Goal: Task Accomplishment & Management: Complete application form

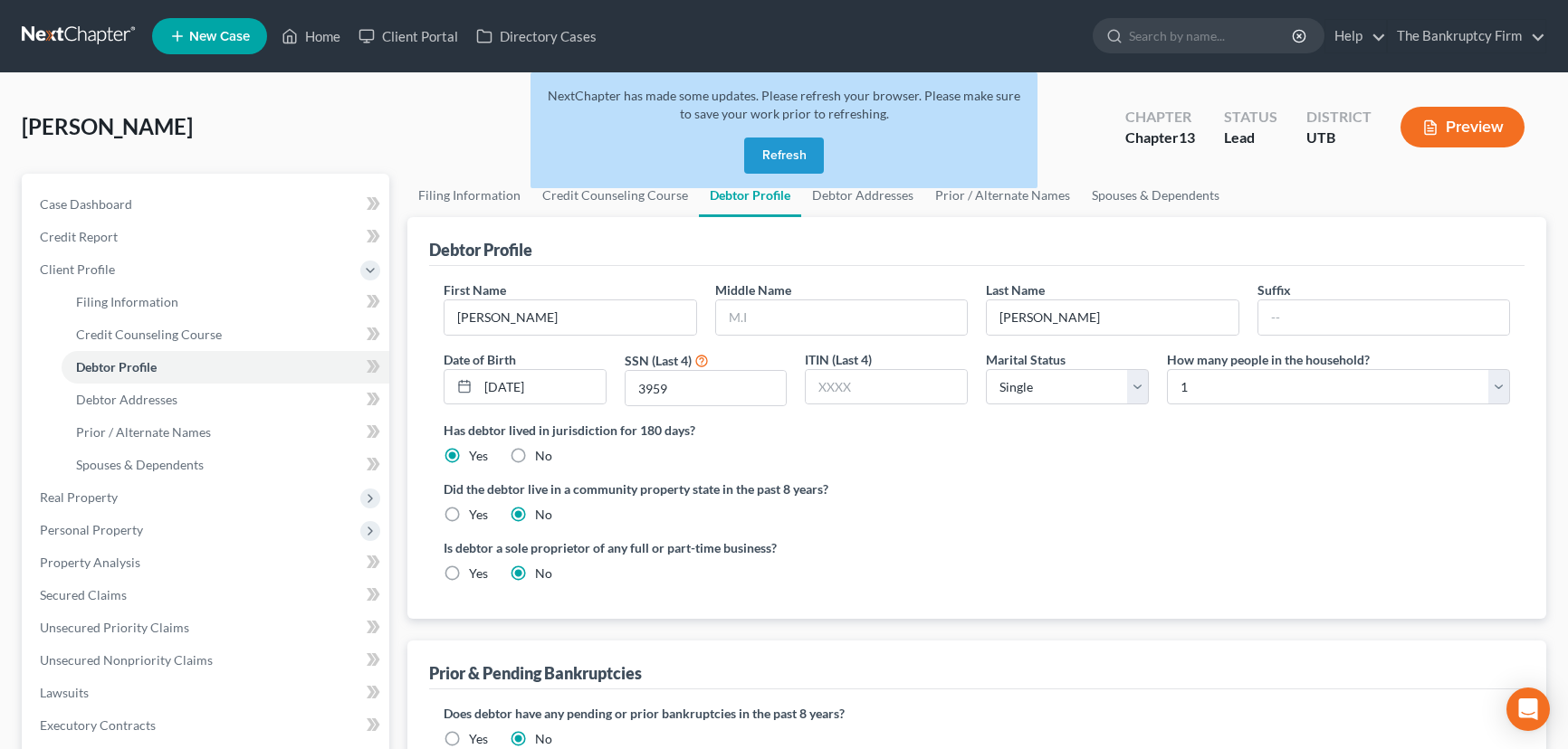
select select "0"
click at [780, 160] on button "Refresh" at bounding box center [784, 155] width 80 height 36
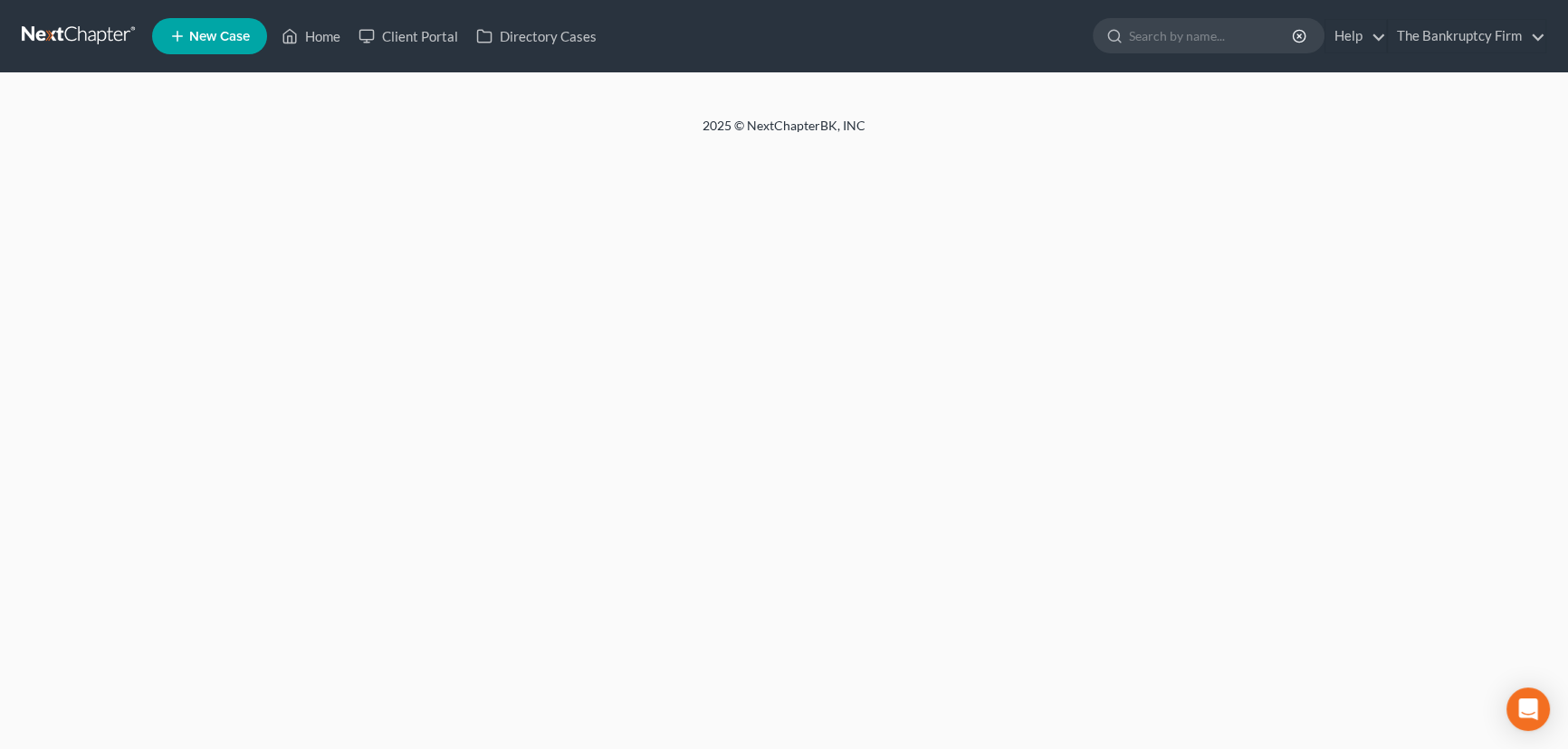
select select "0"
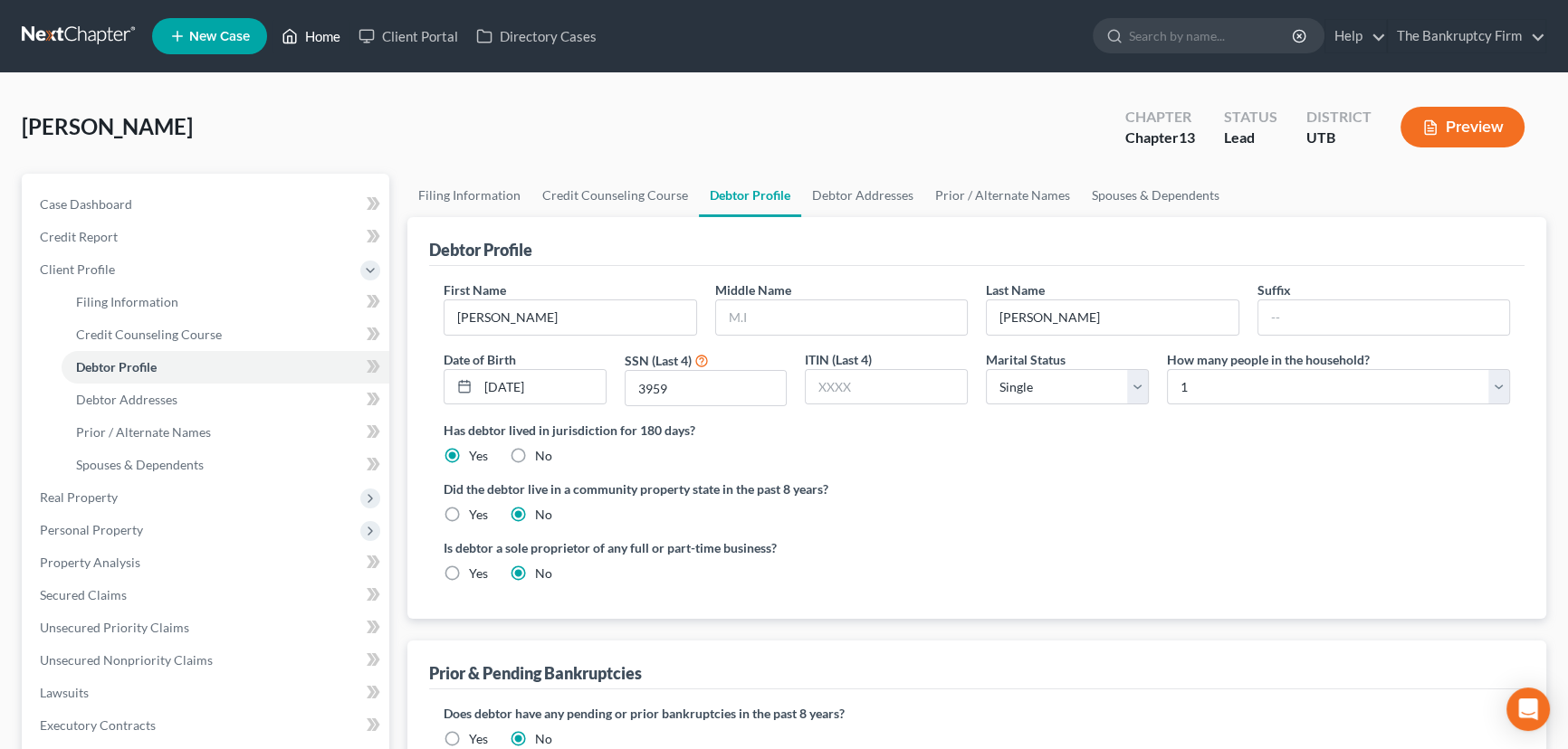
click at [314, 32] on link "Home" at bounding box center [310, 36] width 77 height 33
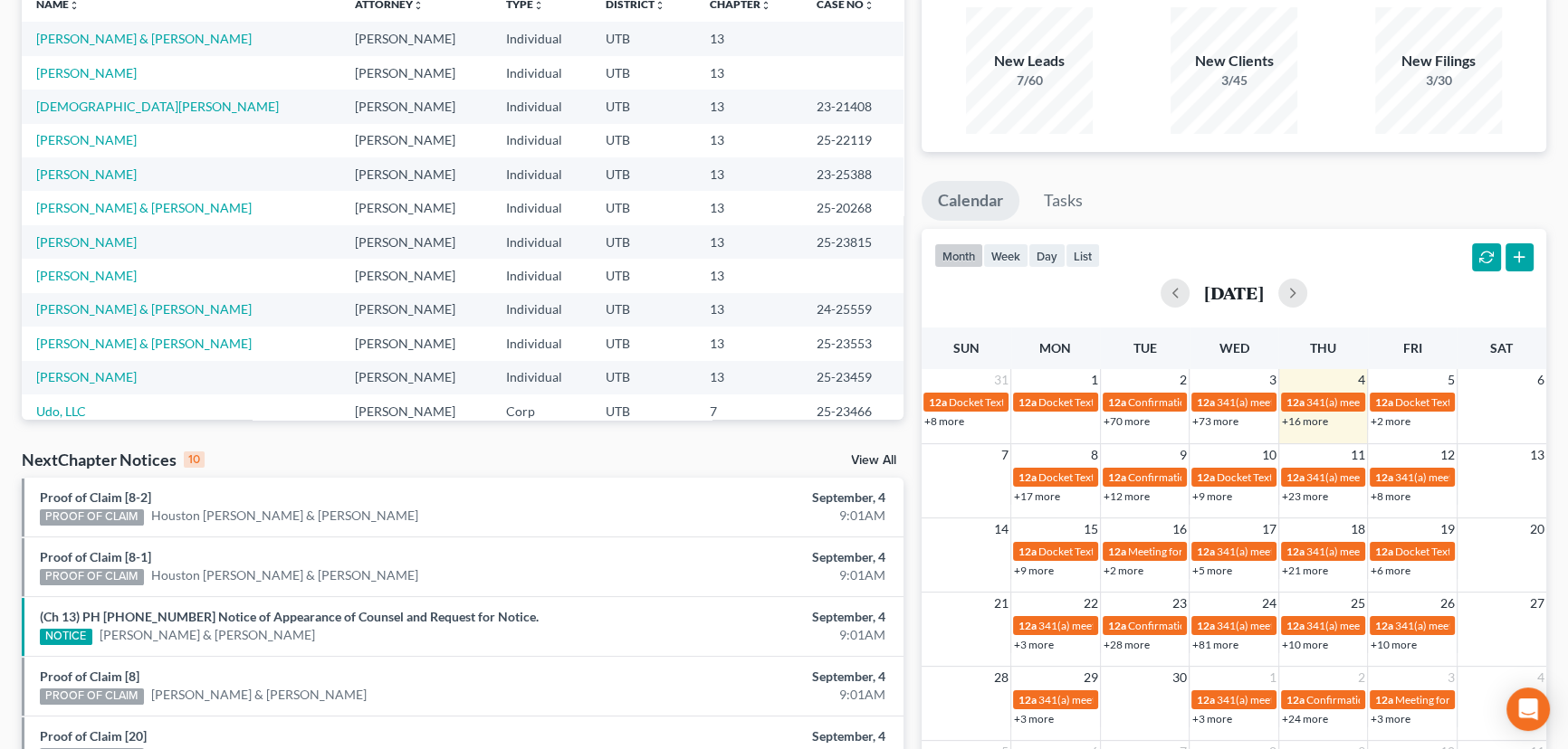
scroll to position [164, 0]
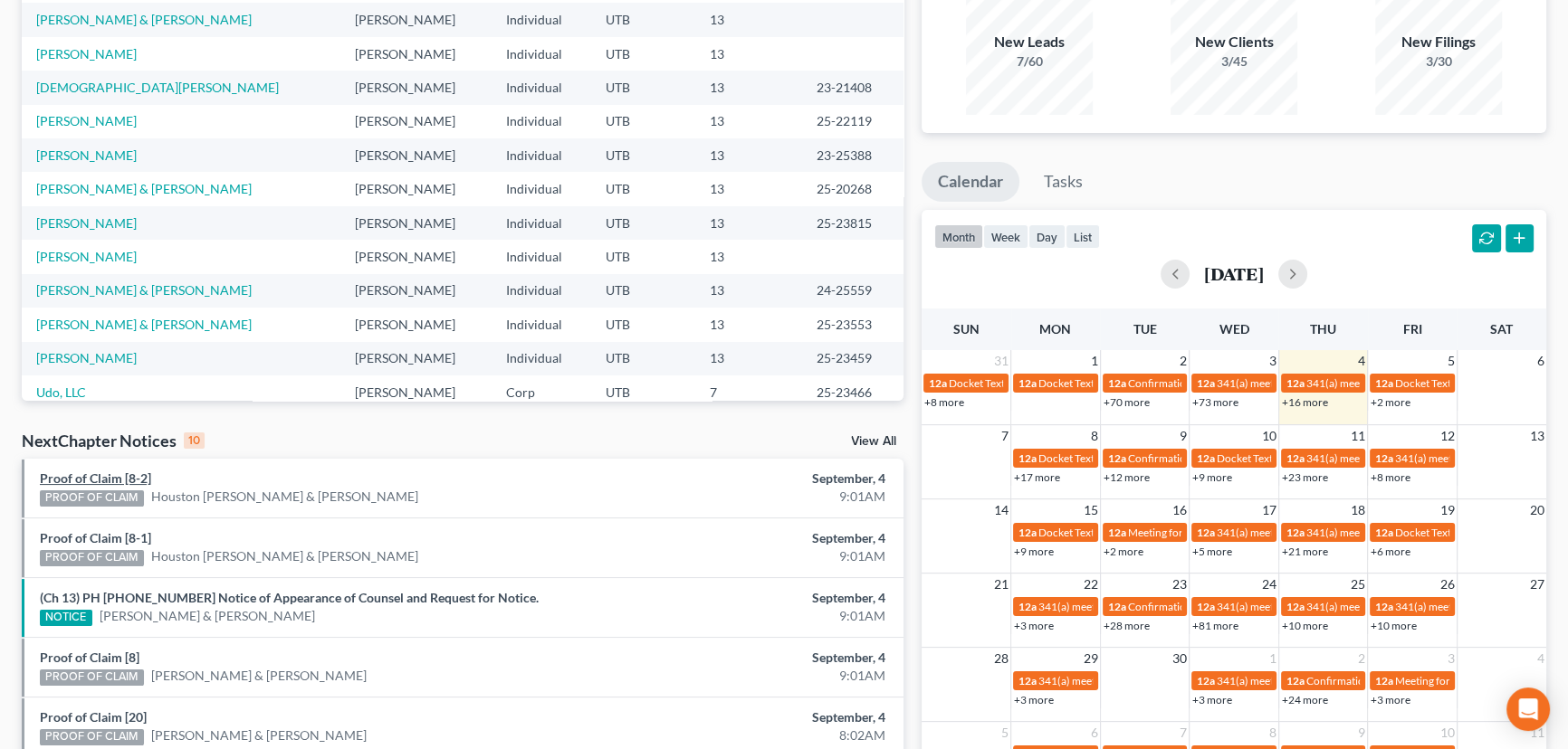
click at [101, 476] on link "Proof of Claim [8-2]" at bounding box center [95, 478] width 112 height 16
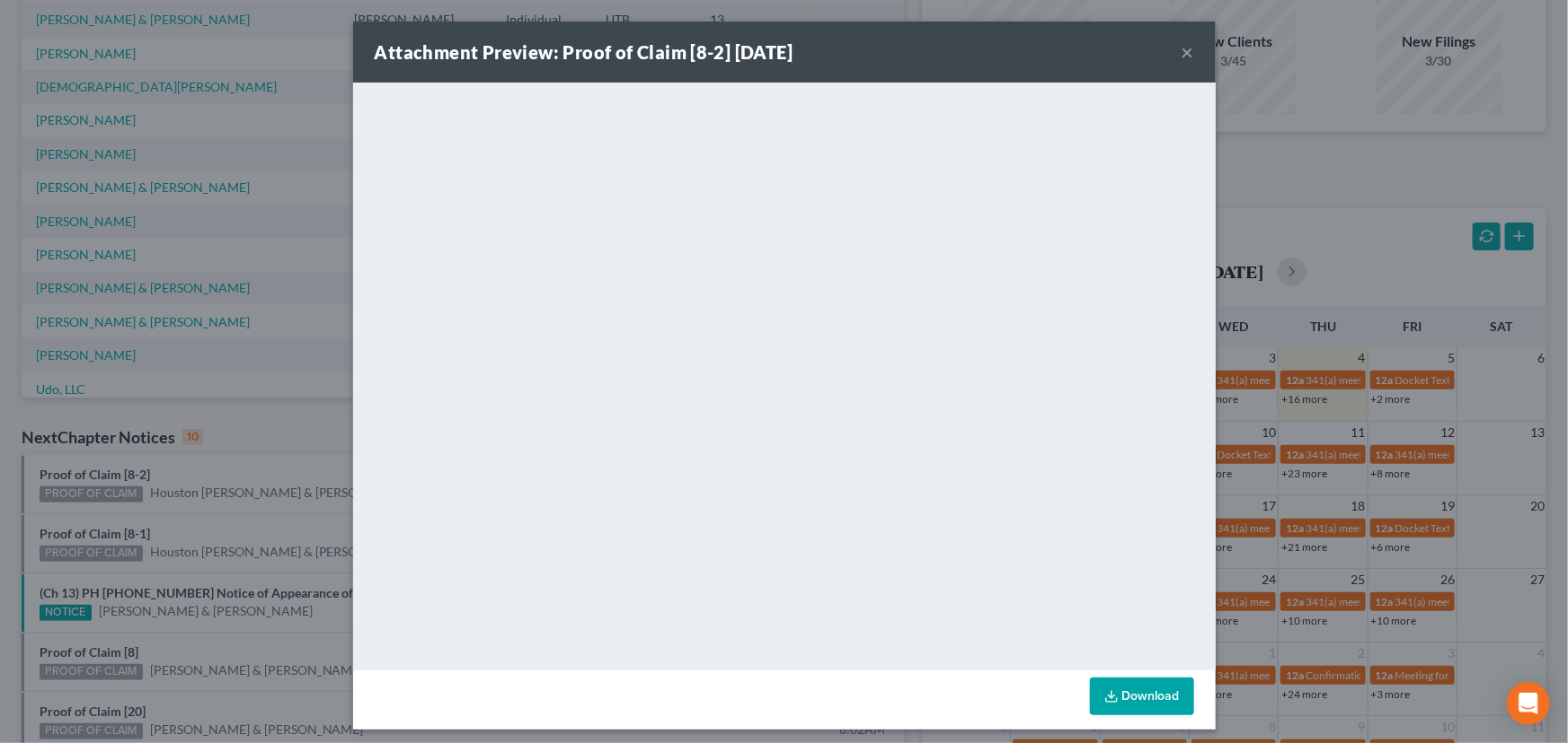
click at [203, 467] on div "Attachment Preview: Proof of Claim [8-2] 09/04/2025 × <object ng-attr-data='htt…" at bounding box center [784, 371] width 1568 height 743
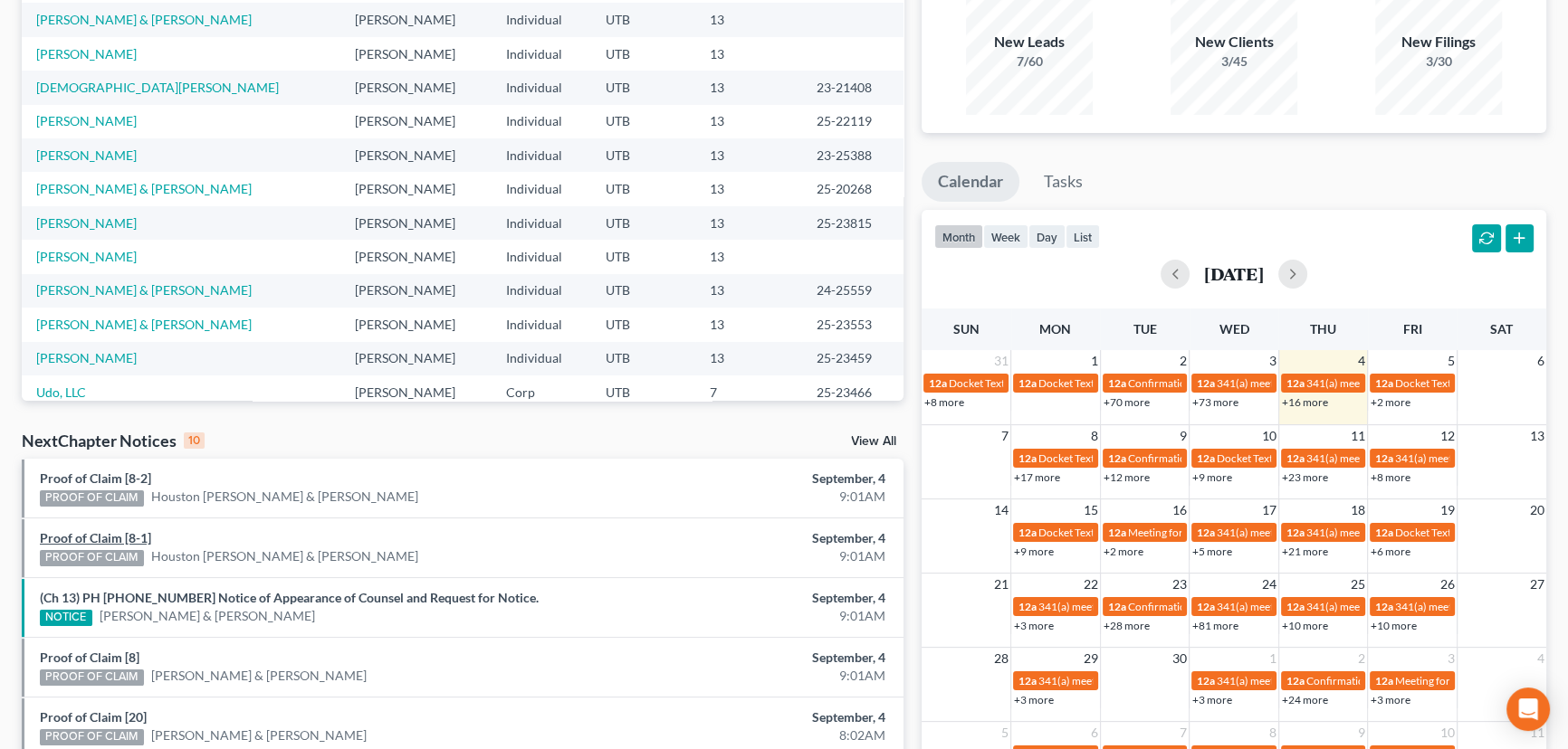
click at [108, 535] on link "Proof of Claim [8-1]" at bounding box center [95, 538] width 112 height 16
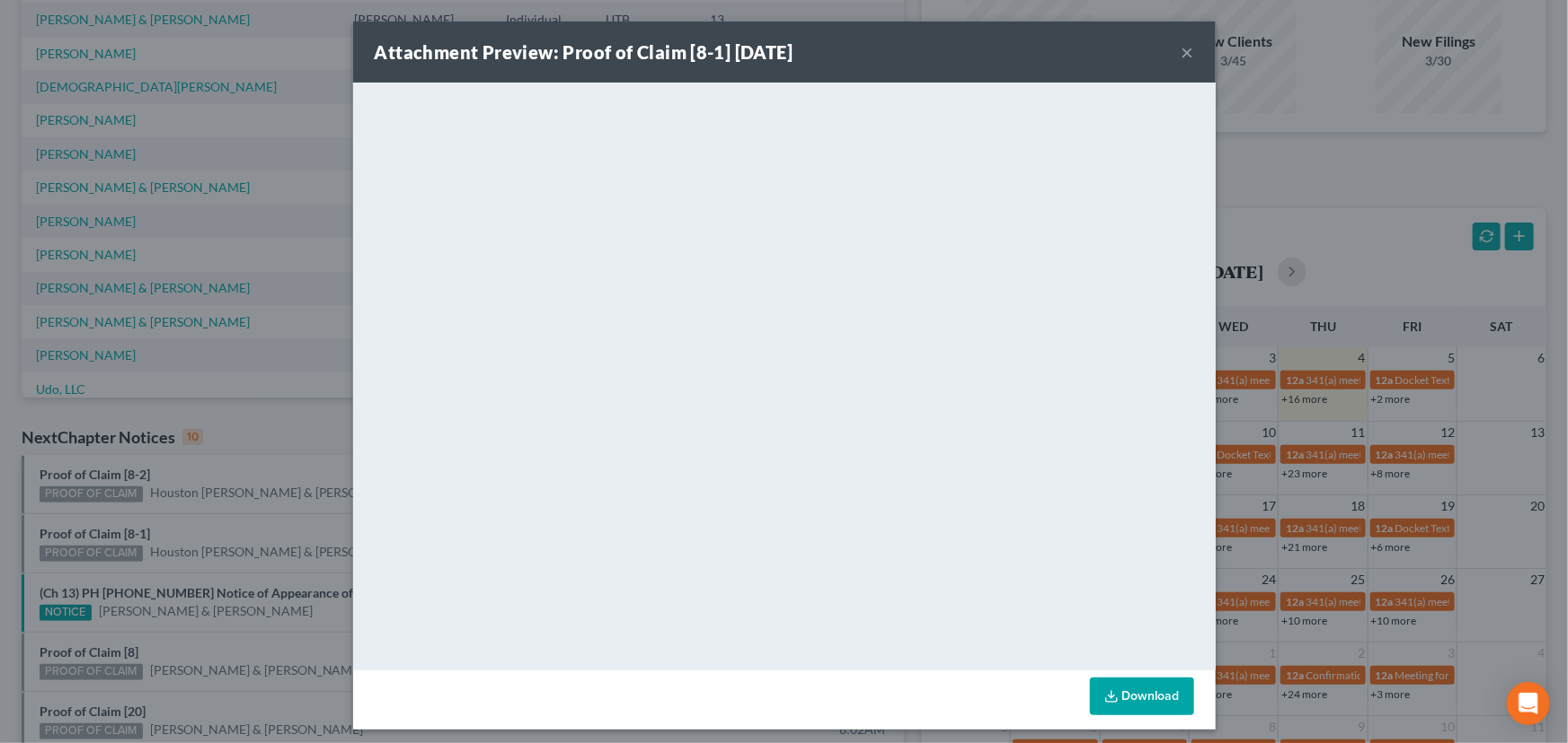
click at [230, 492] on div "Attachment Preview: Proof of Claim [8-1] 09/04/2025 × <object ng-attr-data='htt…" at bounding box center [784, 371] width 1568 height 743
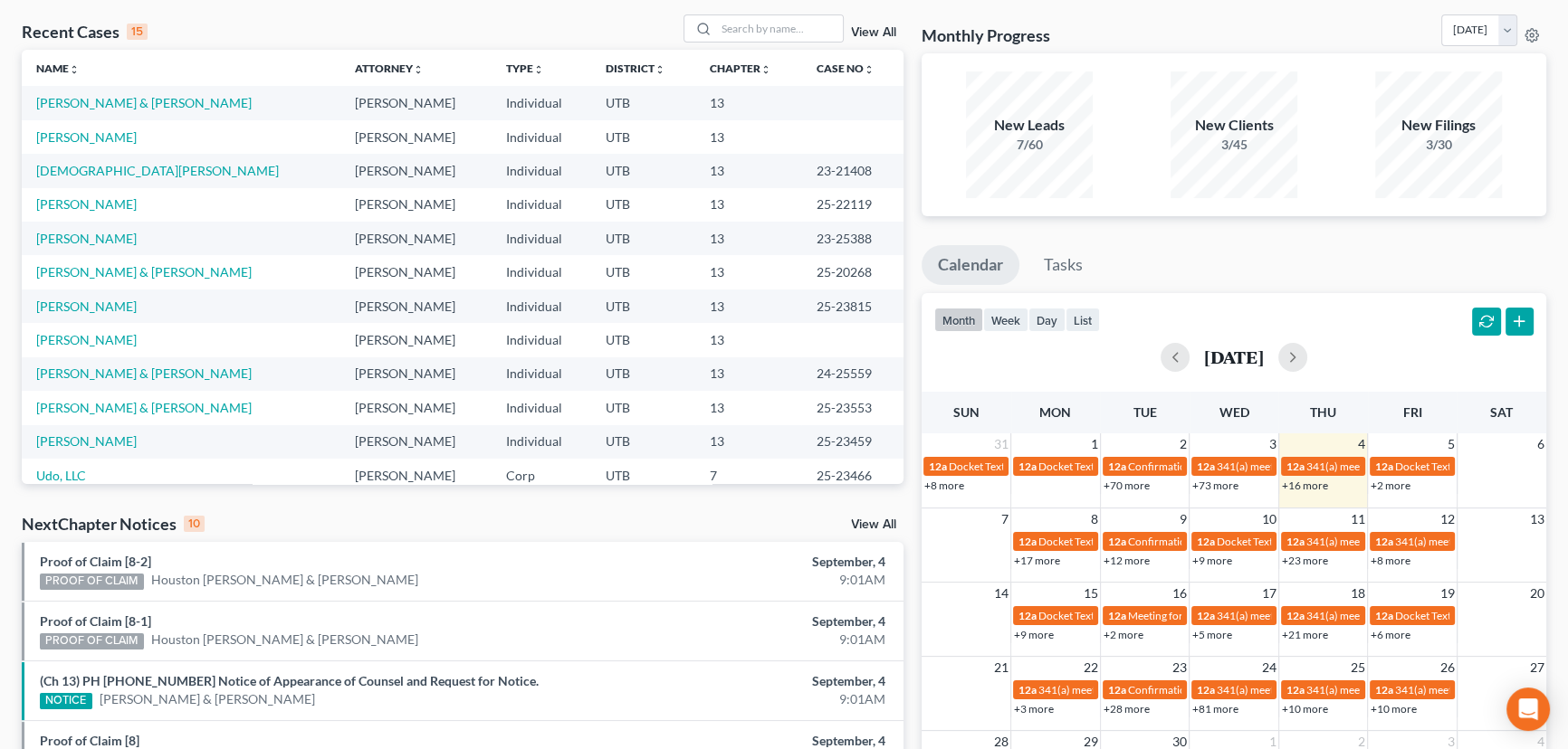
scroll to position [0, 0]
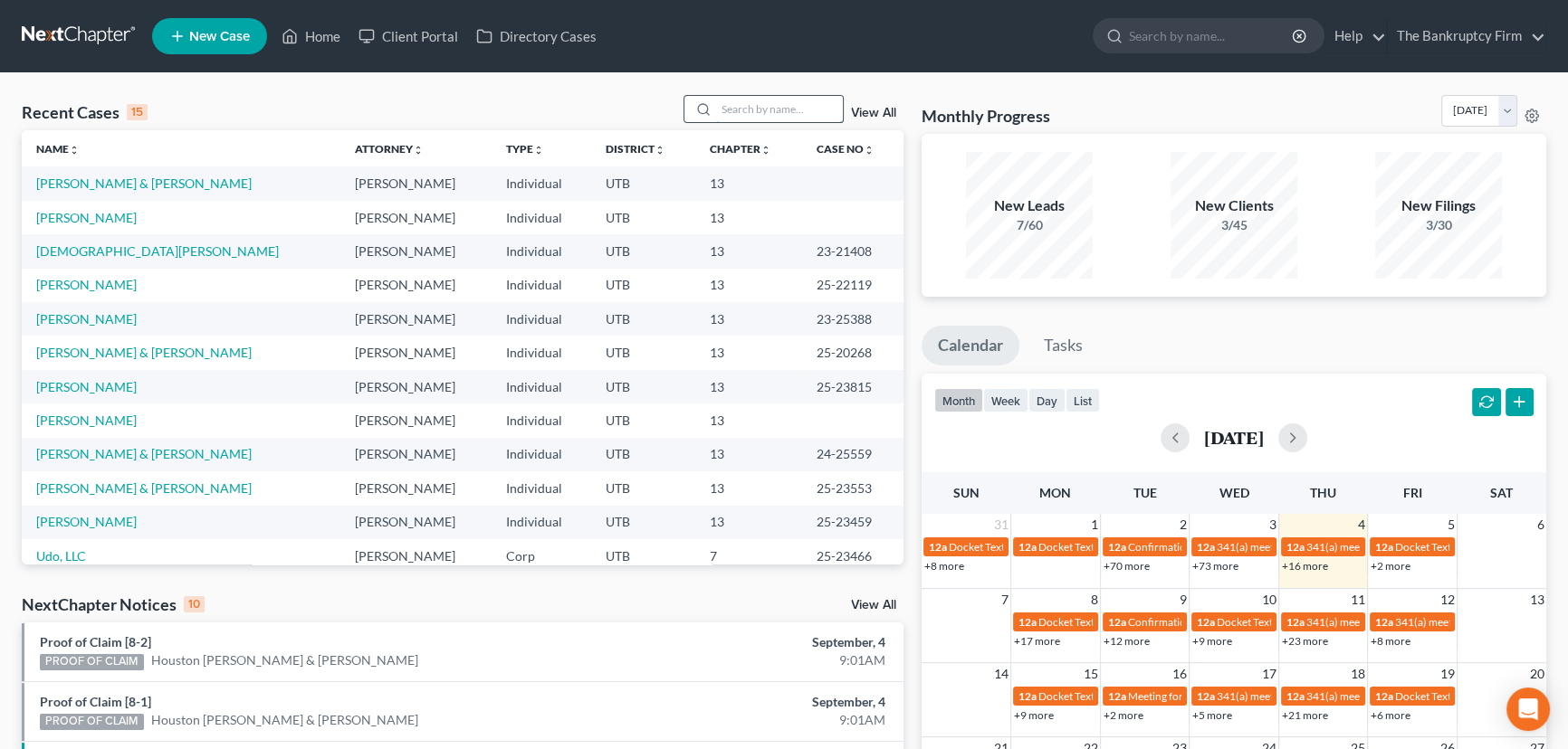
click at [722, 110] on input "search" at bounding box center [779, 109] width 126 height 26
type input "moreno"
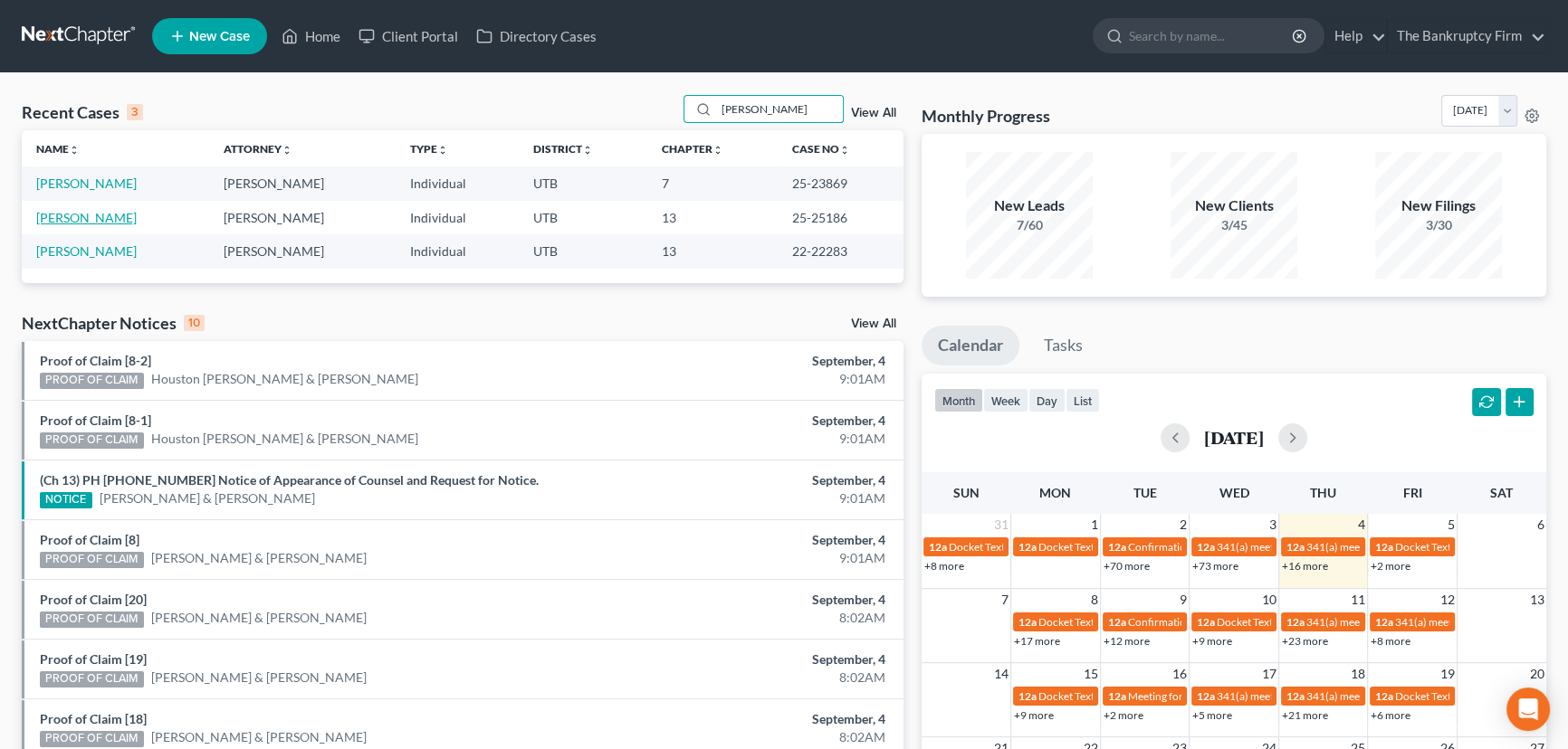
click at [65, 219] on link "[PERSON_NAME]" at bounding box center [85, 218] width 100 height 16
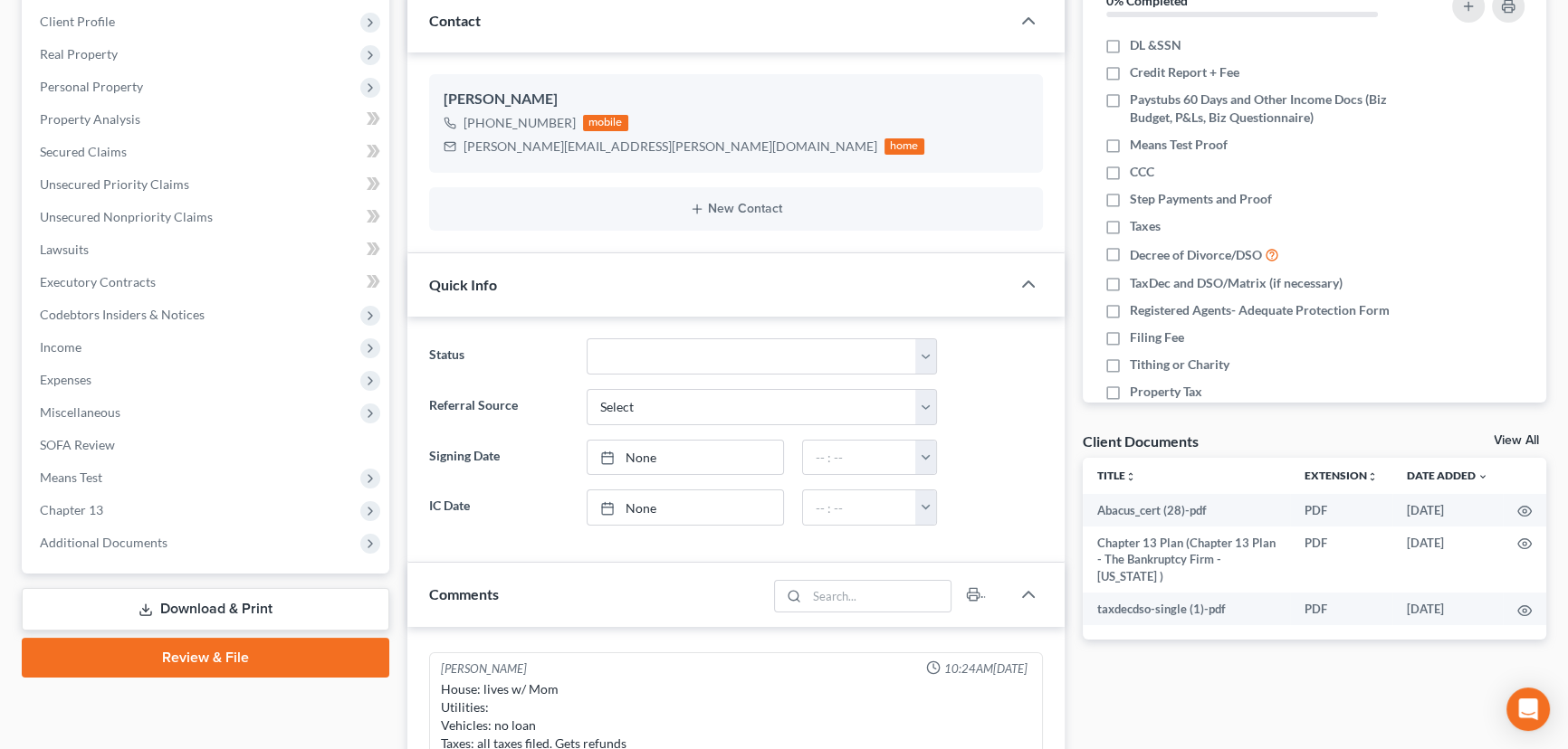
scroll to position [328, 0]
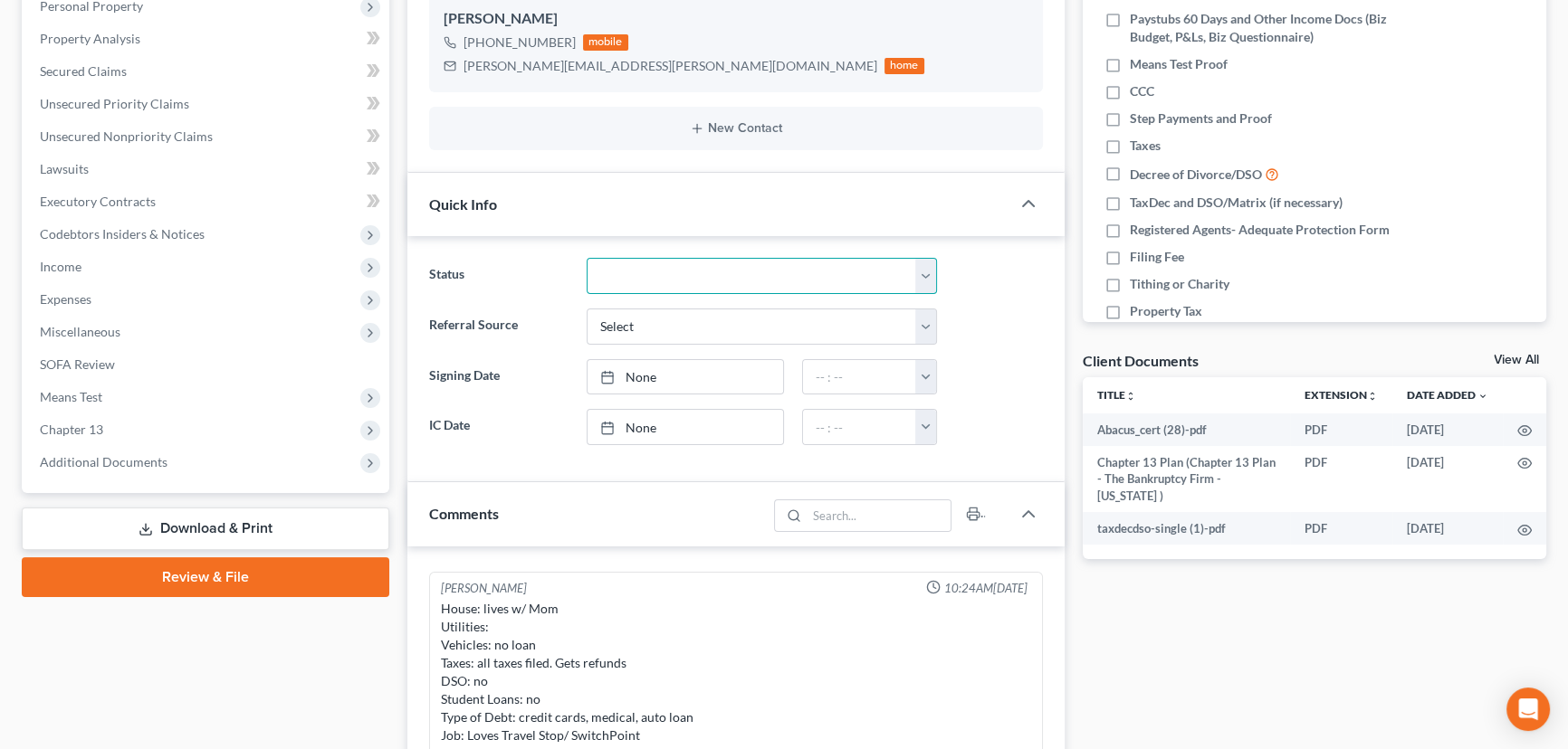
click at [655, 278] on select "Closed Discharged Dismissed Filed Initial In Progress Lost Lead Ready to File T…" at bounding box center [762, 276] width 351 height 36
select select "3"
click at [587, 258] on select "Closed Discharged Dismissed Filed Initial In Progress Lost Lead Ready to File T…" at bounding box center [762, 276] width 351 height 36
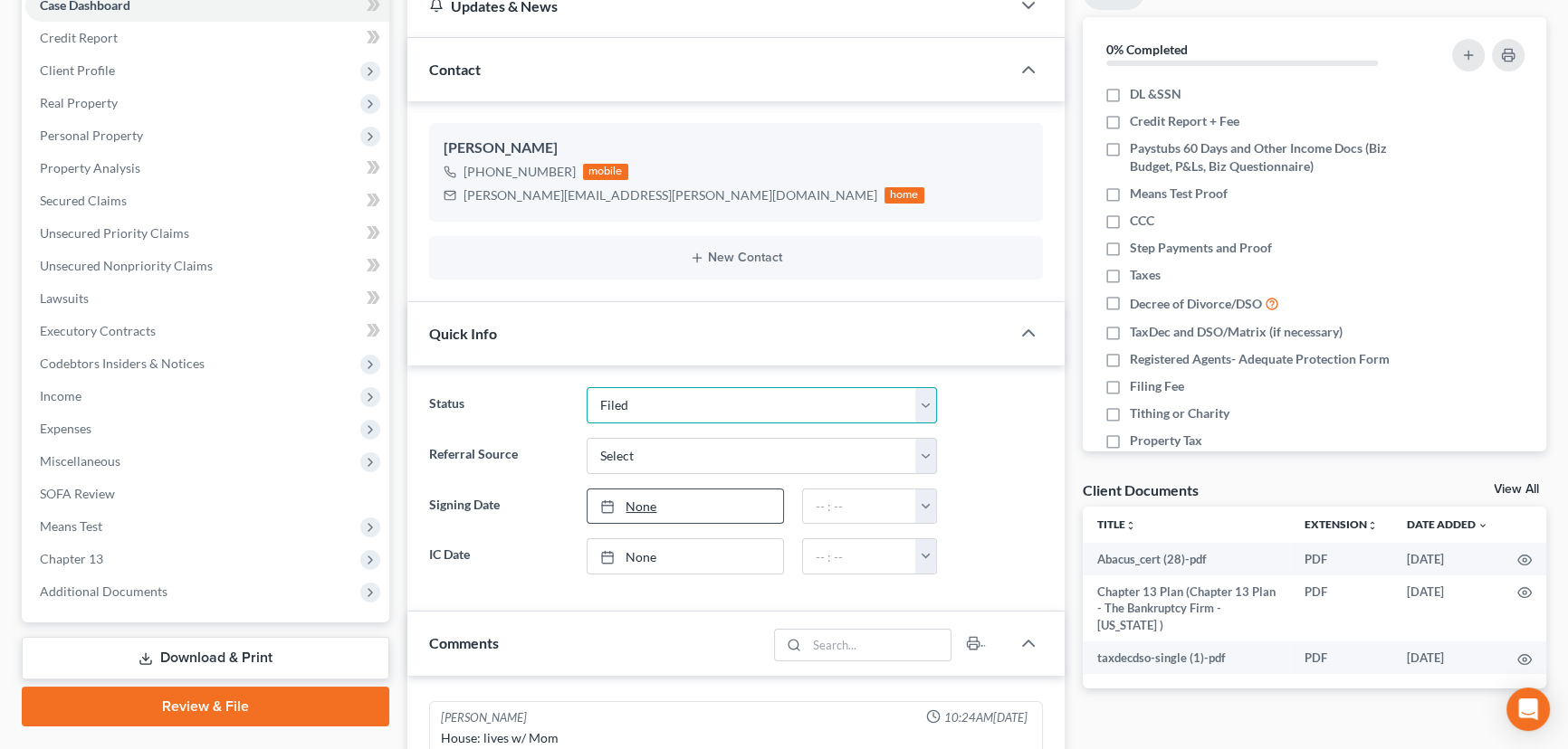
scroll to position [0, 0]
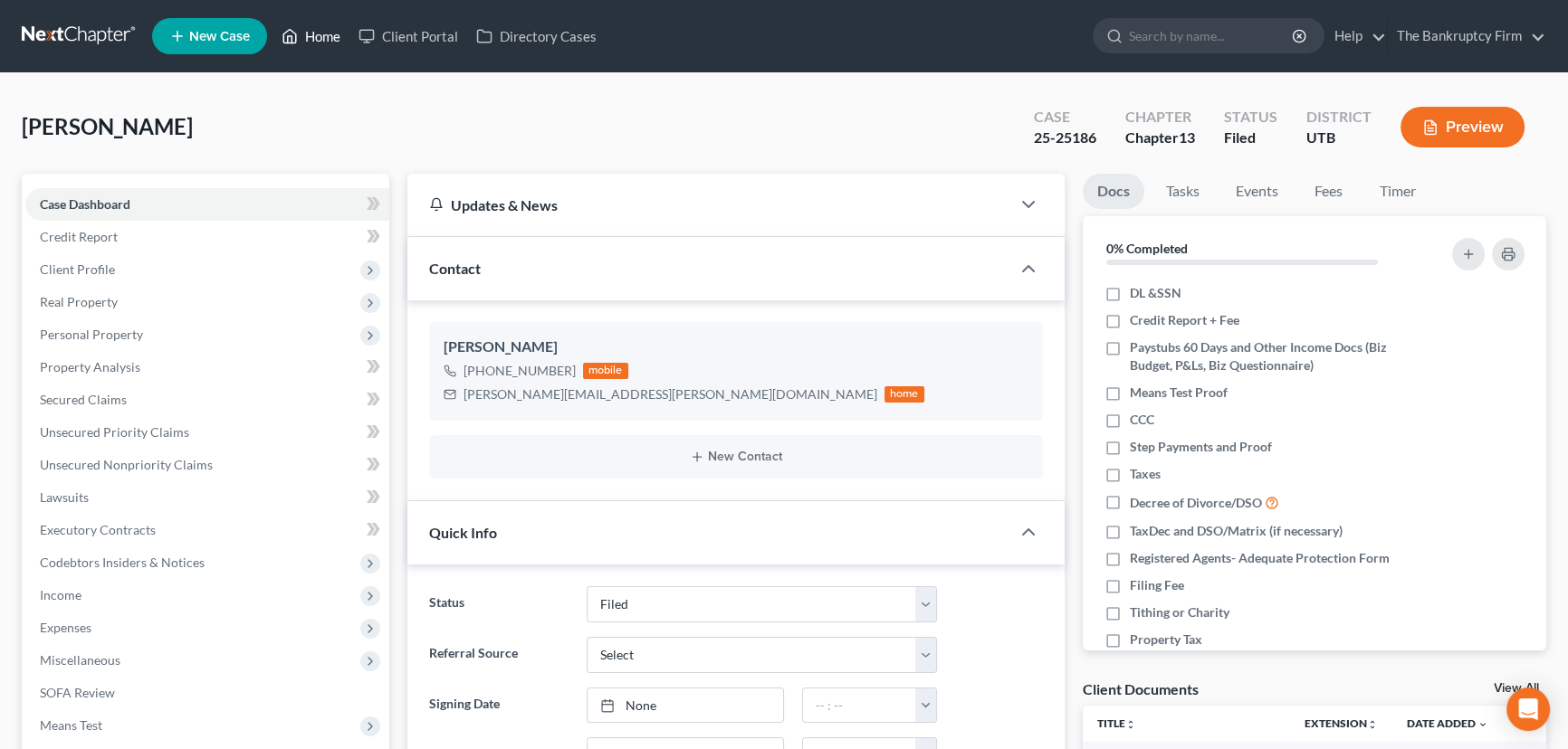
click at [322, 36] on link "Home" at bounding box center [310, 36] width 77 height 33
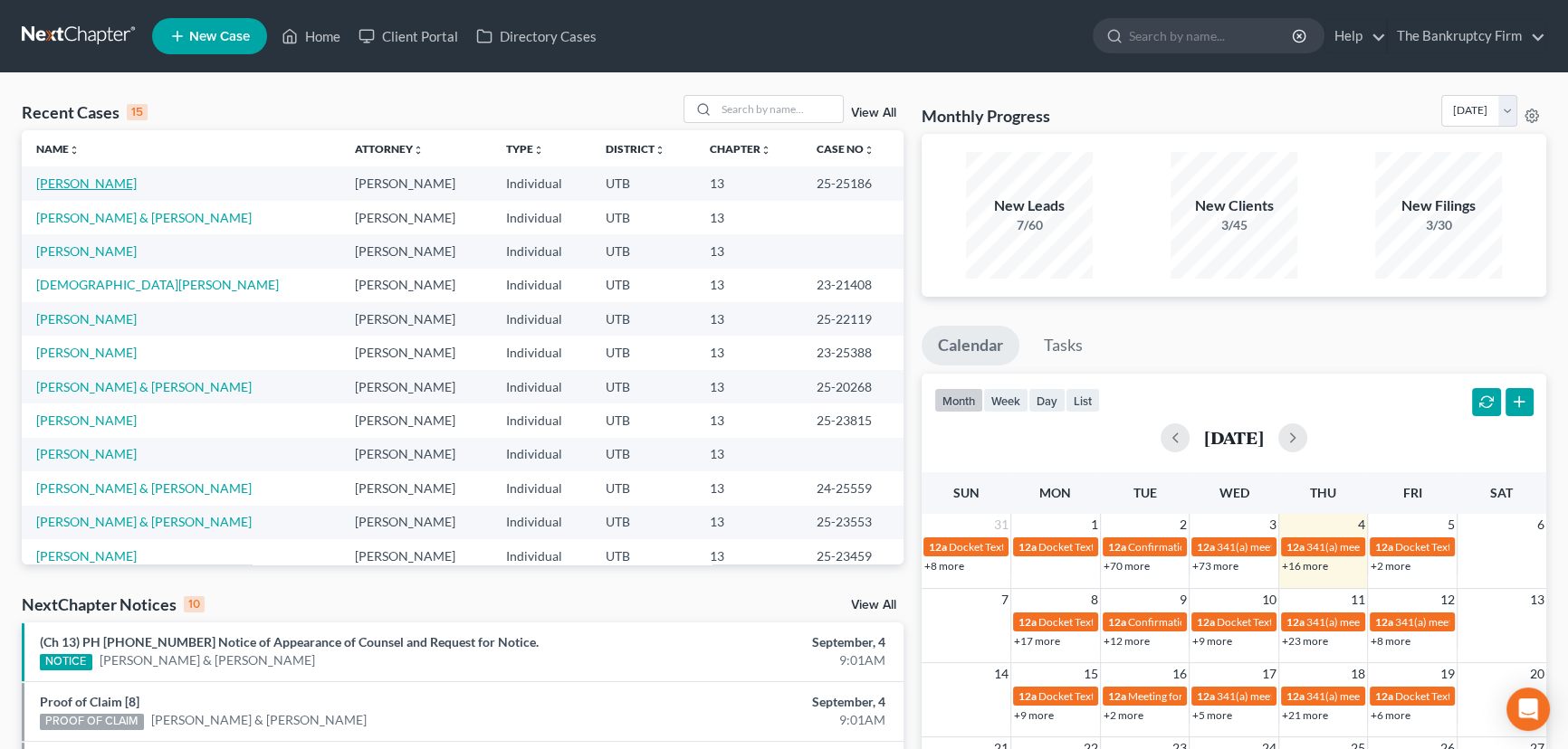
click at [99, 187] on link "[PERSON_NAME]" at bounding box center [85, 184] width 100 height 16
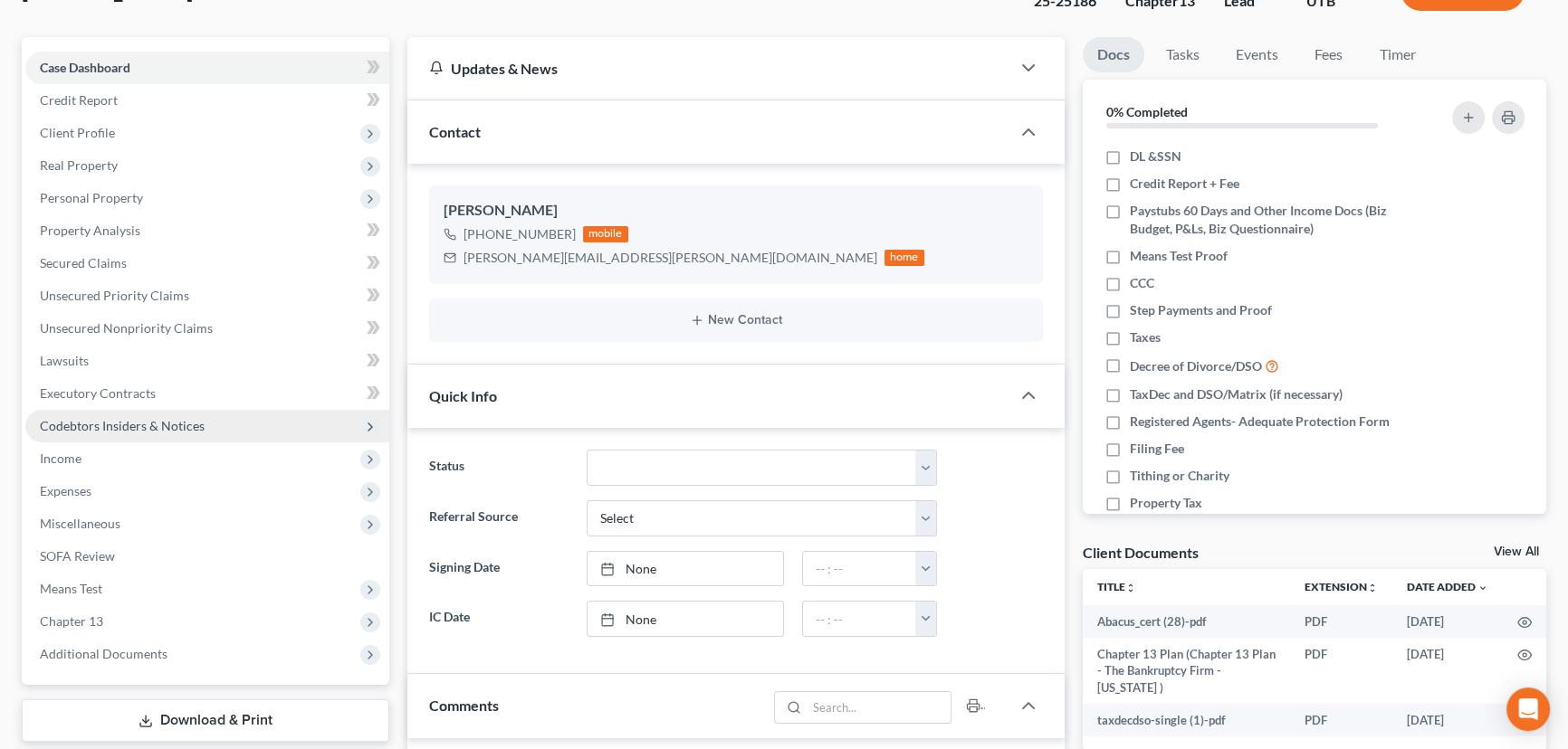
scroll to position [164, 0]
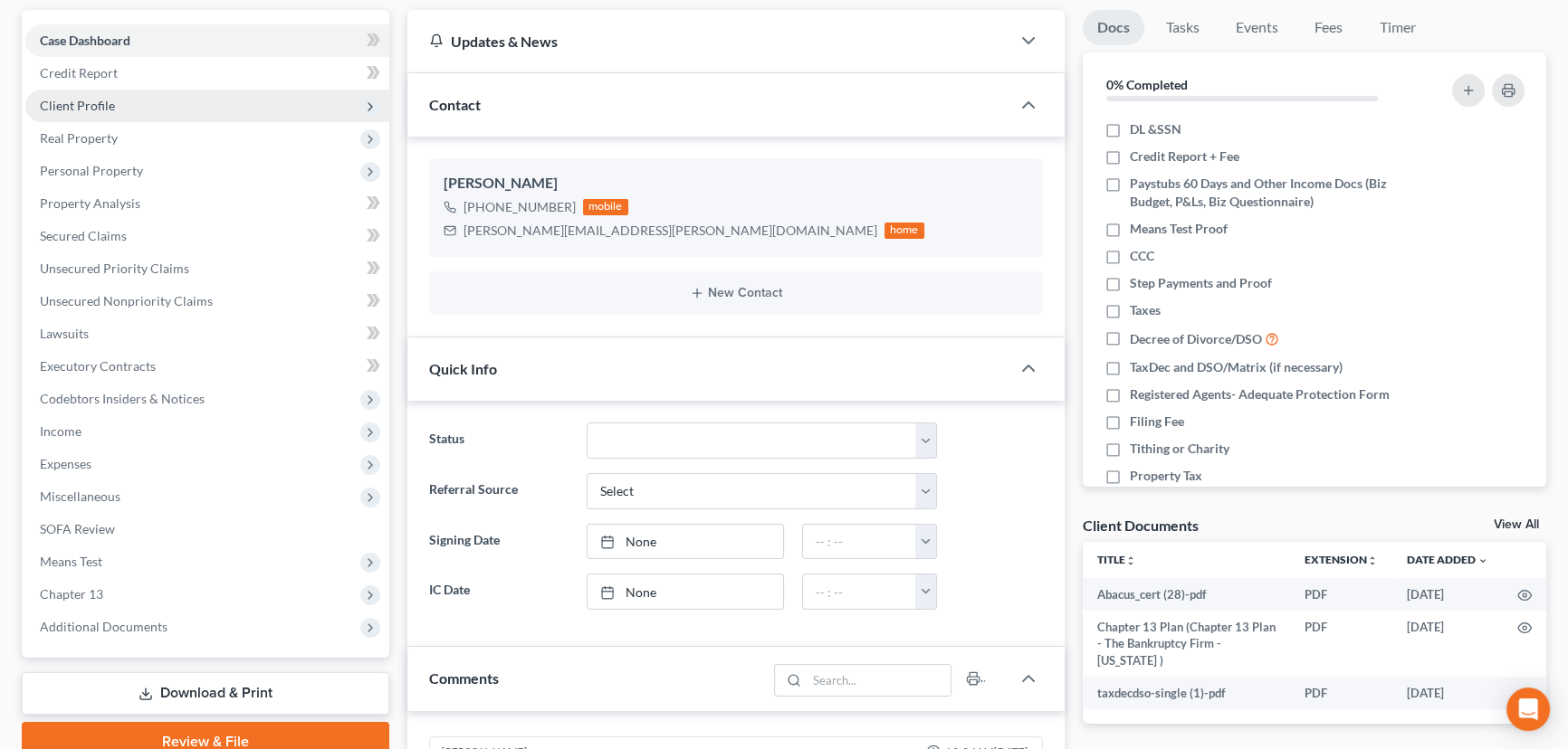
click at [83, 105] on span "Client Profile" at bounding box center [77, 106] width 75 height 16
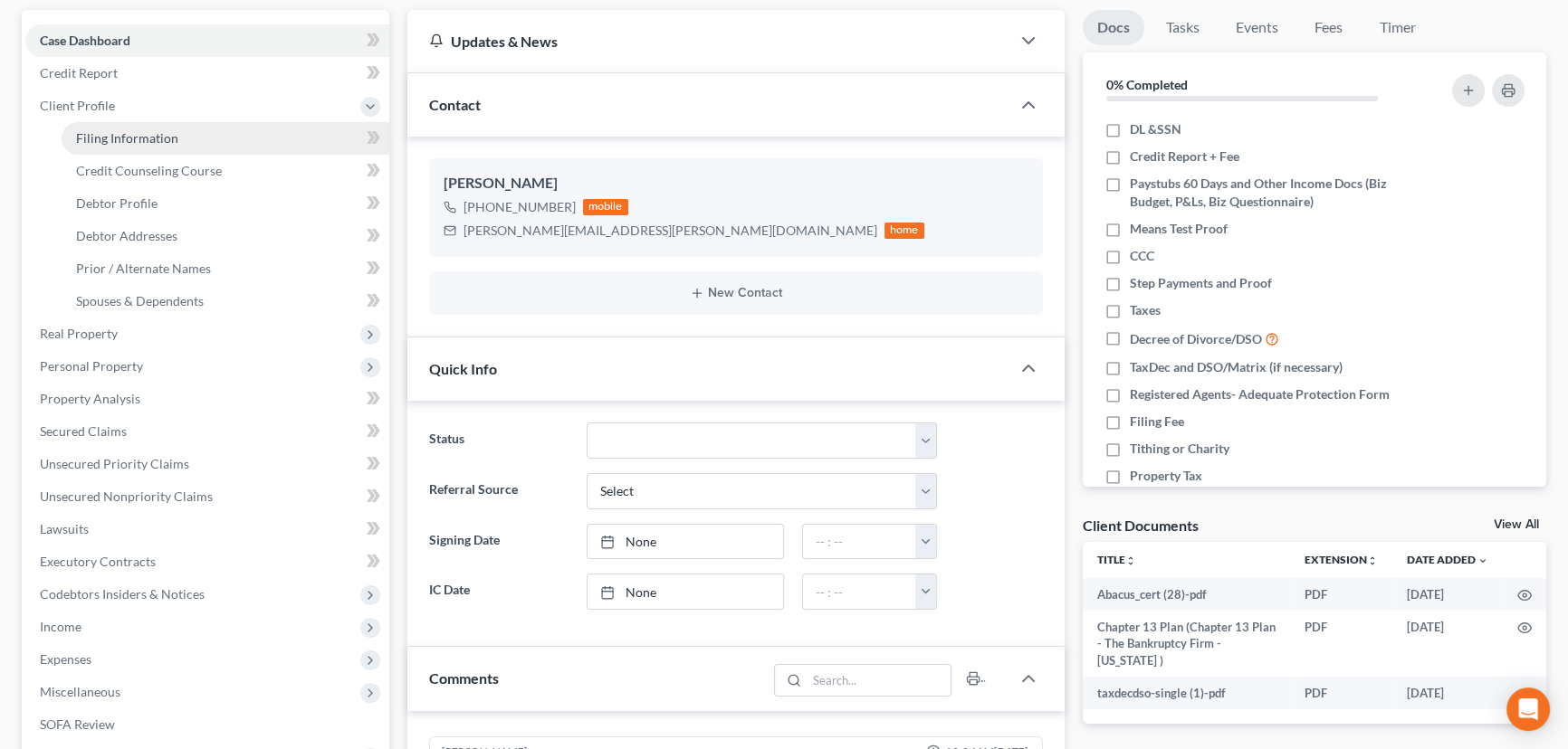
click at [139, 136] on span "Filing Information" at bounding box center [126, 138] width 102 height 16
select select "1"
select select "0"
select select "3"
select select "46"
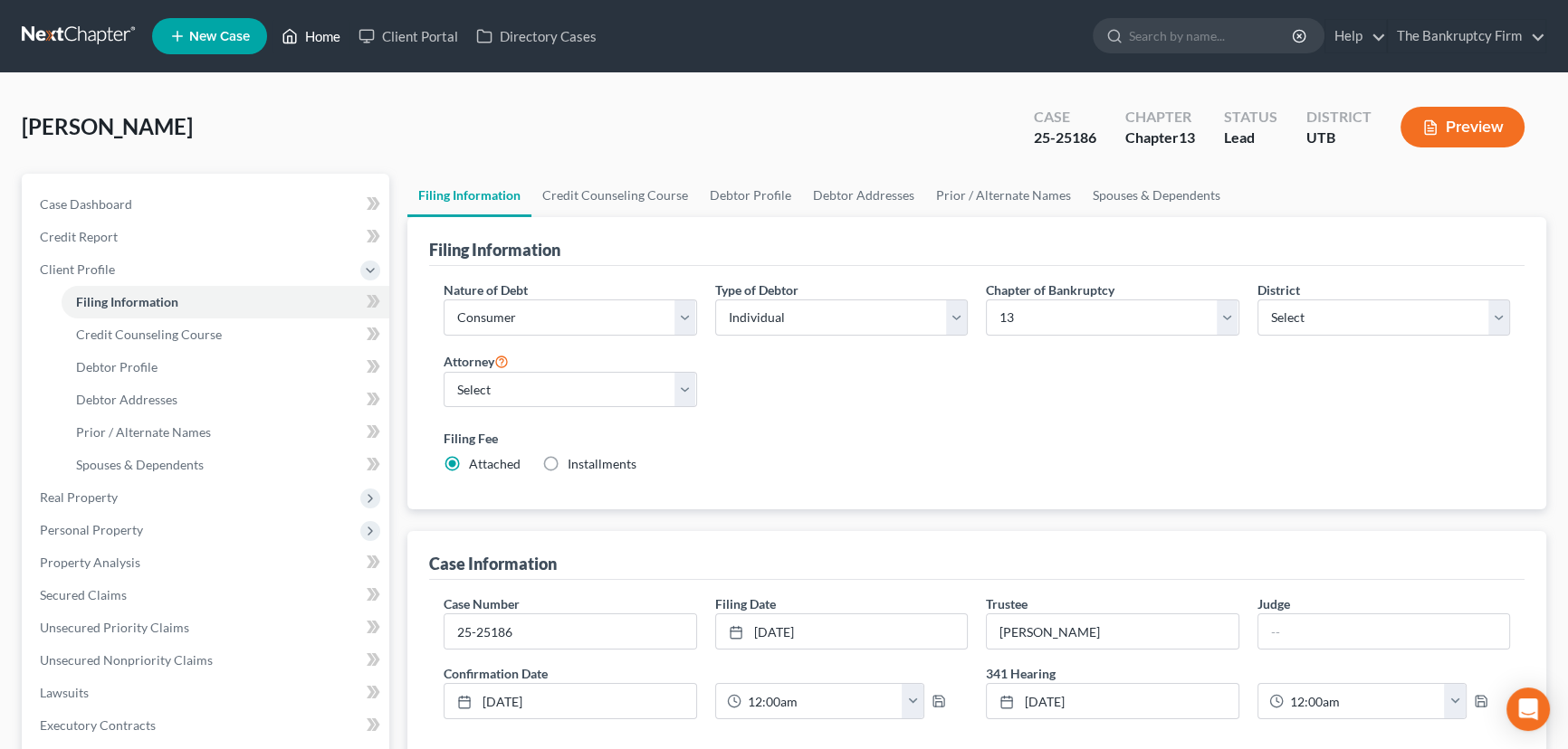
click at [317, 36] on link "Home" at bounding box center [310, 36] width 77 height 33
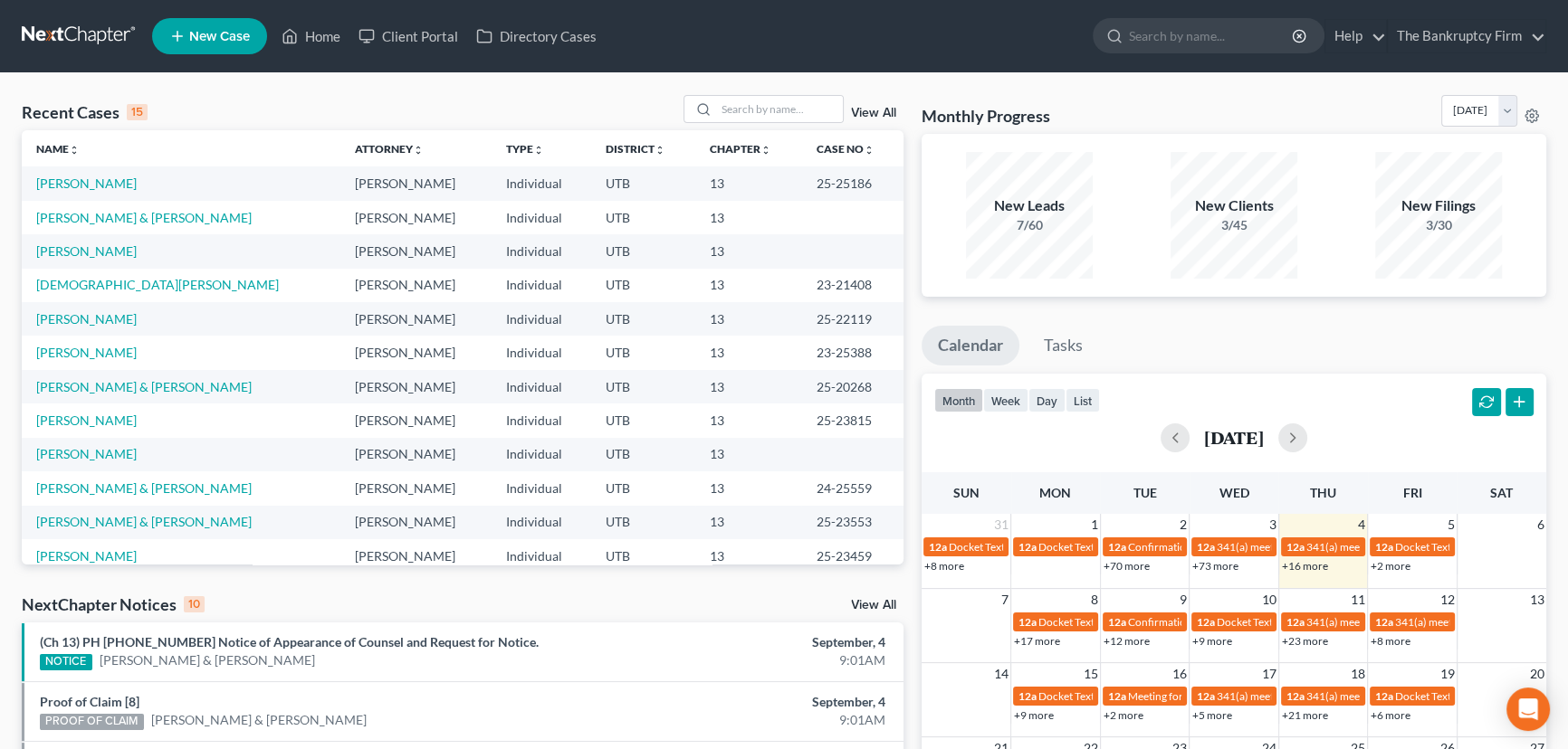
click at [868, 113] on link "View All" at bounding box center [873, 113] width 46 height 13
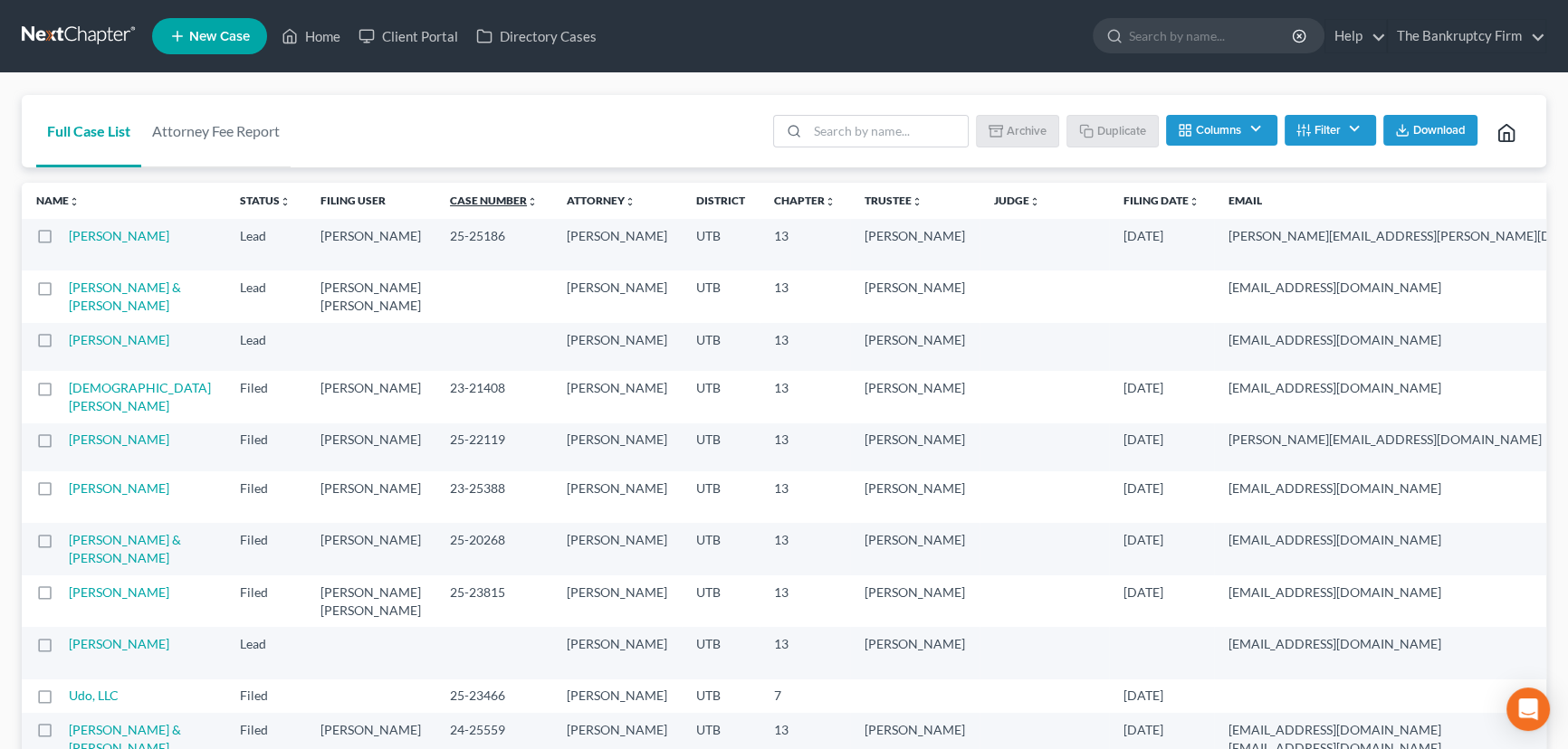
click at [450, 201] on link "Case Number unfold_more expand_more expand_less" at bounding box center [494, 200] width 87 height 14
click at [450, 201] on link "Case Number unfold_more expand_more expand_less" at bounding box center [494, 200] width 89 height 14
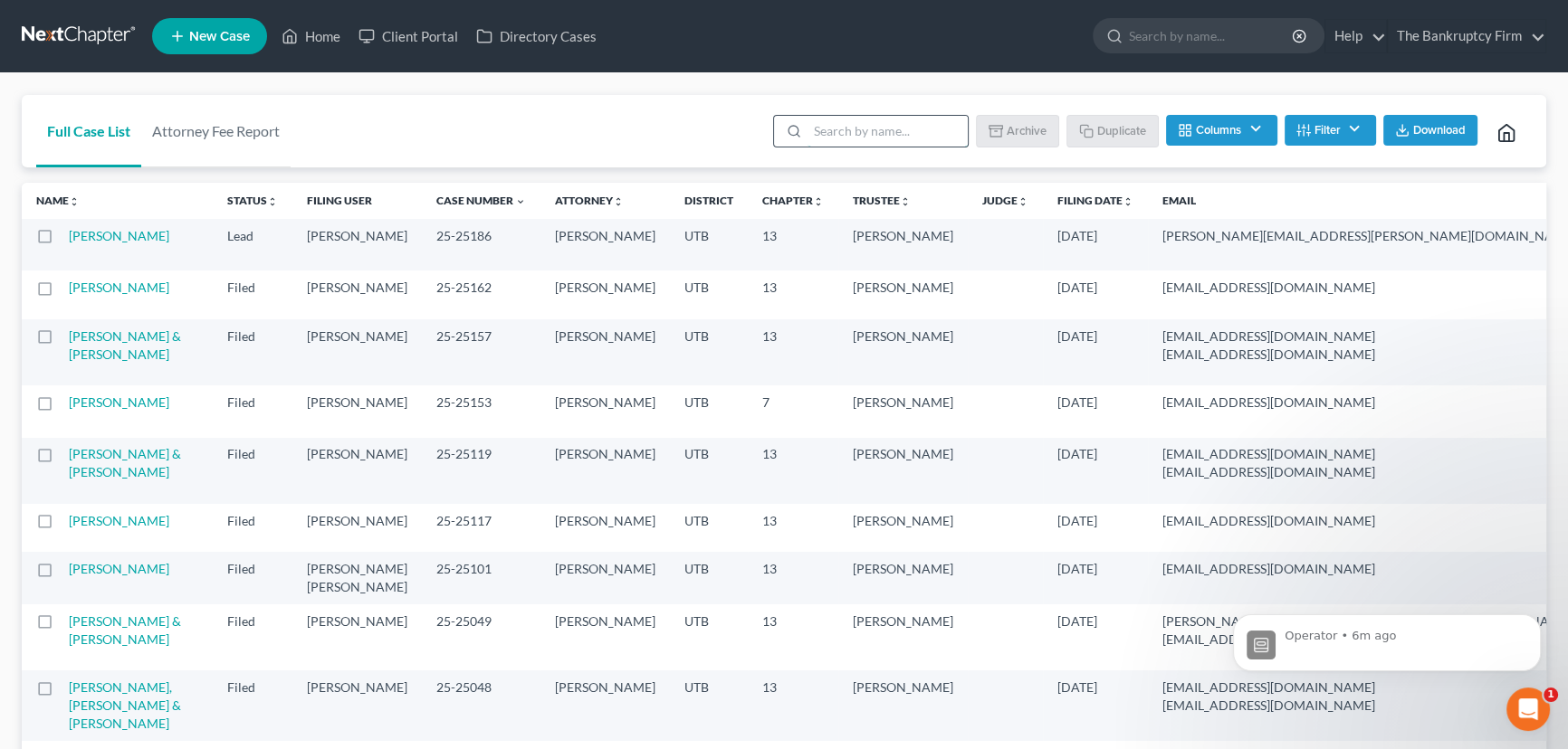
drag, startPoint x: 809, startPoint y: 131, endPoint x: 842, endPoint y: 160, distance: 43.9
click at [811, 131] on input "search" at bounding box center [887, 131] width 160 height 31
type input "Jessop"
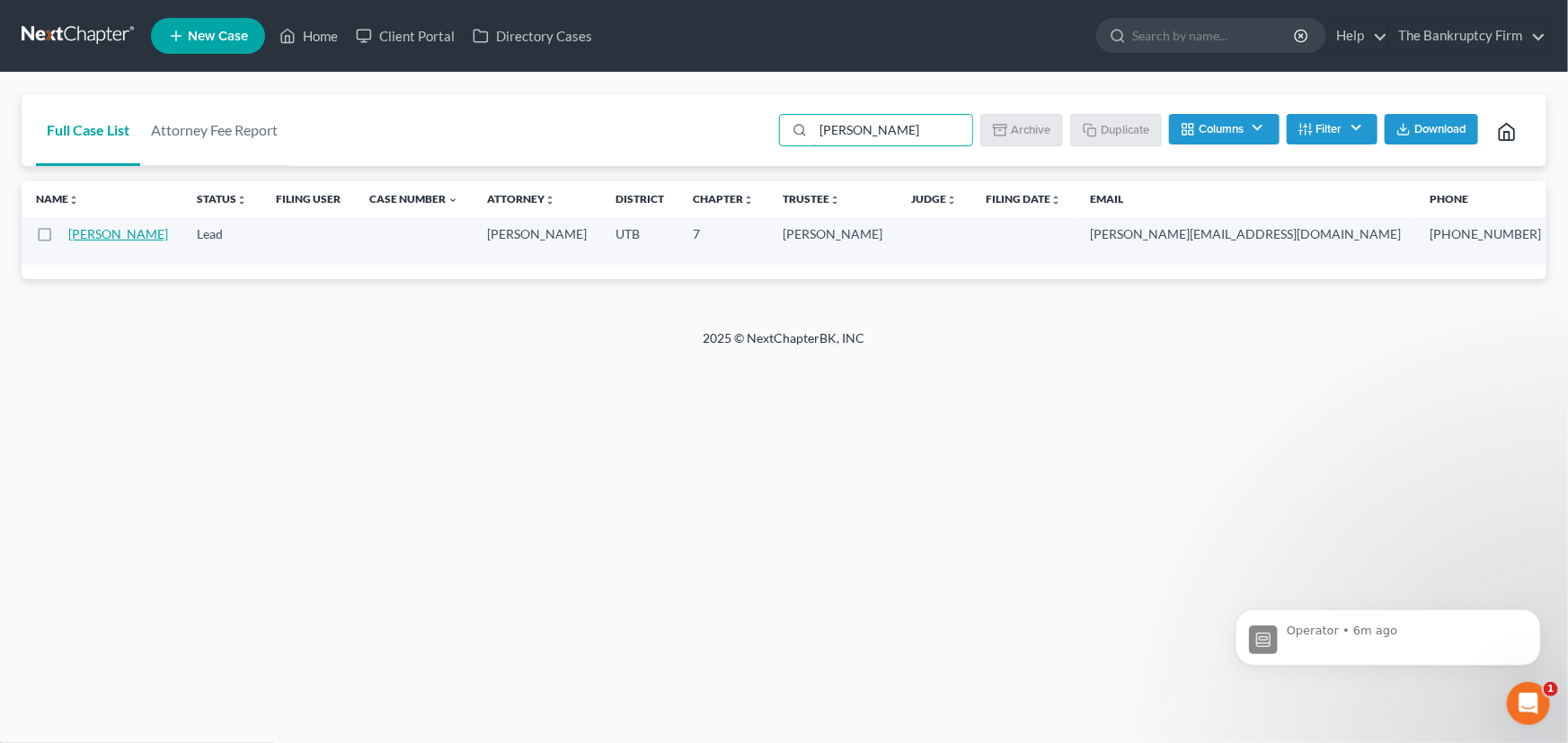
click at [85, 239] on link "[PERSON_NAME]" at bounding box center [118, 234] width 99 height 15
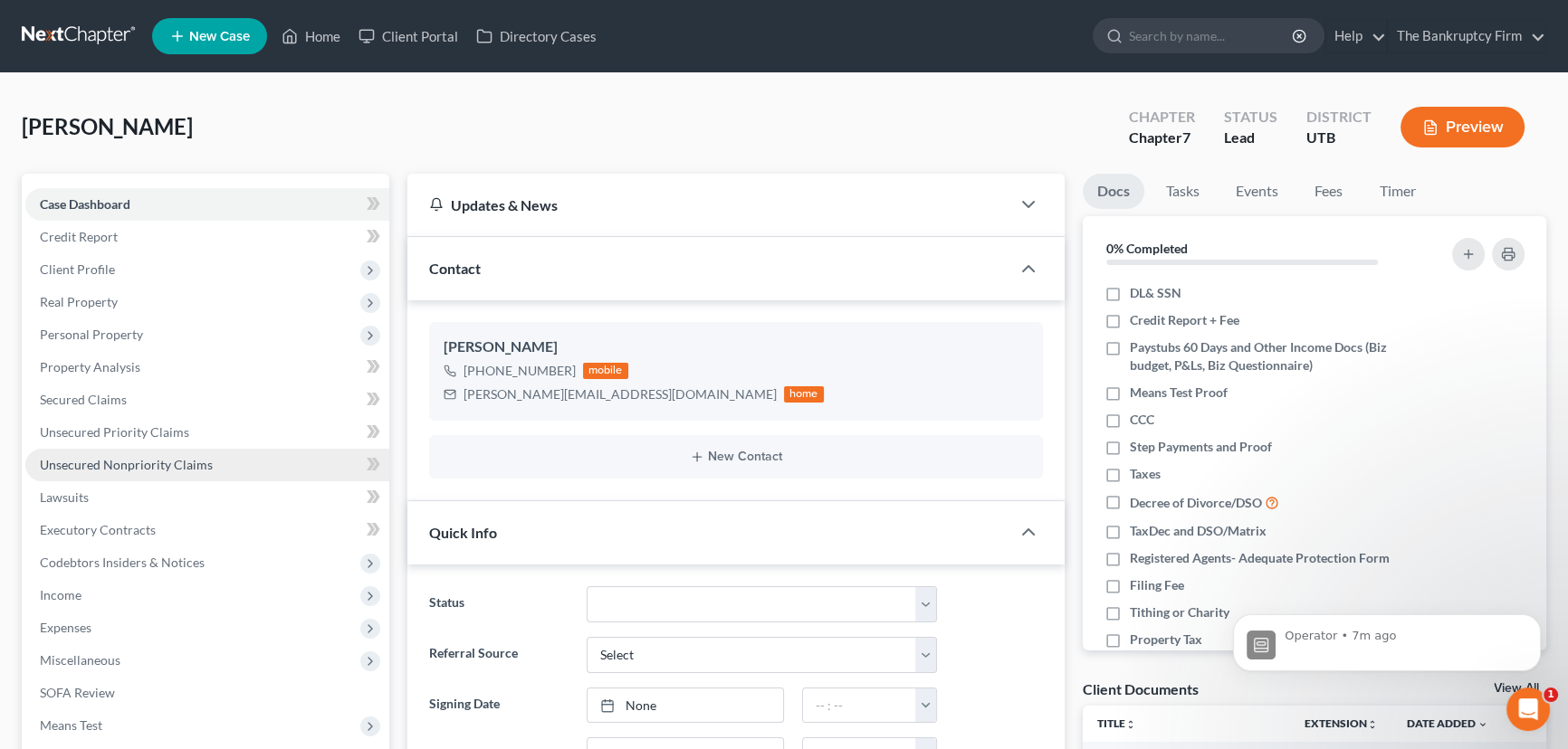
scroll to position [143, 0]
click at [103, 467] on span "Unsecured Nonpriority Claims" at bounding box center [126, 464] width 173 height 16
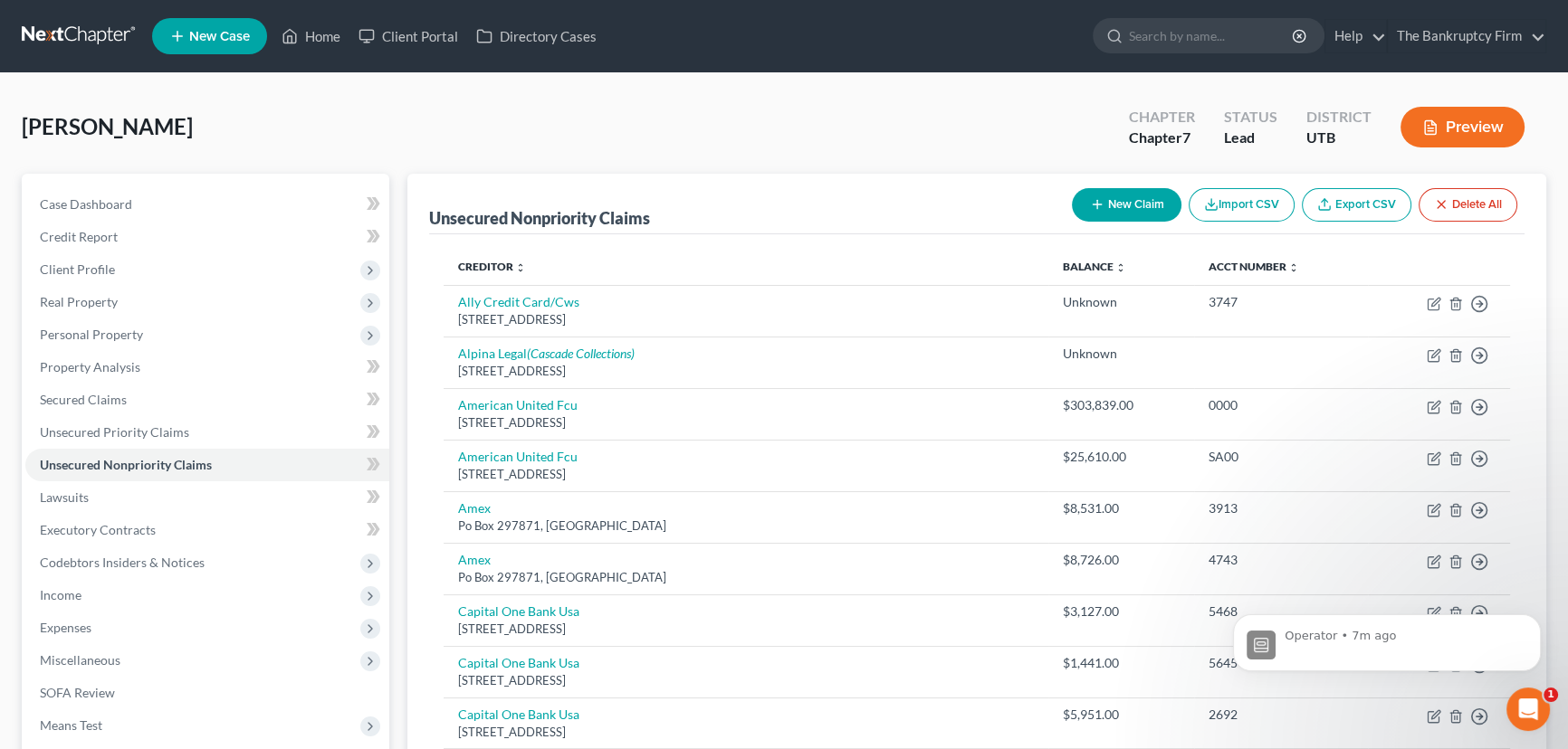
click at [1126, 200] on button "New Claim" at bounding box center [1126, 205] width 110 height 33
select select "0"
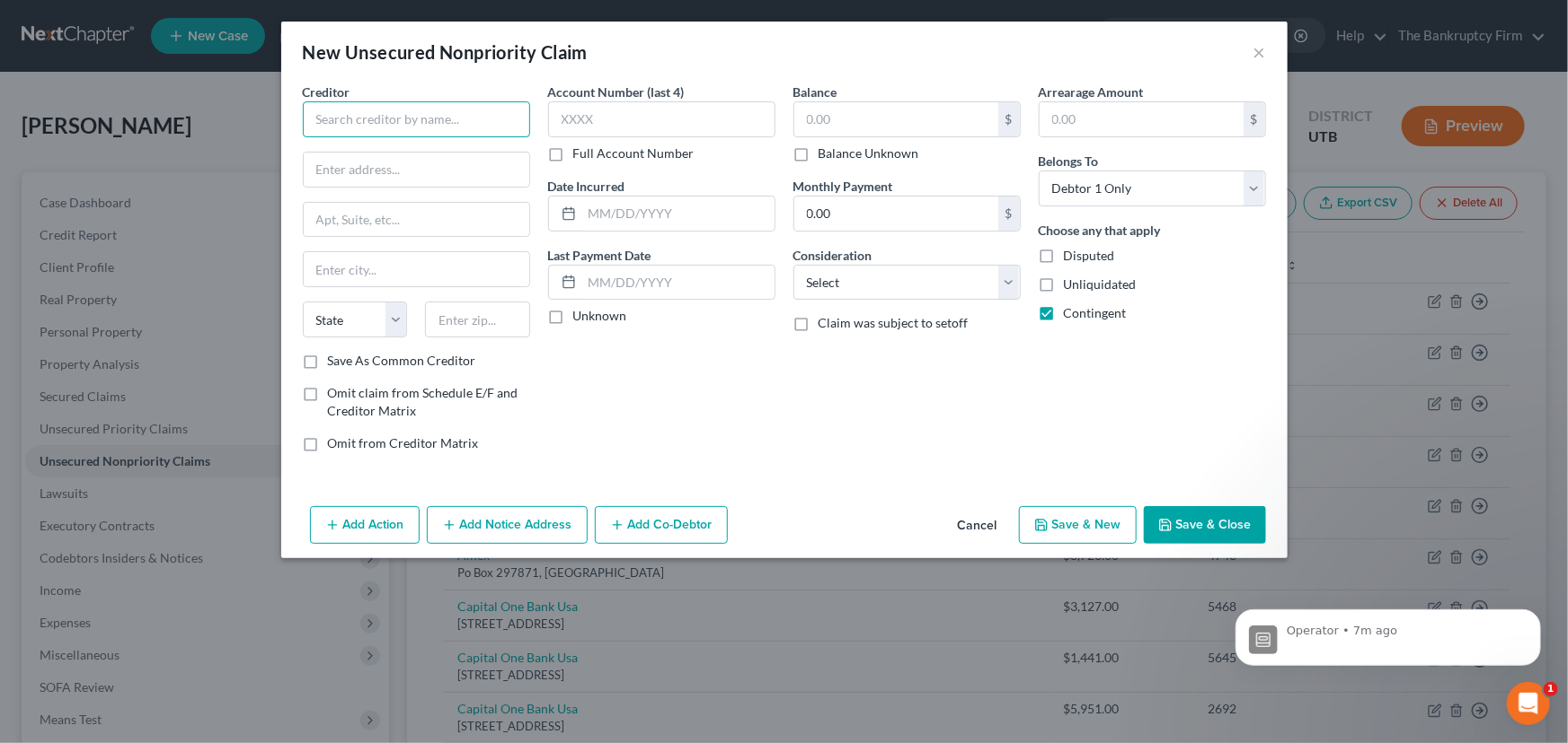
click at [355, 115] on input "text" at bounding box center [417, 119] width 228 height 36
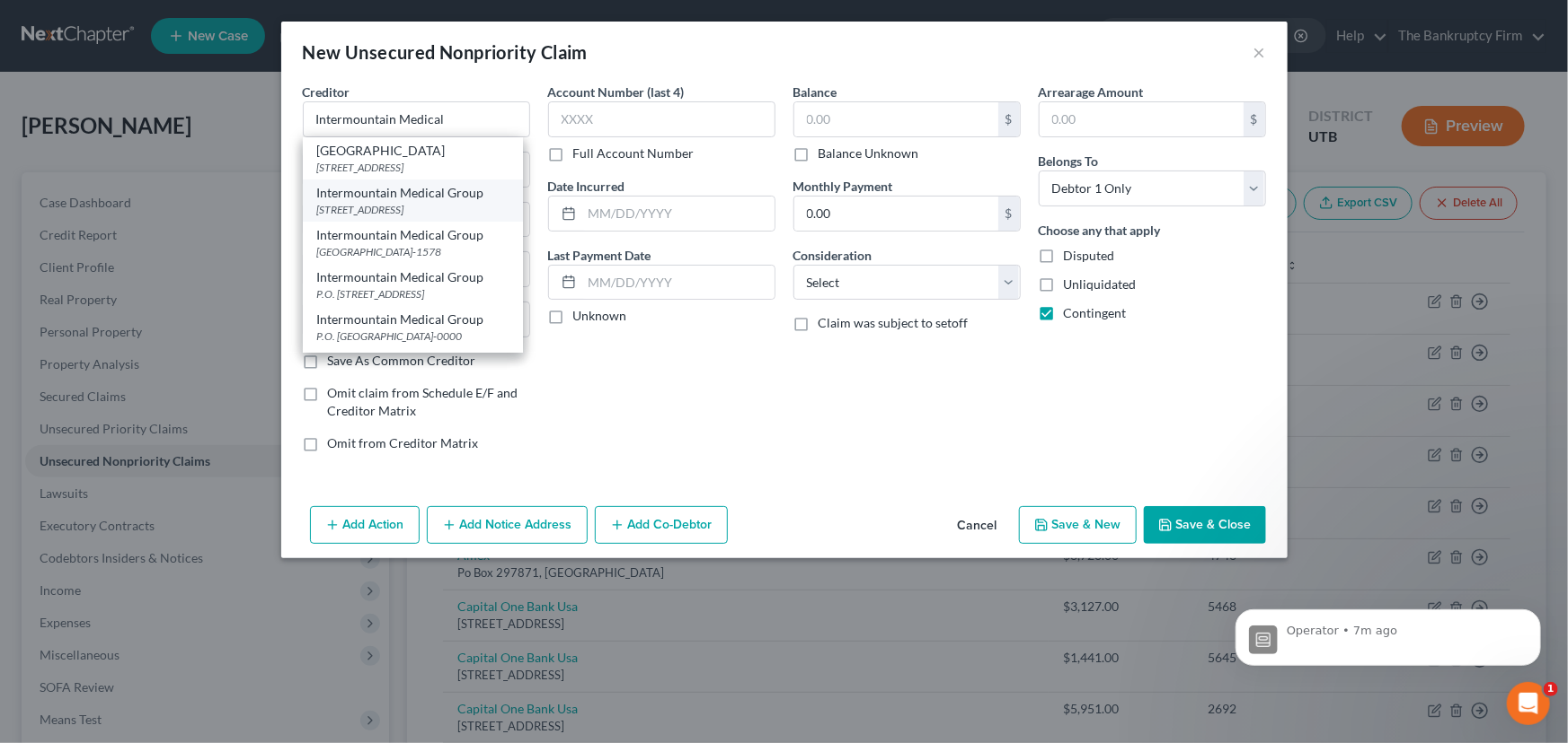
click at [412, 202] on div "Intermountain Medical Group" at bounding box center [413, 193] width 191 height 18
type input "Intermountain Medical Group"
type input "PO Box 27128"
type input "Salt Lake City"
select select "46"
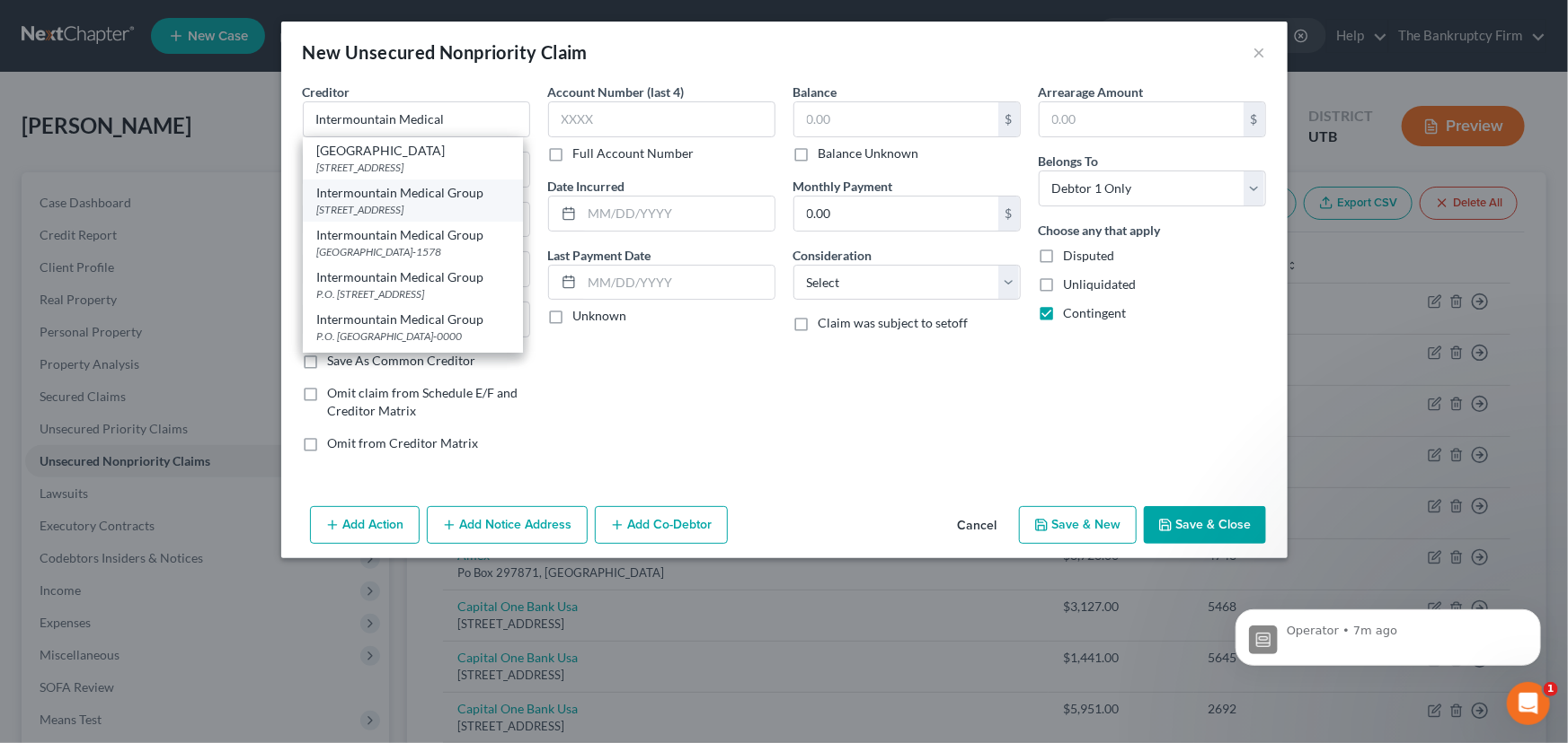
type input "84127-0128"
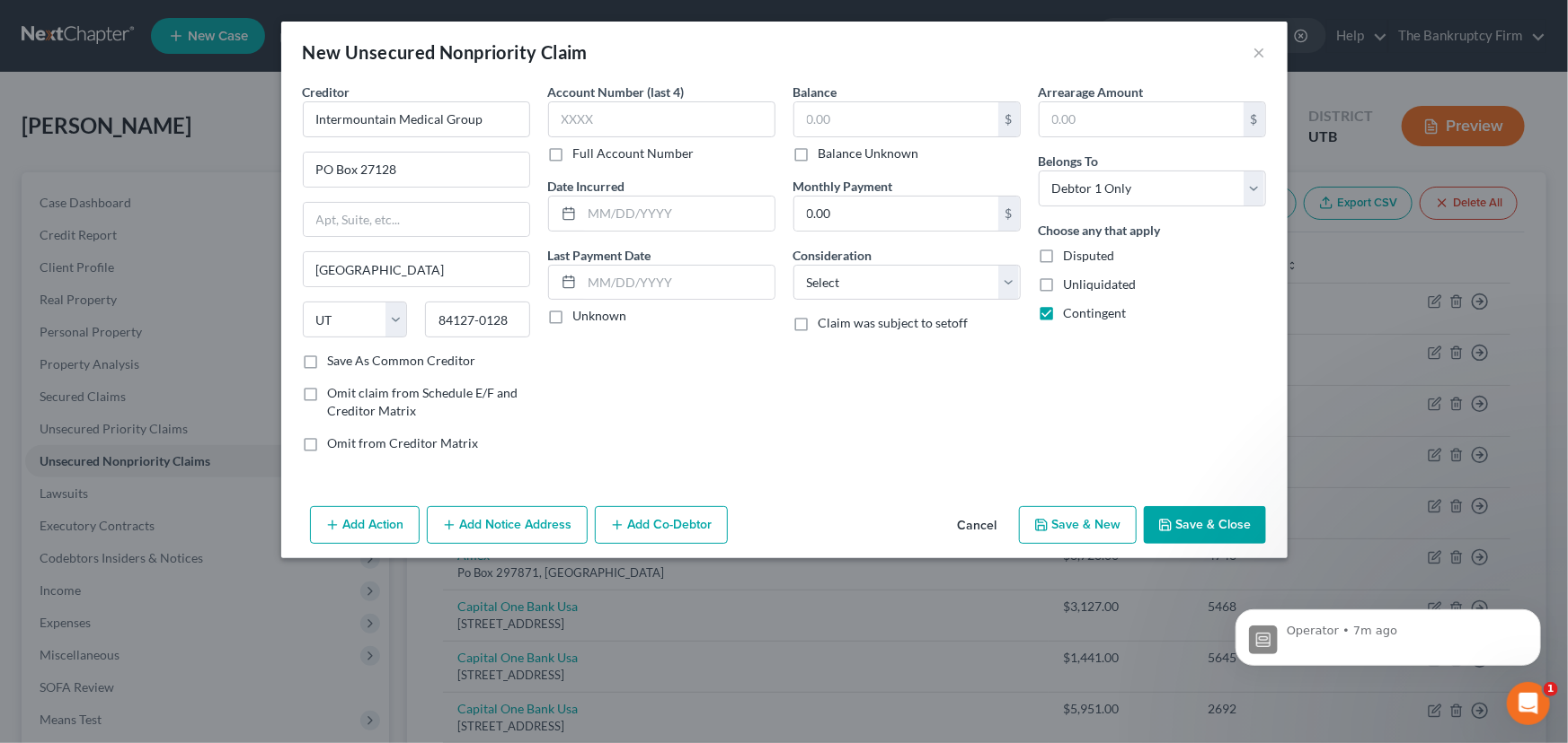
click at [468, 520] on button "Add Notice Address" at bounding box center [507, 524] width 161 height 38
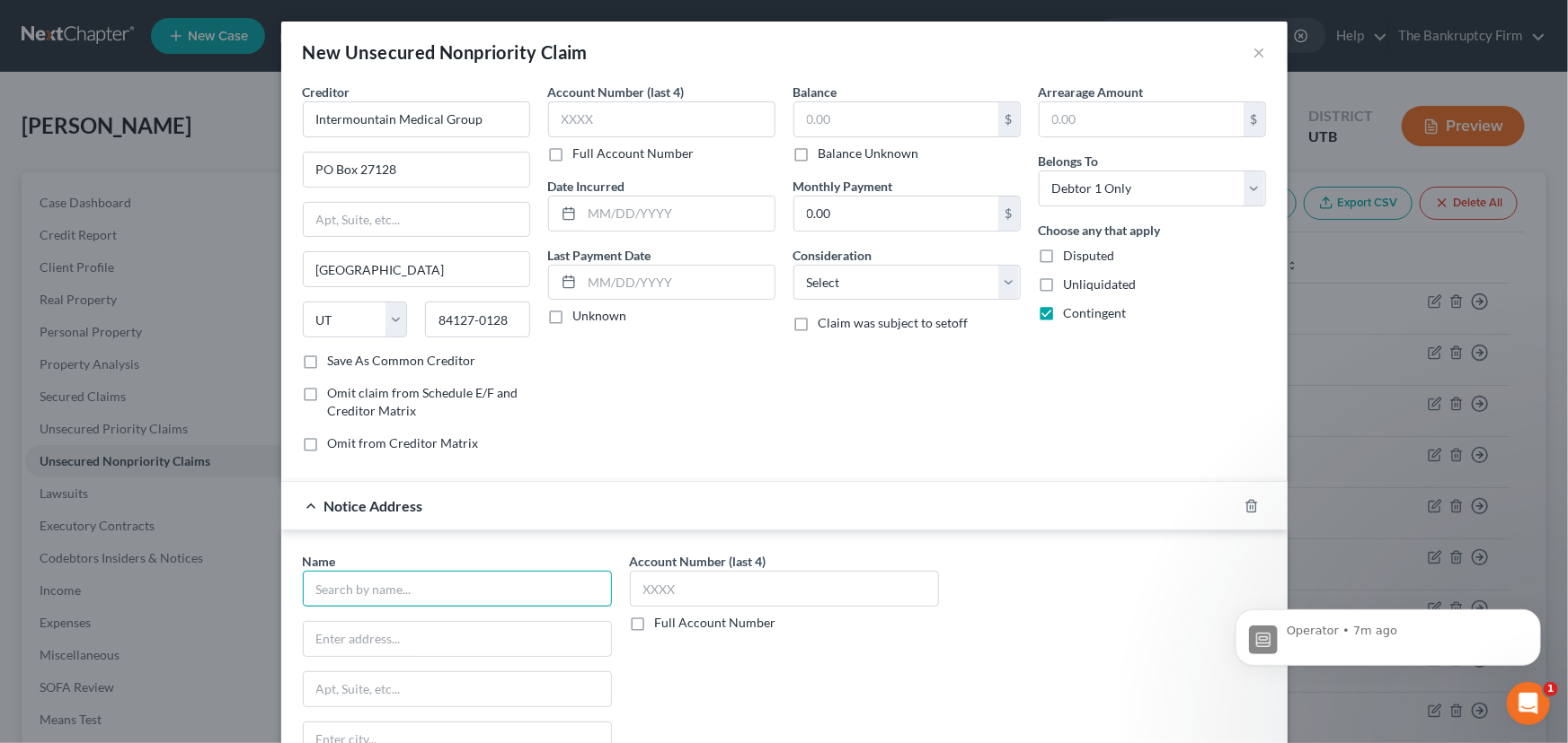
click at [360, 594] on input "text" at bounding box center [457, 589] width 309 height 36
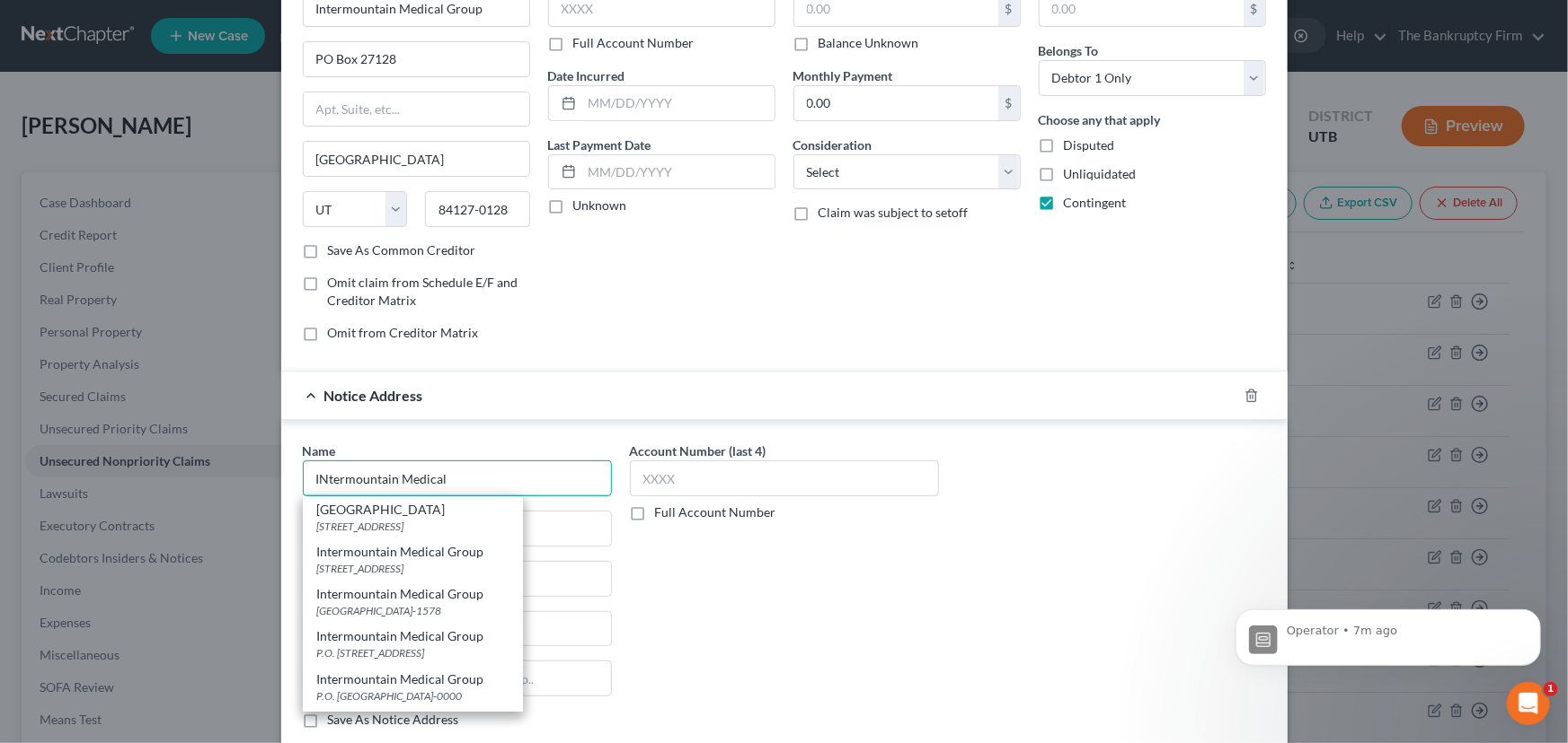
scroll to position [163, 0]
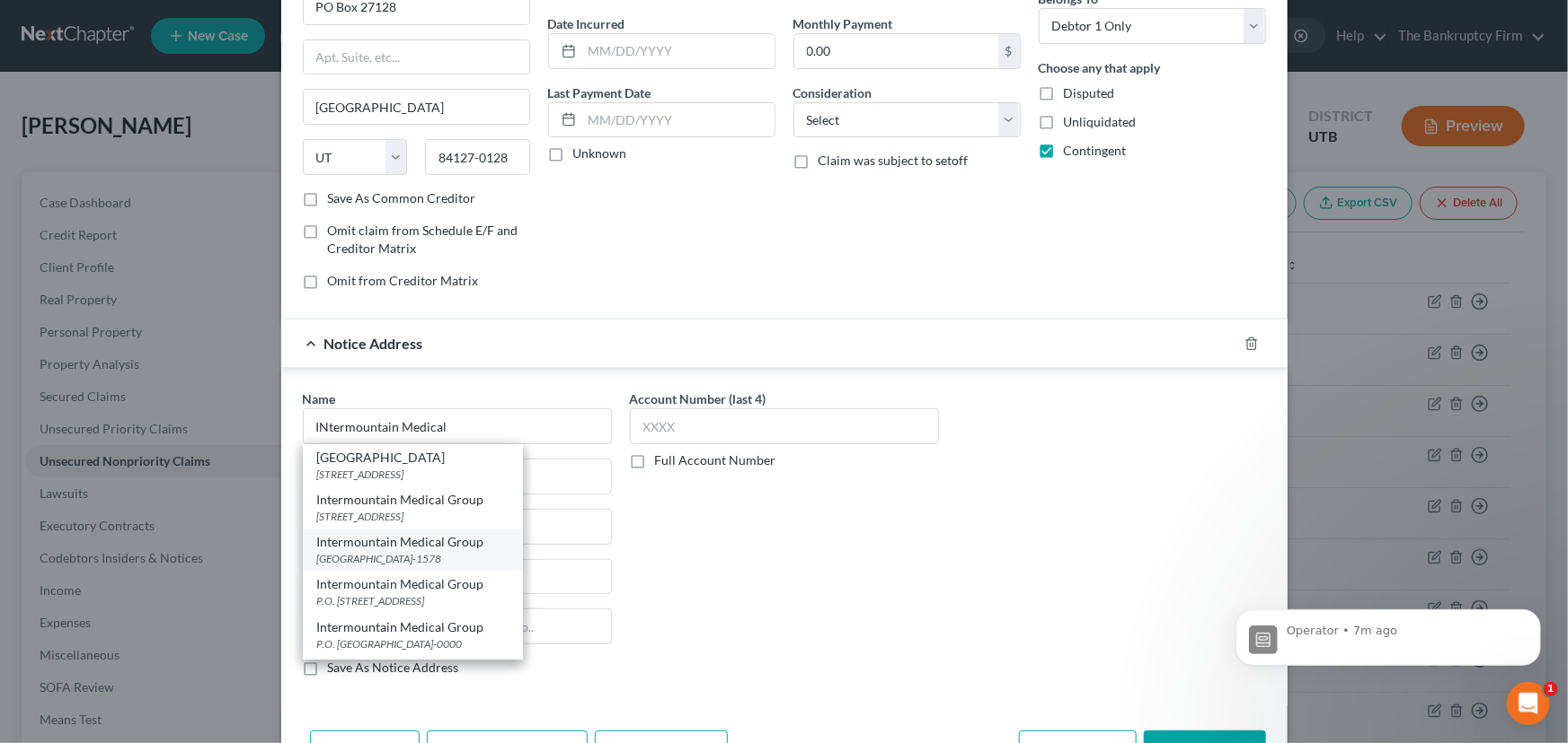
click at [452, 553] on div "PO Box 34578, Seattle, WA 98124-1578" at bounding box center [413, 559] width 191 height 15
type input "Intermountain Medical Group"
type input "PO Box 34578"
type input "Seattle"
select select "50"
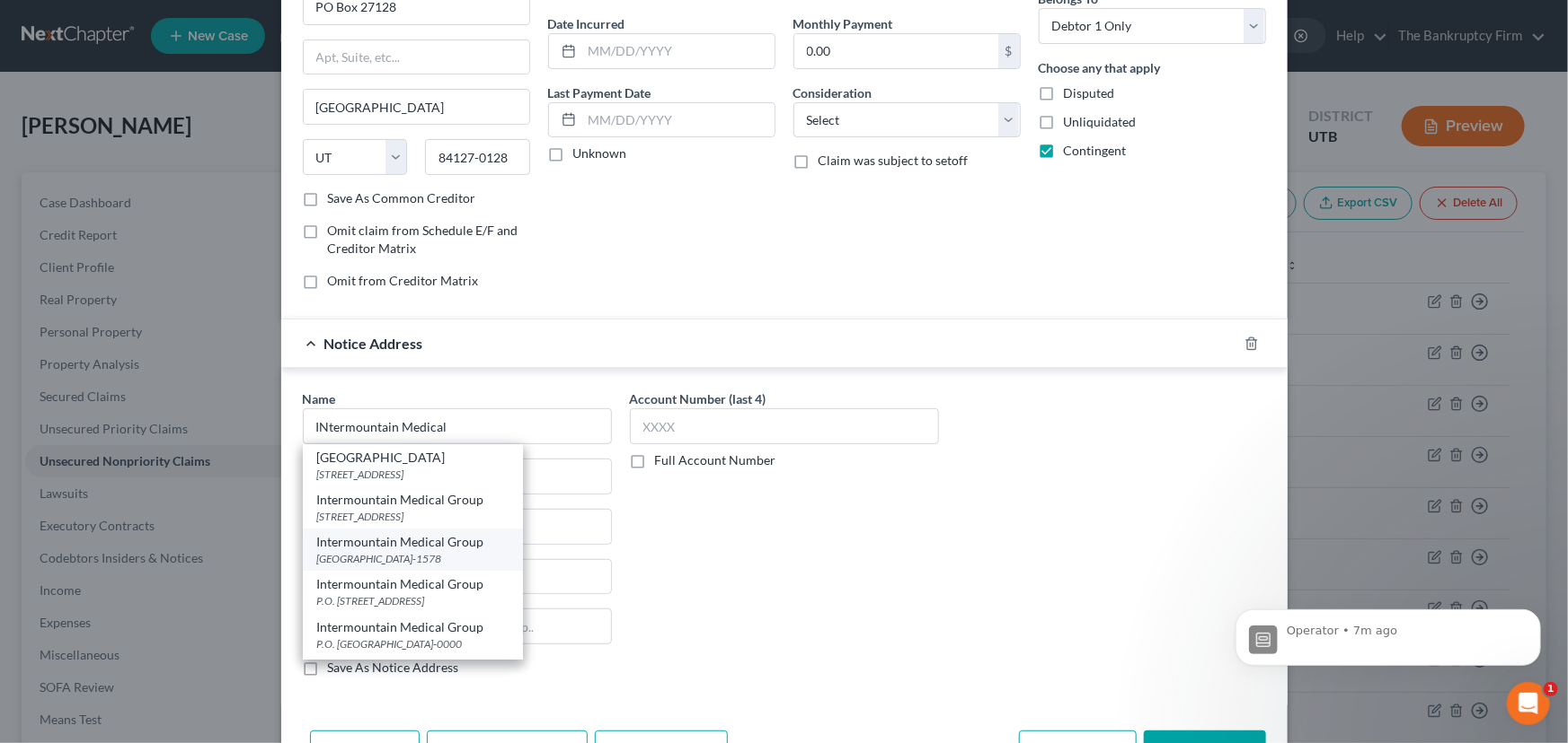
type input "98124-1578"
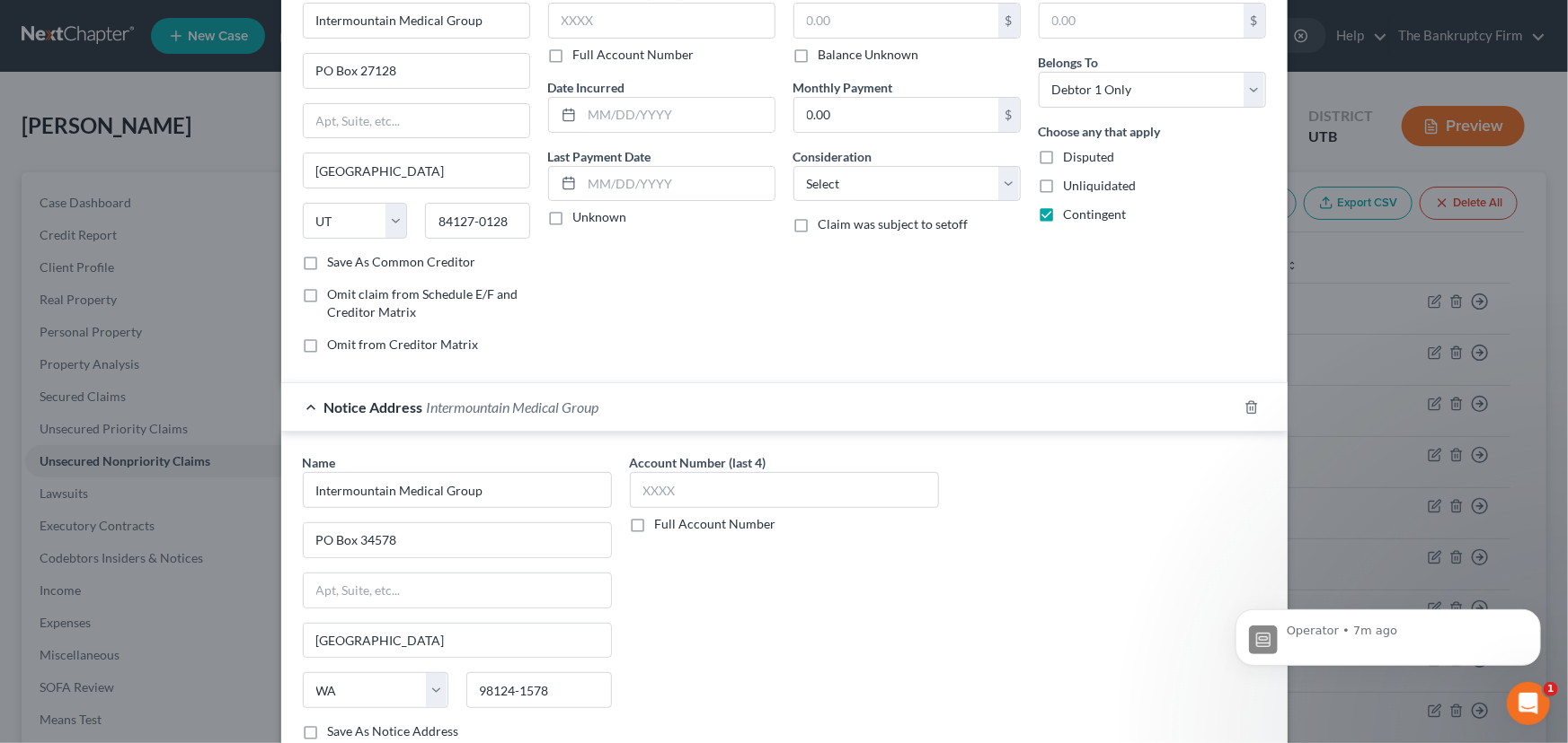
scroll to position [0, 0]
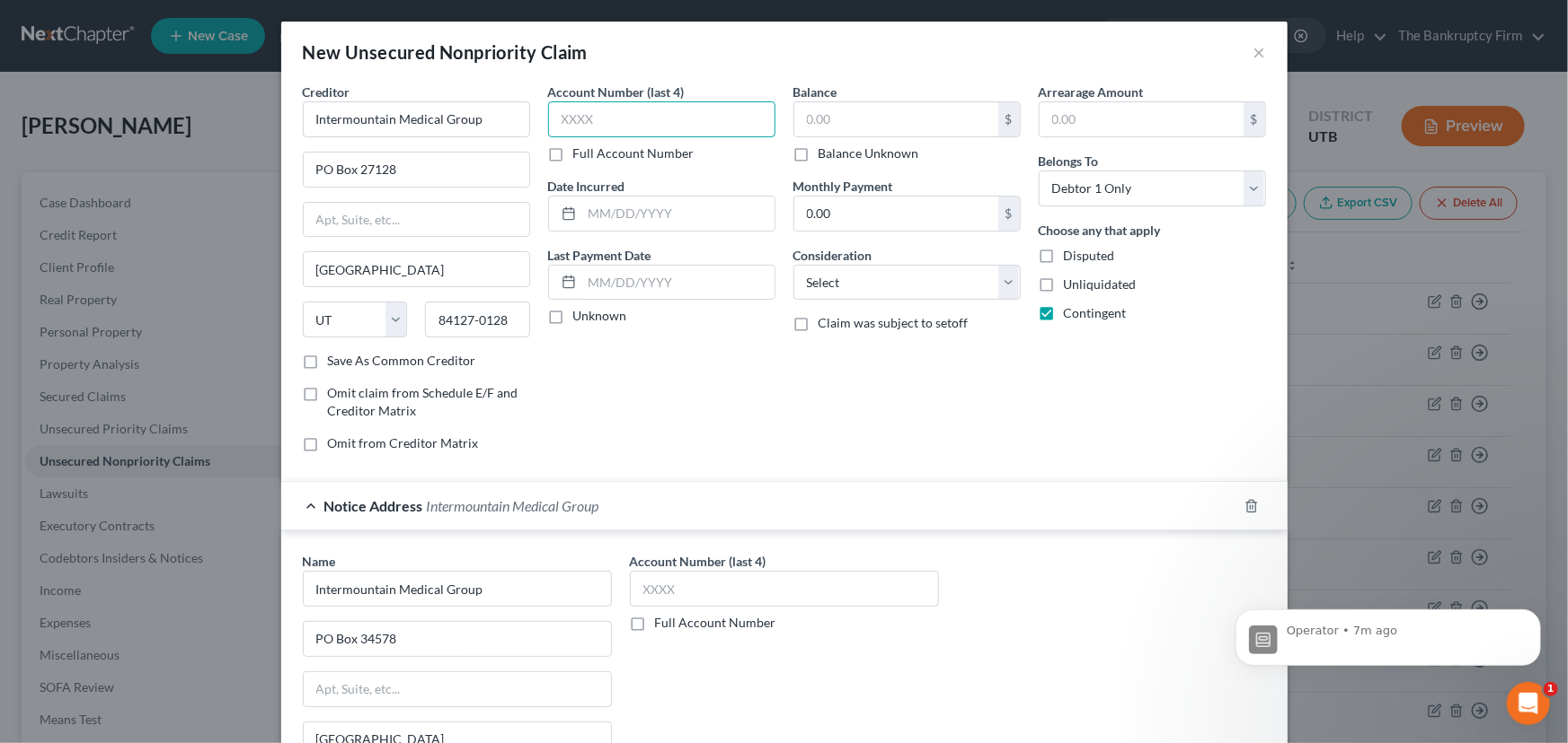
click at [566, 117] on input "text" at bounding box center [662, 119] width 228 height 36
type input "7371"
click at [796, 117] on input "text" at bounding box center [896, 119] width 203 height 34
type input "341"
click at [836, 283] on select "Select Cable / Satellite Services Collection Agency Credit Card Debt Debt Couns…" at bounding box center [907, 282] width 228 height 36
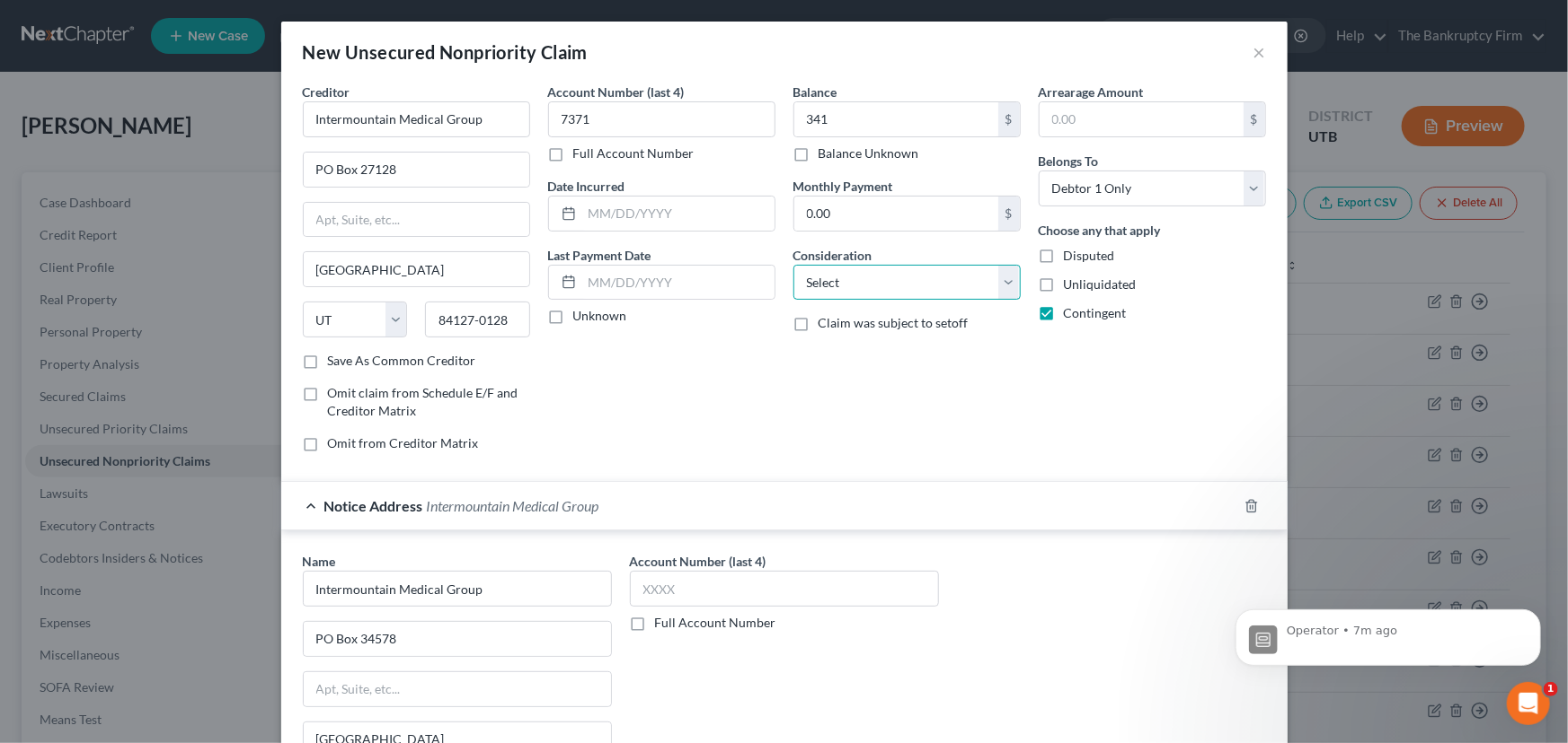
select select "9"
click at [794, 265] on select "Select Cable / Satellite Services Collection Agency Credit Card Debt Debt Couns…" at bounding box center [907, 282] width 228 height 36
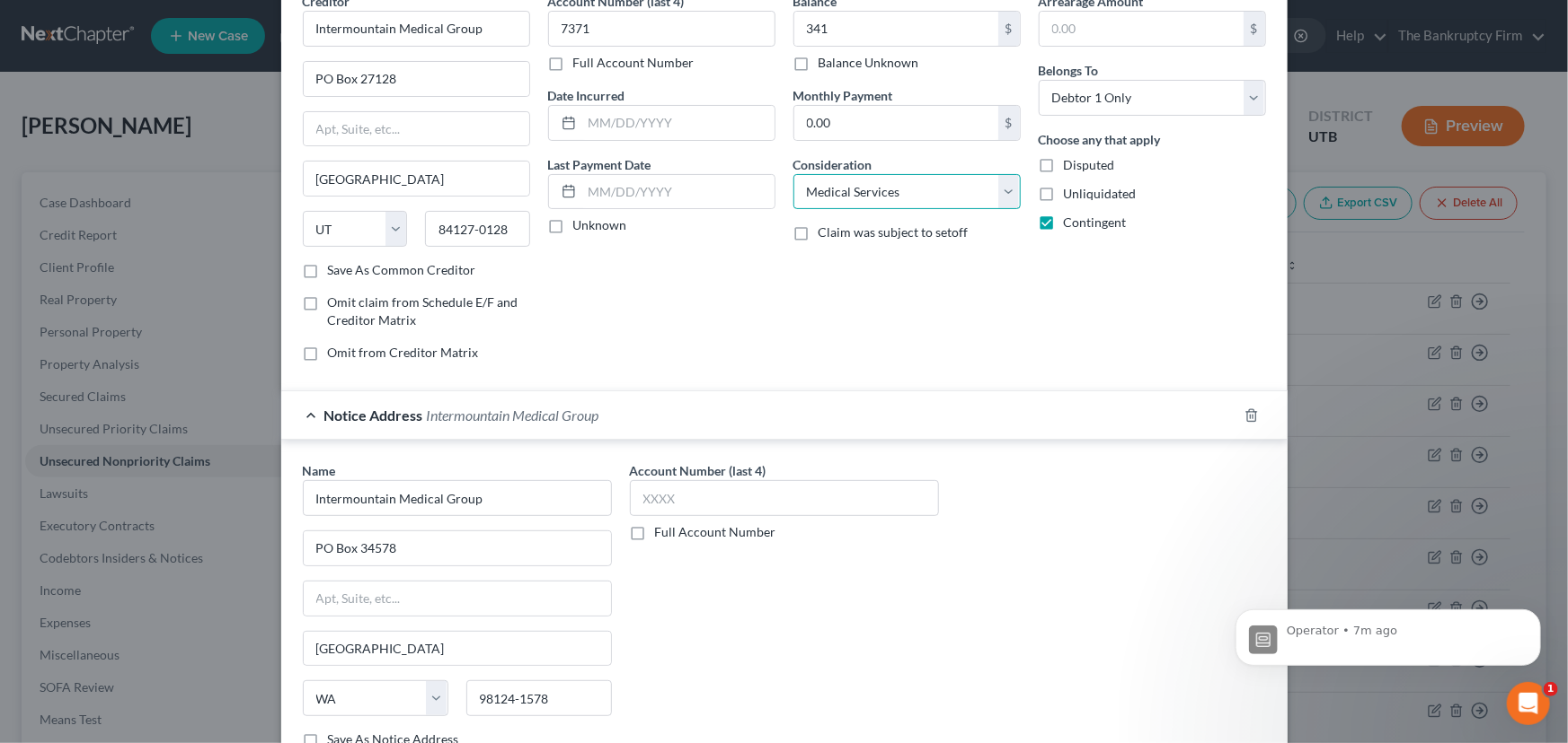
scroll to position [221, 0]
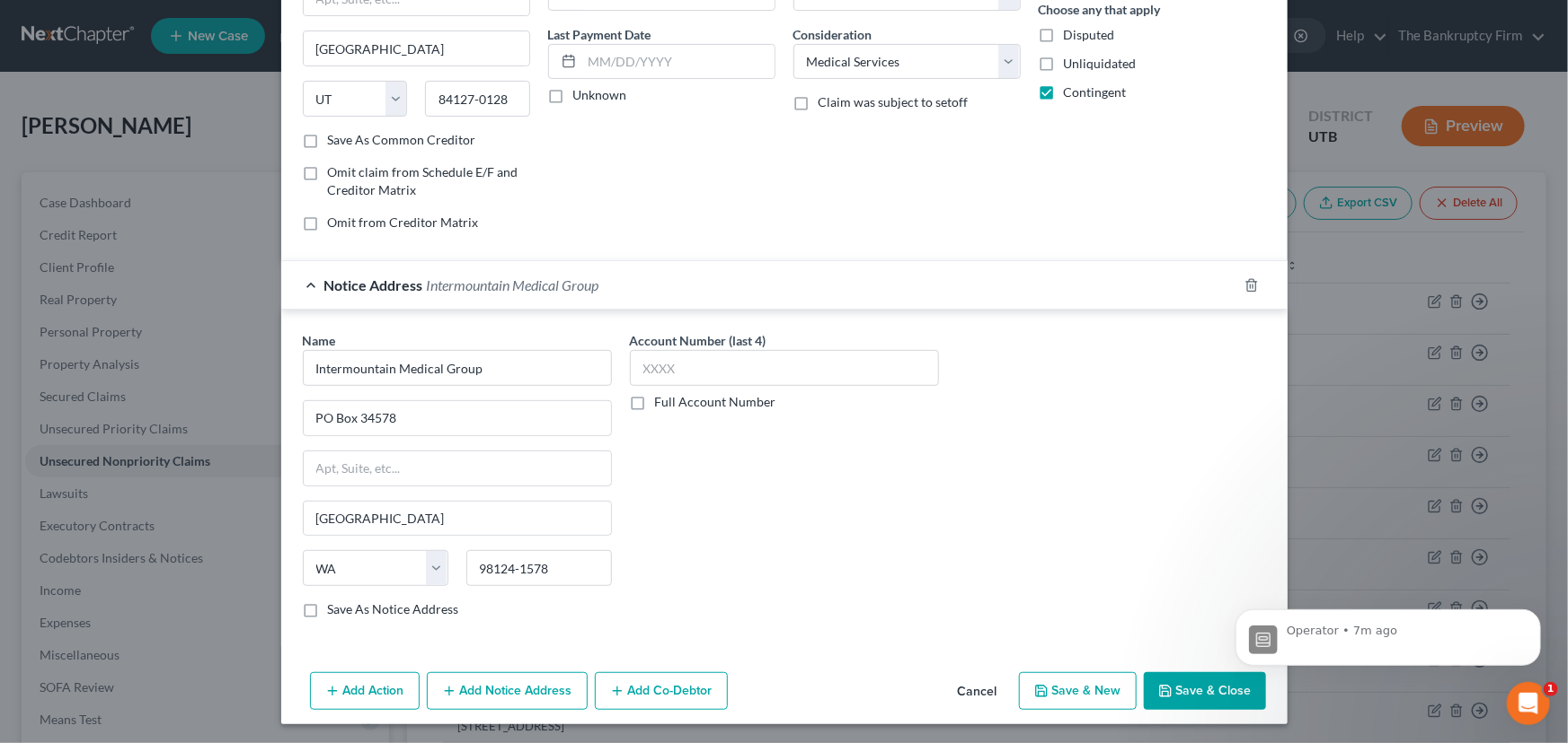
click at [1195, 694] on button "Save & Close" at bounding box center [1204, 691] width 122 height 38
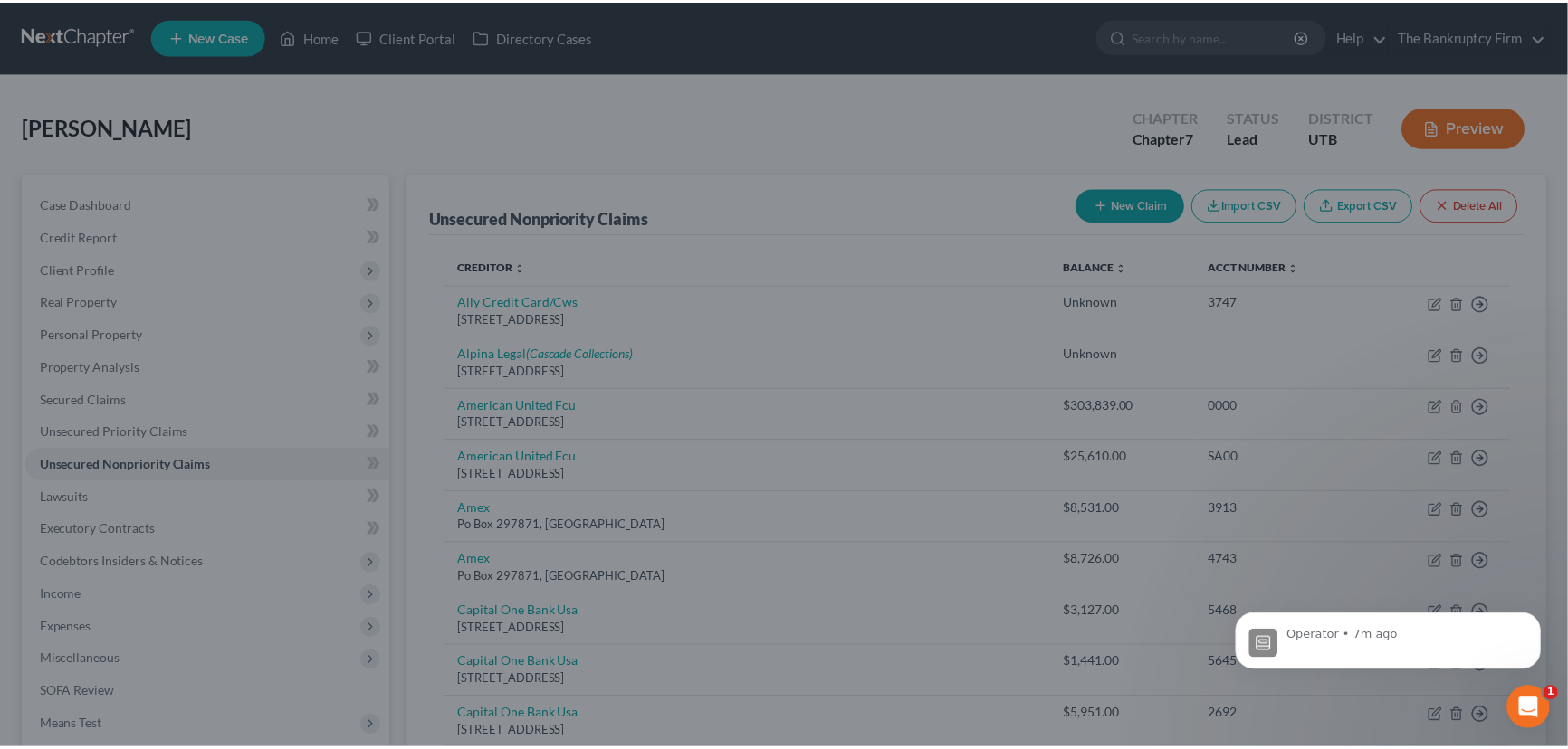
scroll to position [0, 0]
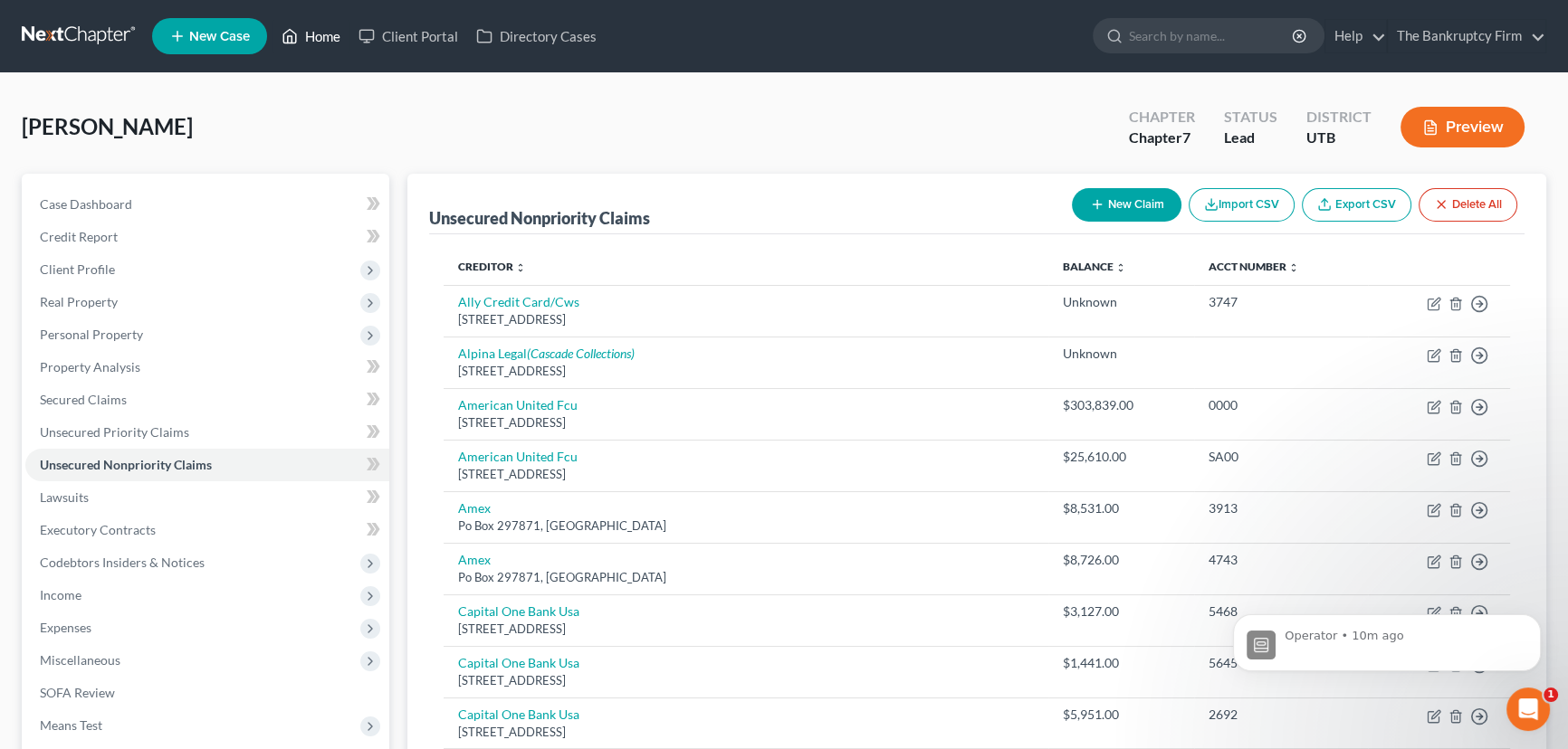
click at [321, 35] on link "Home" at bounding box center [310, 36] width 77 height 33
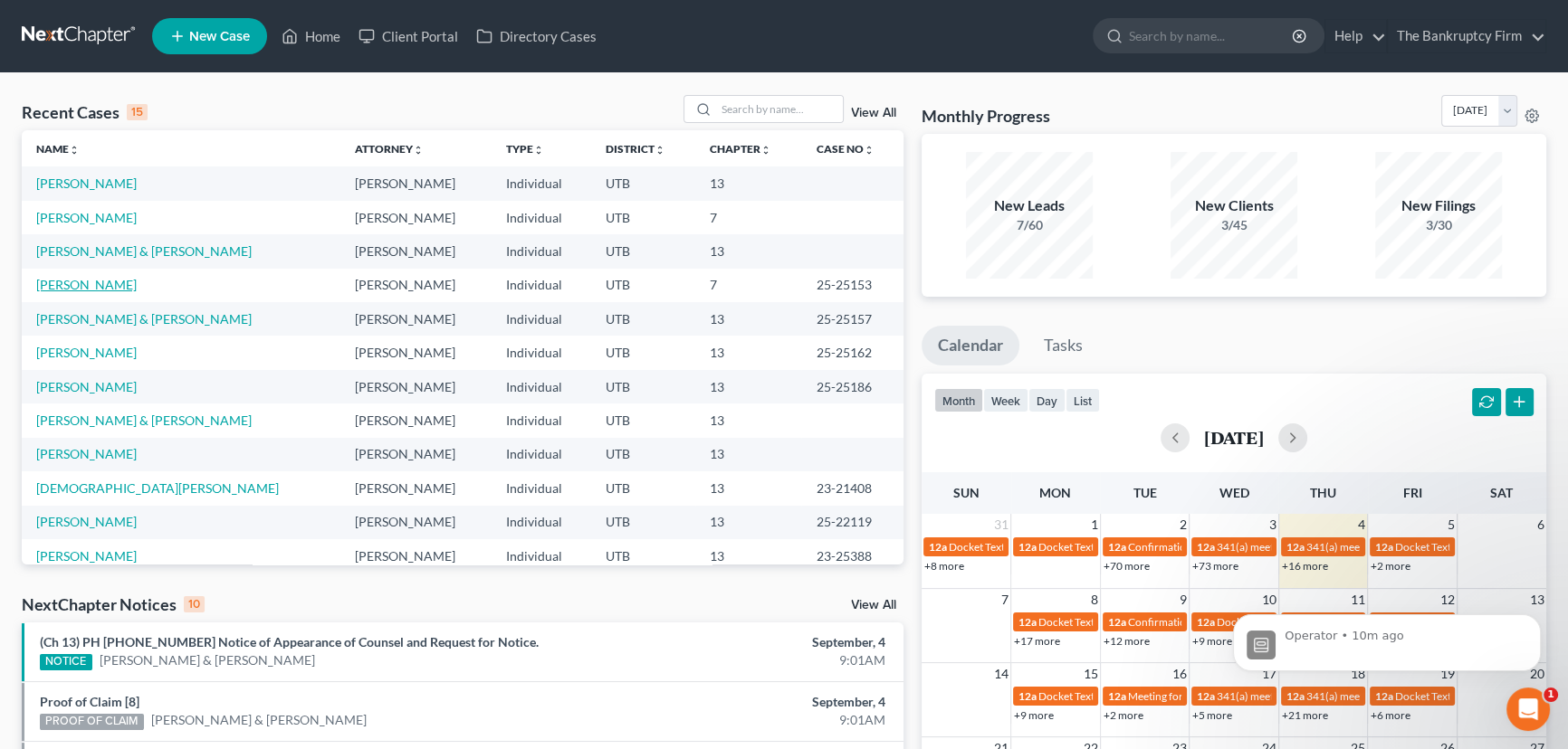
click at [74, 289] on link "May, Robert" at bounding box center [85, 285] width 100 height 16
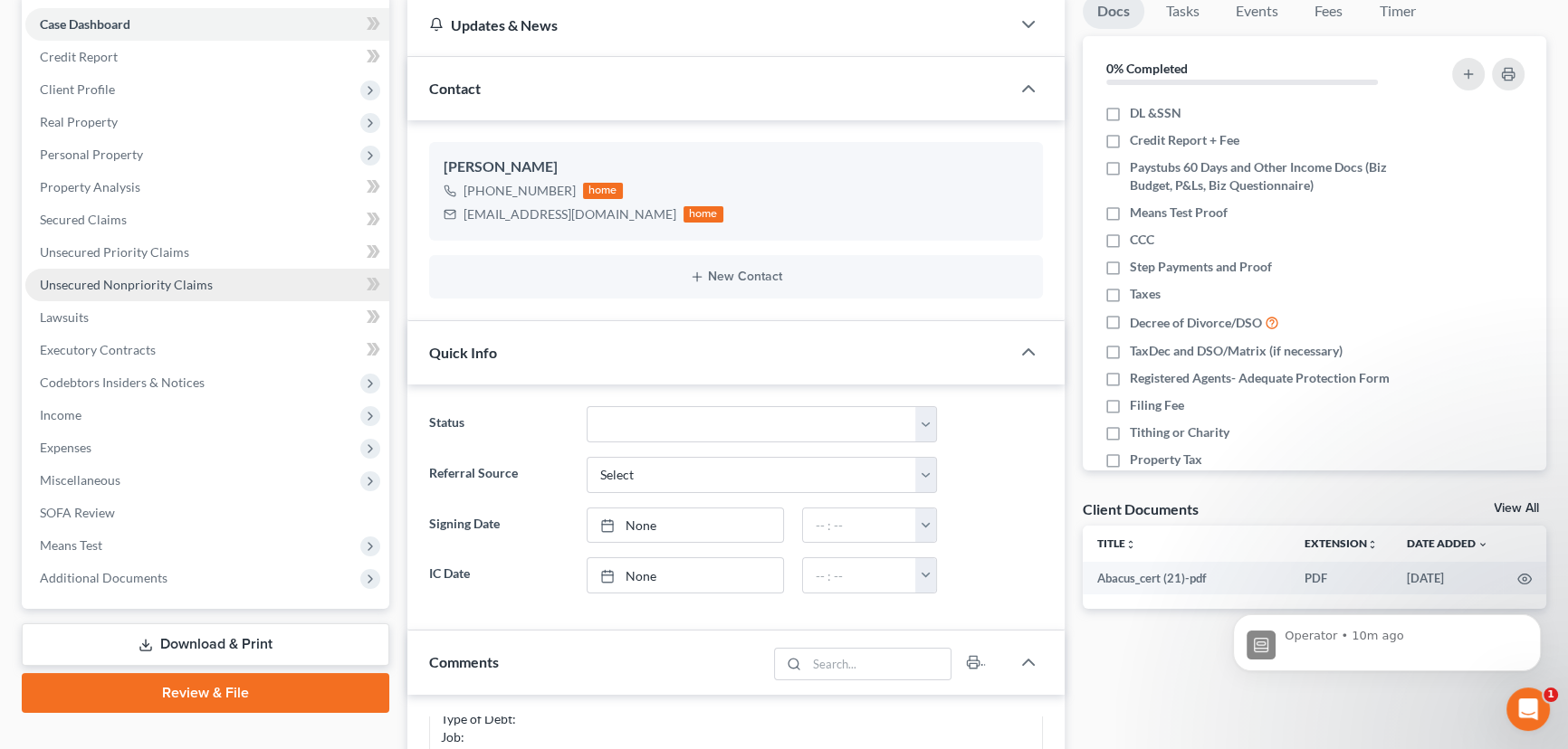
scroll to position [164, 0]
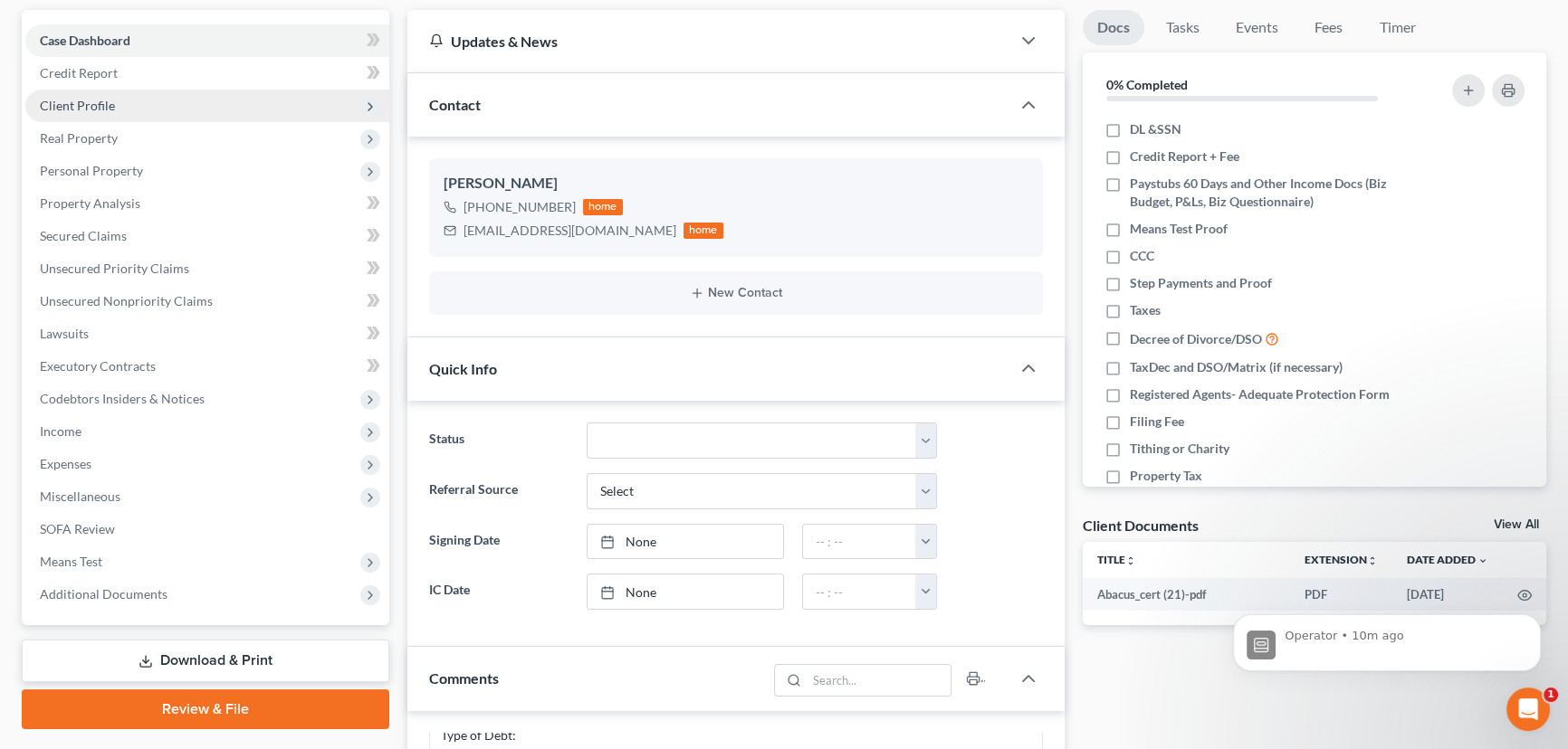
click at [83, 108] on span "Client Profile" at bounding box center [77, 106] width 75 height 16
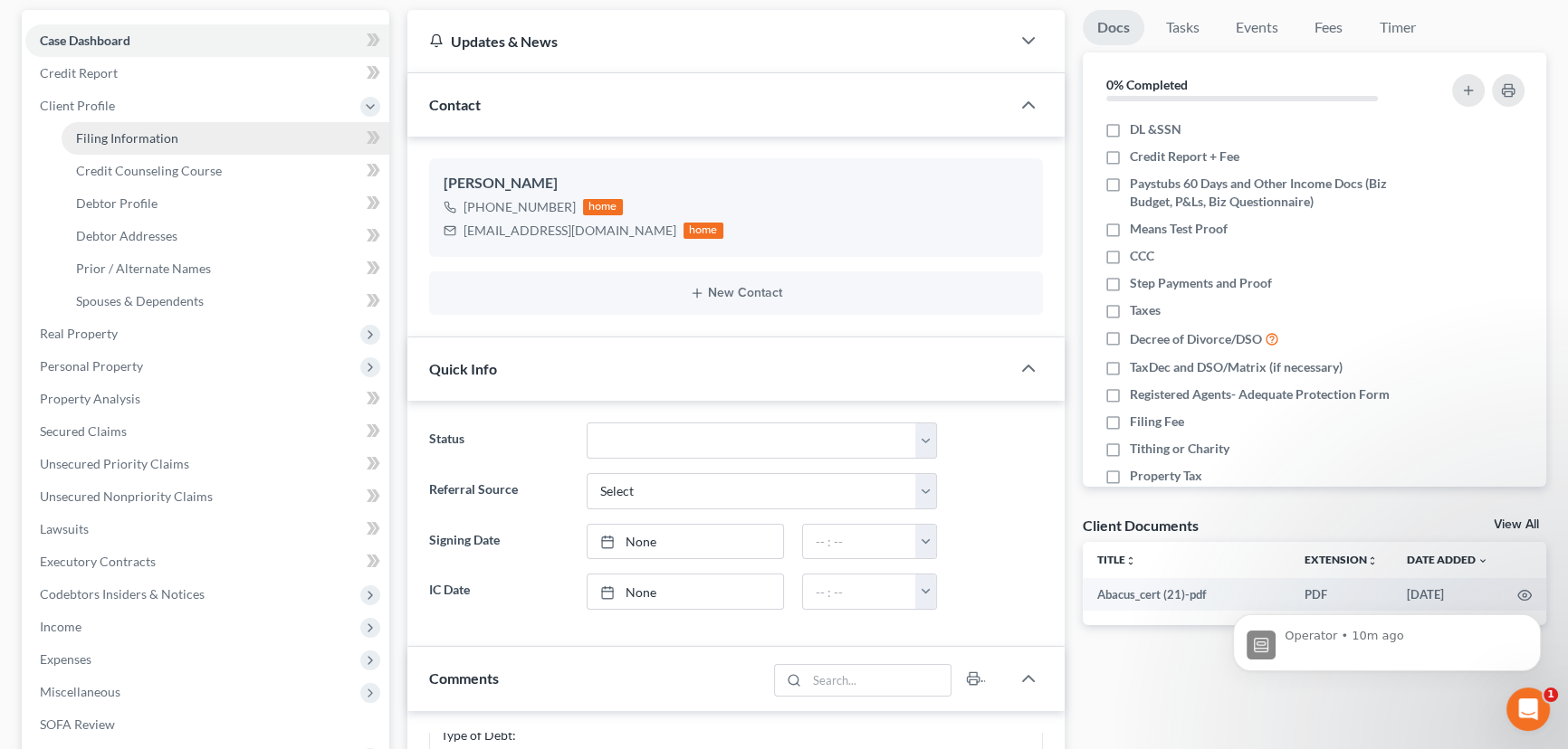
click at [140, 137] on span "Filing Information" at bounding box center [126, 138] width 102 height 16
select select "1"
select select "0"
select select "81"
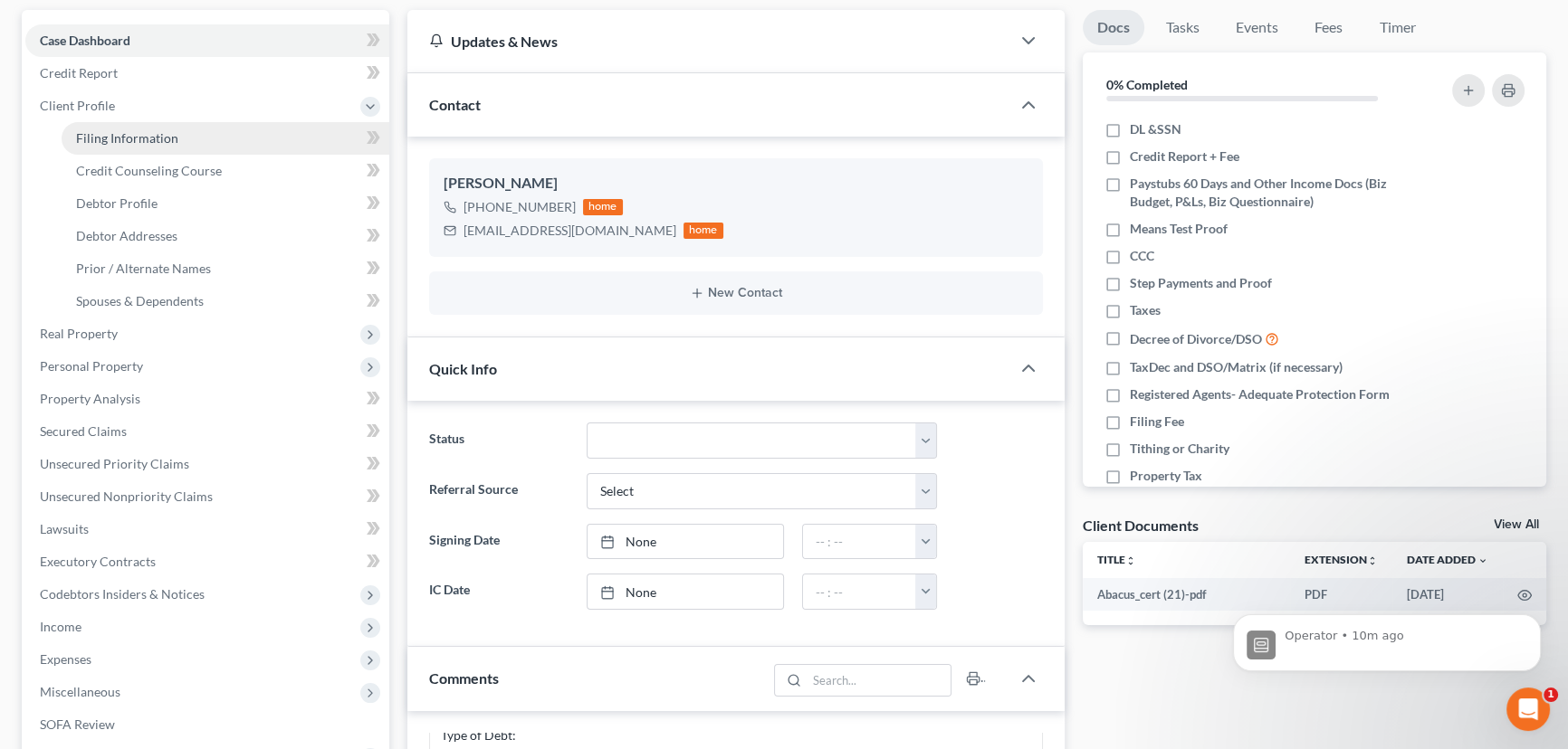
select select "0"
select select "46"
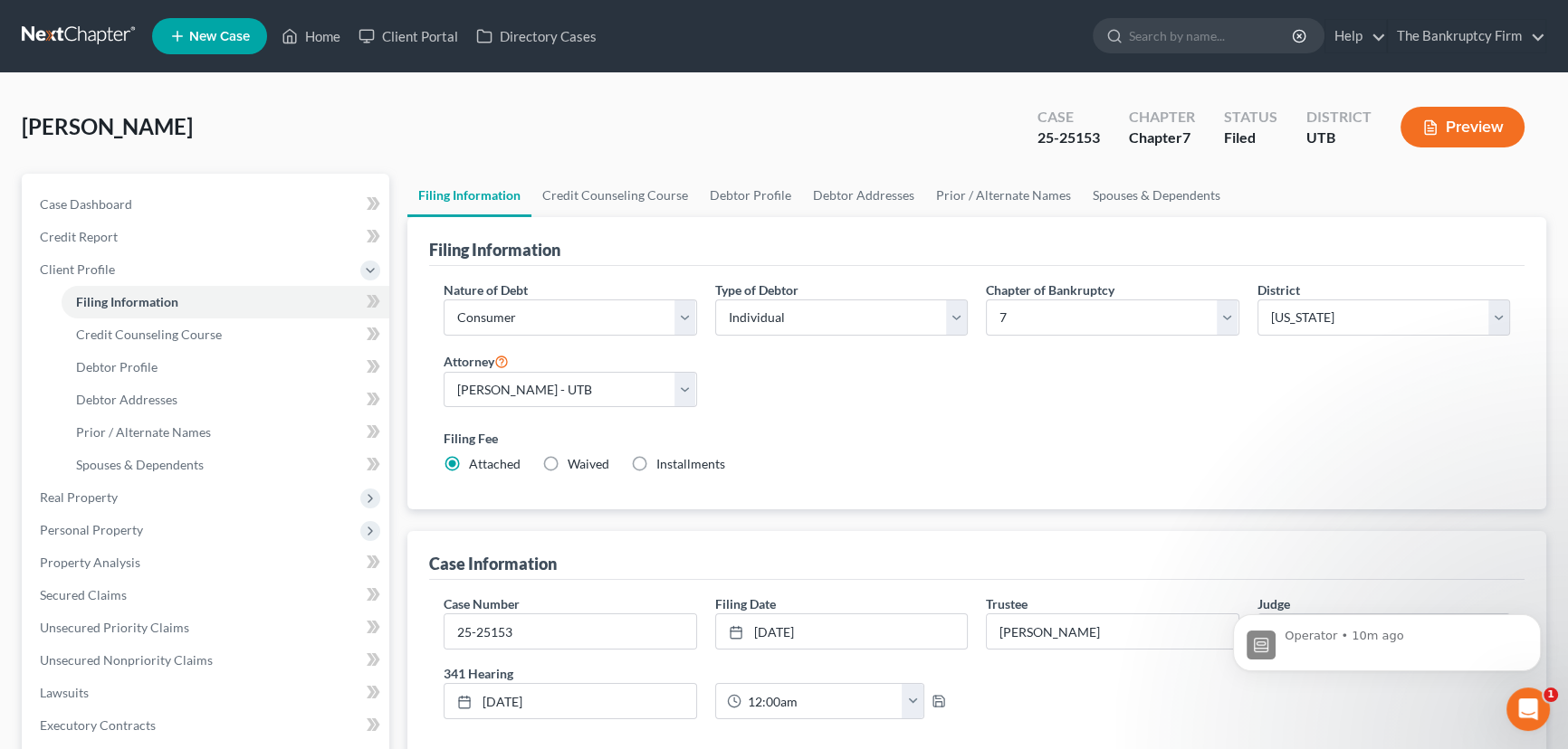
select select "3"
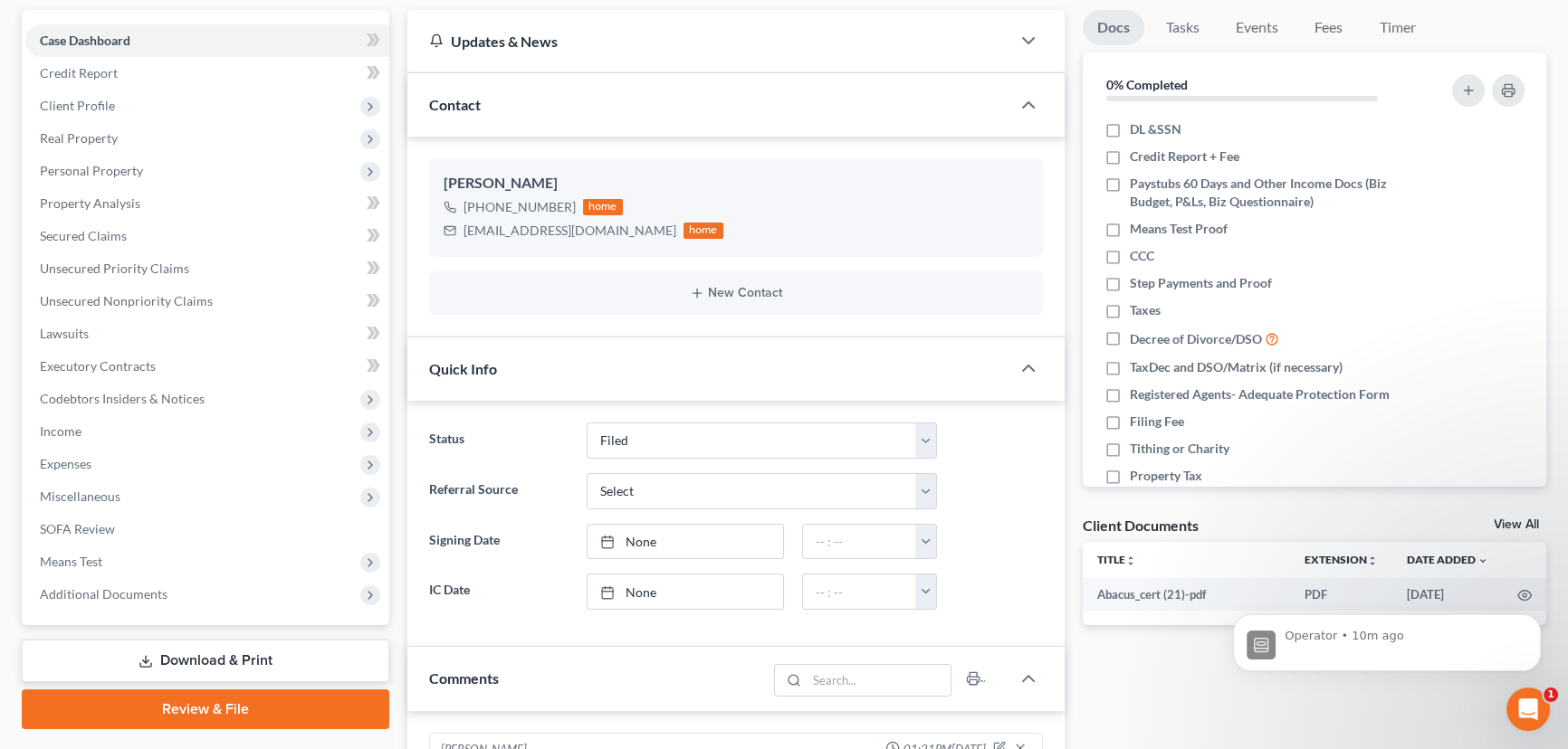
scroll to position [145, 0]
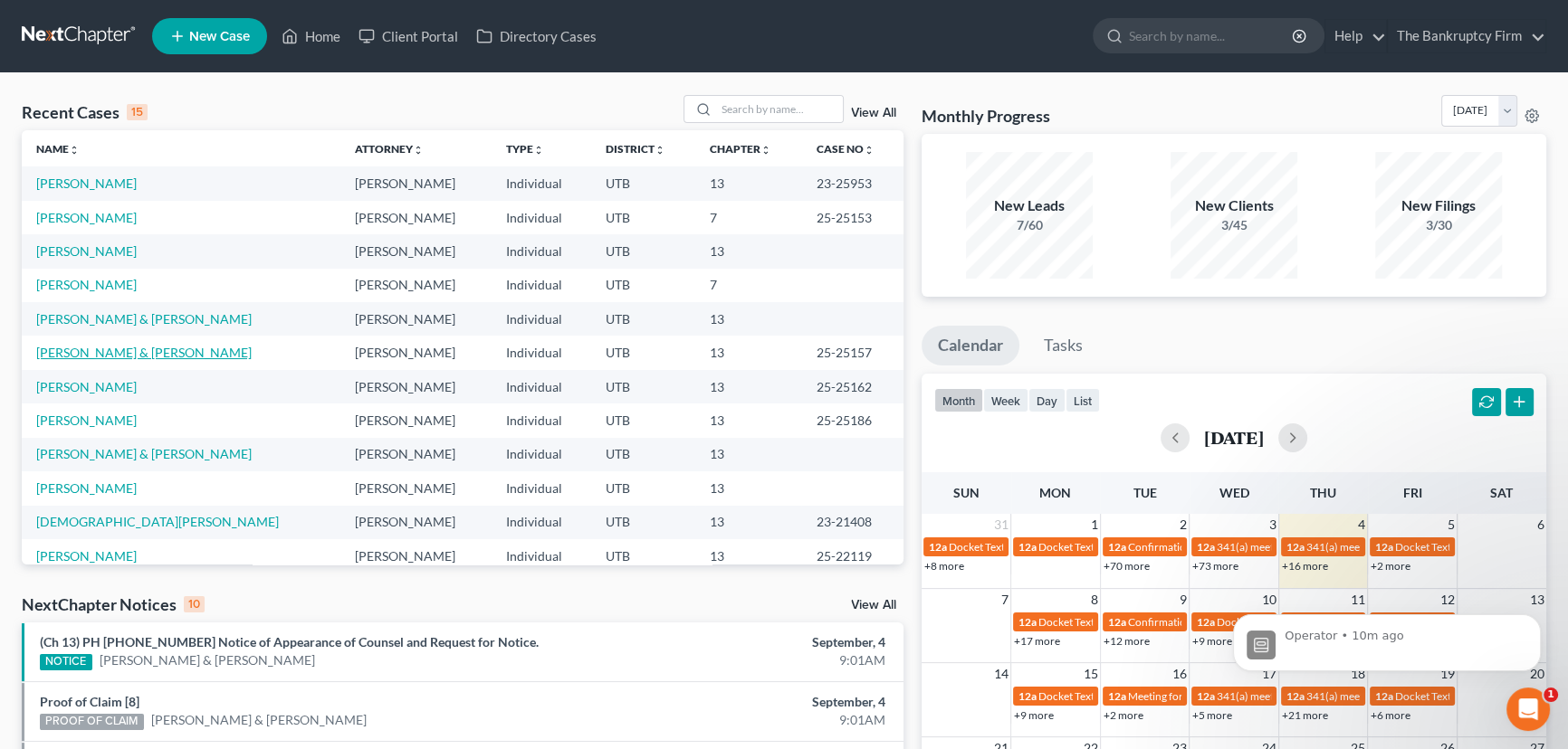
click at [107, 355] on link "[PERSON_NAME] & [PERSON_NAME]" at bounding box center [144, 353] width 216 height 16
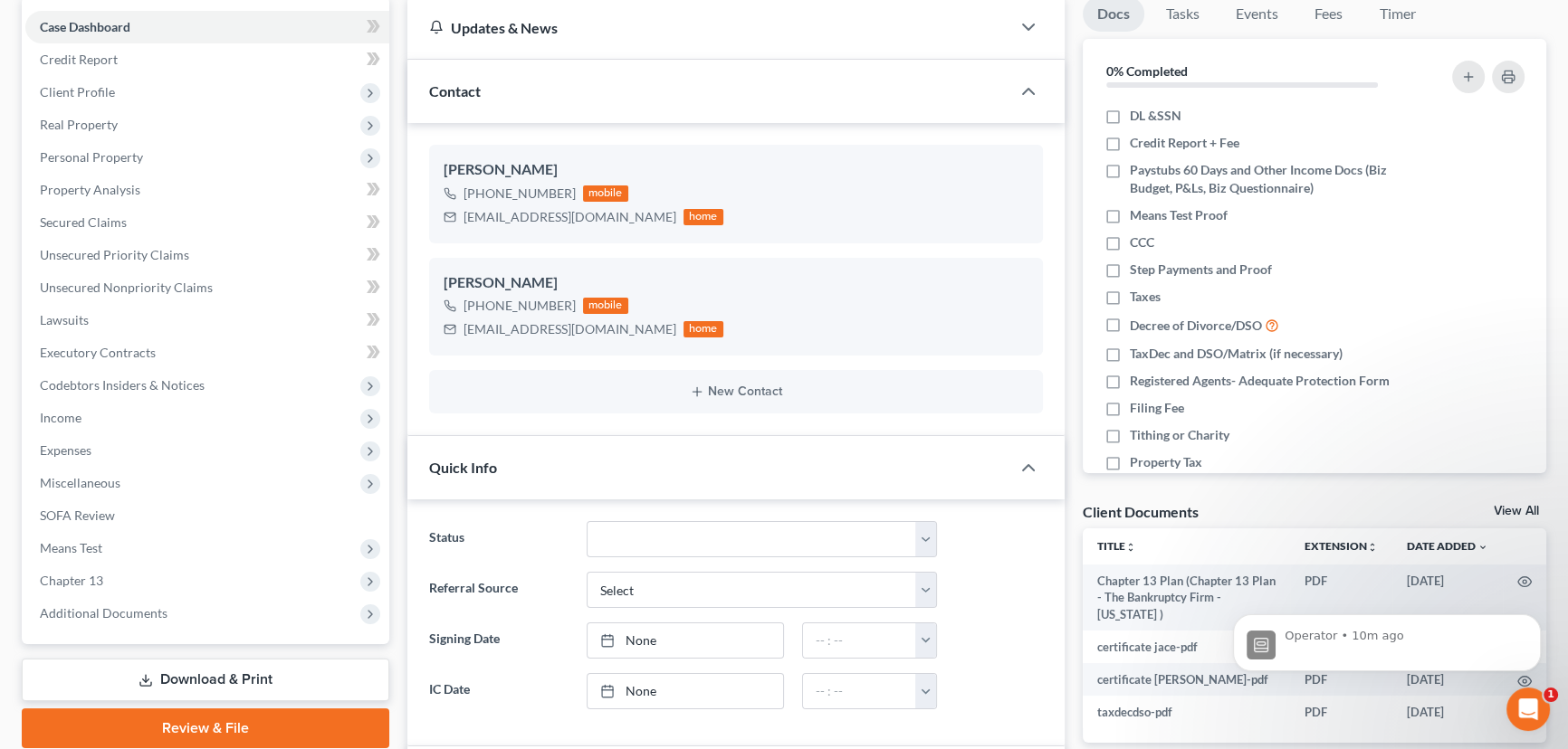
scroll to position [82, 0]
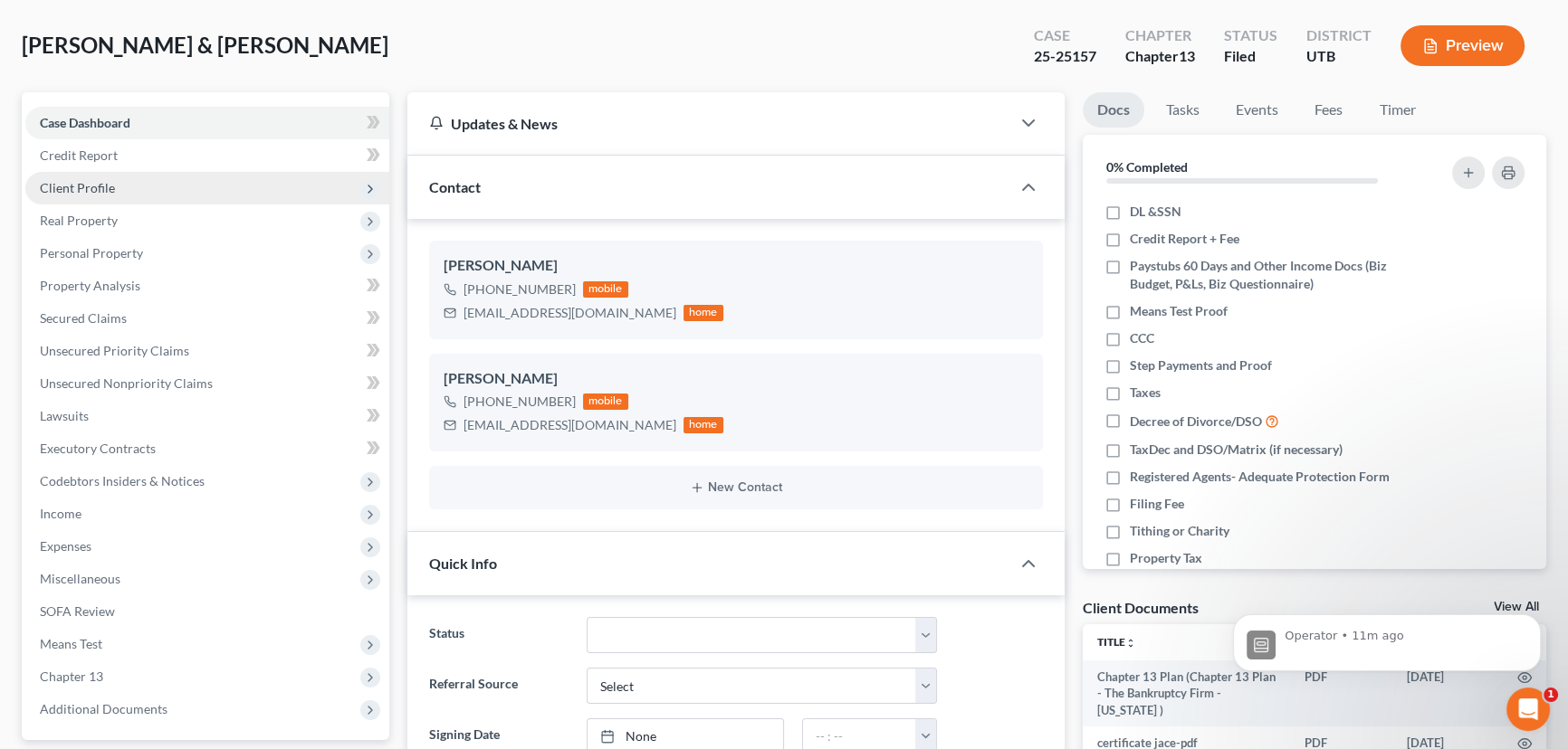
click at [85, 183] on span "Client Profile" at bounding box center [77, 187] width 75 height 16
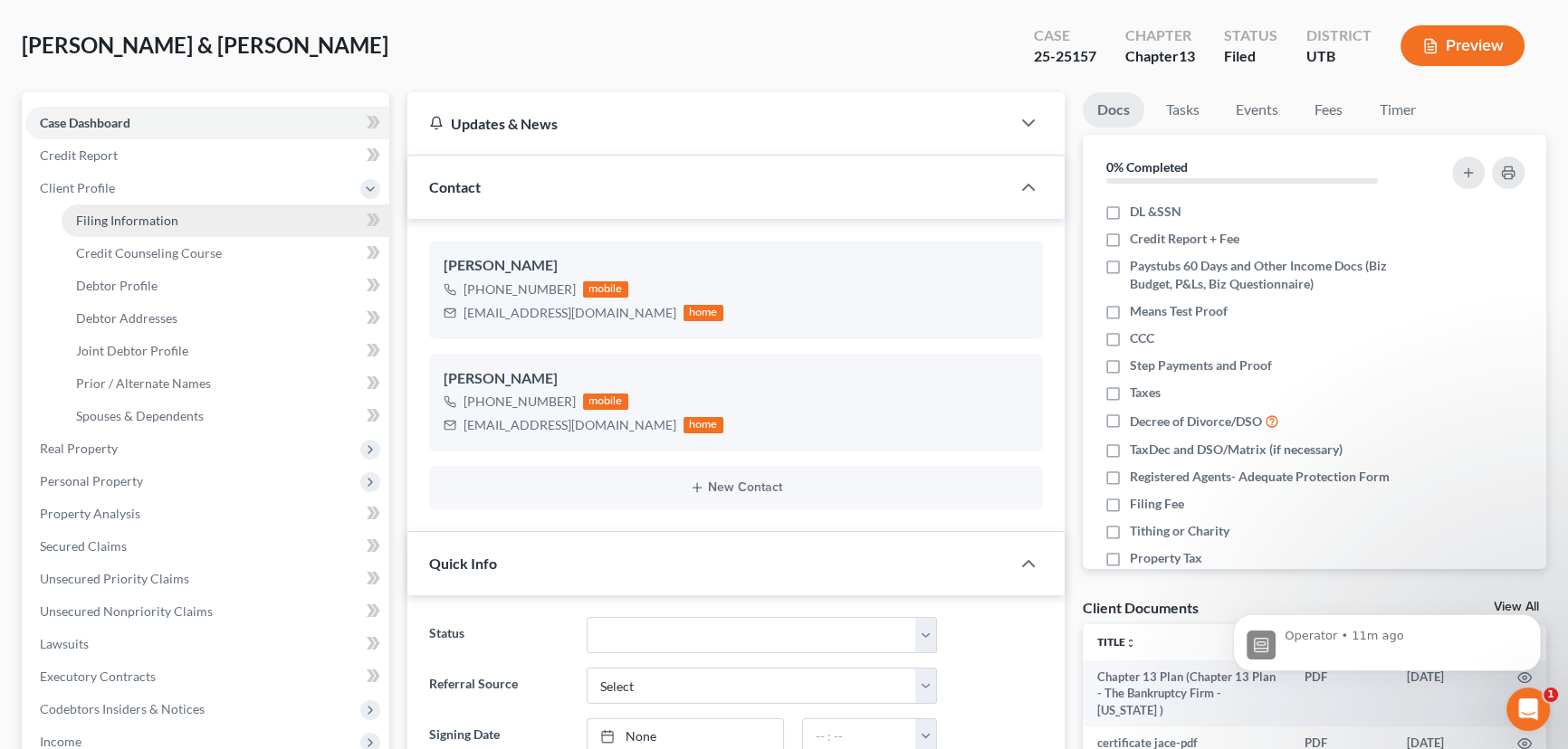
click at [118, 221] on span "Filing Information" at bounding box center [126, 221] width 102 height 16
select select "1"
select select "3"
select select "81"
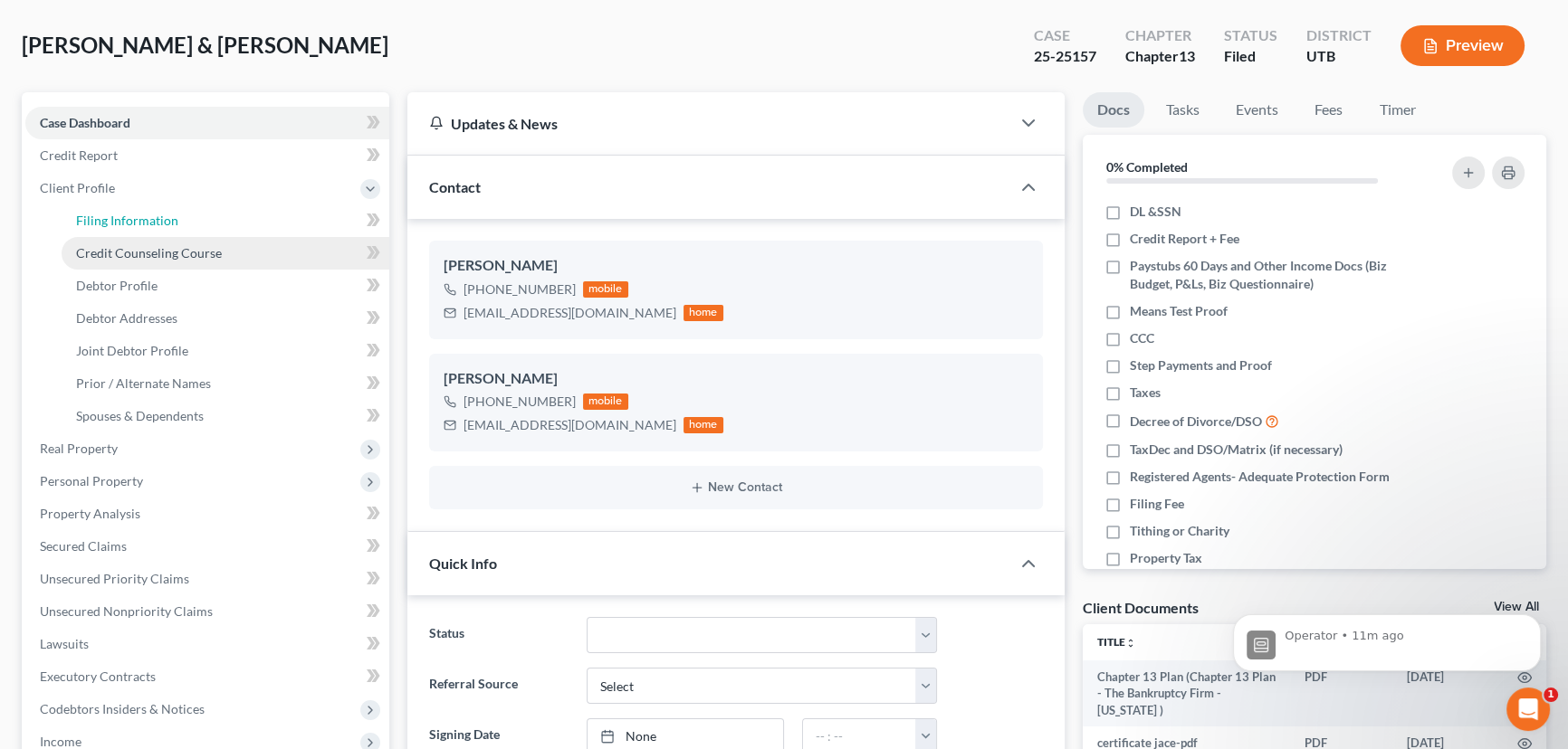
select select "0"
select select "46"
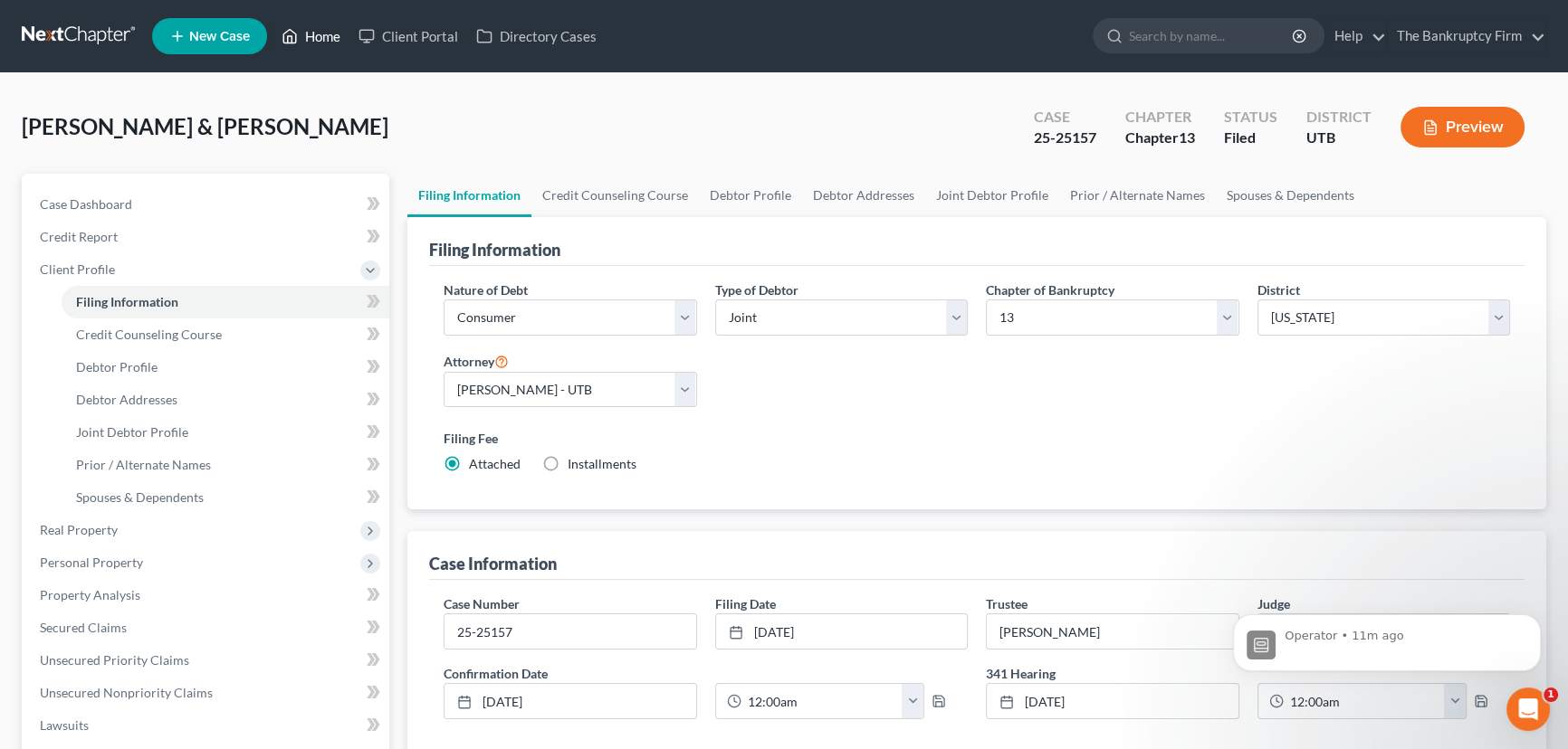
click at [324, 36] on link "Home" at bounding box center [310, 36] width 77 height 33
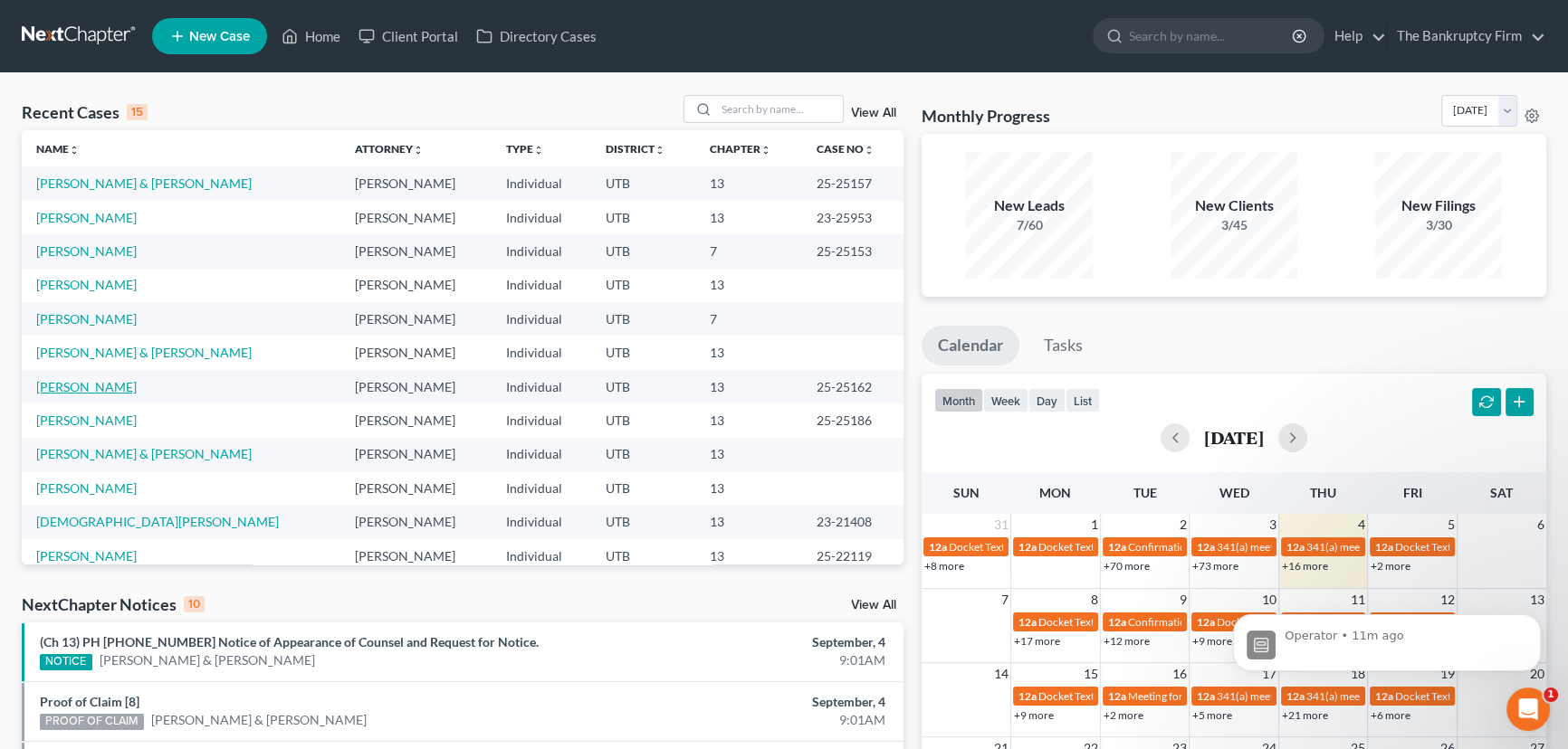
click at [88, 389] on link "Scott, Zachary" at bounding box center [85, 387] width 100 height 16
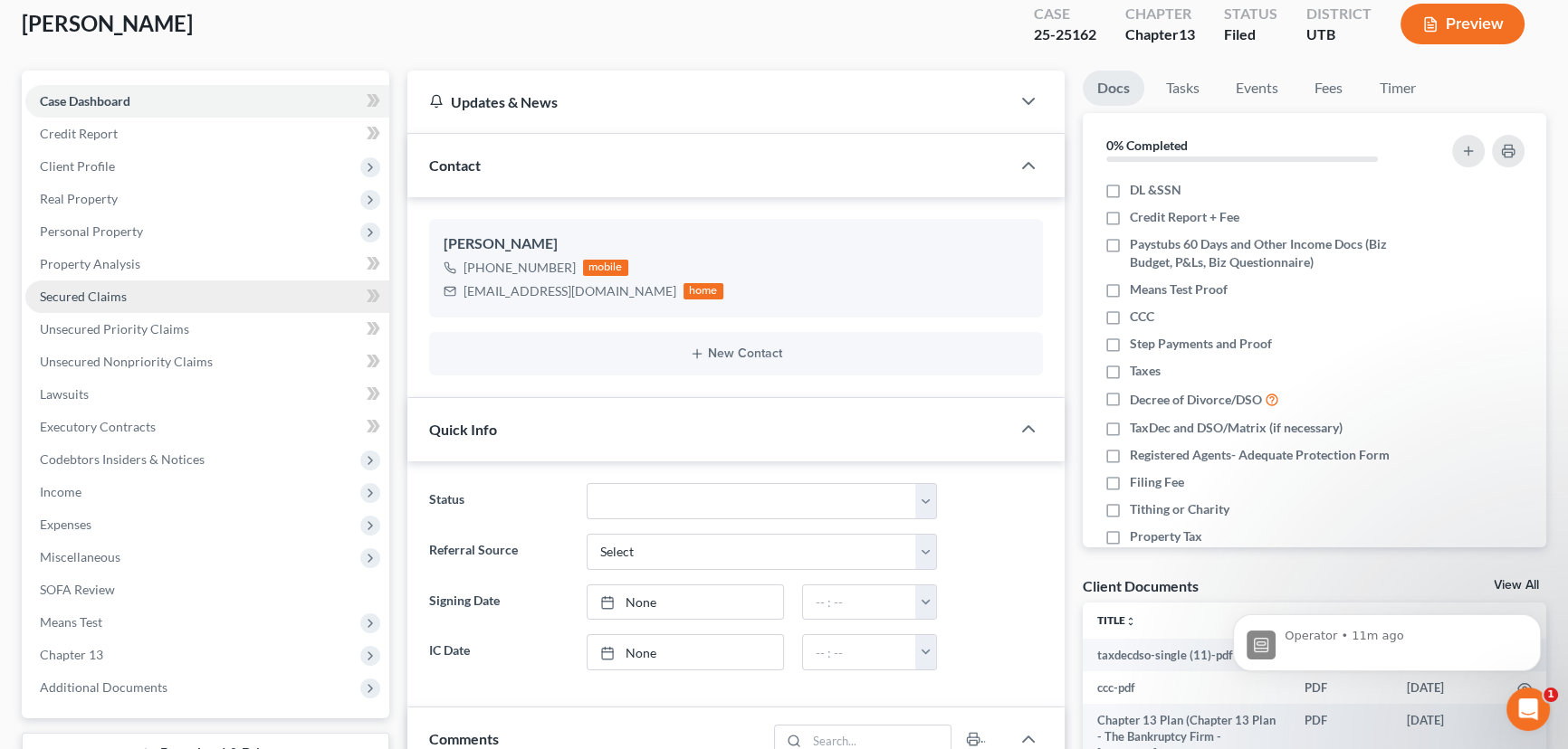
scroll to position [82, 0]
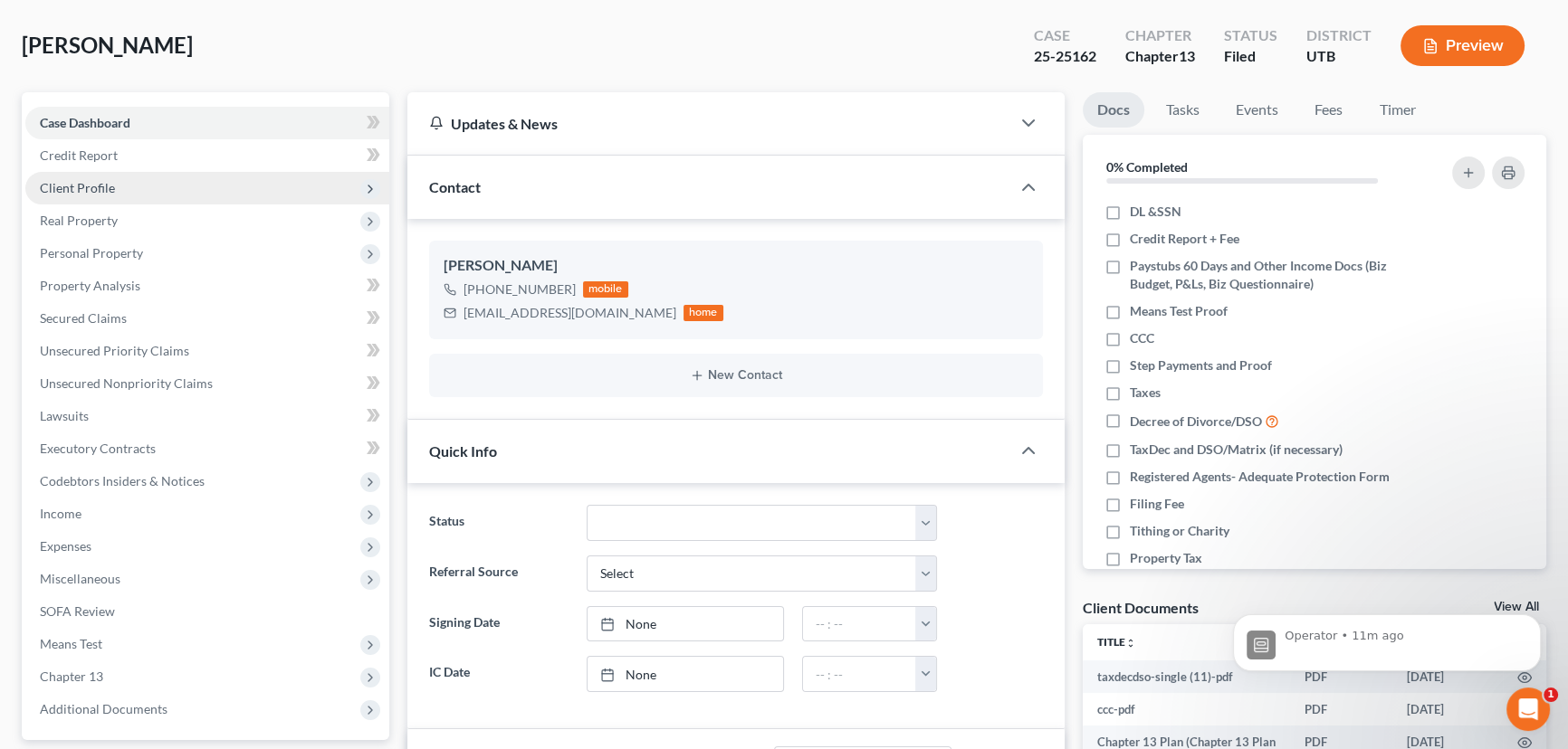
click at [73, 187] on span "Client Profile" at bounding box center [77, 187] width 75 height 16
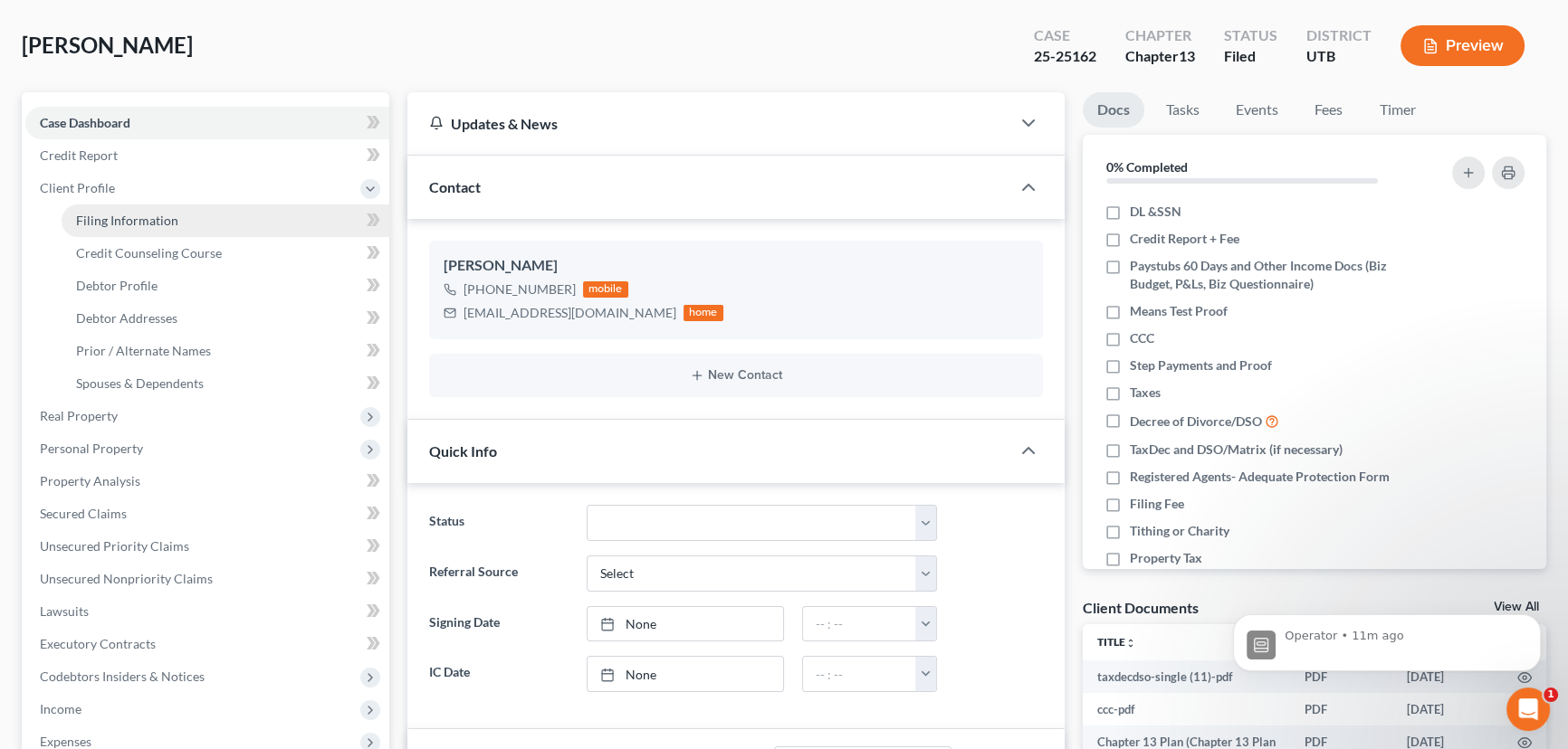
click at [130, 221] on span "Filing Information" at bounding box center [126, 221] width 102 height 16
select select "1"
select select "0"
select select "3"
select select "81"
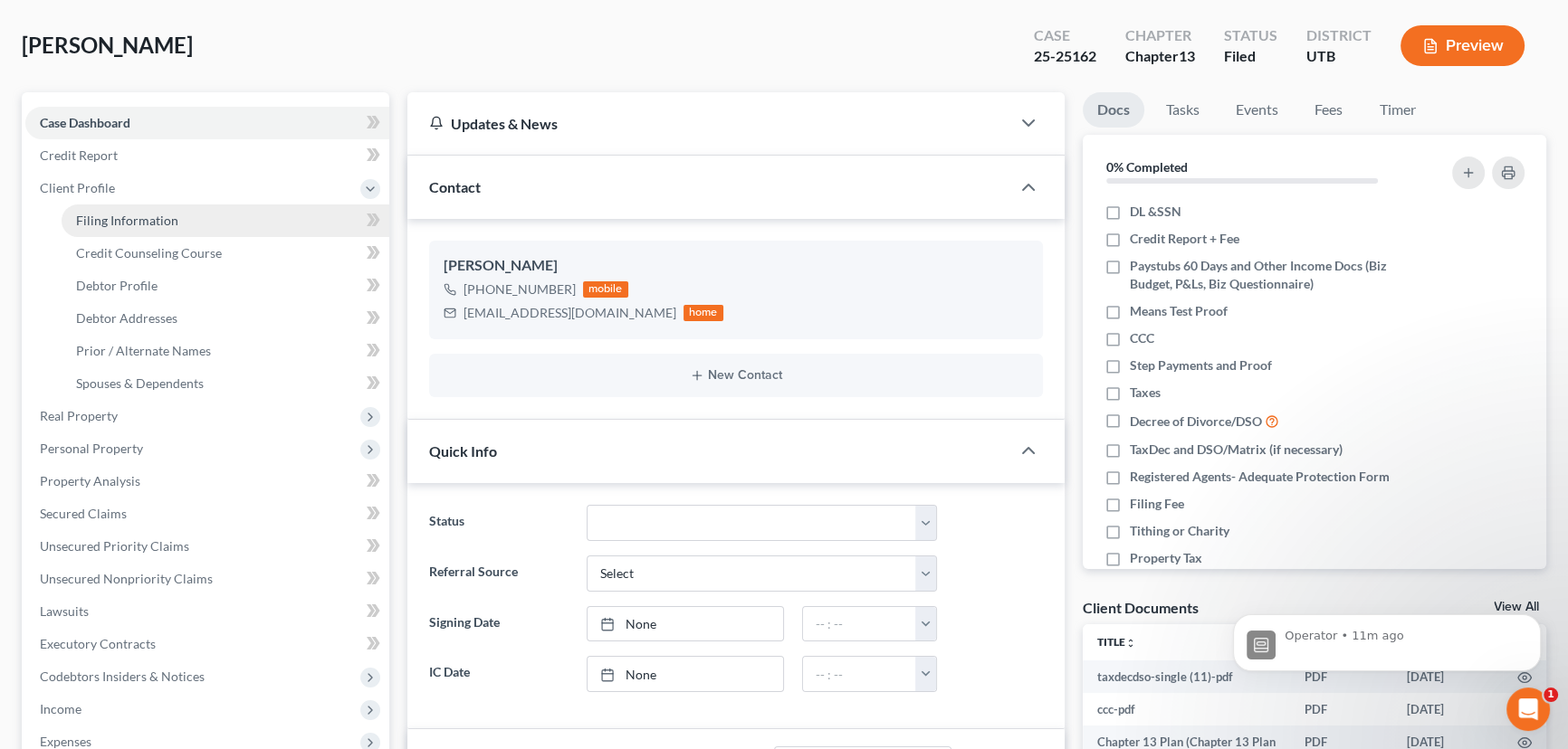
select select "0"
select select "4"
select select "0"
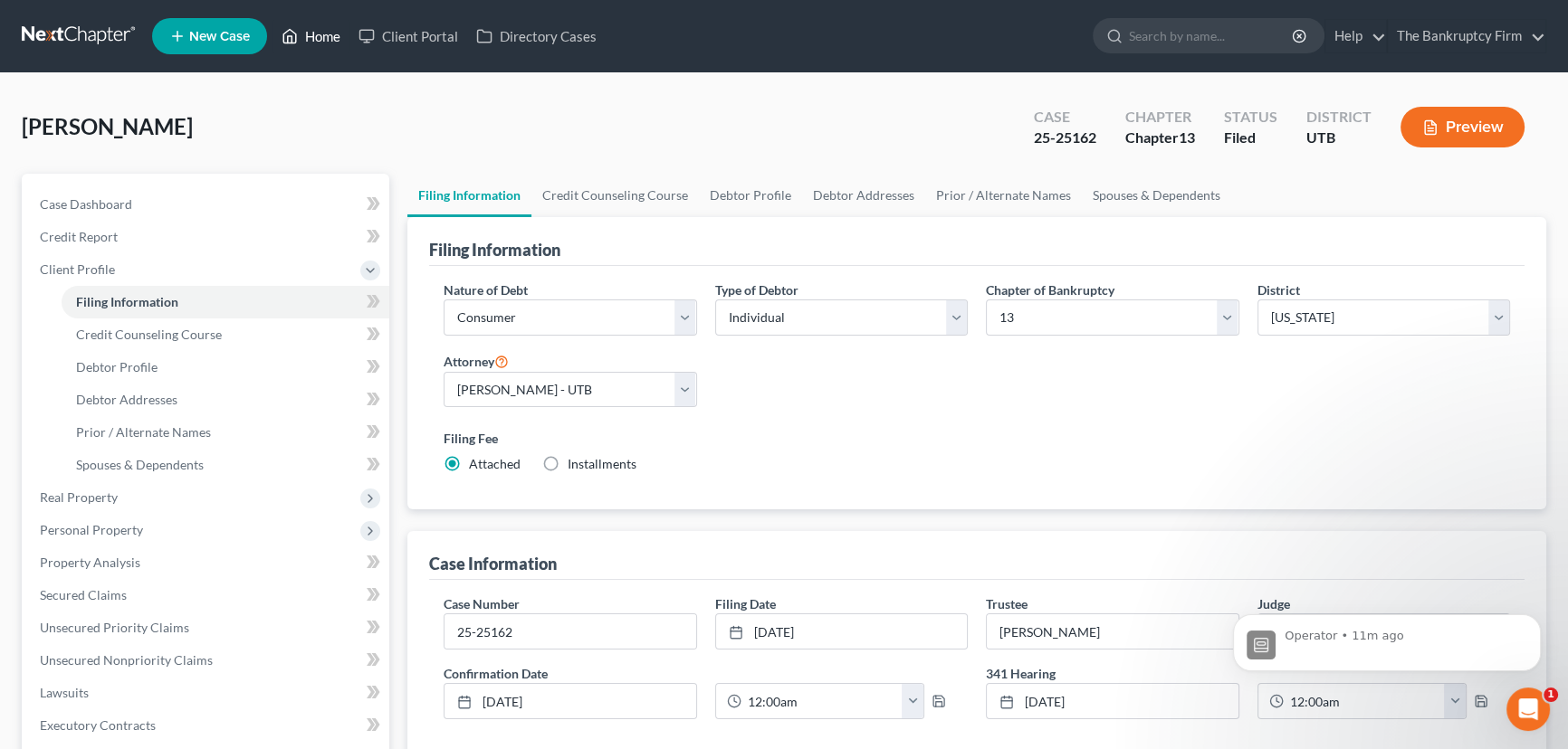
click at [321, 36] on link "Home" at bounding box center [310, 36] width 77 height 33
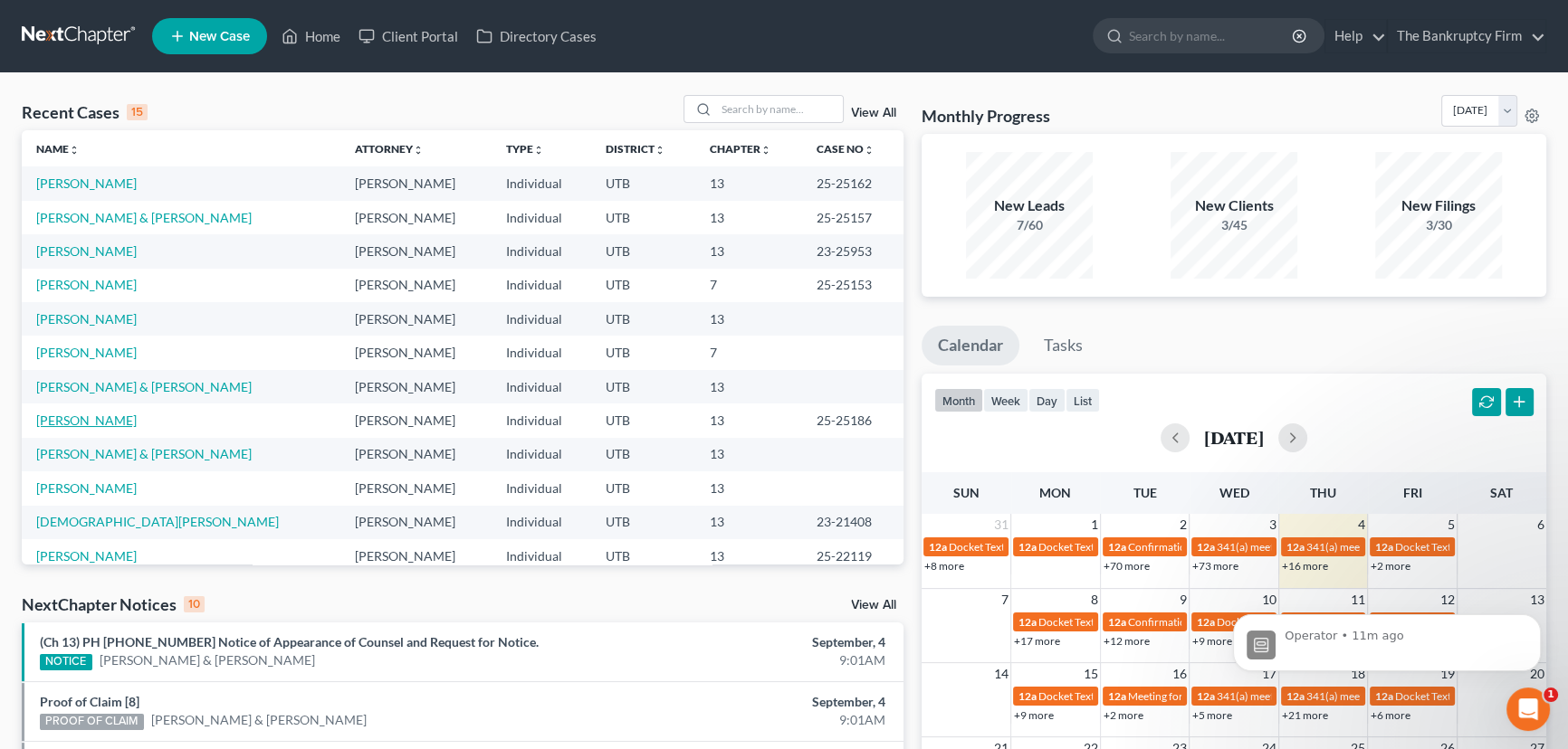
click at [104, 424] on link "Moreno, Cristel" at bounding box center [85, 421] width 100 height 16
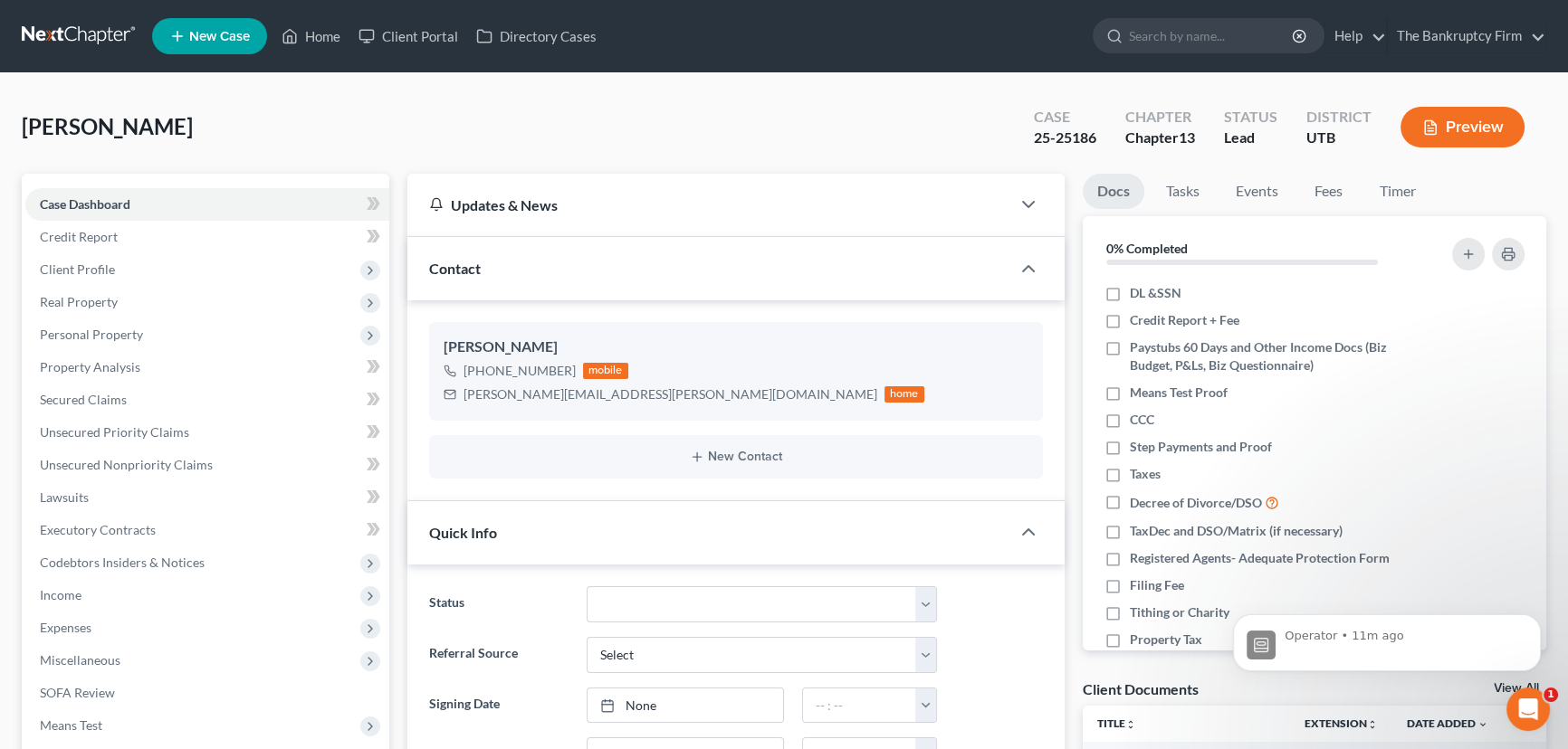
scroll to position [208, 0]
click at [85, 265] on span "Client Profile" at bounding box center [77, 269] width 75 height 16
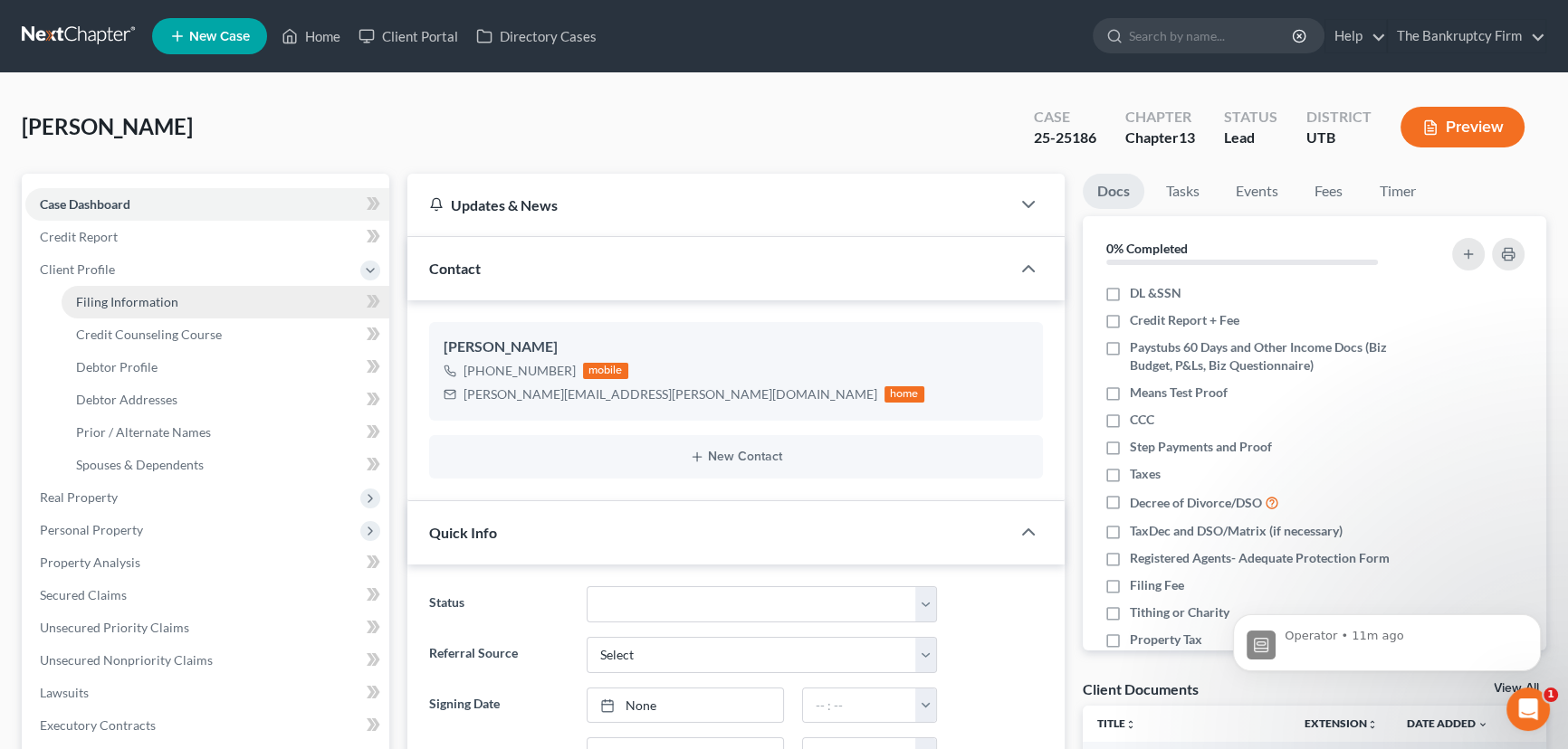
click at [132, 301] on span "Filing Information" at bounding box center [126, 302] width 102 height 16
select select "1"
select select "0"
select select "3"
select select "81"
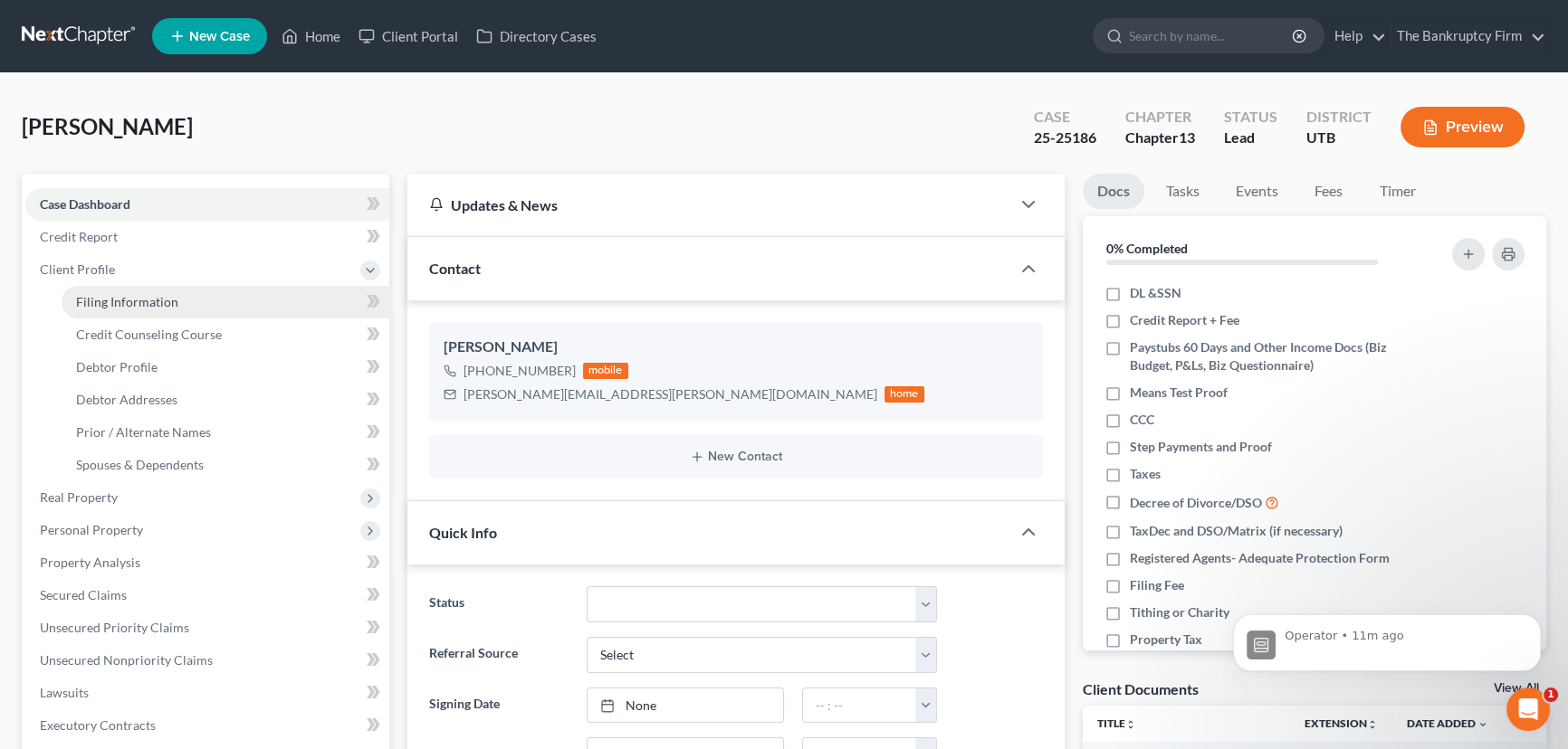
select select "0"
select select "46"
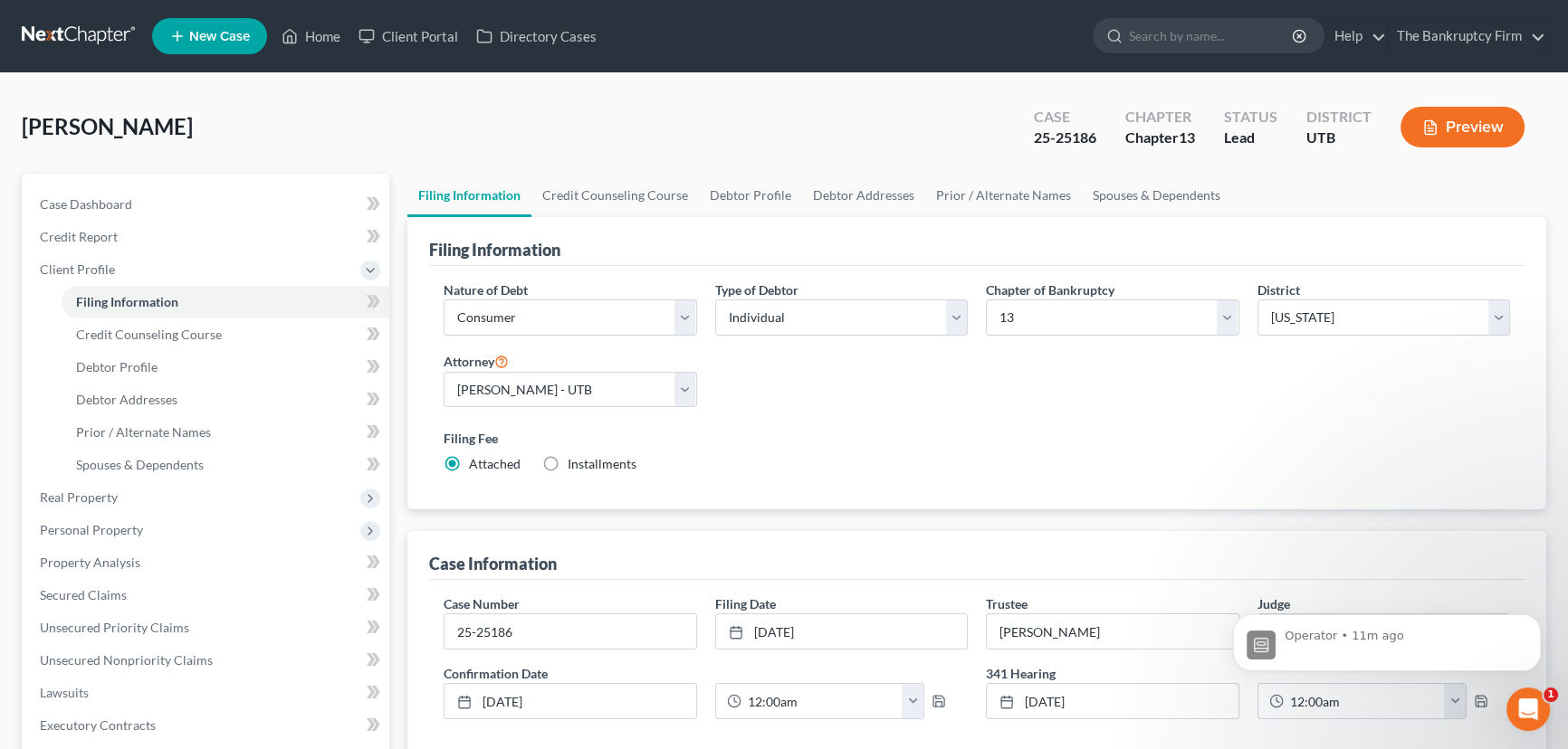
click at [771, 548] on div "Case Information" at bounding box center [976, 556] width 1095 height 49
click at [73, 199] on span "Case Dashboard" at bounding box center [85, 204] width 92 height 16
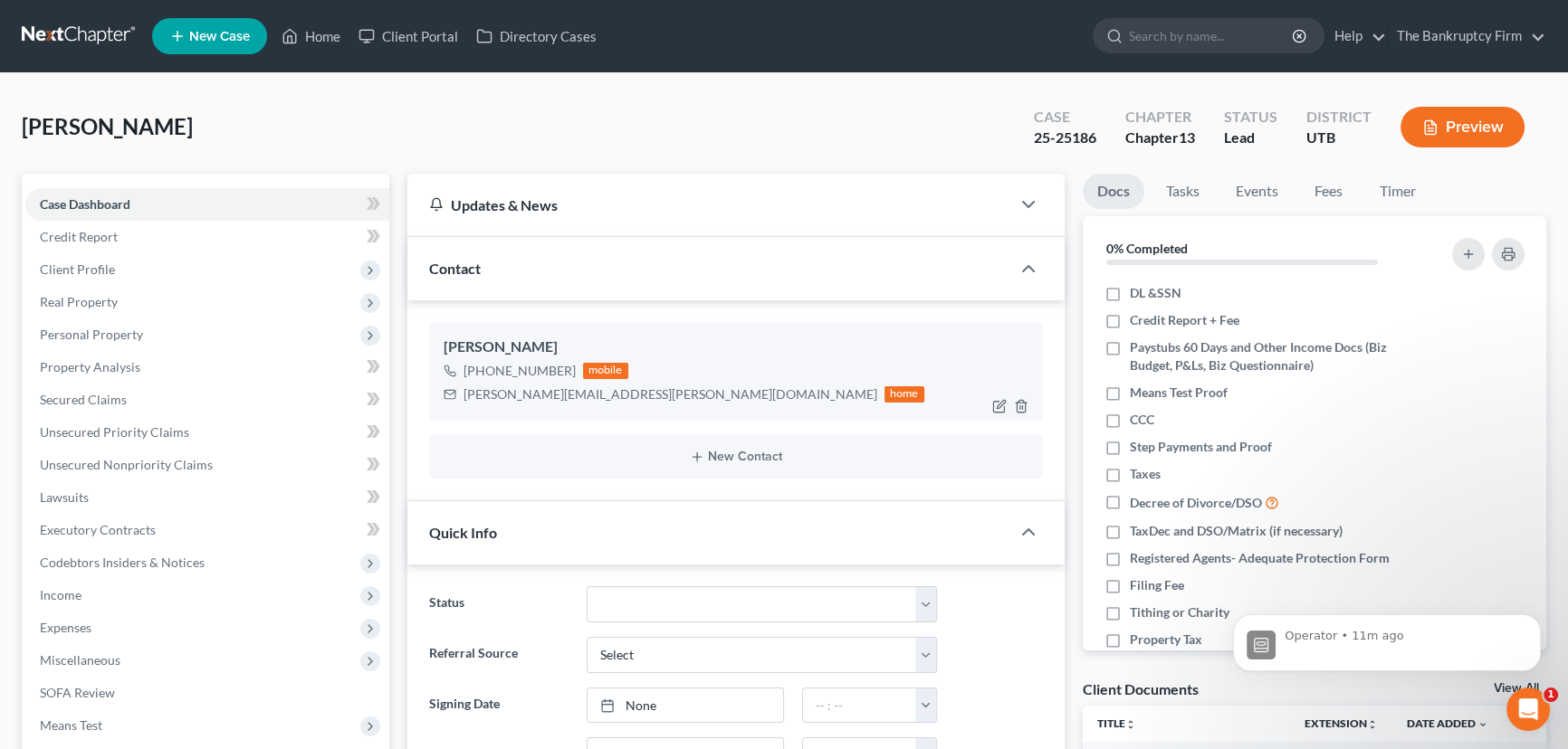
scroll to position [208, 0]
click at [878, 606] on select "Closed Discharged Dismissed Filed Initial In Progress Lost Lead Ready to File T…" at bounding box center [762, 604] width 351 height 36
select select "3"
click at [587, 587] on select "Closed Discharged Dismissed Filed Initial In Progress Lost Lead Ready to File T…" at bounding box center [762, 604] width 351 height 36
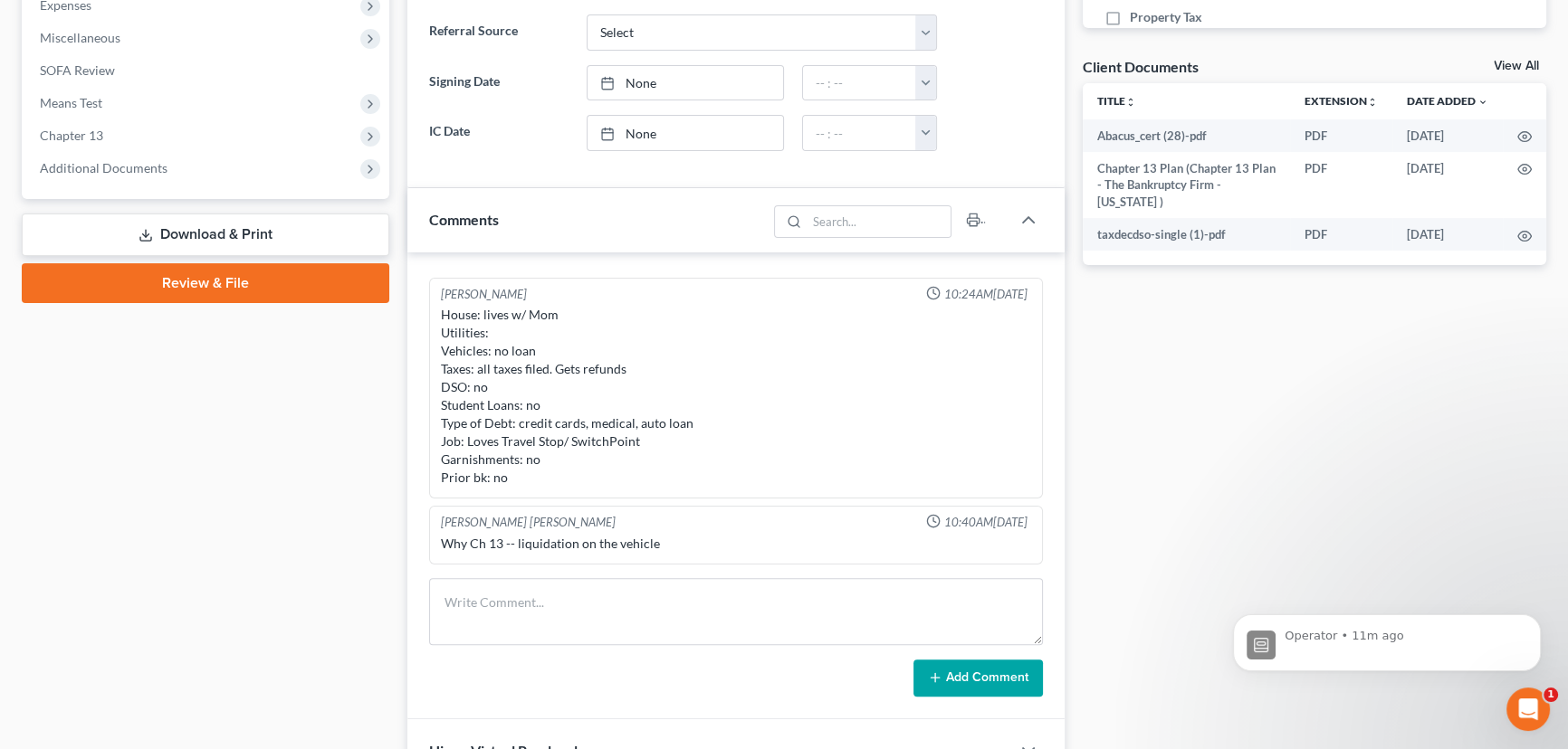
scroll to position [328, 0]
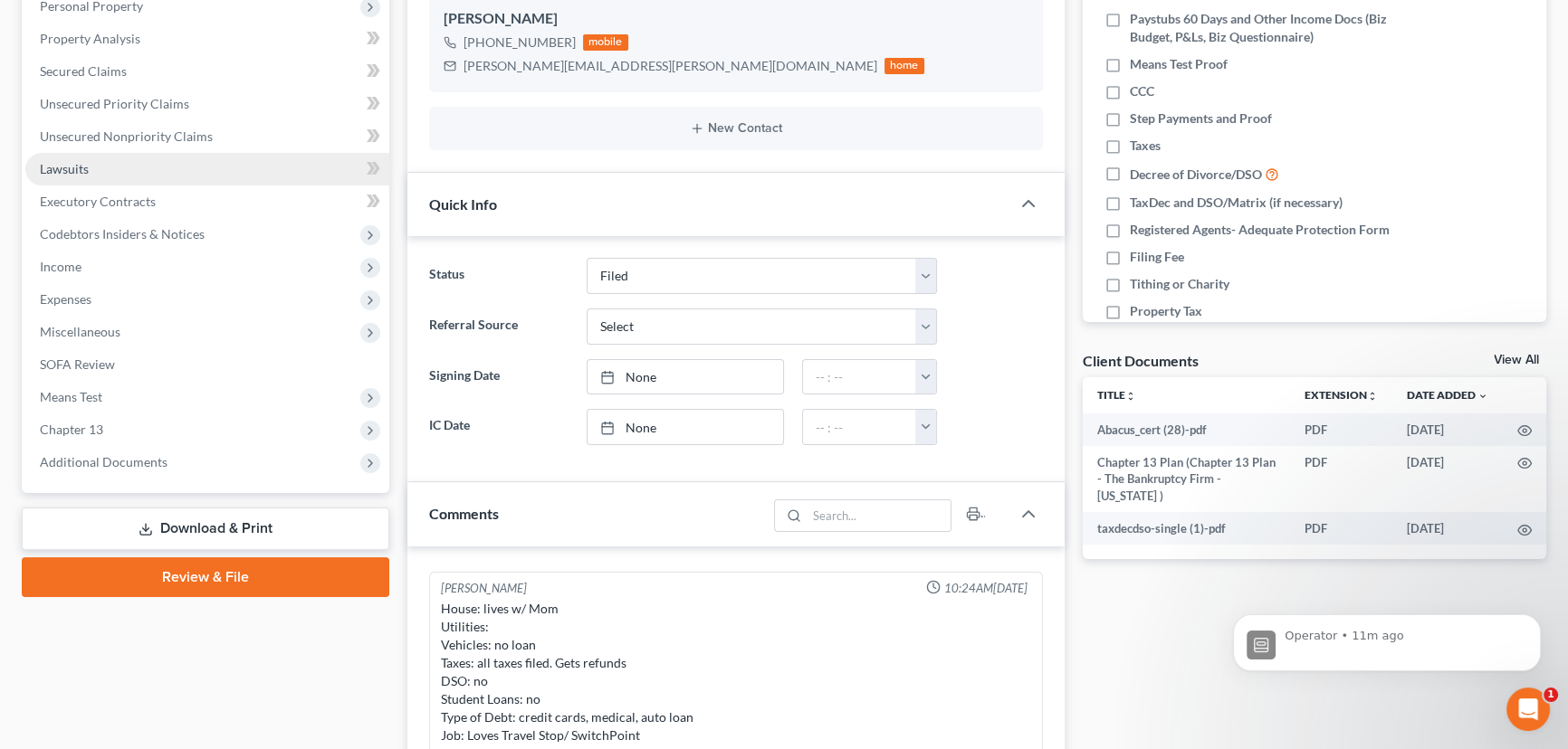
click at [73, 163] on span "Lawsuits" at bounding box center [64, 169] width 49 height 16
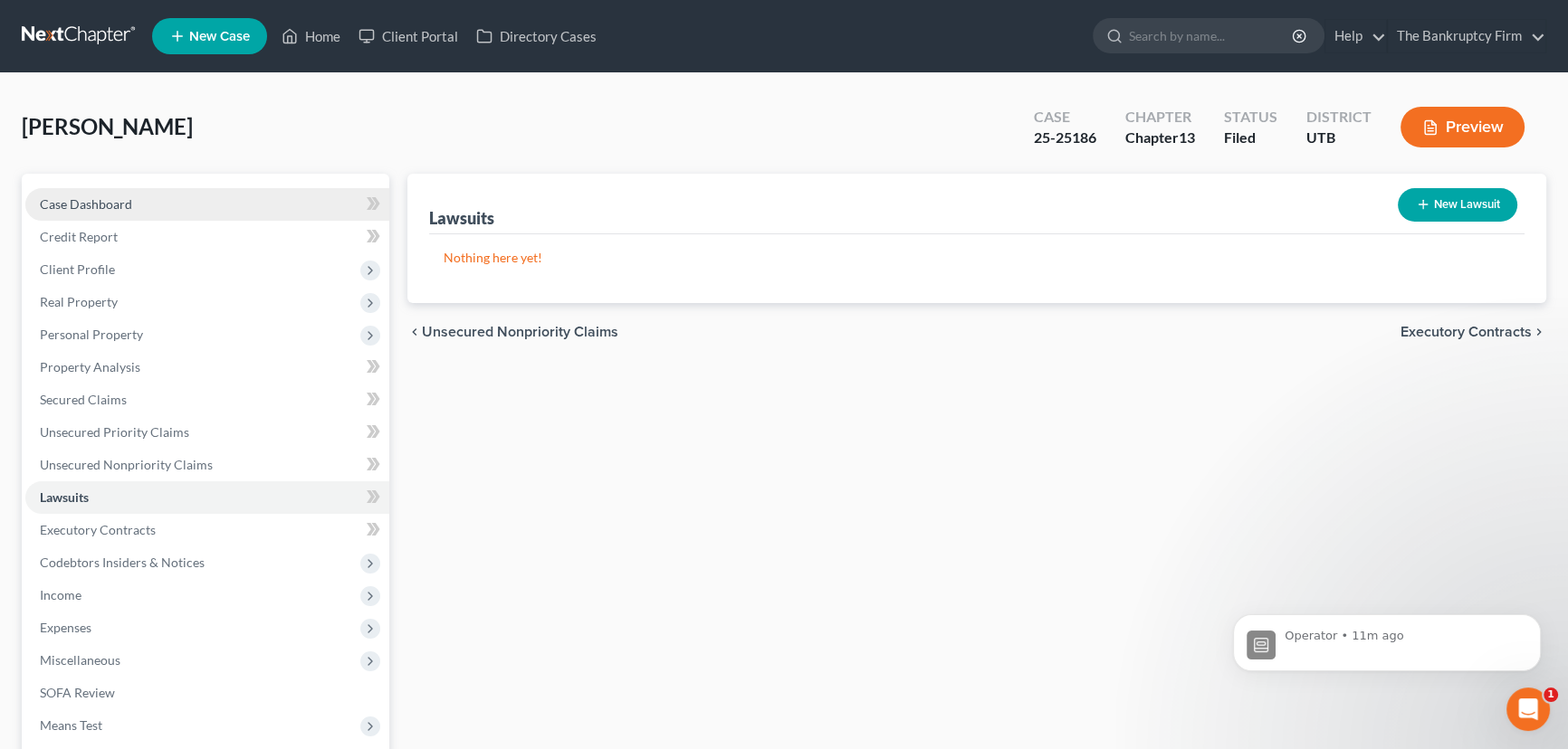
click at [78, 203] on span "Case Dashboard" at bounding box center [85, 204] width 92 height 16
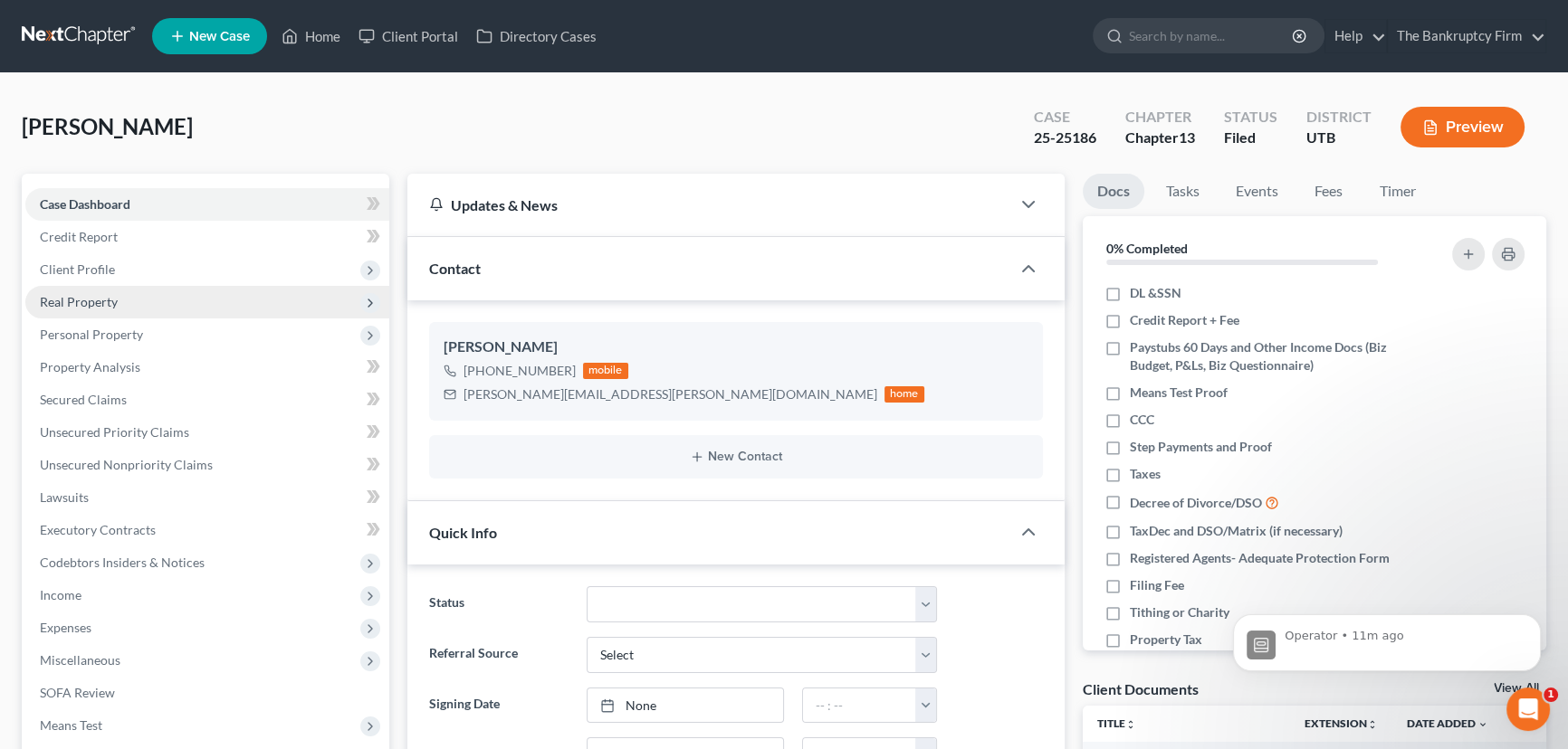
scroll to position [208, 0]
click at [324, 33] on link "Home" at bounding box center [310, 36] width 77 height 33
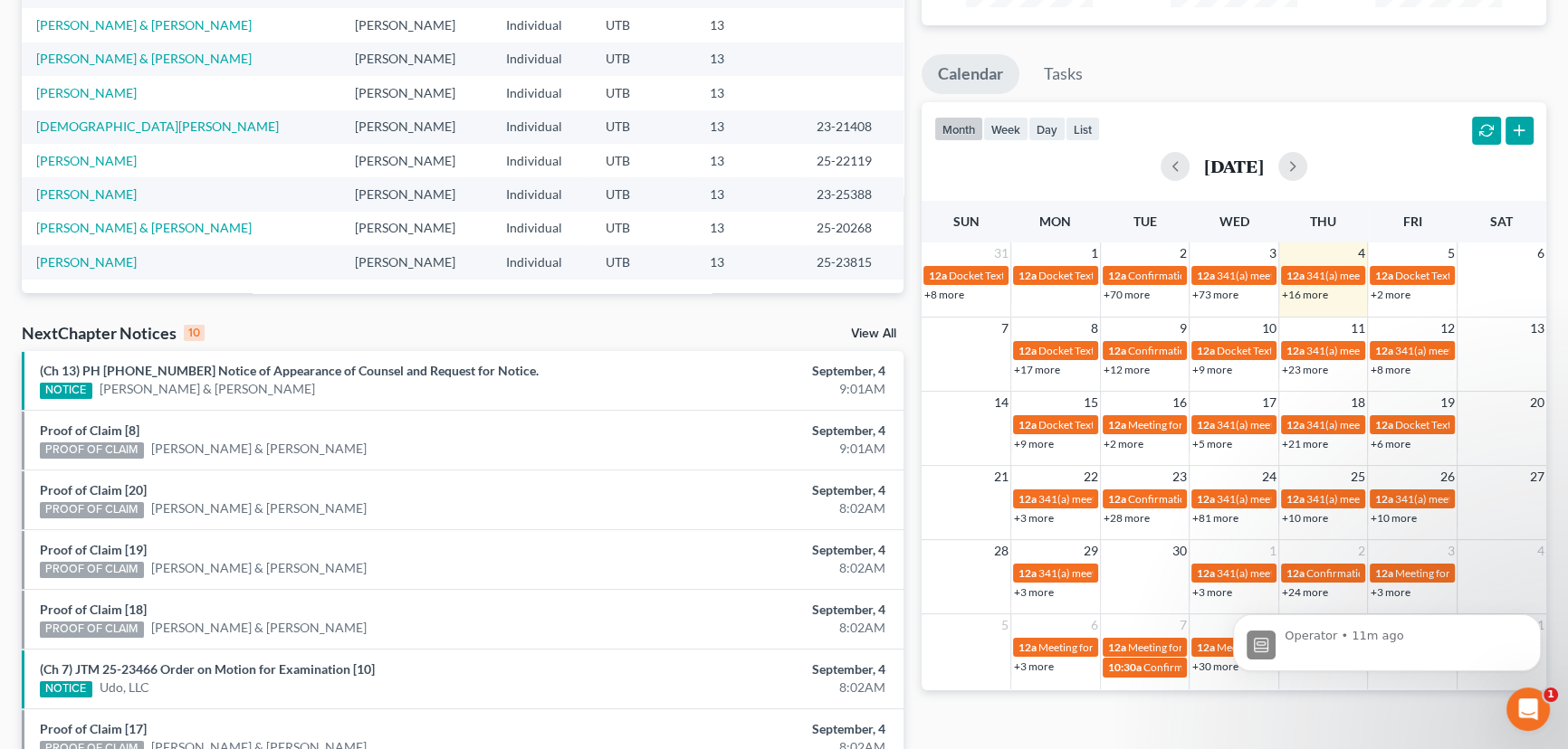
scroll to position [328, 0]
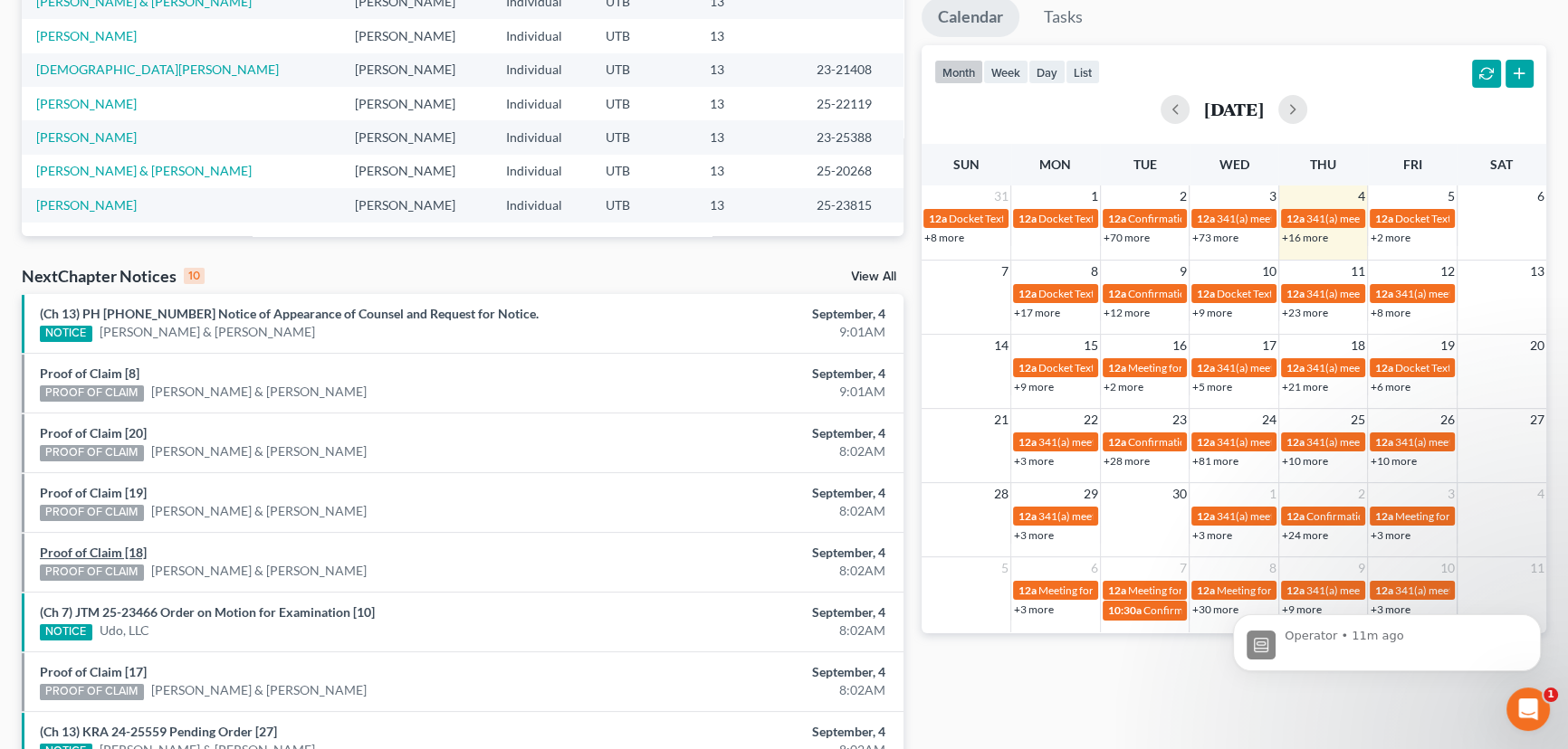
click at [85, 554] on link "Proof of Claim [18]" at bounding box center [93, 553] width 107 height 16
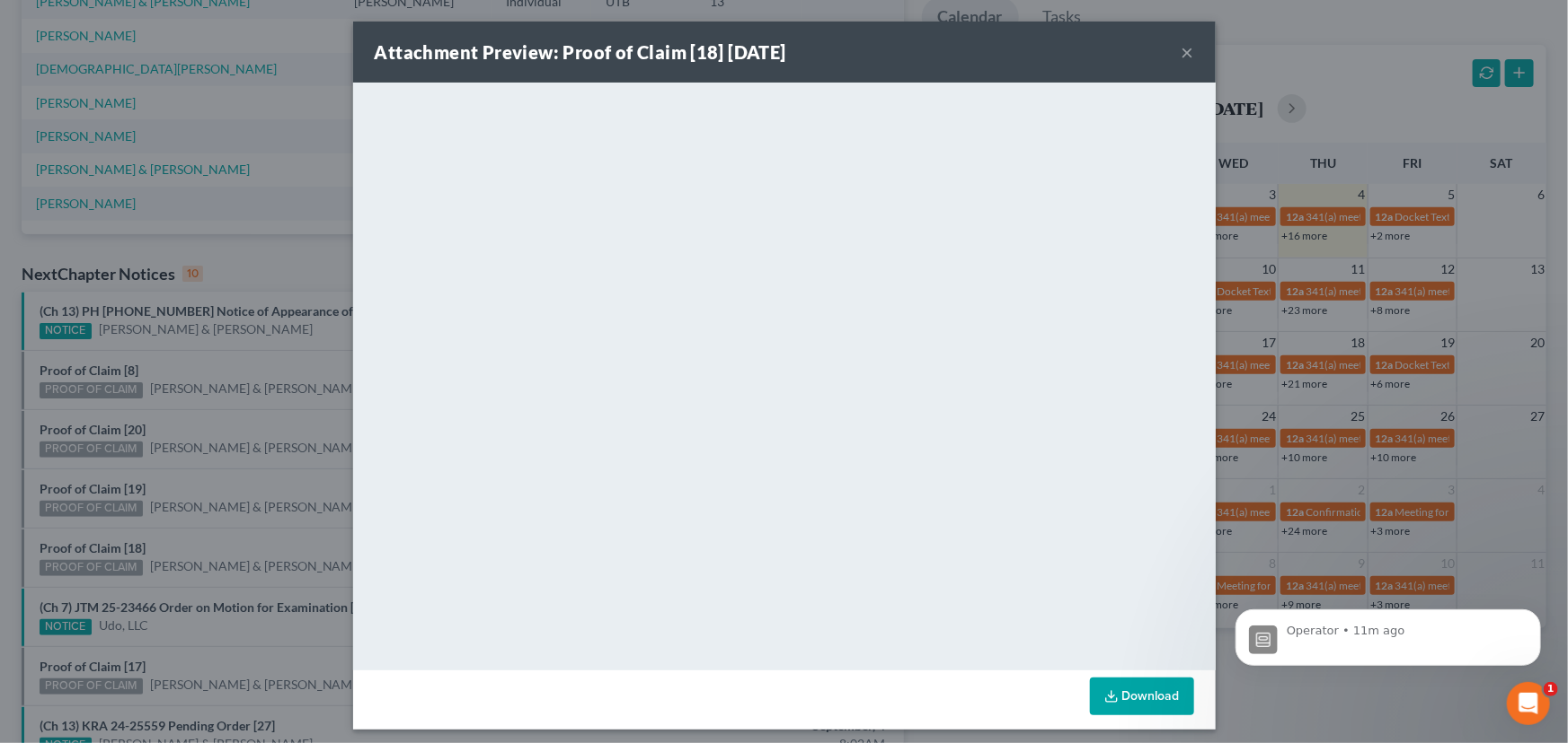
drag, startPoint x: 205, startPoint y: 543, endPoint x: 153, endPoint y: 518, distance: 57.7
click at [205, 542] on div "Attachment Preview: Proof of Claim [18] 09/04/2025 × <object ng-attr-data='http…" at bounding box center [784, 371] width 1568 height 743
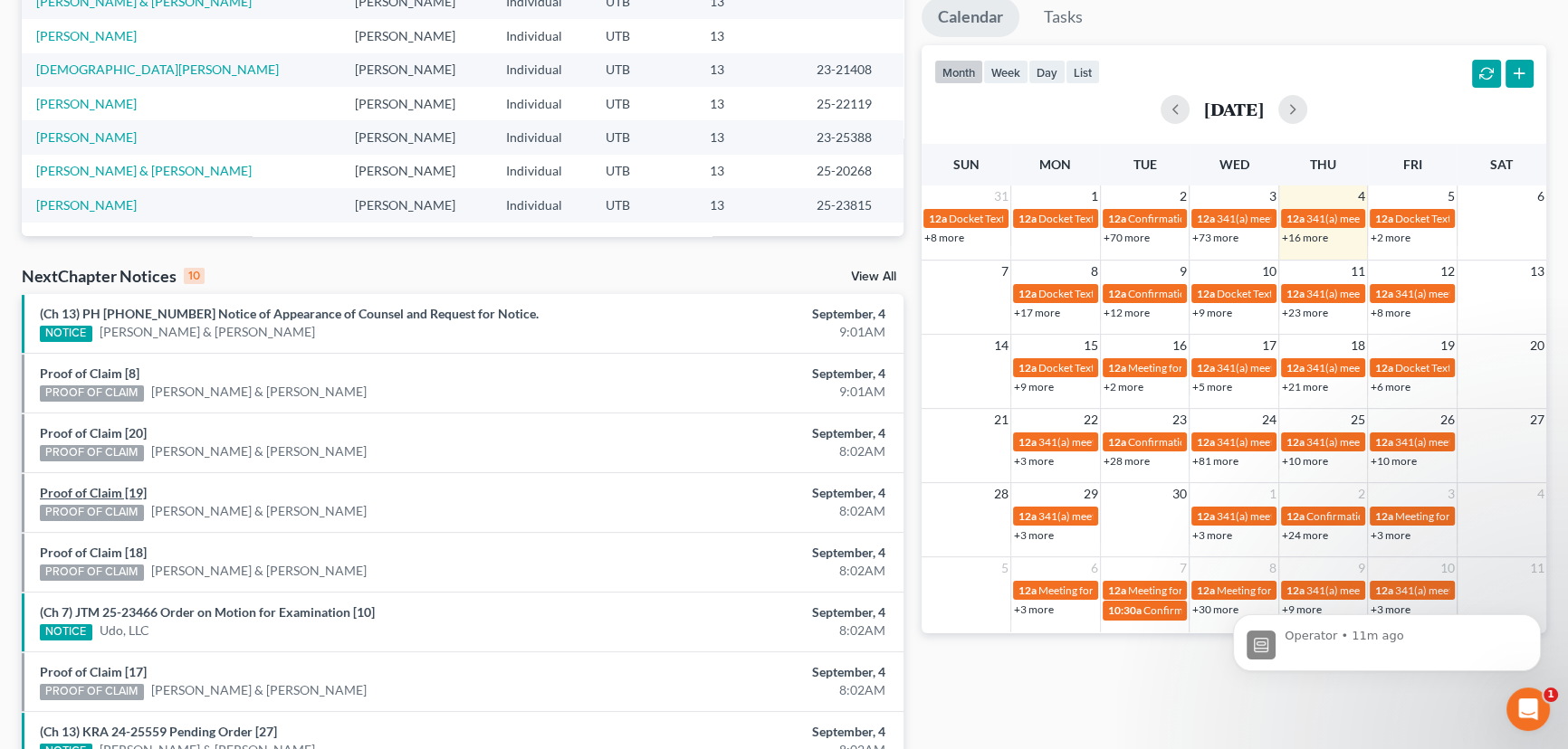
click at [89, 494] on link "Proof of Claim [19]" at bounding box center [93, 493] width 107 height 16
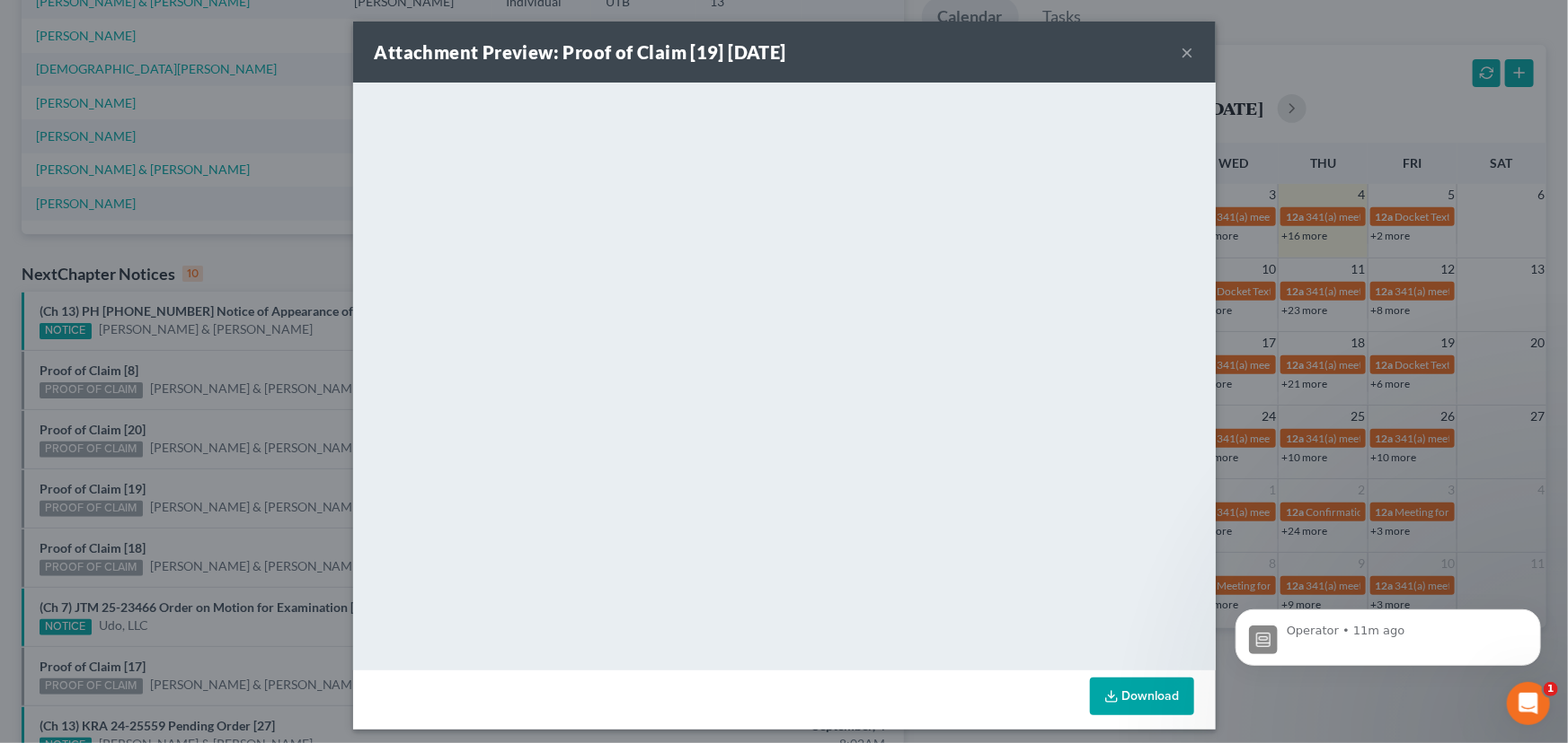
drag, startPoint x: 195, startPoint y: 482, endPoint x: 99, endPoint y: 428, distance: 110.1
click at [192, 479] on div "Attachment Preview: Proof of Claim [19] 09/04/2025 × <object ng-attr-data='http…" at bounding box center [784, 371] width 1568 height 743
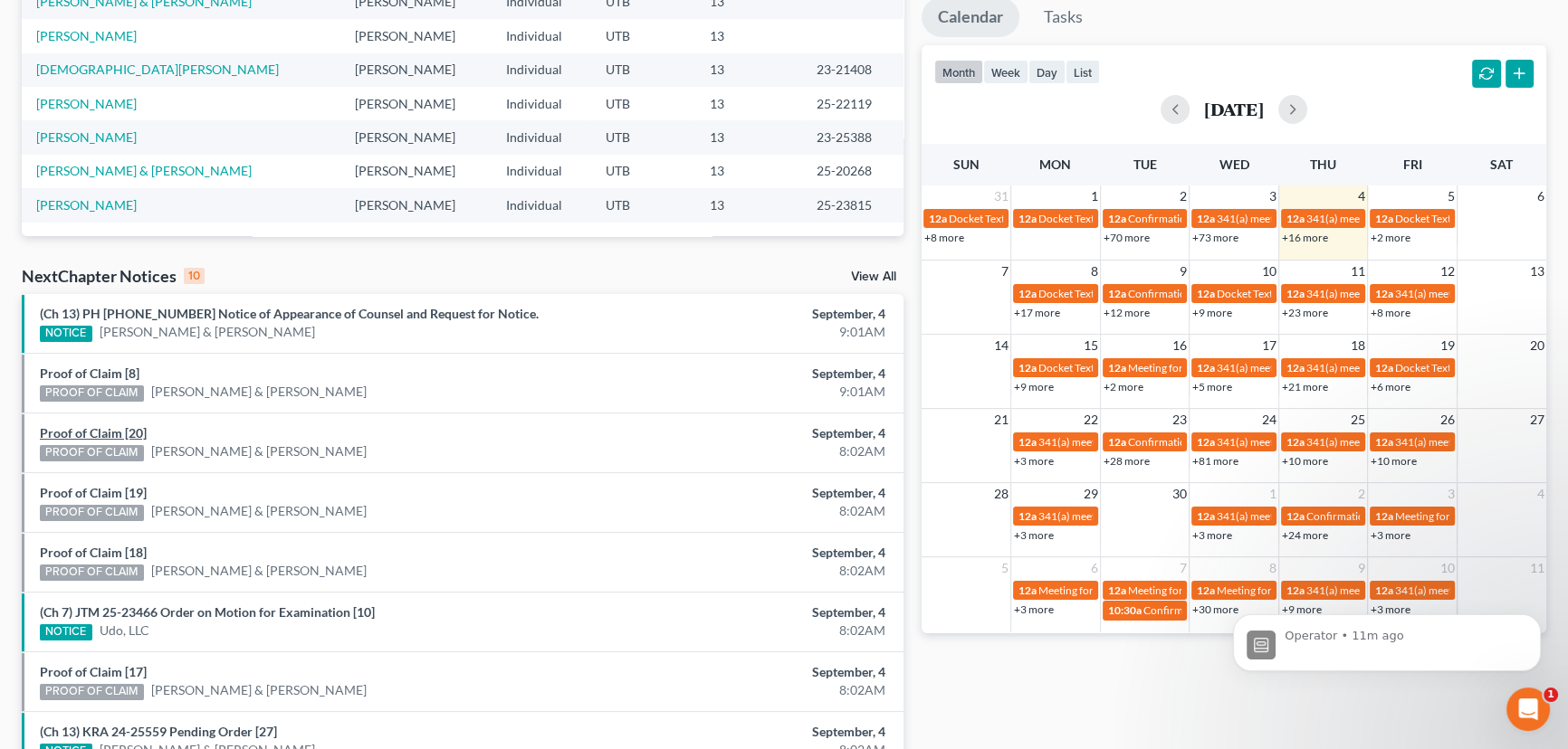
click at [94, 428] on link "Proof of Claim [20]" at bounding box center [93, 433] width 107 height 16
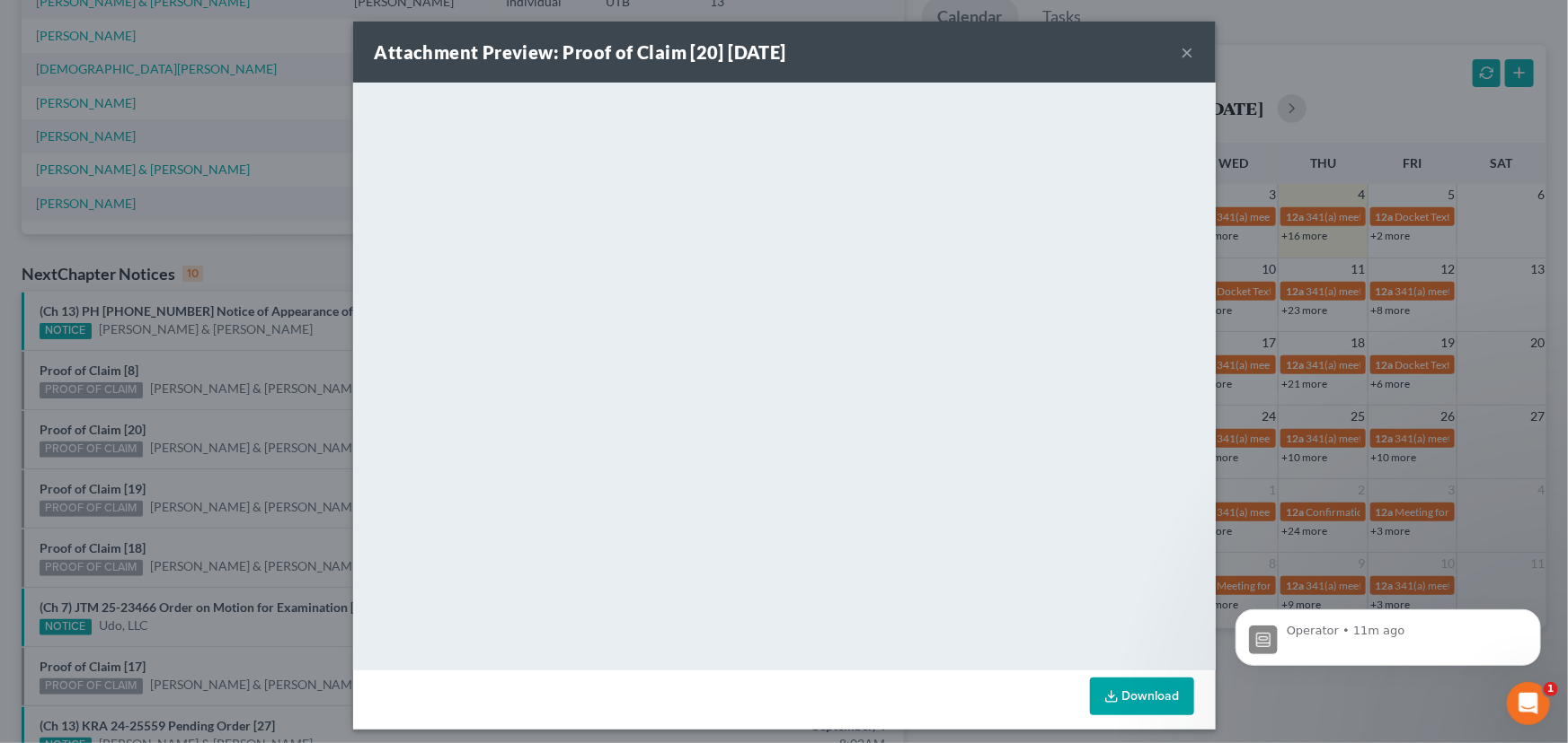
click at [209, 426] on div "Attachment Preview: Proof of Claim [20] 09/04/2025 × <object ng-attr-data='http…" at bounding box center [784, 371] width 1568 height 743
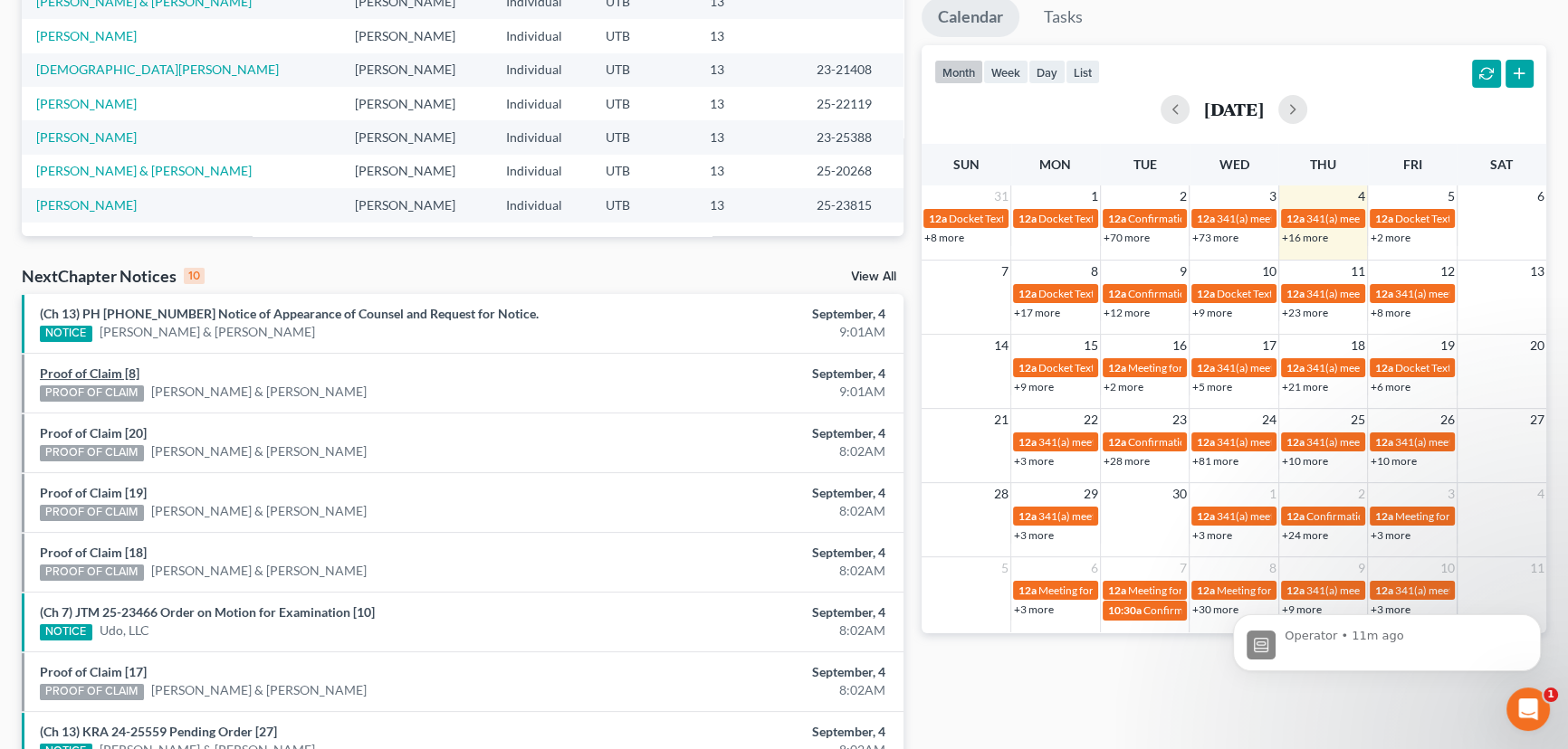
click at [99, 367] on link "Proof of Claim [8]" at bounding box center [89, 373] width 99 height 16
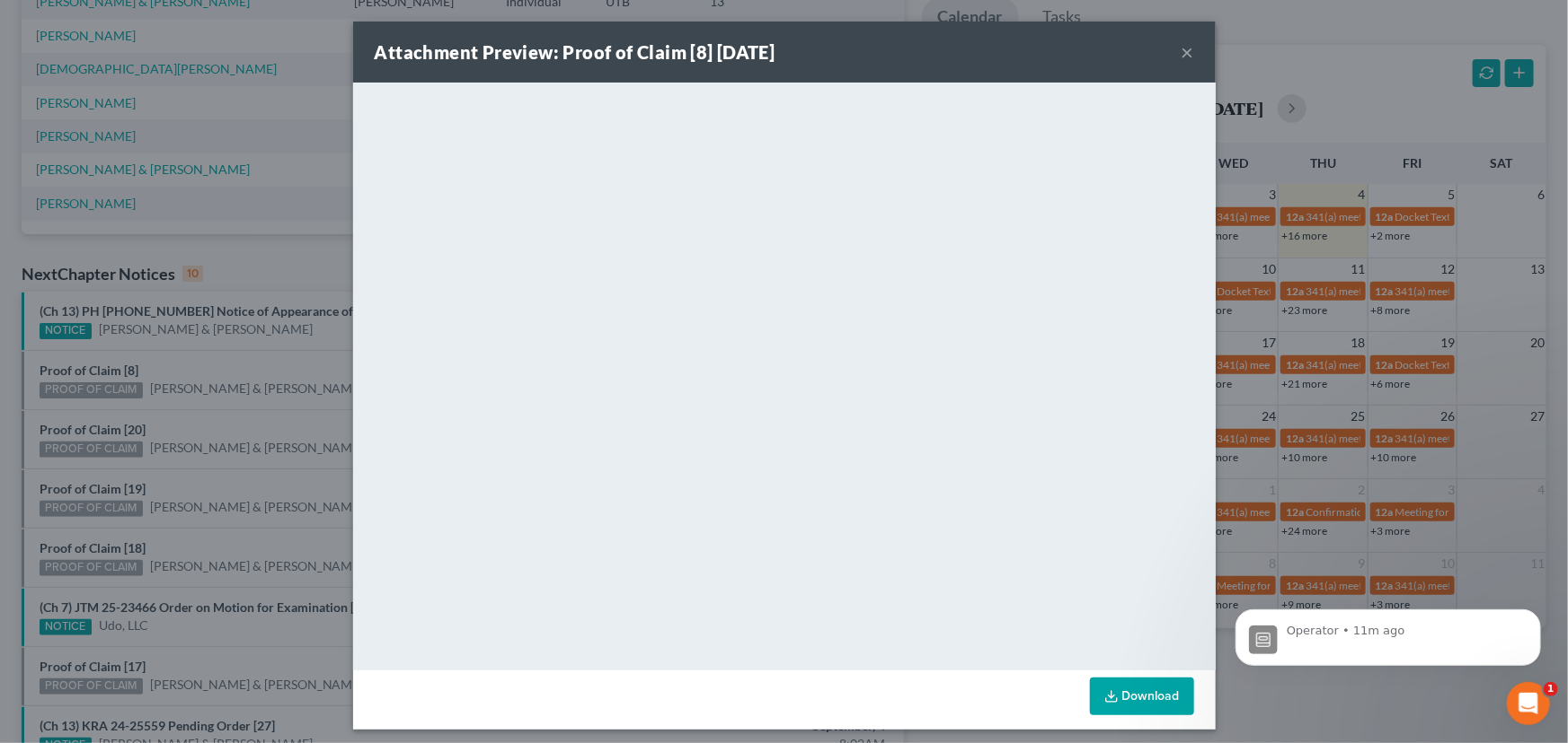
click at [207, 370] on div "Attachment Preview: Proof of Claim [8] 09/04/2025 × <object ng-attr-data='https…" at bounding box center [784, 371] width 1568 height 743
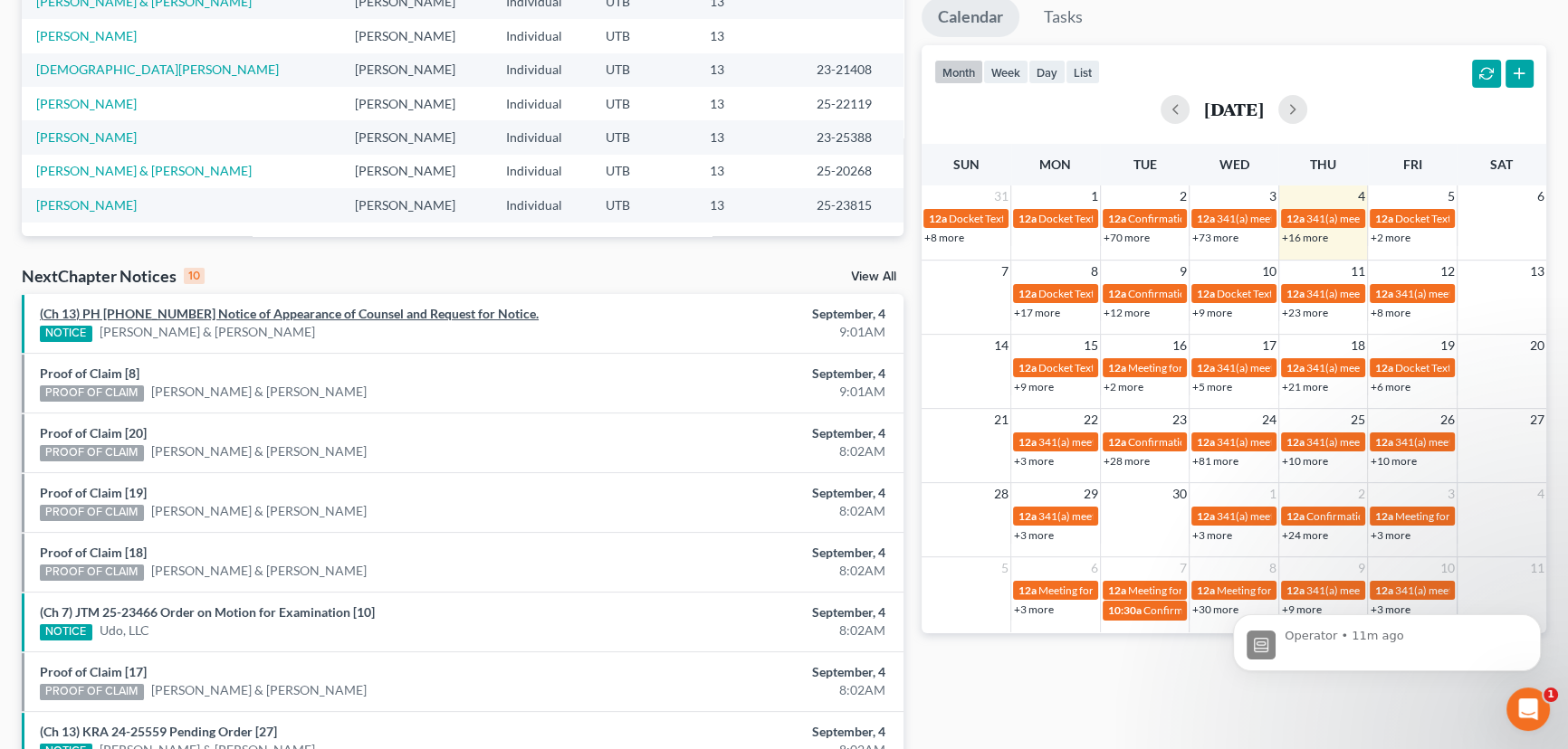
click at [212, 317] on link "(Ch 13) PH 25-25157 Notice of Appearance of Counsel and Request for Notice." at bounding box center [289, 314] width 498 height 16
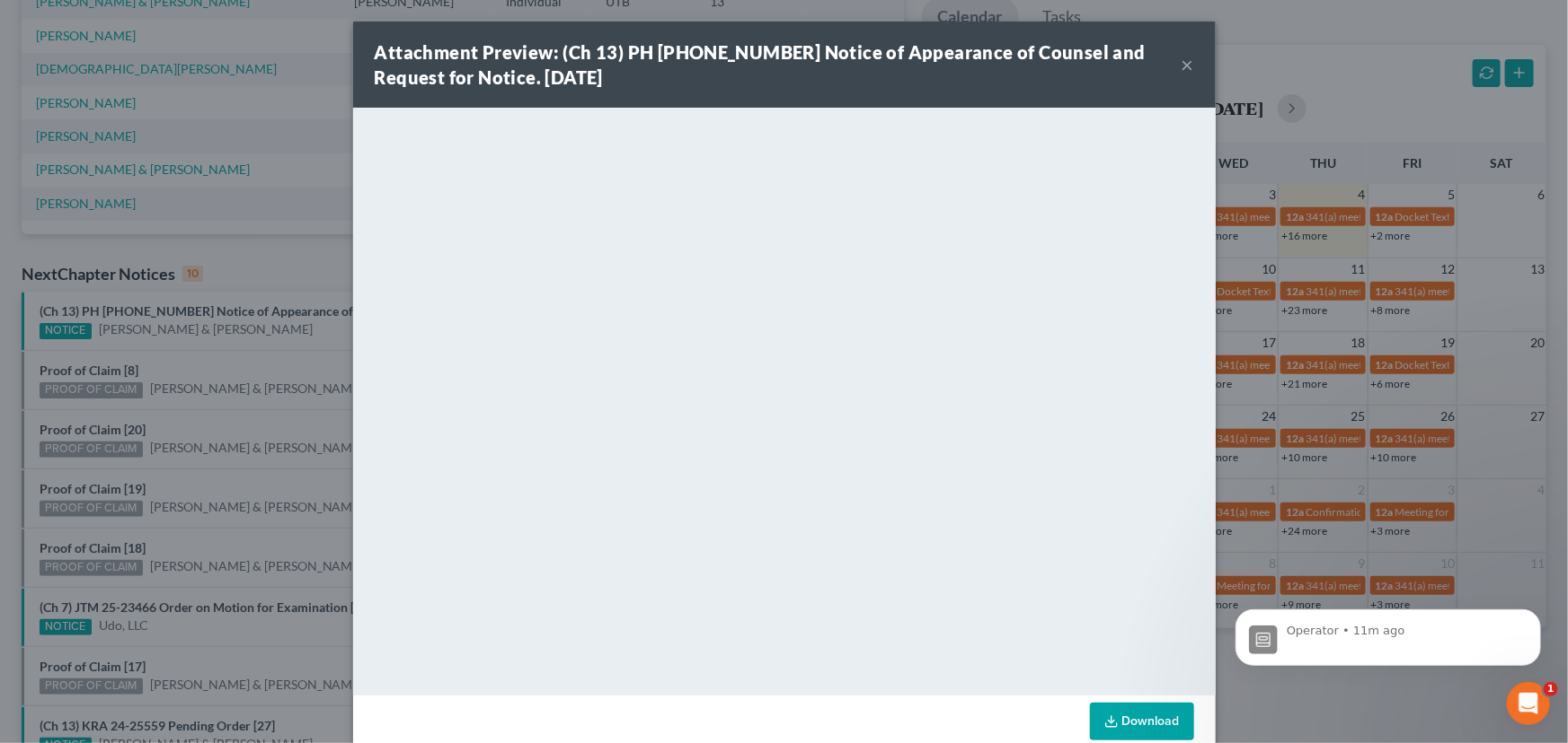
click at [255, 368] on div "Attachment Preview: (Ch 13) PH 25-25157 Notice of Appearance of Counsel and Req…" at bounding box center [784, 371] width 1568 height 743
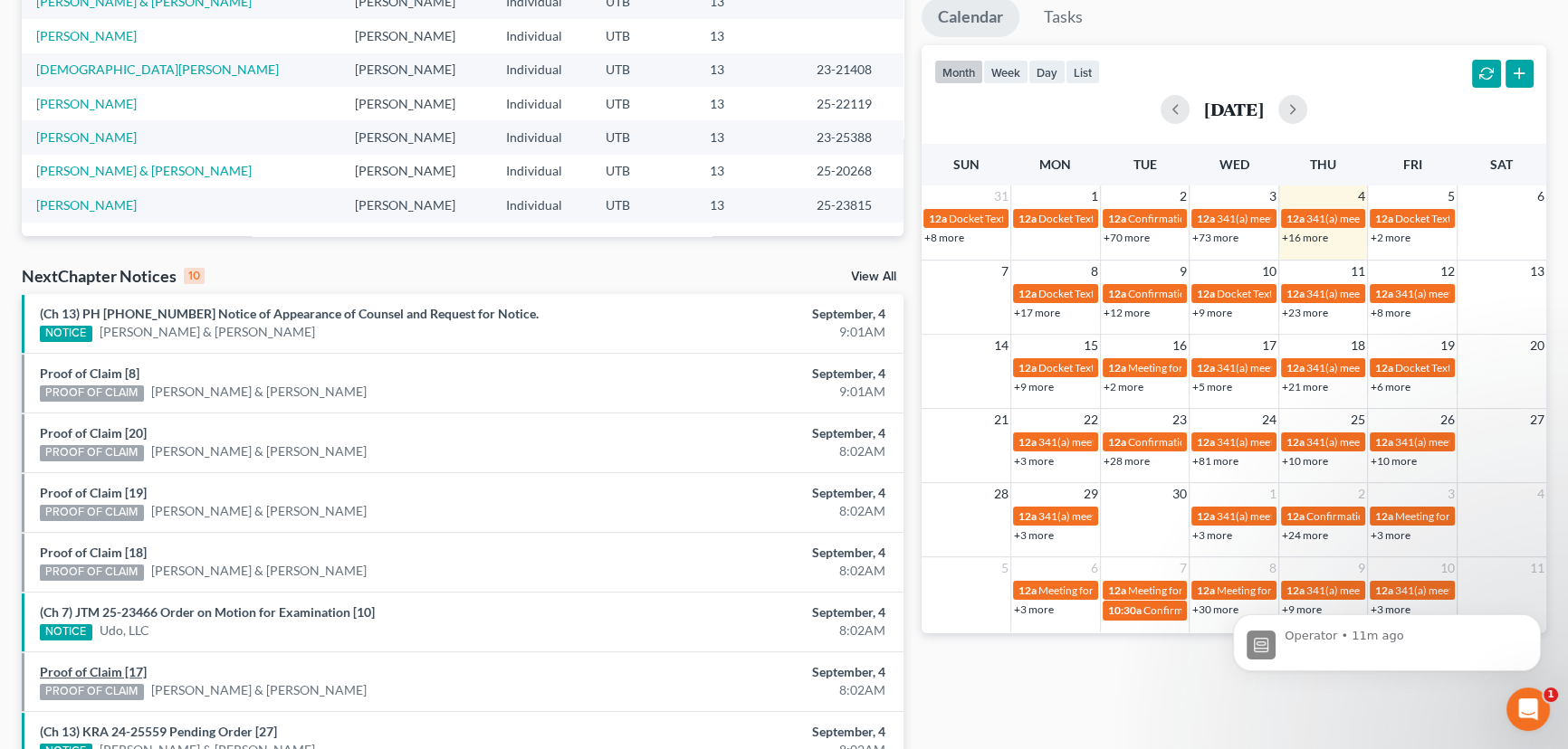
click at [99, 675] on link "Proof of Claim [17]" at bounding box center [93, 672] width 107 height 16
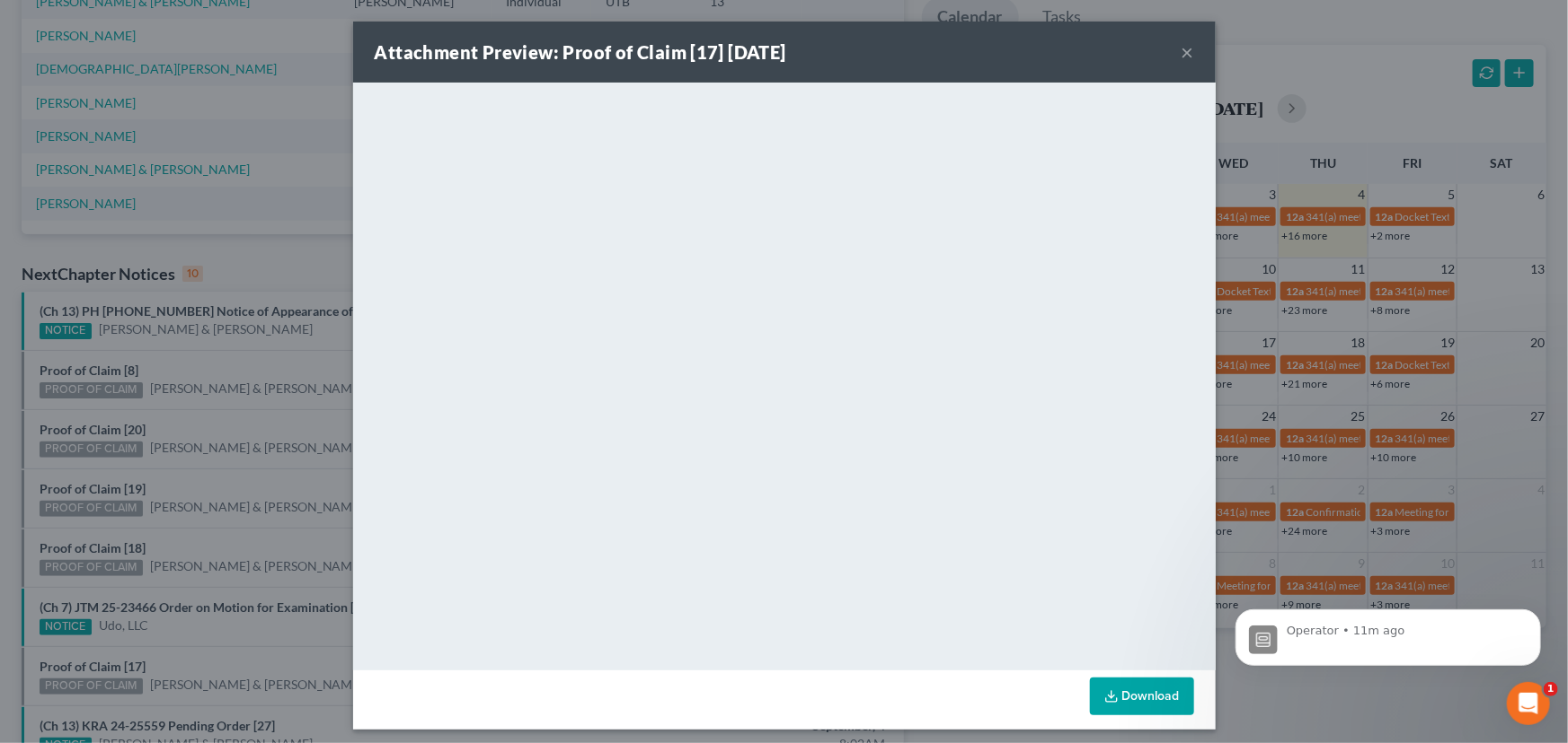
click at [211, 532] on div "Attachment Preview: Proof of Claim [17] 09/04/2025 × <object ng-attr-data='http…" at bounding box center [784, 371] width 1568 height 743
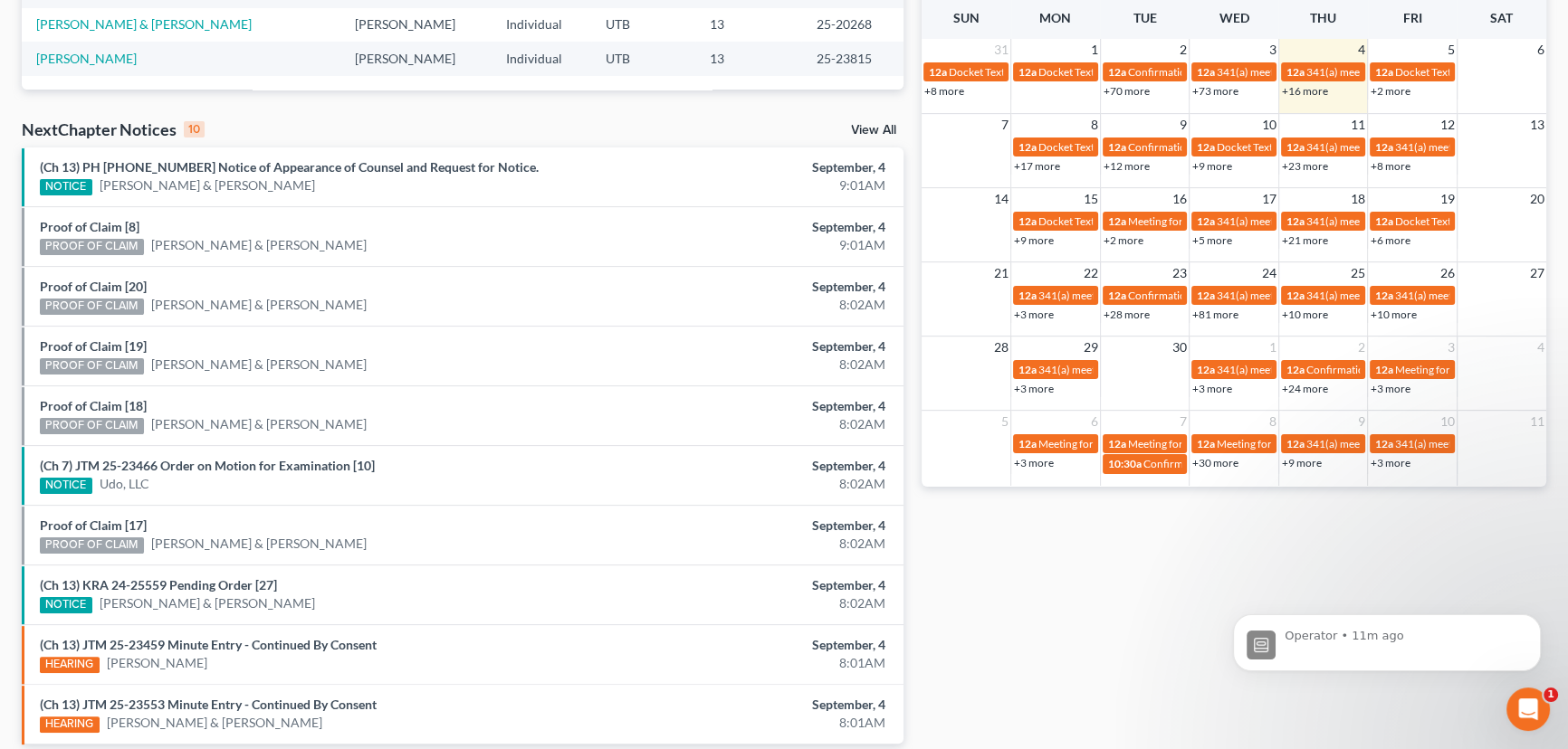
scroll to position [549, 0]
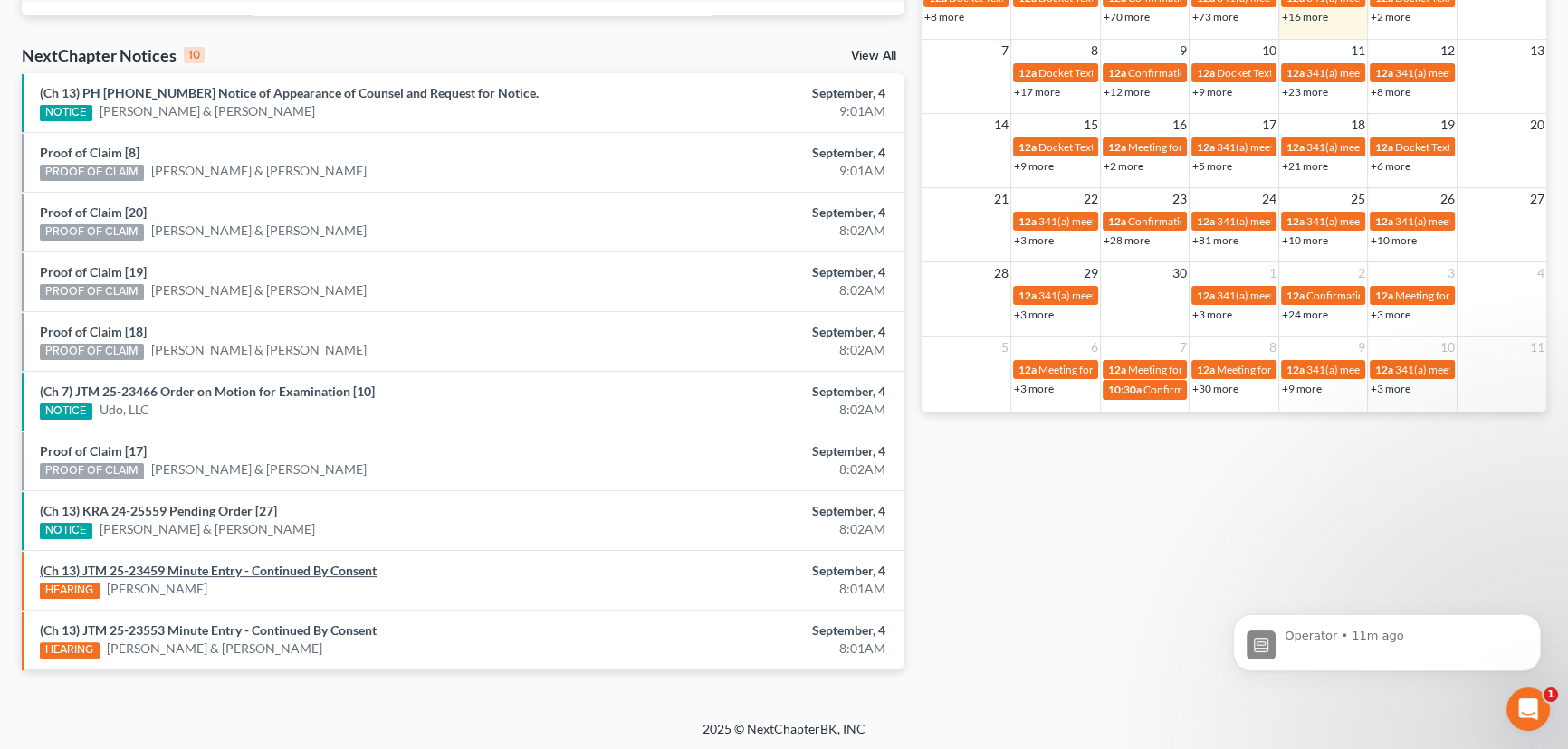
click at [201, 567] on link "(Ch 13) JTM 25-23459 Minute Entry - Continued By Consent" at bounding box center [208, 570] width 337 height 16
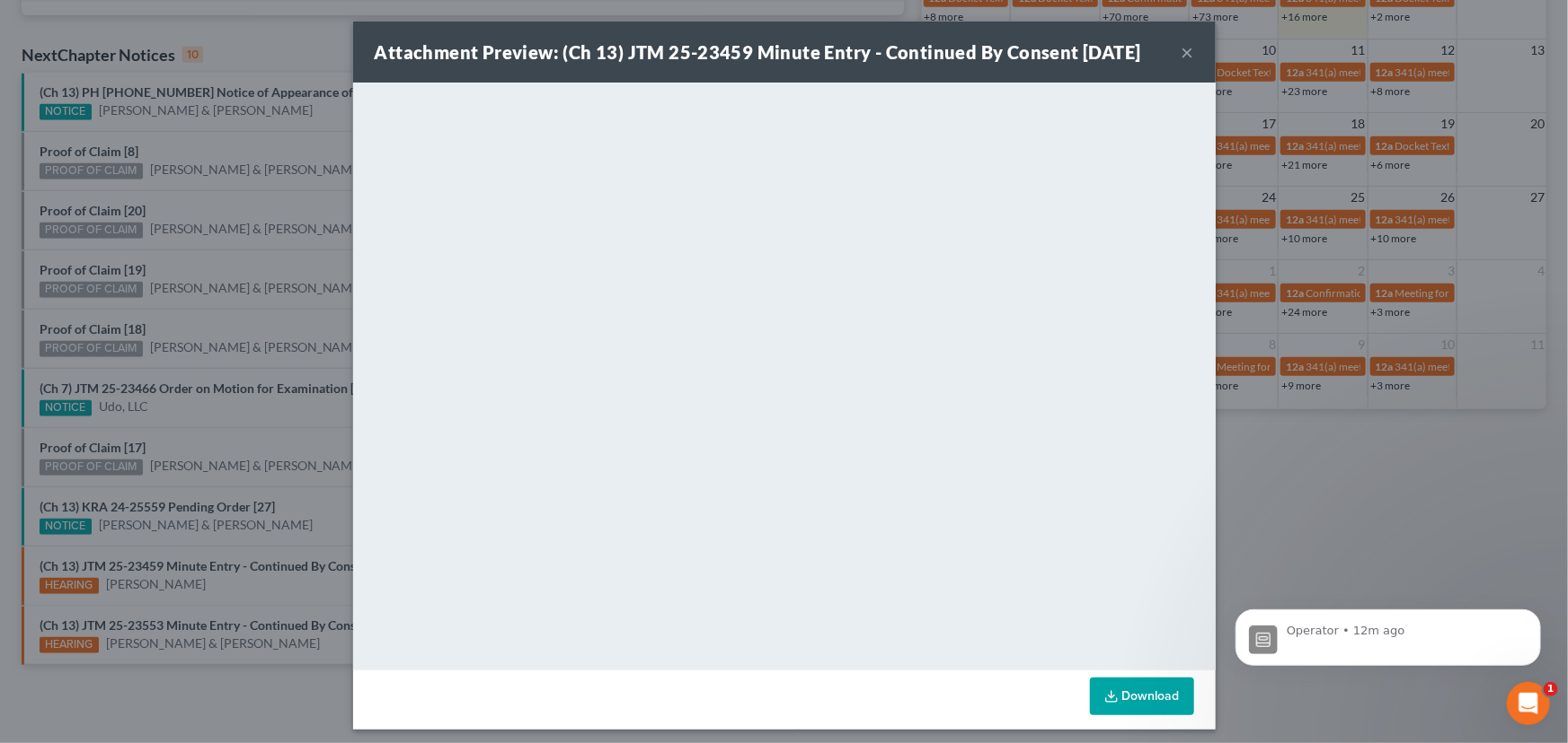
click at [177, 620] on div "Attachment Preview: (Ch 13) JTM 25-23459 Minute Entry - Continued By Consent 09…" at bounding box center [784, 371] width 1568 height 743
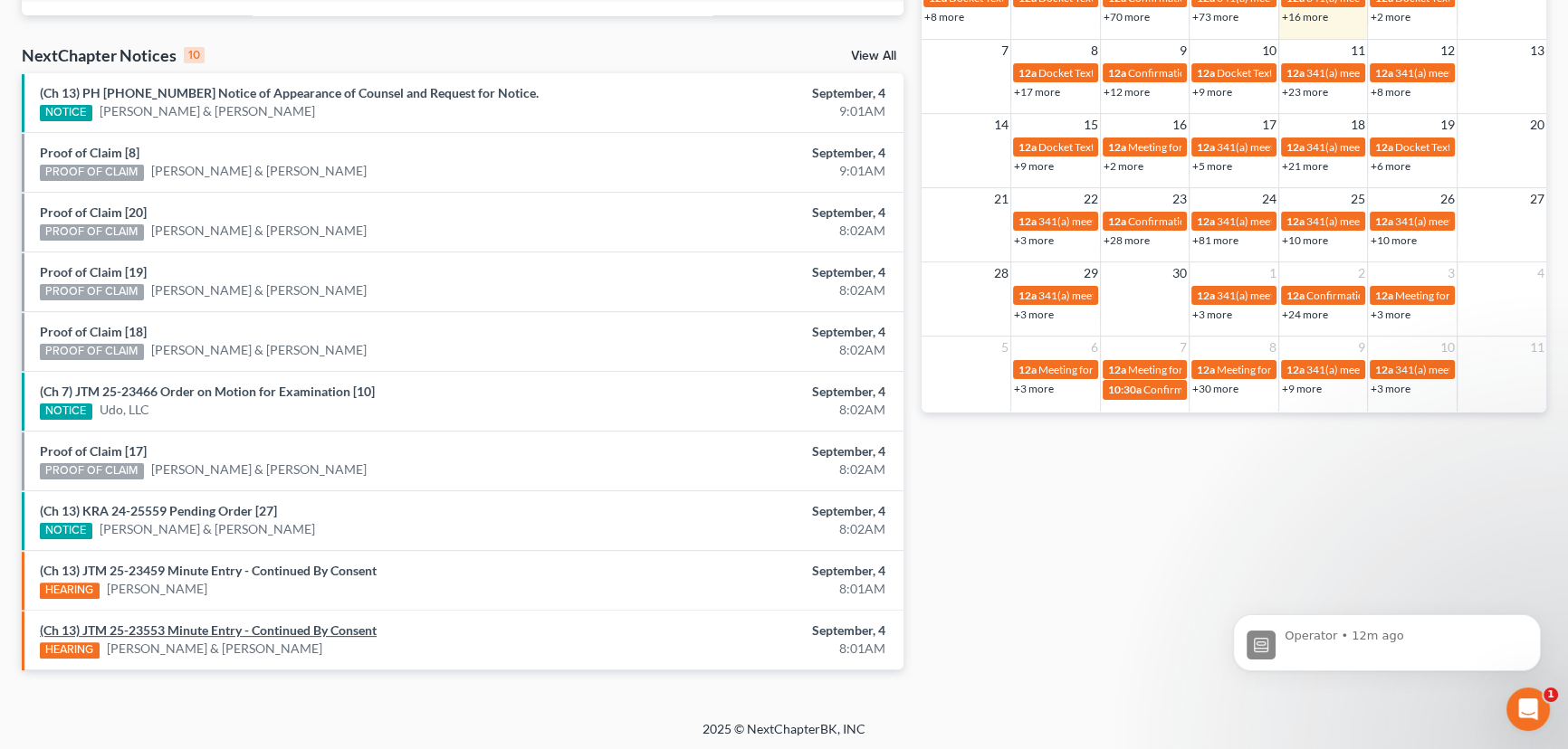
click at [179, 625] on link "(Ch 13) JTM 25-23553 Minute Entry - Continued By Consent" at bounding box center [208, 630] width 337 height 16
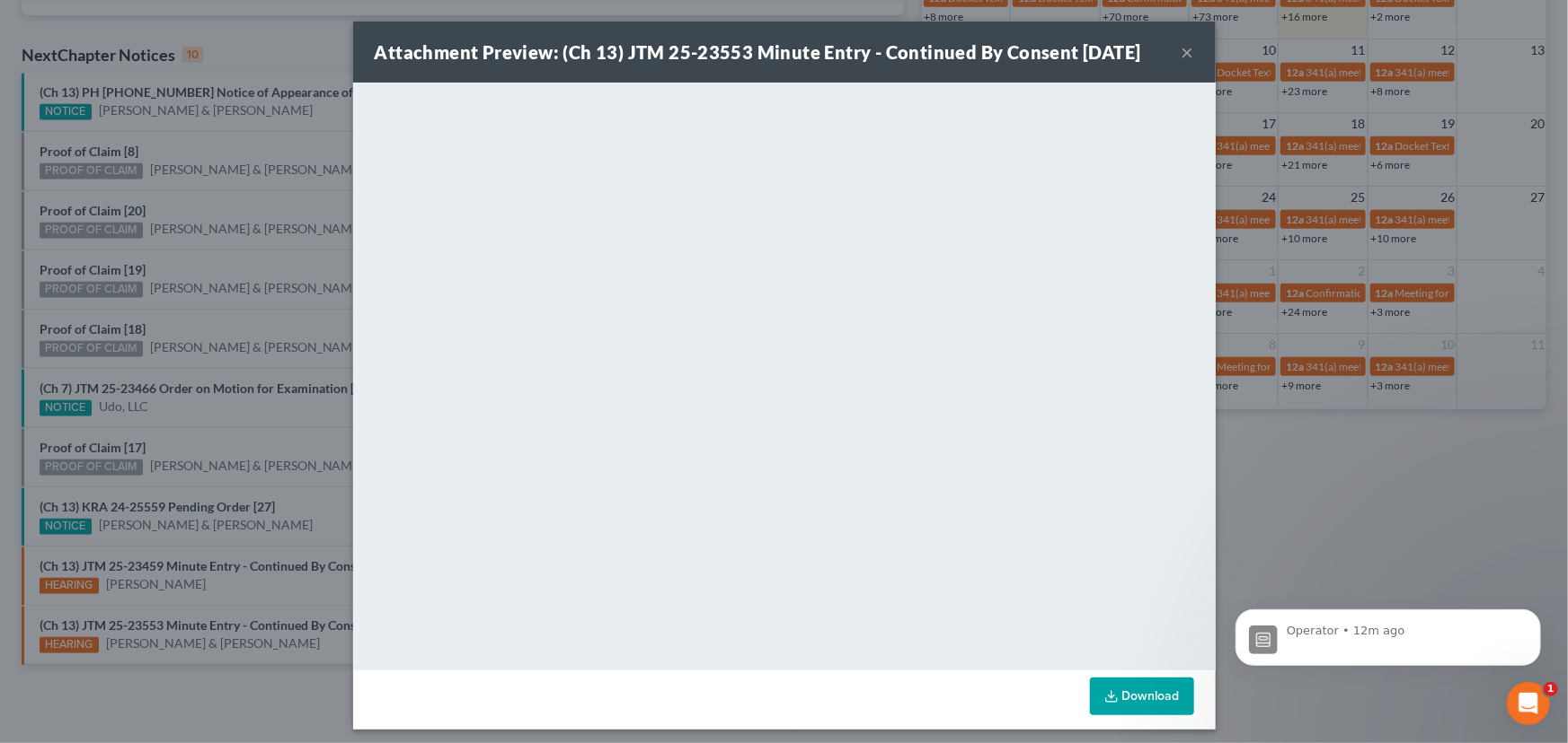
click at [1185, 54] on button "×" at bounding box center [1187, 52] width 13 height 21
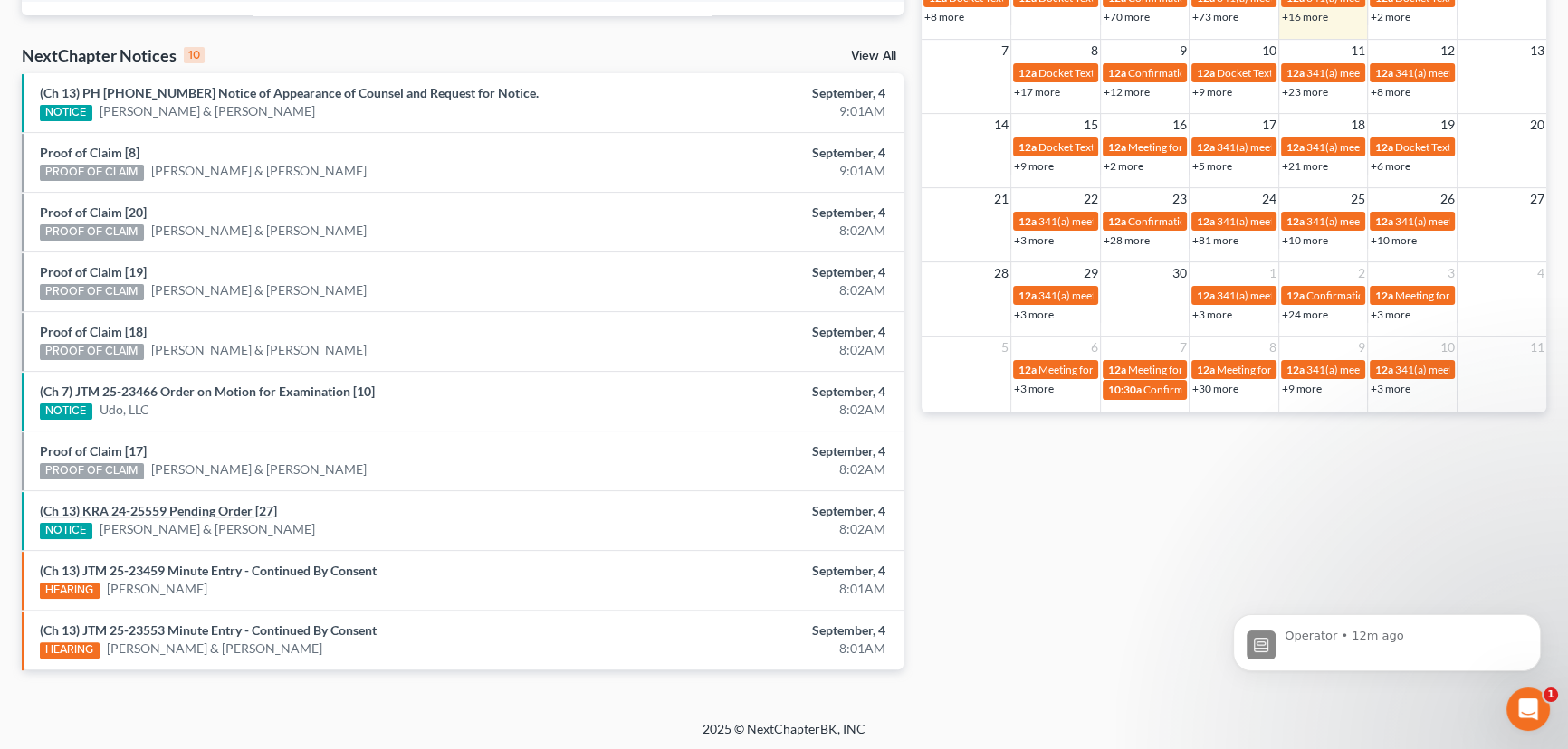
click at [184, 507] on link "(Ch 13) KRA 24-25559 Pending Order [27]" at bounding box center [158, 511] width 237 height 16
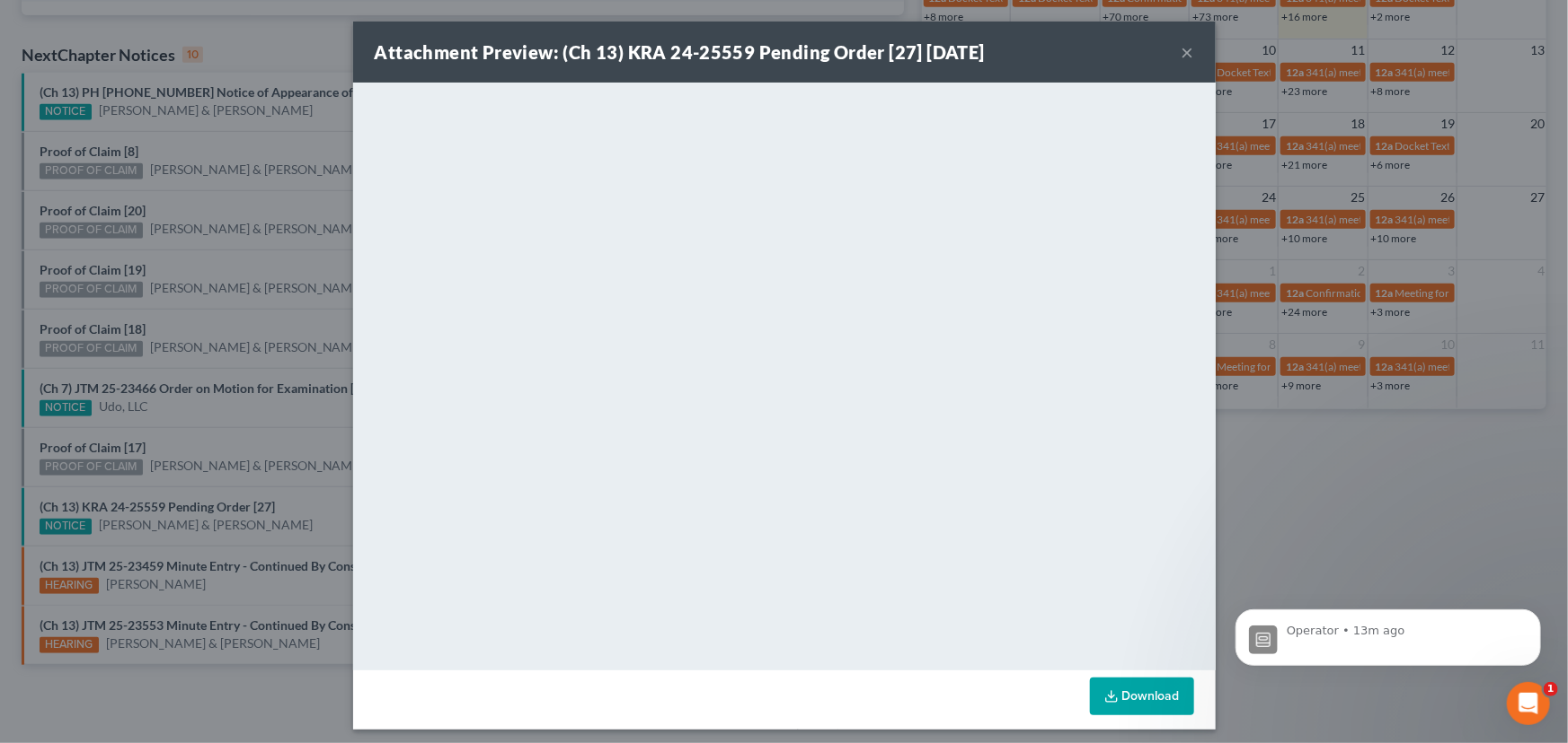
click at [164, 88] on div "Attachment Preview: (Ch 13) KRA 24-25559 Pending Order [27] 09/04/2025 × <objec…" at bounding box center [784, 371] width 1568 height 743
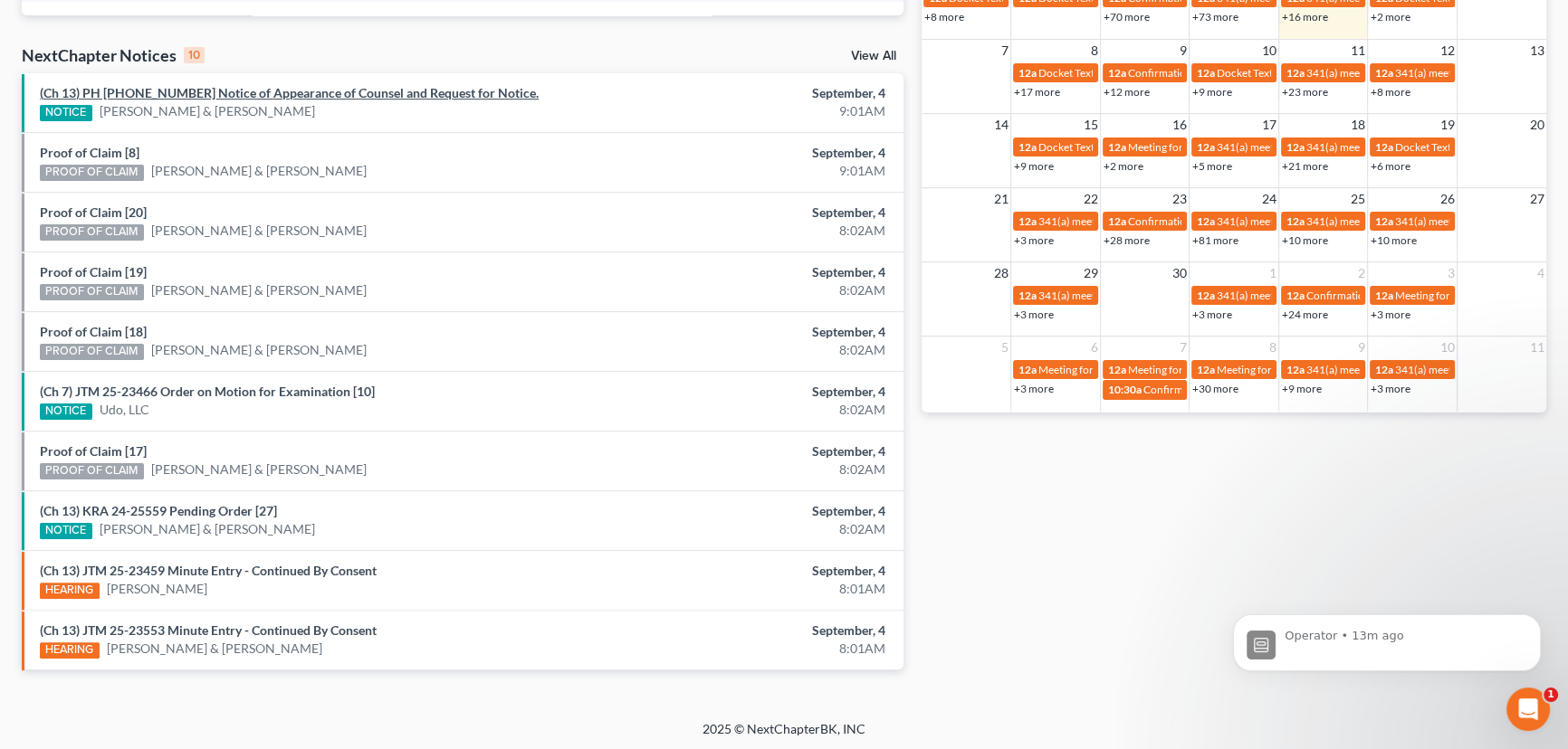
click at [195, 97] on link "(Ch 13) PH 25-25157 Notice of Appearance of Counsel and Request for Notice." at bounding box center [289, 93] width 498 height 16
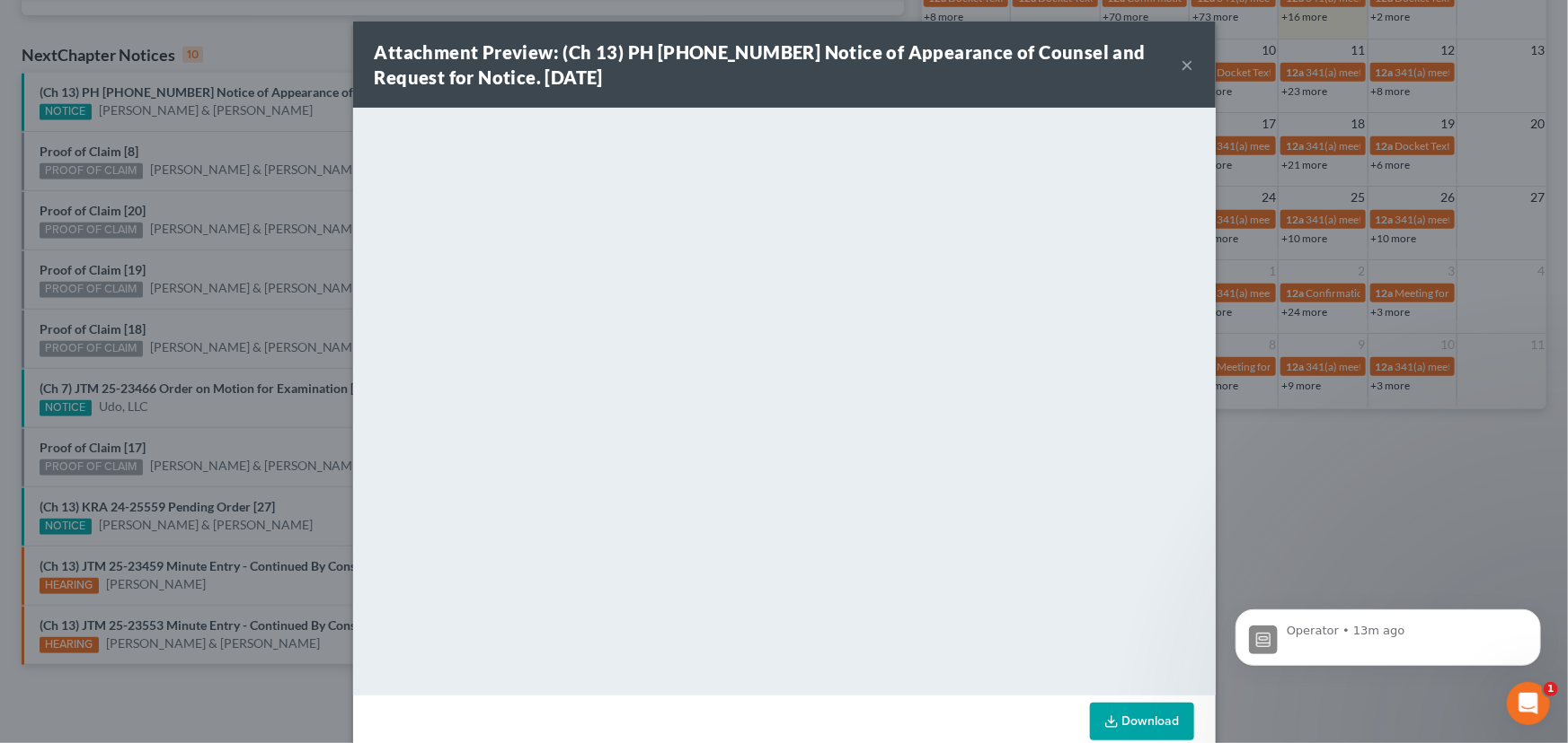
click at [175, 134] on div "Attachment Preview: (Ch 13) PH 25-25157 Notice of Appearance of Counsel and Req…" at bounding box center [784, 371] width 1568 height 743
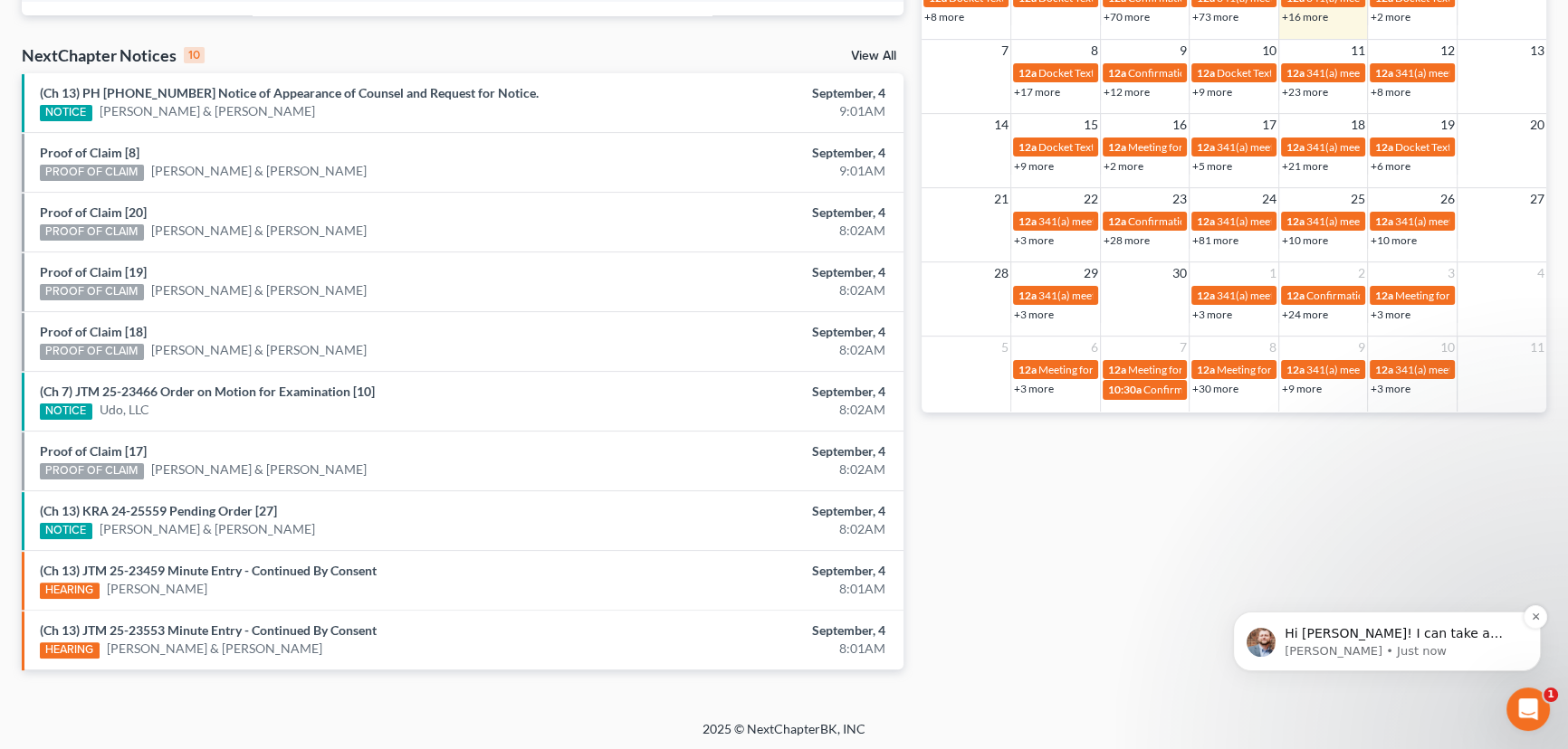
click at [1406, 634] on p "Hi Kent! I can take a look at this for you. Could you send me a list of the 4 c…" at bounding box center [1401, 634] width 233 height 18
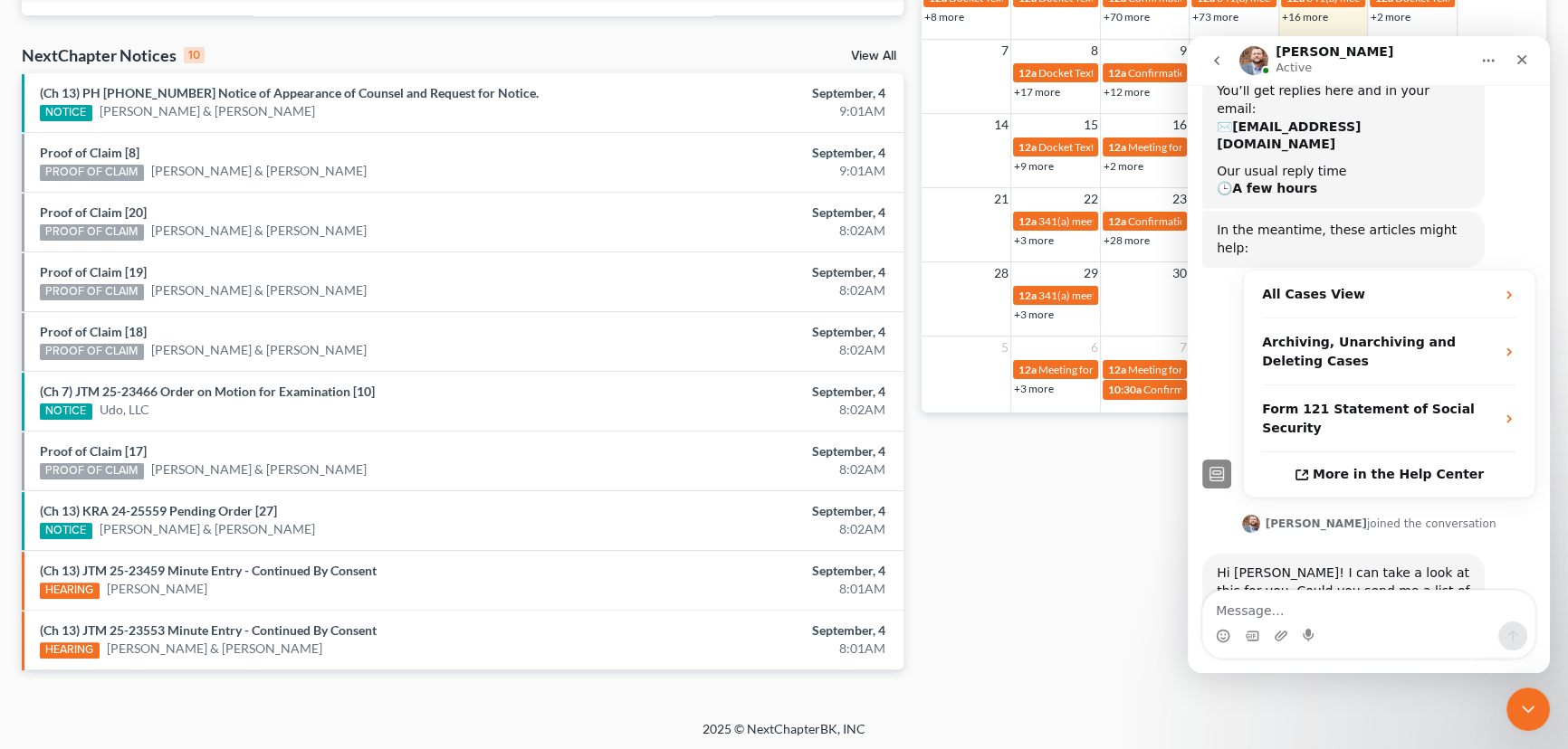
scroll to position [217, 0]
click at [1234, 609] on textarea "Message…" at bounding box center [1368, 606] width 331 height 31
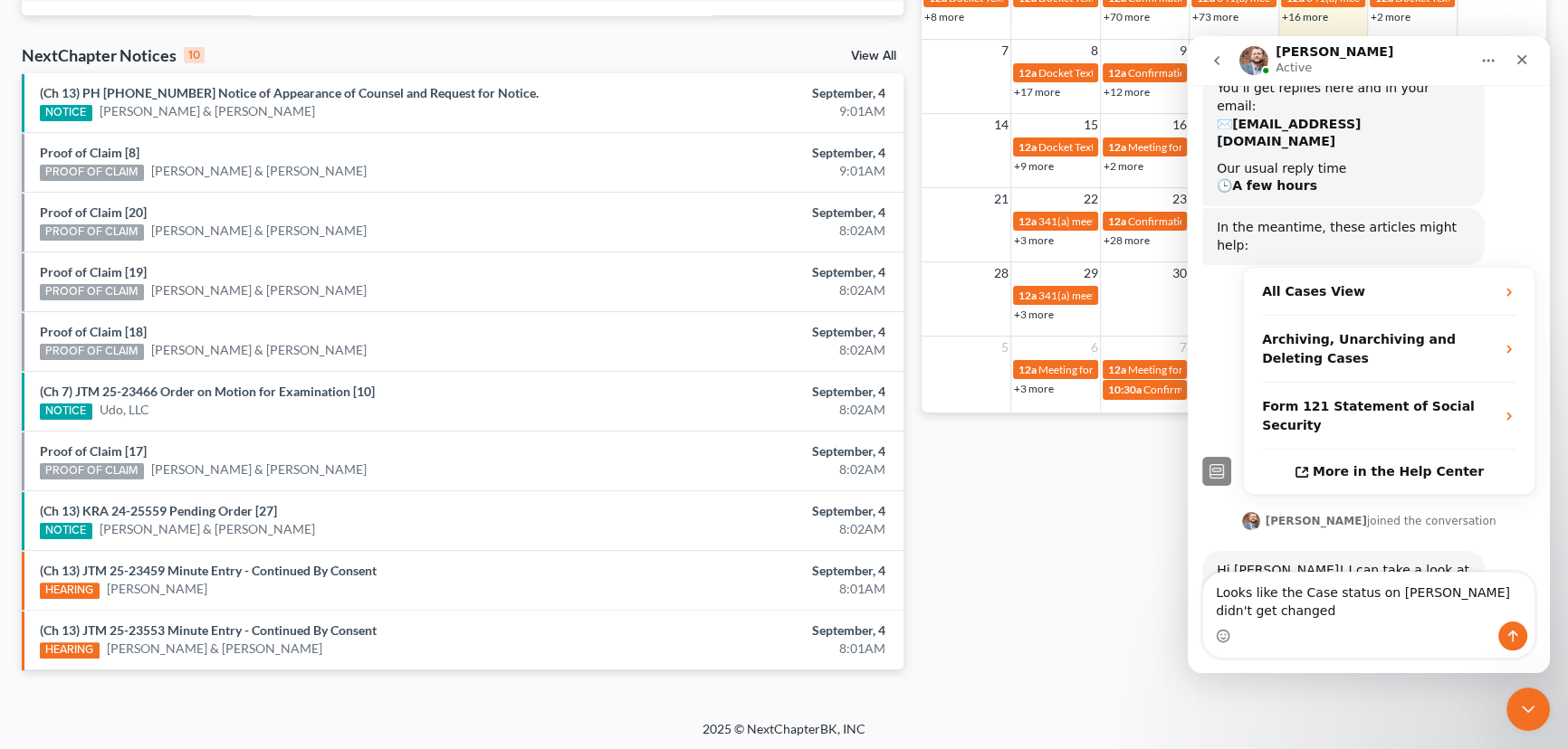
scroll to position [234, 0]
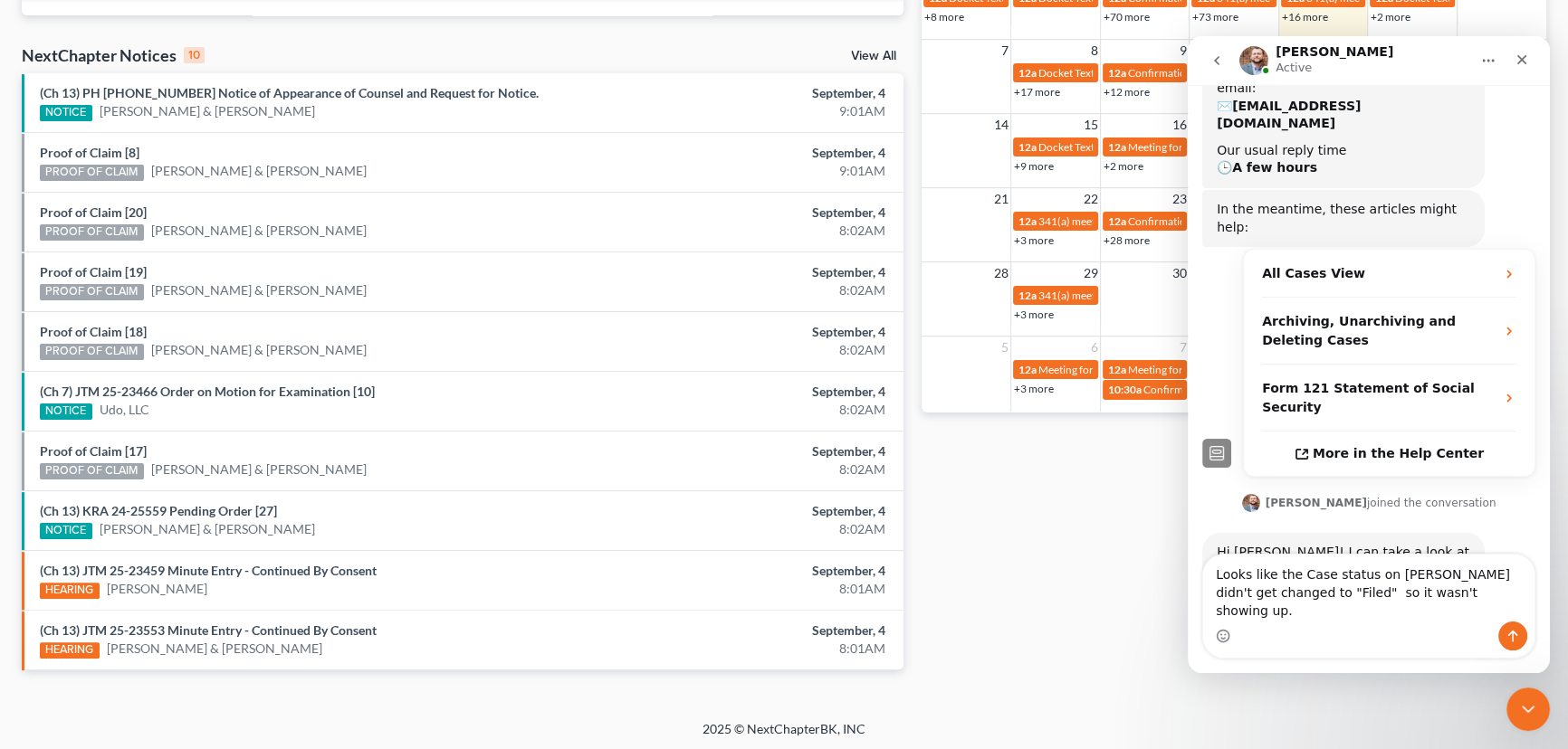
click at [1495, 593] on textarea "Looks like the Case status on Moreno didn't get changed to "Filed" so it wasn't…" at bounding box center [1368, 588] width 331 height 67
type textarea "Looks like the Case status on Moreno didn't get auto changed to "Filed" so it w…"
click at [1521, 636] on button "Send a message…" at bounding box center [1513, 636] width 29 height 29
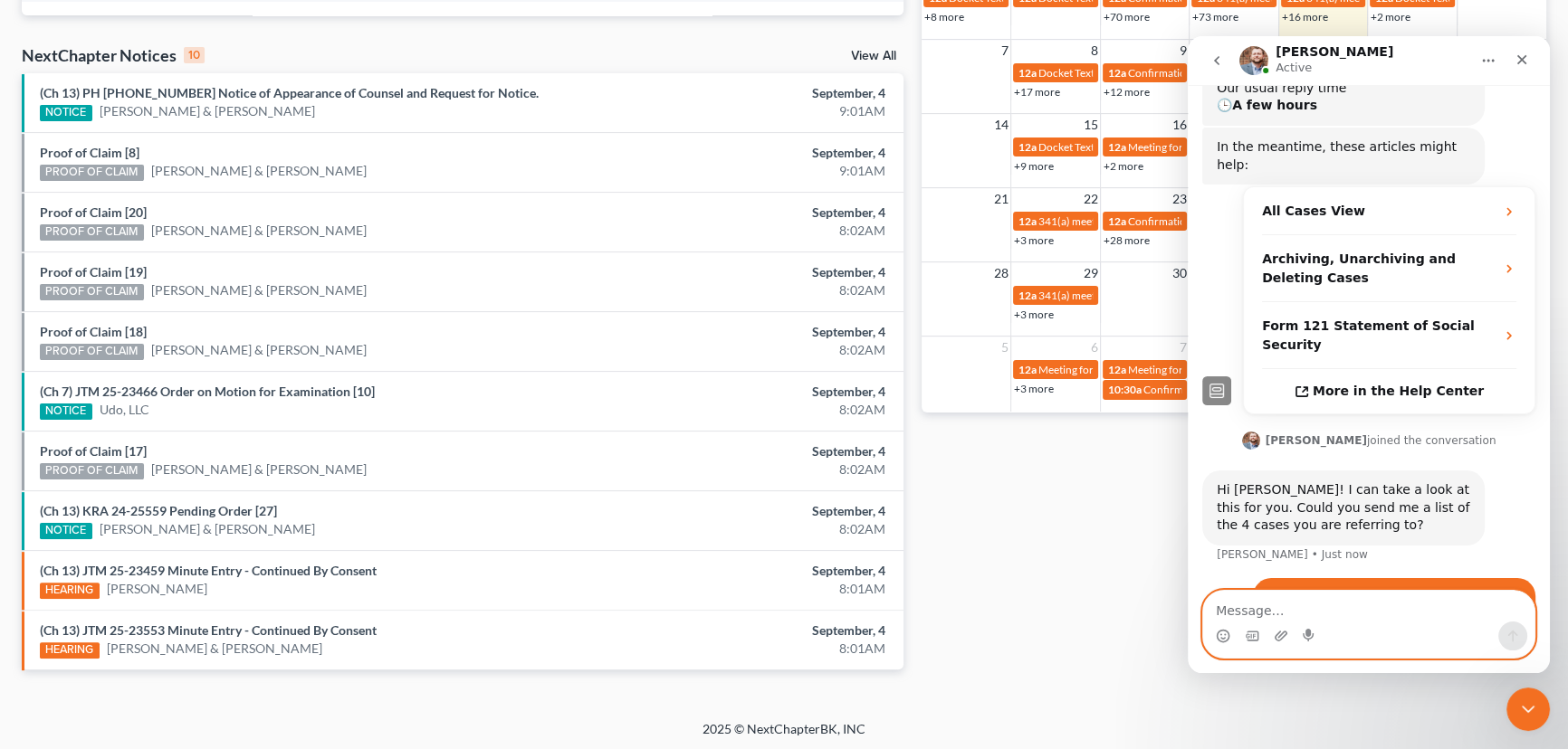
scroll to position [306, 0]
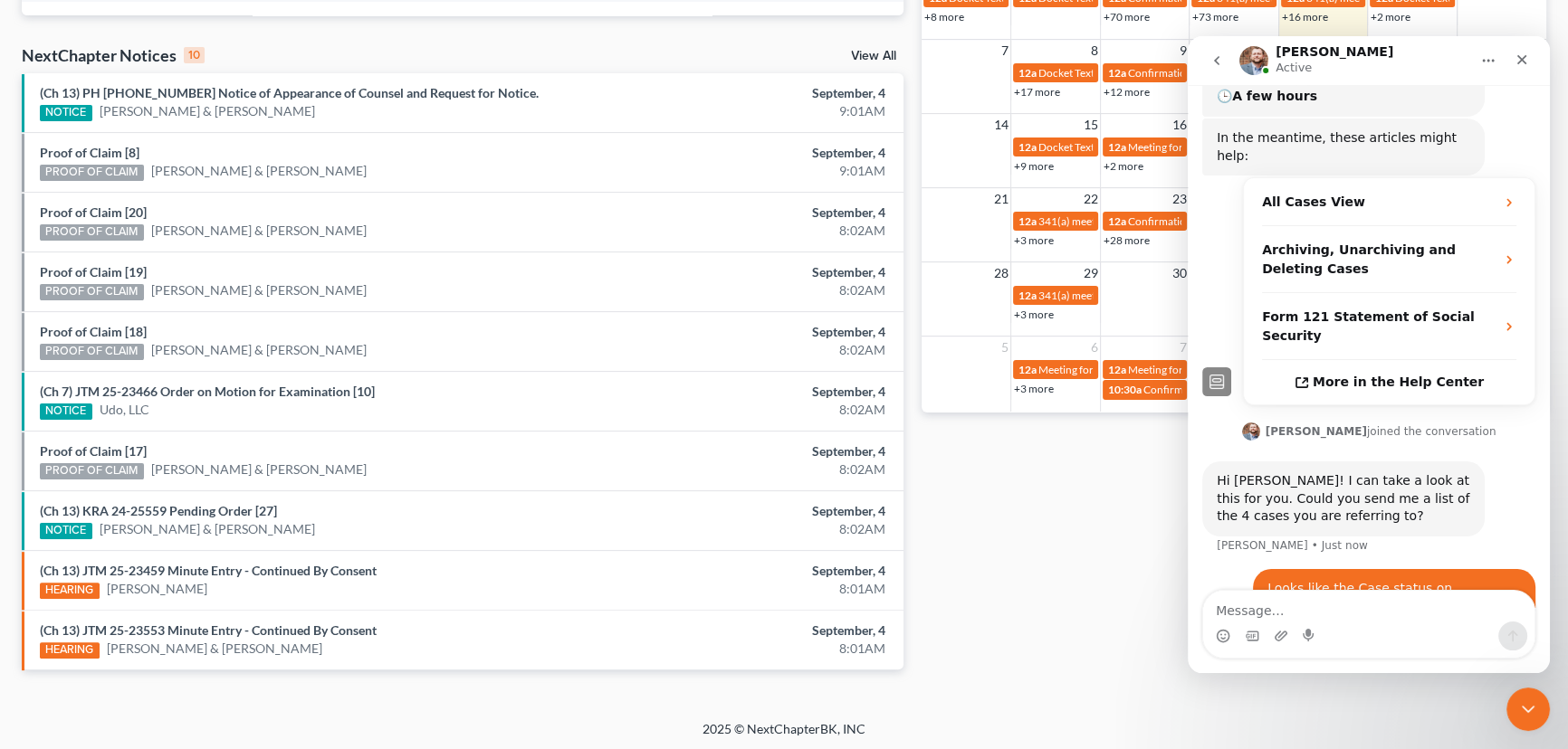
click at [1000, 546] on div "Monthly Progress Bankruptcy Bankruptcy September 2025 August 2025 July 2025 Jun…" at bounding box center [1233, 121] width 642 height 1153
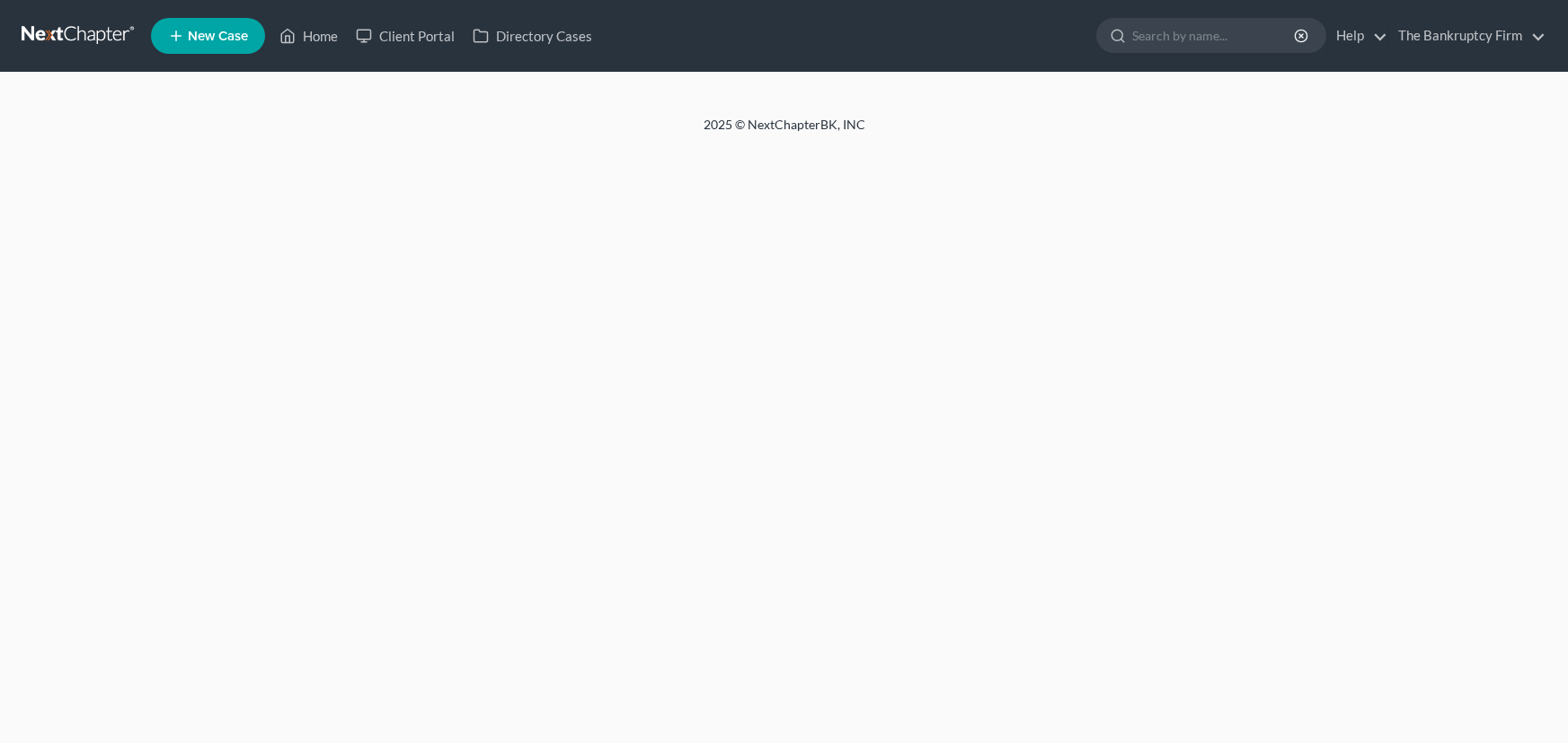
select select "3"
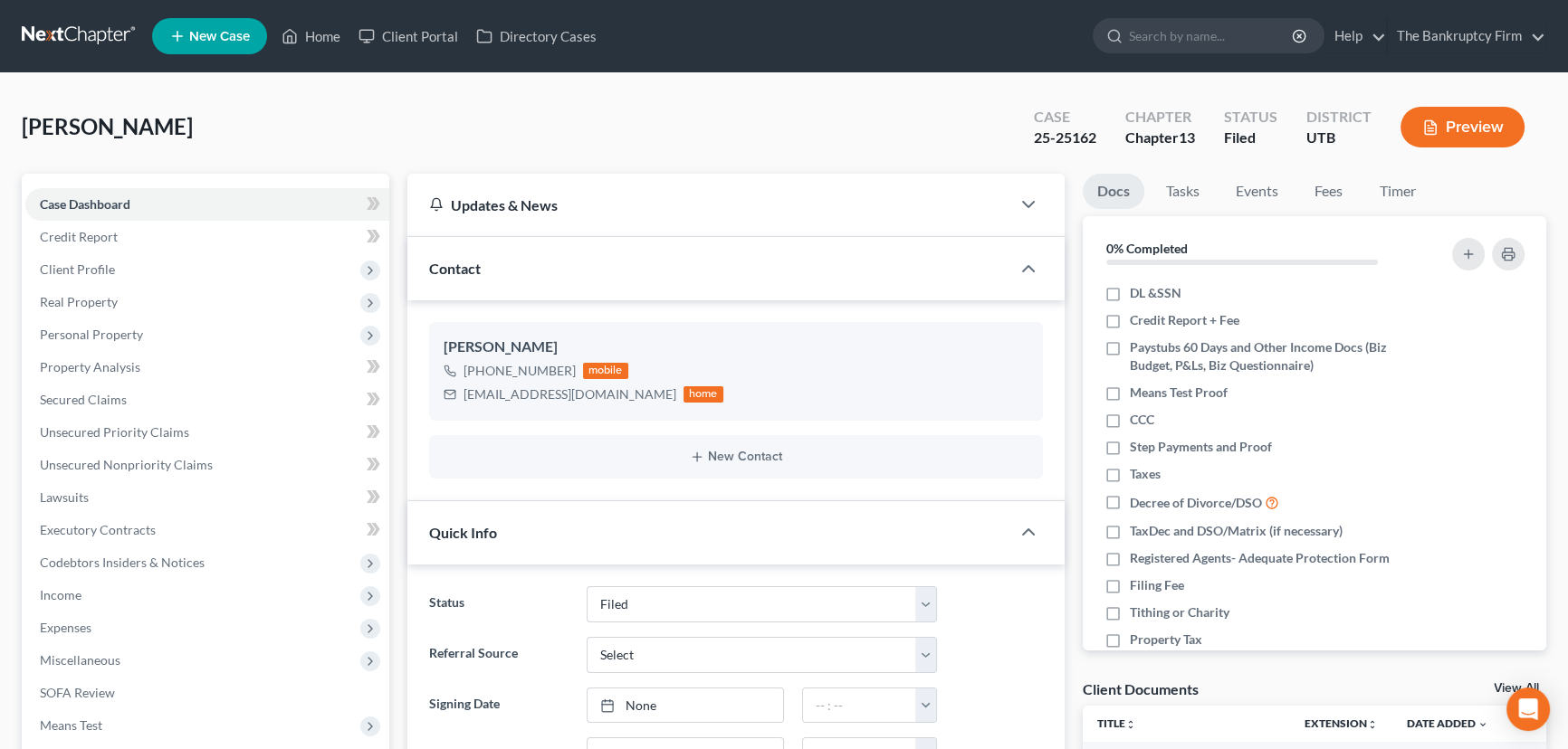
scroll to position [17, 0]
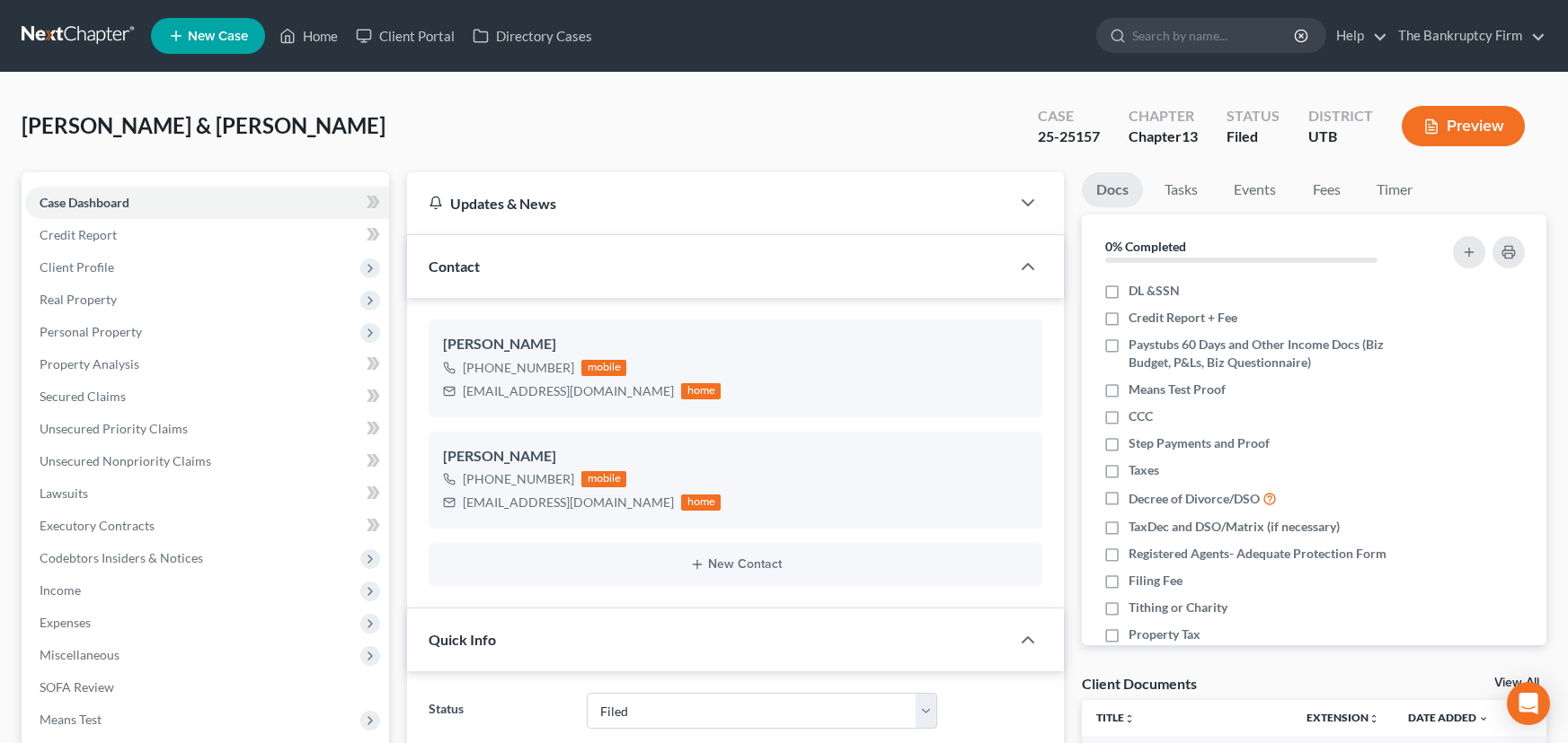
select select "3"
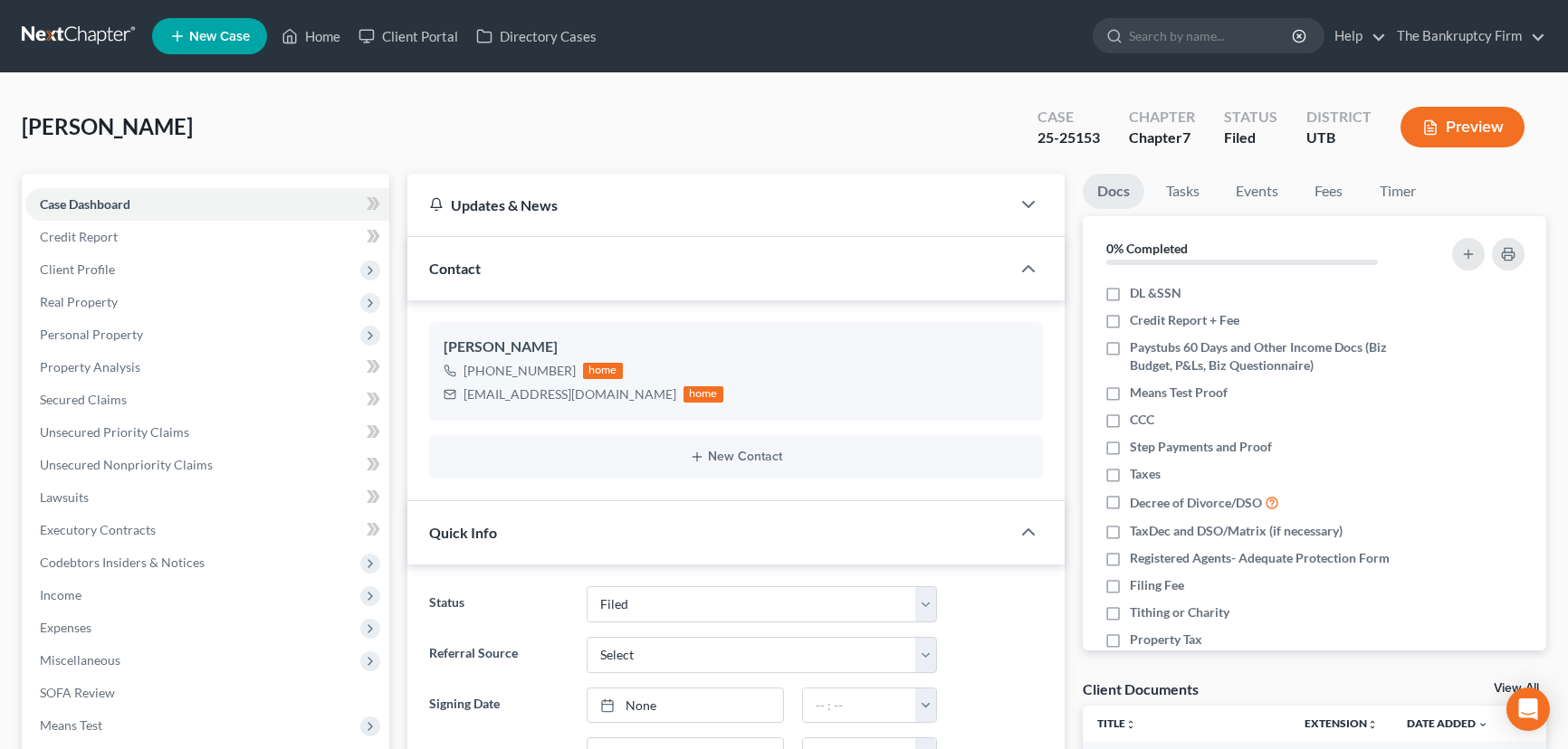
select select "3"
click at [317, 37] on link "Home" at bounding box center [310, 36] width 77 height 33
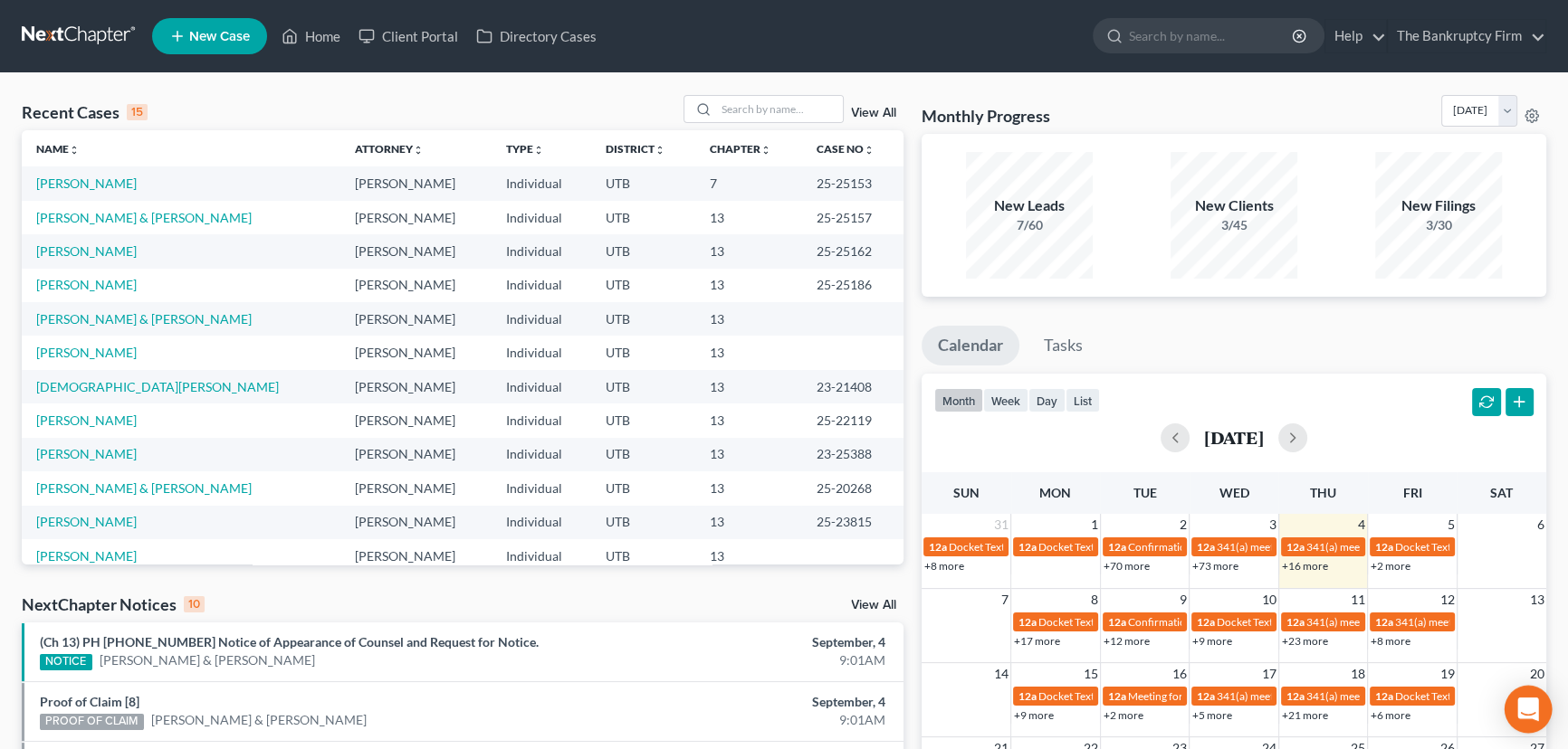
click at [1533, 706] on icon "Open Intercom Messenger" at bounding box center [1526, 709] width 20 height 23
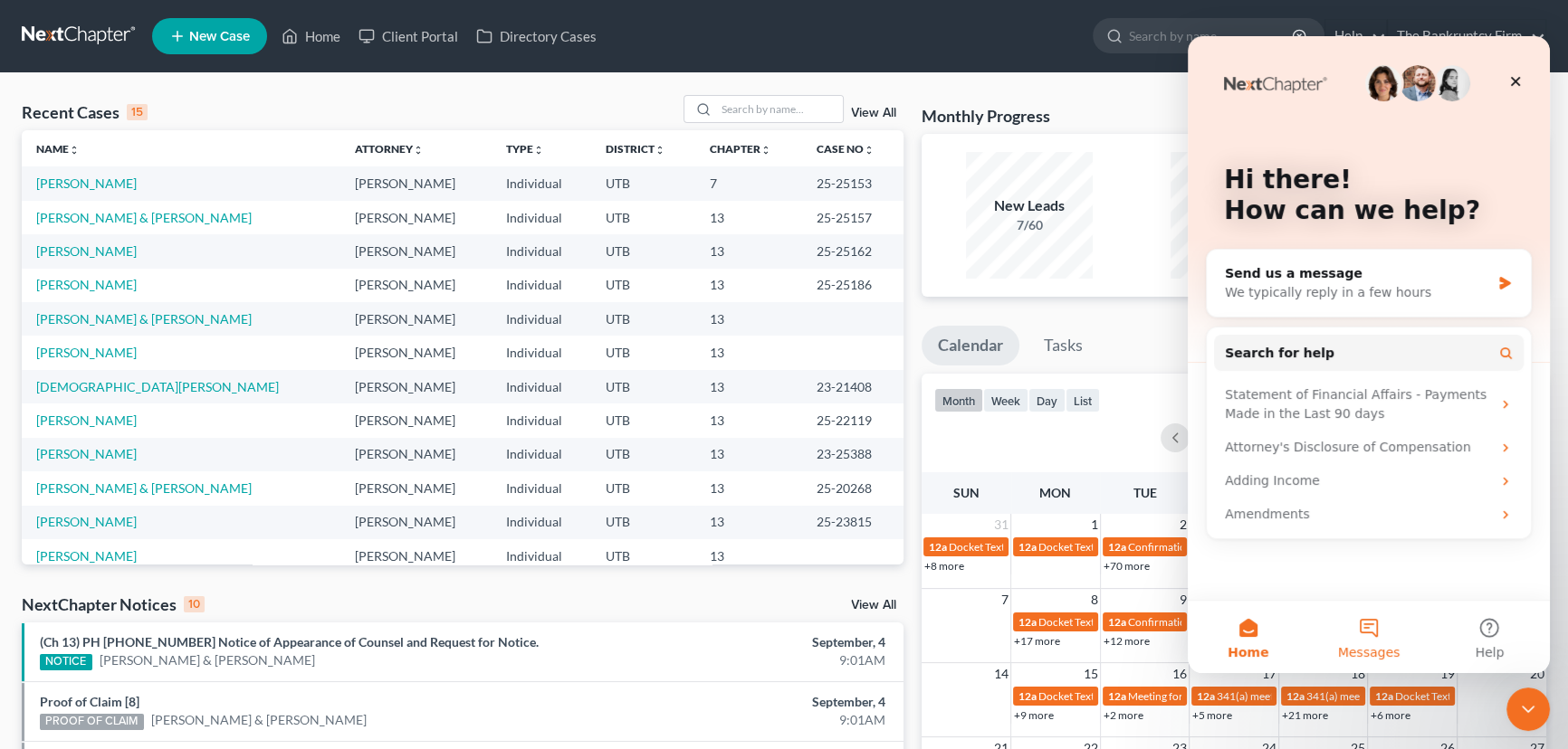
click at [1370, 627] on button "Messages" at bounding box center [1368, 637] width 120 height 73
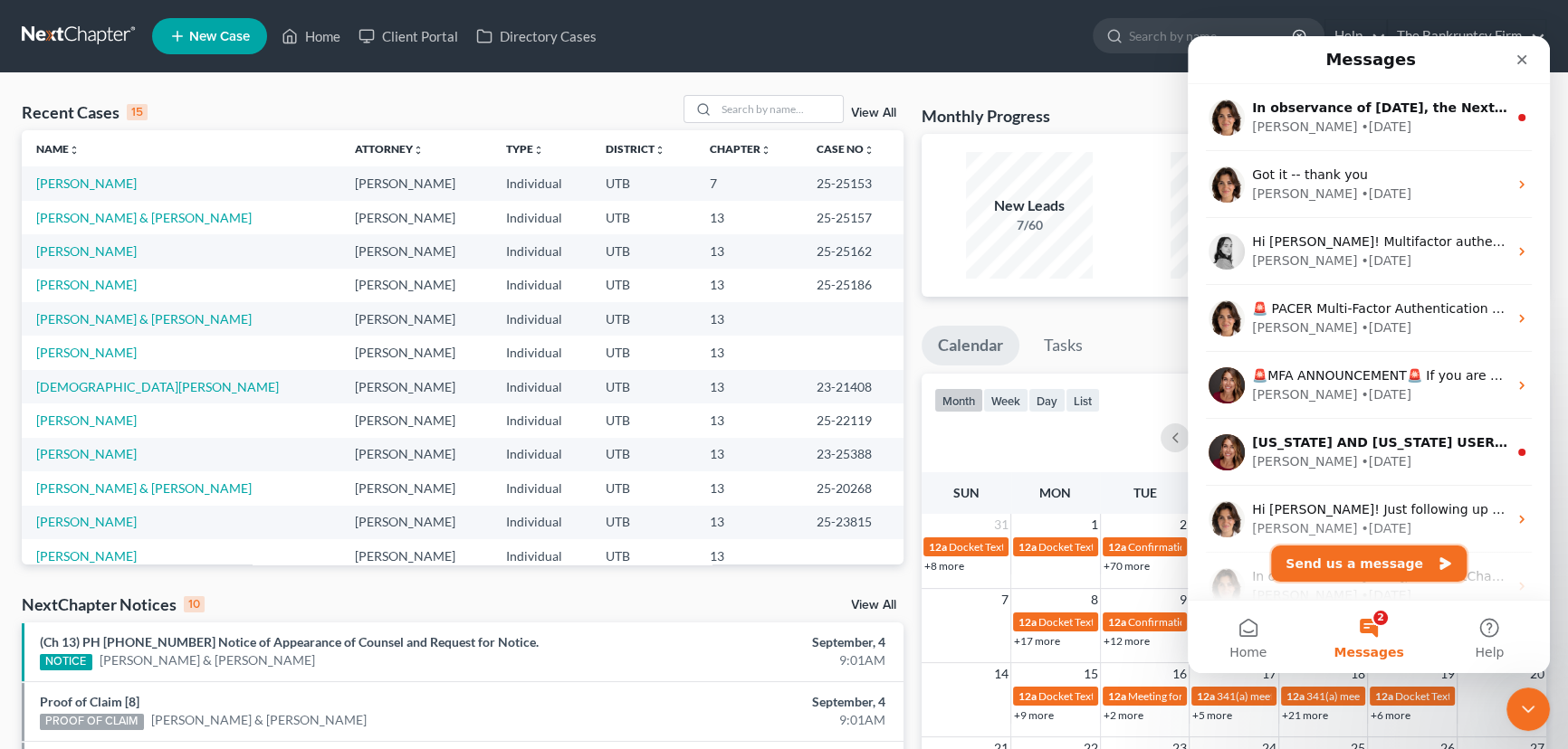
click at [1373, 563] on button "Send us a message" at bounding box center [1368, 563] width 195 height 36
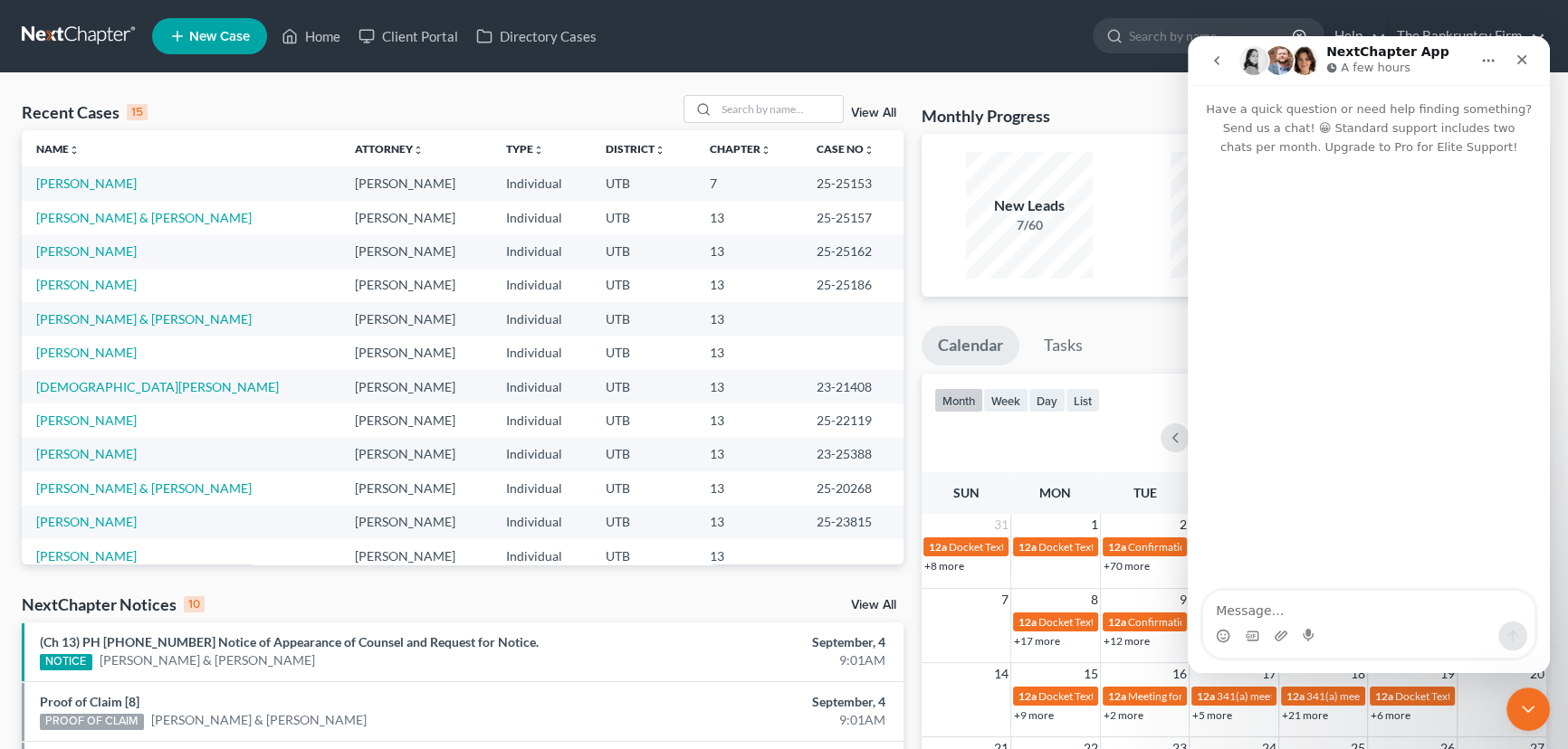
click at [1265, 605] on textarea "Message…" at bounding box center [1368, 606] width 331 height 31
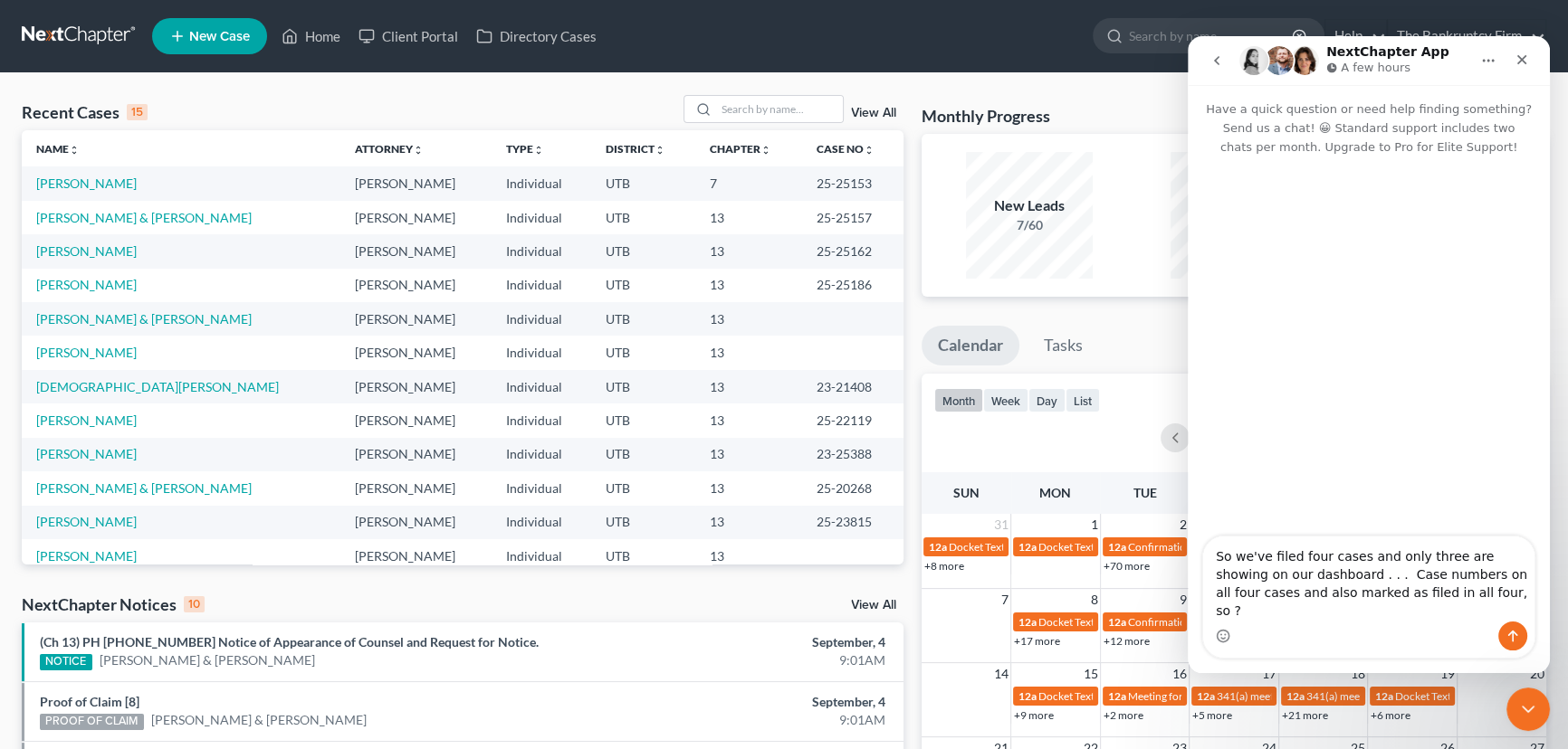
type textarea "So we've filed four cases and only three are showing on our dashboard . . . Cas…"
click at [1511, 640] on icon "Send a message…" at bounding box center [1512, 635] width 15 height 15
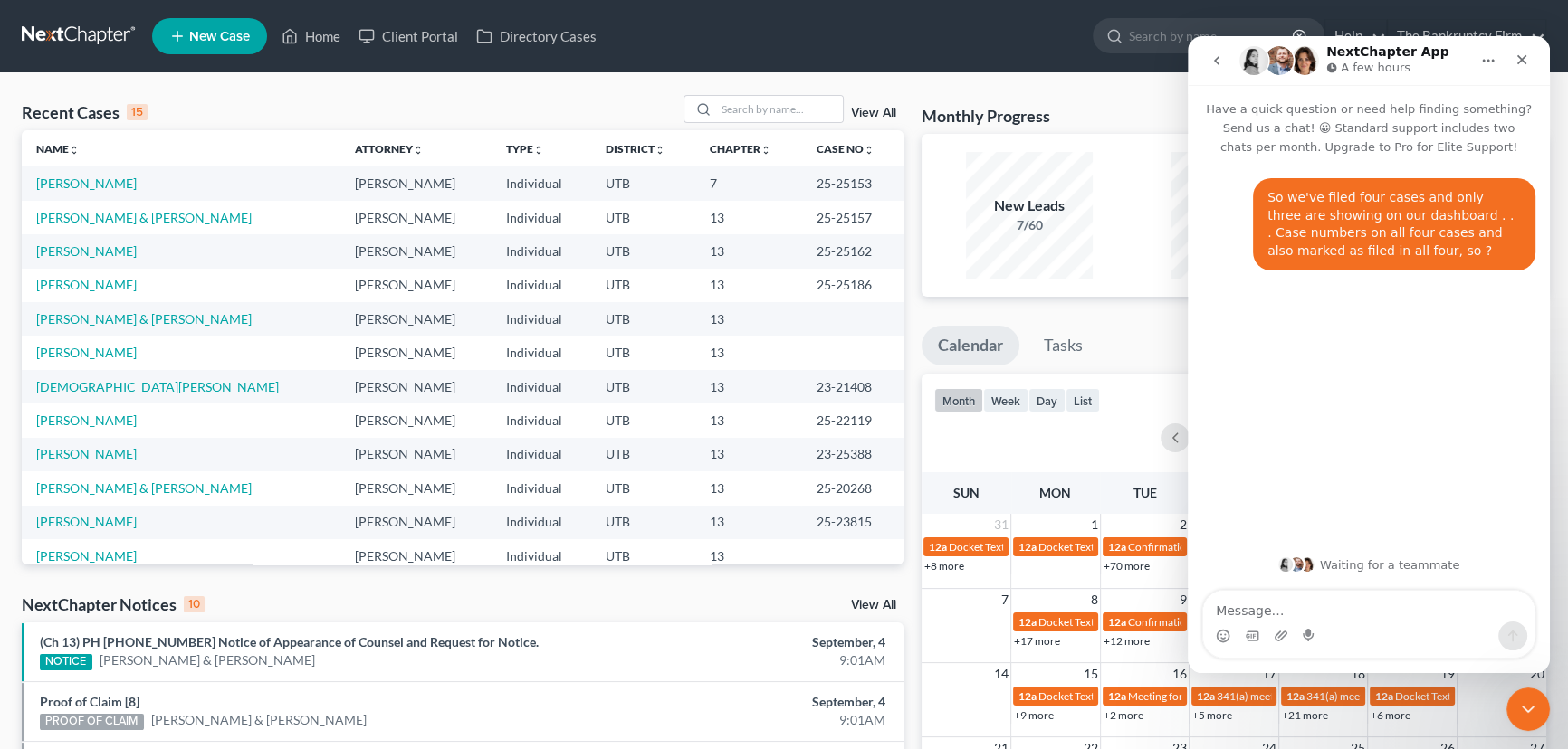
click at [429, 597] on div "NextChapter Notices 10 View All" at bounding box center [461, 608] width 881 height 29
click at [1522, 52] on icon "Close" at bounding box center [1521, 59] width 15 height 15
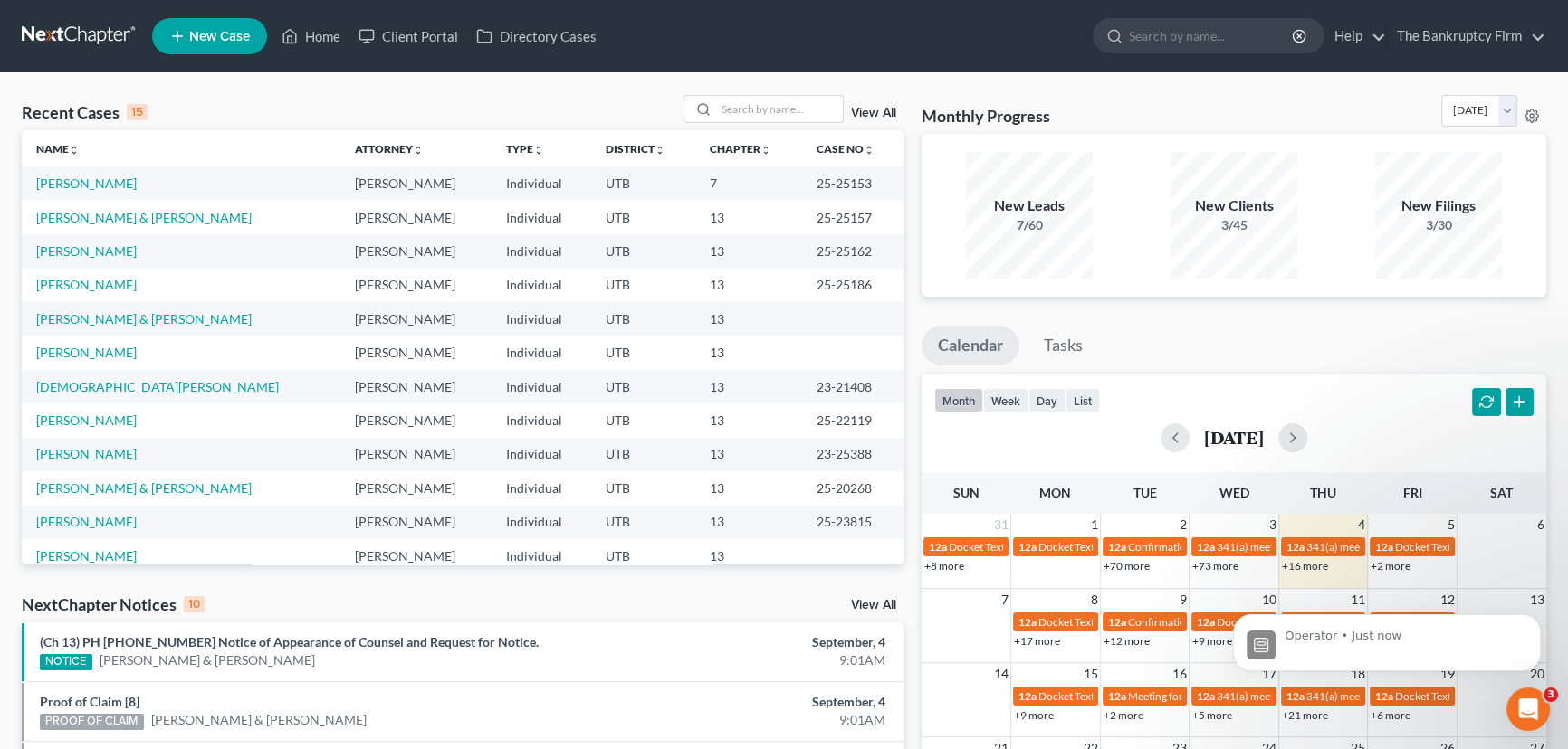
scroll to position [67, 0]
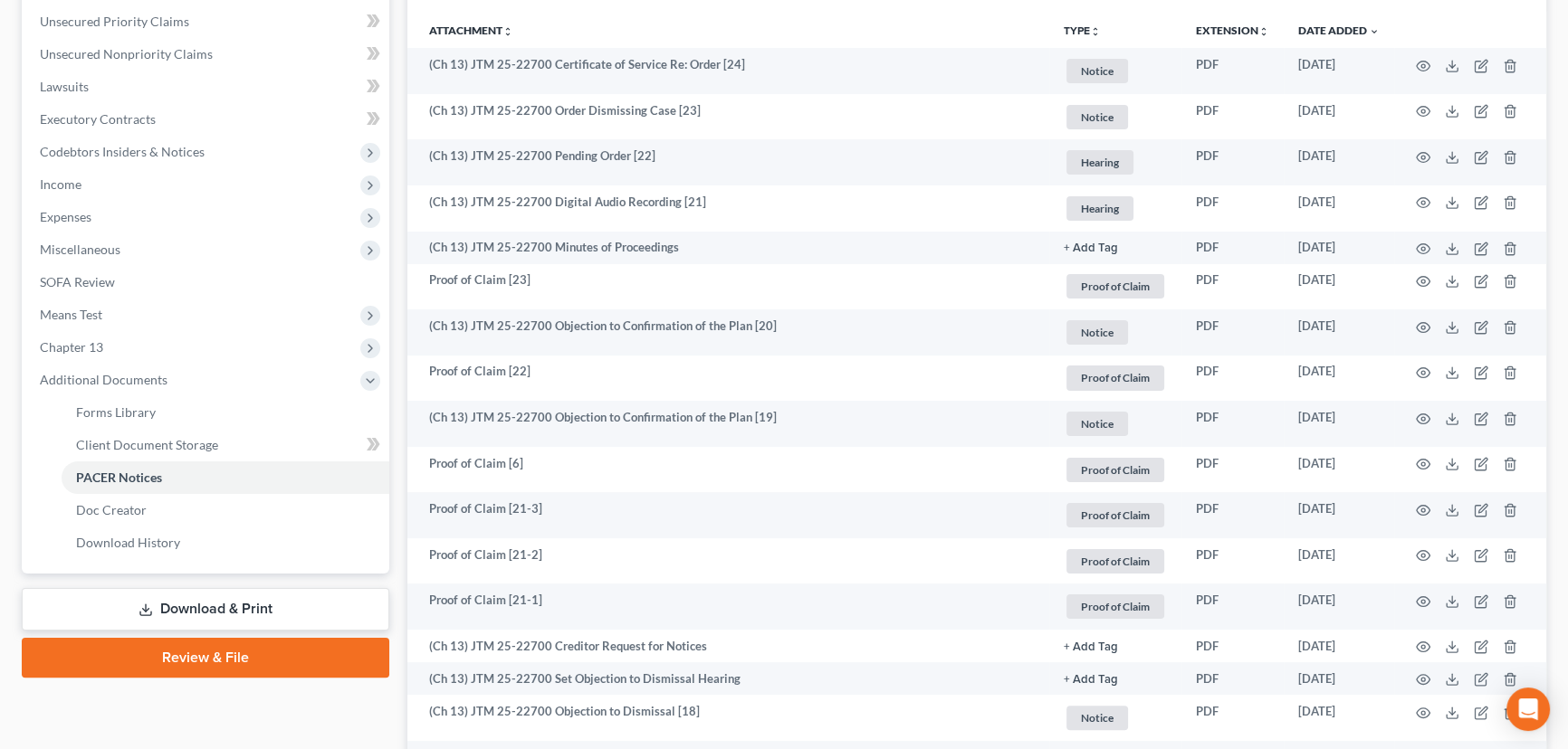
scroll to position [411, 0]
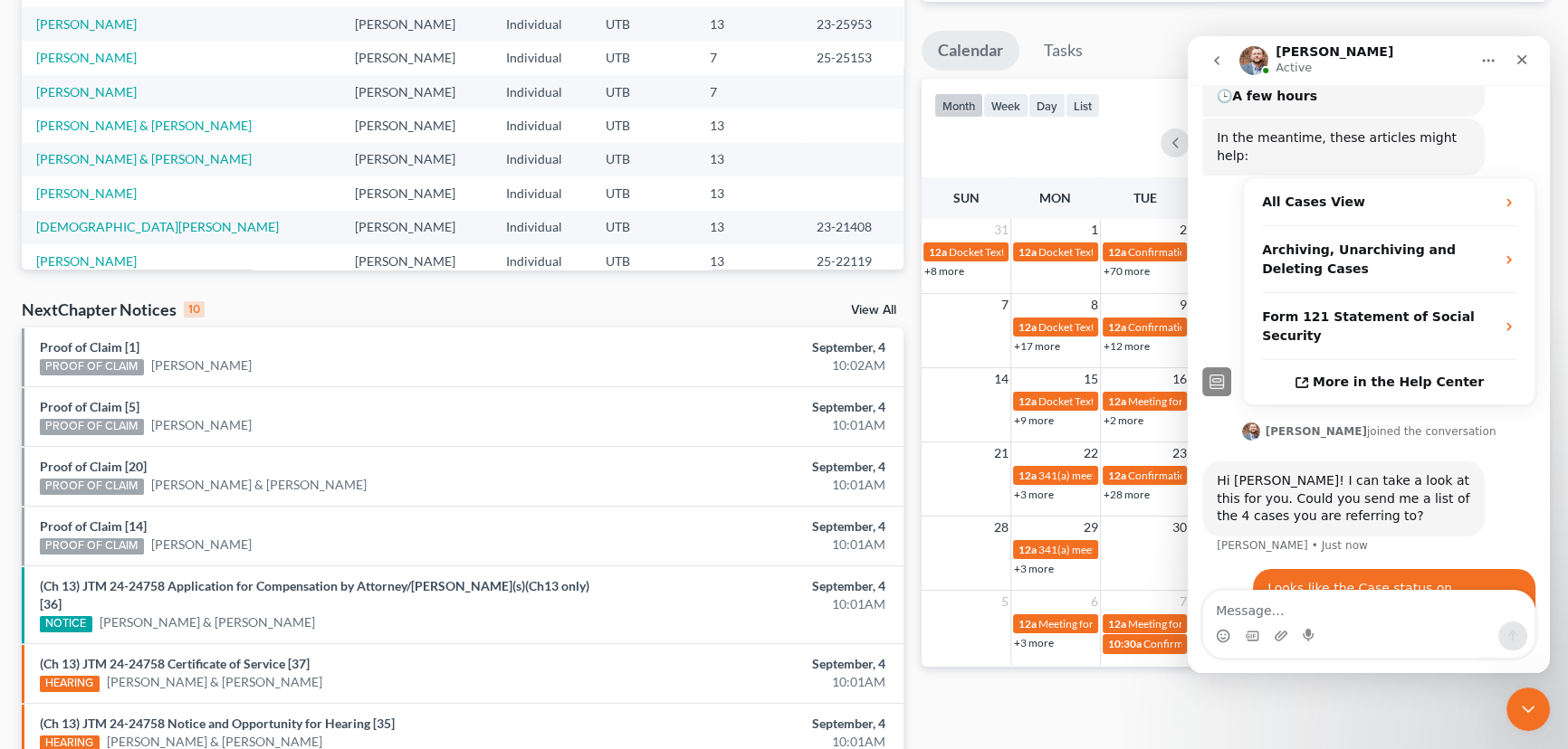
scroll to position [549, 0]
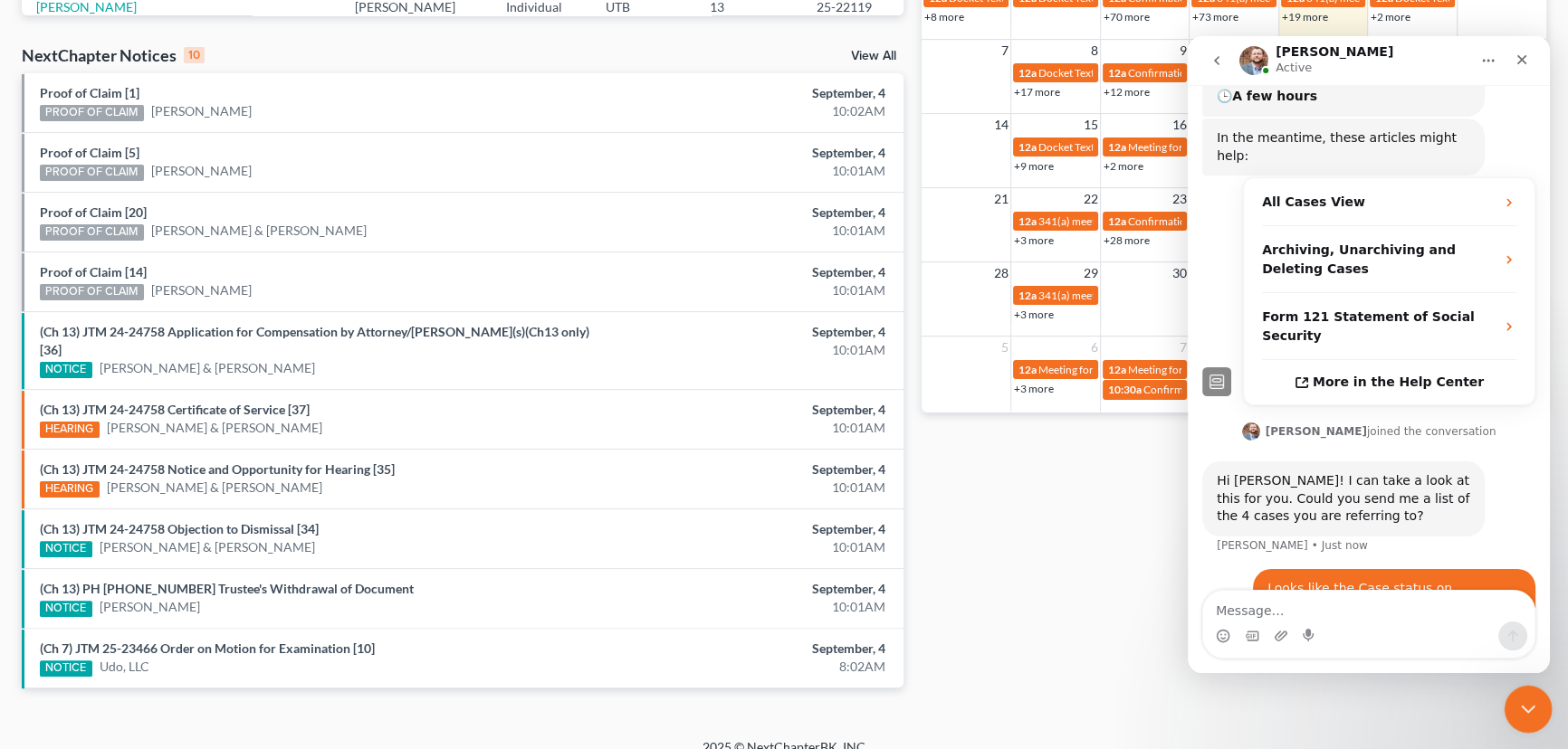
click at [1529, 715] on icon "Close Intercom Messenger" at bounding box center [1525, 706] width 21 height 21
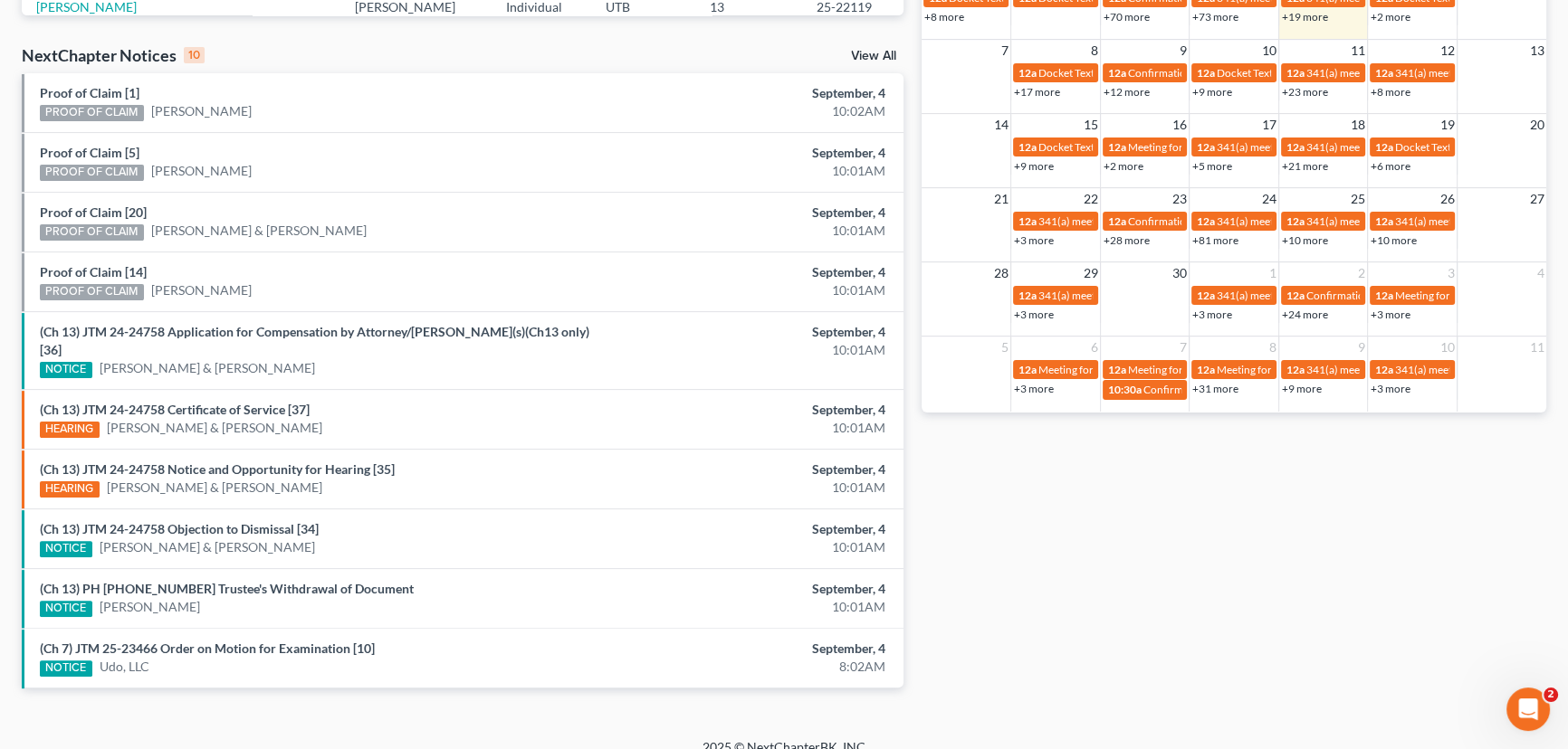
scroll to position [306, 0]
click at [91, 149] on link "Proof of Claim [5]" at bounding box center [89, 153] width 99 height 16
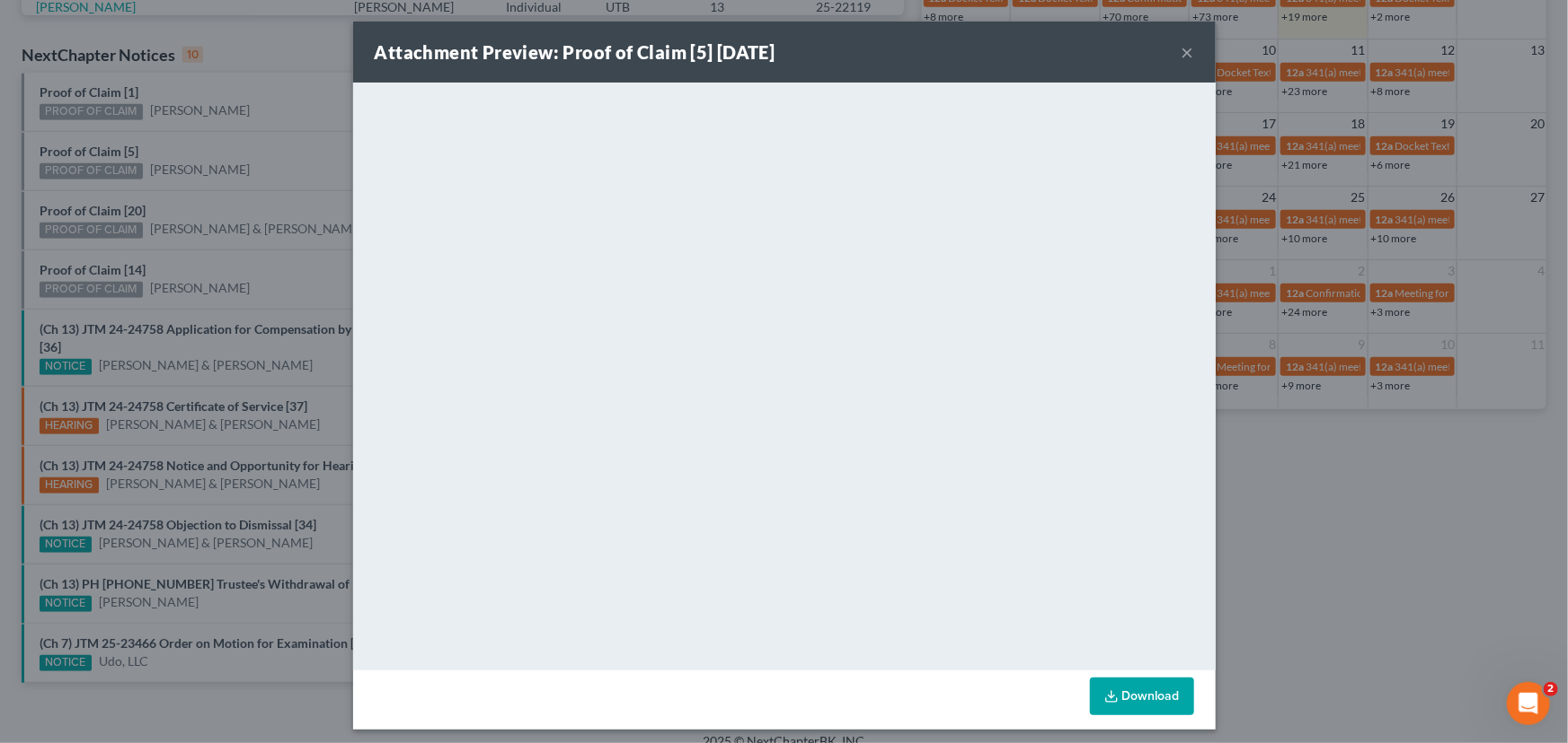
click at [181, 194] on div "Attachment Preview: Proof of Claim [5] 09/04/2025 × <object ng-attr-data='https…" at bounding box center [784, 371] width 1568 height 743
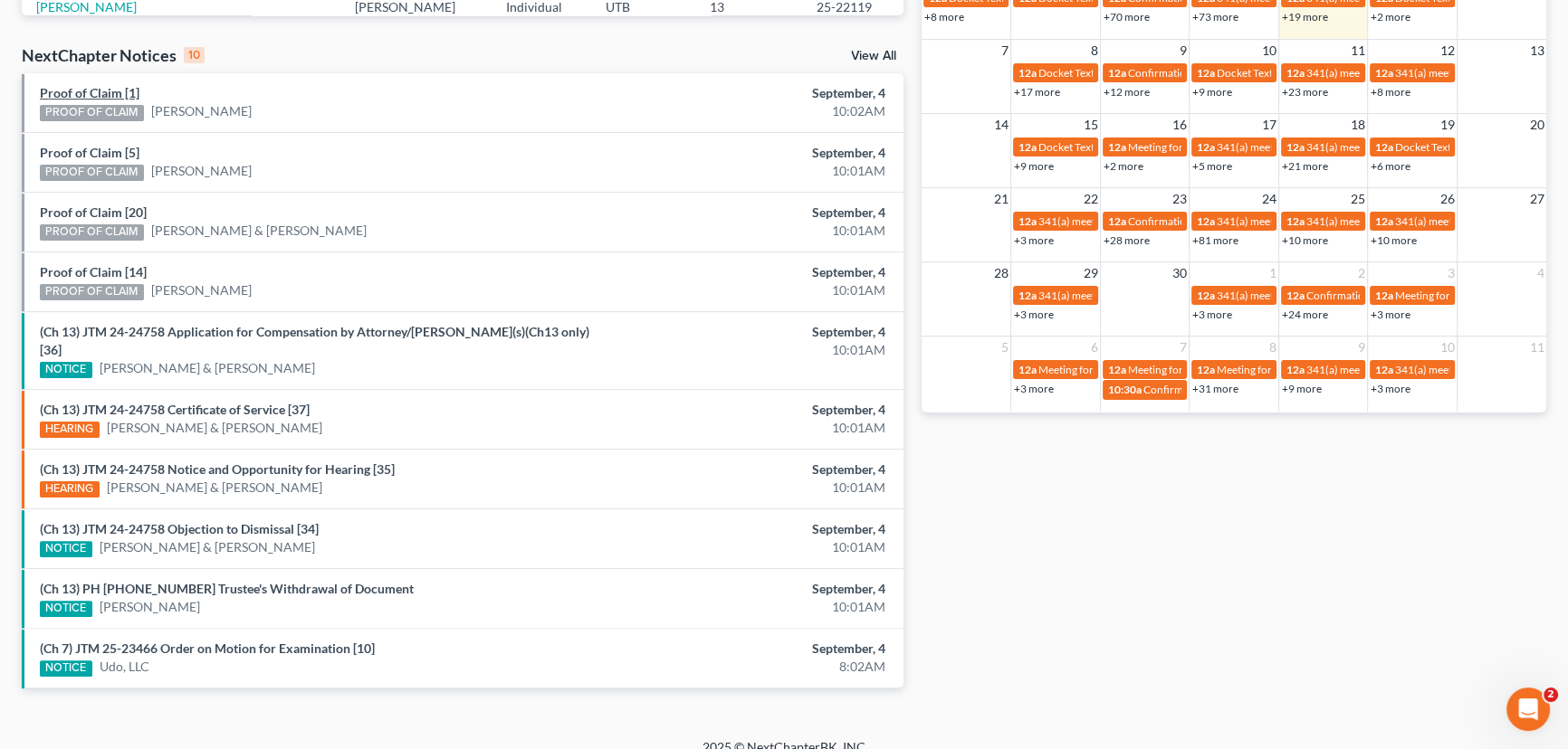
click at [75, 99] on link "Proof of Claim [1]" at bounding box center [89, 93] width 99 height 16
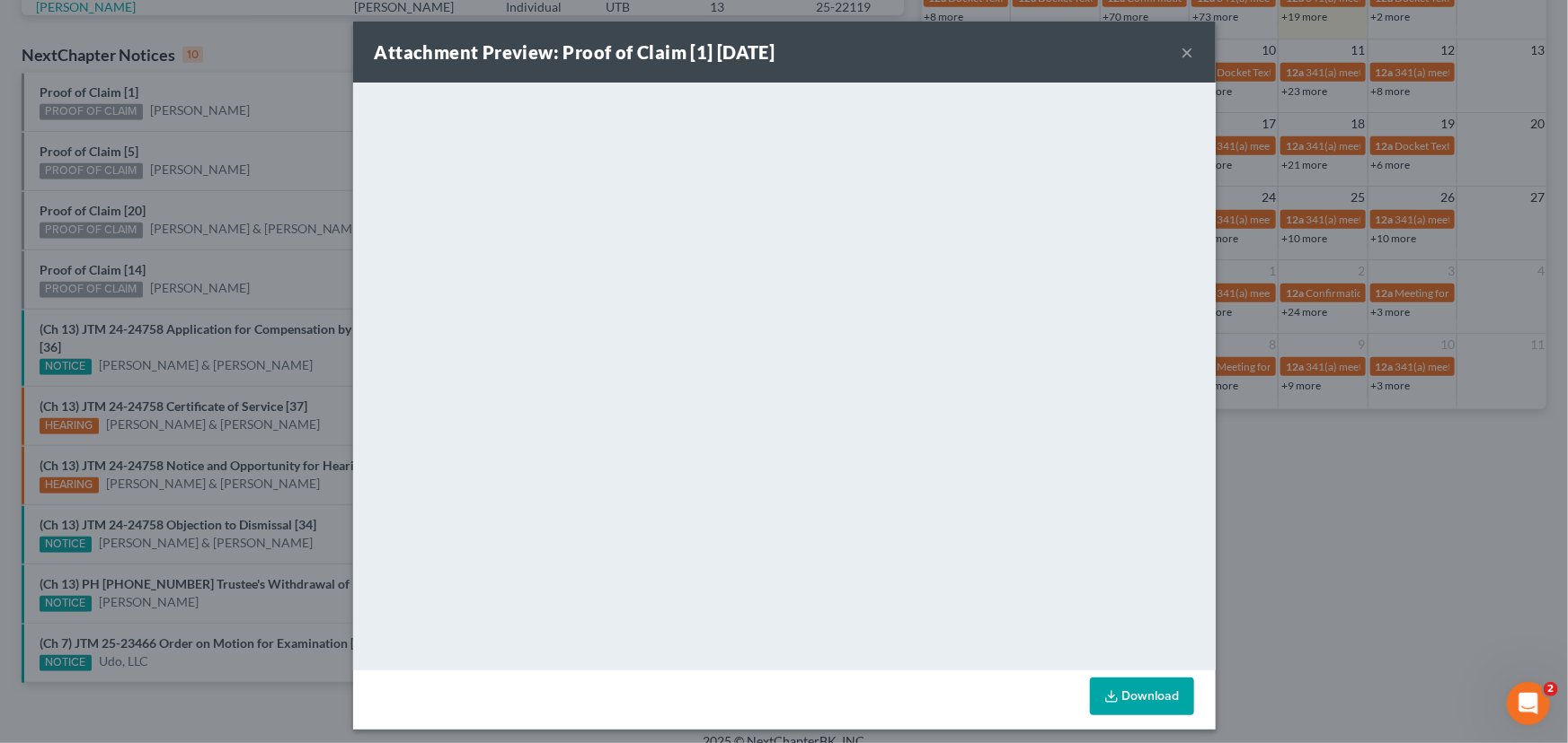
click at [203, 134] on div "Attachment Preview: Proof of Claim [1] 09/04/2025 × <object ng-attr-data='https…" at bounding box center [784, 371] width 1568 height 743
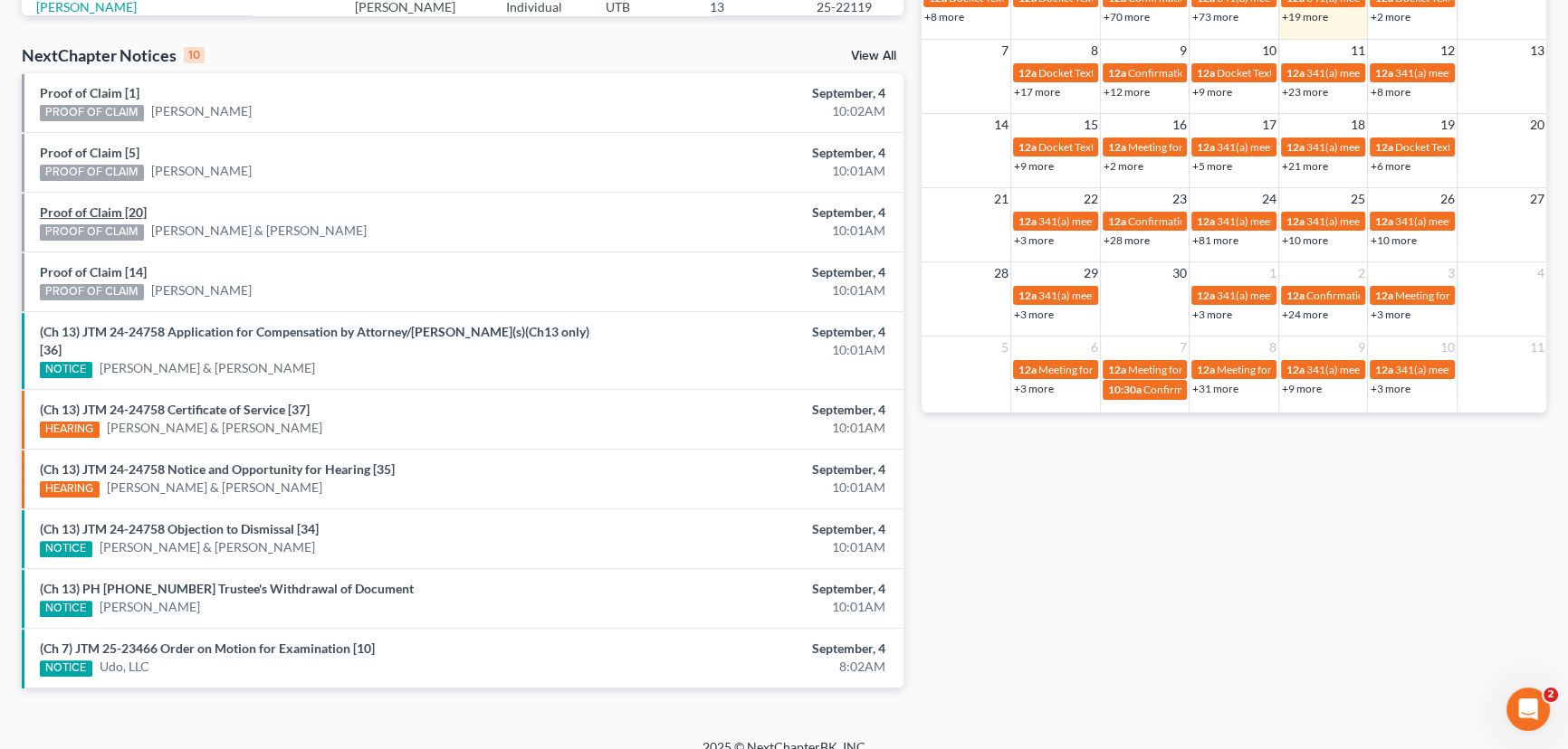
click at [91, 209] on link "Proof of Claim [20]" at bounding box center [93, 213] width 107 height 16
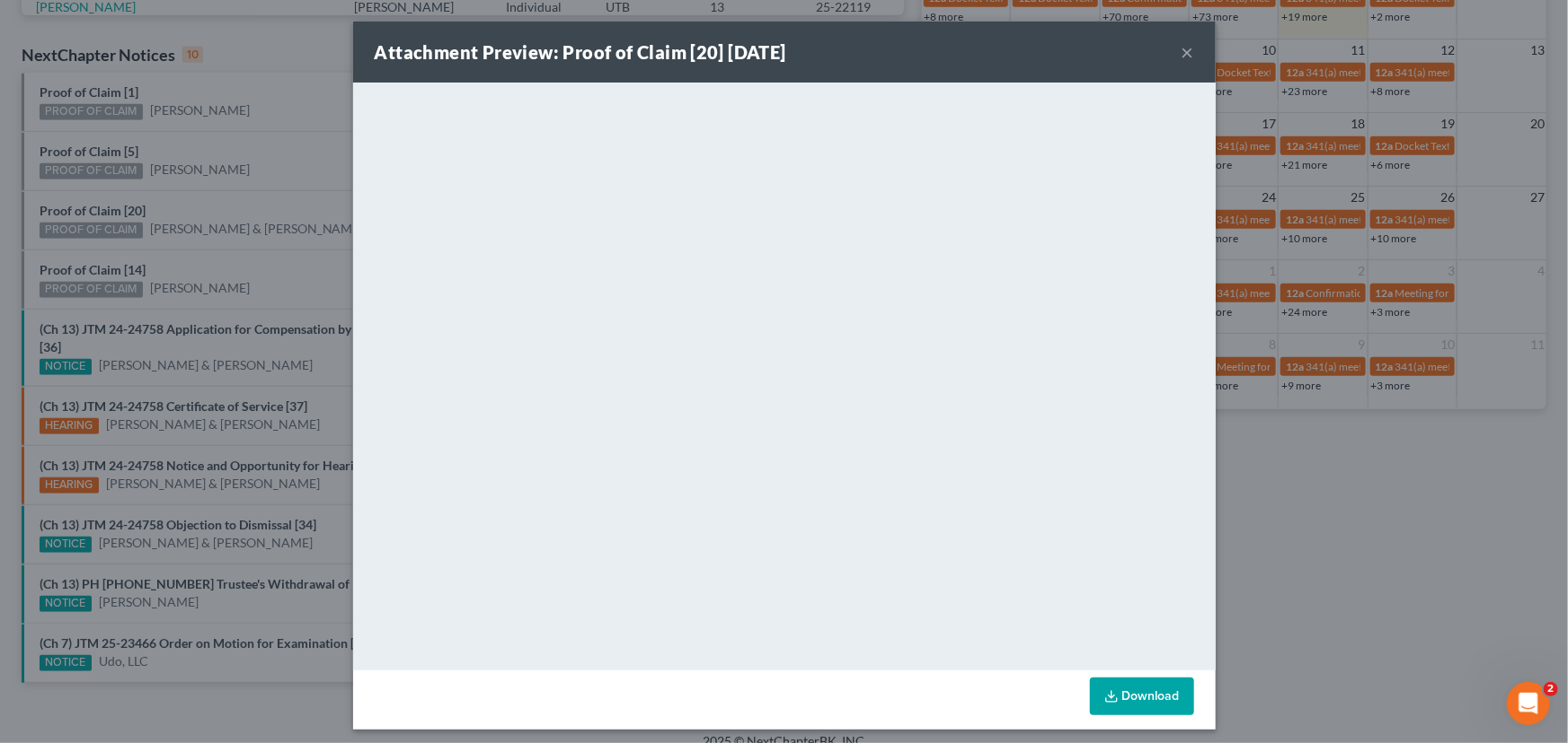
click at [243, 202] on div "Attachment Preview: Proof of Claim [20] 09/04/2025 × <object ng-attr-data='http…" at bounding box center [784, 371] width 1568 height 743
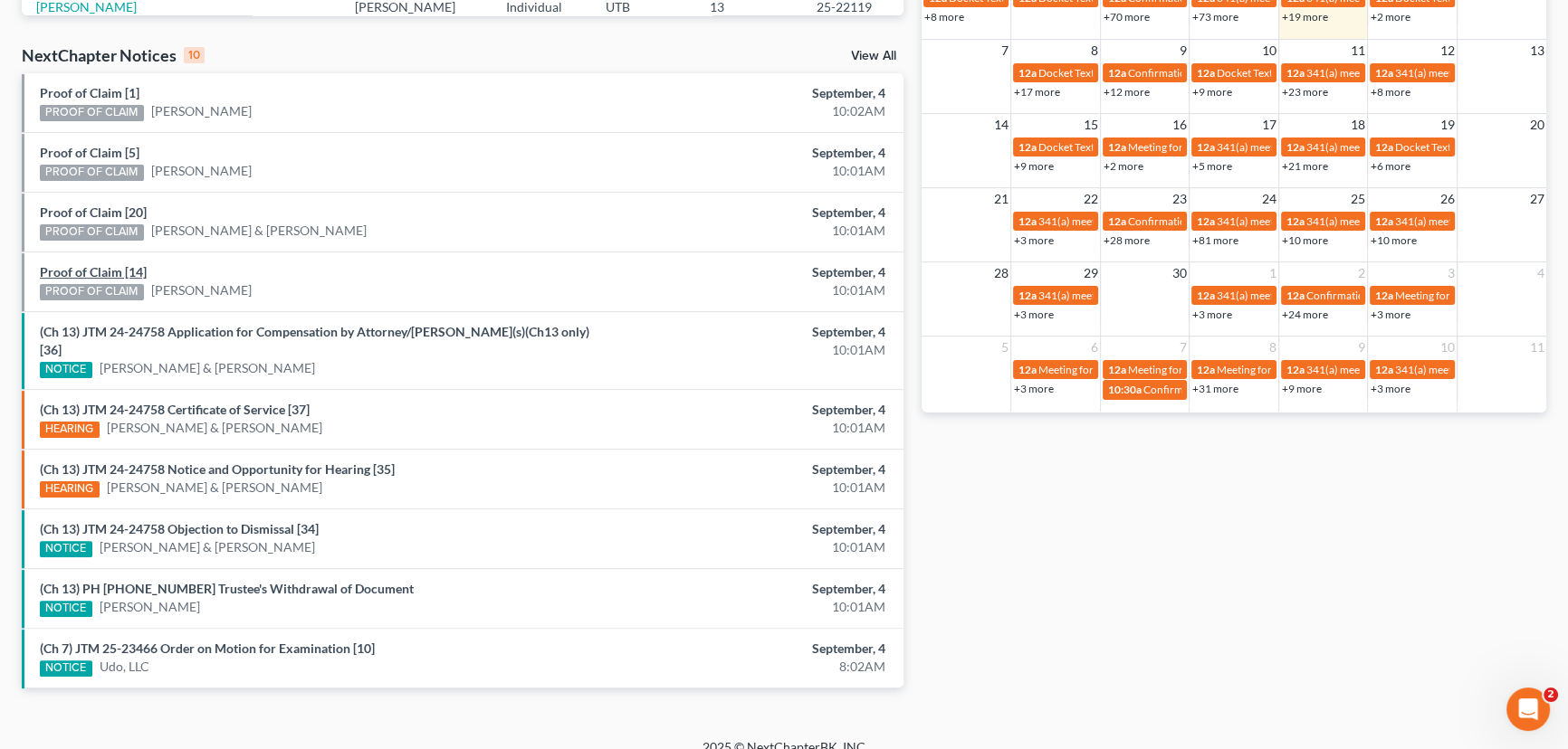
click at [112, 271] on link "Proof of Claim [14]" at bounding box center [93, 272] width 107 height 16
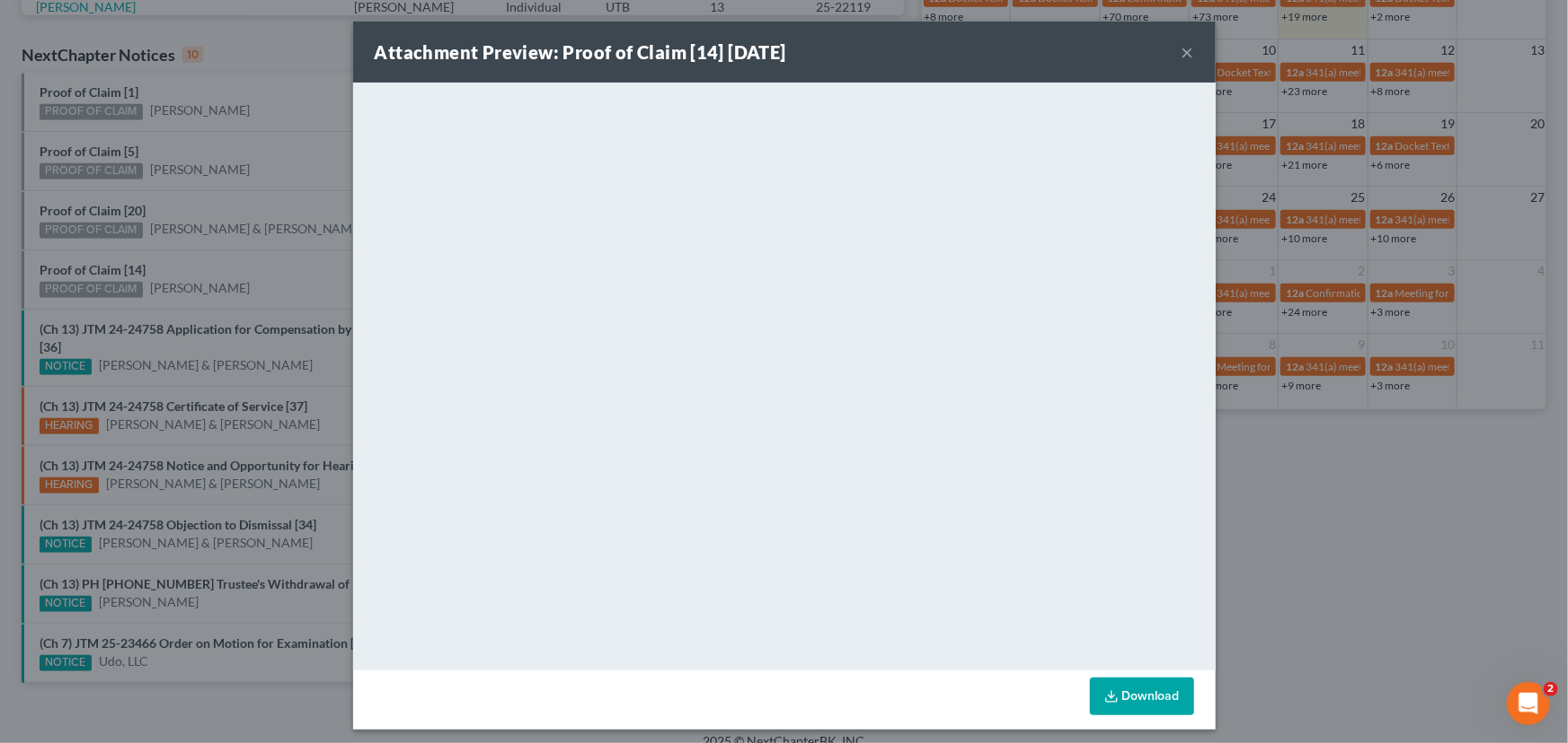
click at [217, 263] on div "Attachment Preview: Proof of Claim [14] 09/04/2025 × <object ng-attr-data='http…" at bounding box center [784, 371] width 1568 height 743
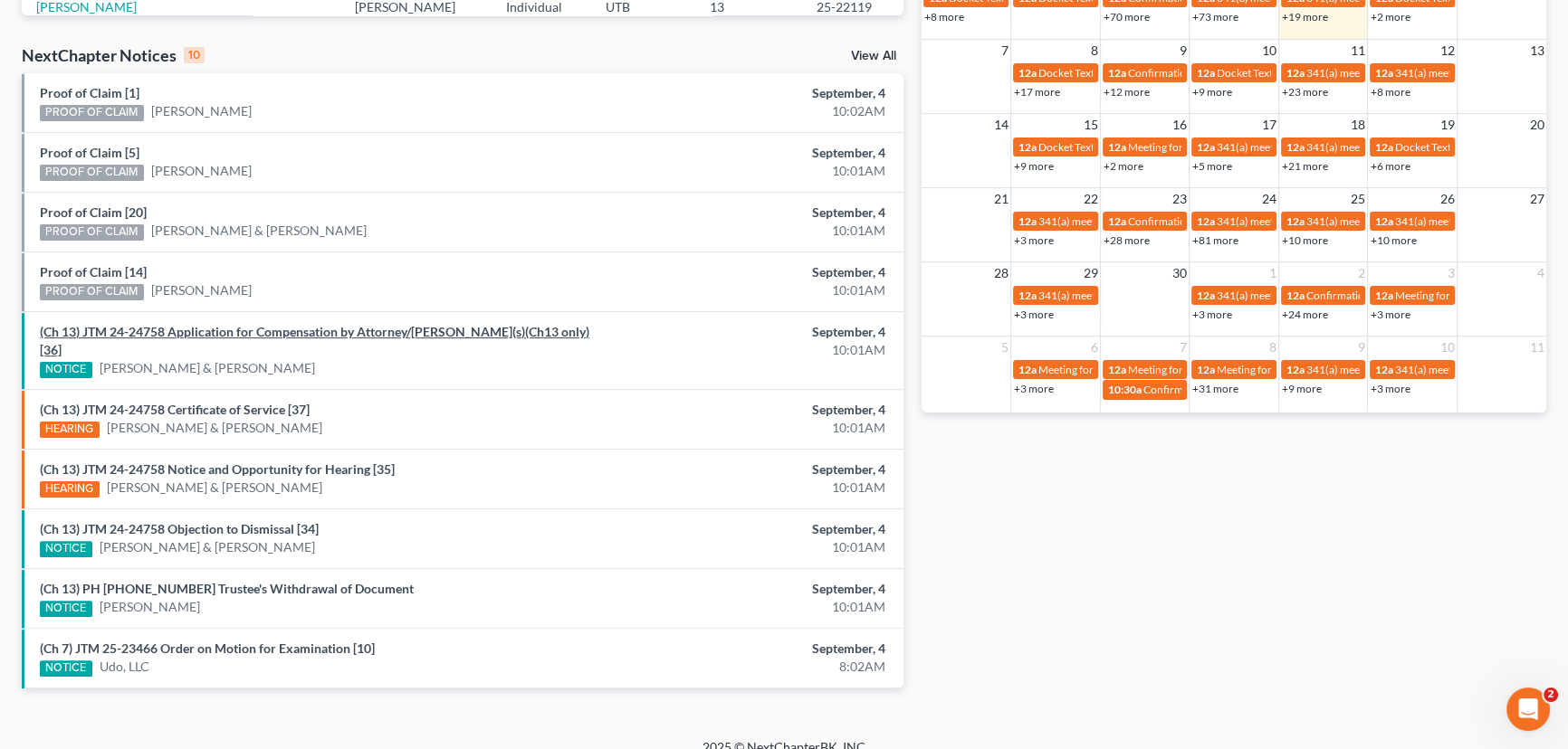
click at [271, 333] on link "(Ch 13) JTM 24-24758 Application for Compensation by Attorney/Debtor(s)(Ch13 on…" at bounding box center [314, 341] width 549 height 33
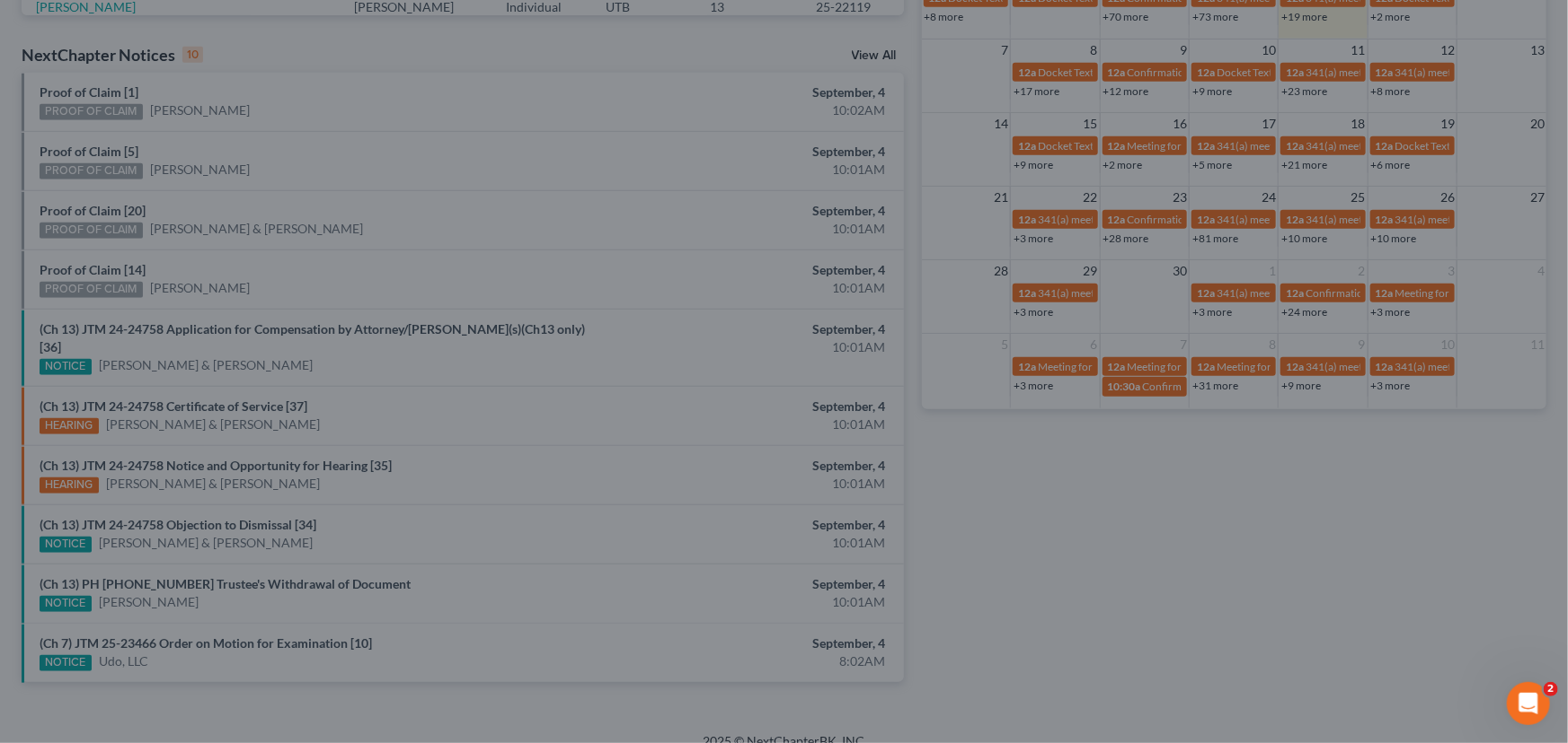
click at [286, 240] on div "Attachment Preview: (Ch 13) JTM 24-24758 Application for Compensation by Attorn…" at bounding box center [784, 371] width 1568 height 743
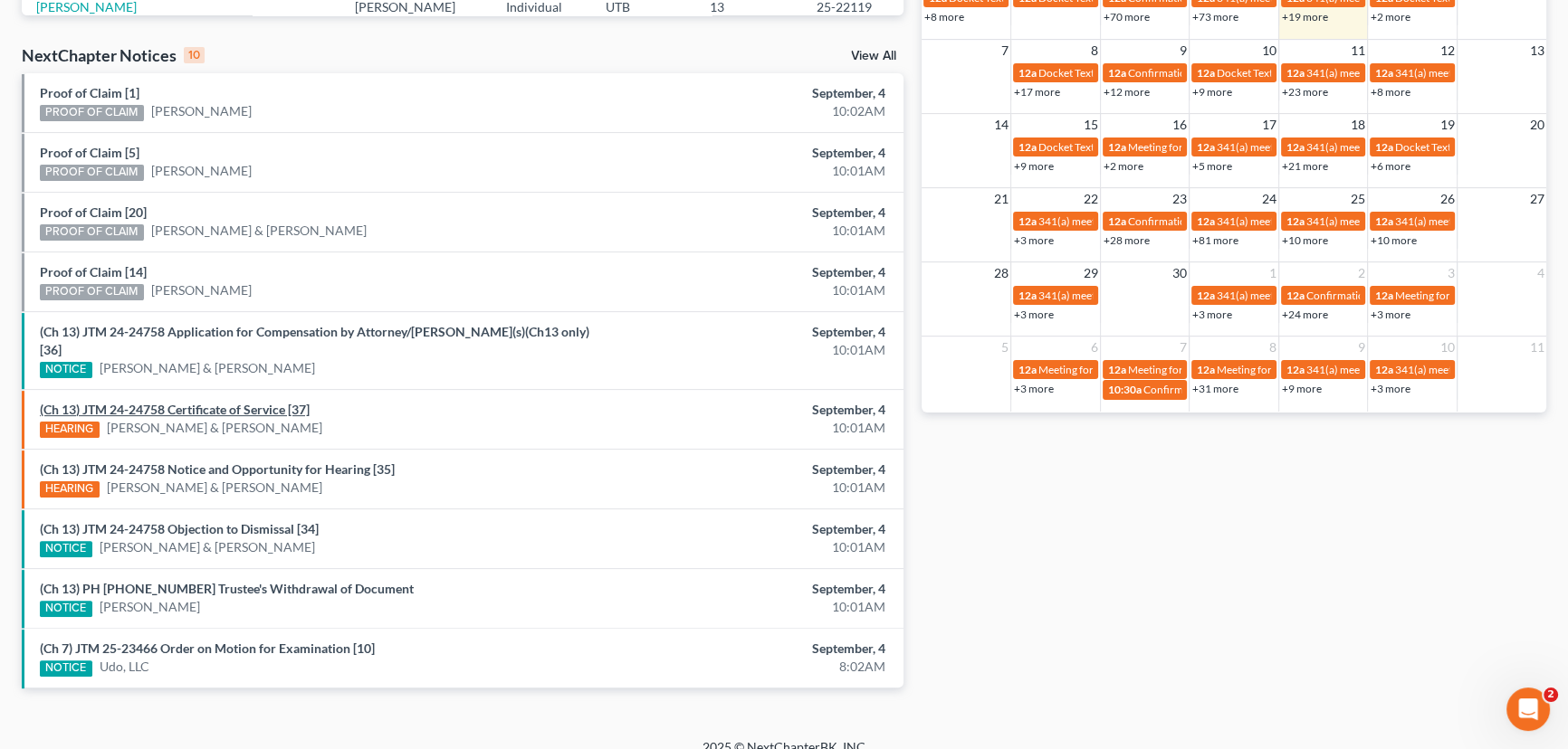
click at [222, 402] on link "(Ch 13) JTM 24-24758 Certificate of Service [37]" at bounding box center [175, 410] width 270 height 16
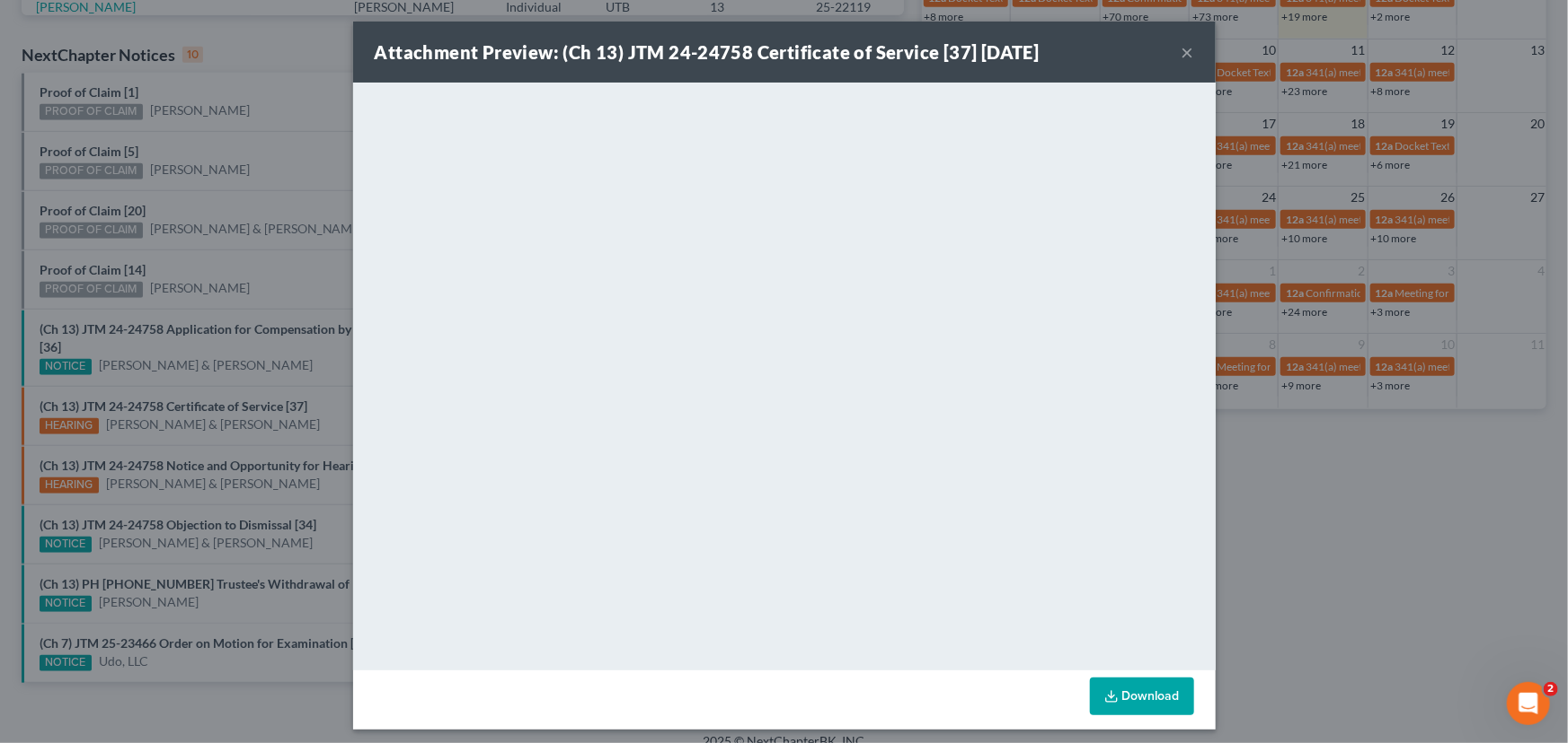
click at [275, 244] on div "Attachment Preview: (Ch 13) JTM 24-24758 Certificate of Service [37] 09/04/2025…" at bounding box center [784, 371] width 1568 height 743
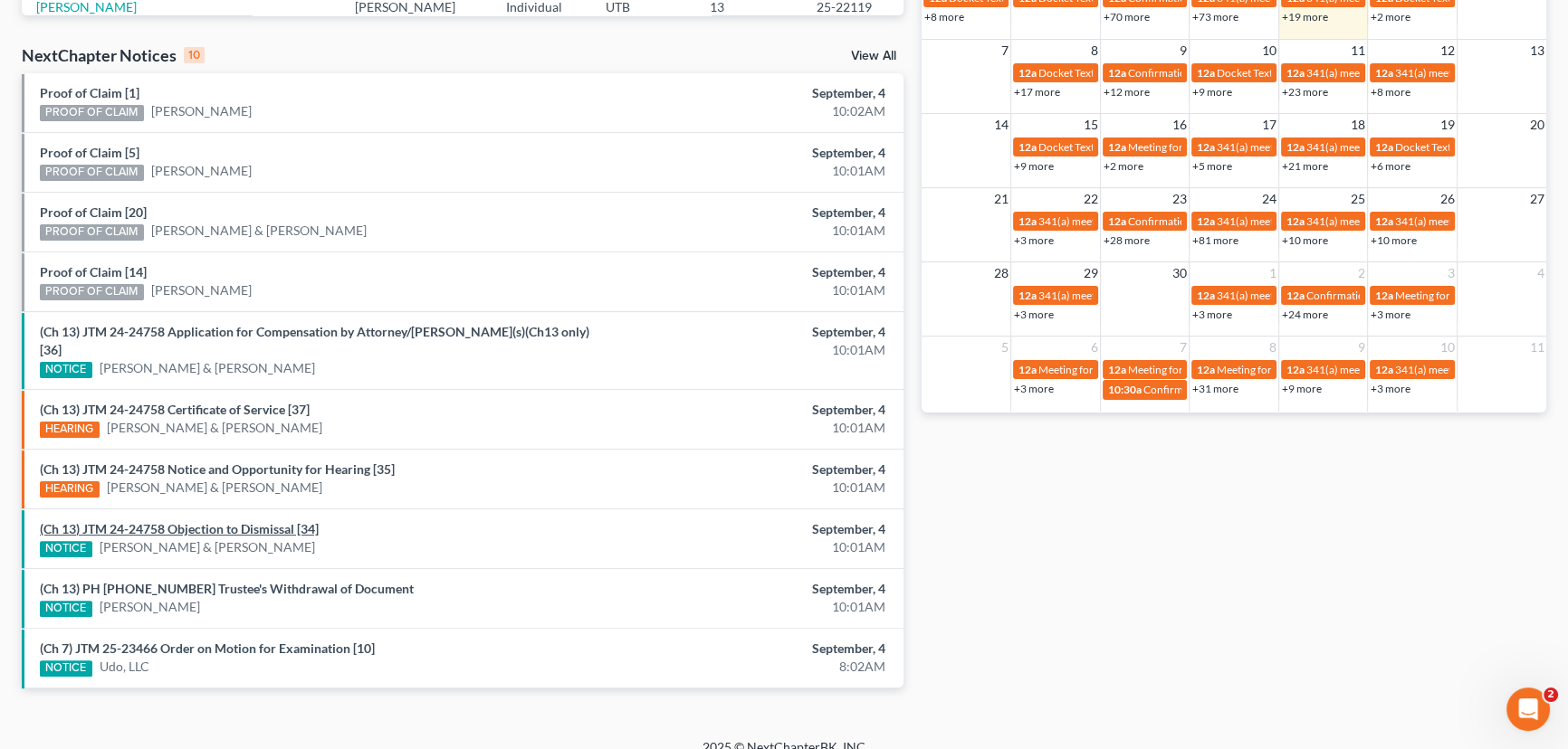
click at [216, 522] on link "(Ch 13) JTM 24-24758 Objection to Dismissal [34]" at bounding box center [179, 529] width 279 height 16
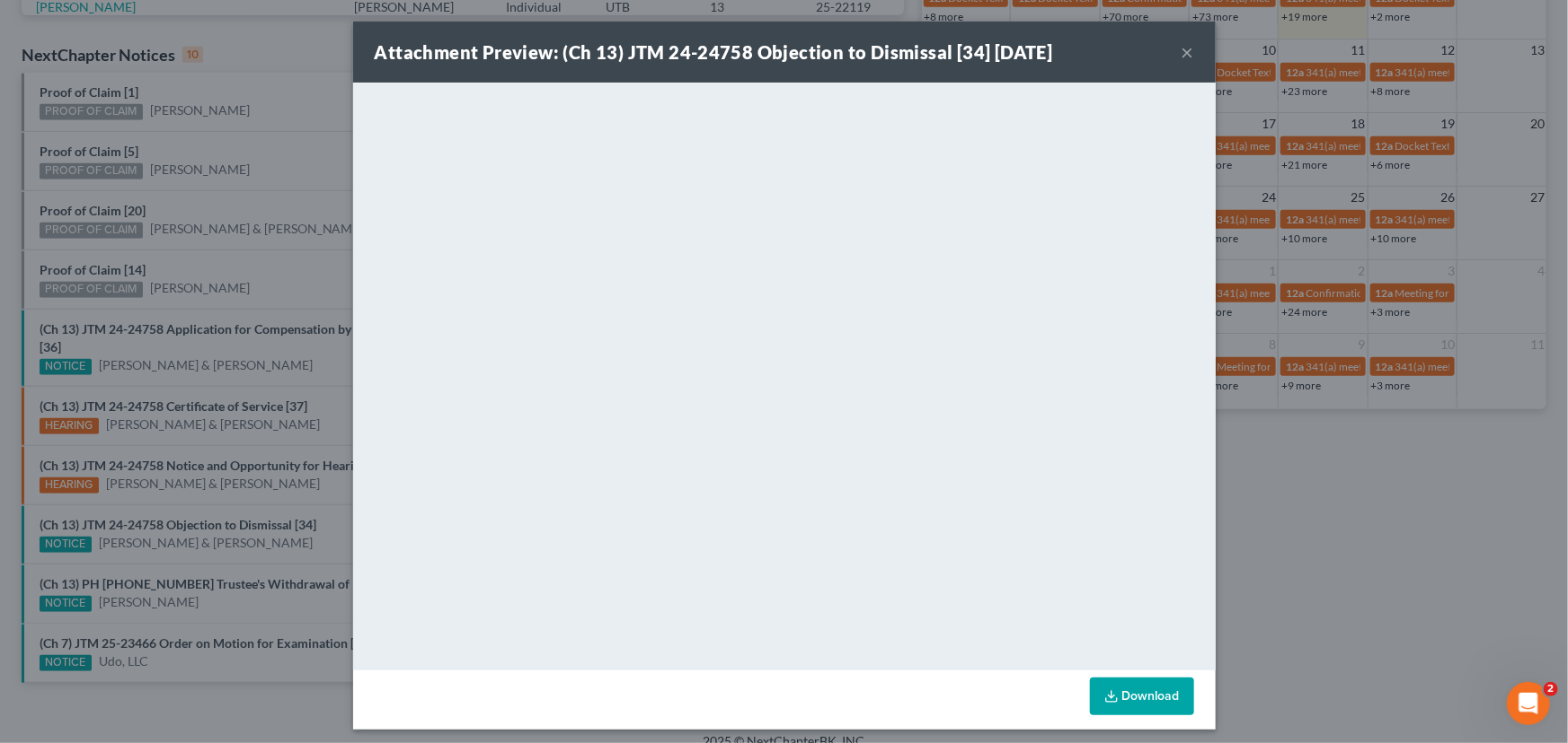
click at [243, 540] on div "Attachment Preview: (Ch 13) JTM 24-24758 Objection to Dismissal [34] 09/04/2025…" at bounding box center [784, 371] width 1568 height 743
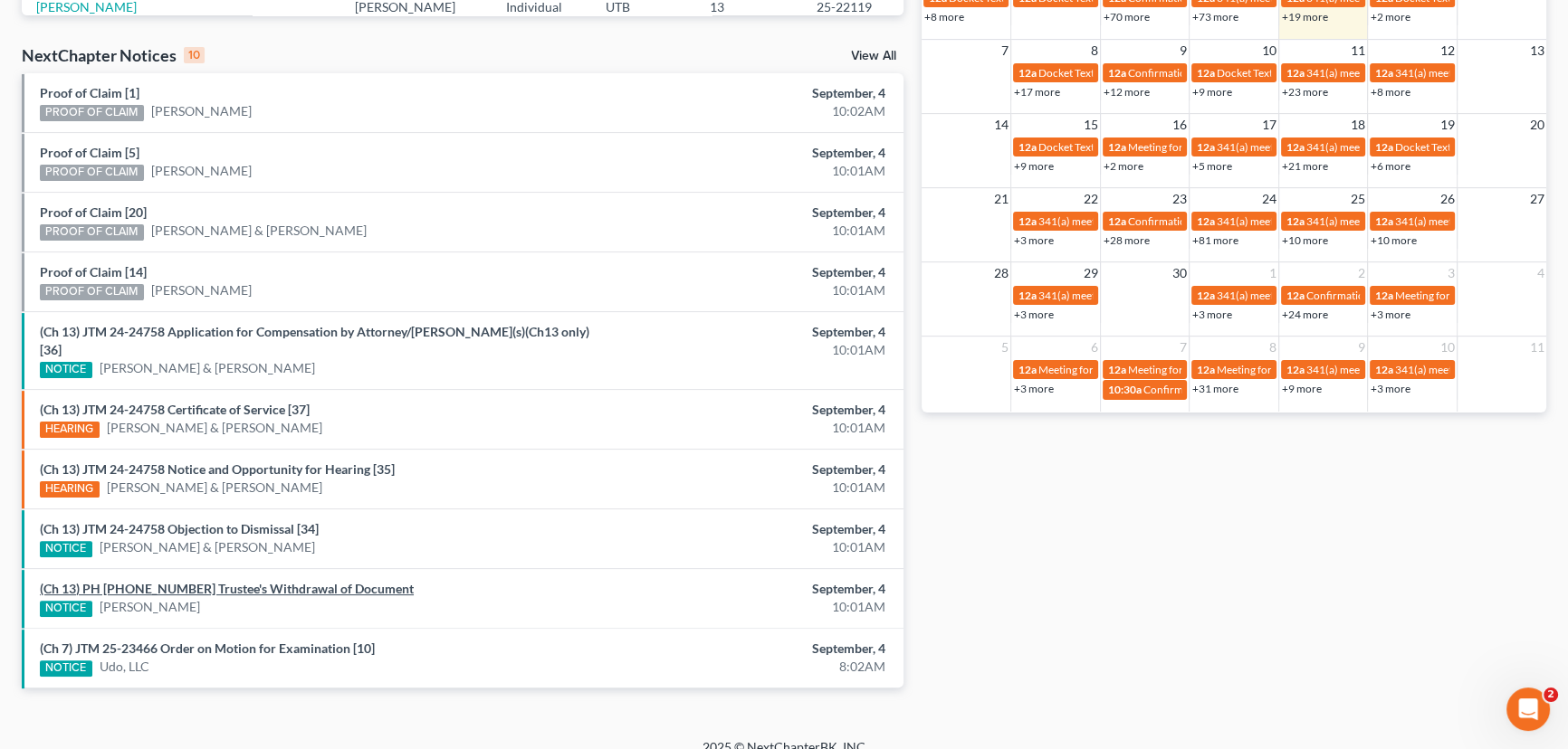
click at [196, 581] on link "(Ch 13) PH 25-23815 Trustee's Withdrawal of Document" at bounding box center [226, 589] width 374 height 16
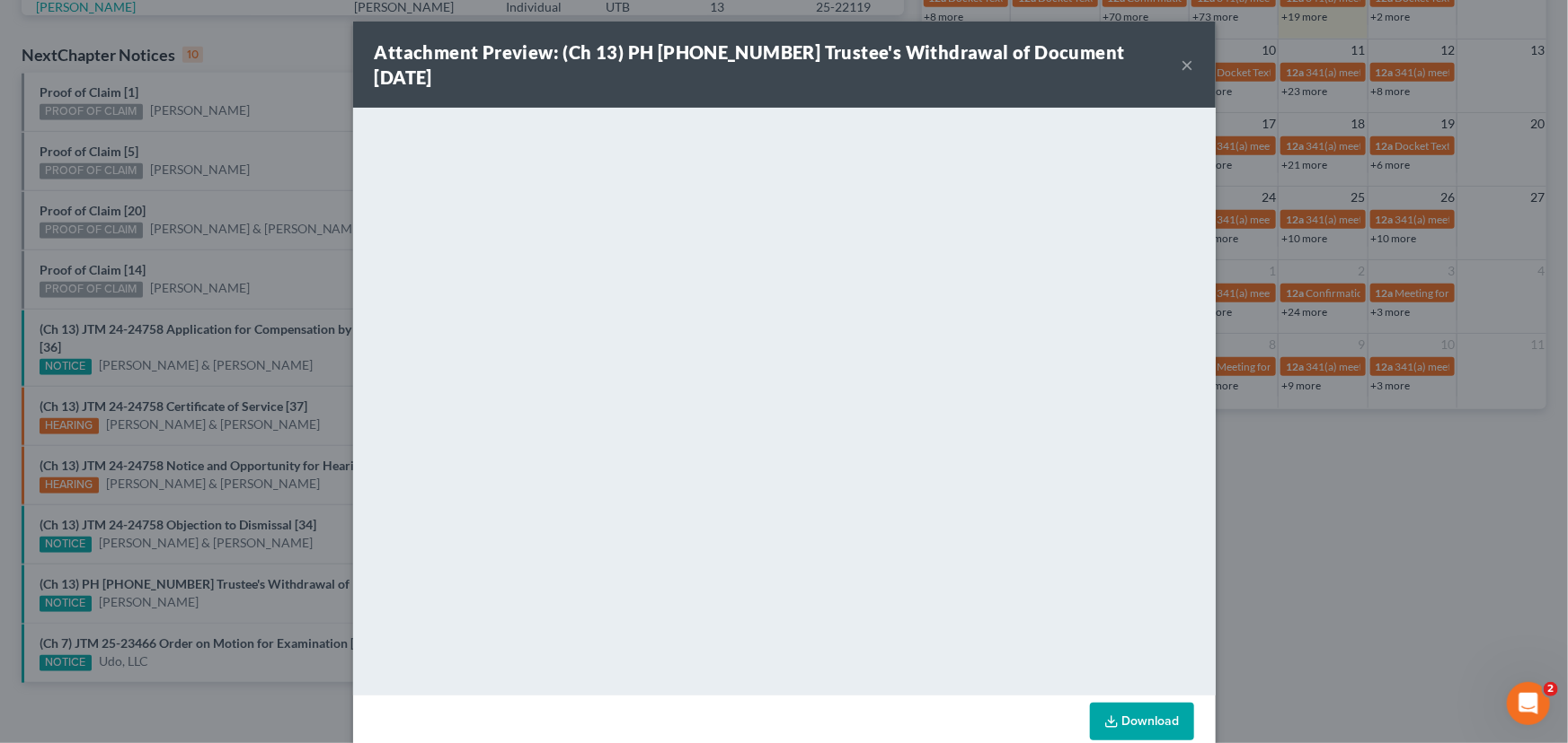
click at [233, 588] on div "Attachment Preview: (Ch 13) PH 25-23815 Trustee's Withdrawal of Document 09/04/…" at bounding box center [784, 371] width 1568 height 743
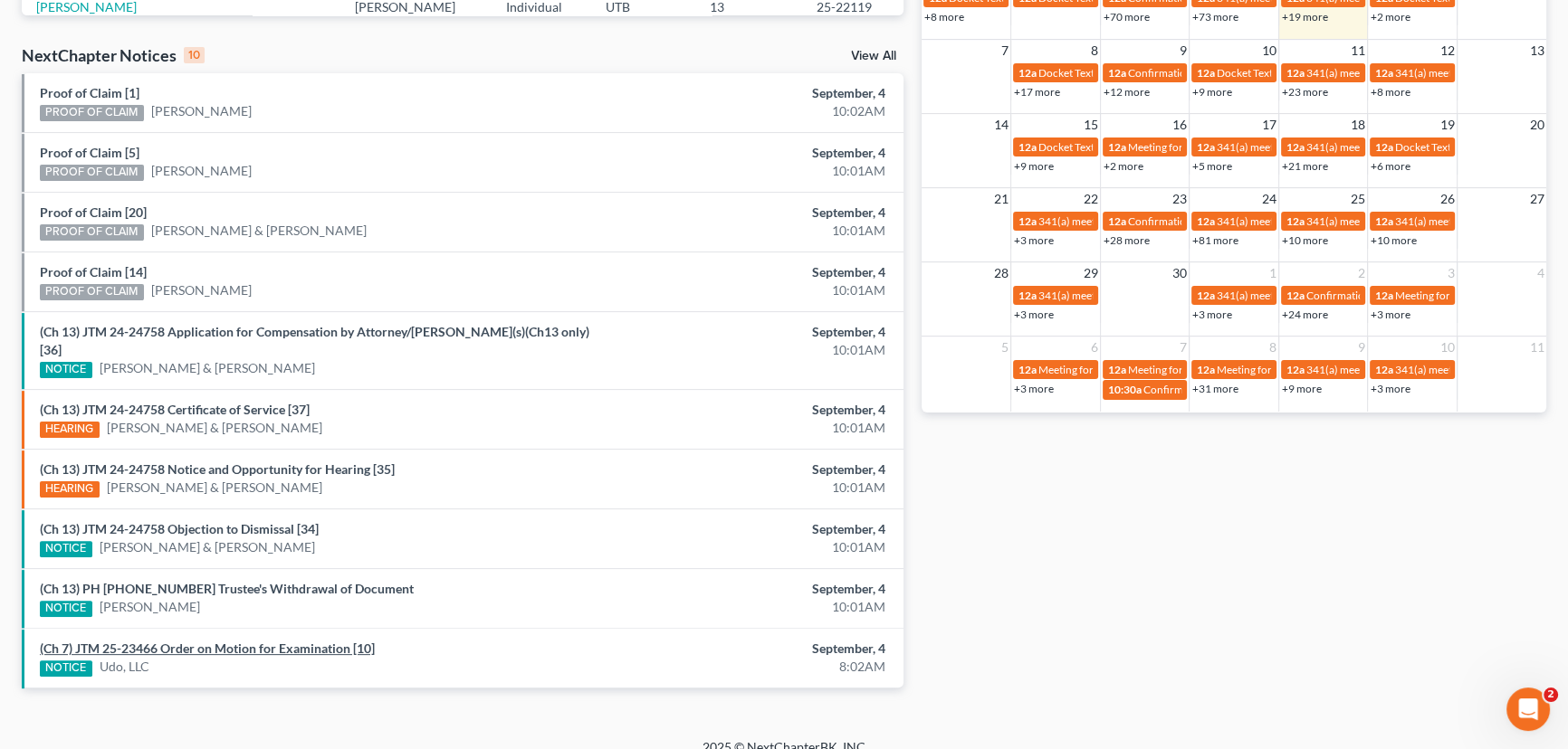
click at [230, 641] on link "(Ch 7) JTM 25-23466 Order on Motion for Examination [10]" at bounding box center [207, 649] width 335 height 16
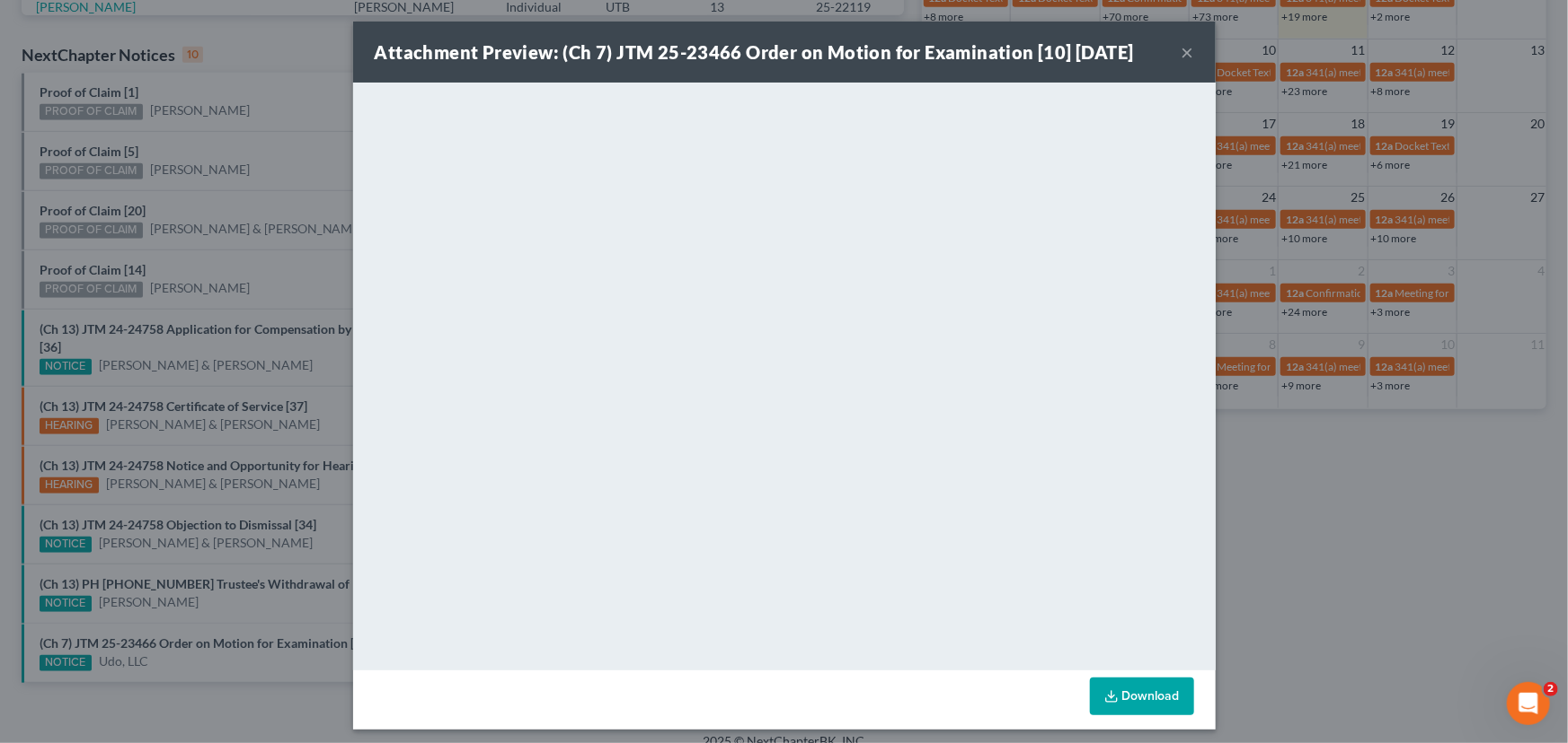
click at [1184, 52] on button "×" at bounding box center [1187, 52] width 13 height 21
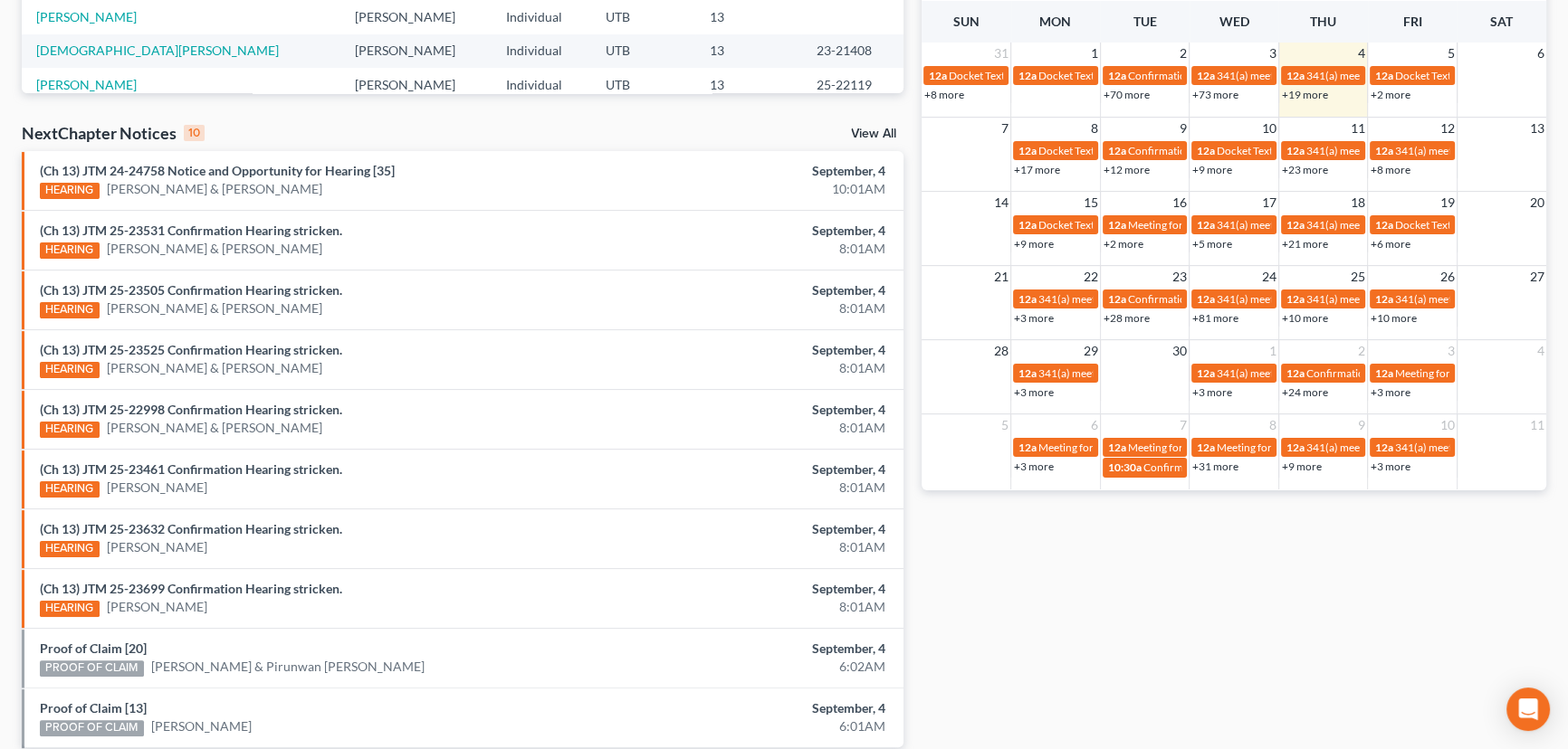
scroll to position [549, 0]
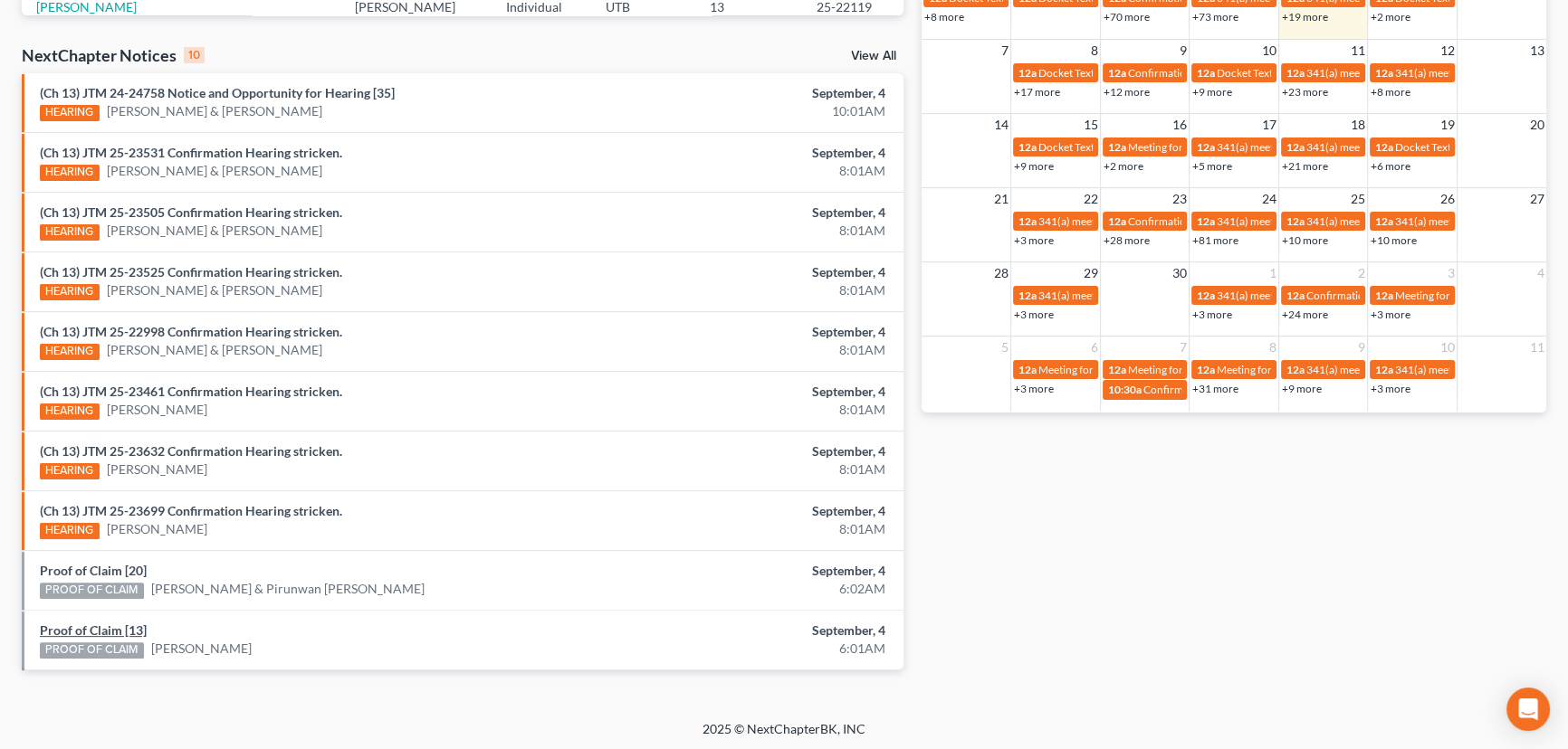
click at [79, 627] on link "Proof of Claim [13]" at bounding box center [93, 630] width 107 height 16
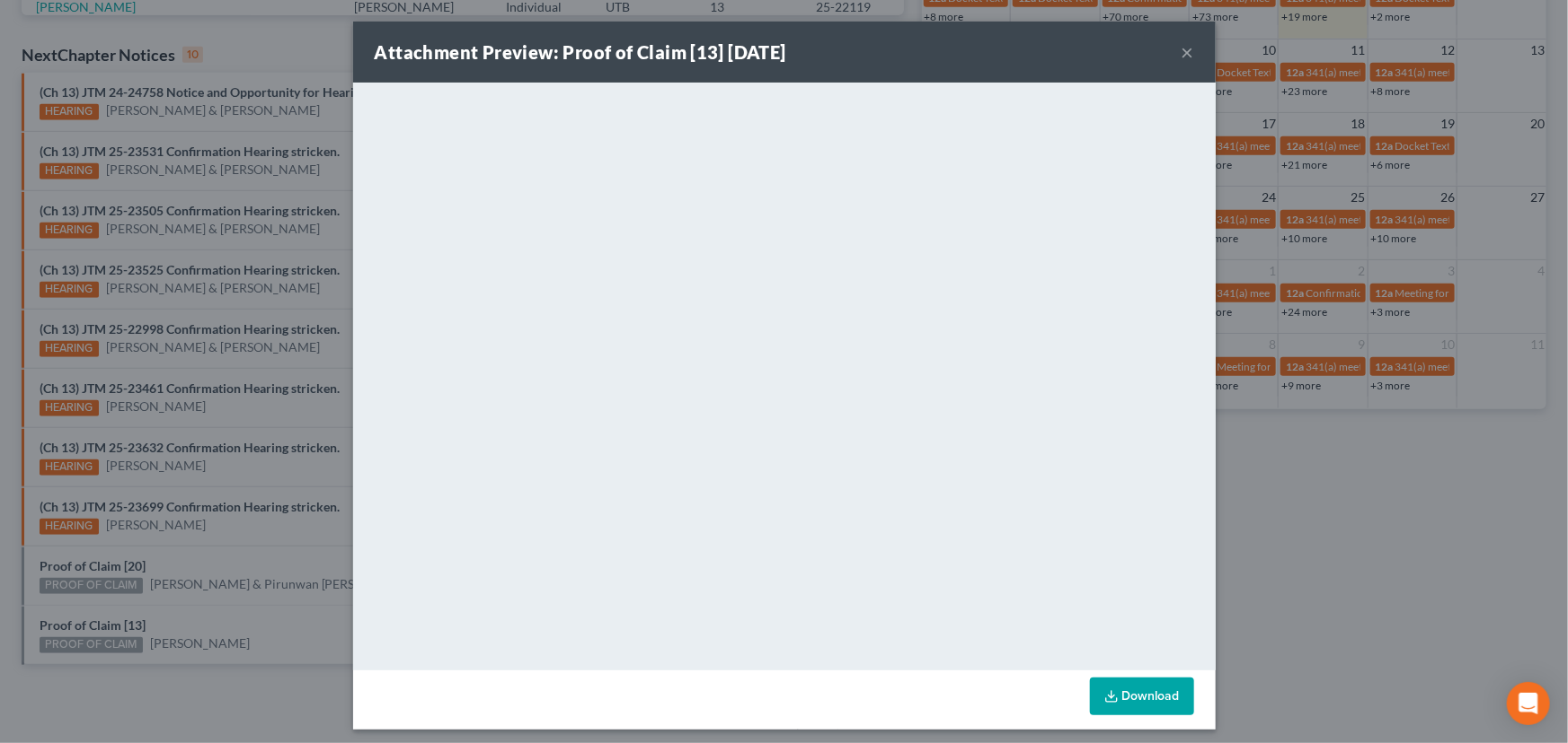
drag, startPoint x: 195, startPoint y: 623, endPoint x: 177, endPoint y: 602, distance: 27.7
click at [194, 620] on div "Attachment Preview: Proof of Claim [13] [DATE] × <object ng-attr-data='[URL][DO…" at bounding box center [784, 371] width 1568 height 743
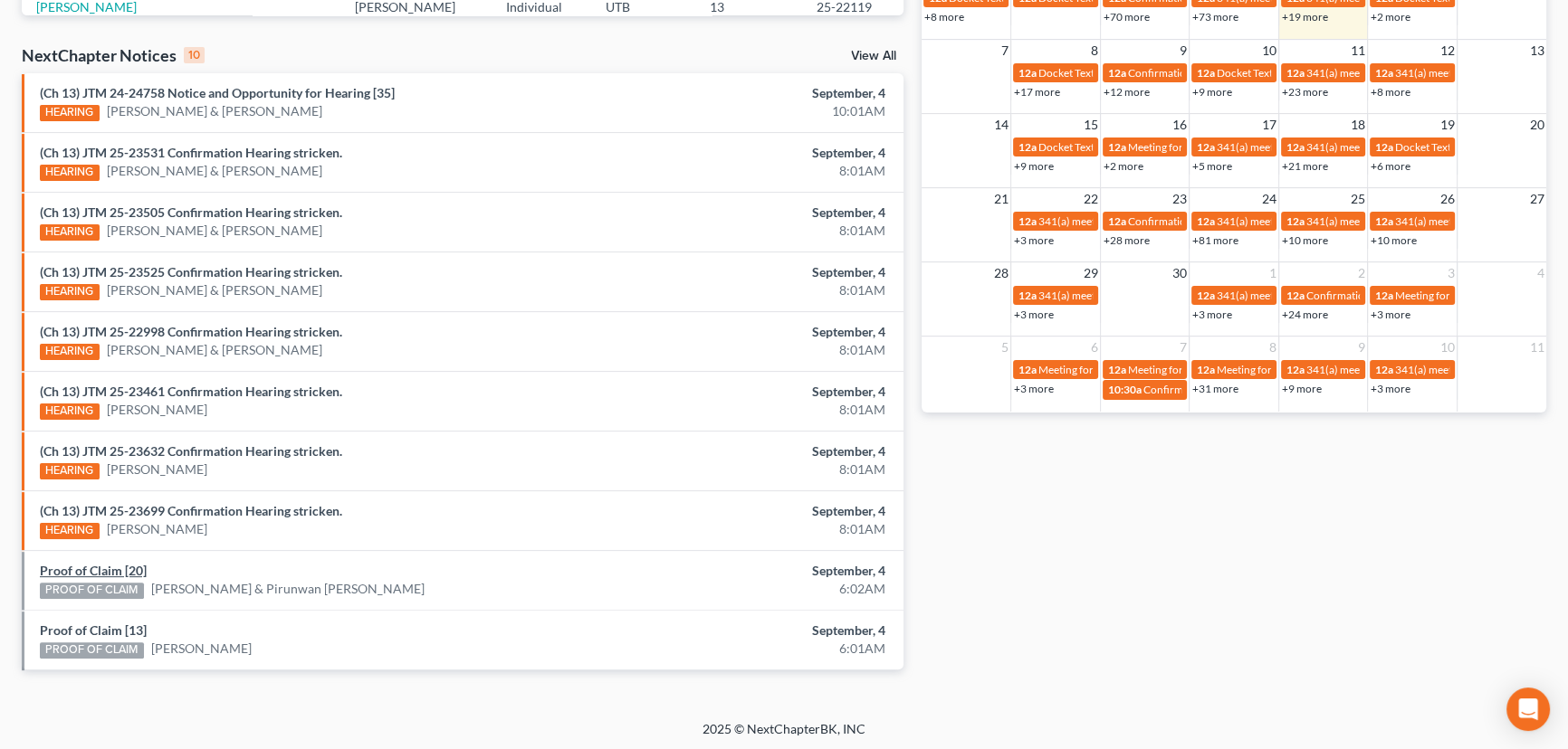
click at [104, 572] on link "Proof of Claim [20]" at bounding box center [93, 570] width 107 height 16
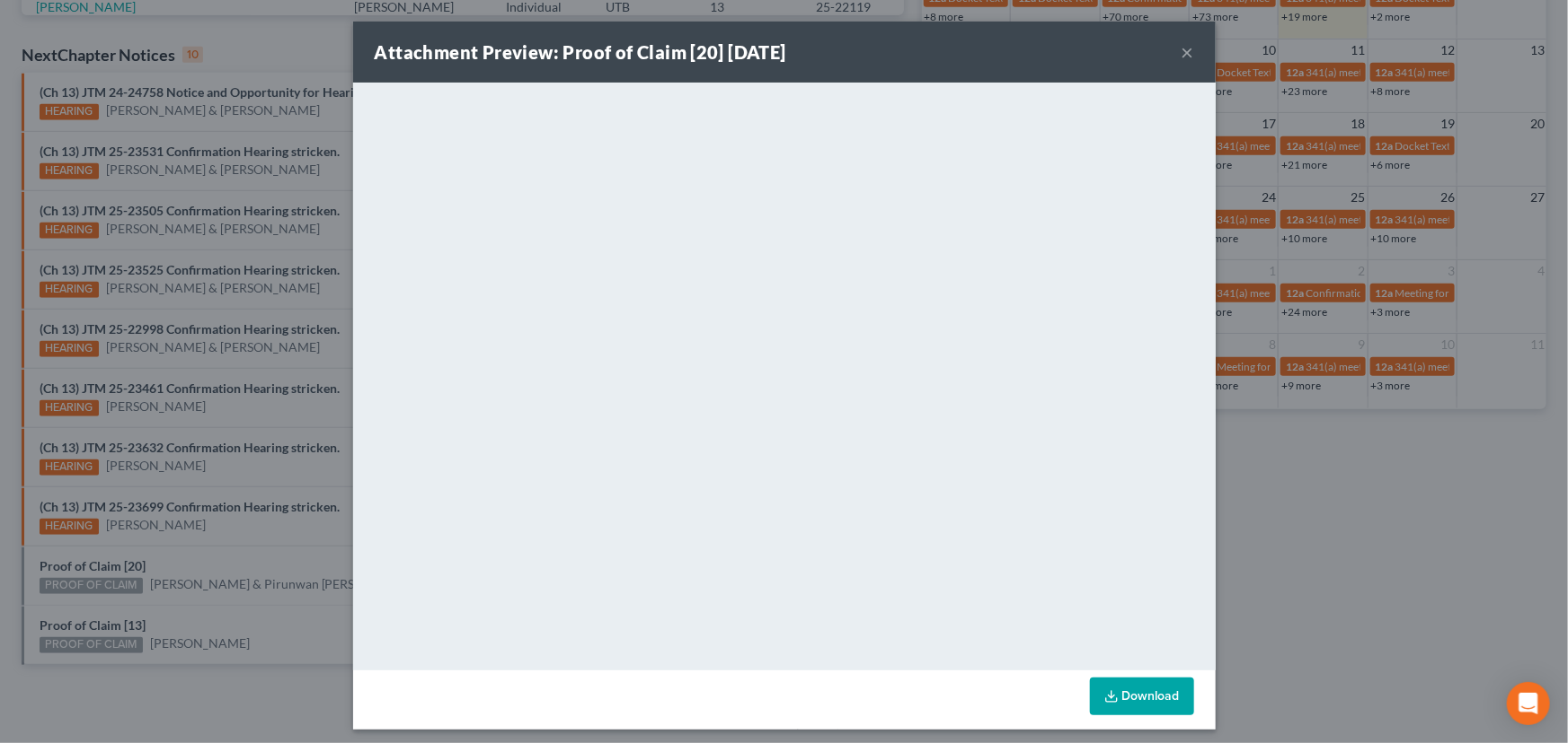
drag, startPoint x: 218, startPoint y: 566, endPoint x: 219, endPoint y: 513, distance: 53.0
click at [222, 558] on div "Attachment Preview: Proof of Claim [20] [DATE] × <object ng-attr-data='[URL][DO…" at bounding box center [784, 371] width 1568 height 743
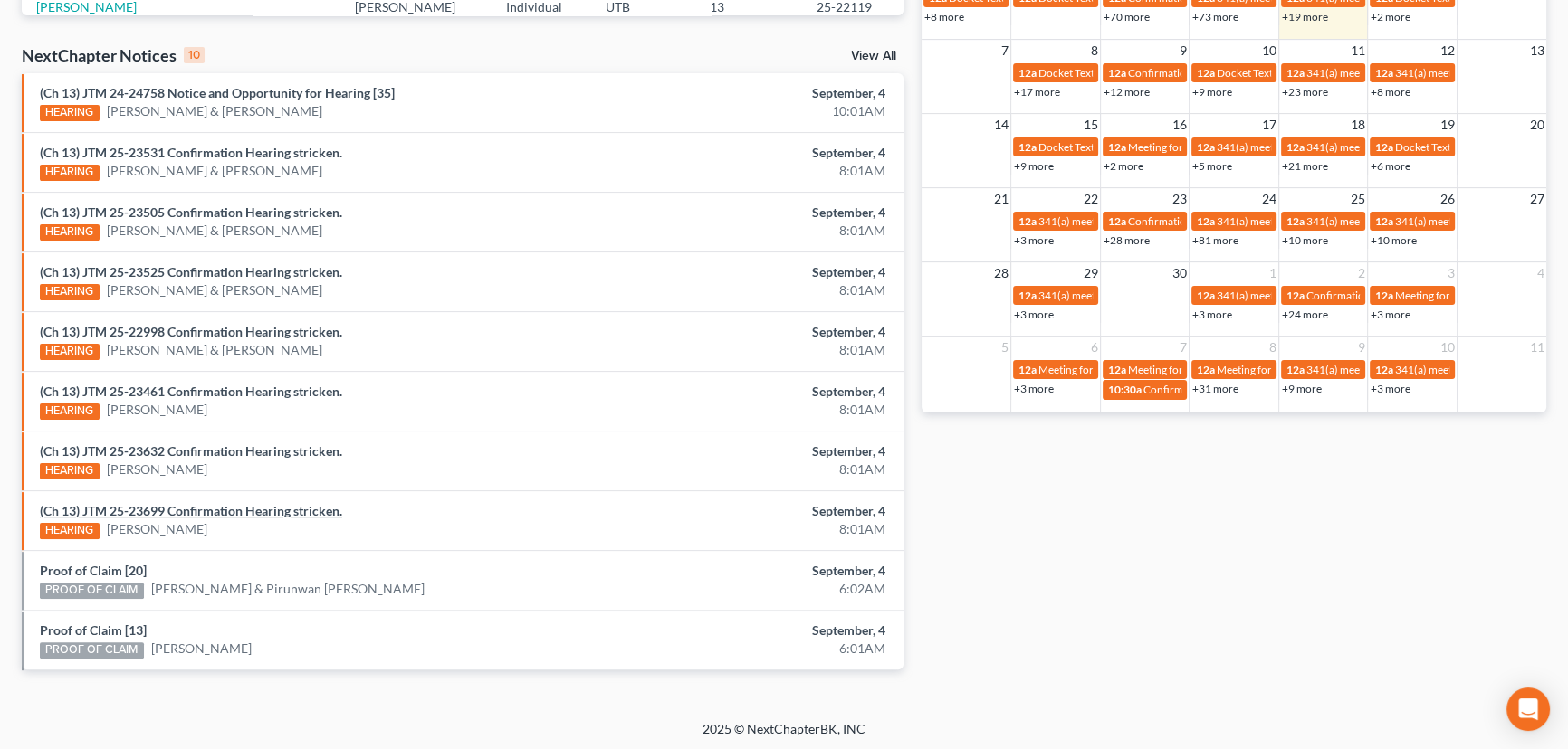
click at [226, 505] on link "(Ch 13) JTM 25-23699 Confirmation Hearing stricken." at bounding box center [190, 511] width 302 height 16
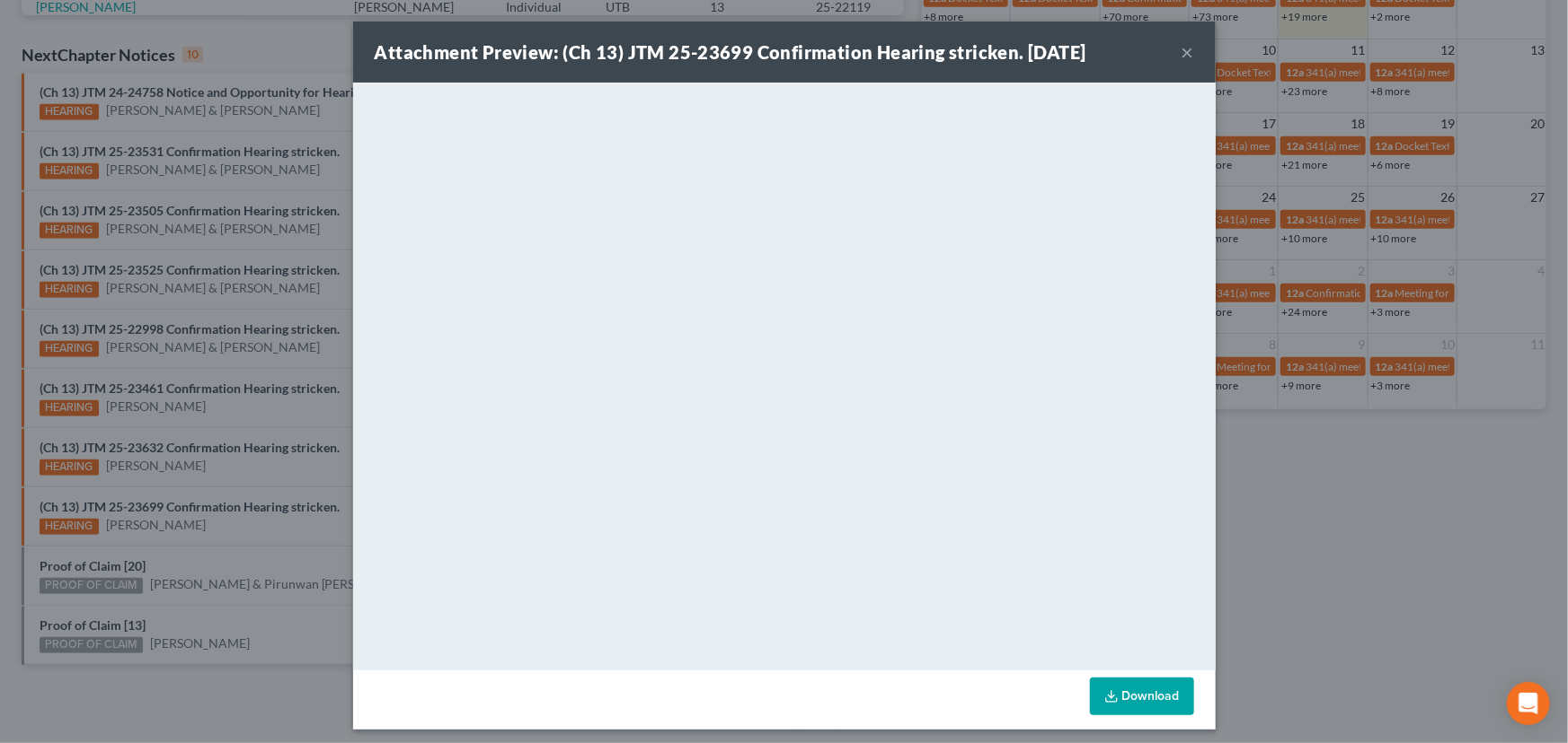
click at [236, 479] on div "Attachment Preview: (Ch 13) JTM 25-23699 Confirmation Hearing stricken. 09/04/2…" at bounding box center [784, 371] width 1568 height 743
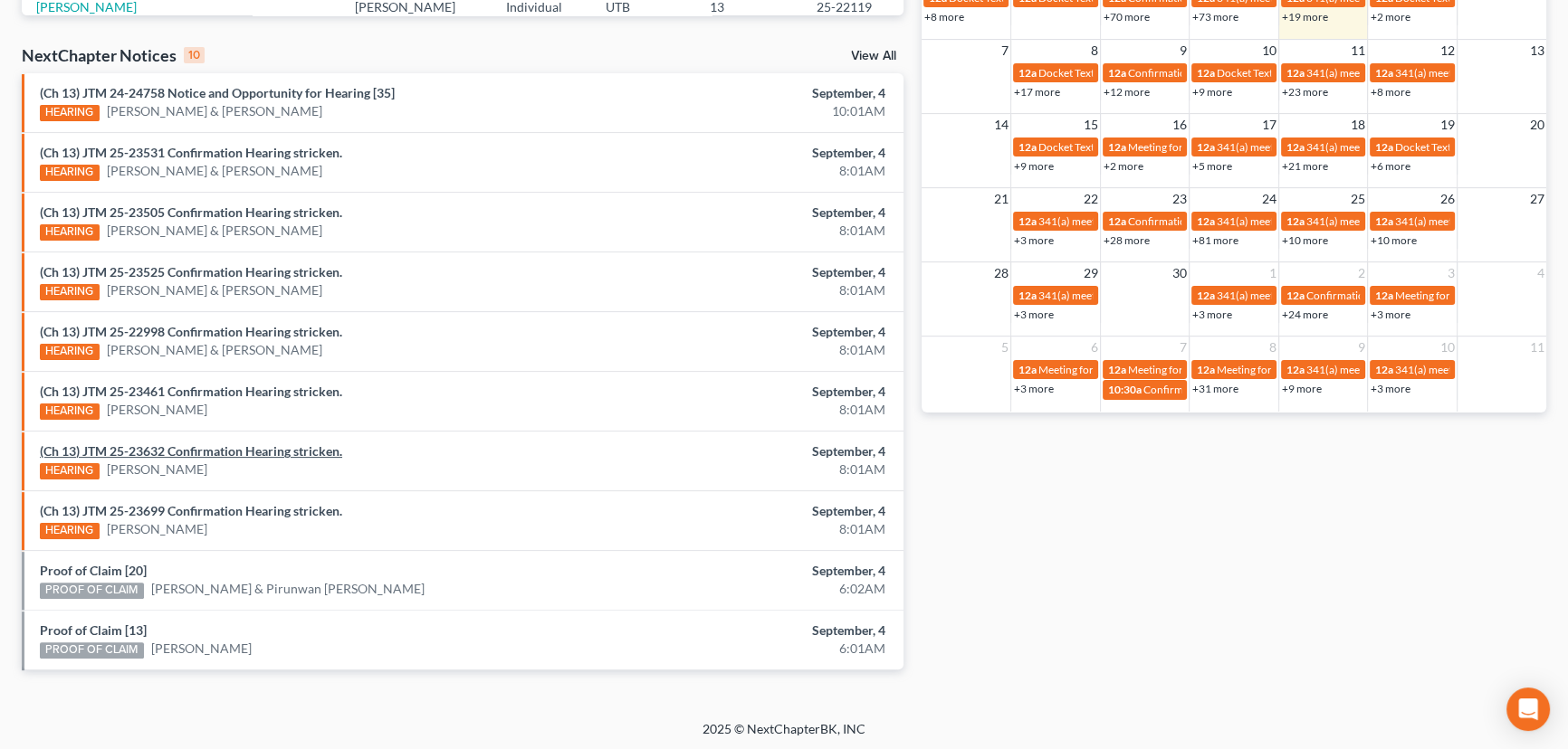
click at [234, 453] on link "(Ch 13) JTM 25-23632 Confirmation Hearing stricken." at bounding box center [190, 451] width 302 height 16
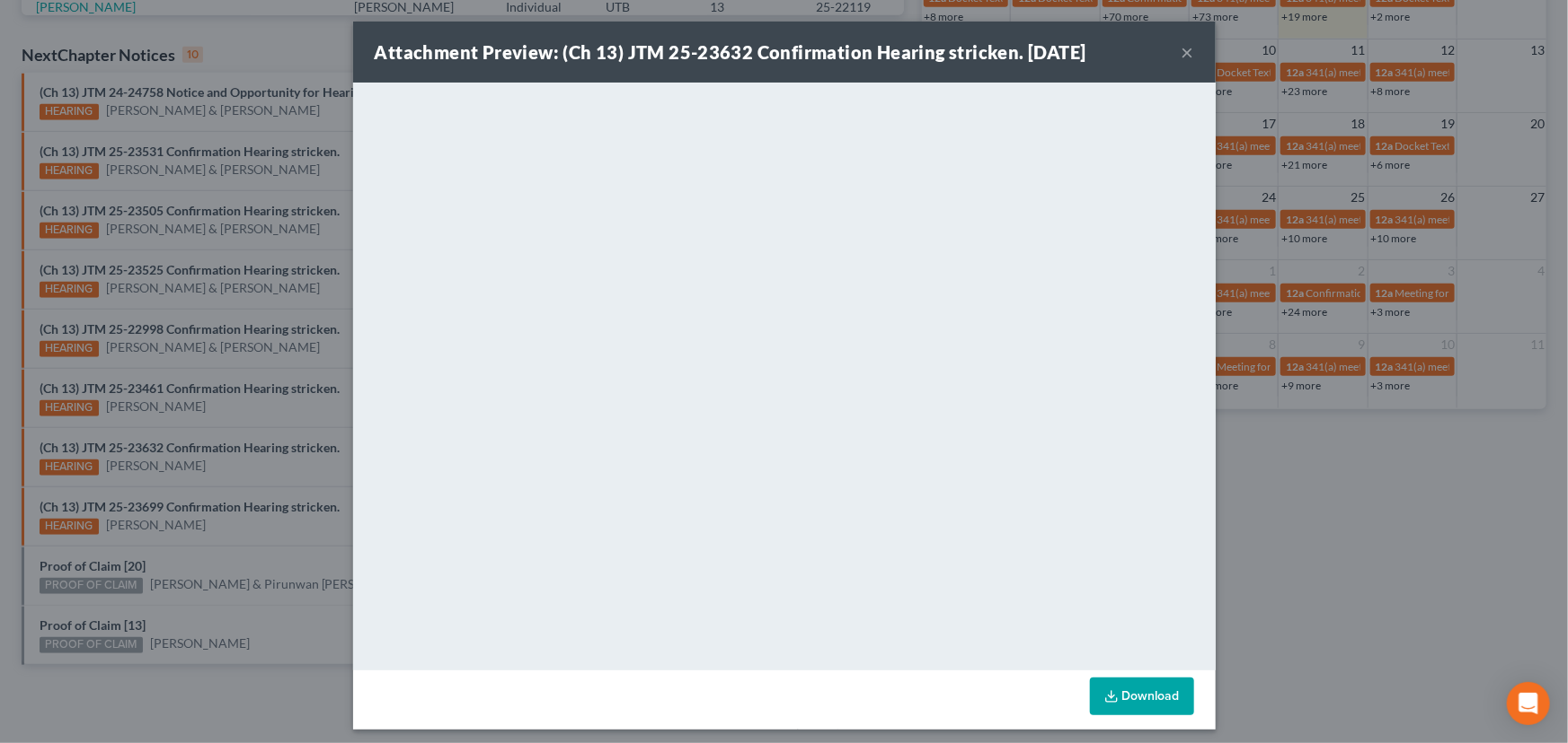
click at [241, 409] on div "Attachment Preview: (Ch 13) JTM 25-23632 Confirmation Hearing stricken. 09/04/2…" at bounding box center [784, 371] width 1568 height 743
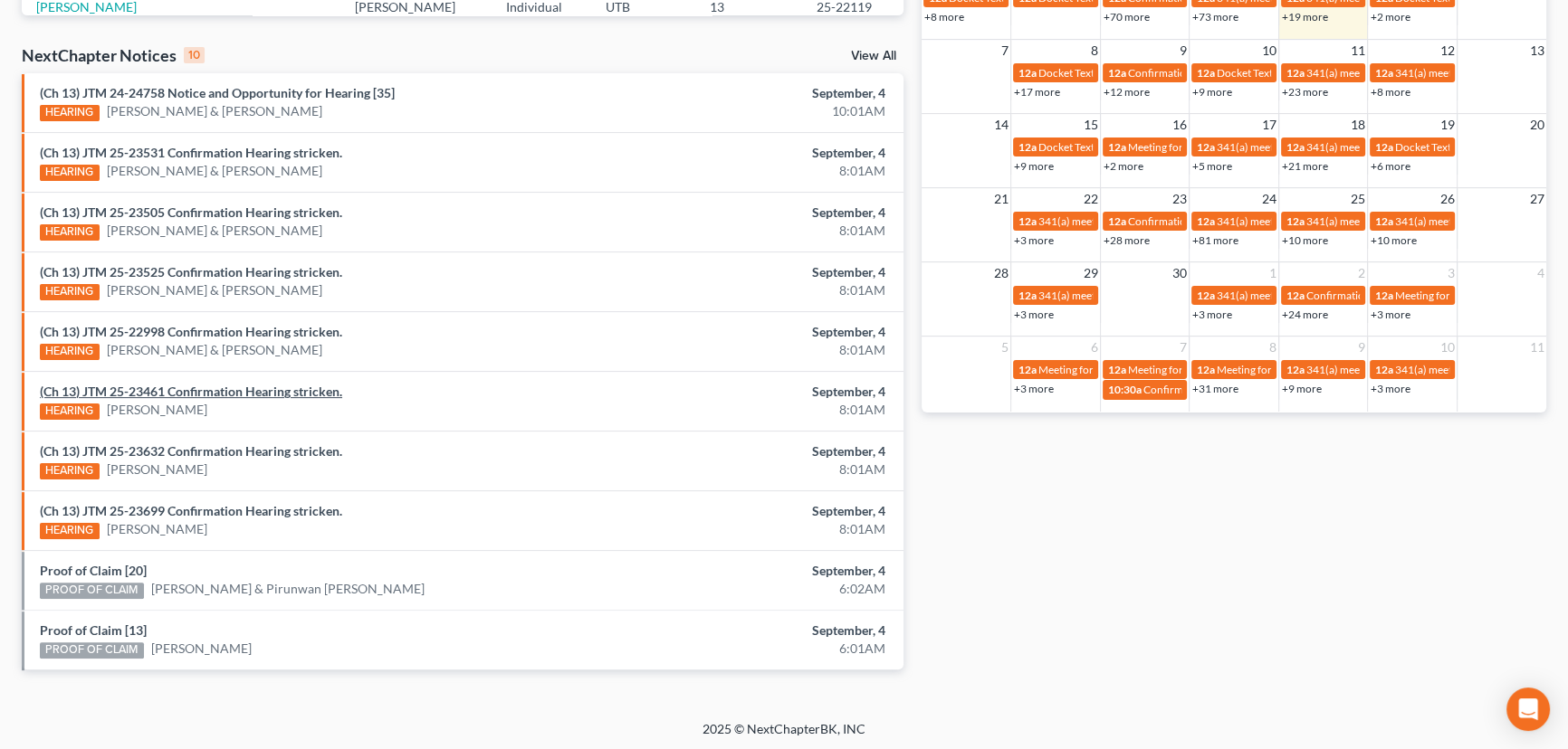
click at [236, 391] on link "(Ch 13) JTM 25-23461 Confirmation Hearing stricken." at bounding box center [190, 392] width 302 height 16
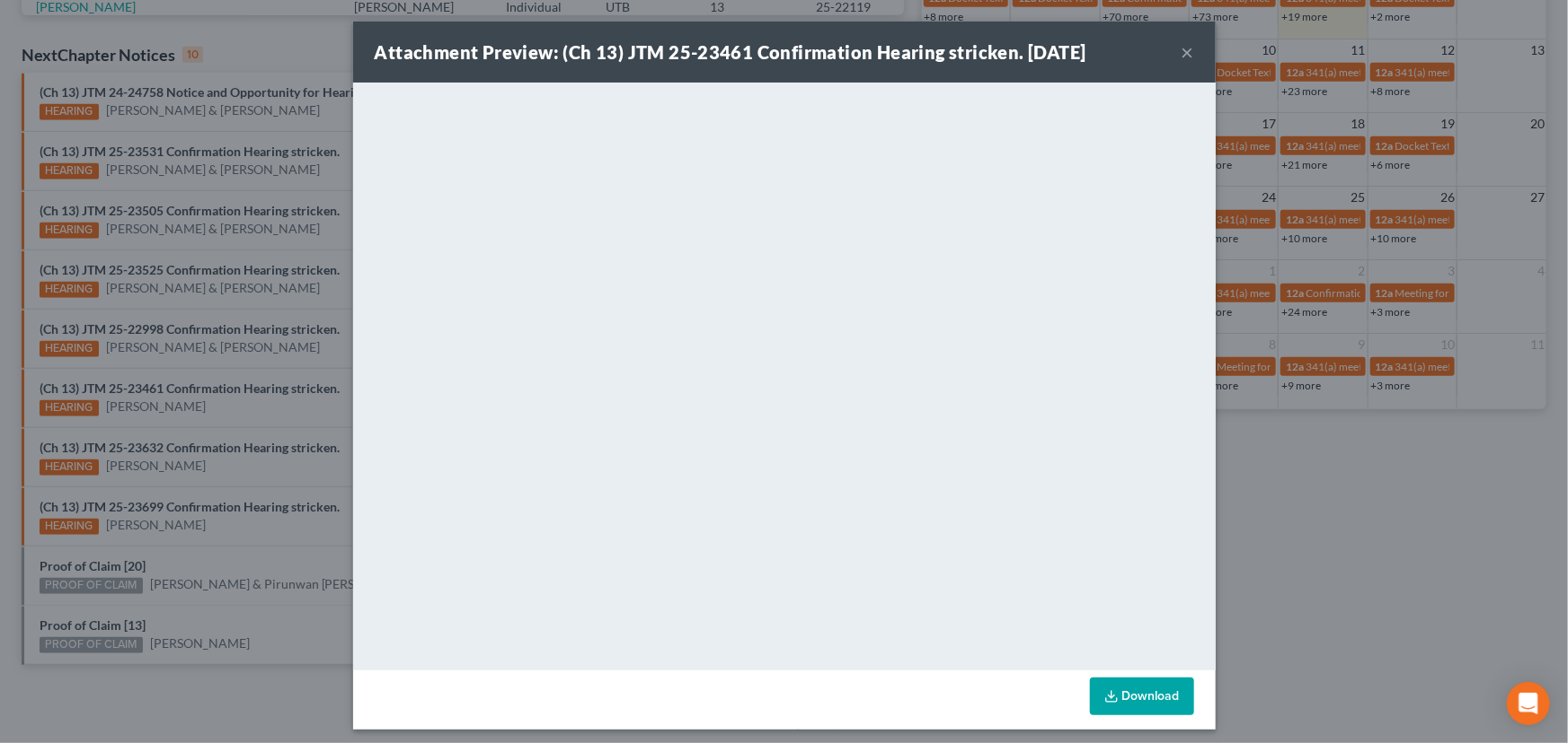
click at [257, 366] on div "Attachment Preview: (Ch 13) JTM 25-23461 Confirmation Hearing stricken. 09/04/2…" at bounding box center [784, 371] width 1568 height 743
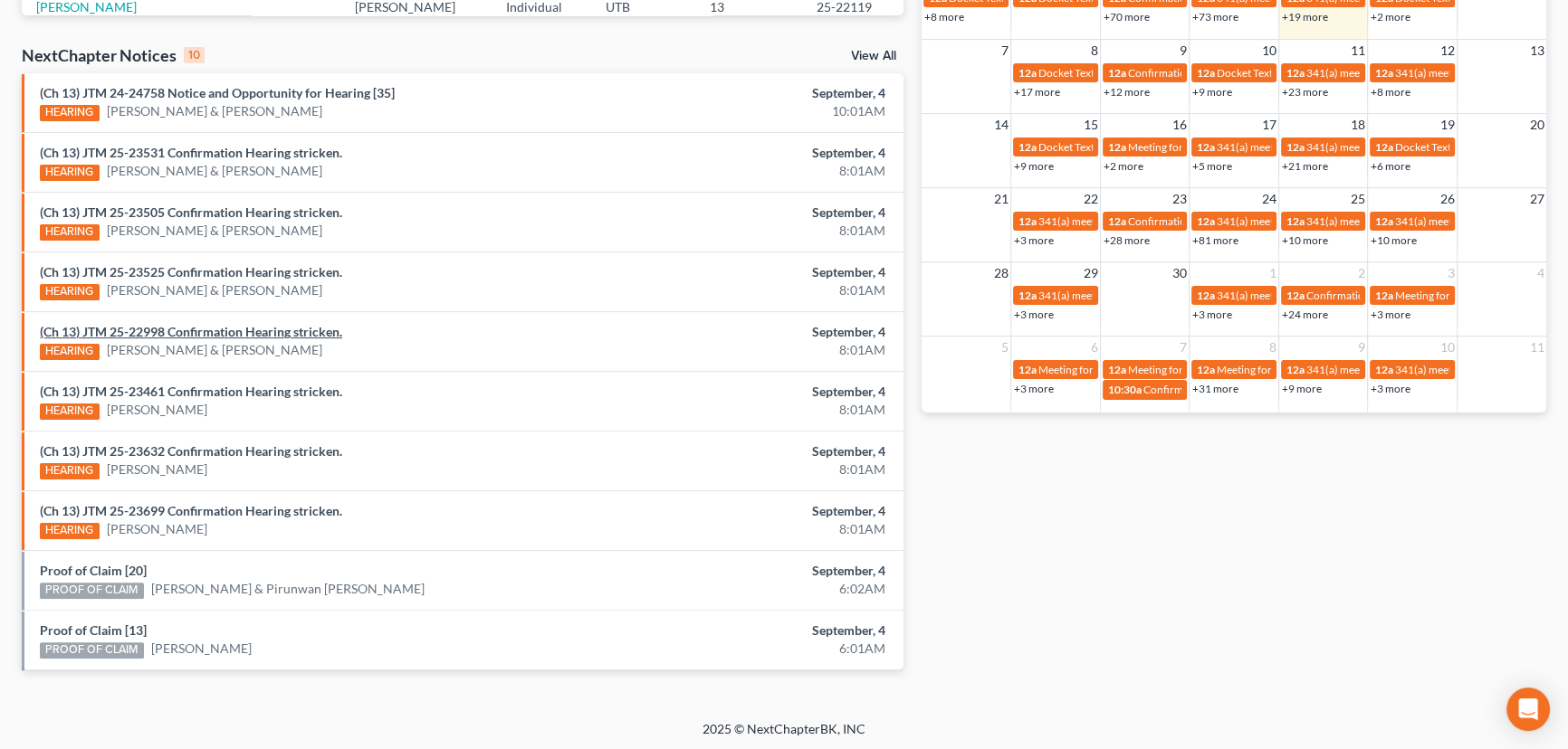
click at [271, 333] on link "(Ch 13) JTM 25-22998 Confirmation Hearing stricken." at bounding box center [190, 332] width 302 height 16
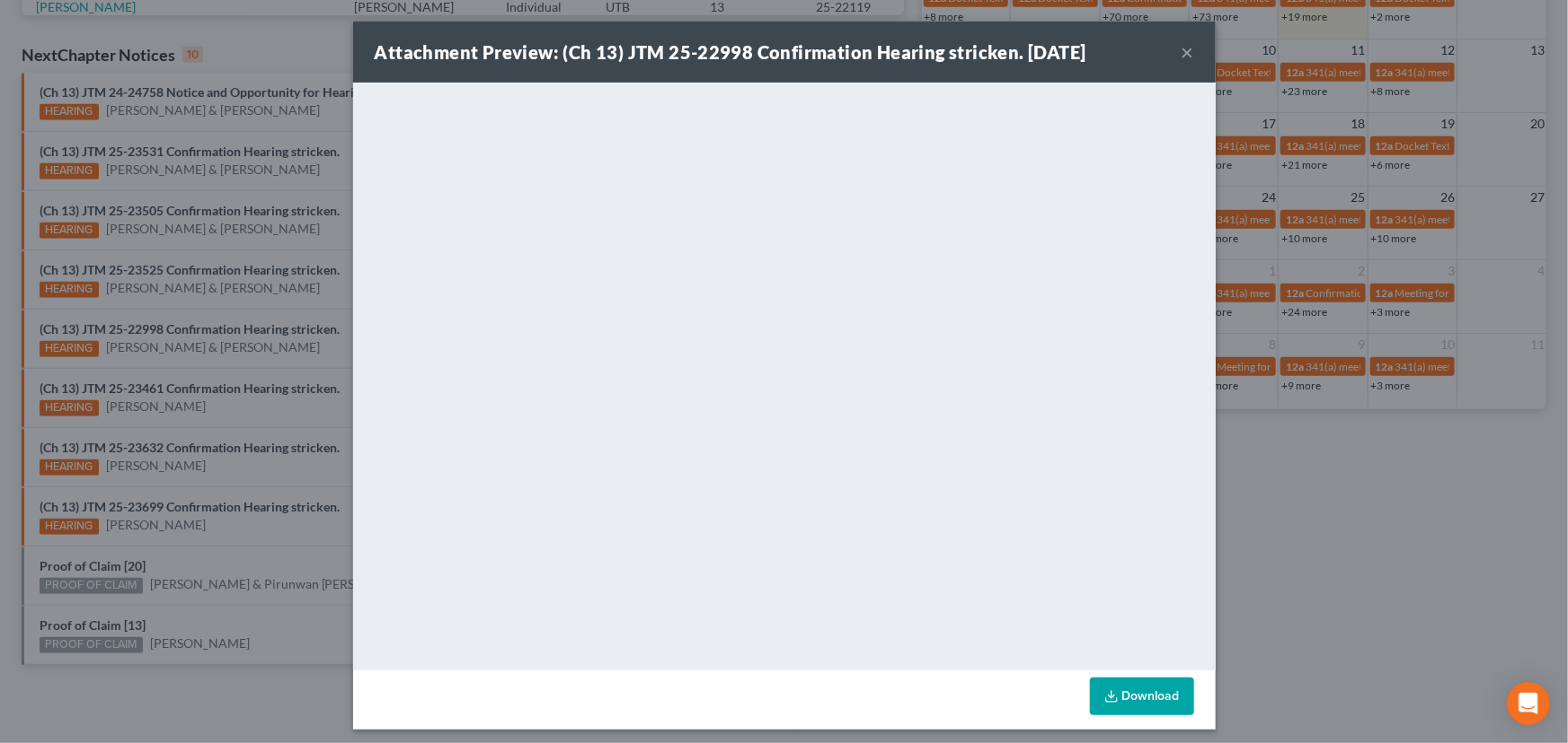
click at [281, 354] on div "Attachment Preview: (Ch 13) JTM 25-22998 Confirmation Hearing stricken. 09/04/2…" at bounding box center [784, 371] width 1568 height 743
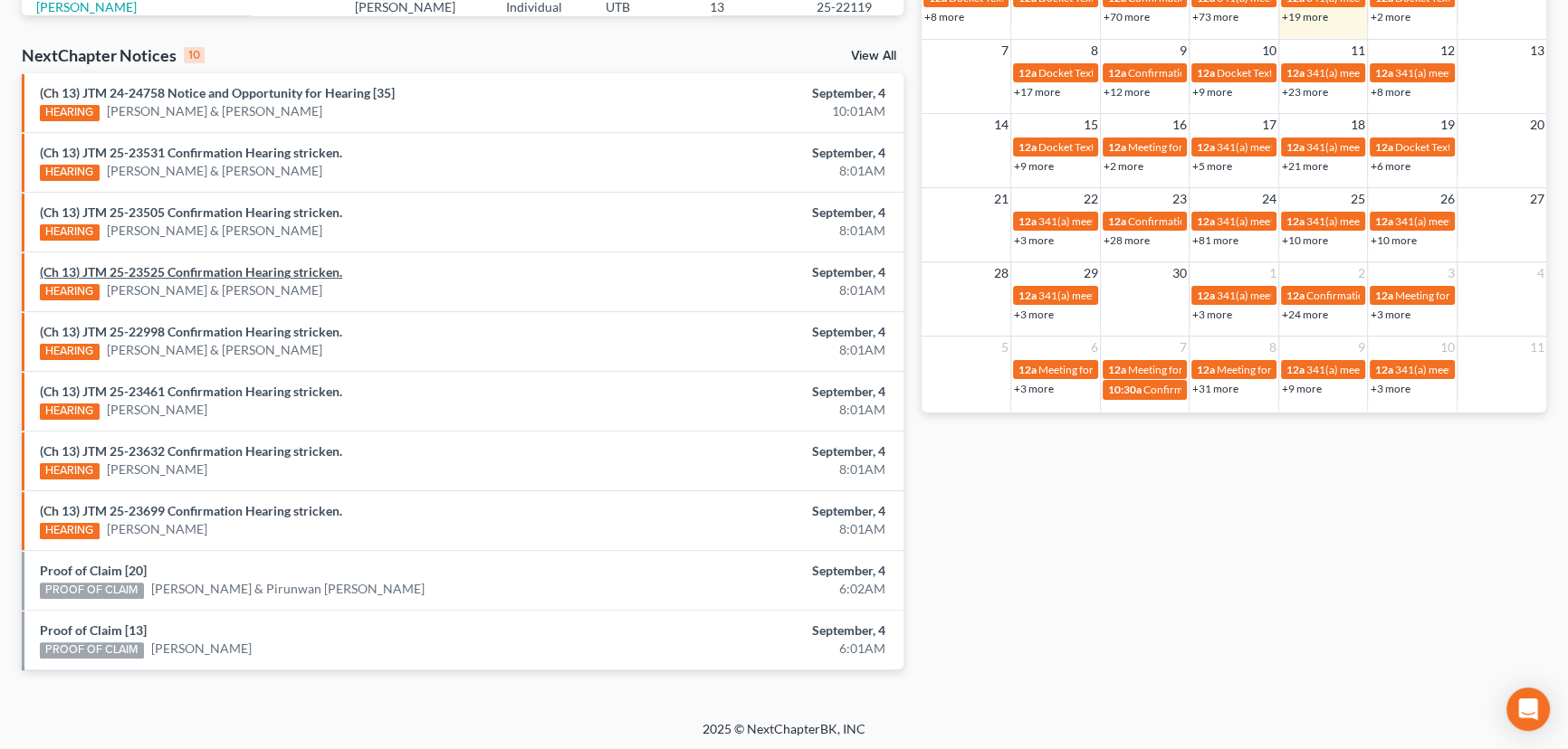
click at [253, 276] on link "(Ch 13) JTM 25-23525 Confirmation Hearing stricken." at bounding box center [190, 272] width 302 height 16
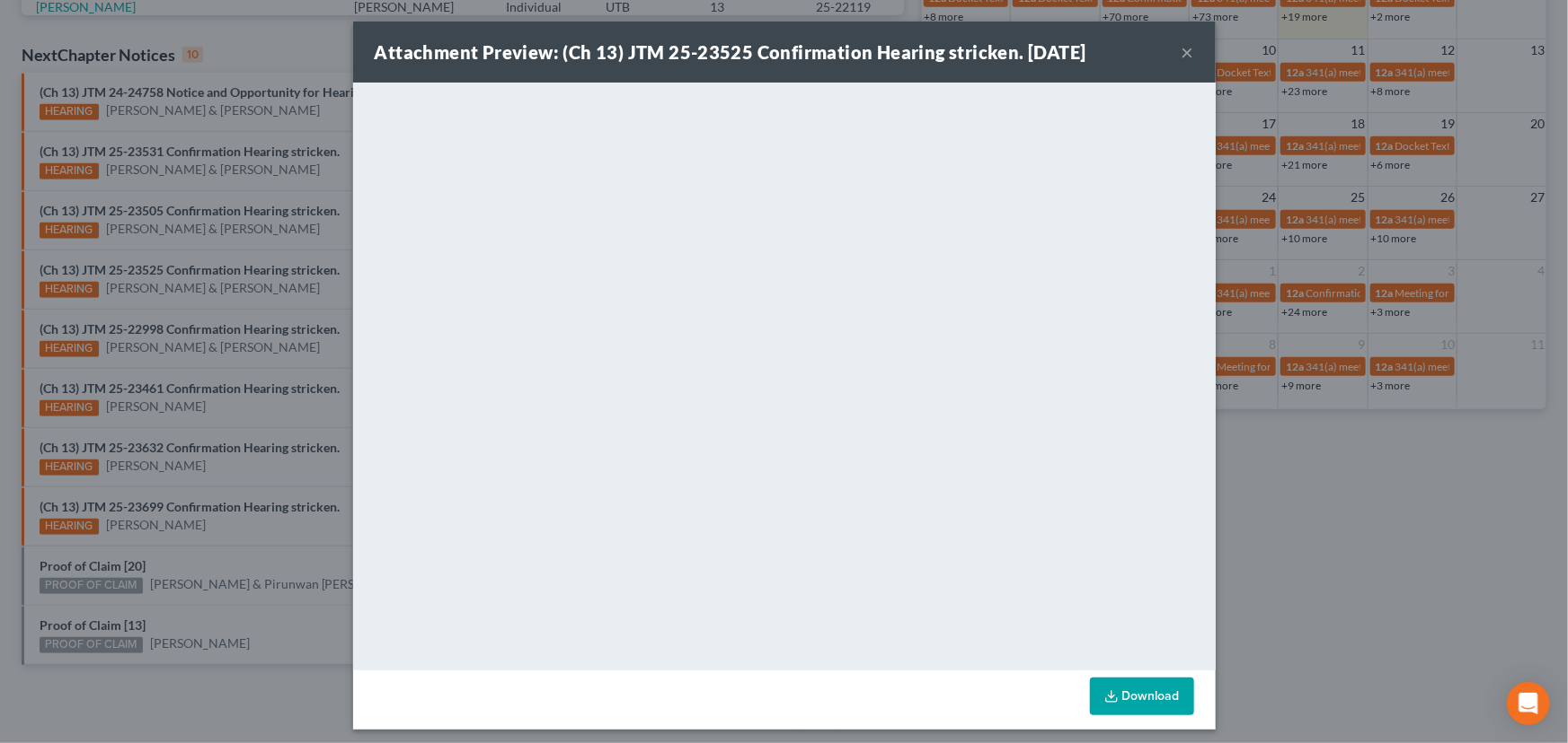
click at [201, 292] on div "Attachment Preview: (Ch 13) JTM 25-23525 Confirmation Hearing stricken. 09/04/2…" at bounding box center [784, 371] width 1568 height 743
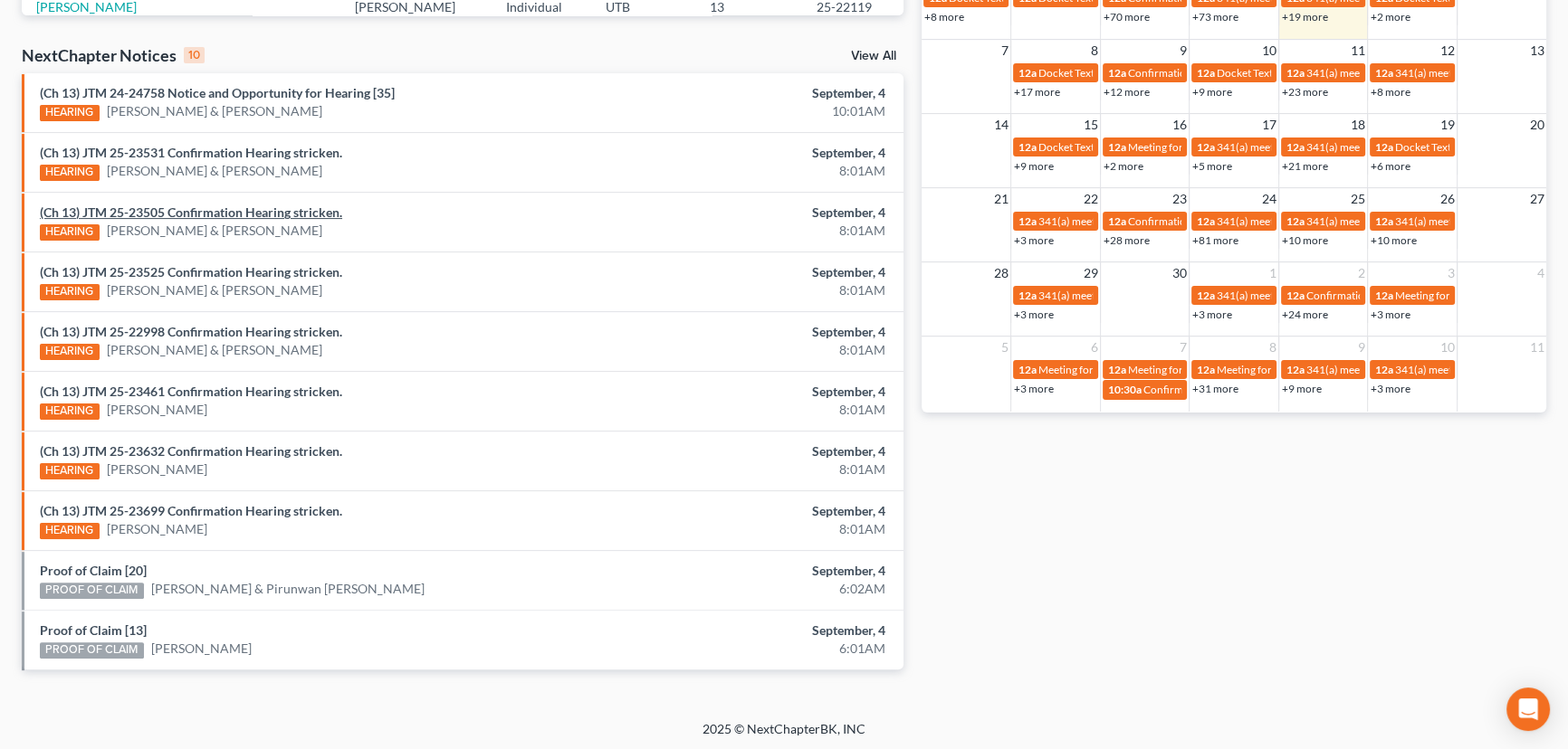
click at [236, 214] on link "(Ch 13) JTM 25-23505 Confirmation Hearing stricken." at bounding box center [190, 213] width 302 height 16
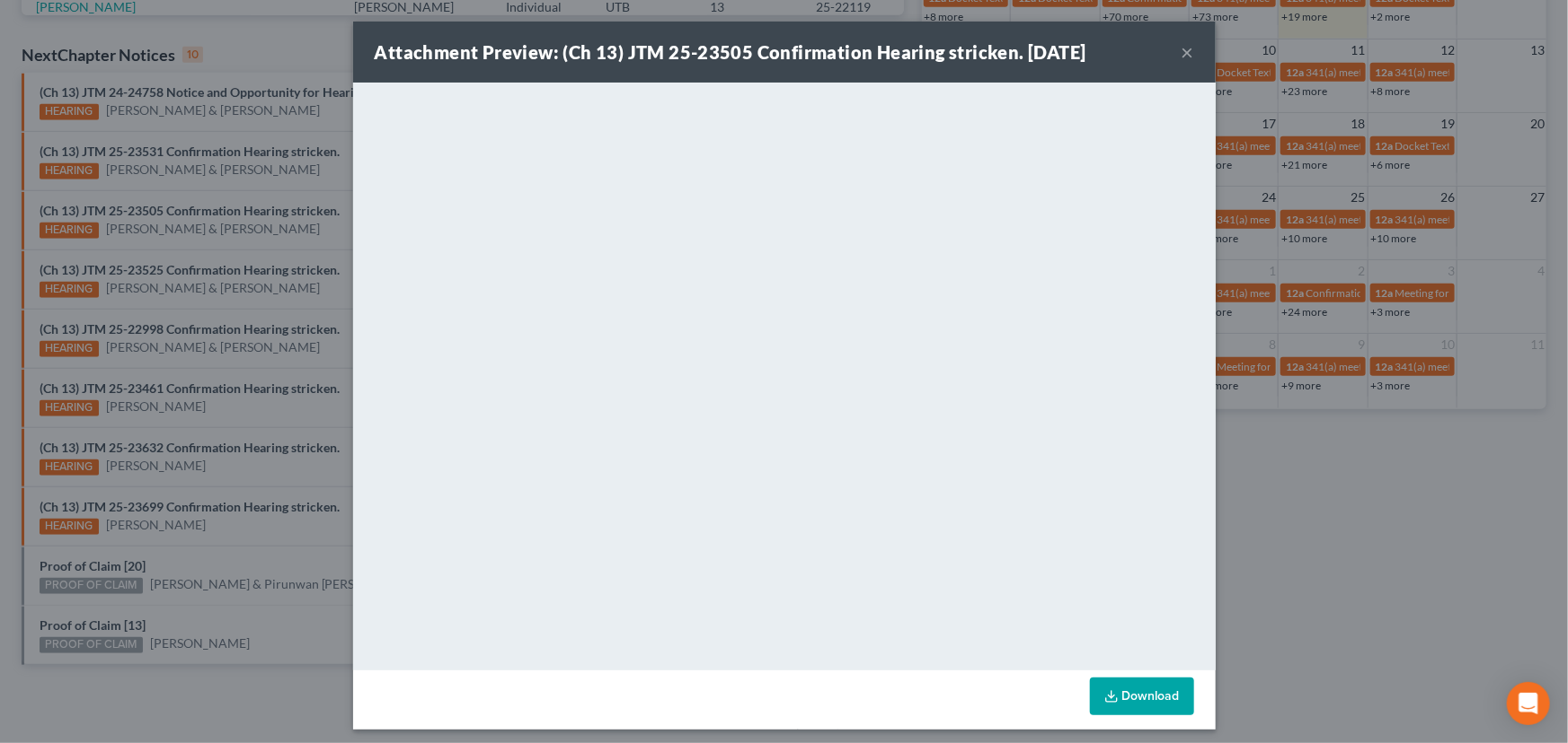
click at [222, 252] on div "Attachment Preview: (Ch 13) JTM 25-23505 Confirmation Hearing stricken. 09/04/2…" at bounding box center [784, 371] width 1568 height 743
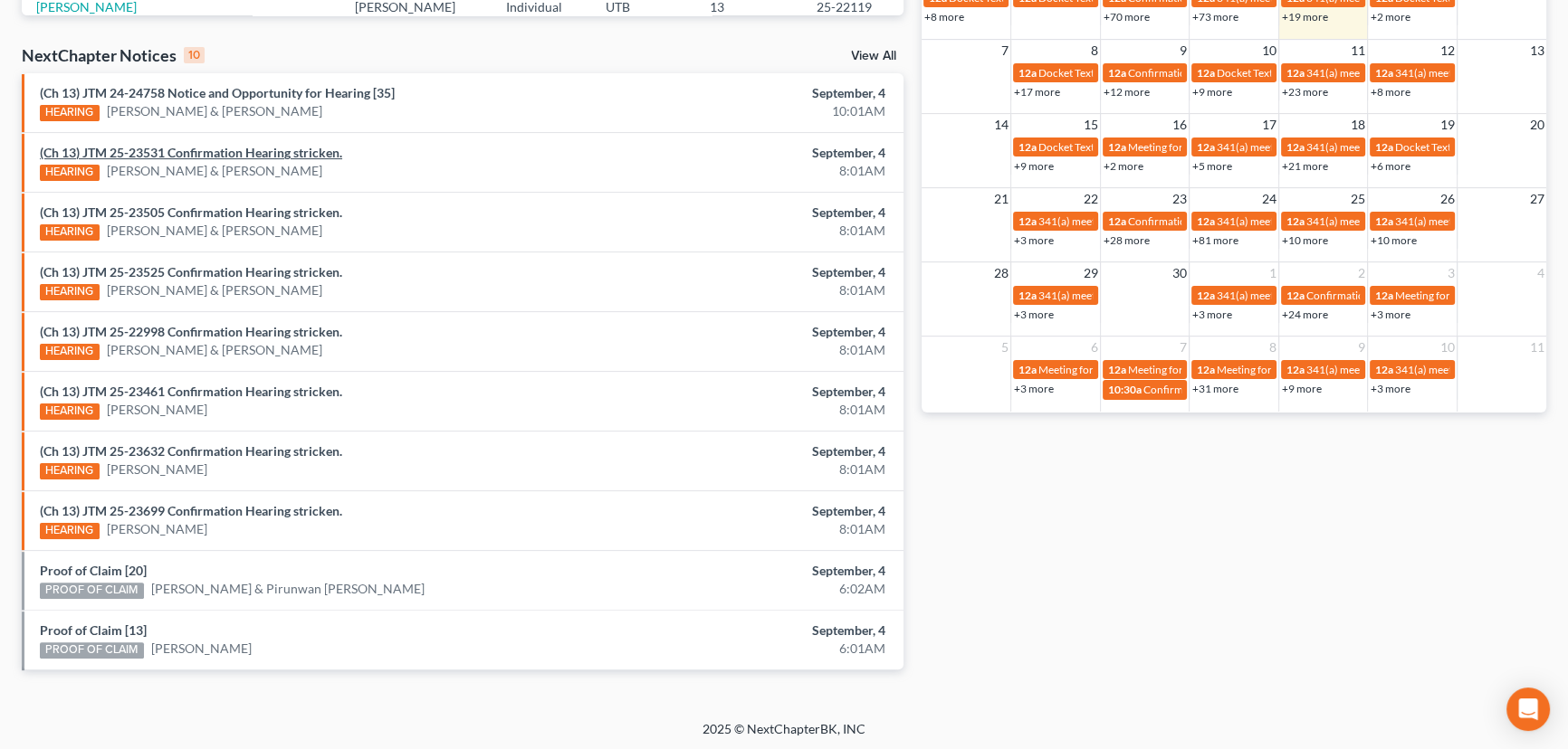
click at [258, 153] on link "(Ch 13) JTM 25-23531 Confirmation Hearing stricken." at bounding box center [190, 153] width 302 height 16
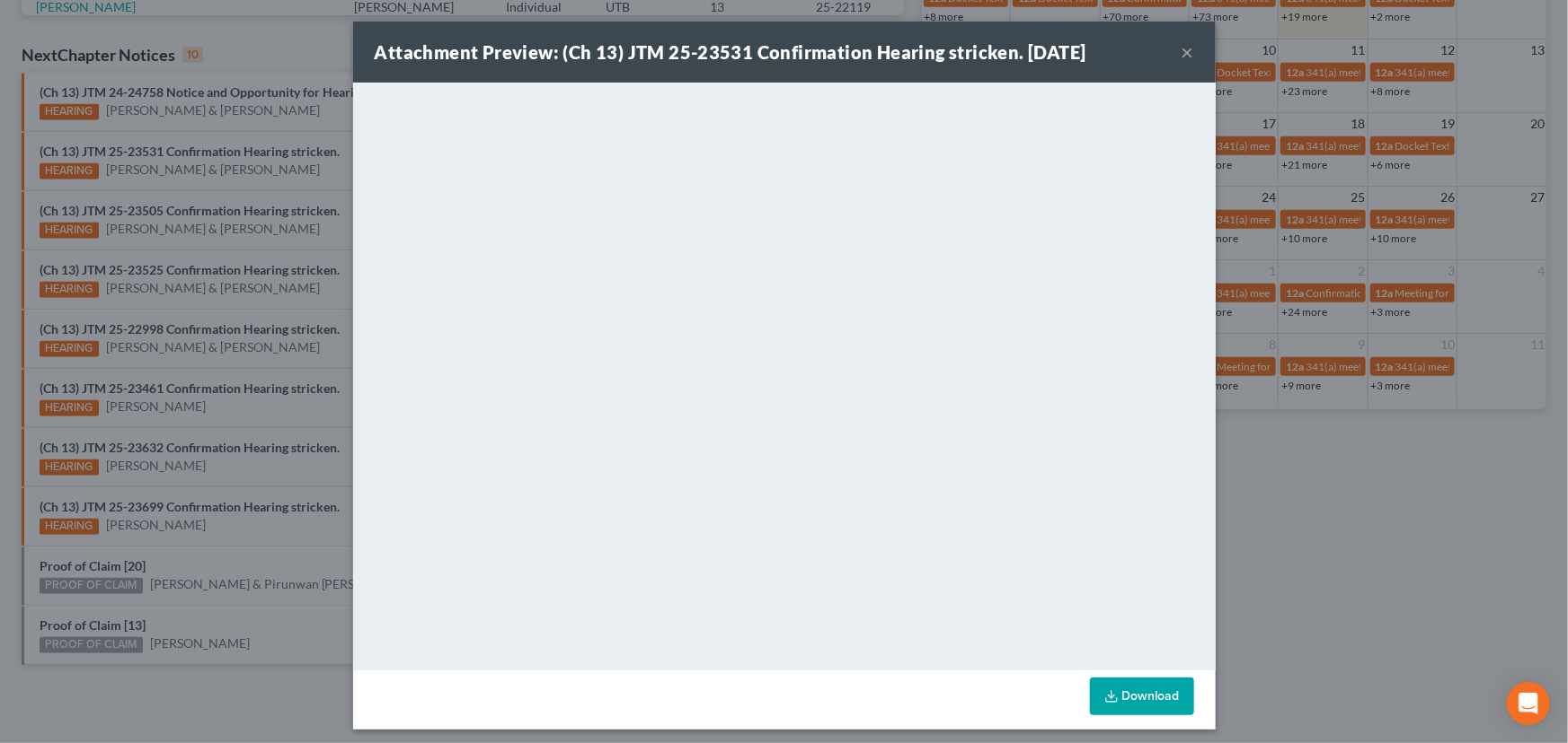
click at [289, 189] on div "Attachment Preview: (Ch 13) JTM 25-23531 Confirmation Hearing stricken. 09/04/2…" at bounding box center [784, 371] width 1568 height 743
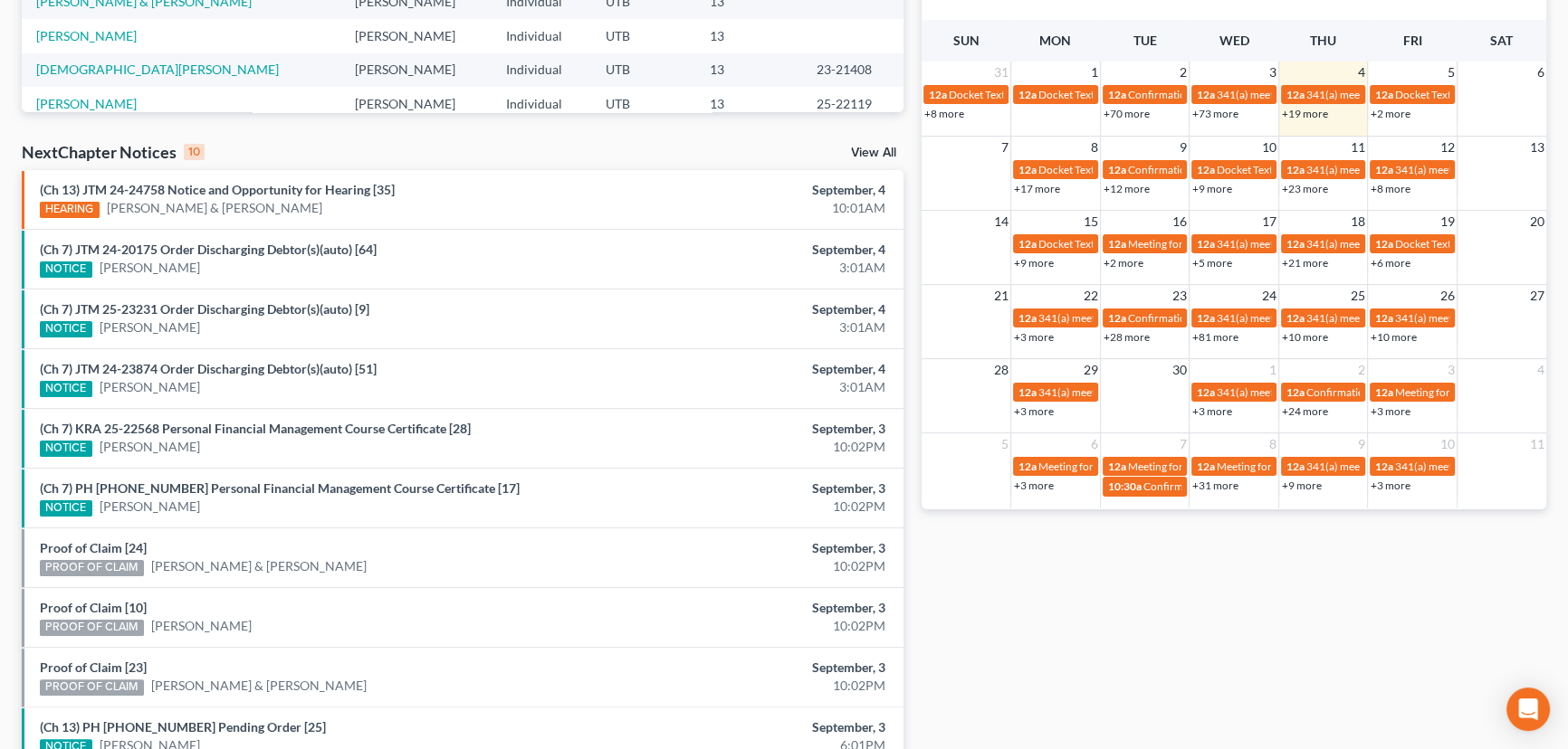
scroll to position [494, 0]
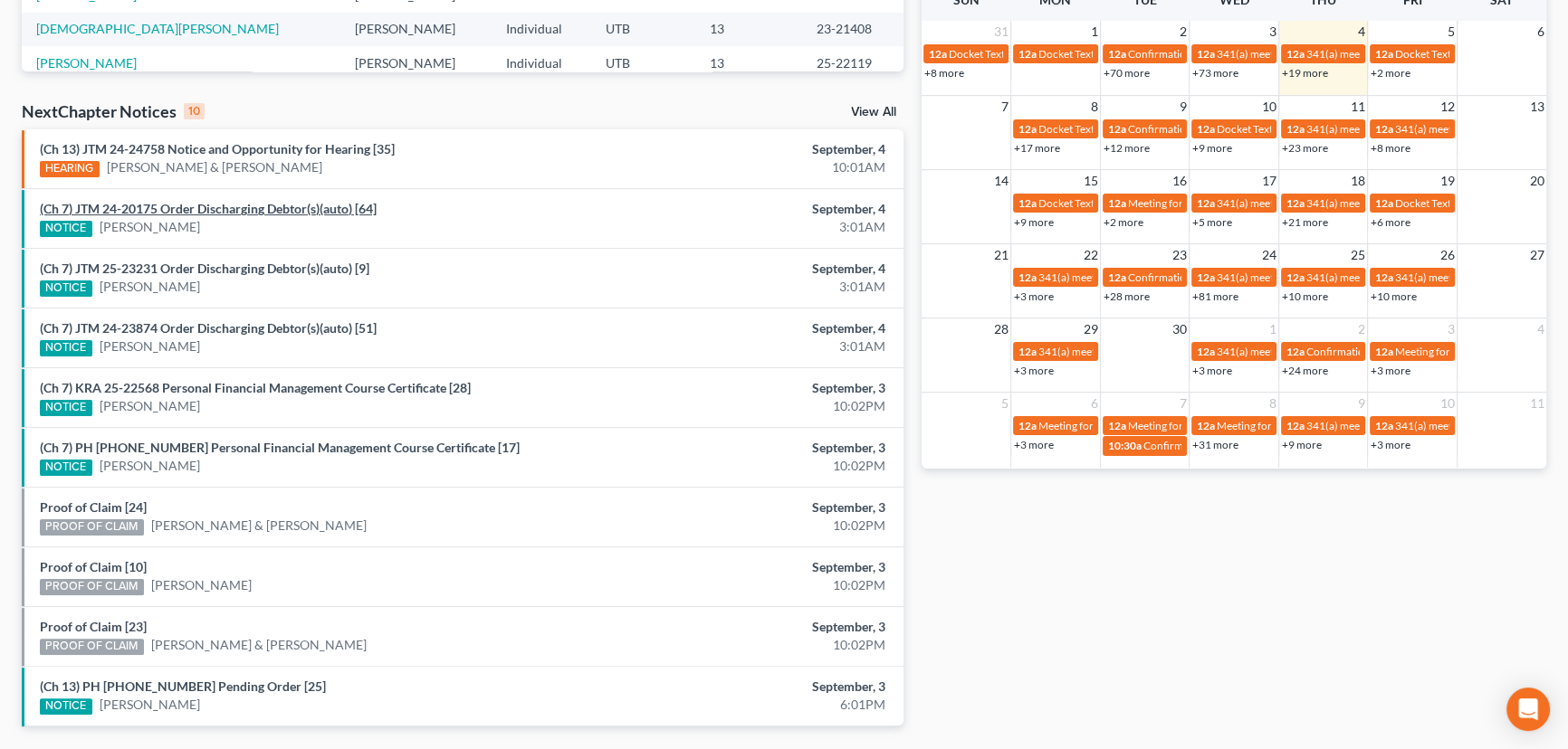
click at [222, 207] on link "(Ch 7) JTM 24-20175 Order Discharging Debtor(s)(auto) [64]" at bounding box center [208, 209] width 337 height 16
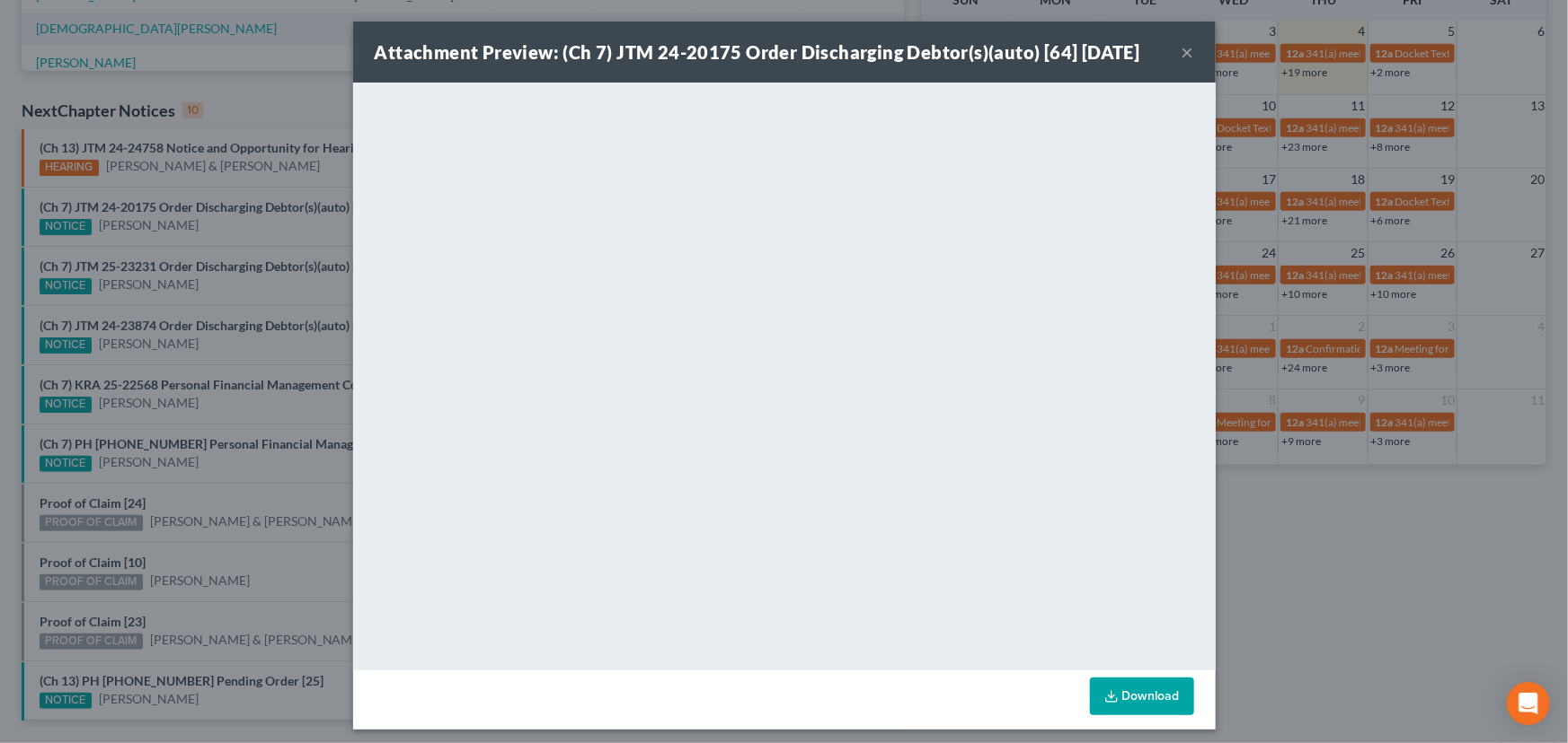
drag, startPoint x: 215, startPoint y: 228, endPoint x: 217, endPoint y: 237, distance: 9.2
click at [215, 228] on div "Attachment Preview: (Ch 7) JTM 24-20175 Order Discharging Debtor(s)(auto) [64] …" at bounding box center [784, 371] width 1568 height 743
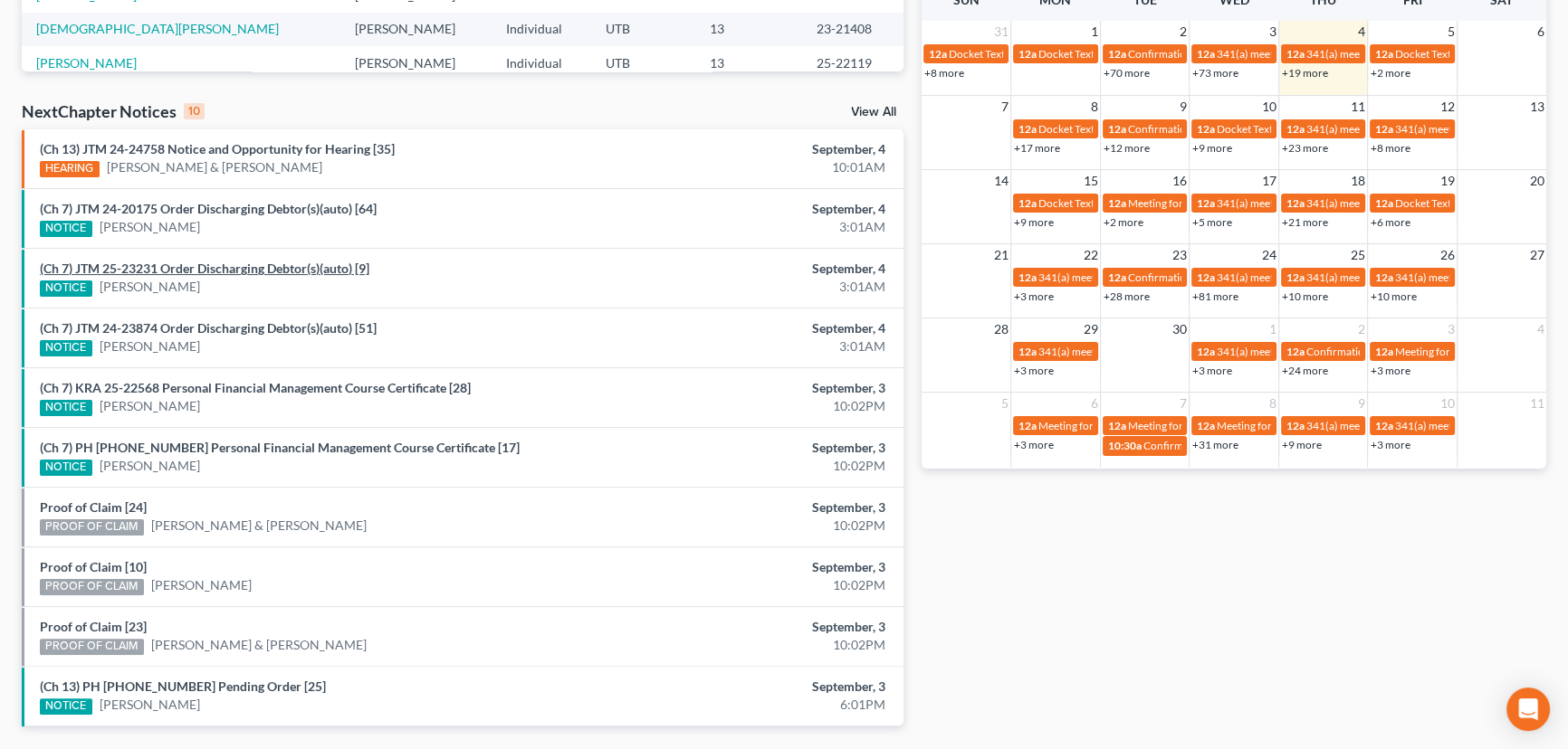
click at [220, 270] on link "(Ch 7) JTM 25-23231 Order Discharging Debtor(s)(auto) [9]" at bounding box center [204, 268] width 329 height 16
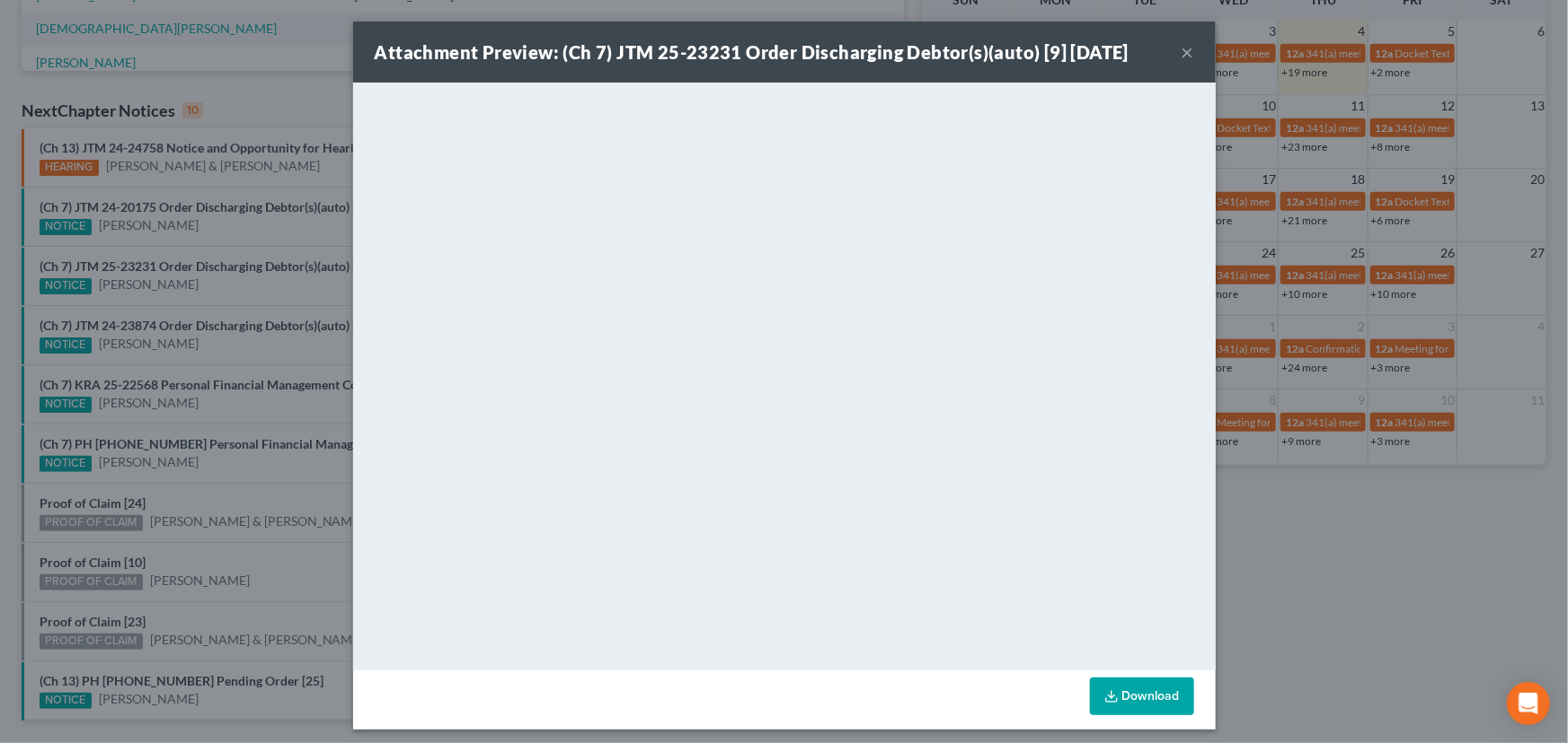
drag, startPoint x: 220, startPoint y: 287, endPoint x: 217, endPoint y: 309, distance: 22.2
click at [220, 296] on div "Attachment Preview: (Ch 7) JTM 25-23231 Order Discharging Debtor(s)(auto) [9] […" at bounding box center [784, 371] width 1568 height 743
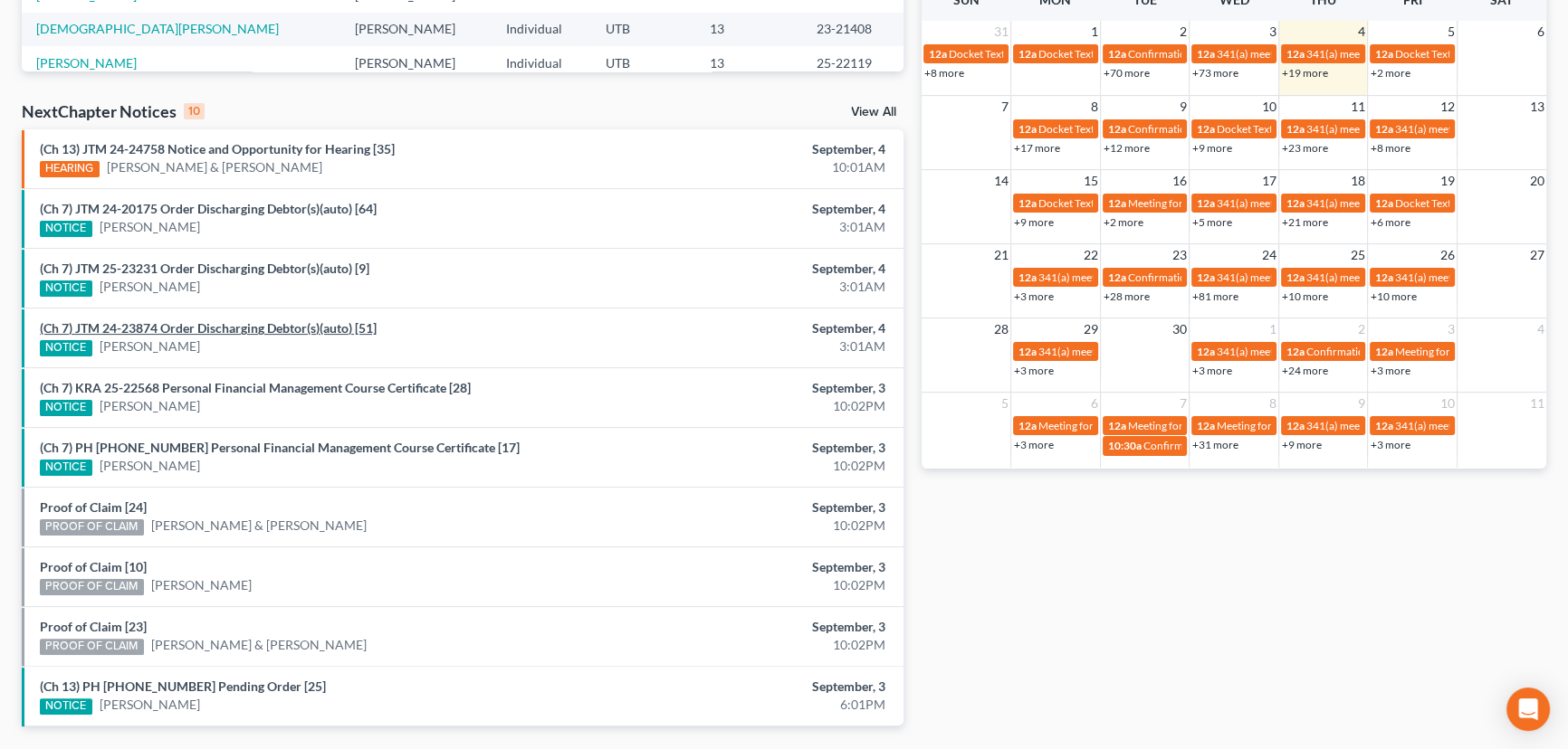
click at [213, 327] on link "(Ch 7) JTM 24-23874 Order Discharging Debtor(s)(auto) [51]" at bounding box center [208, 328] width 337 height 16
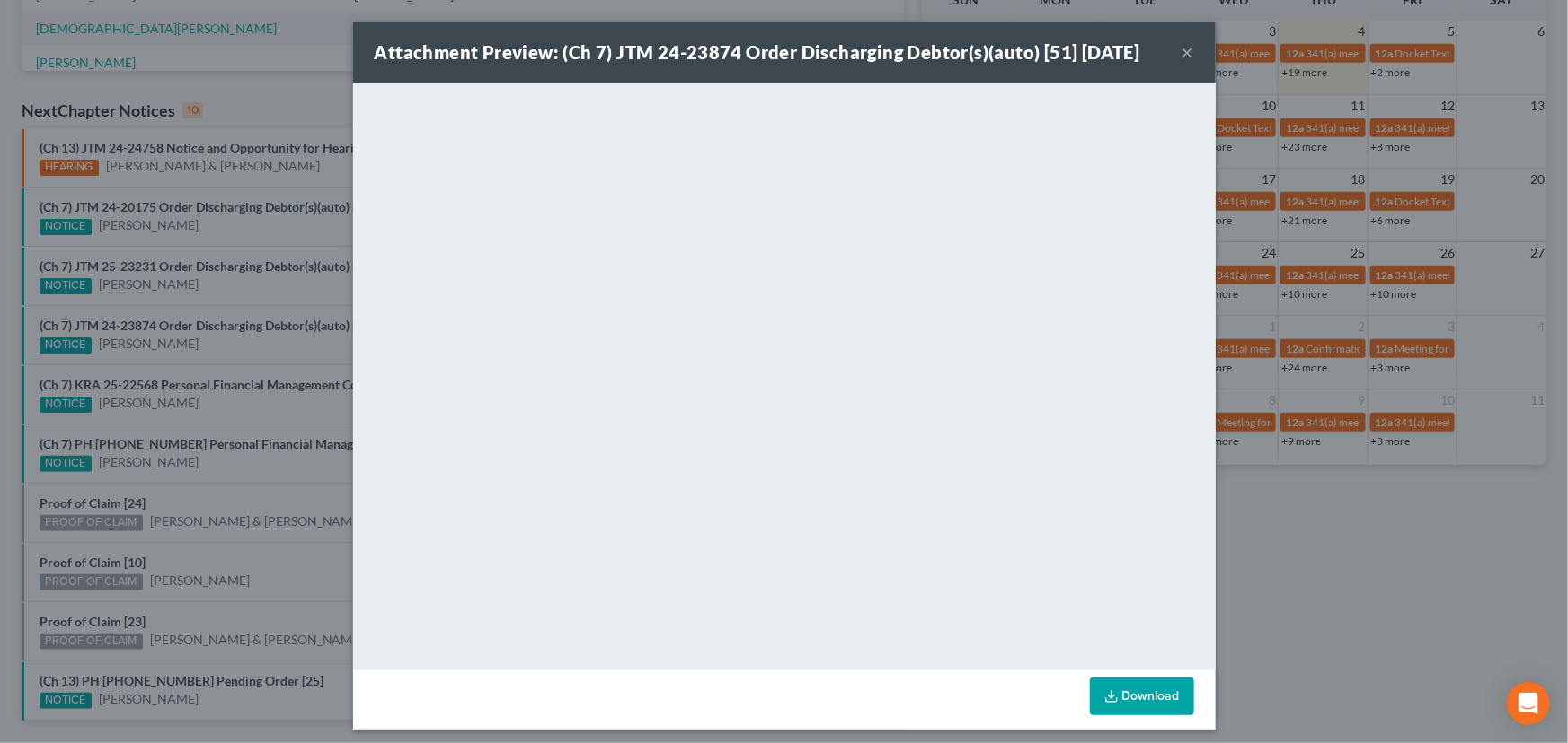
drag, startPoint x: 221, startPoint y: 341, endPoint x: 224, endPoint y: 350, distance: 9.5
click at [221, 341] on div "Attachment Preview: (Ch 7) JTM 24-23874 Order Discharging Debtor(s)(auto) [51] …" at bounding box center [784, 371] width 1568 height 743
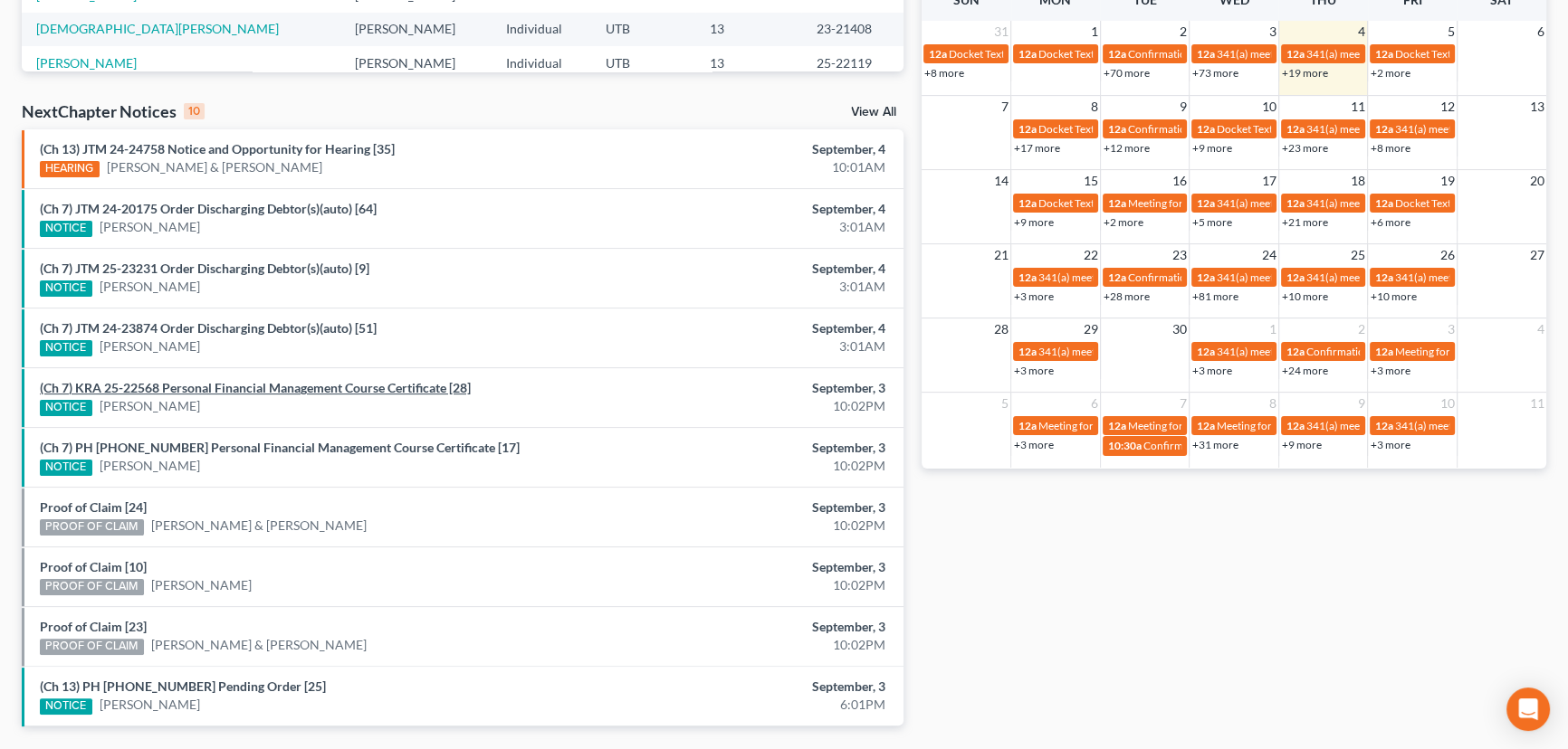
click at [222, 381] on link "(Ch 7) KRA 25-22568 Personal Financial Management Course Certificate [28]" at bounding box center [255, 388] width 430 height 16
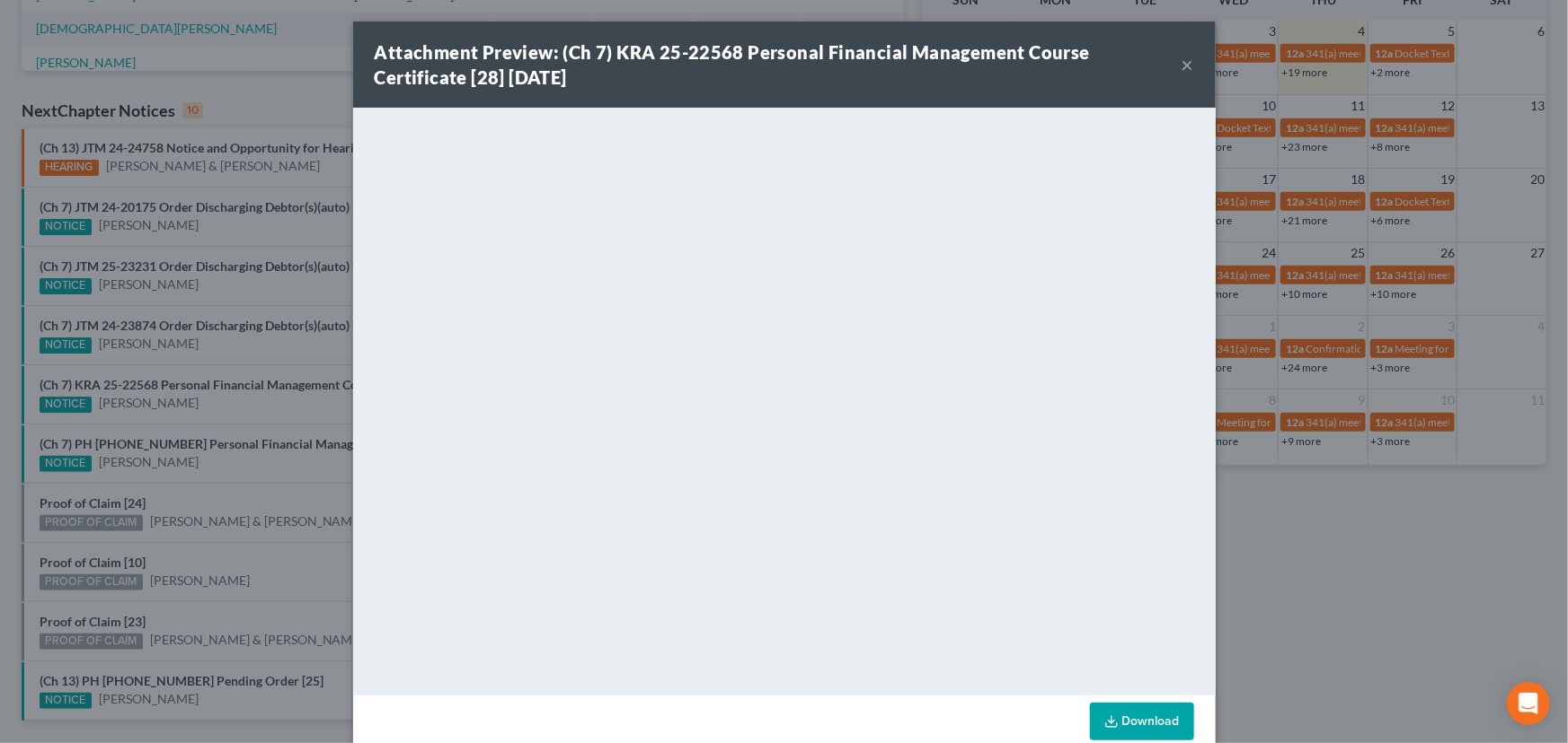
drag, startPoint x: 228, startPoint y: 408, endPoint x: 228, endPoint y: 430, distance: 22.0
click at [228, 409] on div "Attachment Preview: (Ch 7) KRA 25-22568 Personal Financial Management Course Ce…" at bounding box center [784, 371] width 1568 height 743
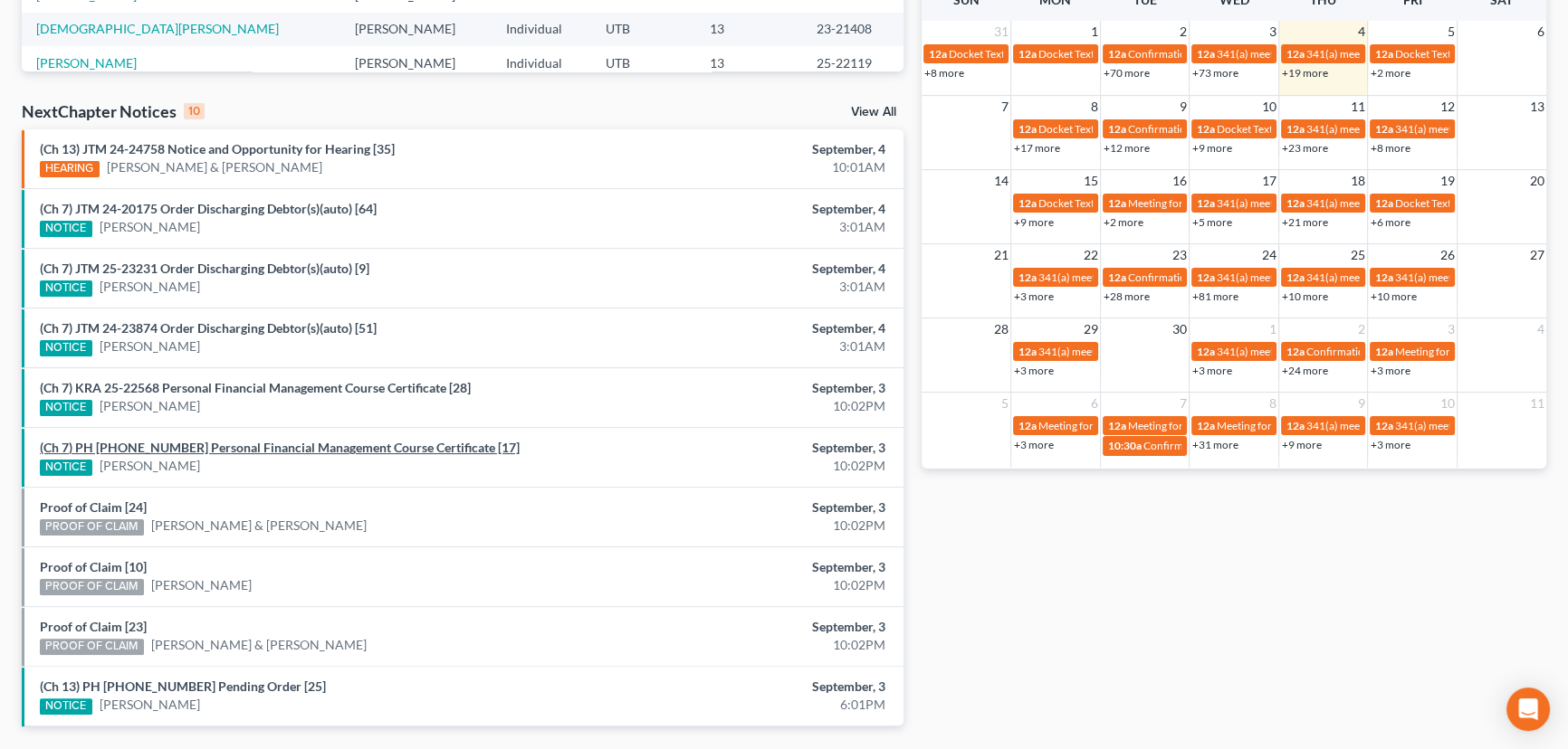
click at [225, 448] on link "(Ch 7) PH 25-23297 Personal Financial Management Course Certificate [17]" at bounding box center [280, 448] width 480 height 16
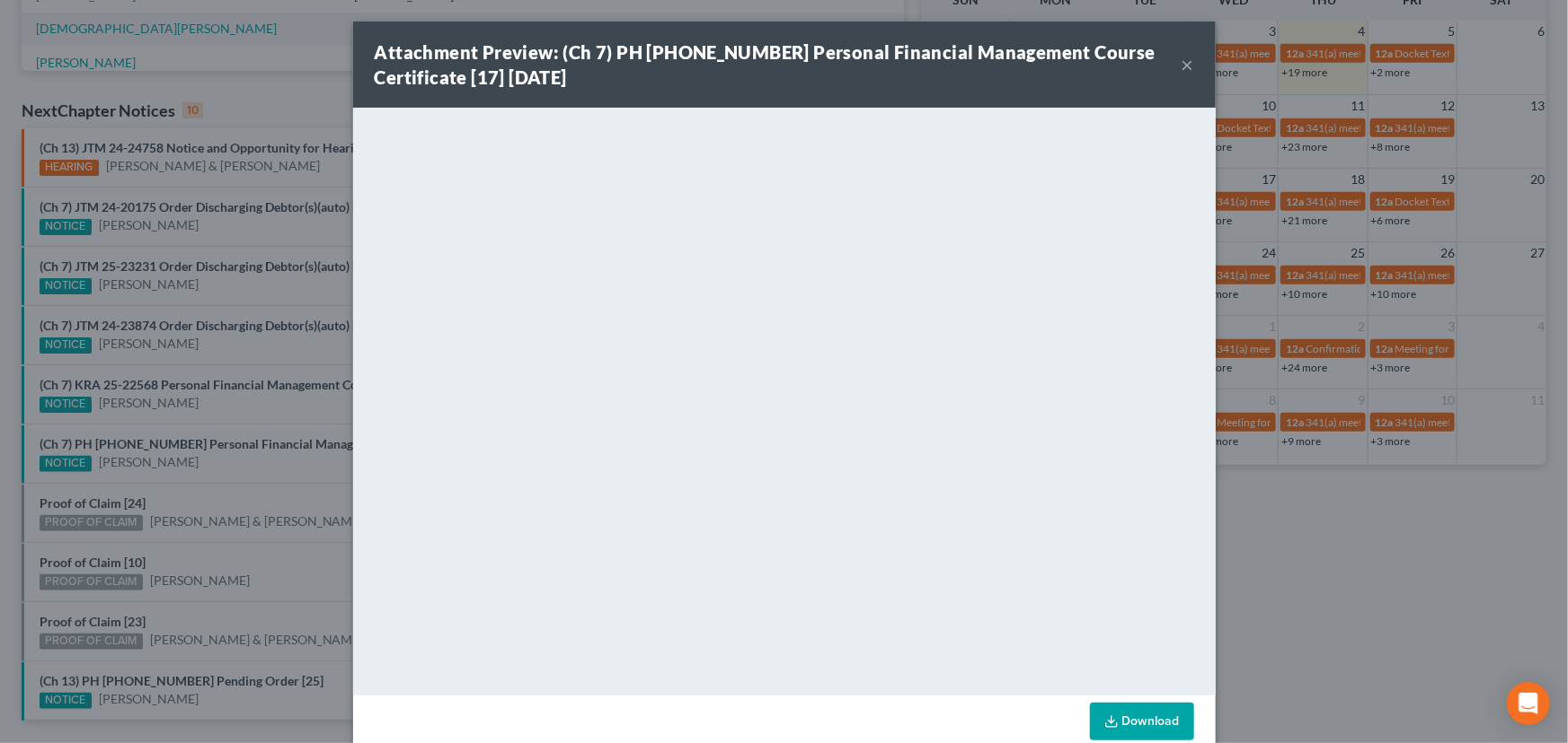
click at [221, 469] on div "Attachment Preview: (Ch 7) PH 25-23297 Personal Financial Management Course Cer…" at bounding box center [784, 371] width 1568 height 743
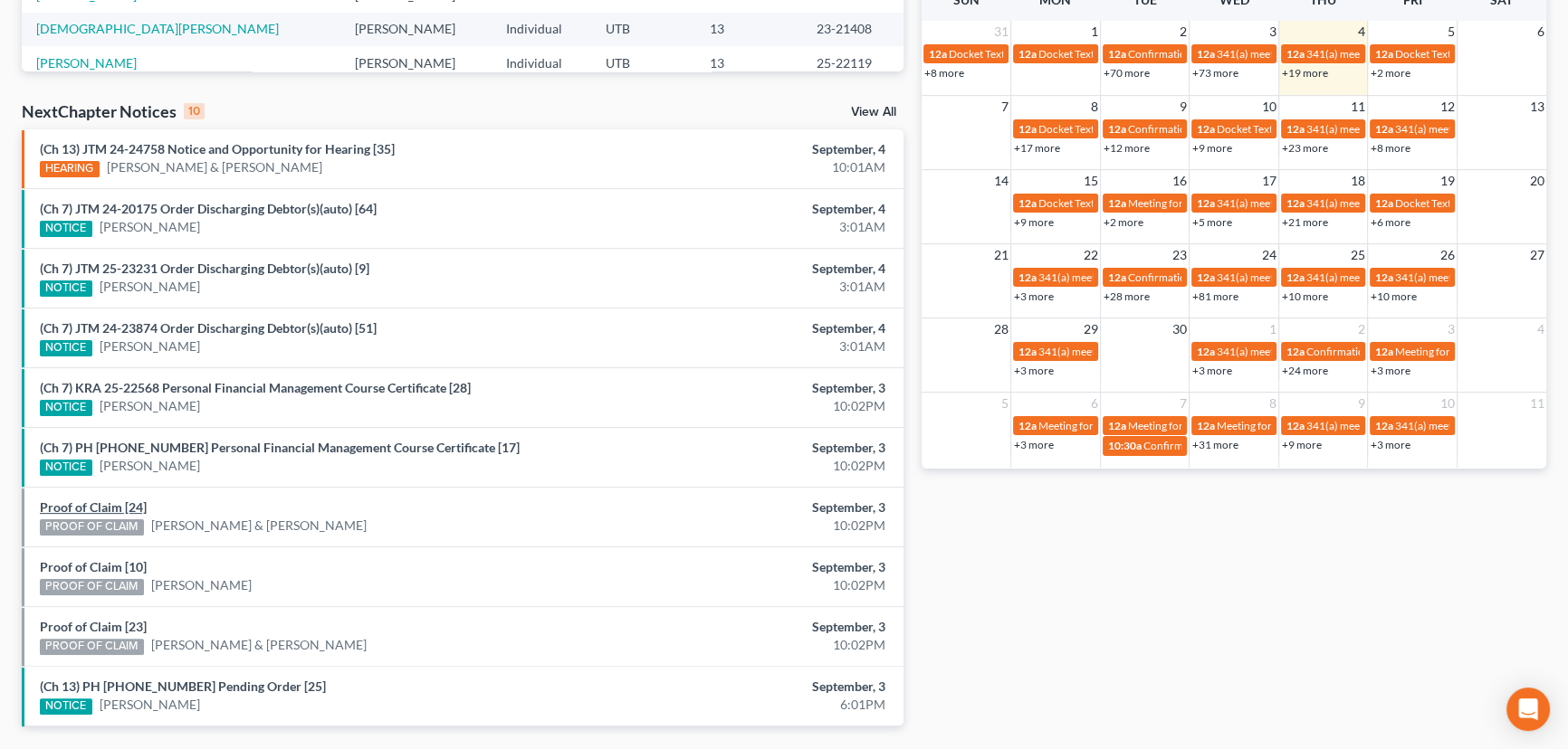
click at [98, 509] on link "Proof of Claim [24]" at bounding box center [93, 507] width 107 height 16
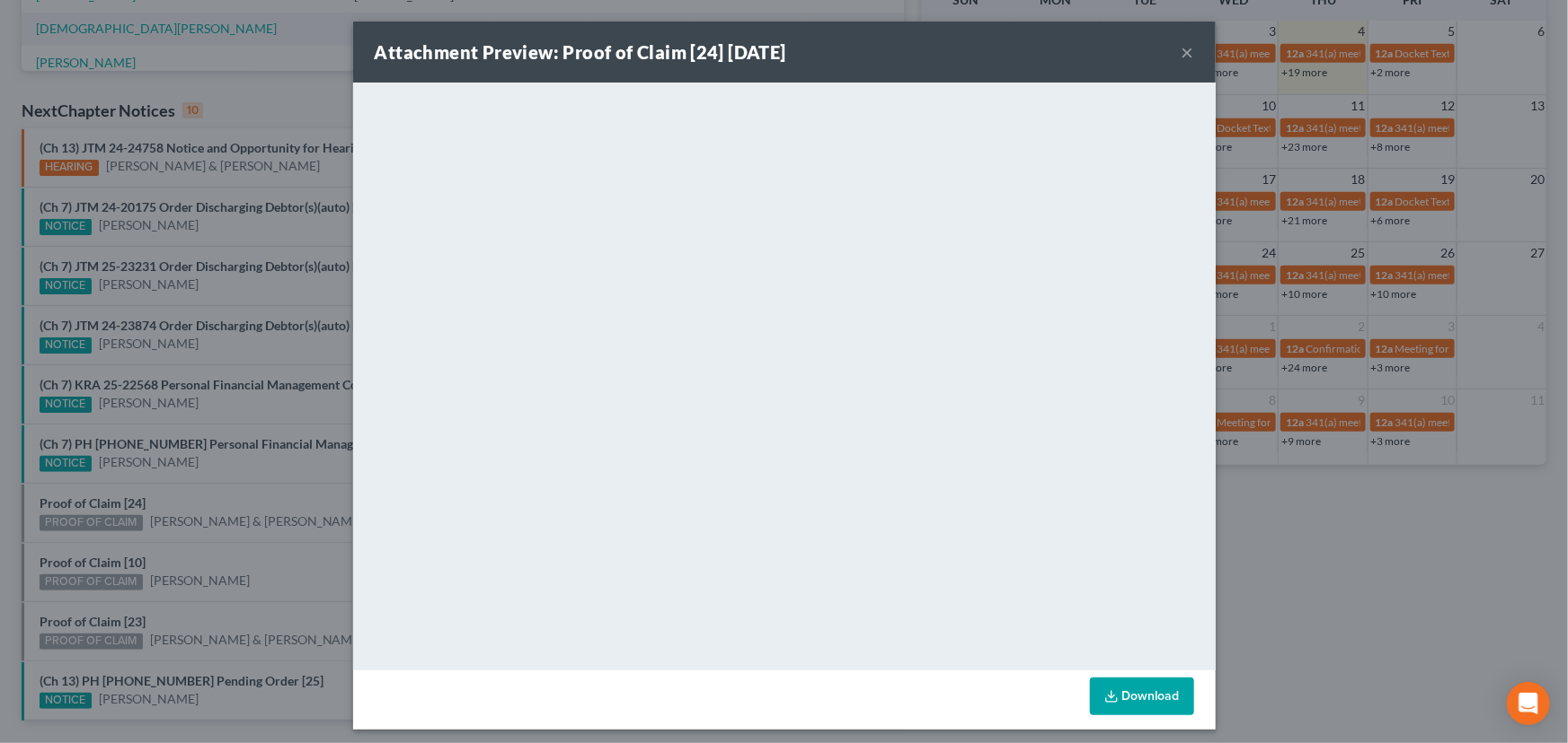
click at [214, 488] on div "Attachment Preview: Proof of Claim [24] 09/03/2025 × <object ng-attr-data='http…" at bounding box center [784, 371] width 1568 height 743
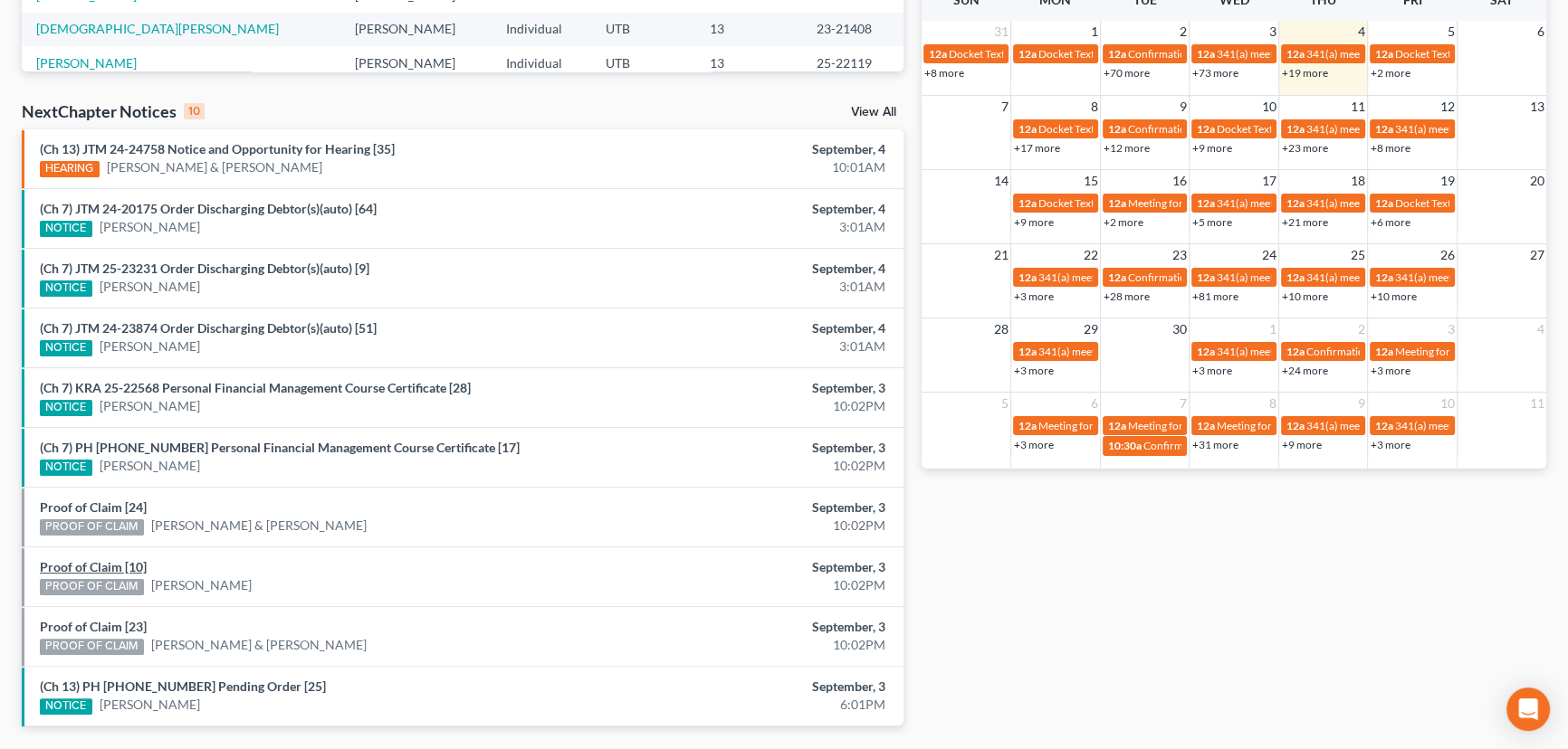
click at [103, 562] on link "Proof of Claim [10]" at bounding box center [93, 567] width 107 height 16
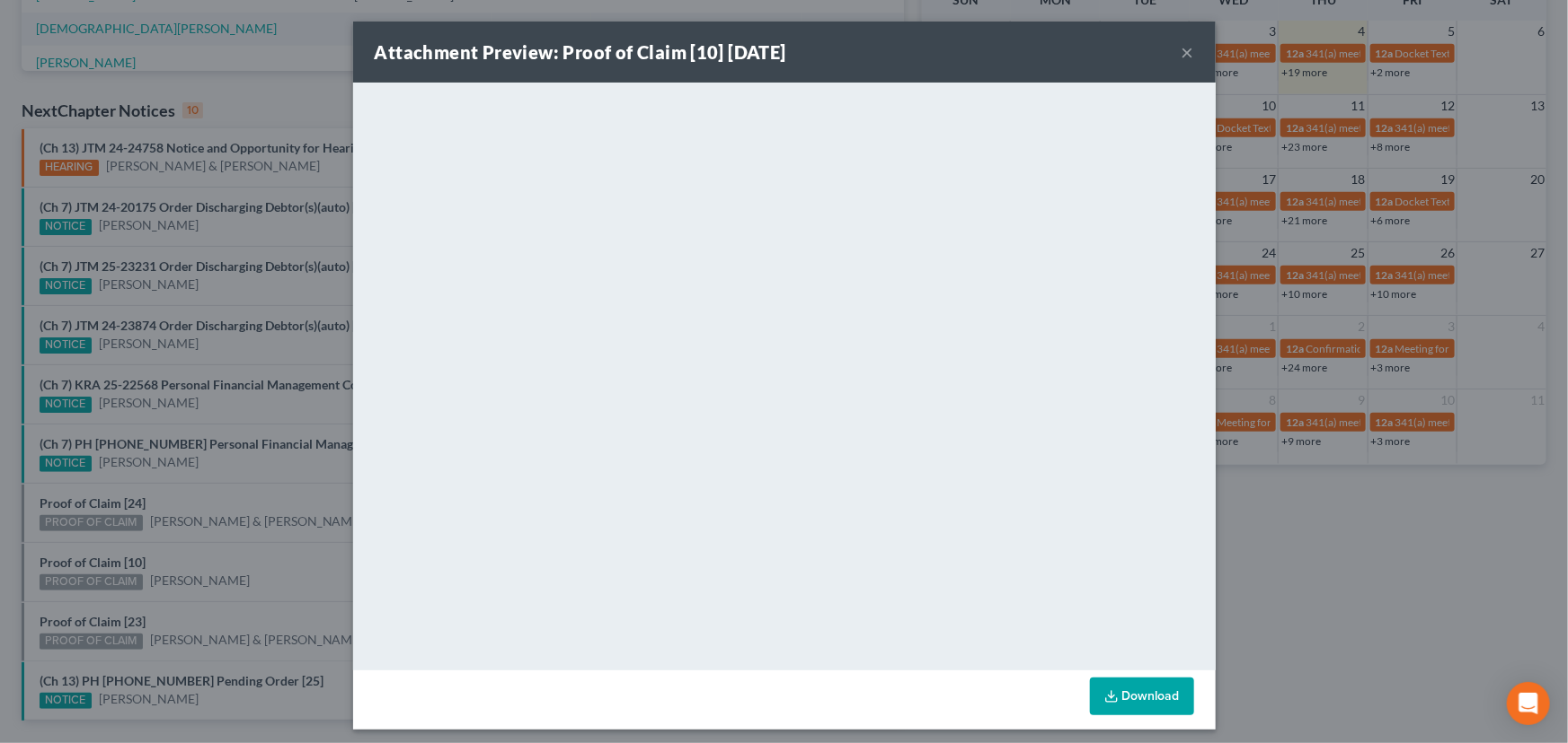
drag, startPoint x: 230, startPoint y: 546, endPoint x: 203, endPoint y: 576, distance: 40.4
click at [230, 546] on div "Attachment Preview: Proof of Claim [10] 09/03/2025 × <object ng-attr-data='http…" at bounding box center [784, 371] width 1568 height 743
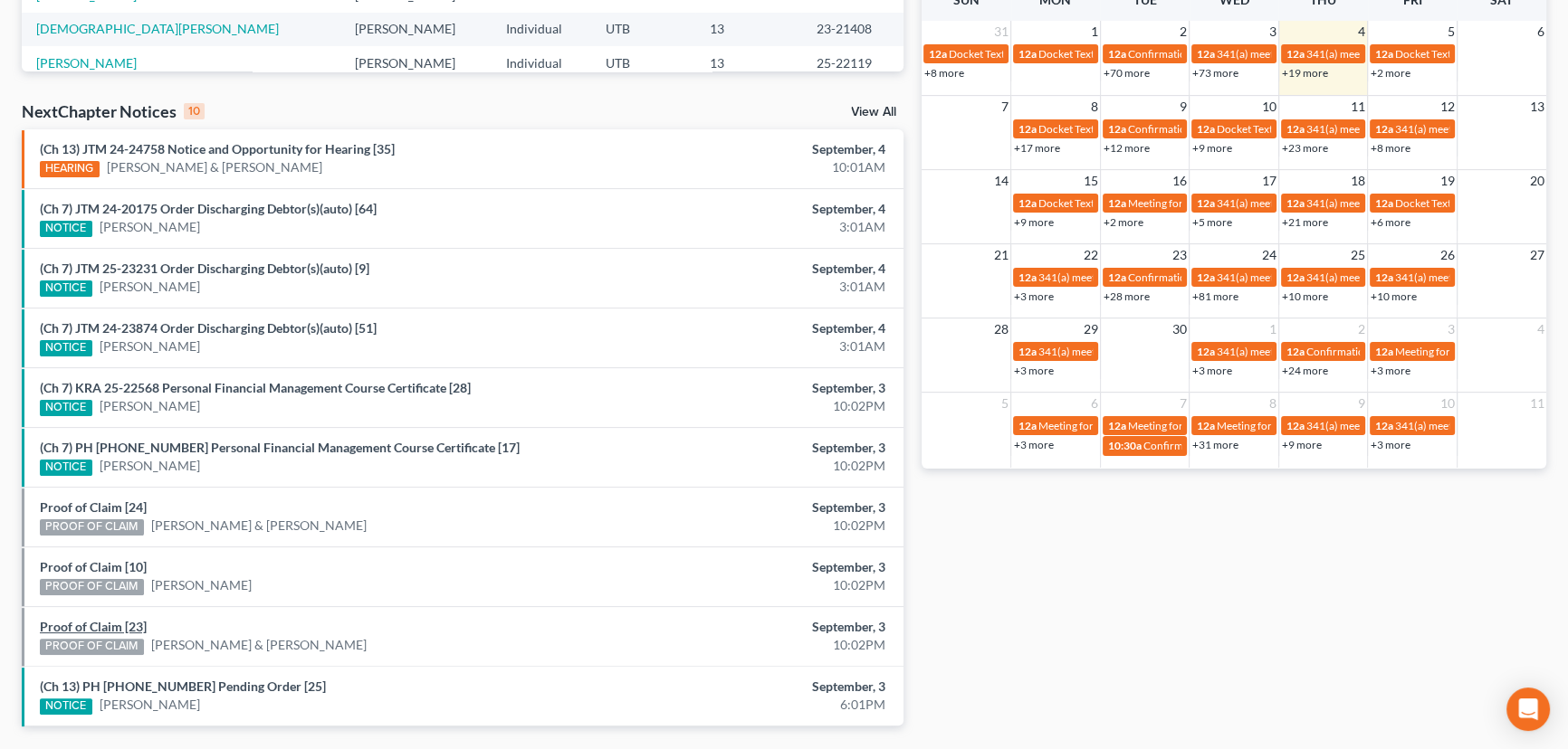
click at [98, 628] on link "Proof of Claim [23]" at bounding box center [93, 627] width 107 height 16
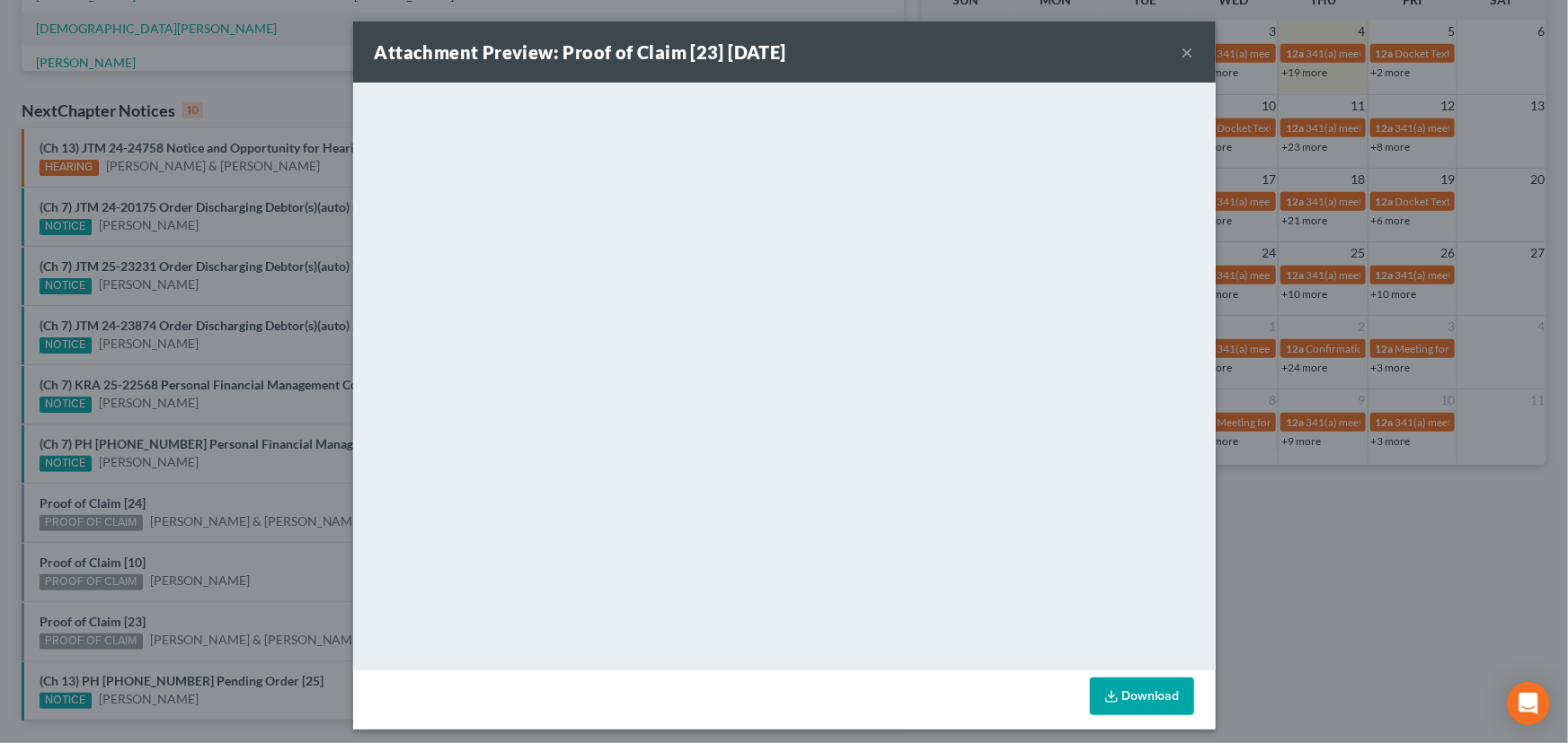
drag, startPoint x: 215, startPoint y: 584, endPoint x: 225, endPoint y: 574, distance: 14.1
click at [217, 583] on div "Attachment Preview: Proof of Claim [23] 09/03/2025 × <object ng-attr-data='http…" at bounding box center [784, 371] width 1568 height 743
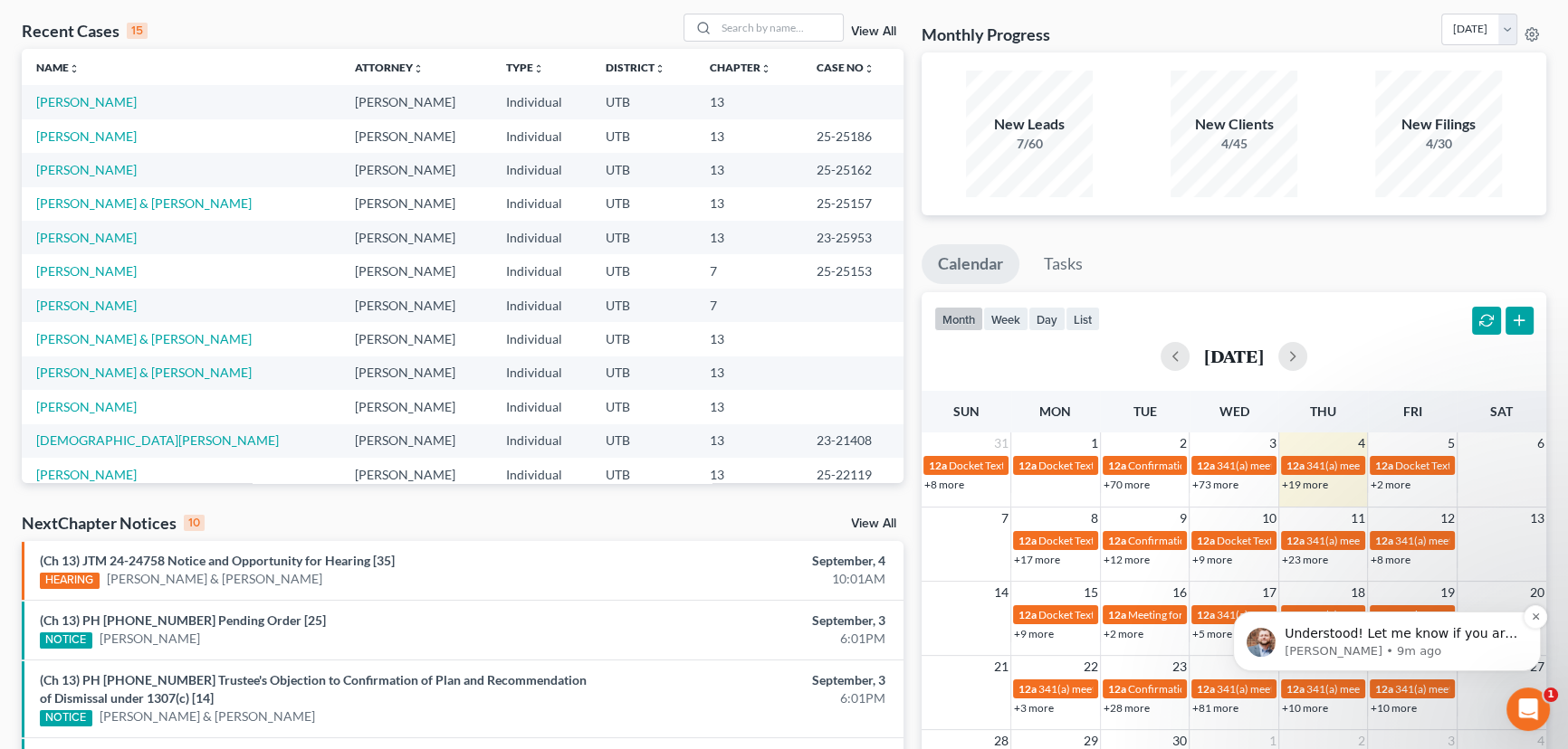
click at [1424, 647] on p "[PERSON_NAME] • 9m ago" at bounding box center [1401, 651] width 233 height 17
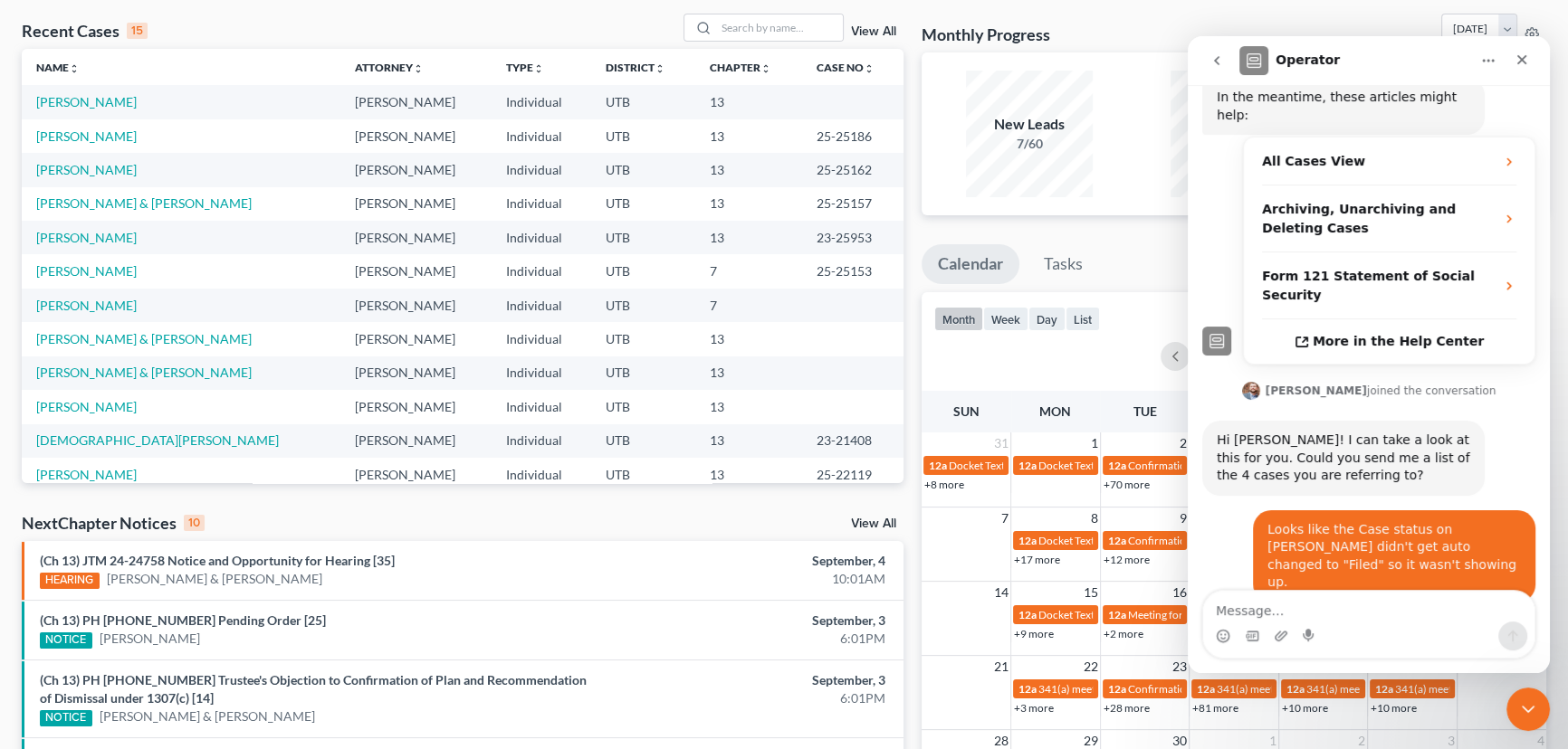
scroll to position [407, 0]
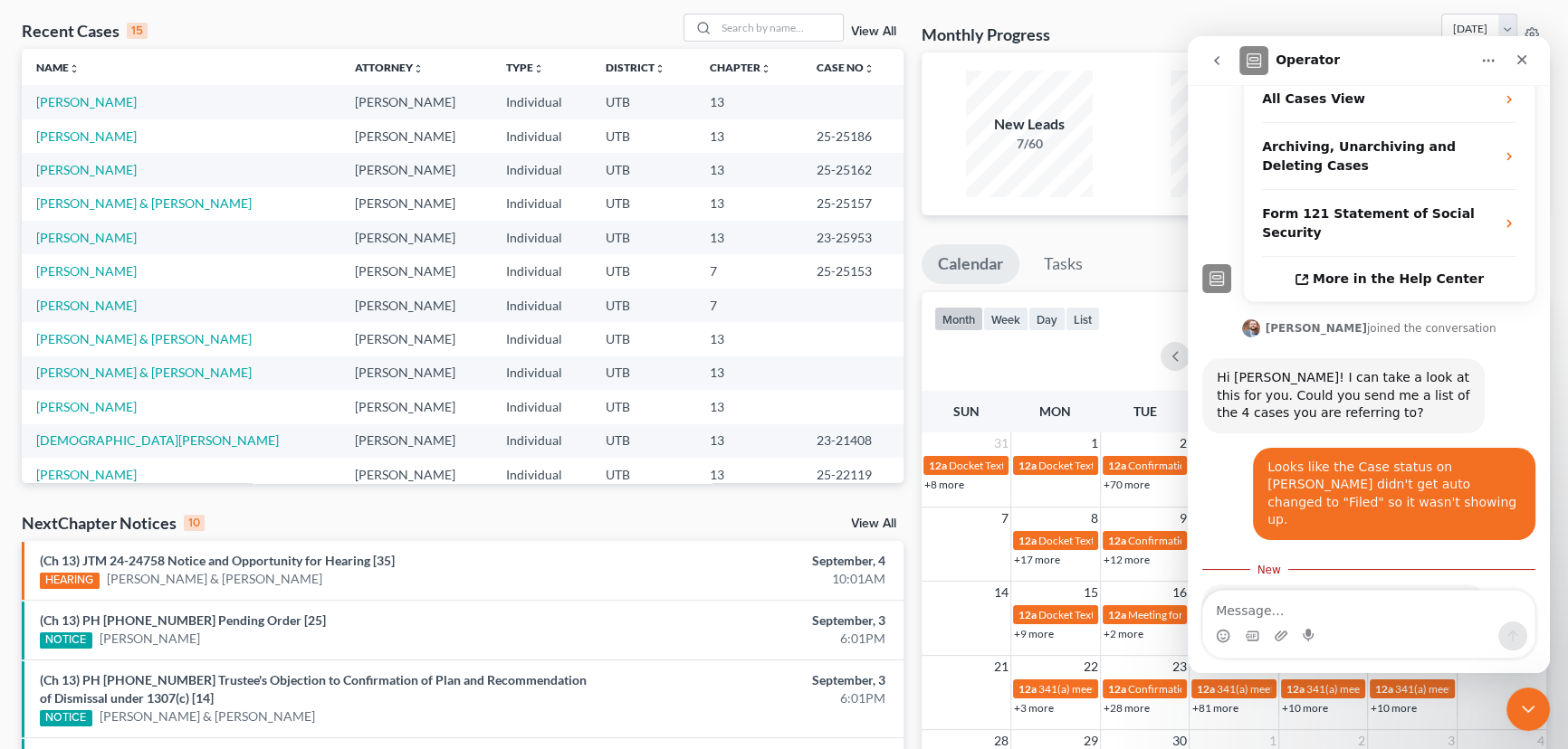
click at [610, 536] on div "NextChapter Notices 10 View All" at bounding box center [461, 527] width 881 height 29
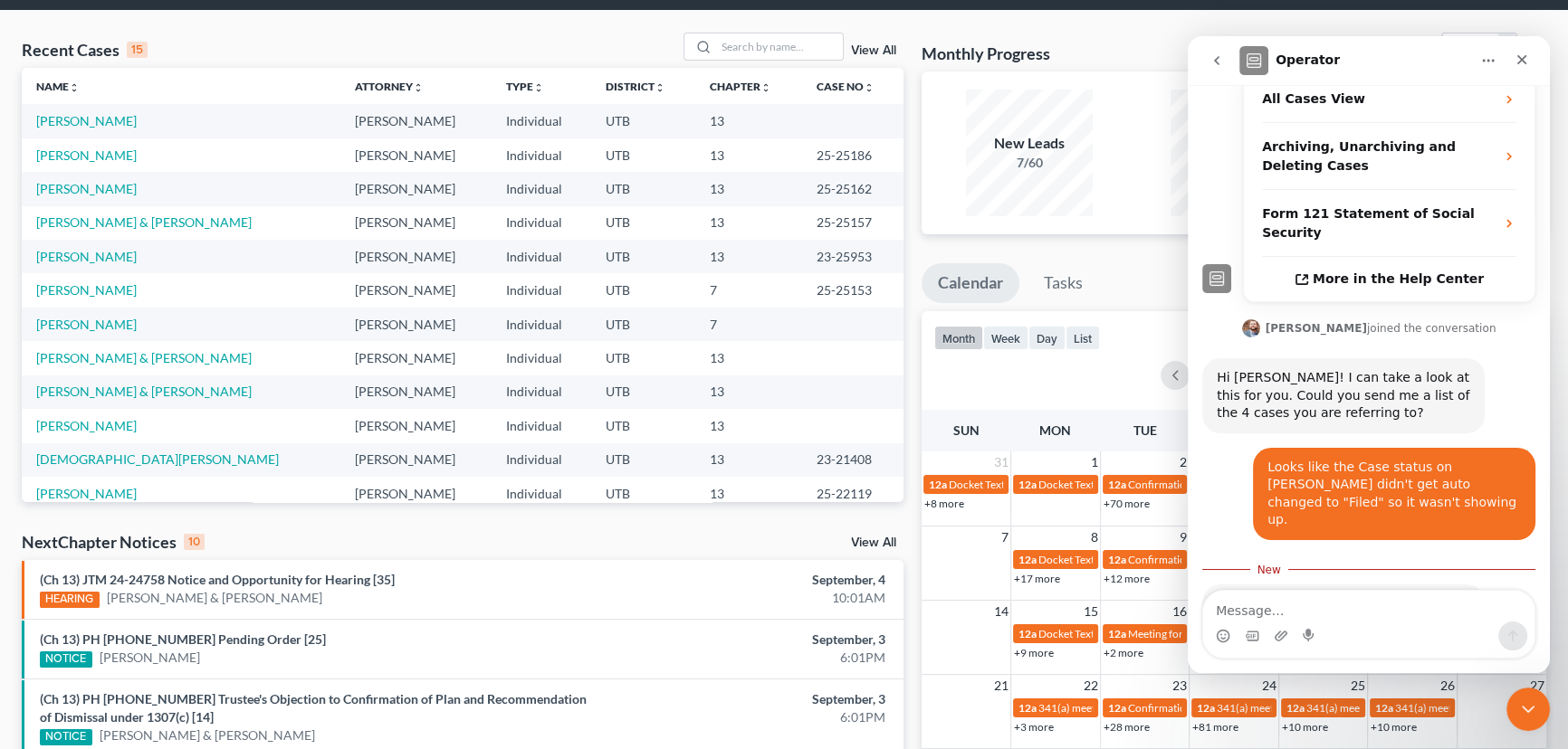
scroll to position [0, 0]
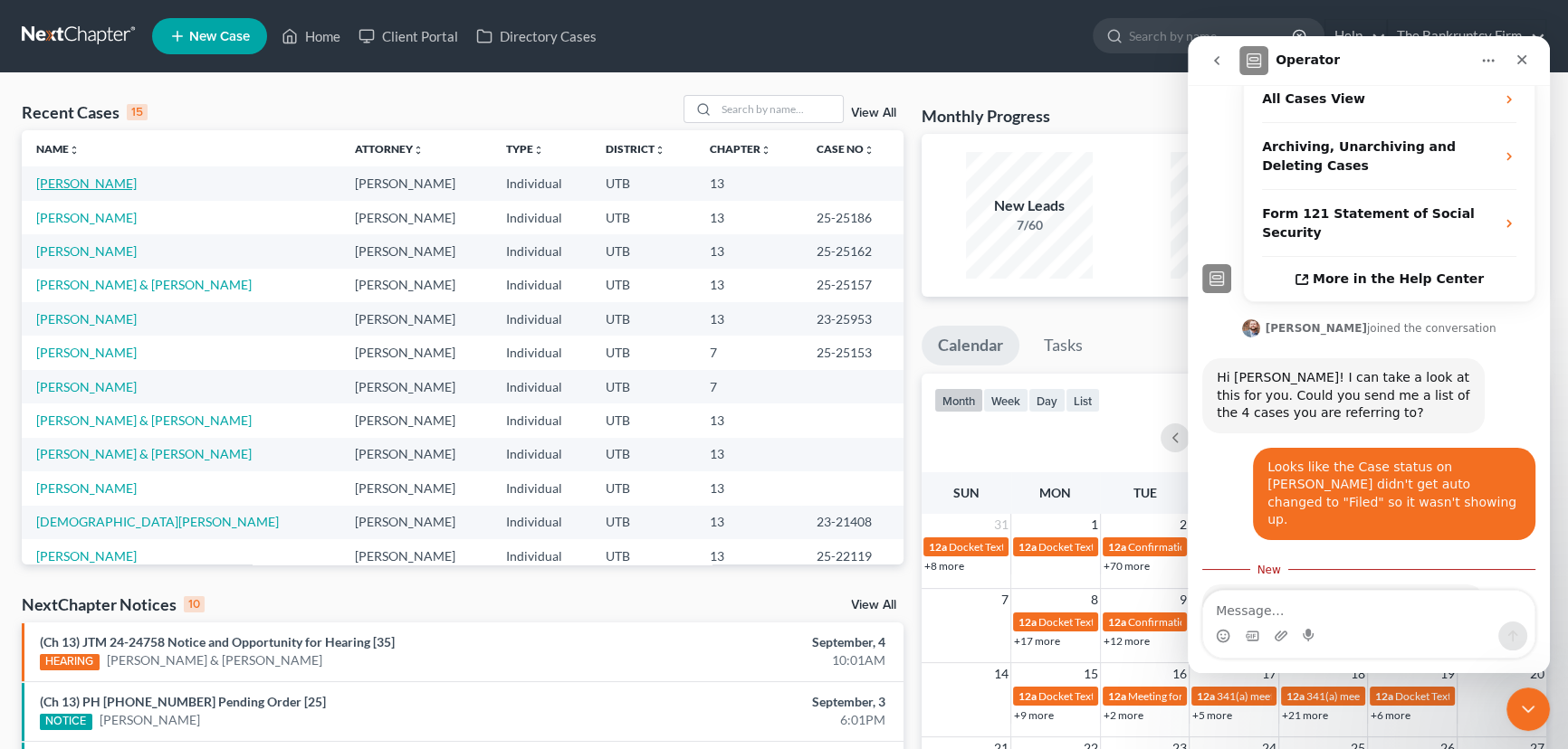
click at [73, 181] on link "[PERSON_NAME]" at bounding box center [85, 184] width 100 height 16
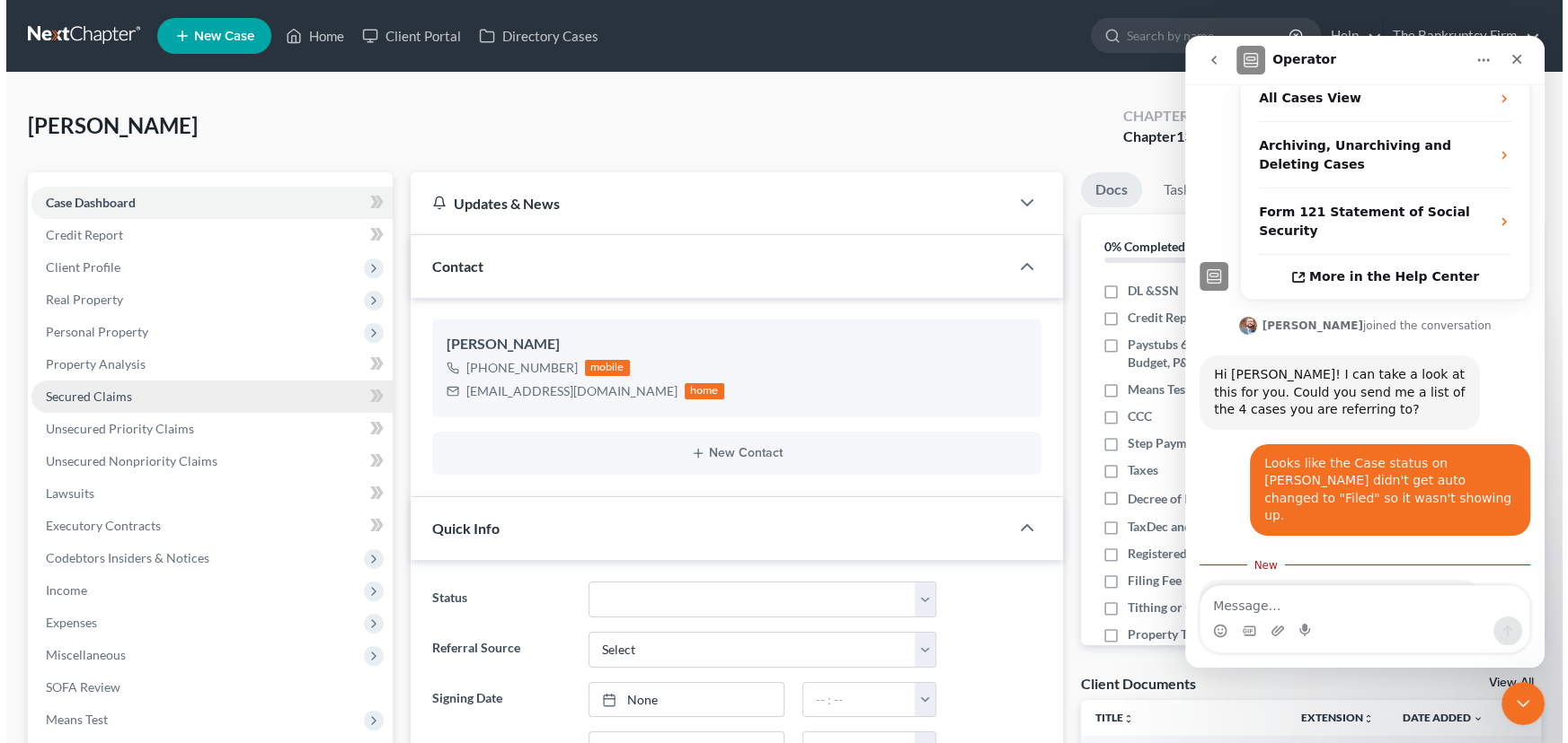
scroll to position [142, 0]
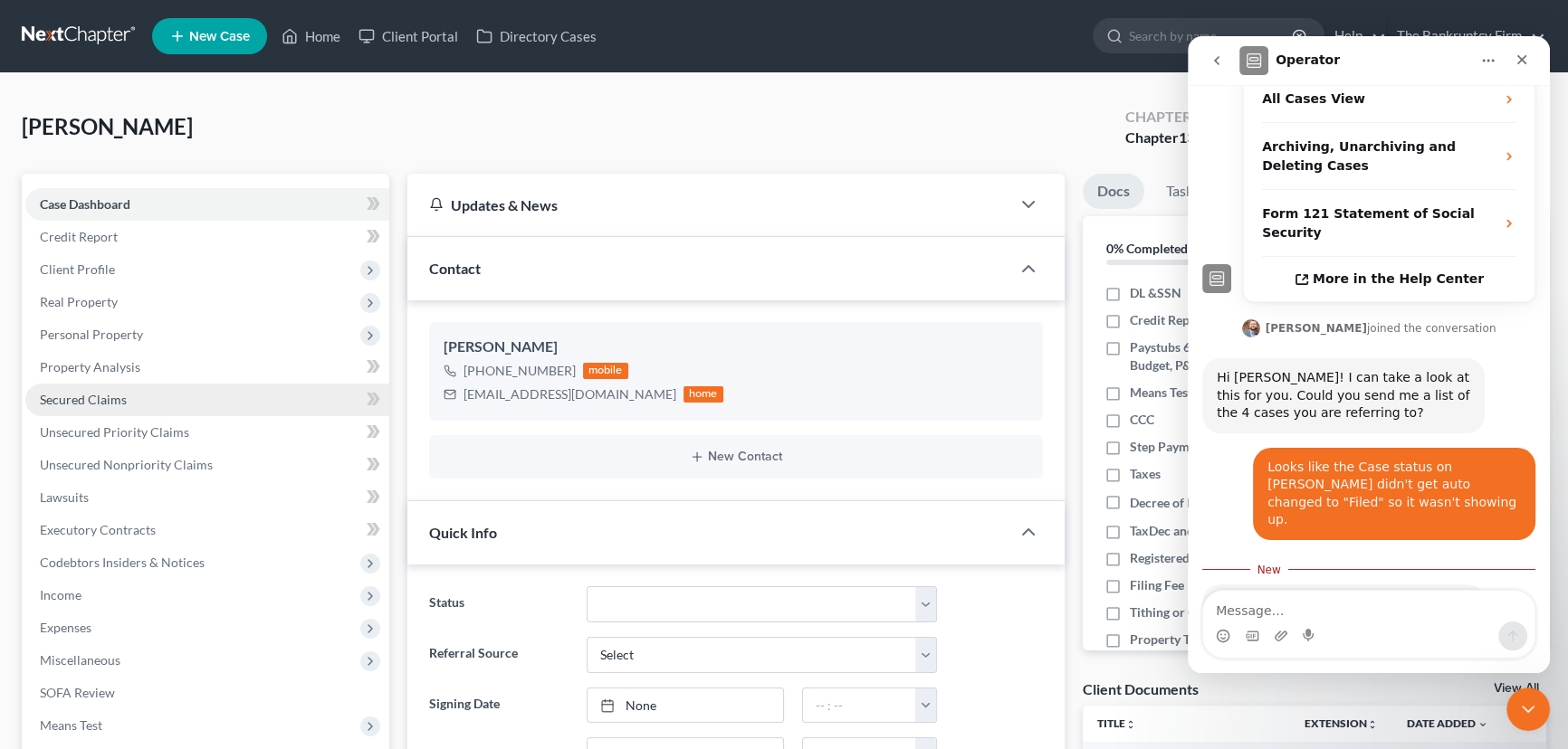
click at [75, 392] on span "Secured Claims" at bounding box center [83, 399] width 86 height 16
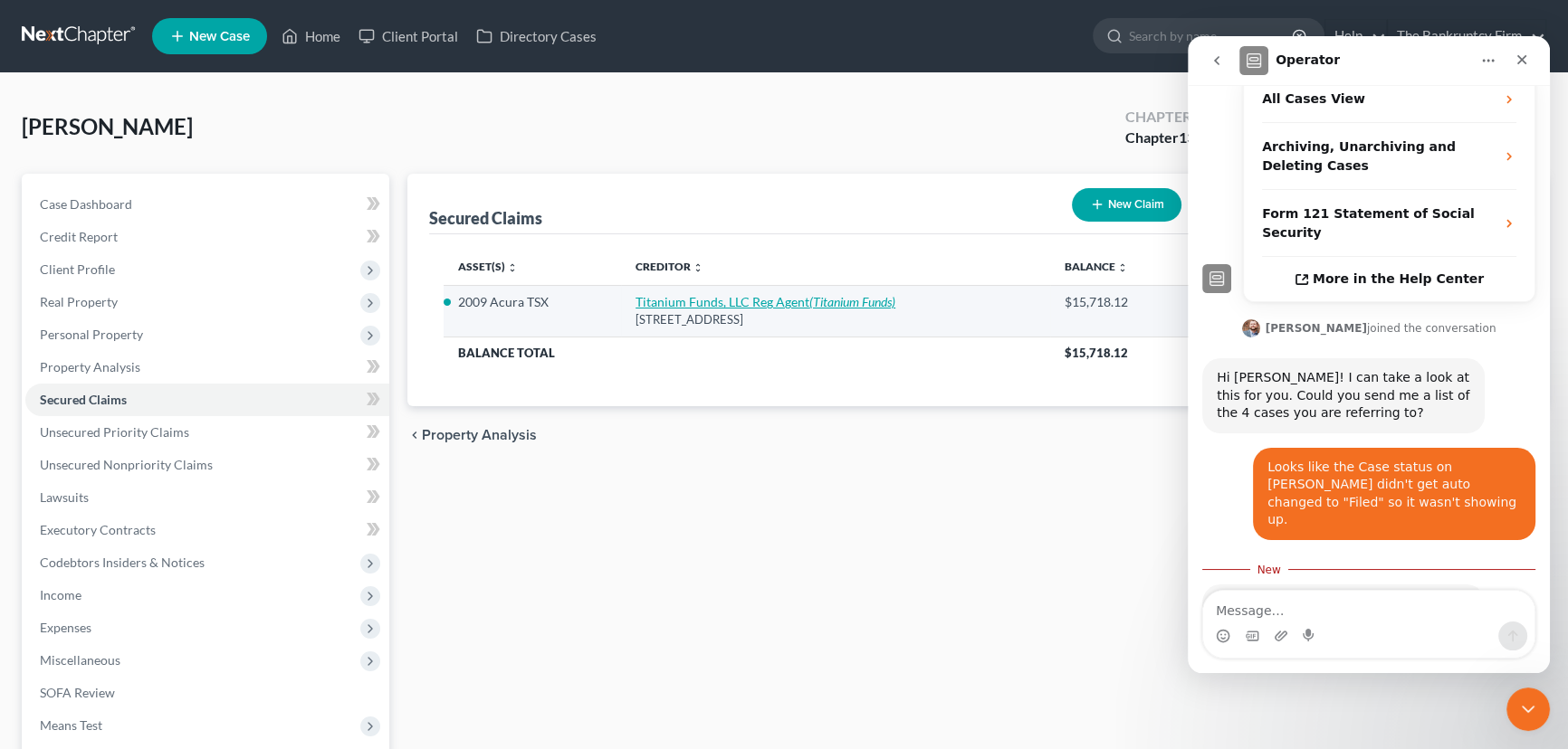
click at [762, 299] on link "Titanium Funds, LLC Reg Agent (Titanium Funds)" at bounding box center [765, 302] width 259 height 16
select select "46"
select select "2"
select select "0"
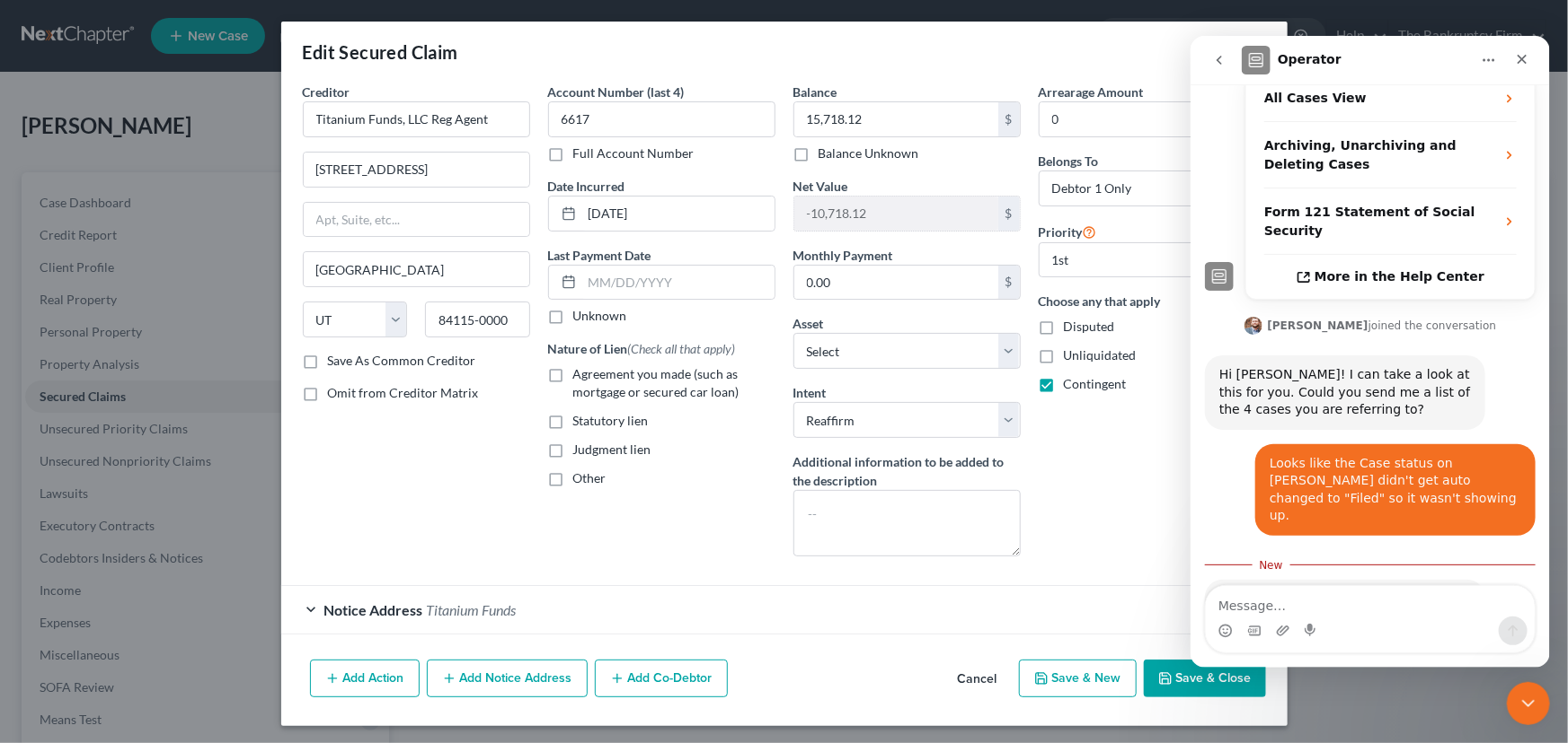
click at [1491, 59] on icon "Home" at bounding box center [1487, 59] width 14 height 14
click at [1522, 59] on icon "Close" at bounding box center [1522, 59] width 10 height 10
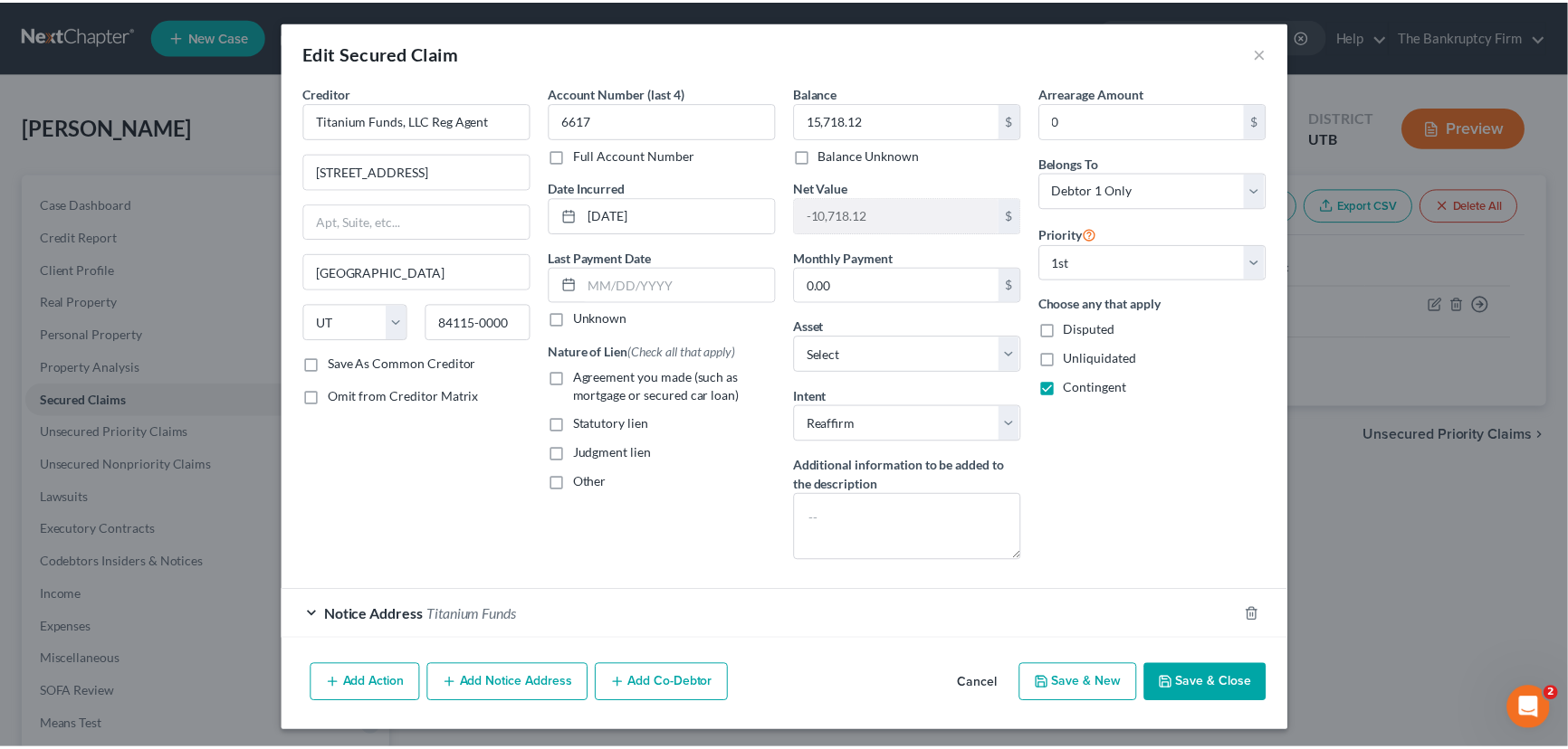
scroll to position [377, 0]
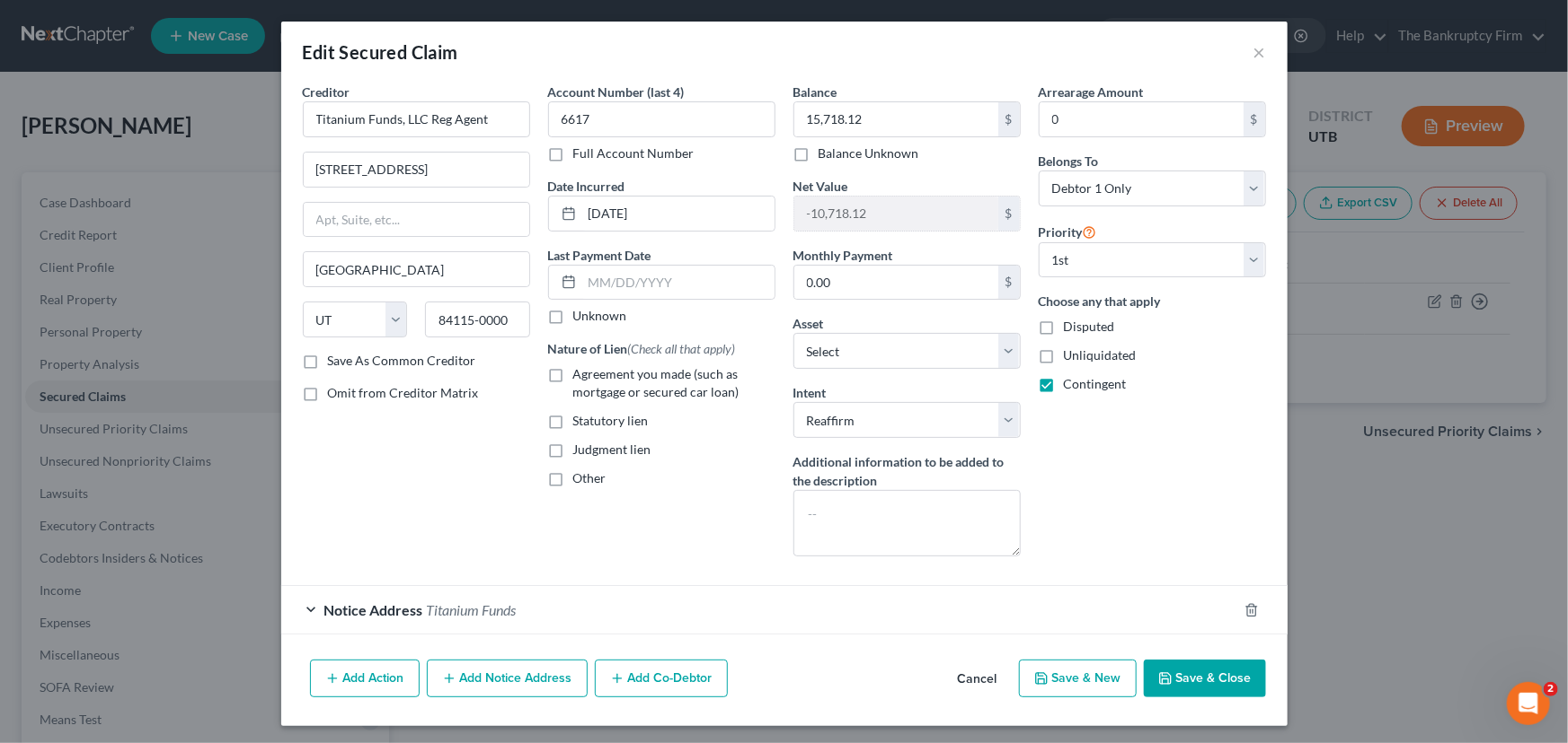
click at [1198, 677] on button "Save & Close" at bounding box center [1204, 678] width 122 height 38
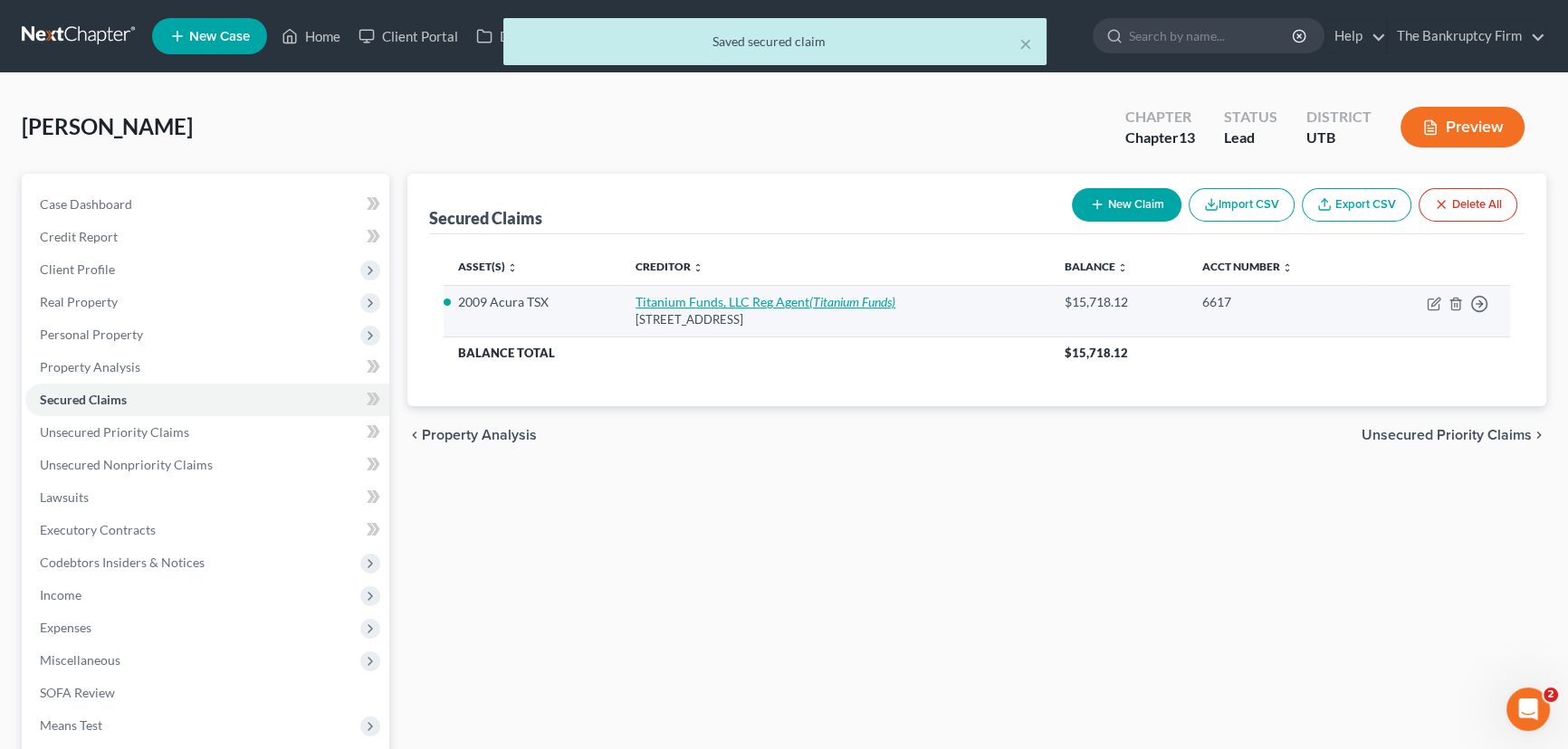
click at [733, 298] on link "Titanium Funds, LLC Reg Agent (Titanium Funds)" at bounding box center [765, 302] width 259 height 16
select select "46"
select select "2"
select select "0"
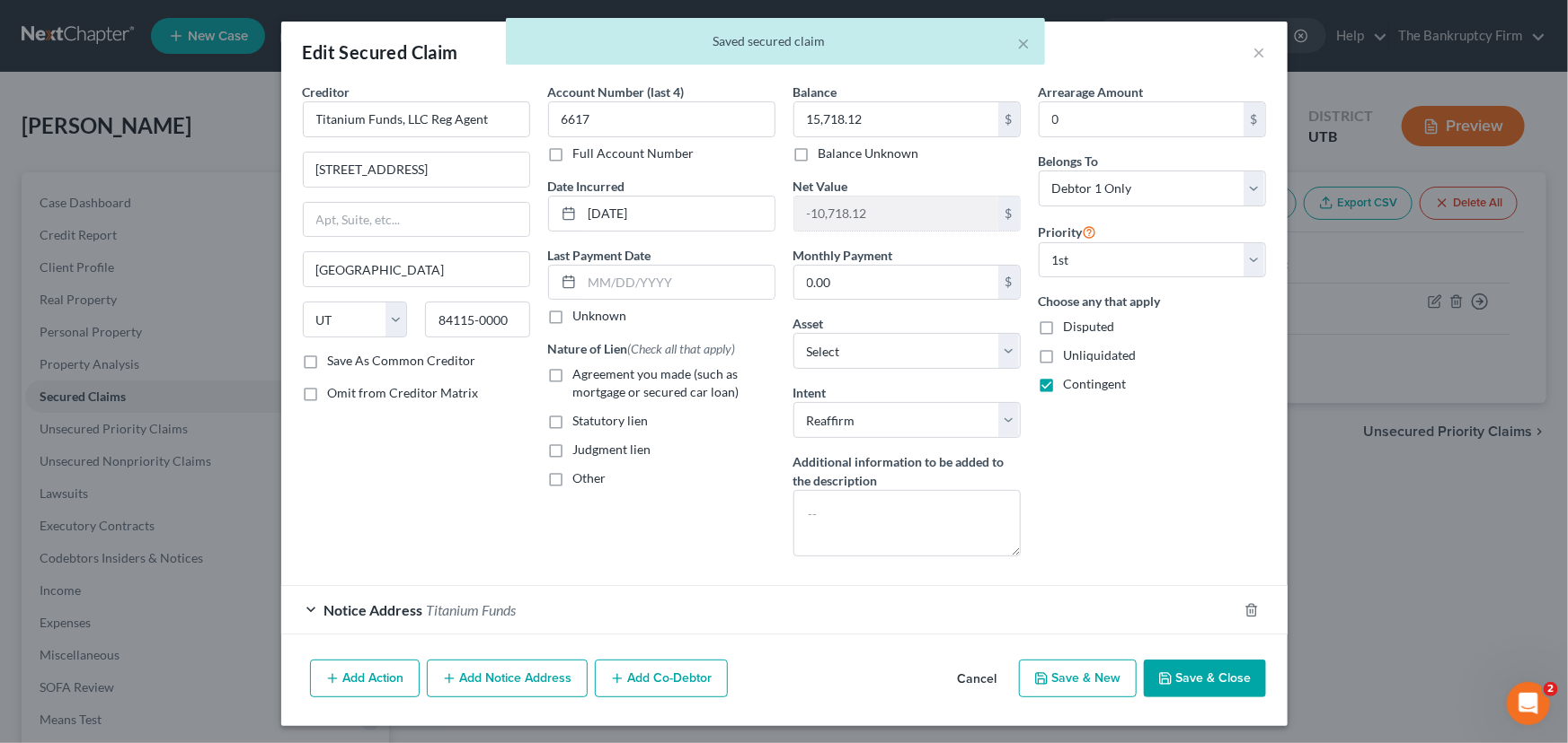
click at [573, 372] on label "Agreement you made (such as mortgage or secured car loan)" at bounding box center [674, 383] width 203 height 36
click at [581, 372] on input "Agreement you made (such as mortgage or secured car loan)" at bounding box center [586, 371] width 12 height 12
checkbox input "true"
click at [1196, 681] on button "Save & Close" at bounding box center [1204, 678] width 122 height 38
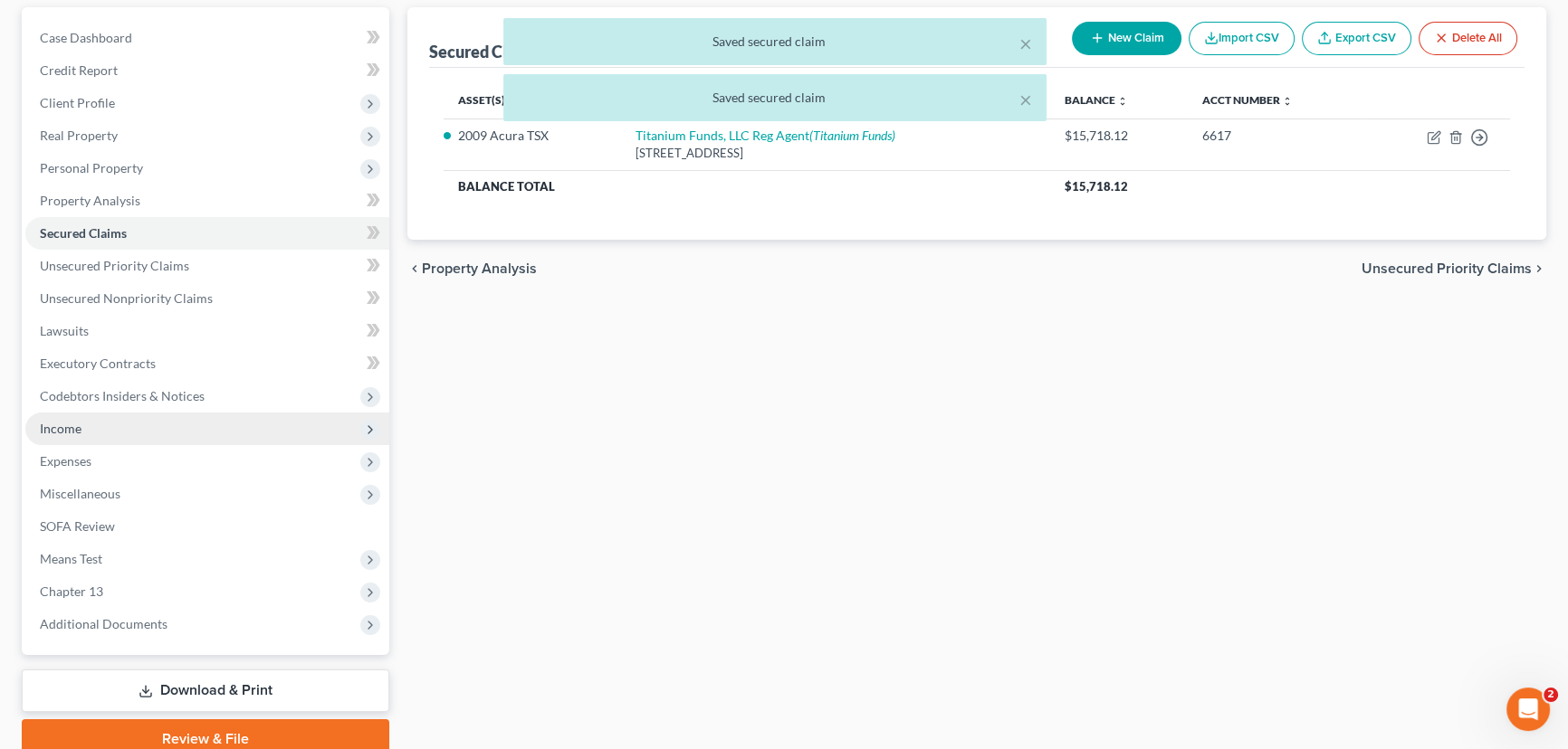
scroll to position [243, 0]
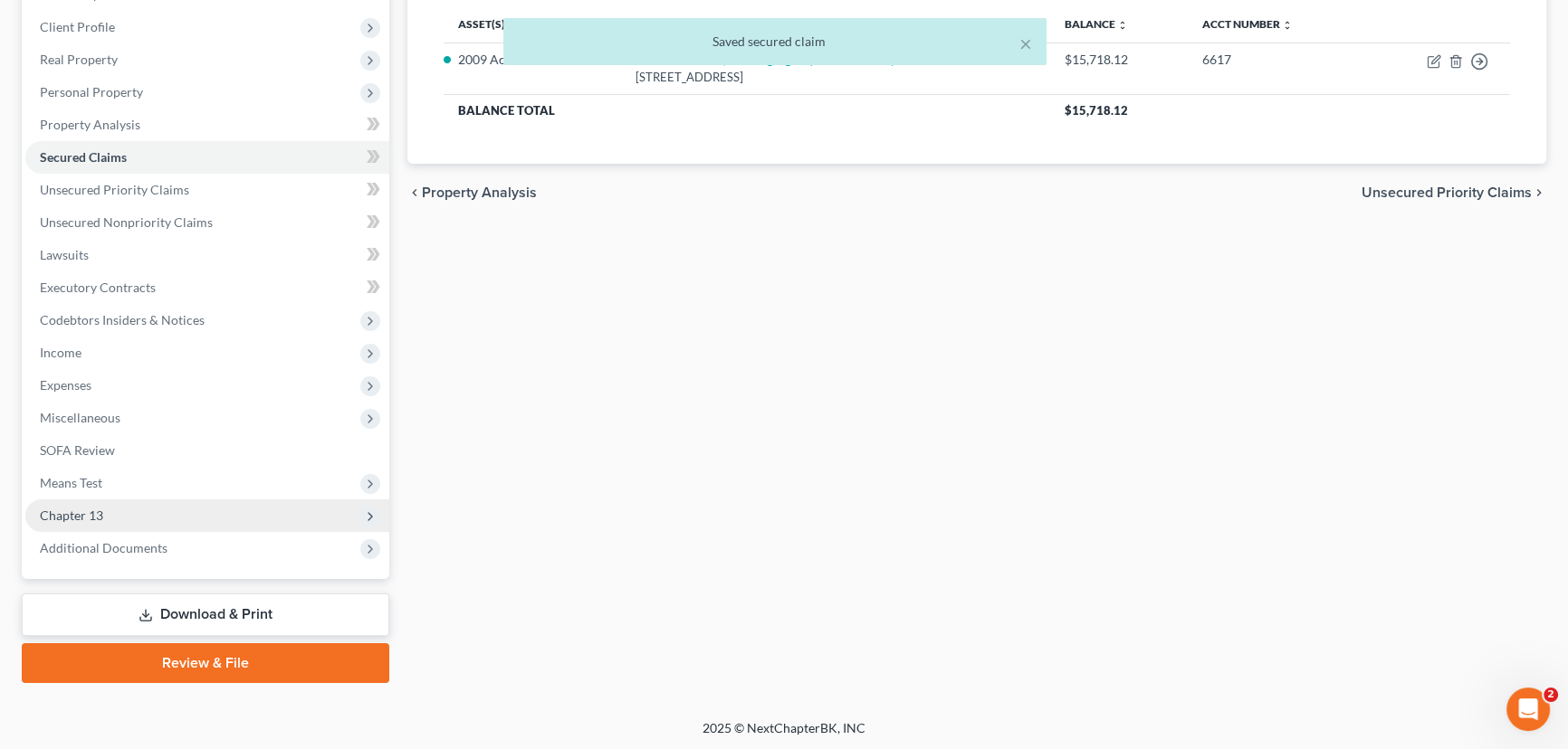
click at [90, 516] on span "Chapter 13" at bounding box center [71, 516] width 63 height 16
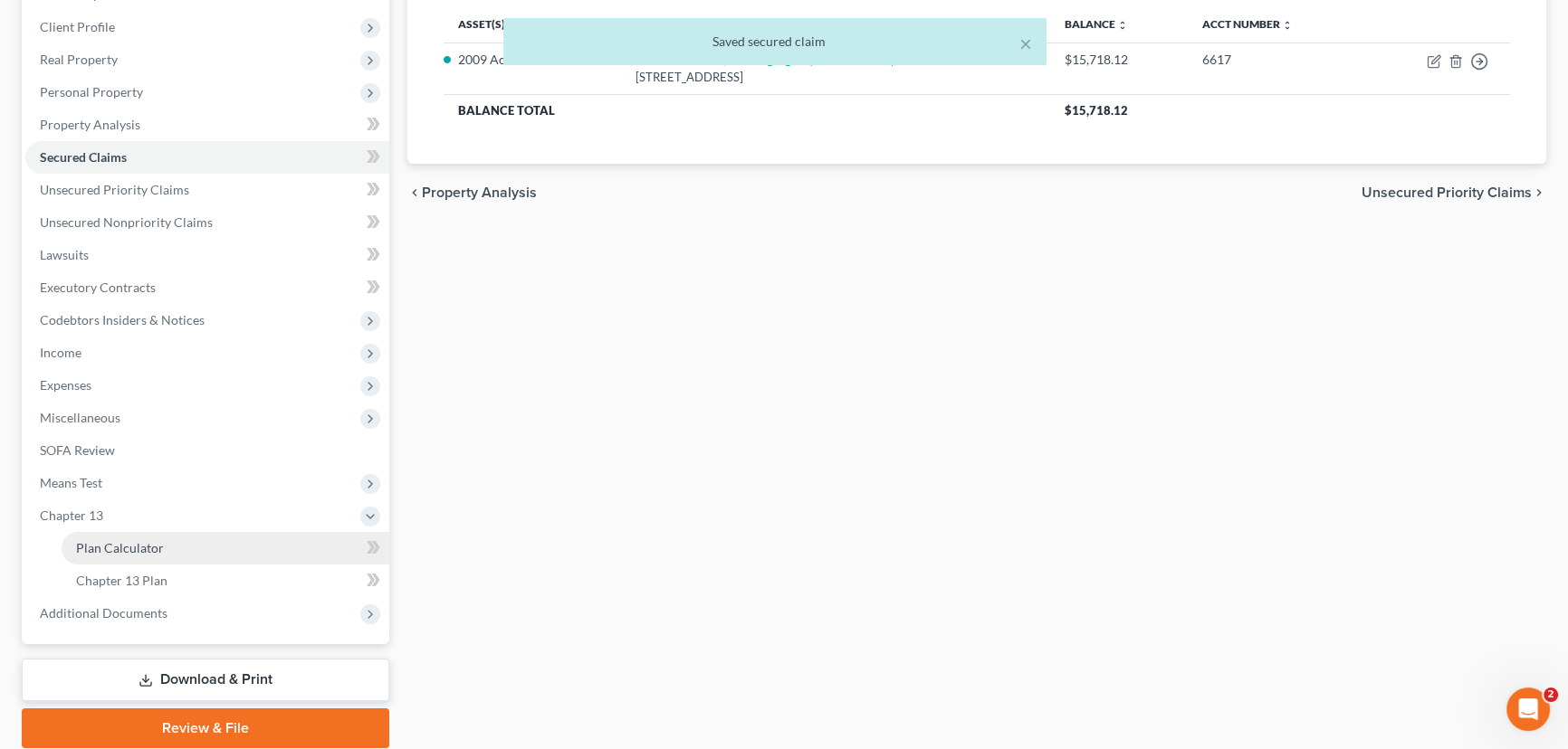
click at [137, 547] on span "Plan Calculator" at bounding box center [119, 548] width 87 height 16
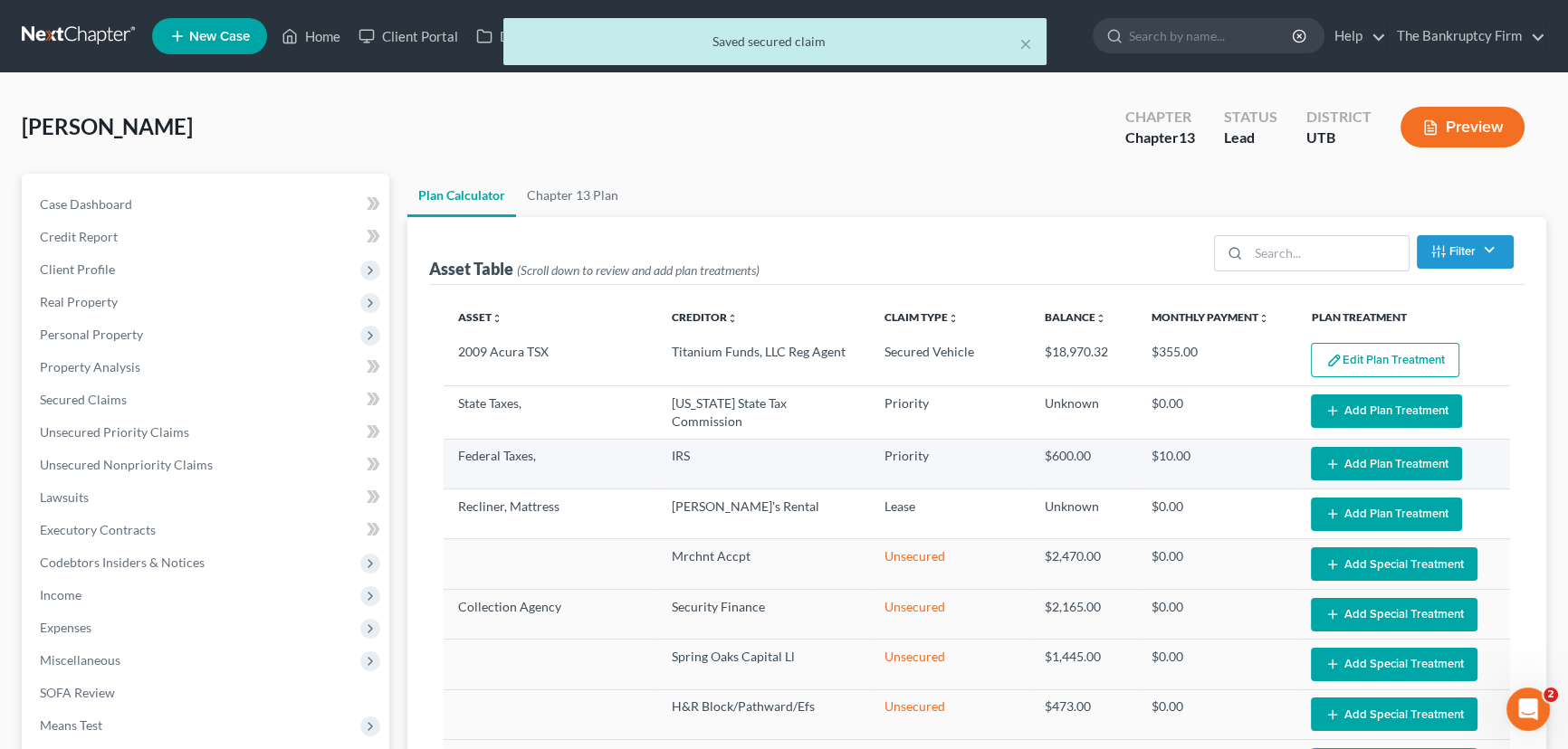
select select "59"
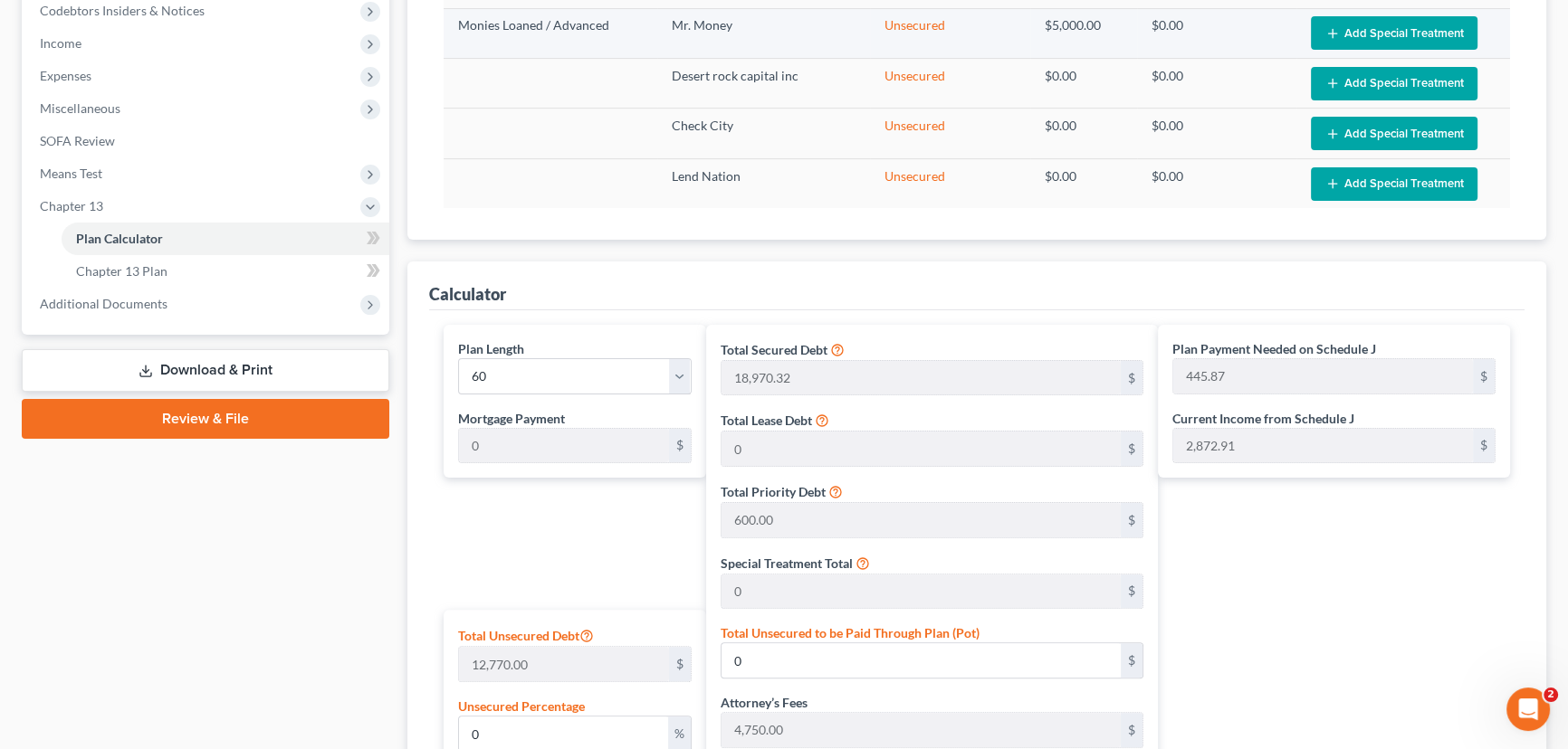
scroll to position [905, 0]
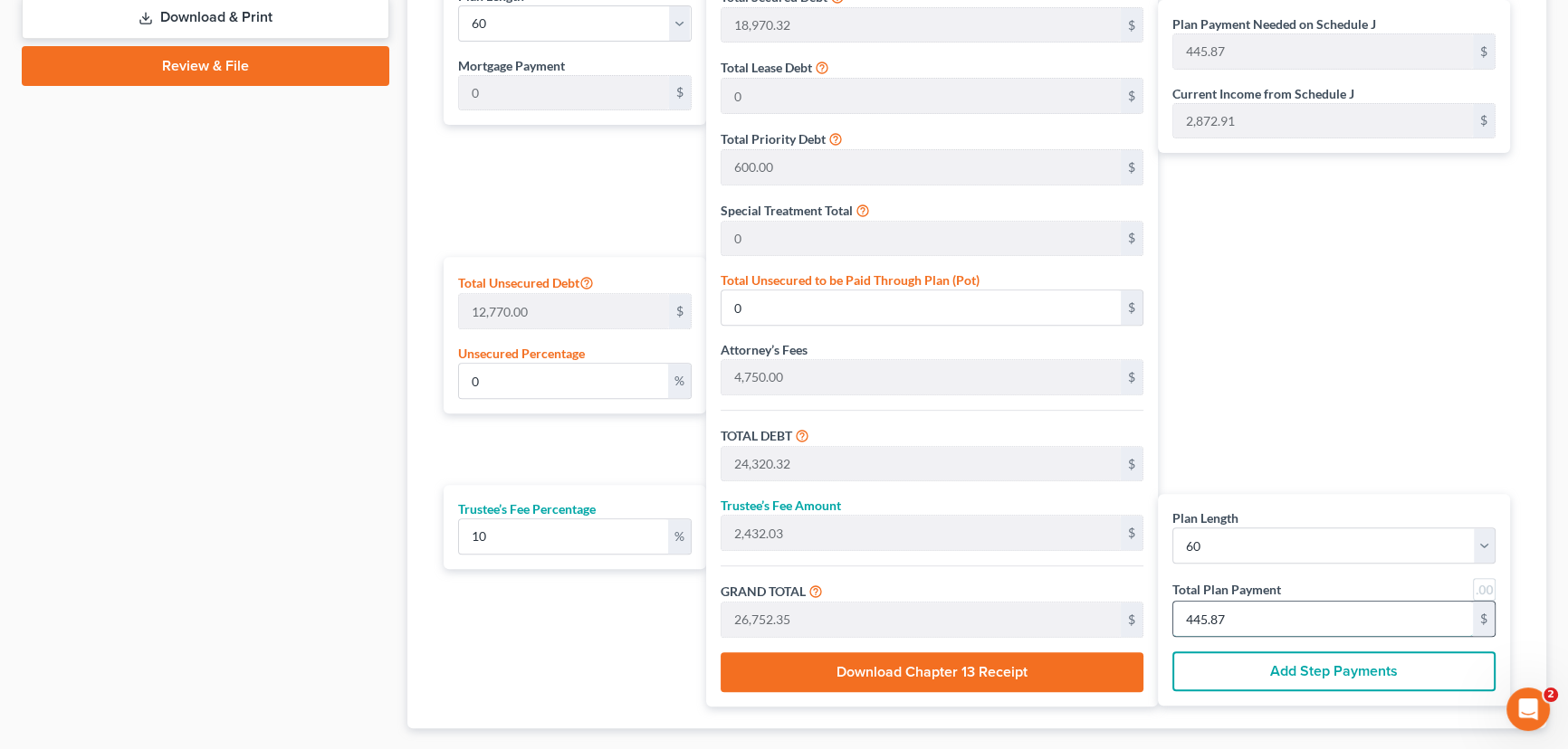
click at [1244, 614] on input "445.87" at bounding box center [1322, 619] width 299 height 34
type input "218.18"
type input "21.81"
type input "240.00"
type input "4"
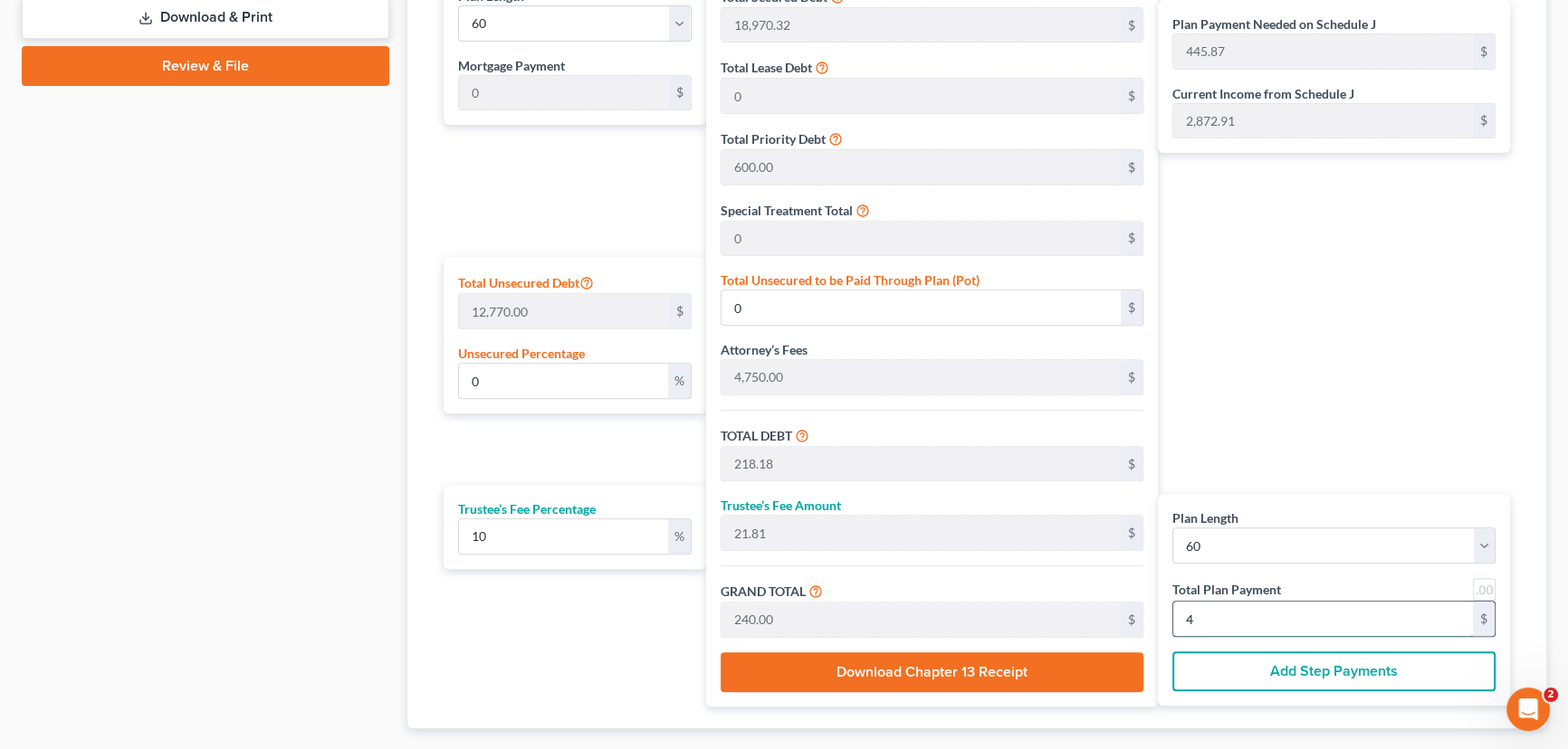
type input "2,400.00"
type input "240.00"
type input "2,640.00"
type input "44"
type input "24,272.72"
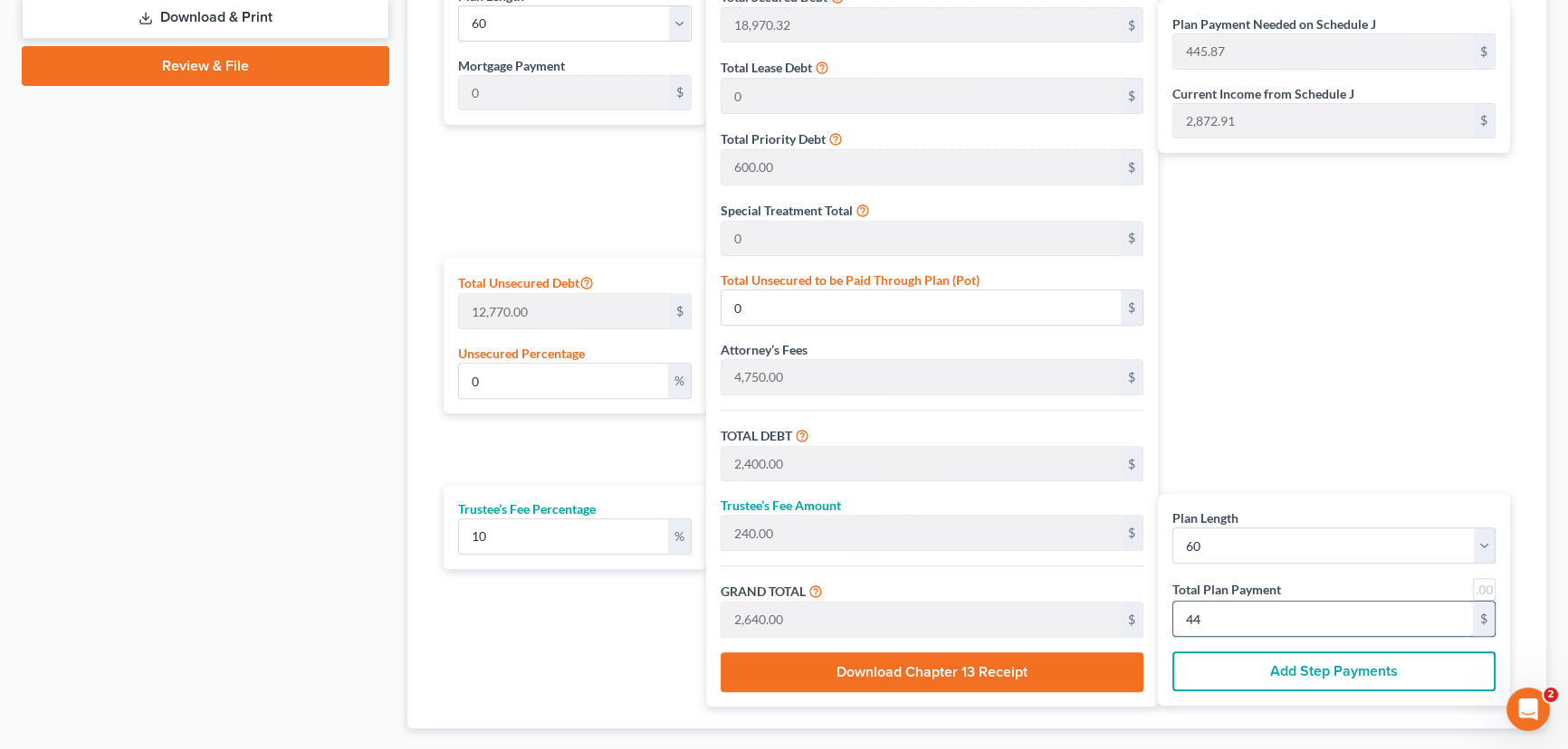
type input "2,427.27"
type input "26,700.00"
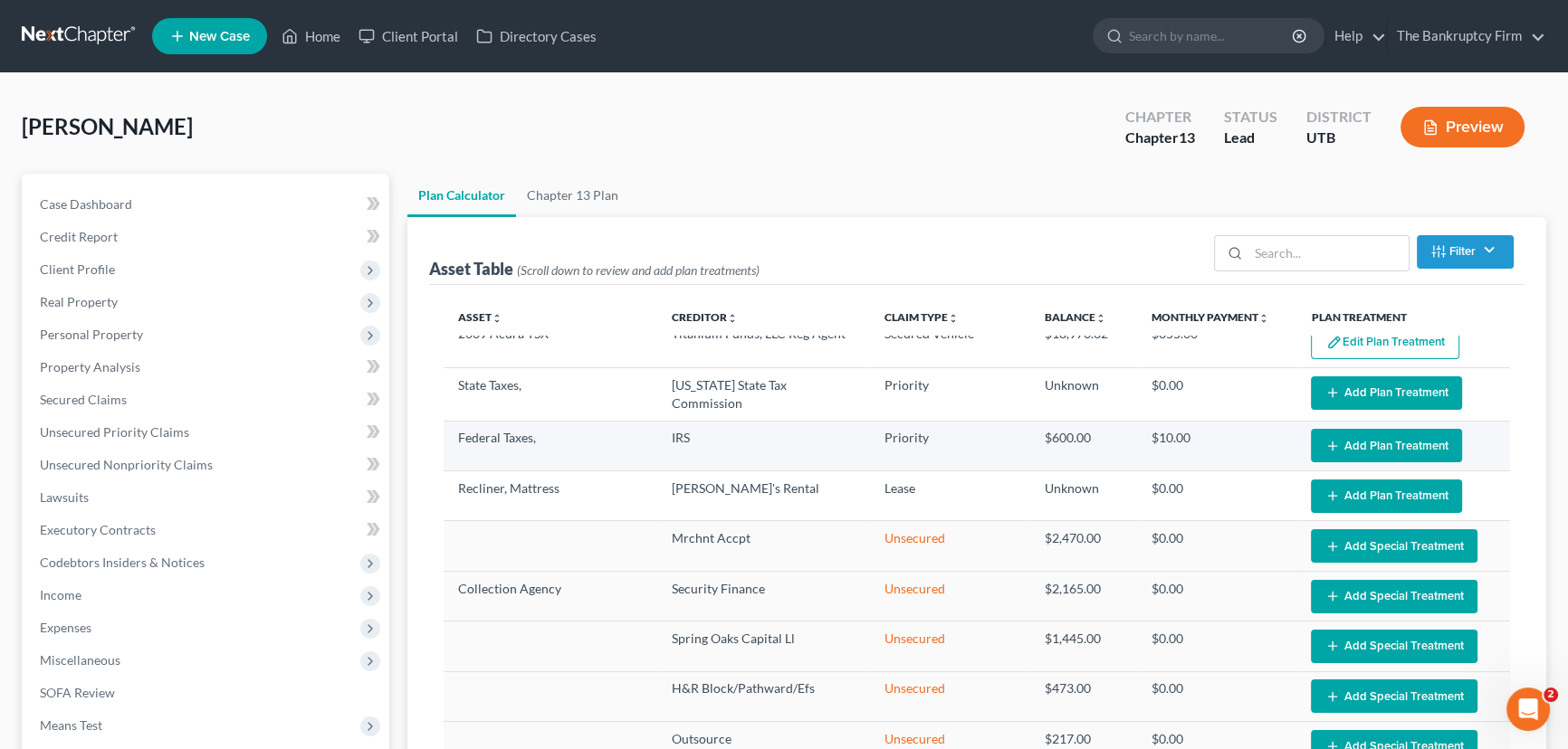
scroll to position [0, 0]
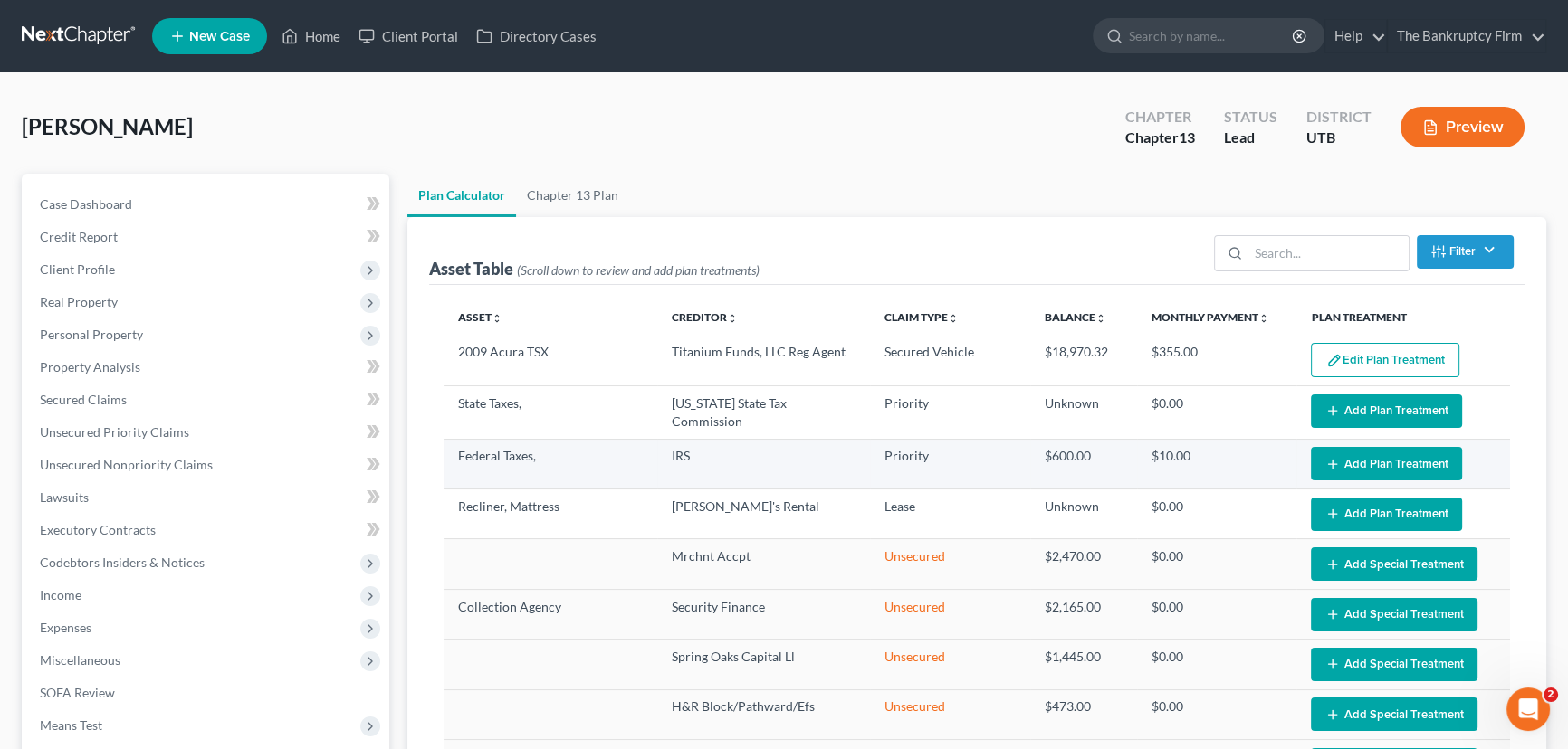
type input "445.00"
click at [1348, 460] on button "Add Plan Treatment" at bounding box center [1386, 463] width 152 height 33
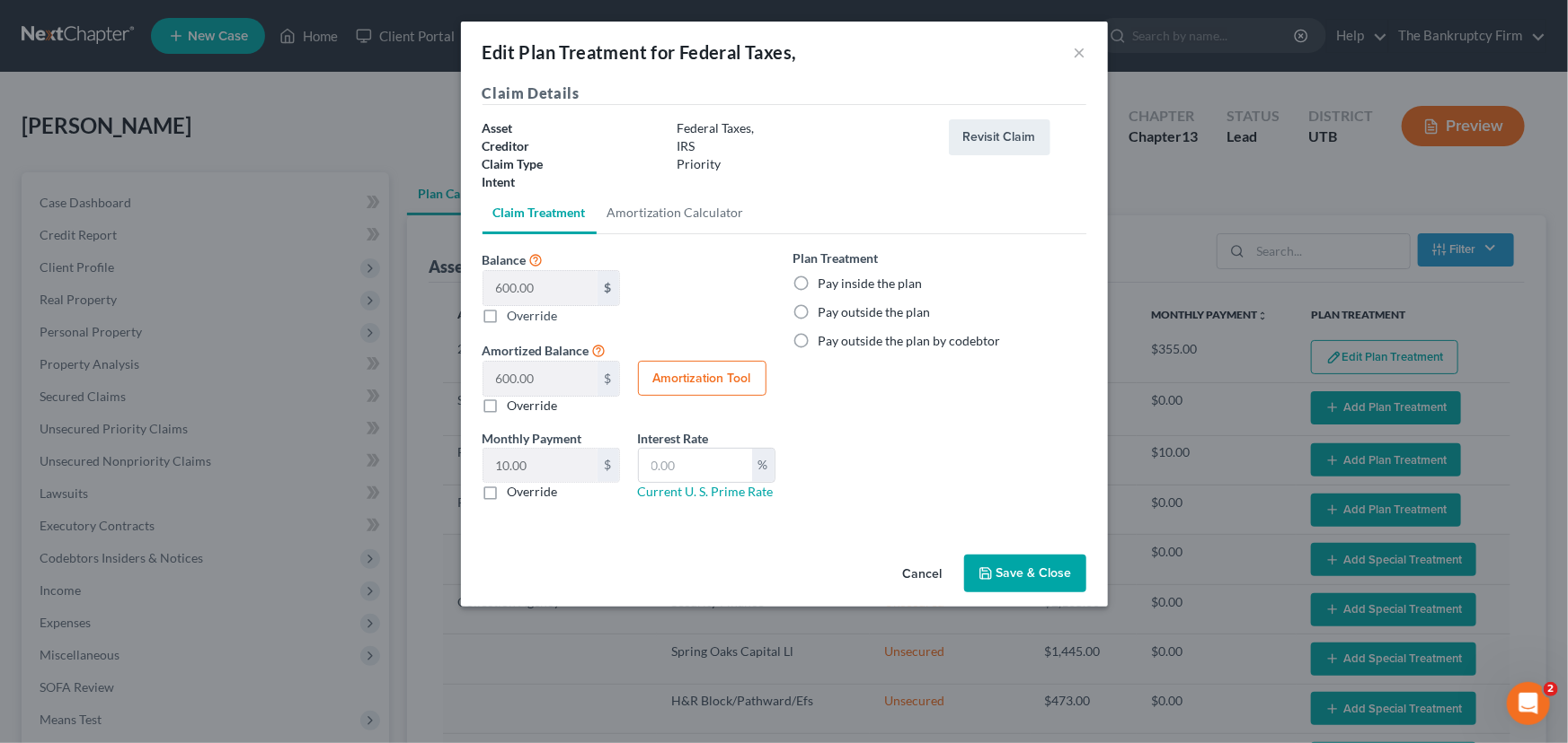
drag, startPoint x: 803, startPoint y: 281, endPoint x: 826, endPoint y: 333, distance: 56.9
click at [819, 281] on label "Pay inside the plan" at bounding box center [871, 283] width 104 height 18
click at [825, 281] on input "Pay inside the plan" at bounding box center [831, 280] width 12 height 12
radio input "true"
click at [1040, 574] on button "Save & Close" at bounding box center [1025, 573] width 122 height 38
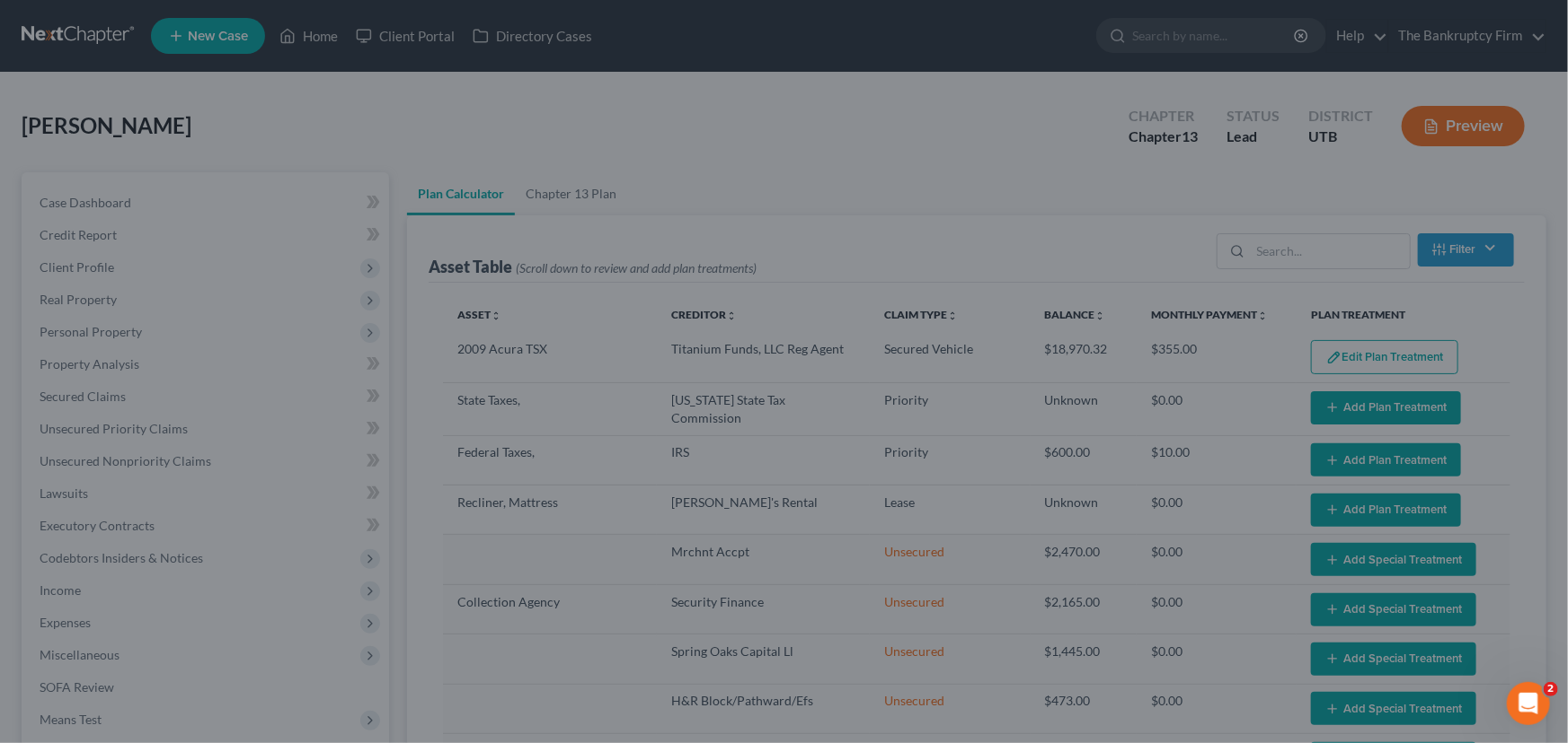
select select "59"
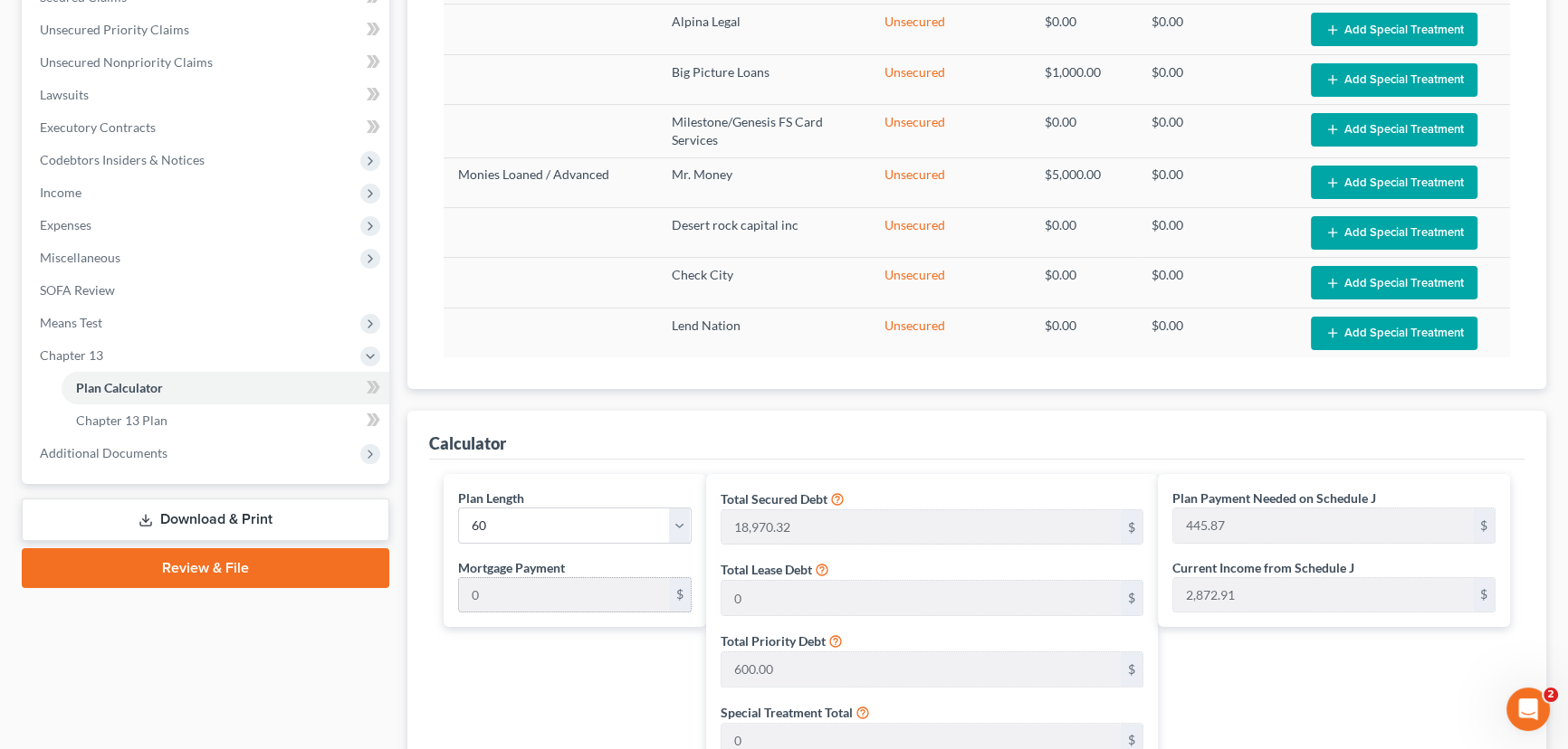
scroll to position [411, 0]
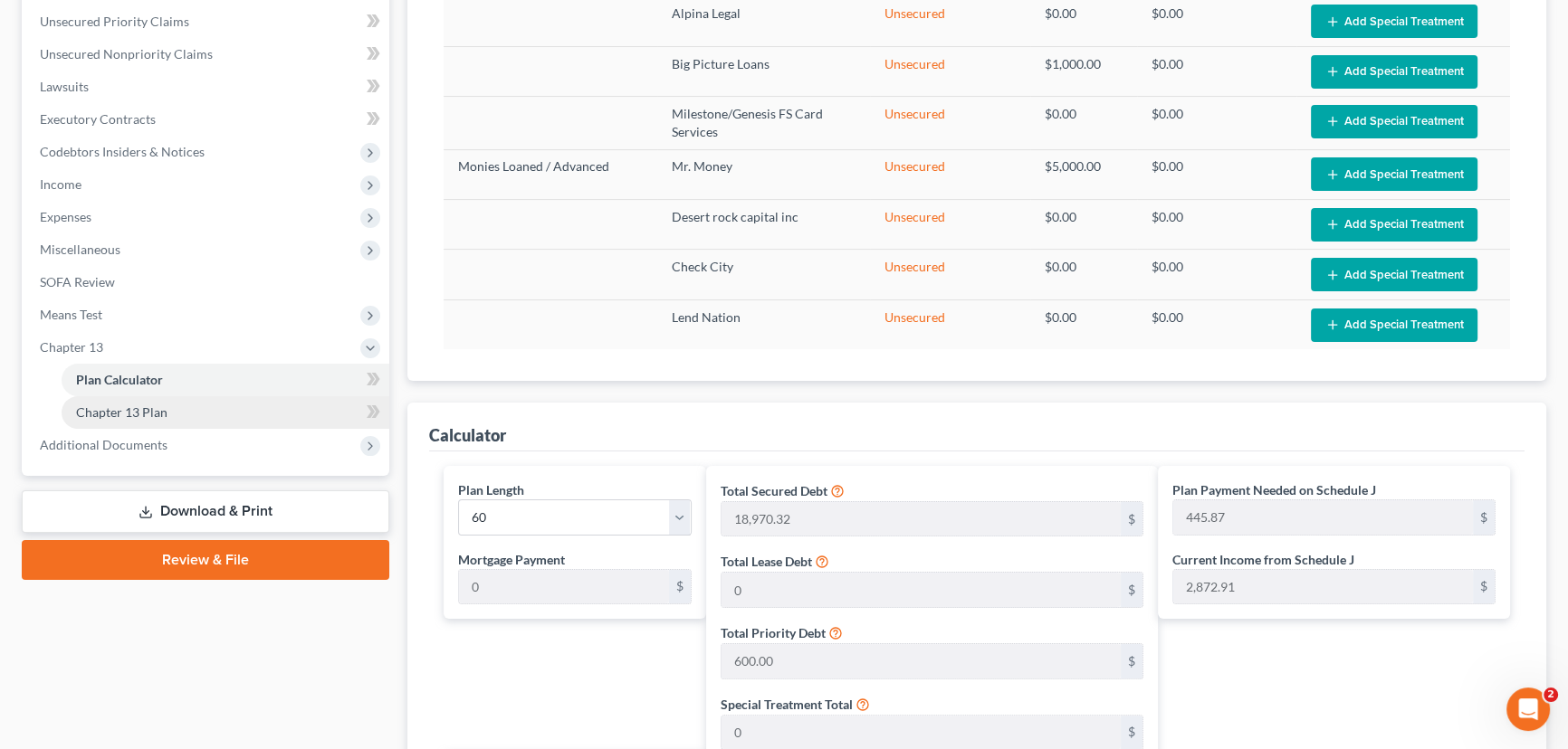
click at [153, 404] on span "Chapter 13 Plan" at bounding box center [121, 412] width 91 height 16
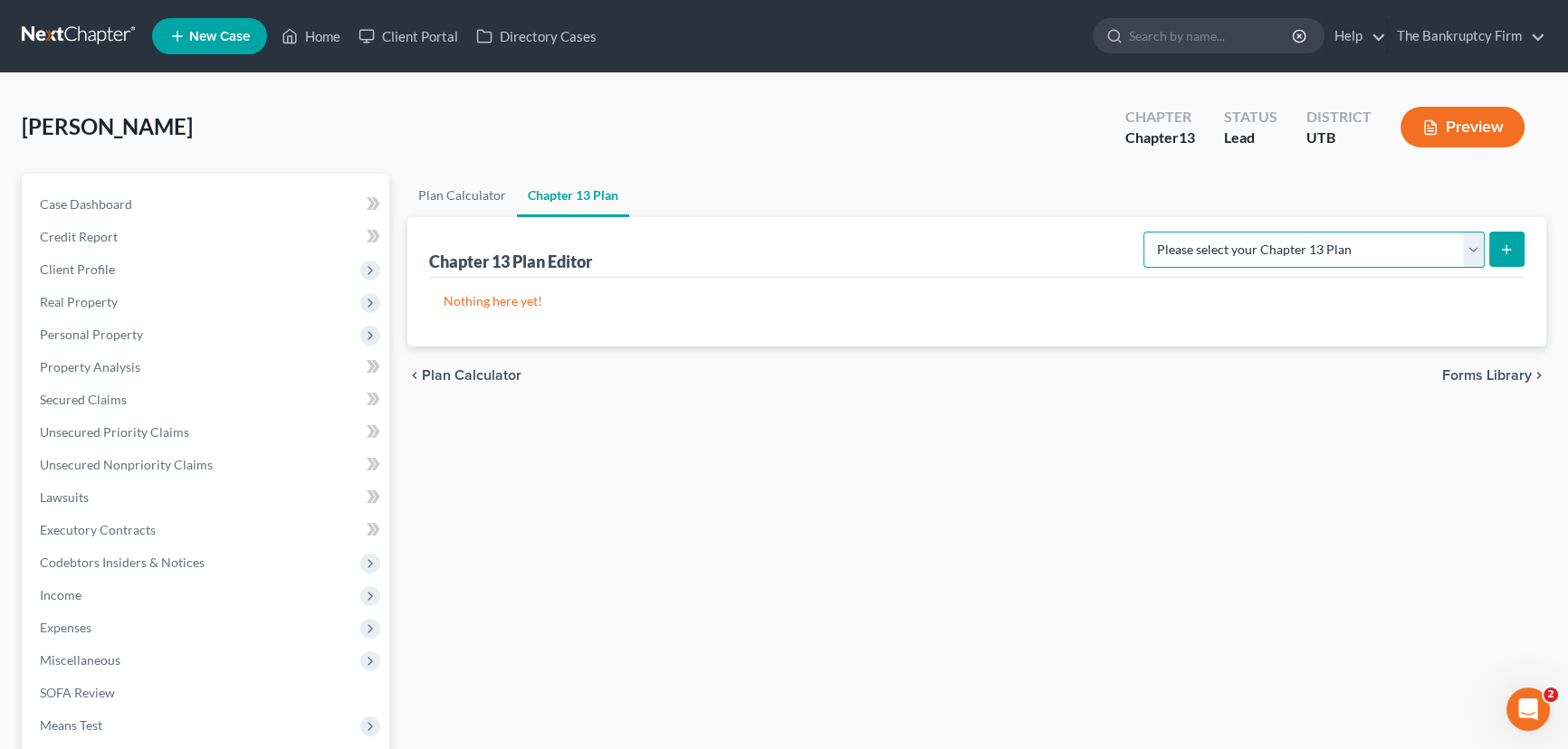
click at [1470, 250] on select "Please select your Chapter 13 Plan Chapter 13 Plan - The Bankruptcy Firm - Utah…" at bounding box center [1313, 249] width 341 height 36
select select "0"
click at [1183, 231] on select "Please select your Chapter 13 Plan Chapter 13 Plan - The Bankruptcy Firm - Utah…" at bounding box center [1313, 249] width 341 height 36
click at [1509, 250] on line "submit" at bounding box center [1506, 250] width 8 height 0
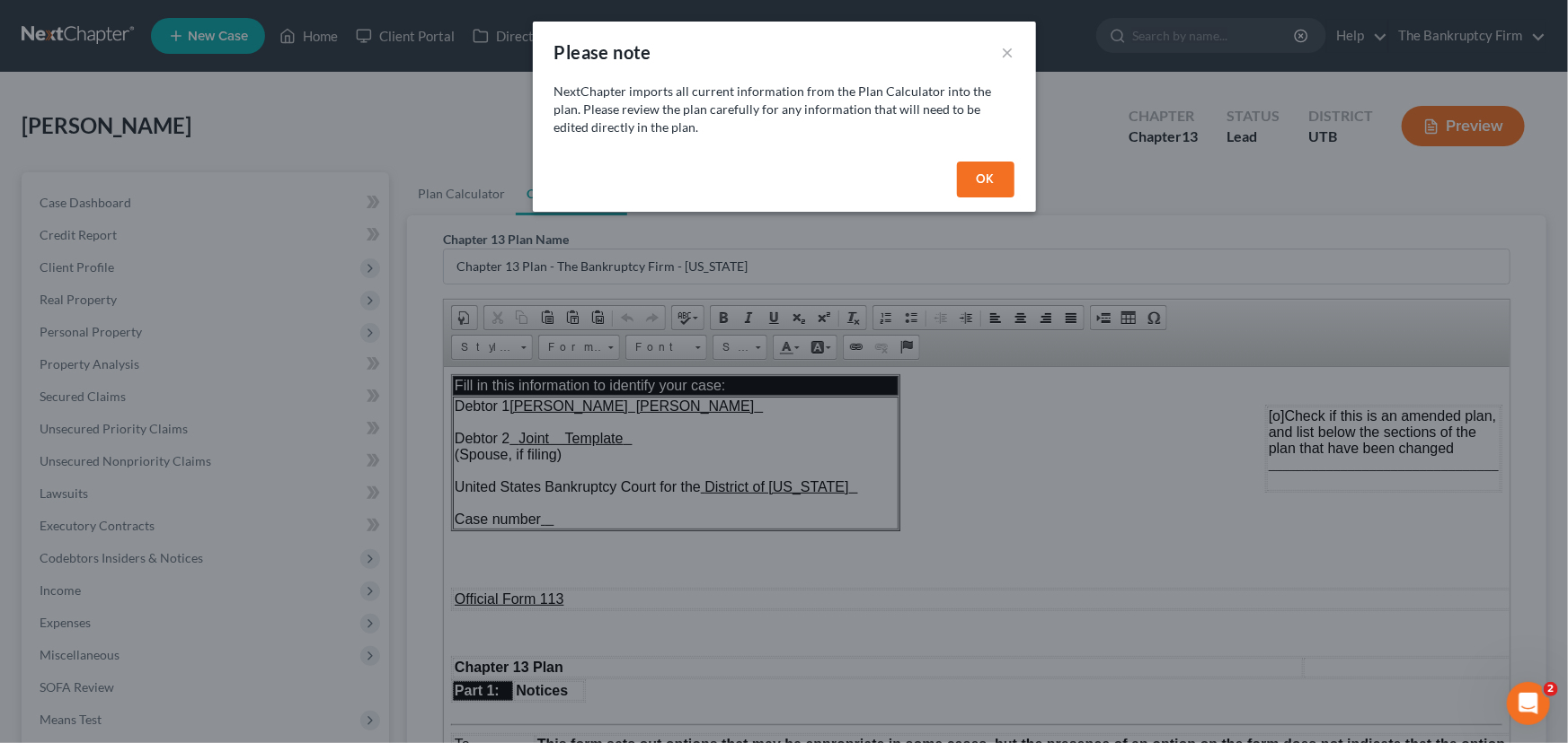
click at [987, 179] on button "OK" at bounding box center [986, 179] width 58 height 36
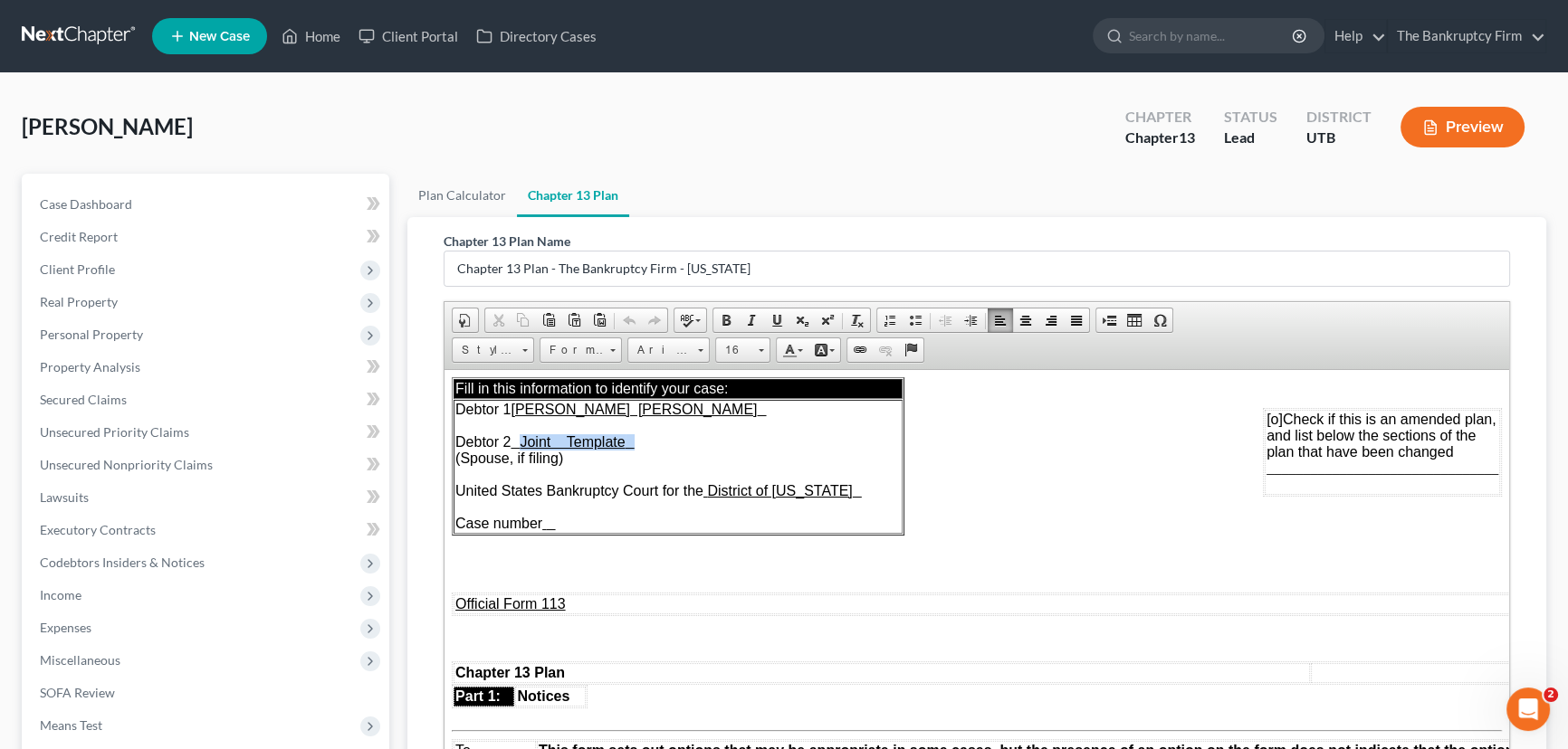
drag, startPoint x: 536, startPoint y: 443, endPoint x: 711, endPoint y: 443, distance: 175.0
click at [711, 443] on td "Debtor 1 Michael Keith Adams Debtor 2 Joint Template (Spouse, if filing) United…" at bounding box center [678, 466] width 449 height 134
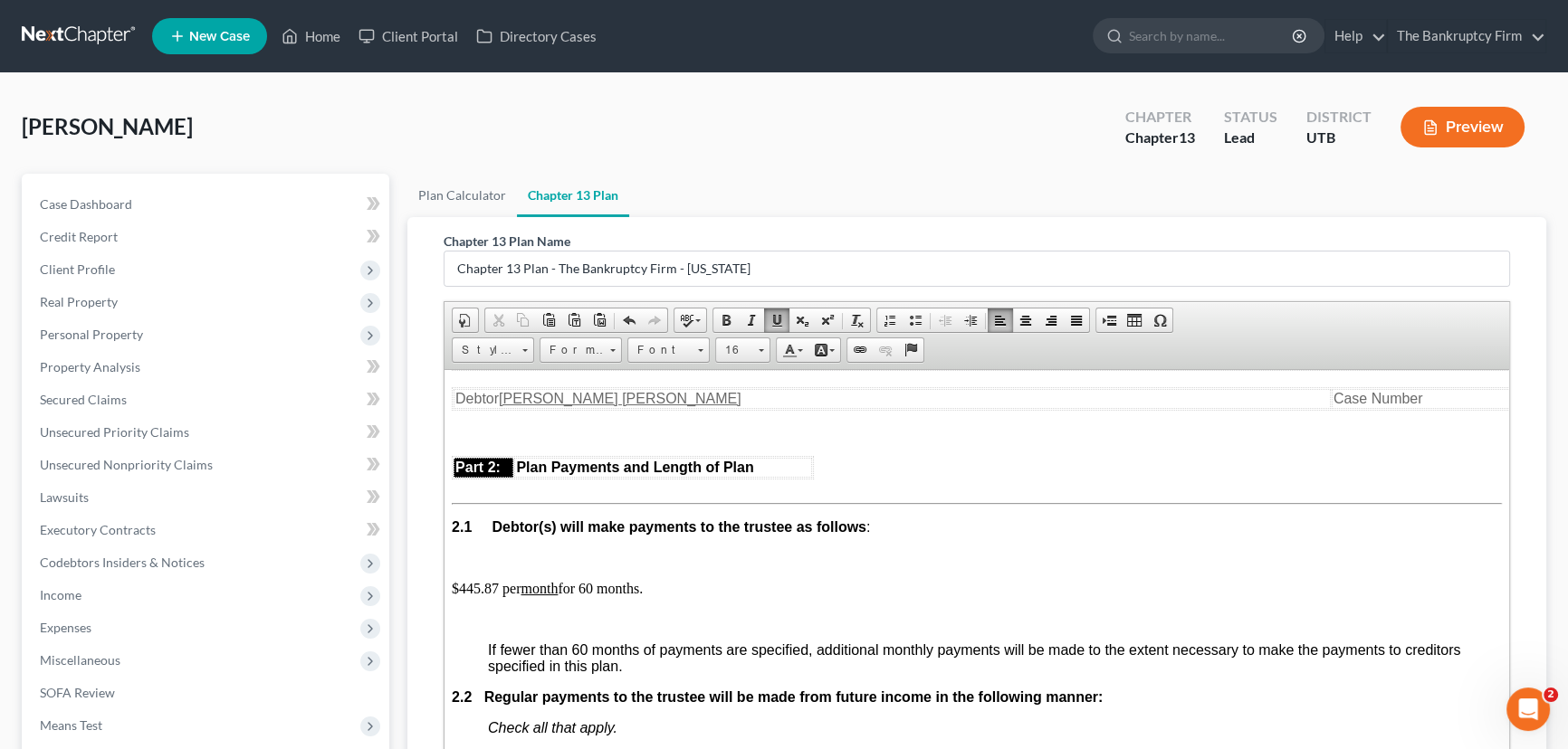
scroll to position [986, 0]
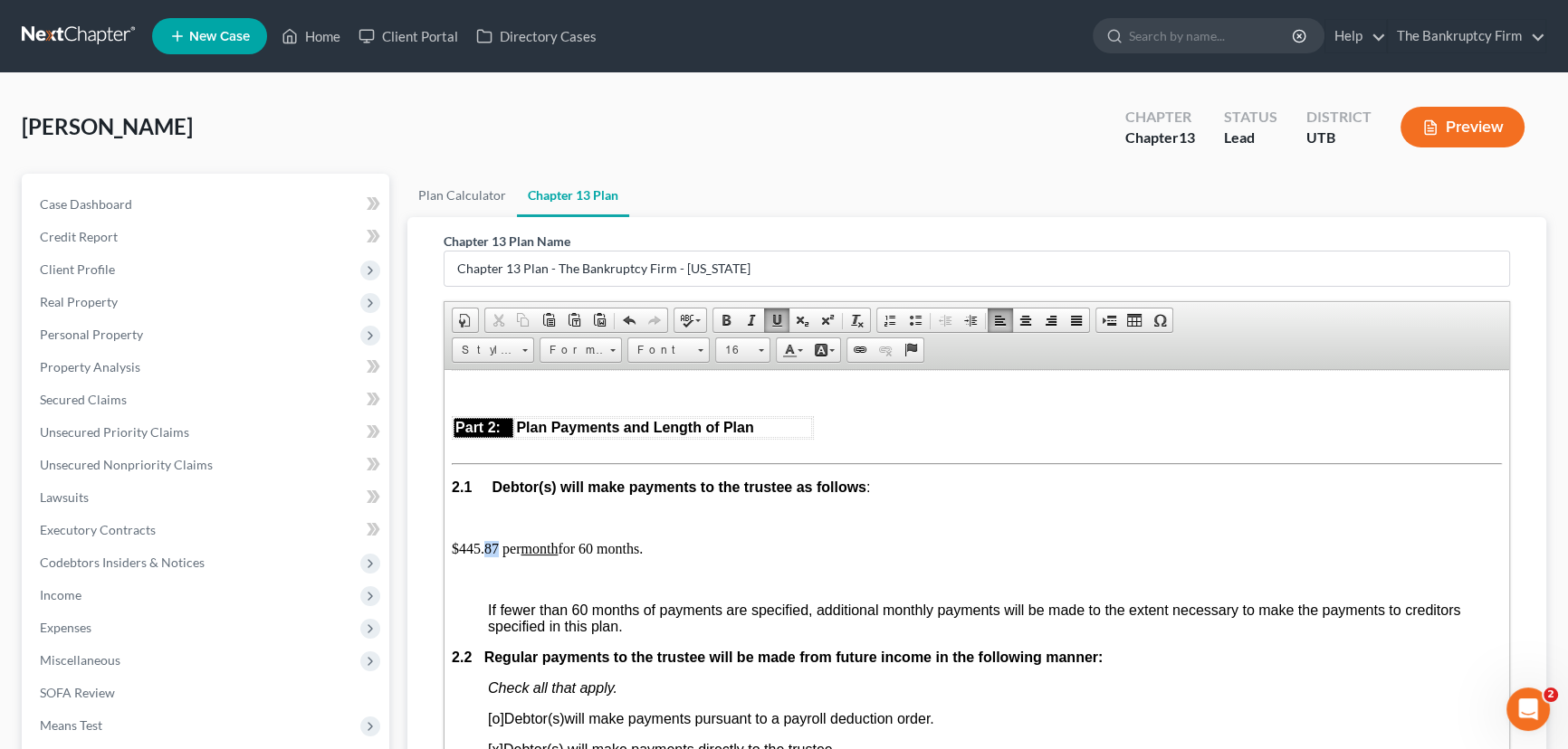
drag, startPoint x: 485, startPoint y: 585, endPoint x: 498, endPoint y: 583, distance: 13.2
click at [498, 557] on p "$445.87 per month for 60 months." at bounding box center [976, 548] width 1050 height 17
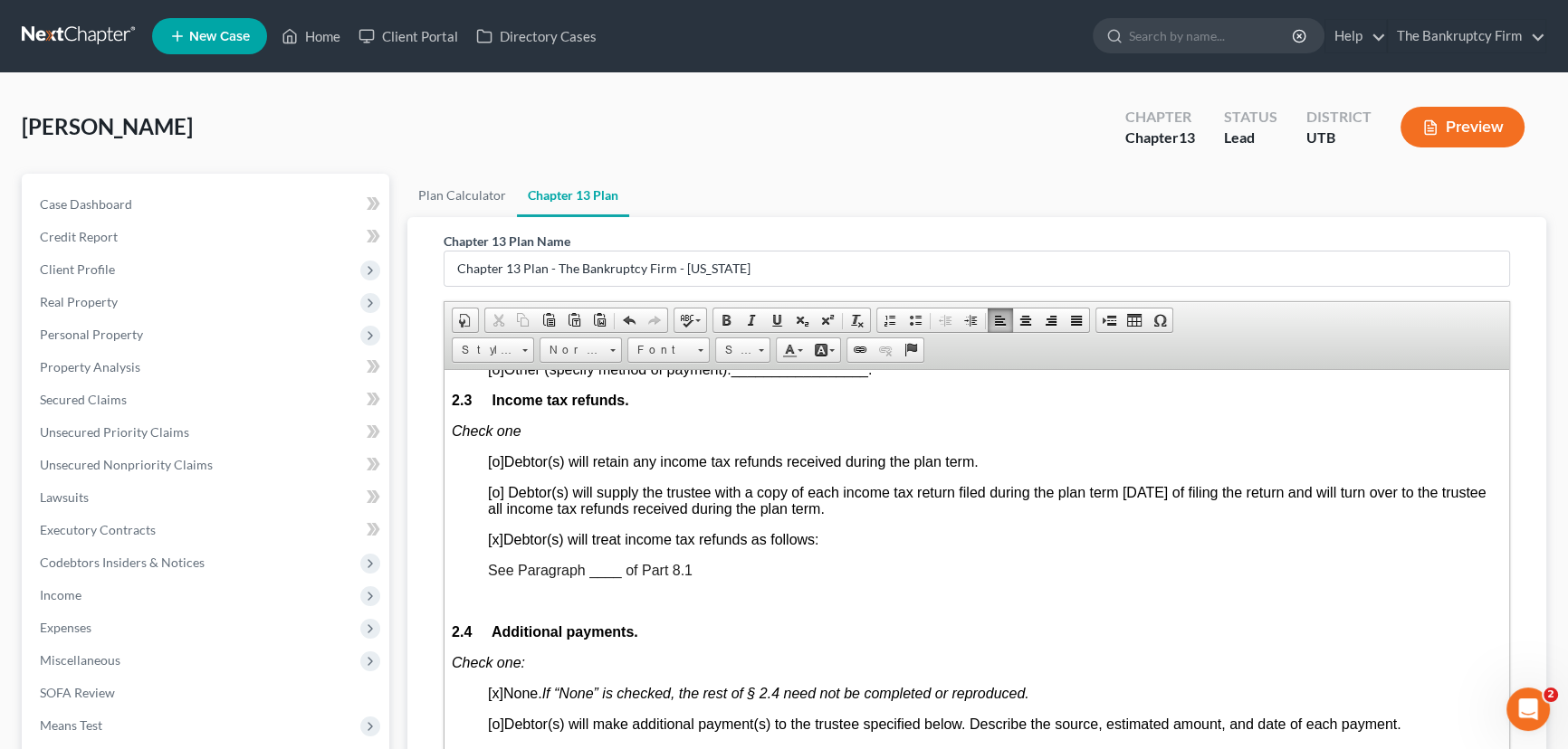
scroll to position [1398, 0]
click at [600, 576] on span "See Paragraph ____ of Part 8.1" at bounding box center [590, 569] width 205 height 16
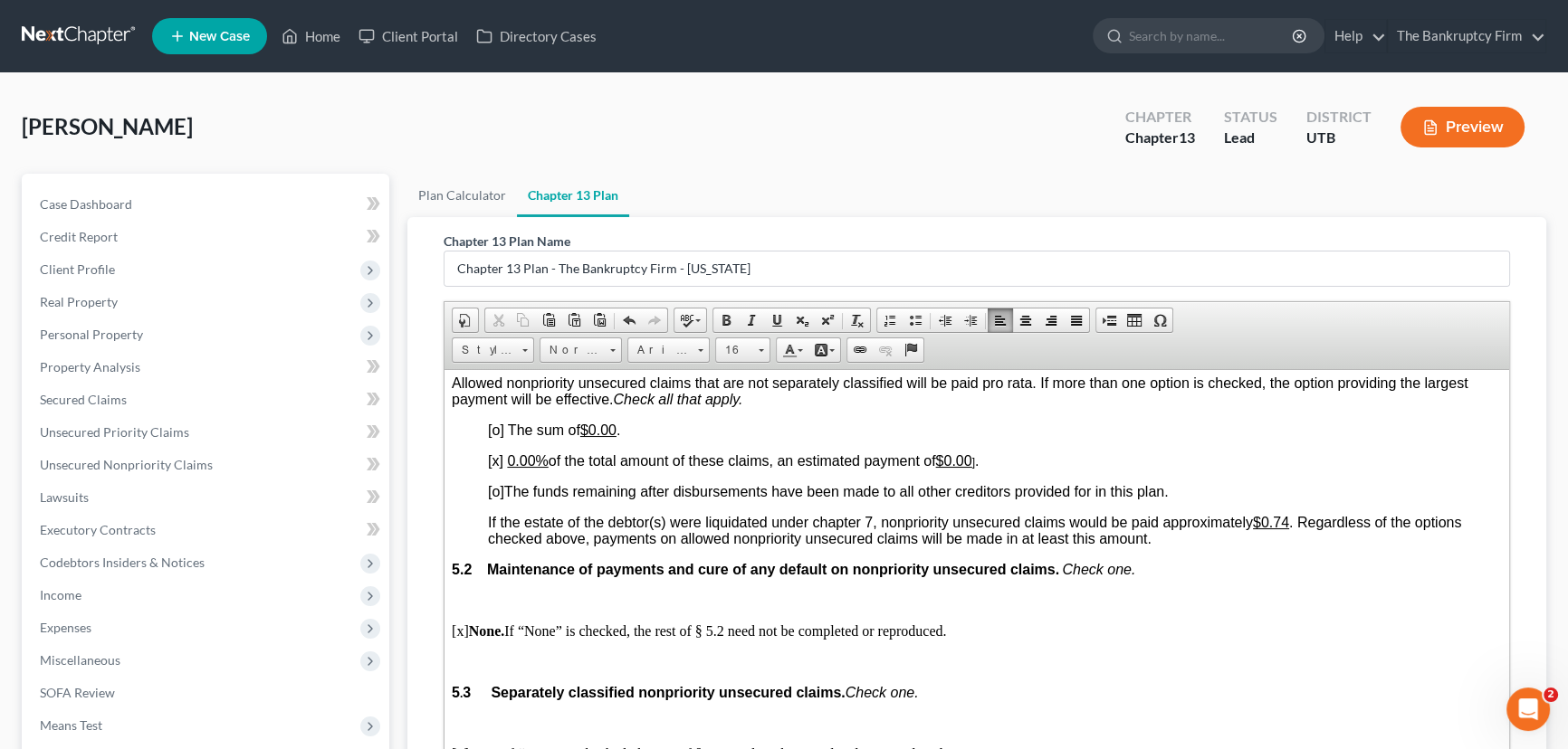
scroll to position [3866, 0]
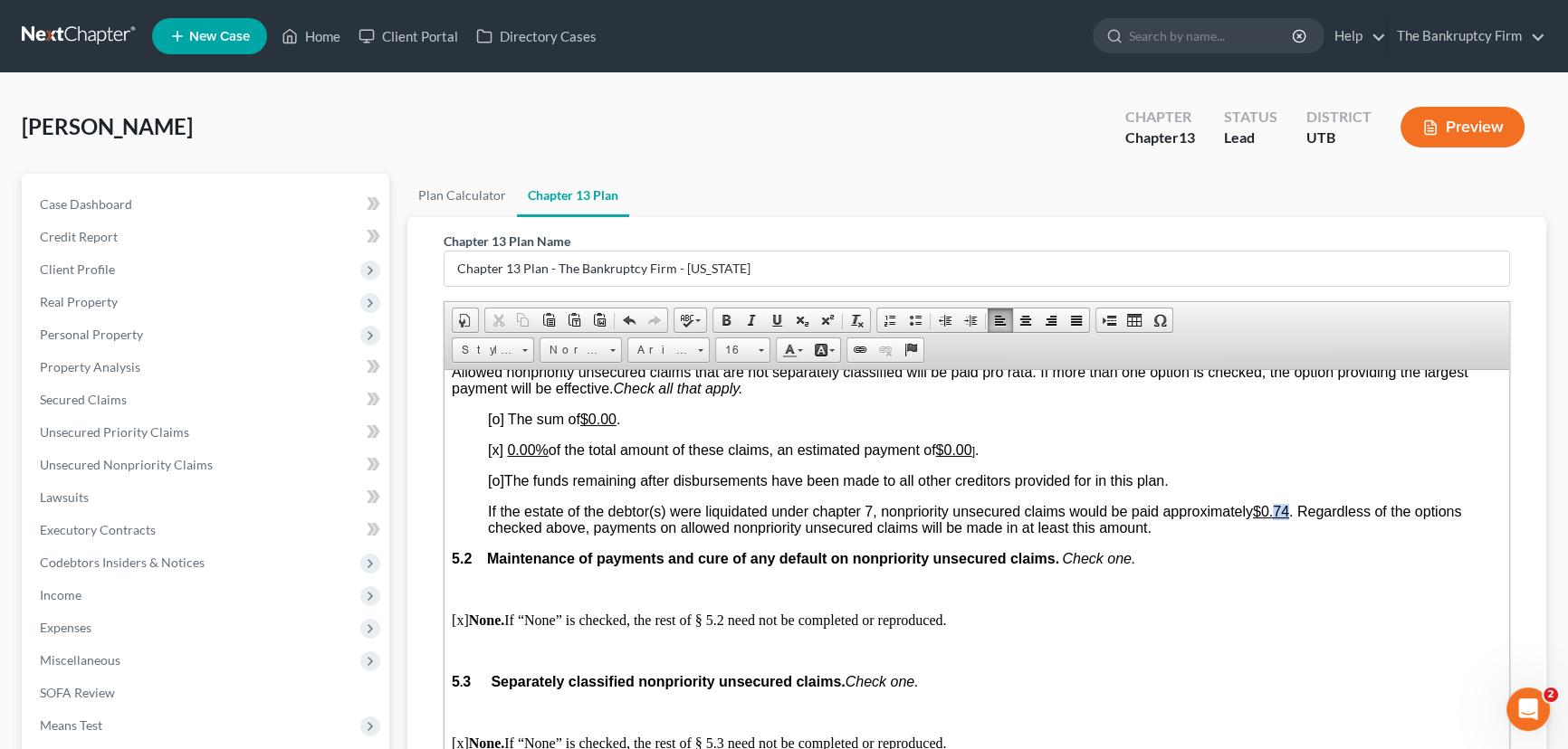
drag, startPoint x: 1282, startPoint y: 658, endPoint x: 1293, endPoint y: 656, distance: 11.2
click at [1289, 519] on u "$0.74" at bounding box center [1270, 511] width 36 height 16
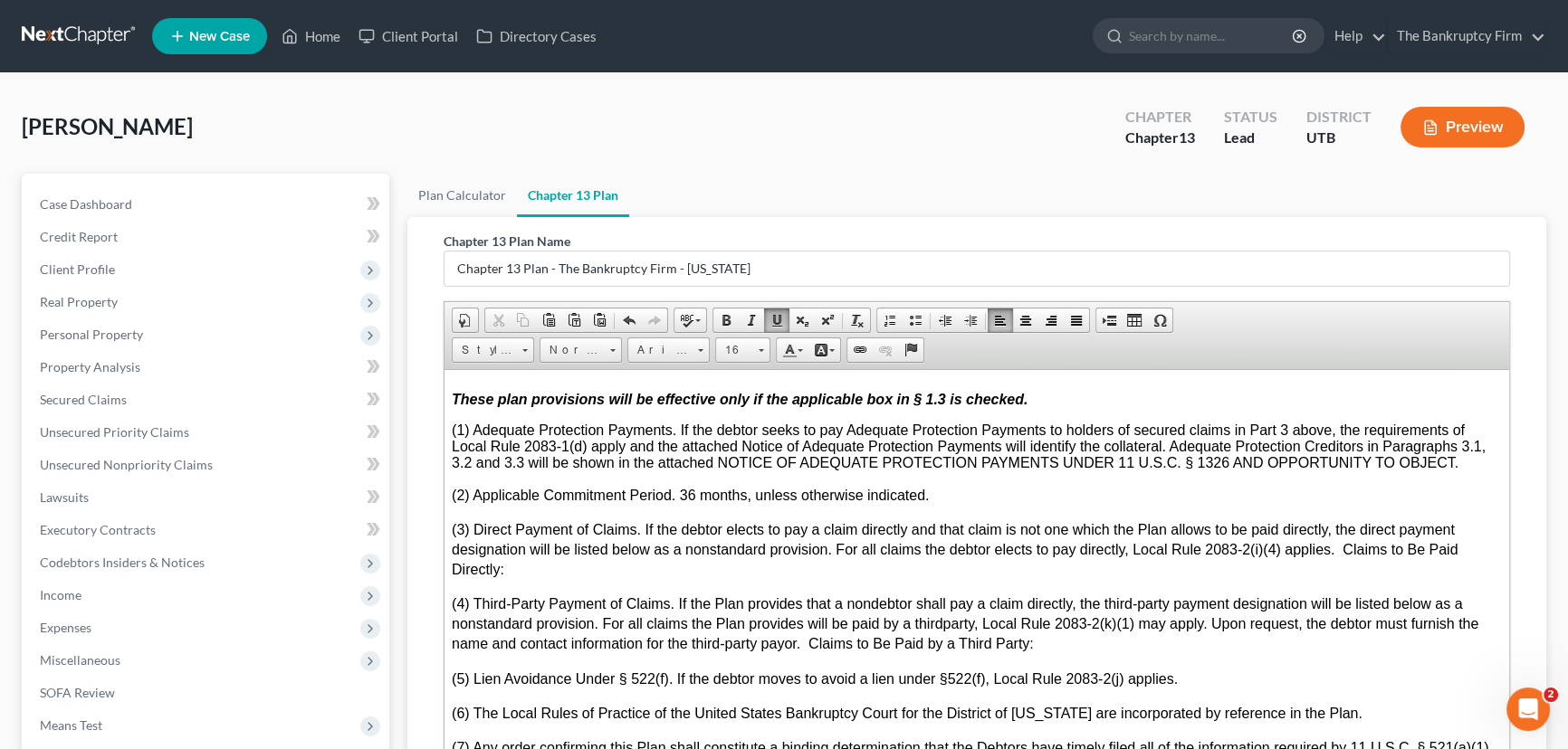
scroll to position [5019, 0]
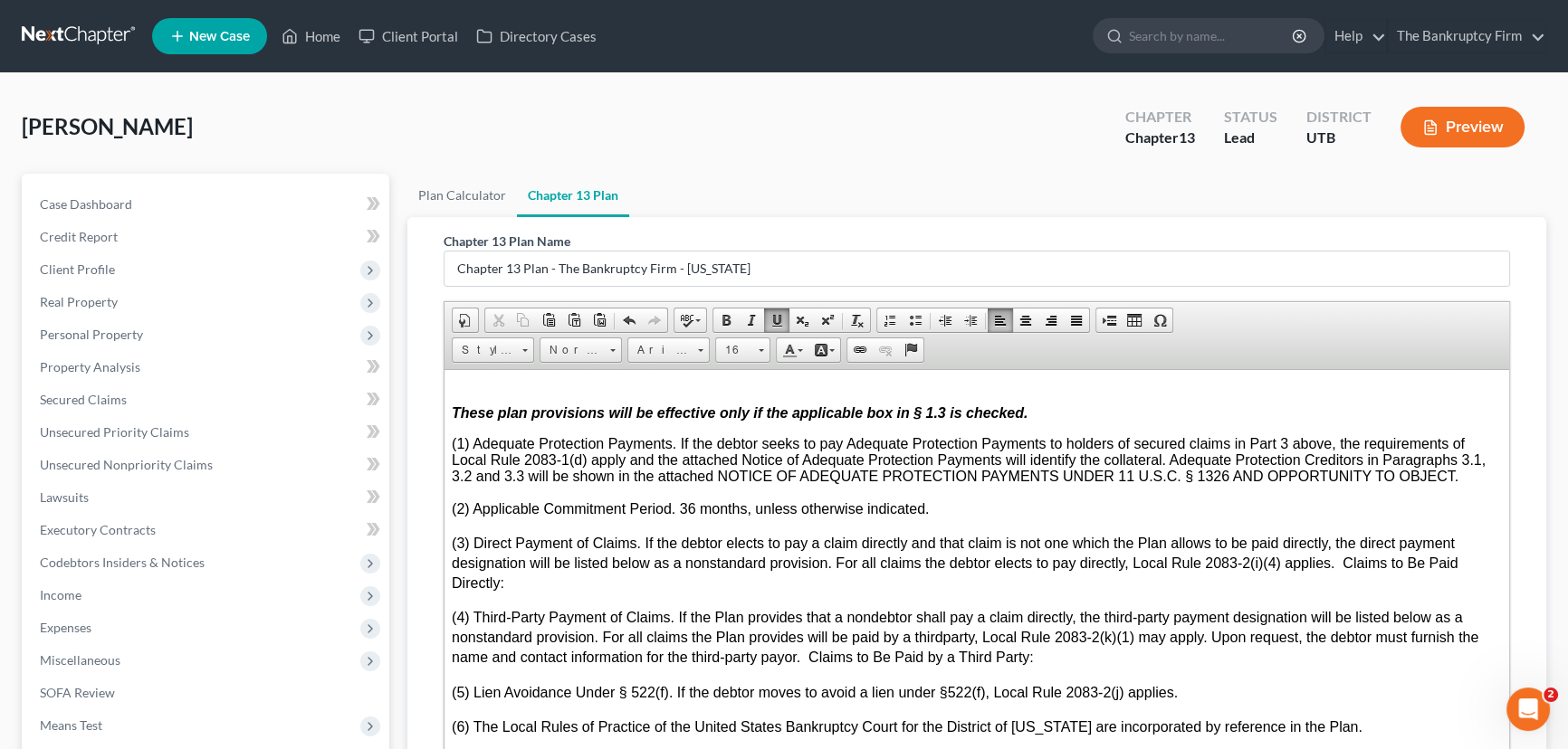
click at [1471, 484] on p "(1) Adequate Protection Payments. If the debtor seeks to pay Adequate Protectio…" at bounding box center [976, 460] width 1050 height 49
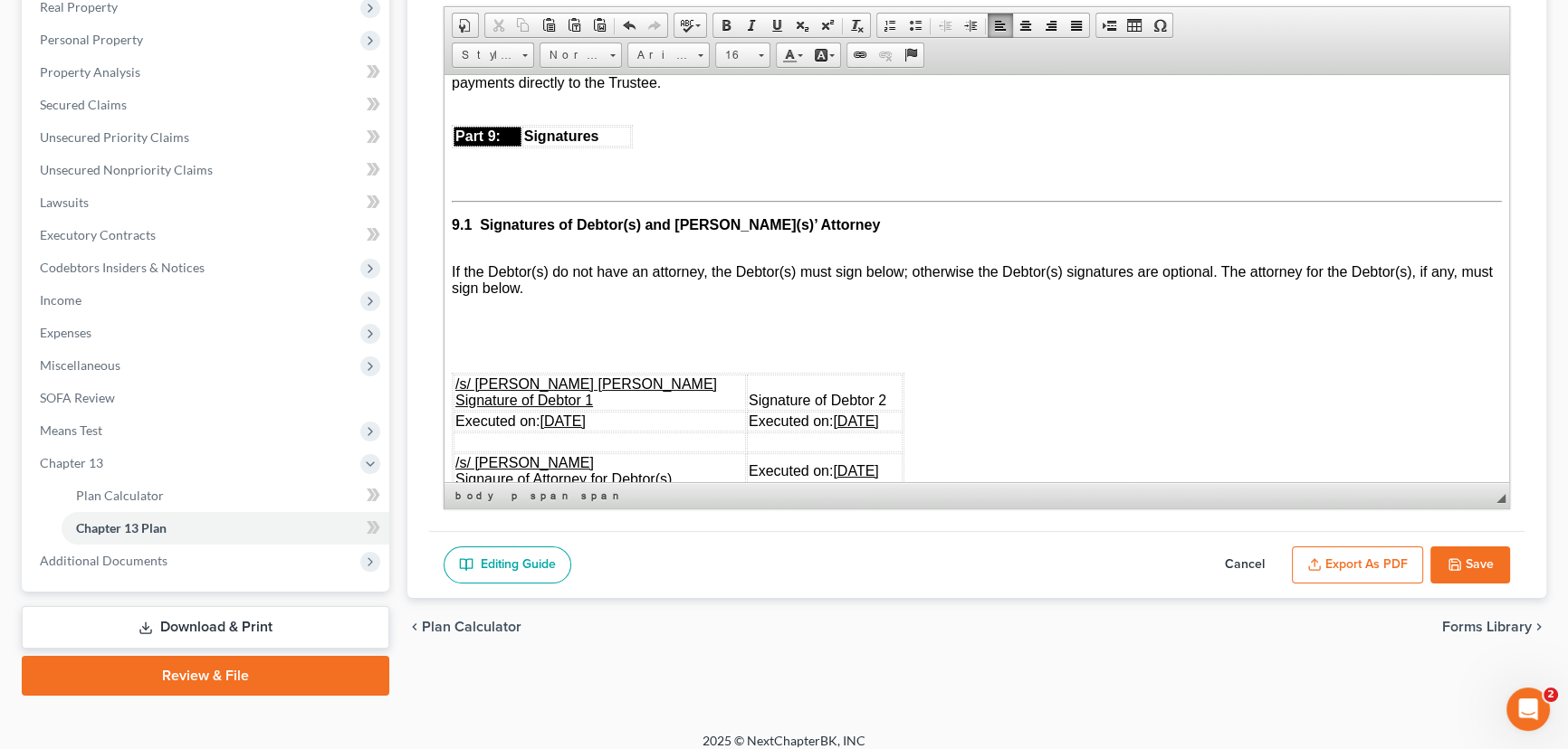
scroll to position [308, 0]
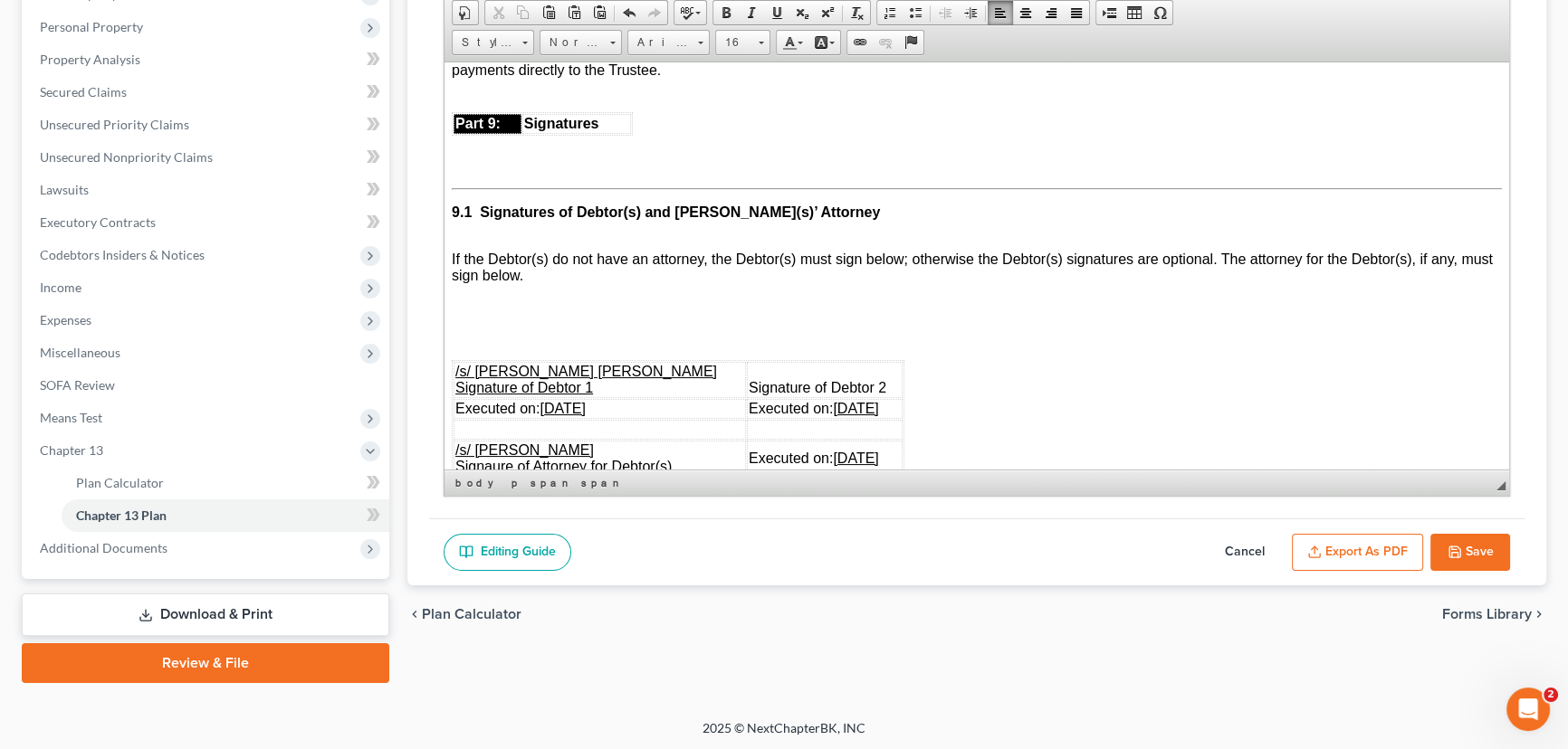
click at [1347, 549] on button "Export as PDF" at bounding box center [1356, 553] width 131 height 38
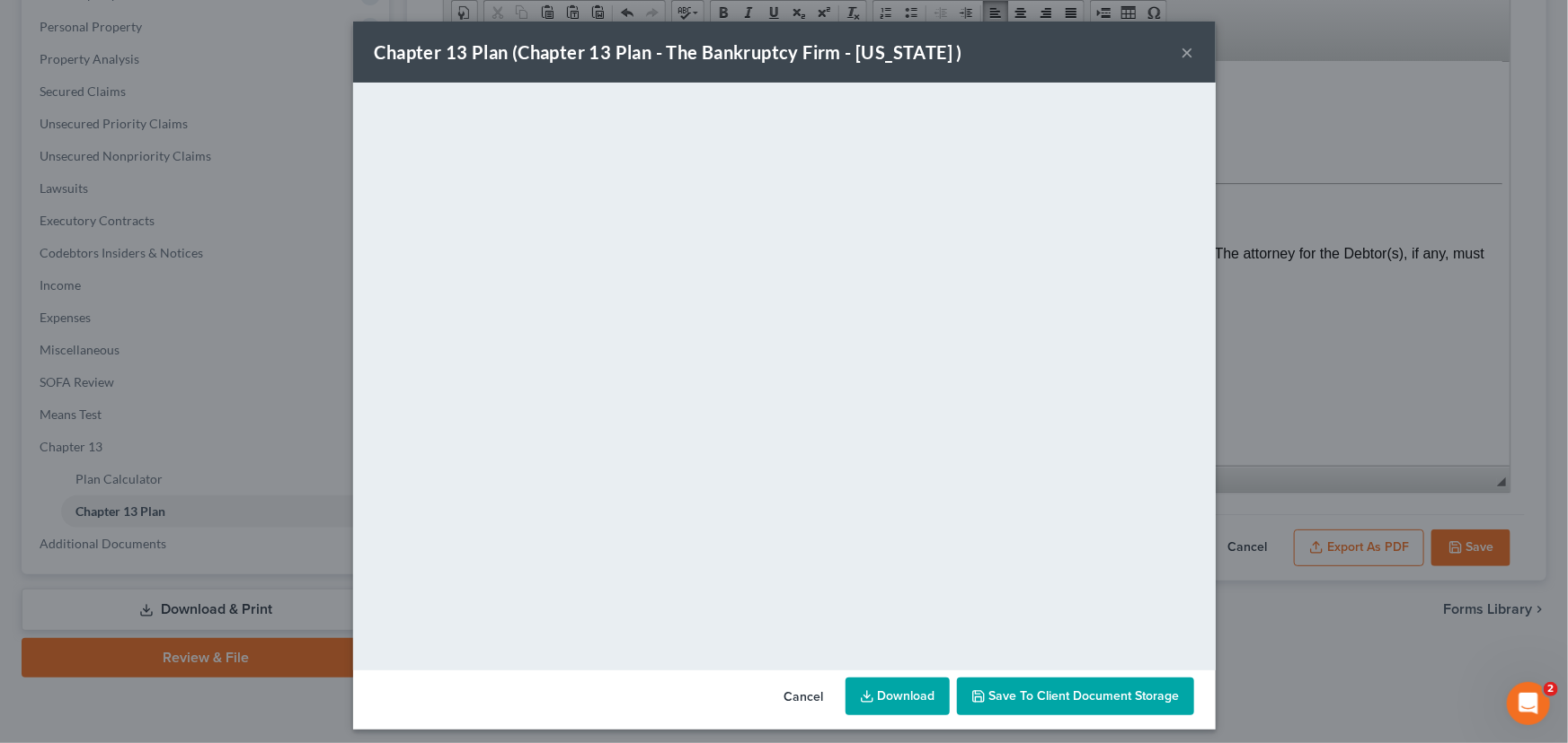
click at [1181, 55] on button "×" at bounding box center [1187, 52] width 13 height 21
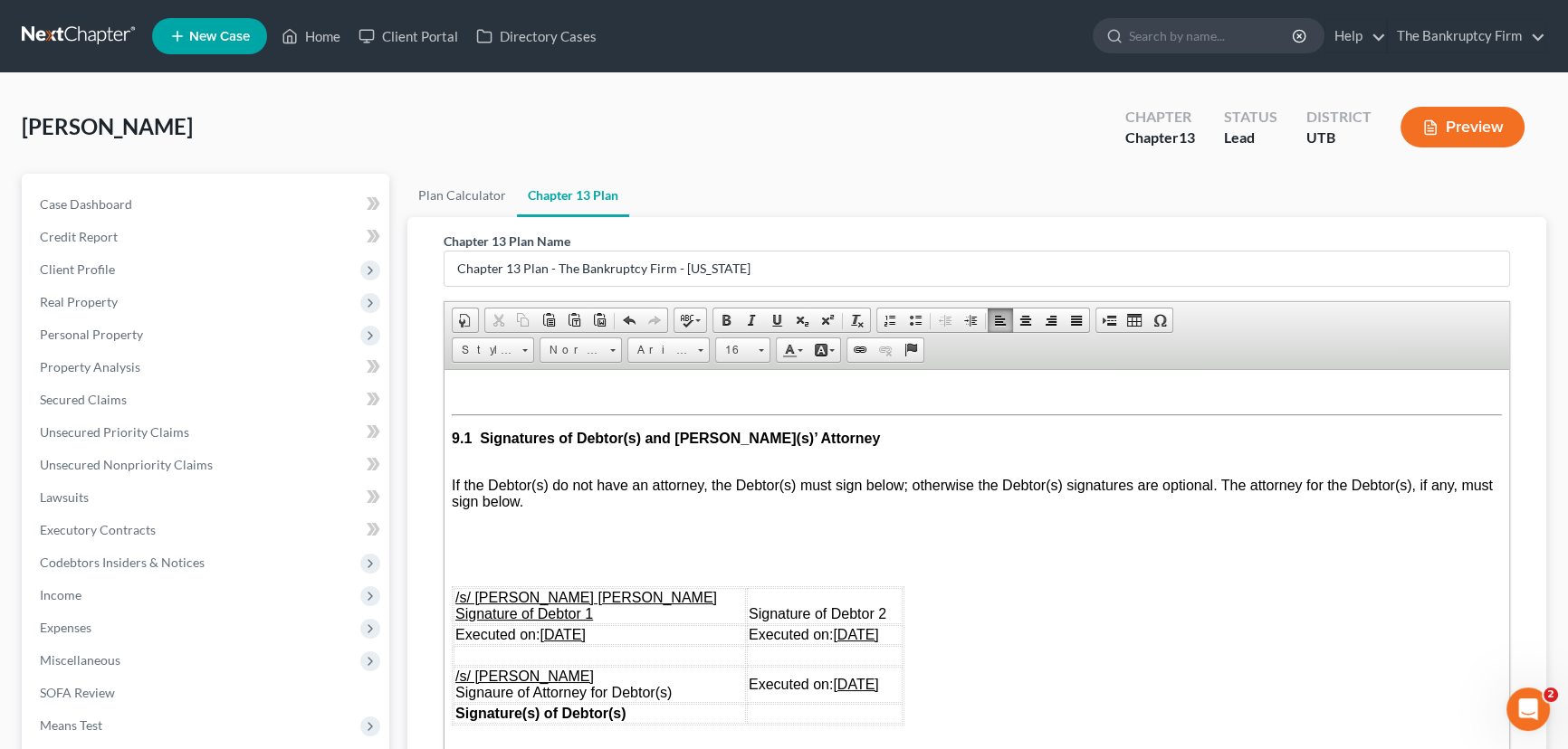
scroll to position [308, 0]
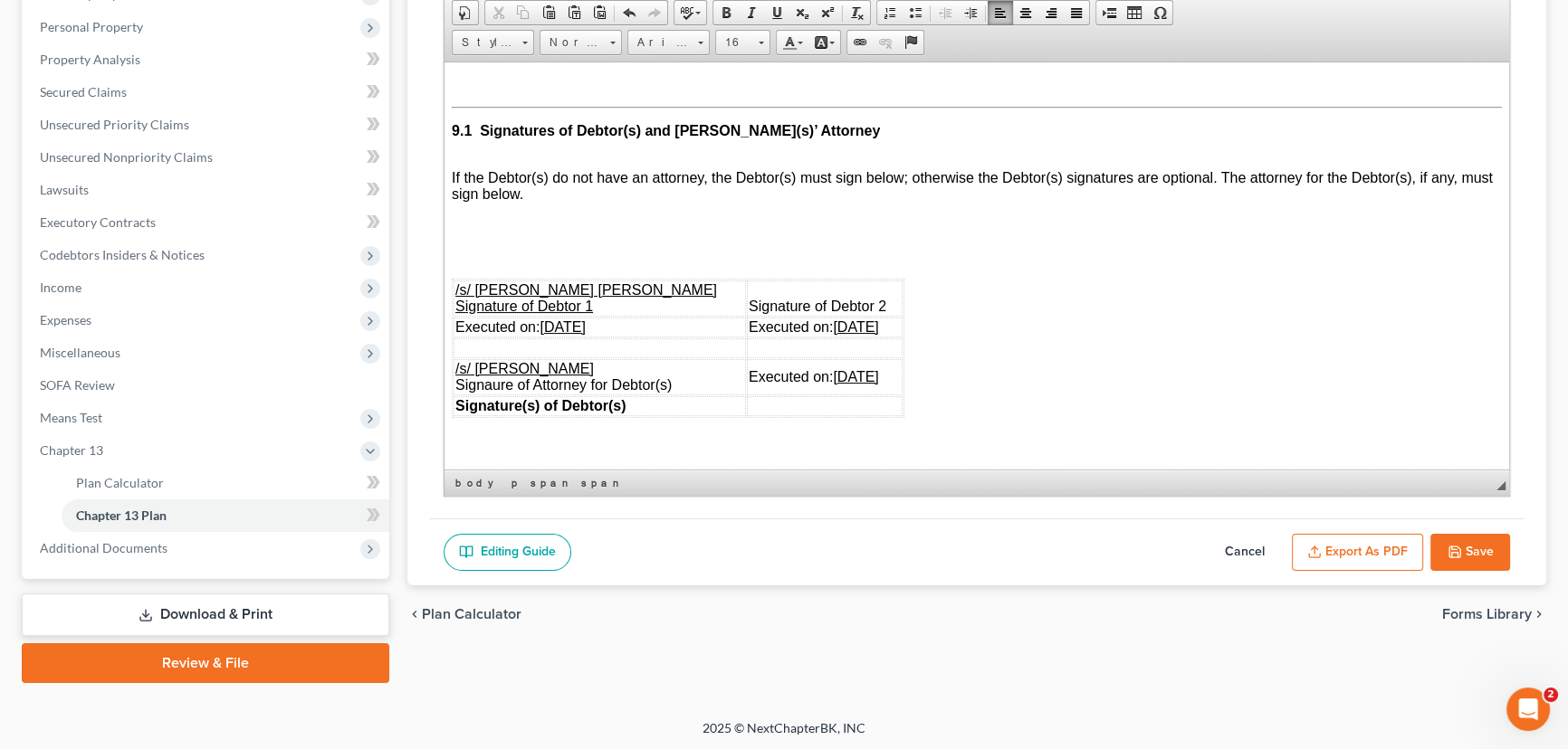
drag, startPoint x: 92, startPoint y: 545, endPoint x: 139, endPoint y: 580, distance: 58.6
click at [92, 545] on span "Additional Documents" at bounding box center [103, 548] width 127 height 16
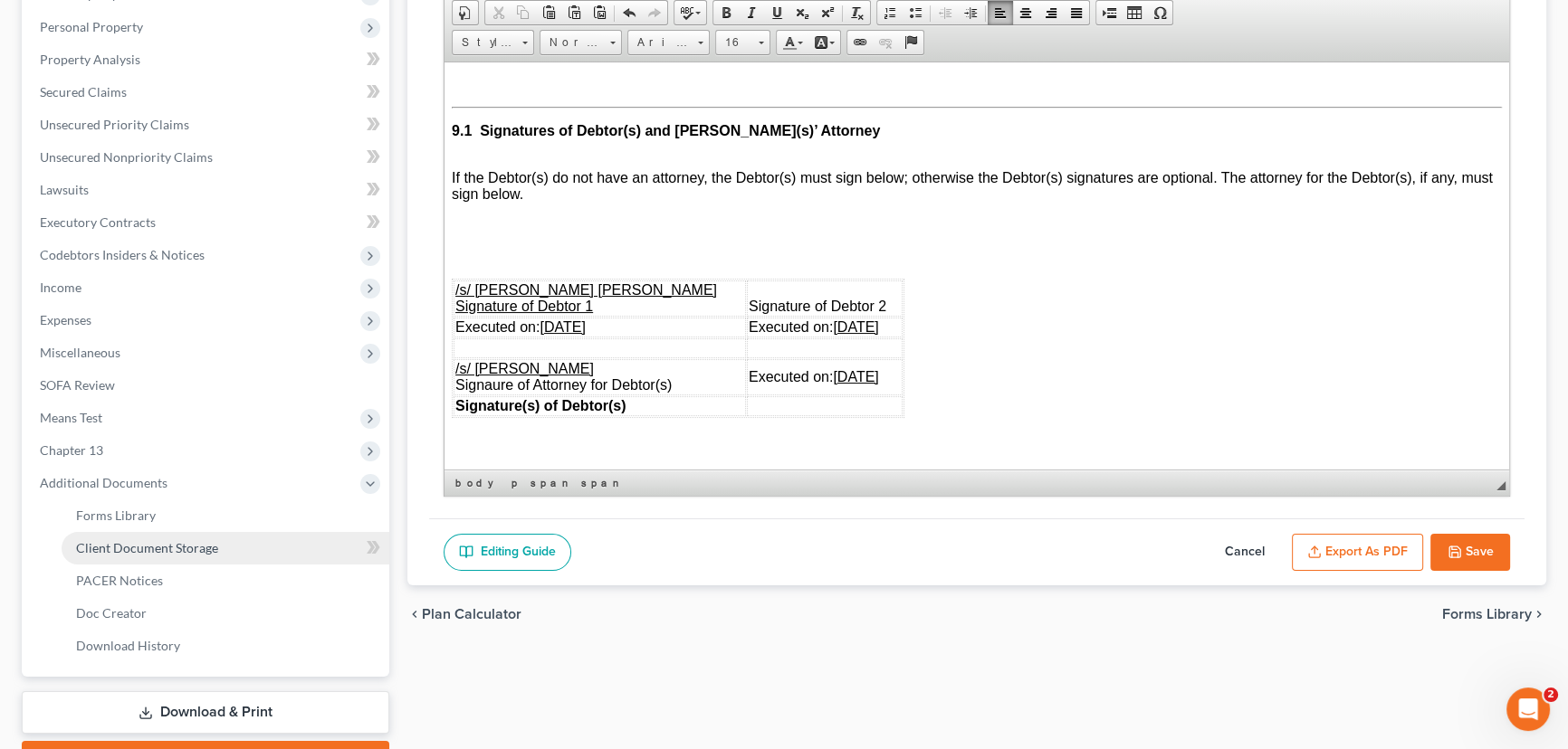
click at [174, 548] on span "Client Document Storage" at bounding box center [147, 548] width 142 height 16
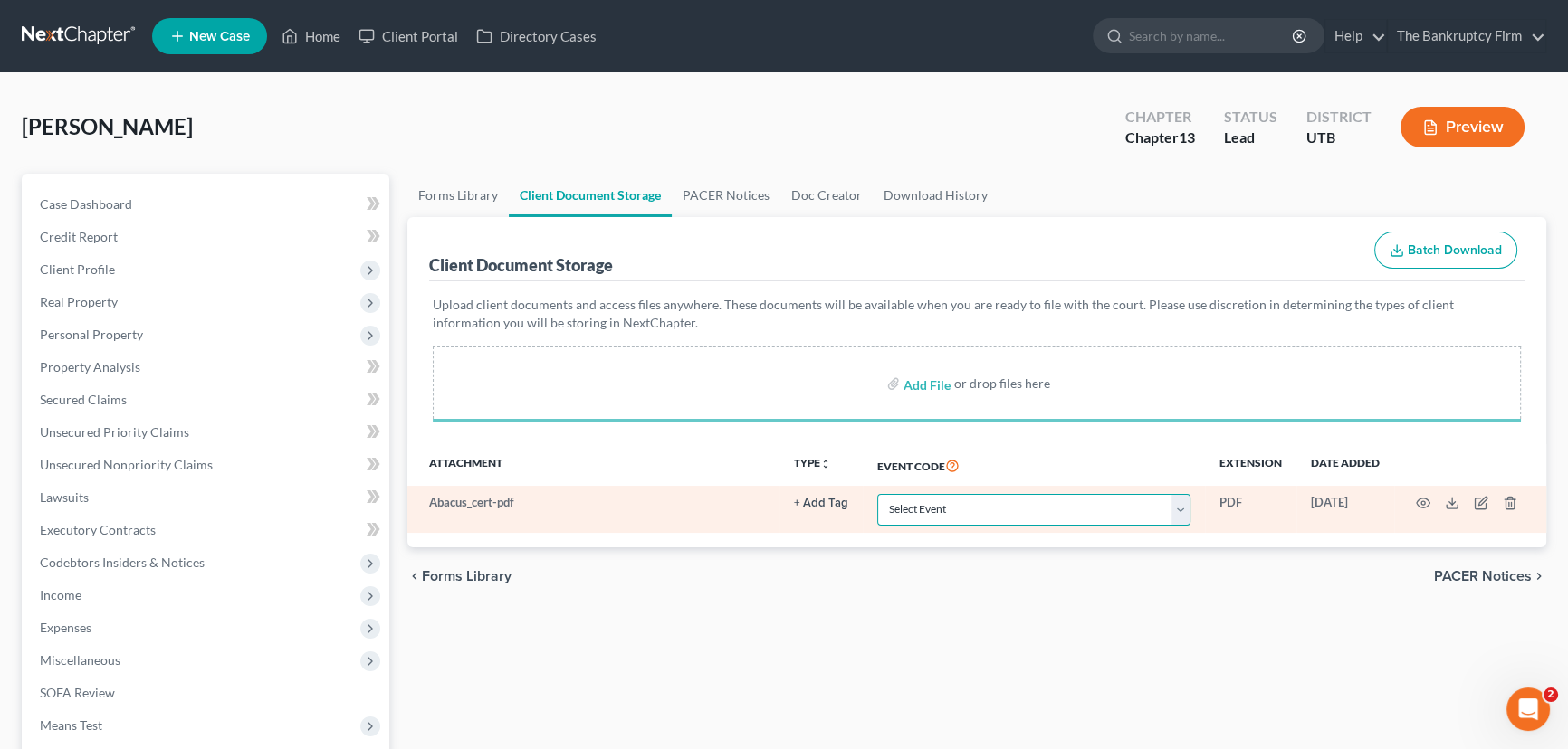
click at [954, 509] on select "Select Event Affidavit/Declaration Amended Chapter 11 Plan Amended Disclosure S…" at bounding box center [1034, 510] width 313 height 32
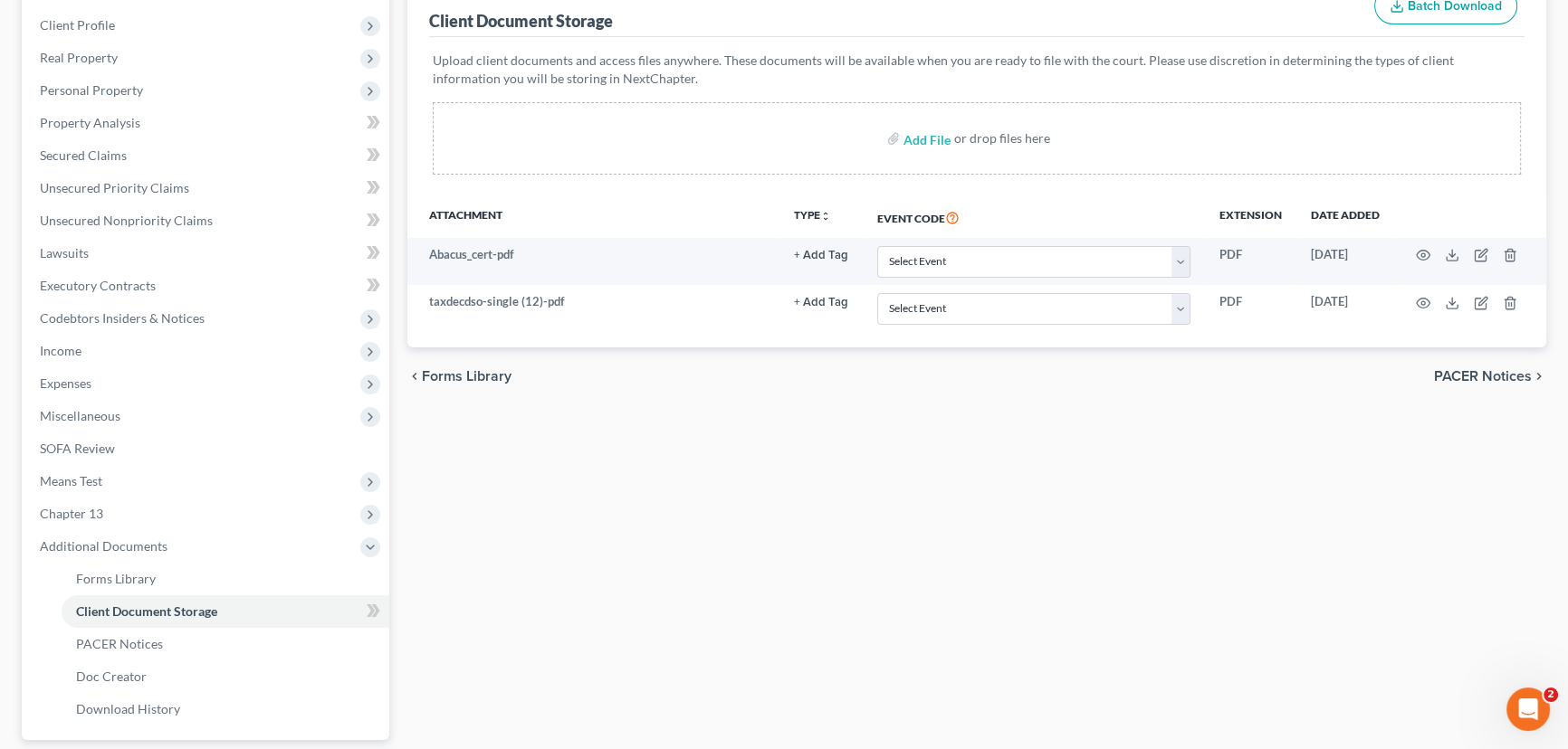
scroll to position [246, 0]
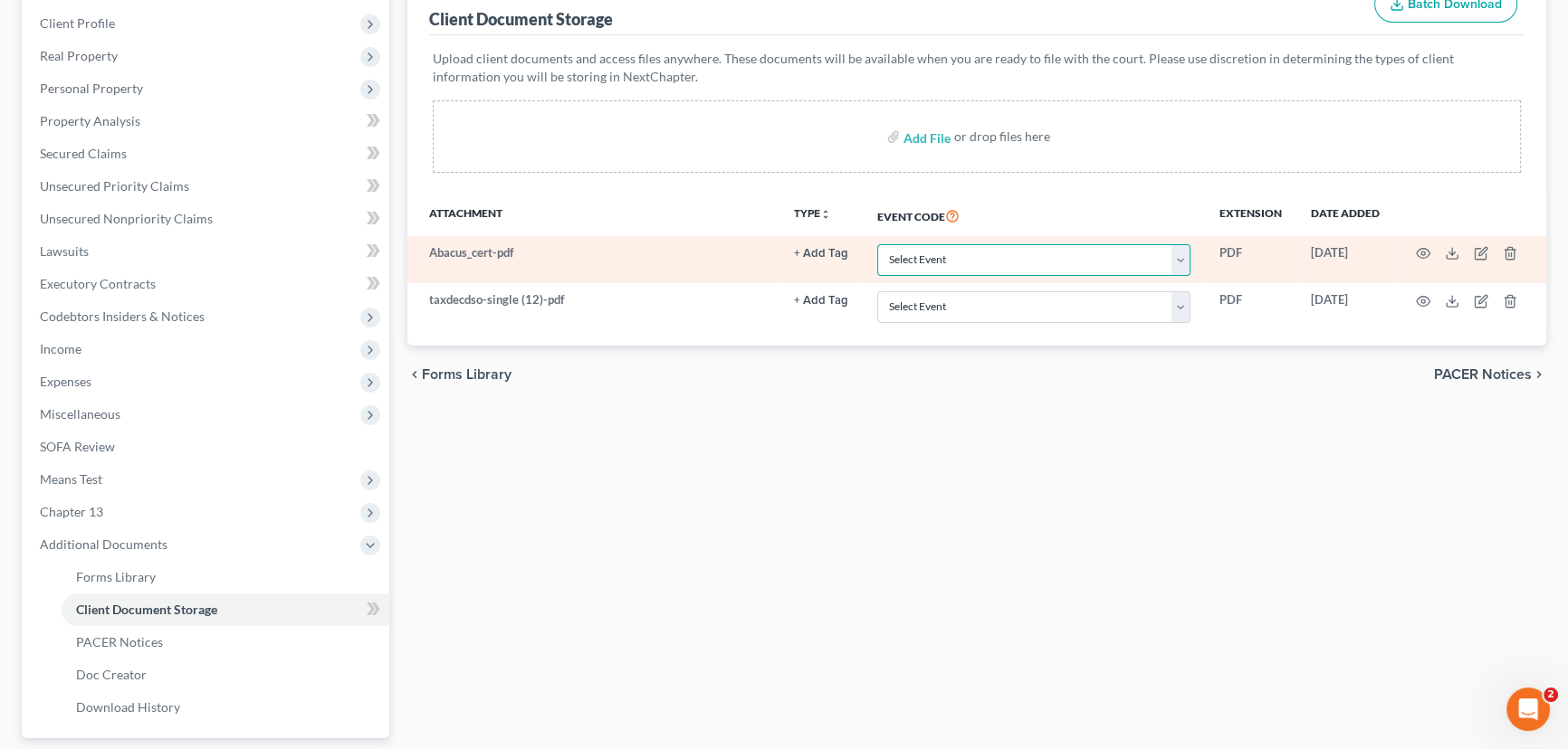
click at [979, 250] on select "Select Event Affidavit/Declaration Amended Chapter 11 Plan Amended Disclosure S…" at bounding box center [1034, 260] width 313 height 32
select select "30"
click at [877, 245] on select "Select Event Affidavit/Declaration Amended Chapter 11 Plan Amended Disclosure S…" at bounding box center [1034, 260] width 313 height 32
click at [1420, 253] on icon "button" at bounding box center [1422, 253] width 15 height 15
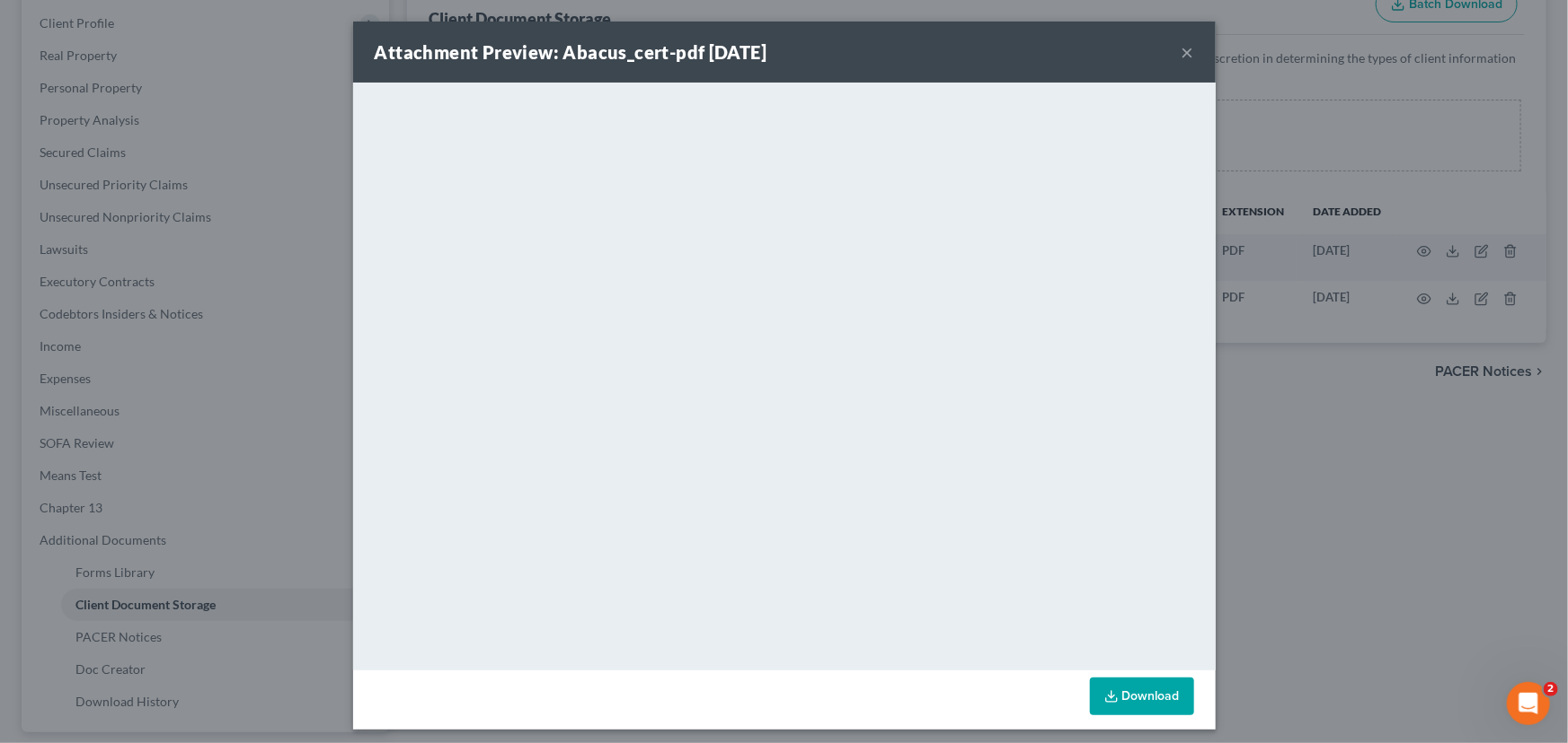
click at [1181, 54] on button "×" at bounding box center [1187, 52] width 13 height 21
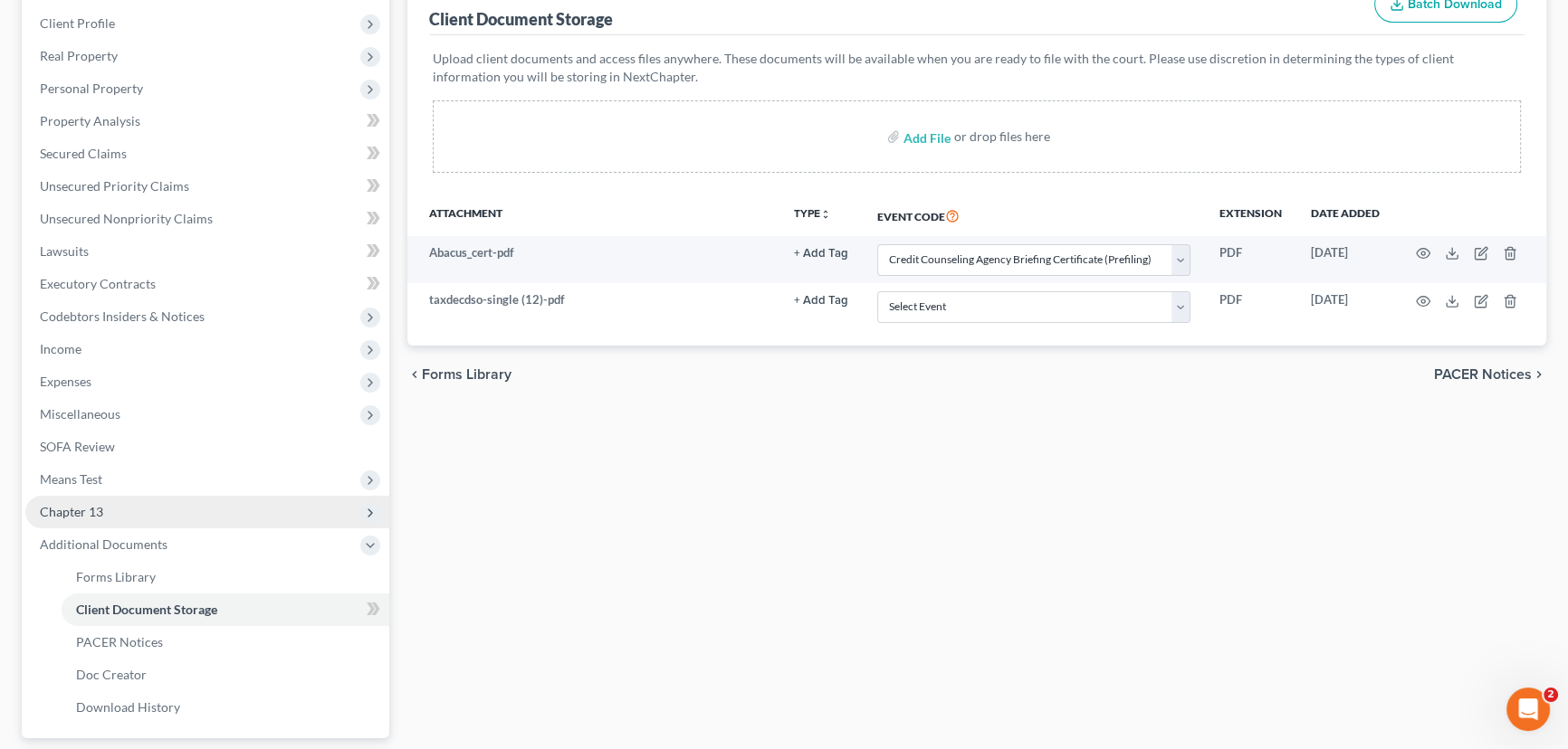
click at [65, 509] on span "Chapter 13" at bounding box center [71, 512] width 63 height 16
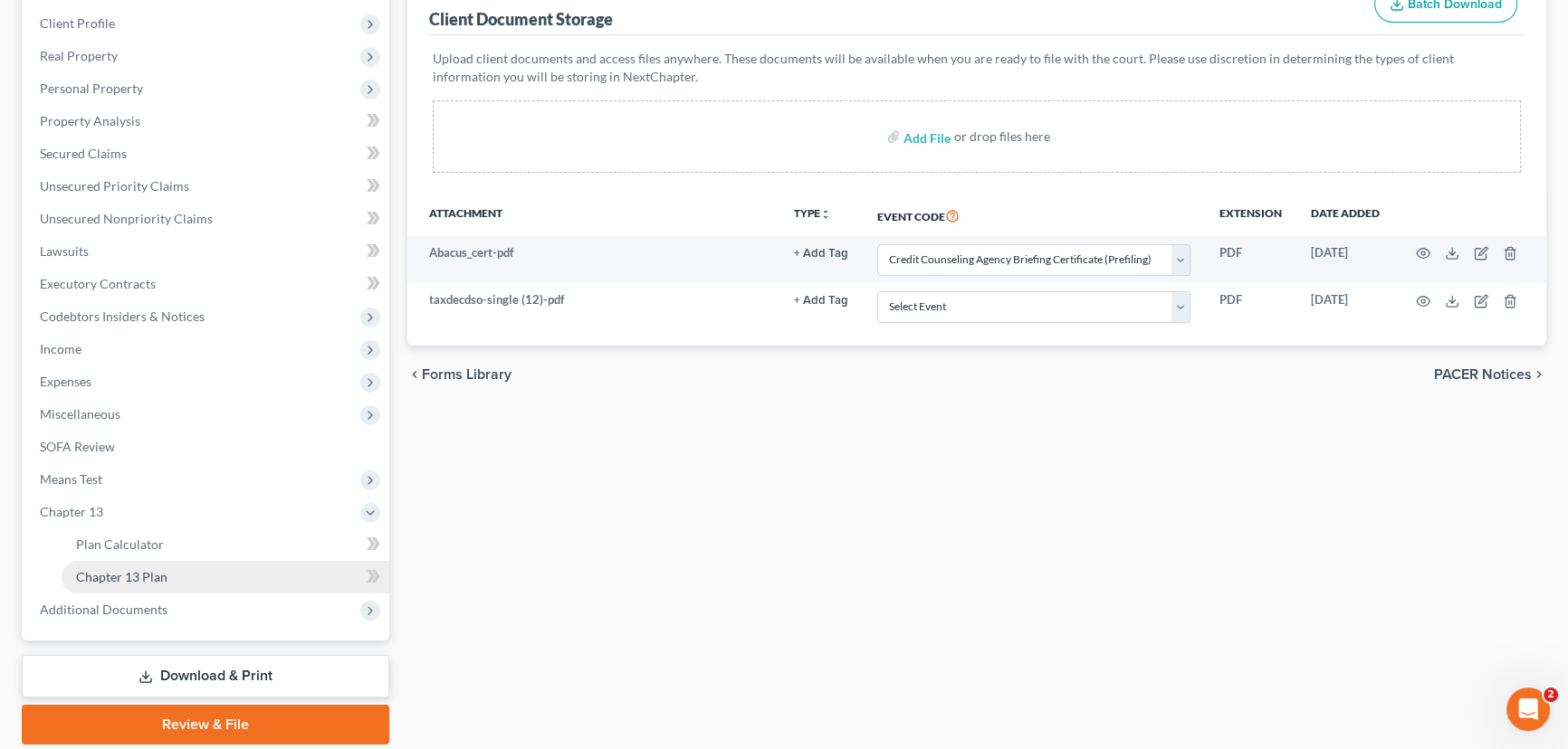
click at [116, 579] on span "Chapter 13 Plan" at bounding box center [121, 577] width 91 height 16
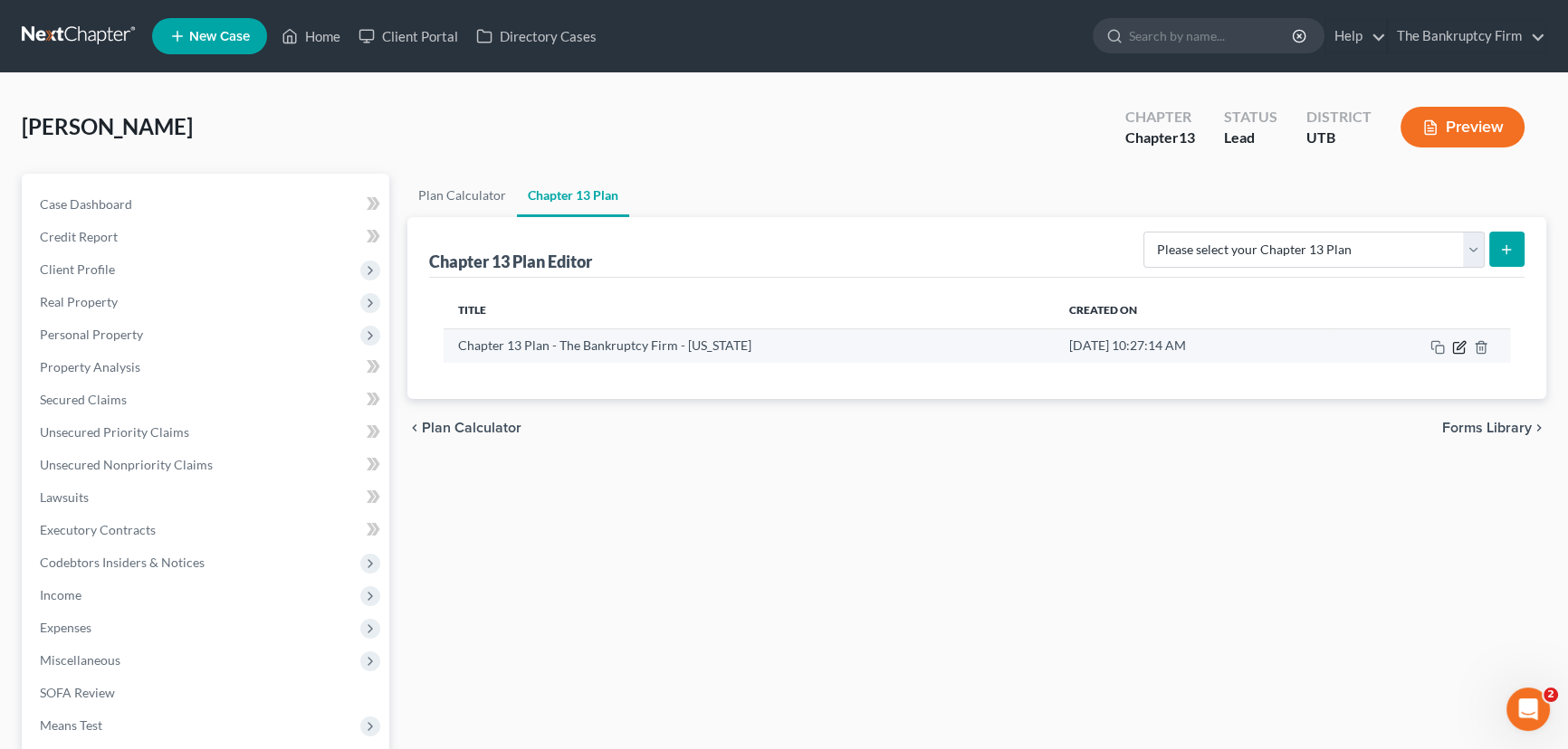
click at [1460, 344] on icon "button" at bounding box center [1458, 347] width 15 height 15
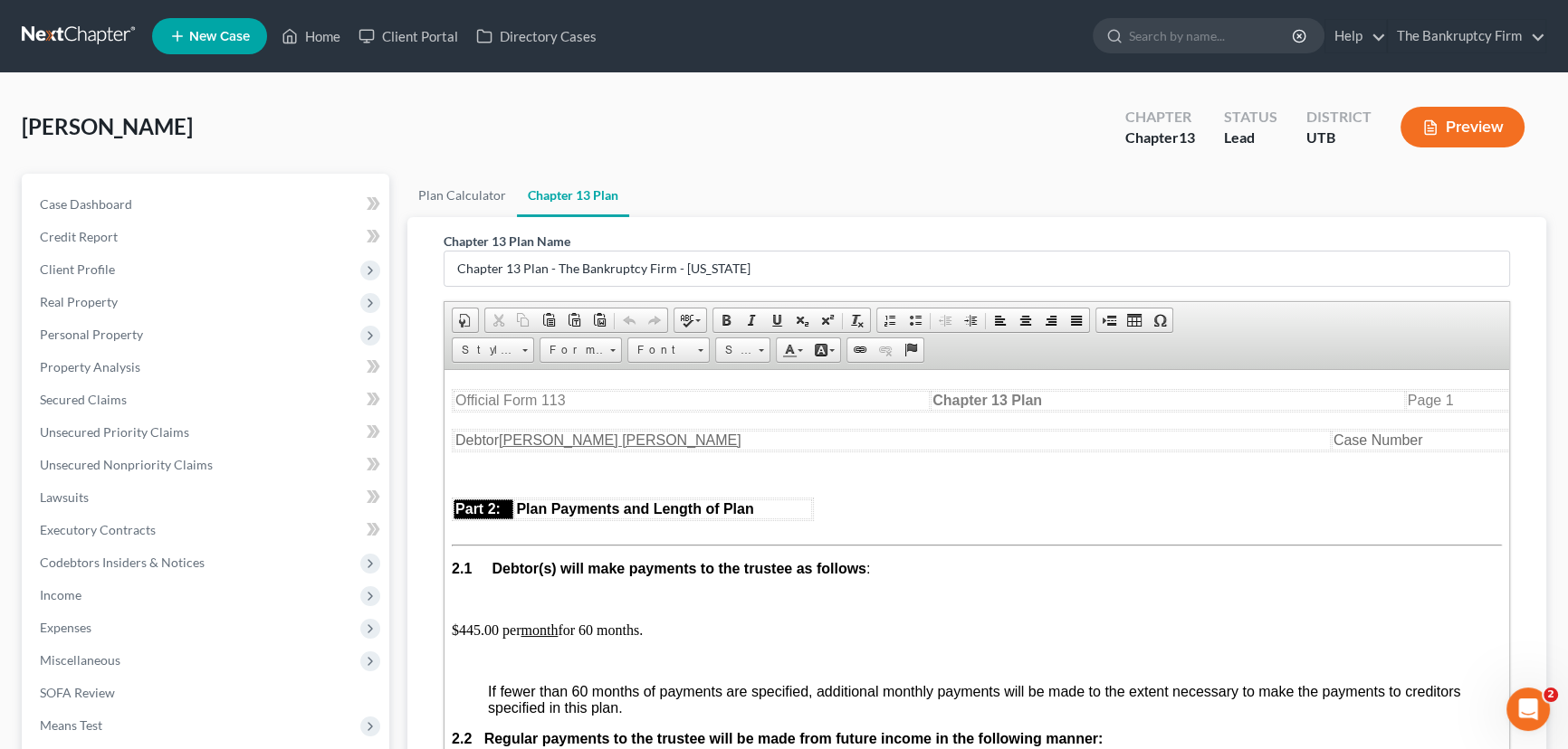
scroll to position [308, 0]
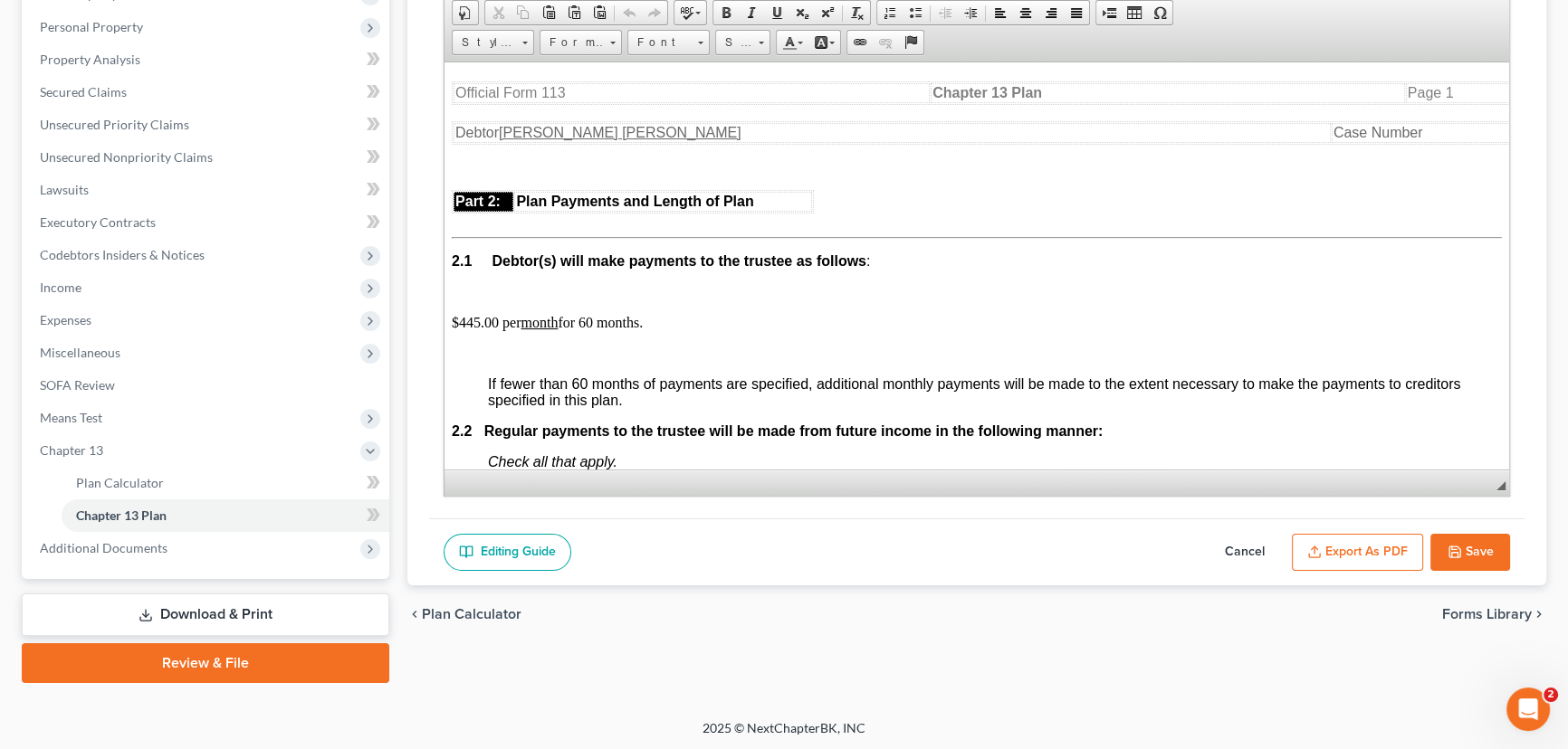
click at [1359, 548] on button "Export as PDF" at bounding box center [1356, 553] width 131 height 38
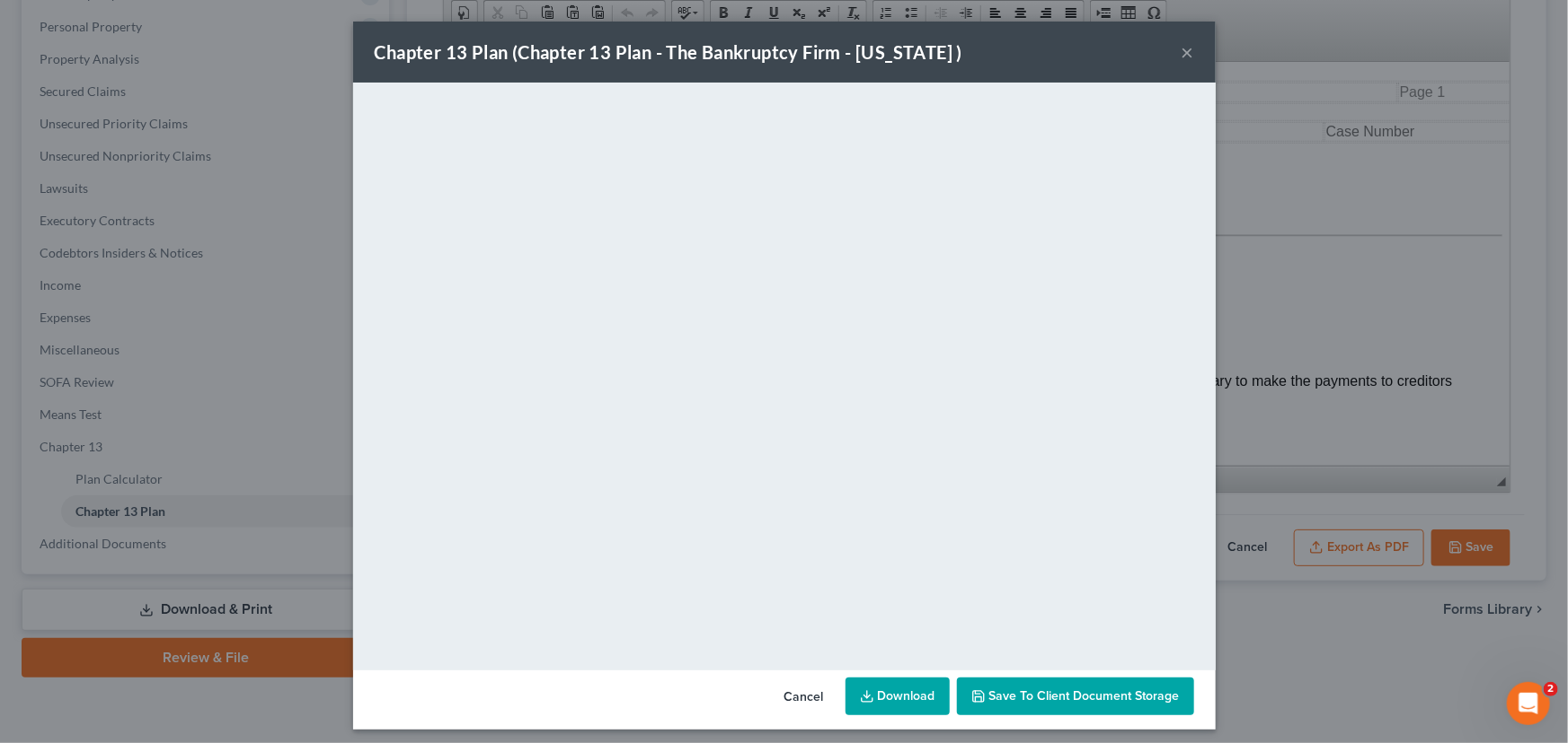
click at [1054, 696] on span "Save to Client Document Storage" at bounding box center [1085, 697] width 191 height 15
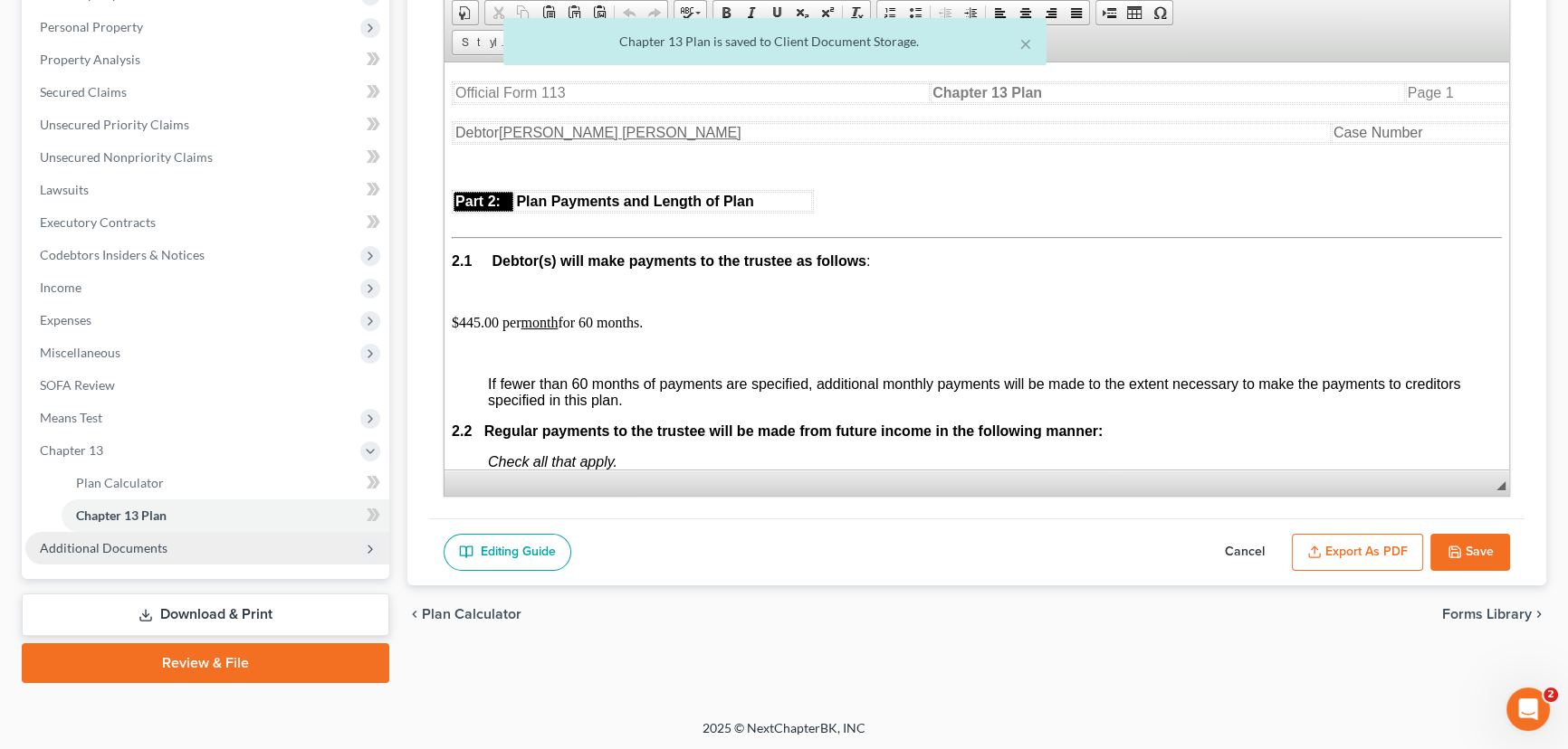
click at [139, 551] on span "Additional Documents" at bounding box center [103, 548] width 127 height 16
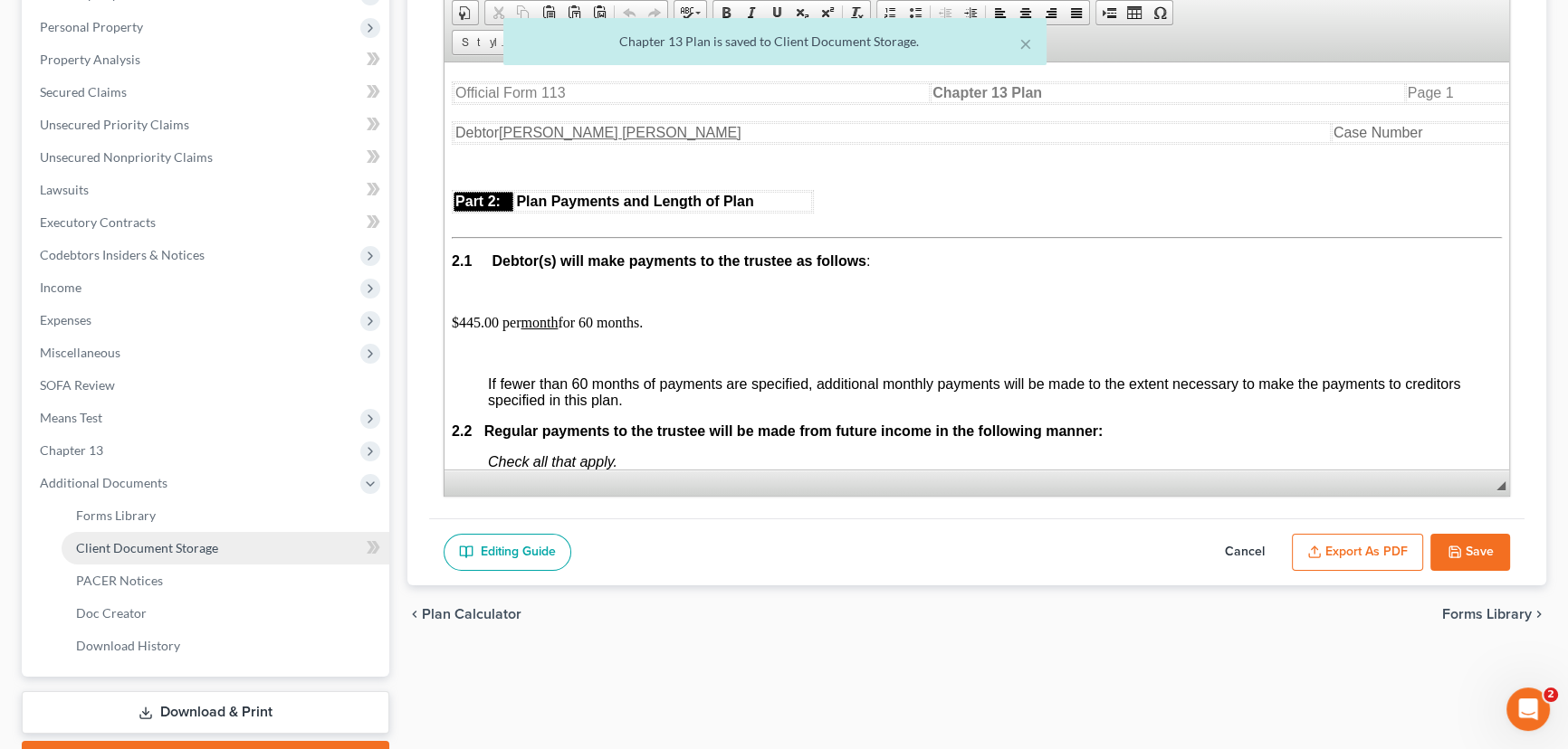
click at [146, 552] on span "Client Document Storage" at bounding box center [147, 548] width 142 height 16
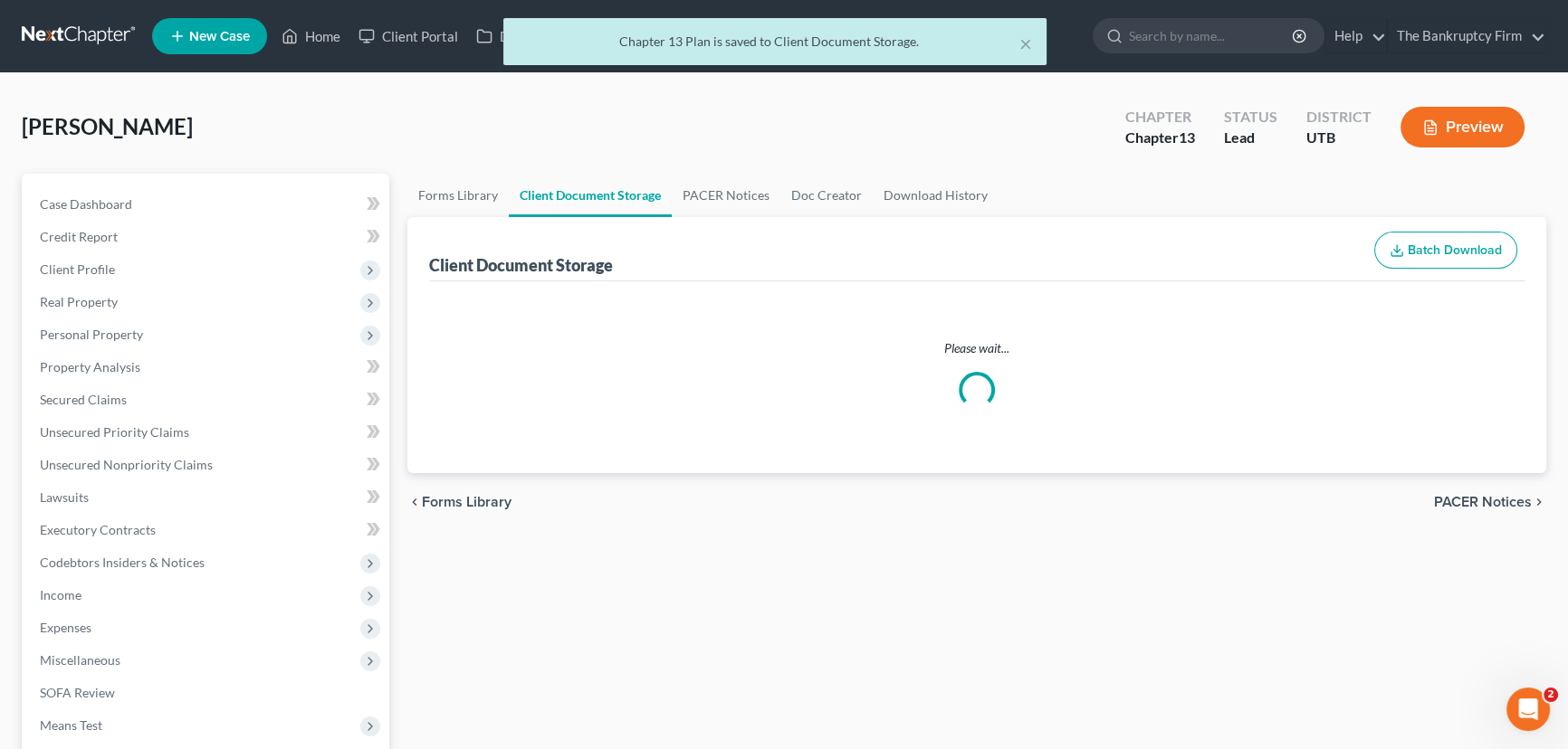
select select "30"
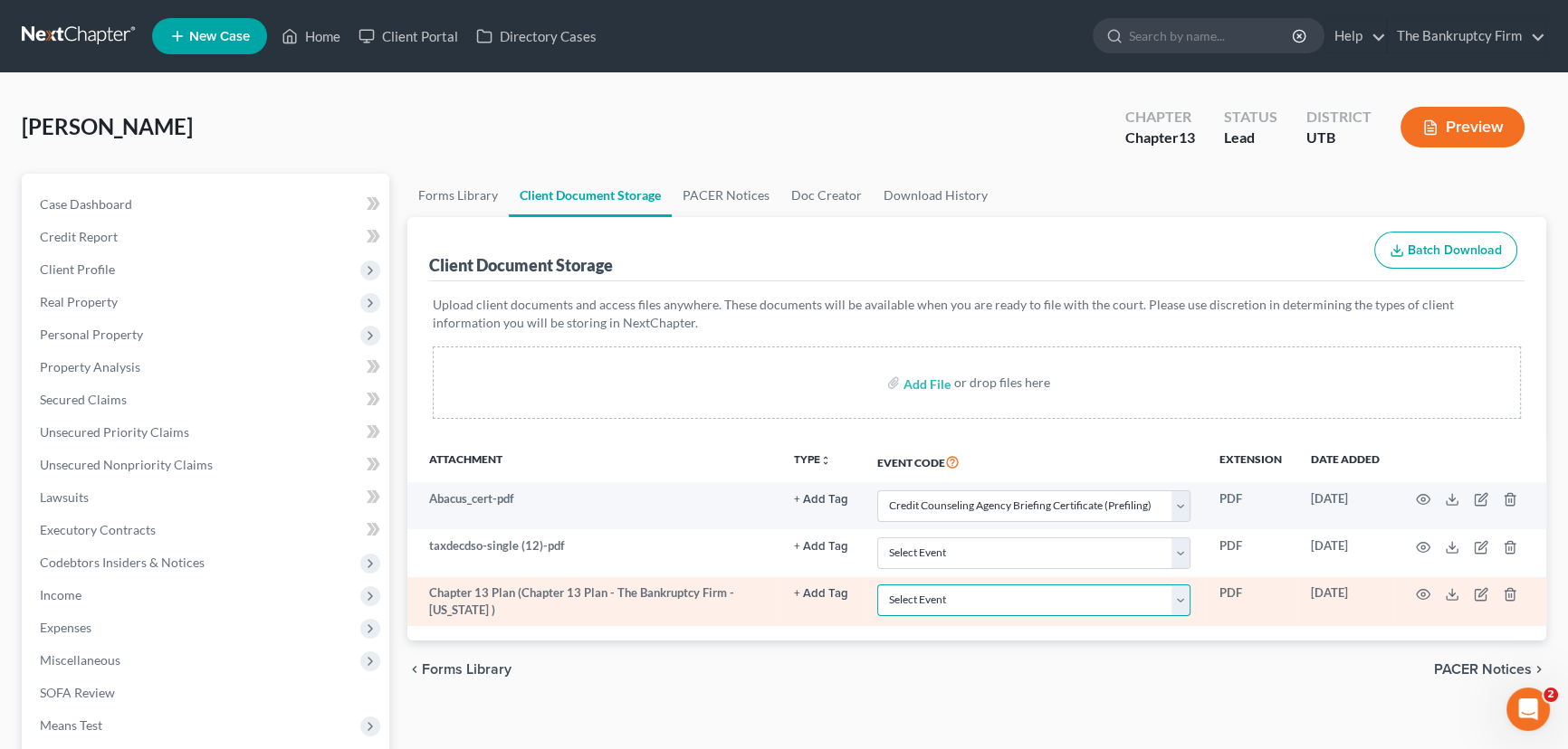
click at [985, 607] on select "Select Event Affidavit/Declaration Amended Chapter 11 Plan Amended Disclosure S…" at bounding box center [1034, 600] width 313 height 32
select select "26"
click at [877, 585] on select "Select Event Affidavit/Declaration Amended Chapter 11 Plan Amended Disclosure S…" at bounding box center [1034, 600] width 313 height 32
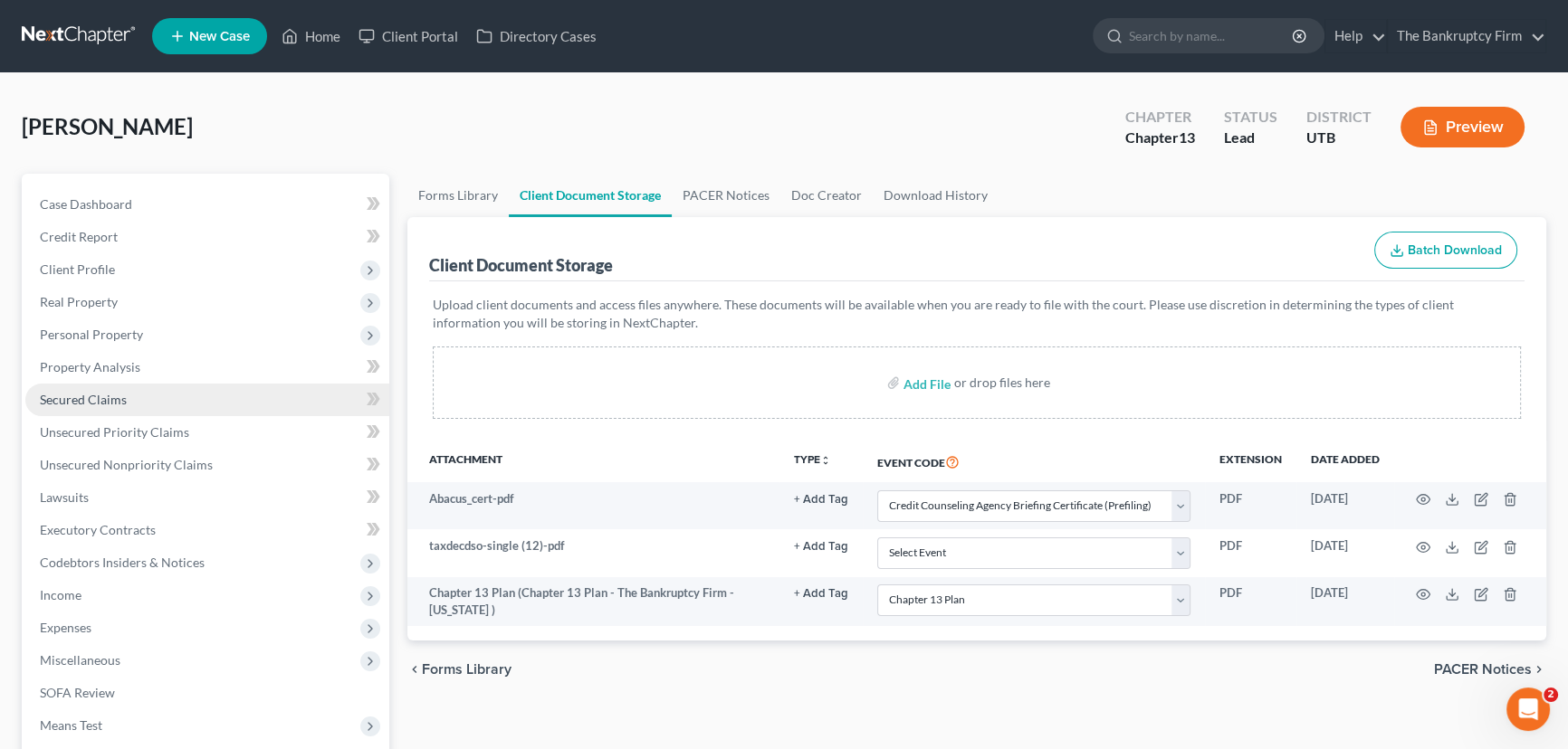
click at [72, 392] on span "Secured Claims" at bounding box center [83, 399] width 86 height 16
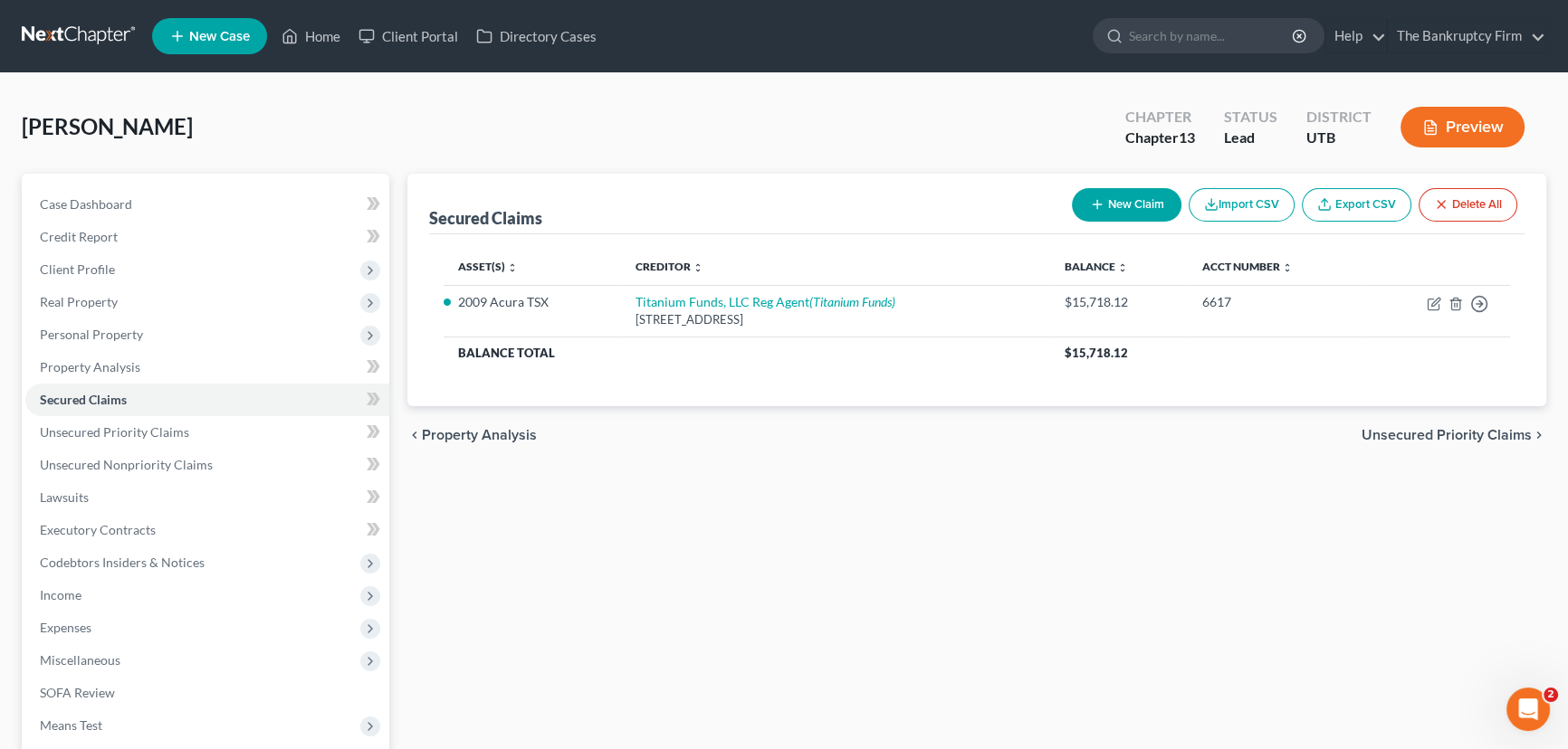
click at [1378, 541] on div "Secured Claims New Claim Import CSV Export CSV Delete All Asset(s) expand_more …" at bounding box center [976, 550] width 1157 height 752
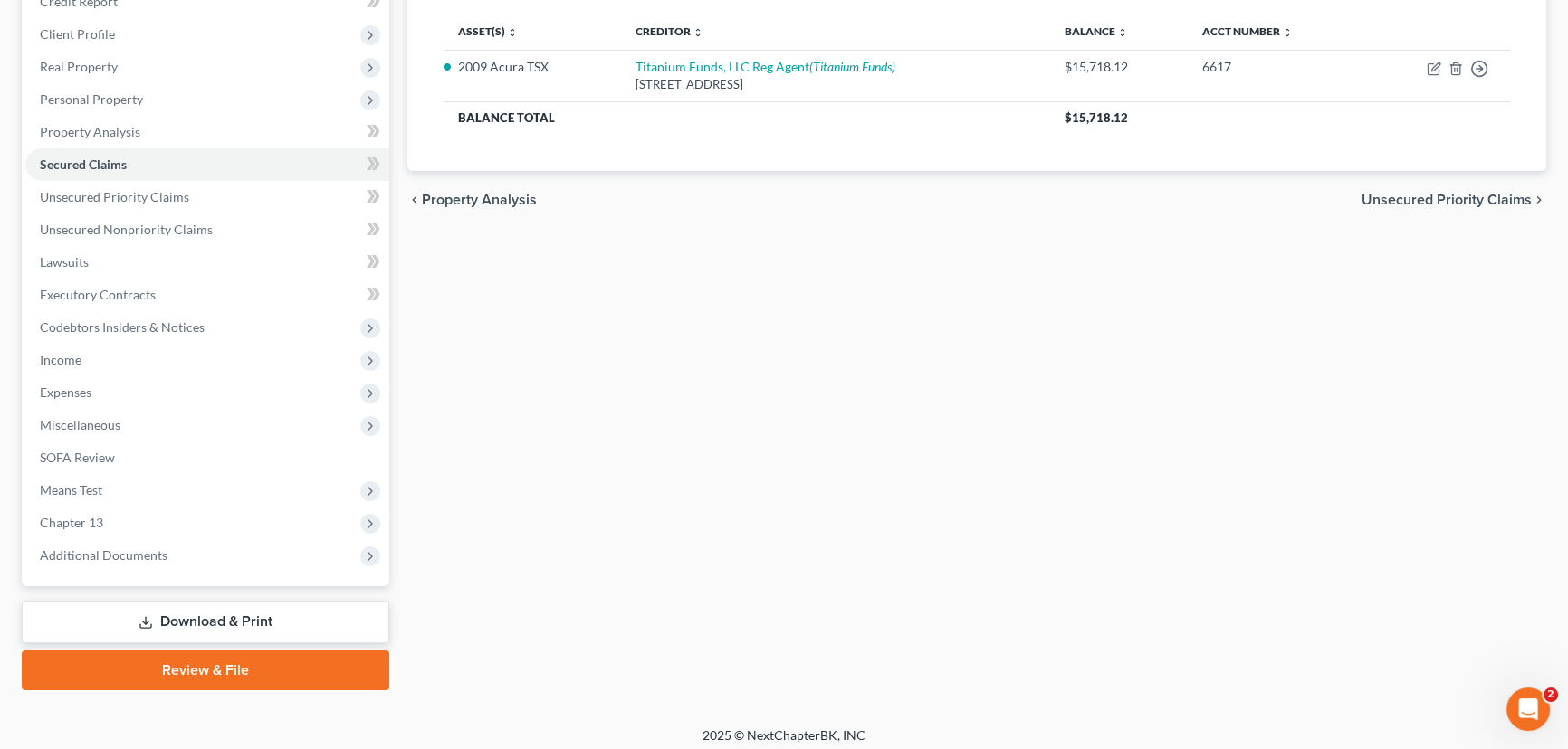
scroll to position [243, 0]
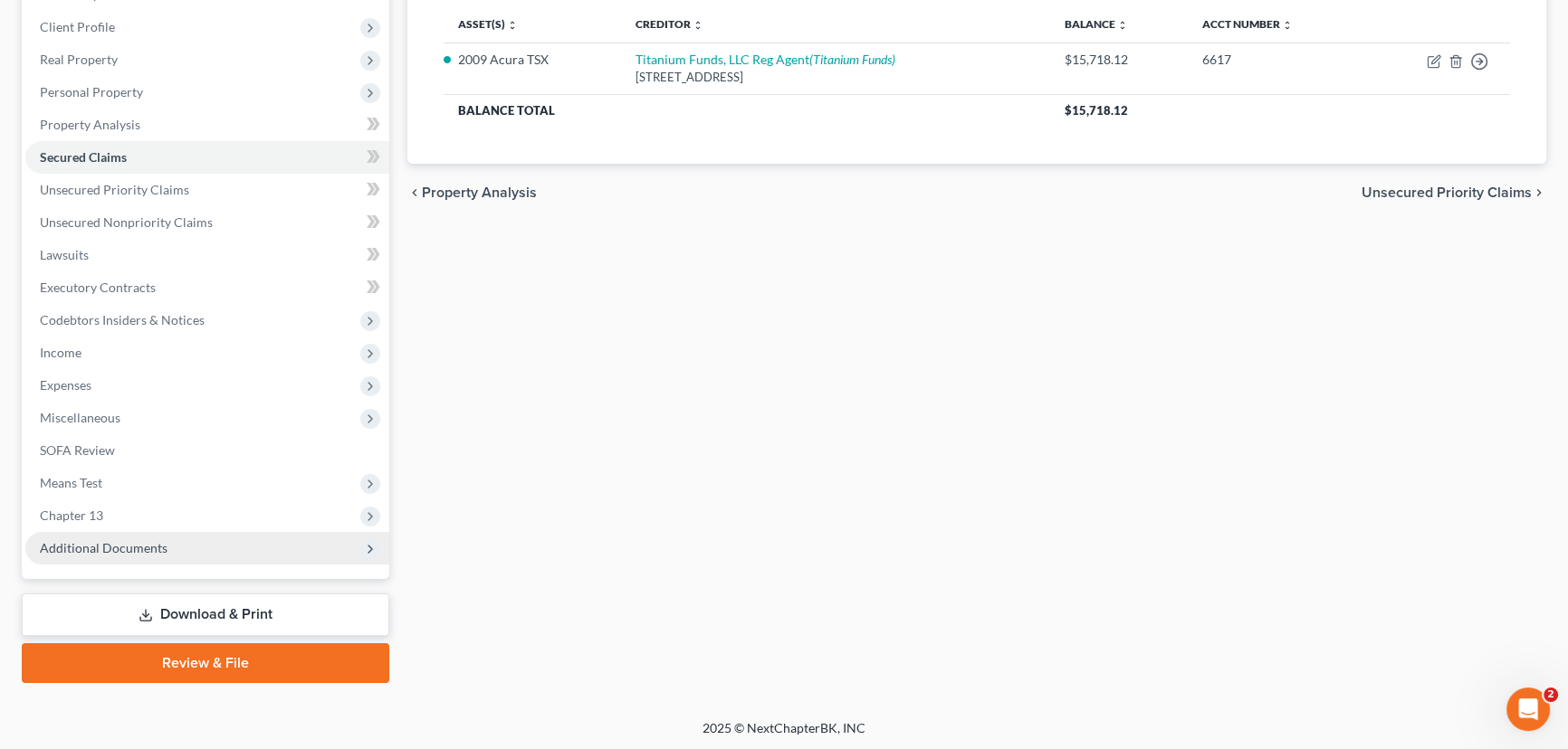
click at [91, 548] on span "Additional Documents" at bounding box center [103, 548] width 127 height 16
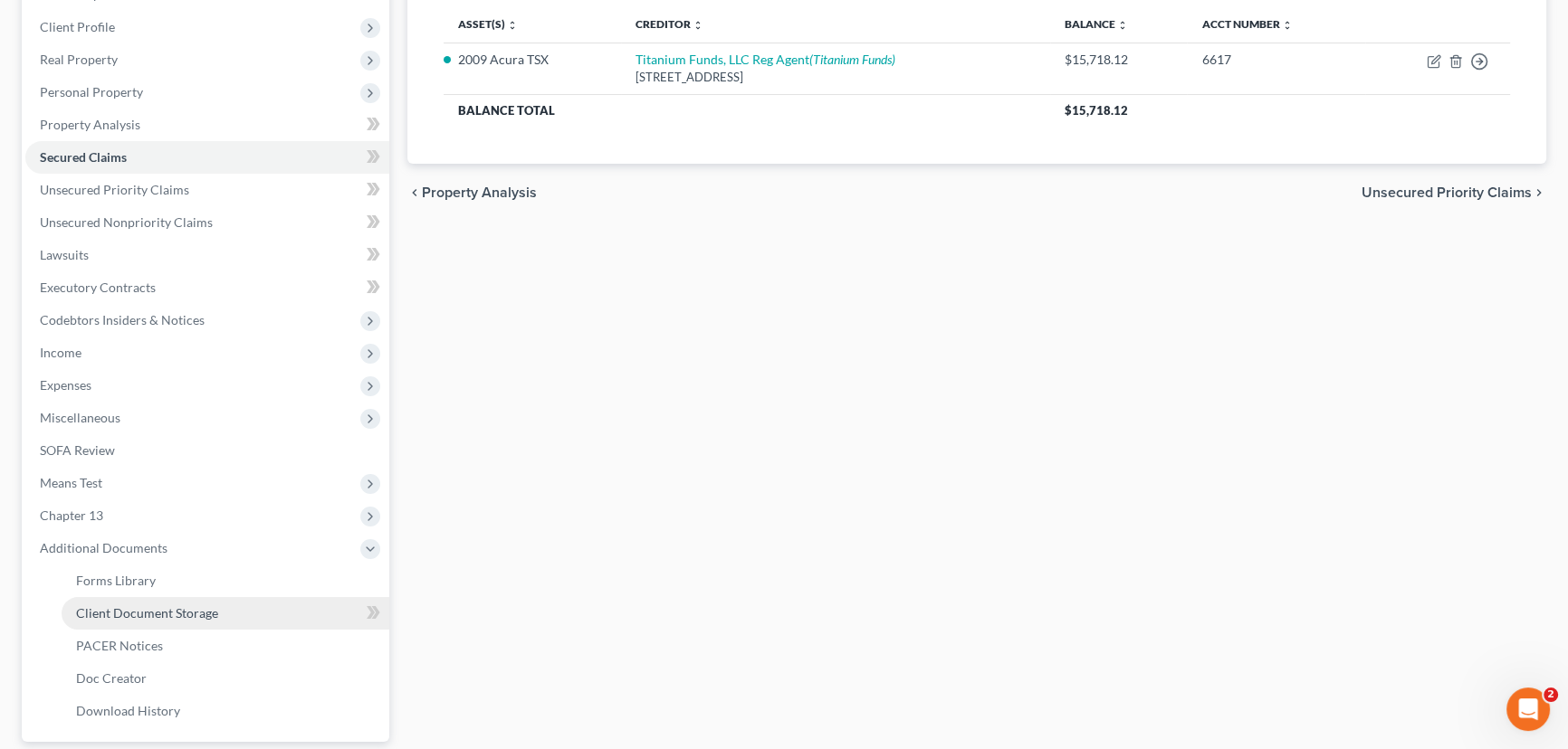
click at [146, 614] on span "Client Document Storage" at bounding box center [147, 613] width 142 height 16
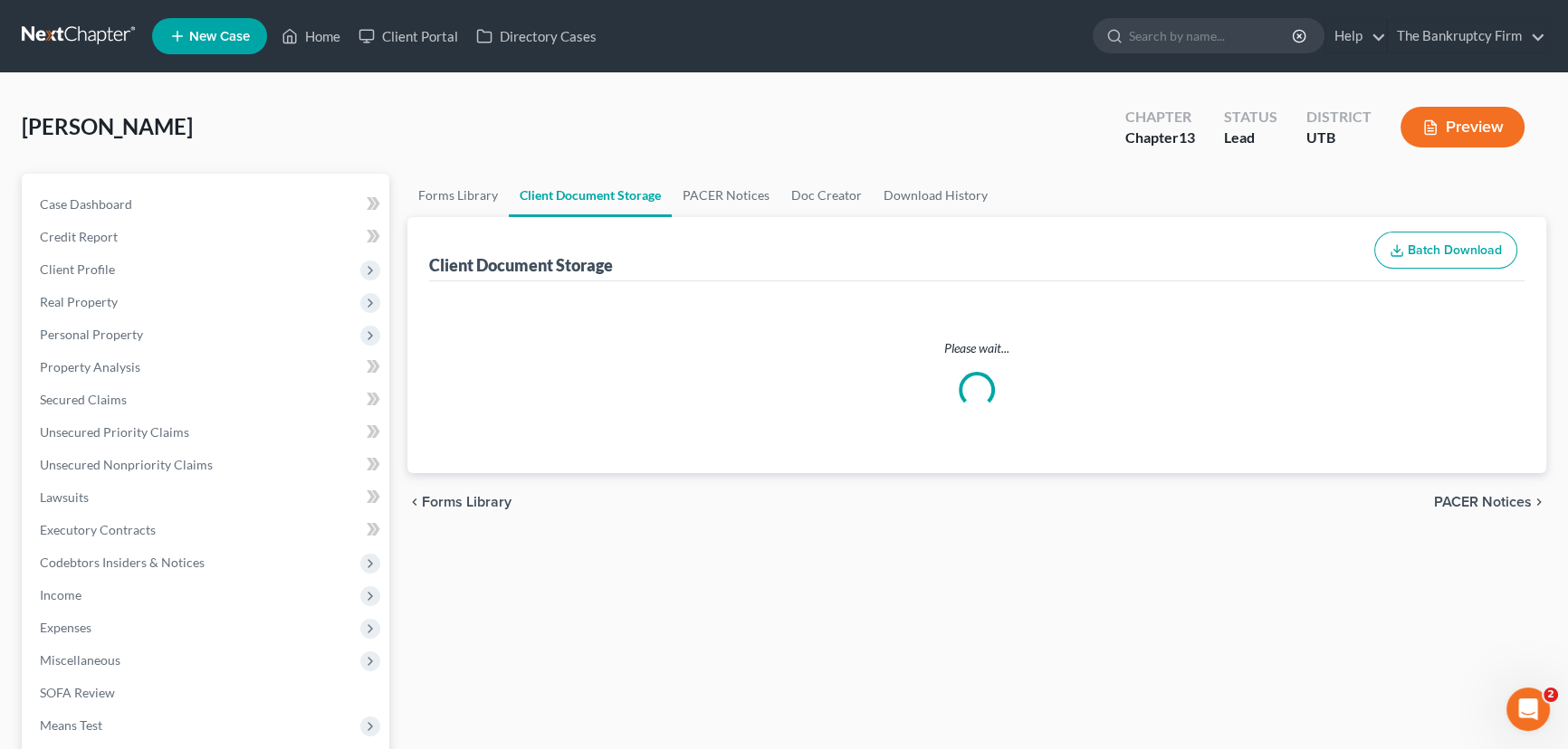
select select "30"
select select "26"
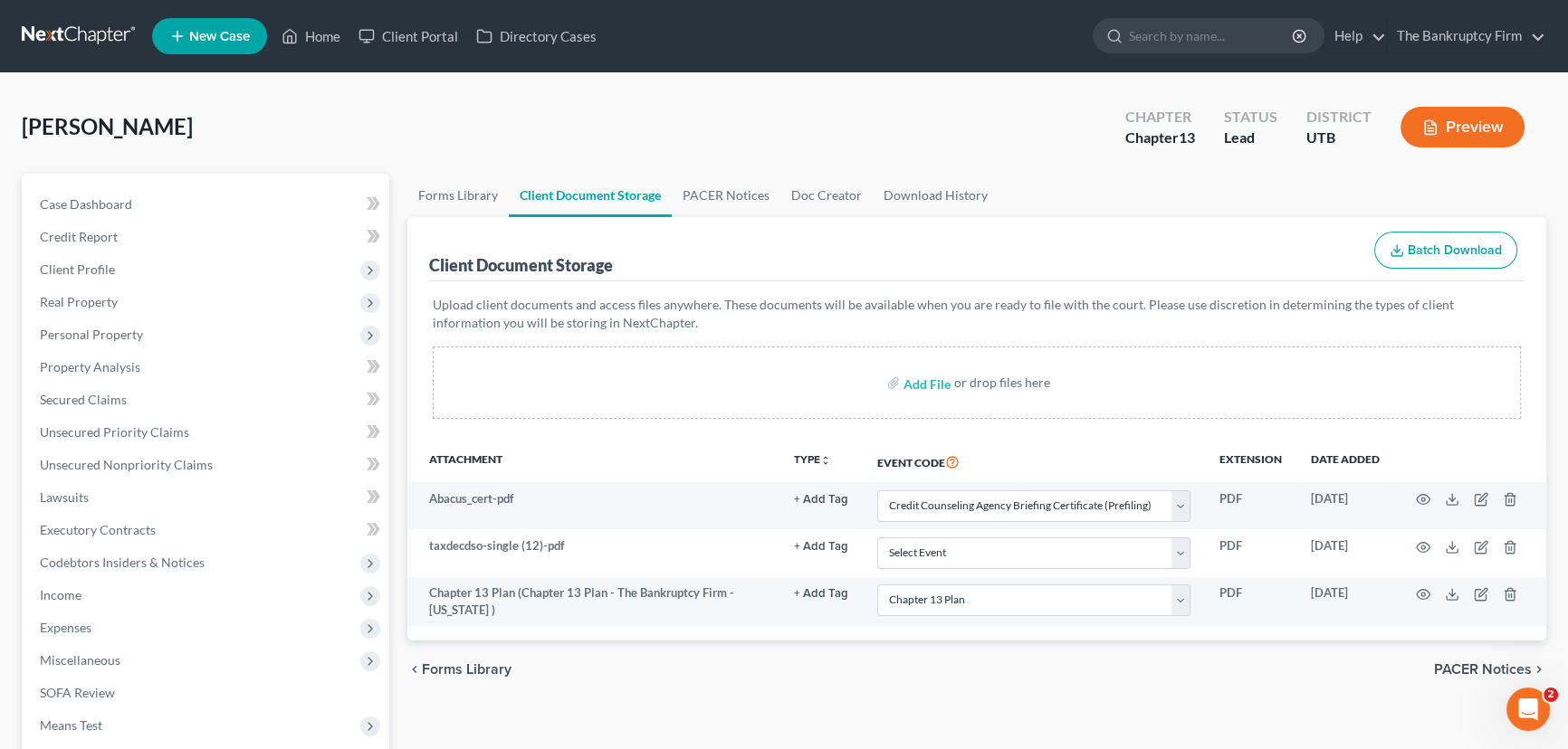
select select "30"
select select "26"
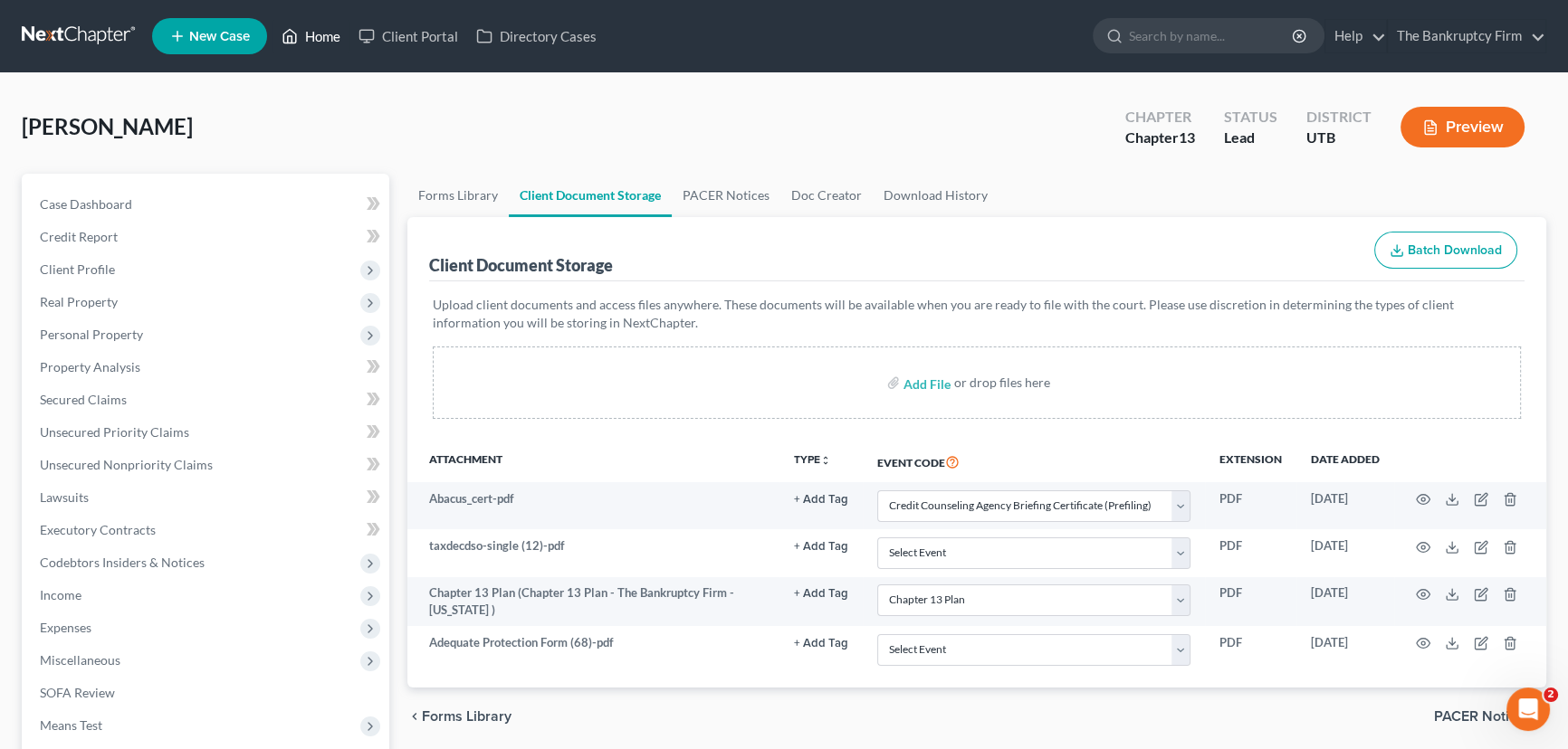
click at [320, 35] on link "Home" at bounding box center [310, 36] width 77 height 33
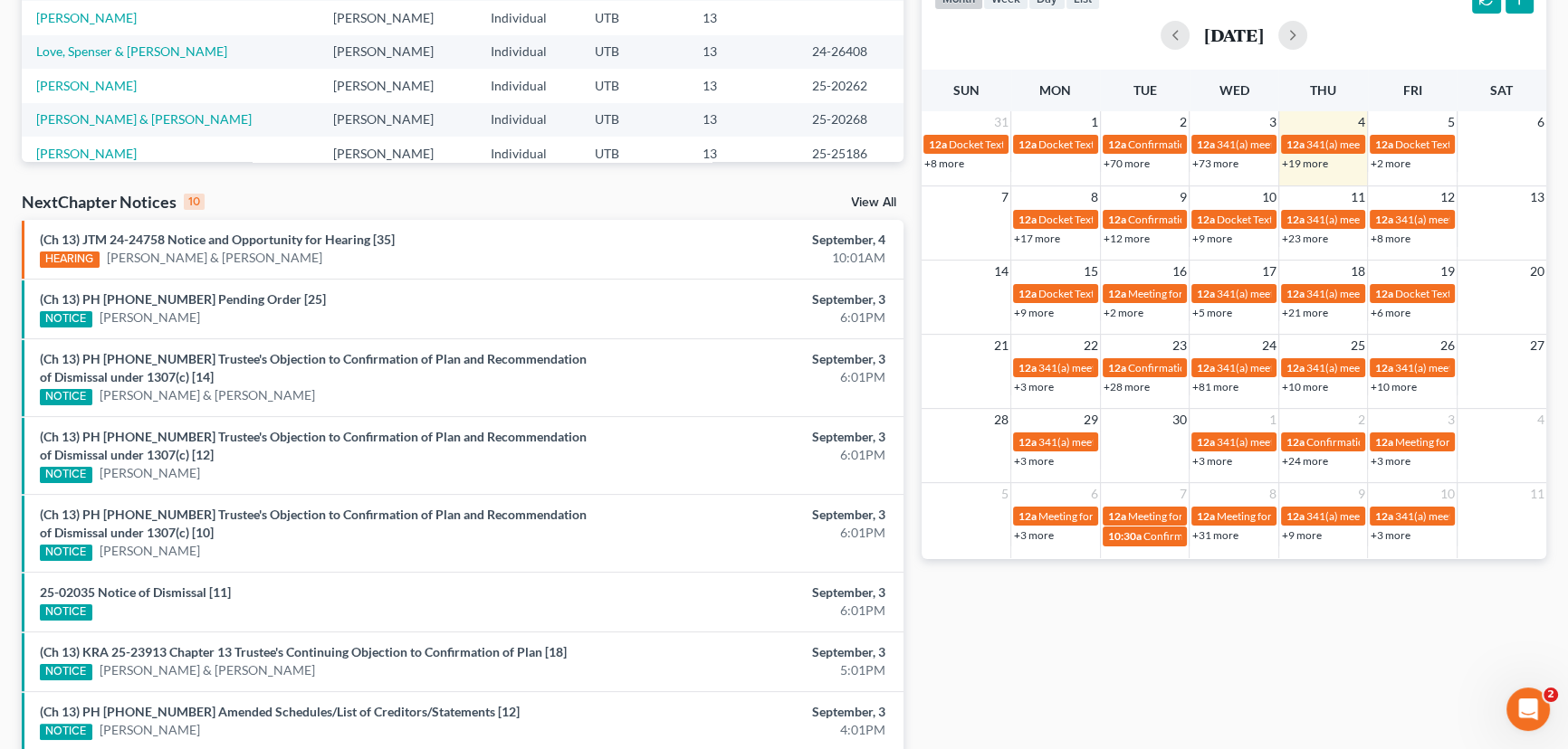
scroll to position [411, 0]
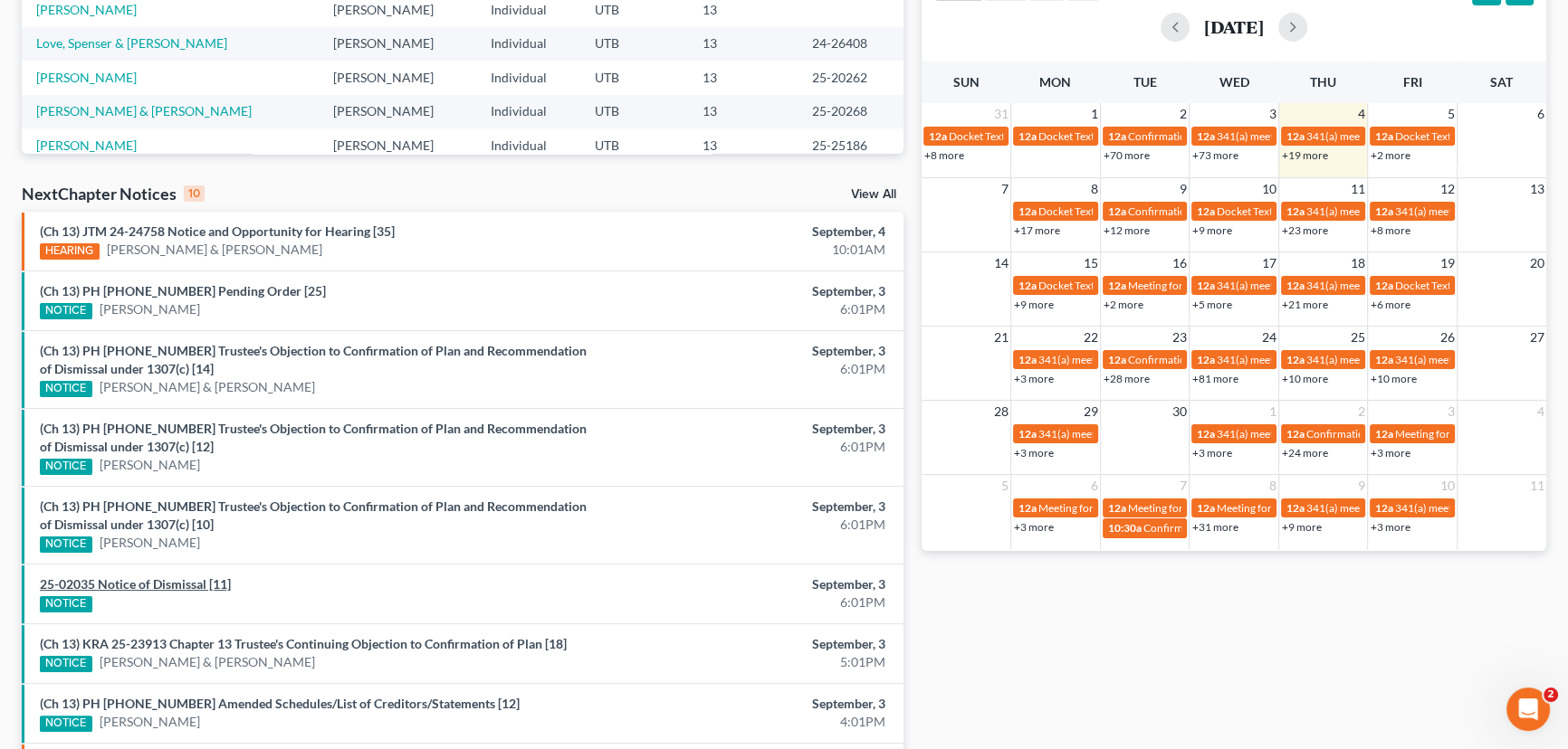
click at [148, 581] on link "25-02035 Notice of Dismissal [11]" at bounding box center [135, 584] width 191 height 16
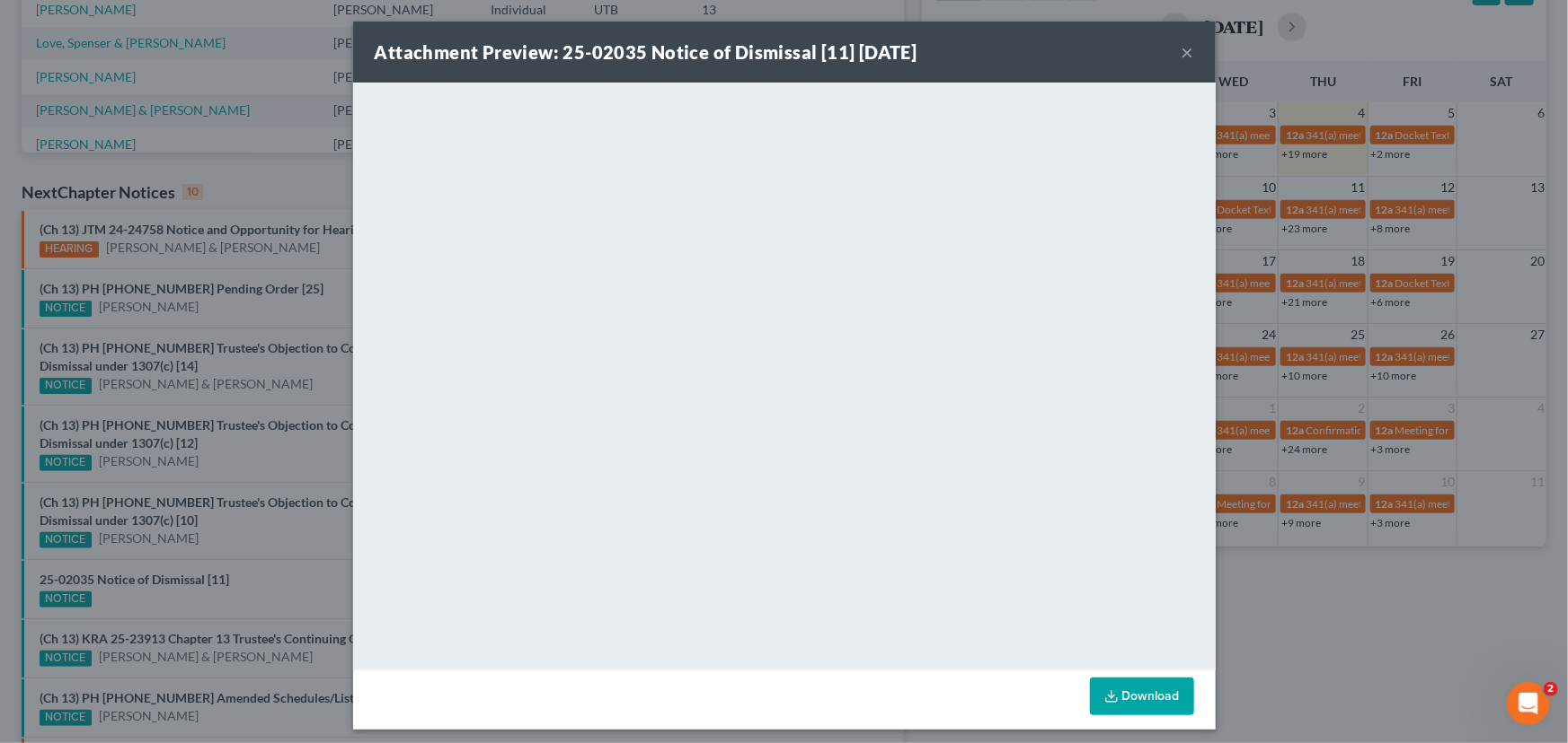
click at [279, 582] on div "Attachment Preview: 25-02035 Notice of Dismissal [11] 09/03/2025 × <object ng-a…" at bounding box center [784, 371] width 1568 height 743
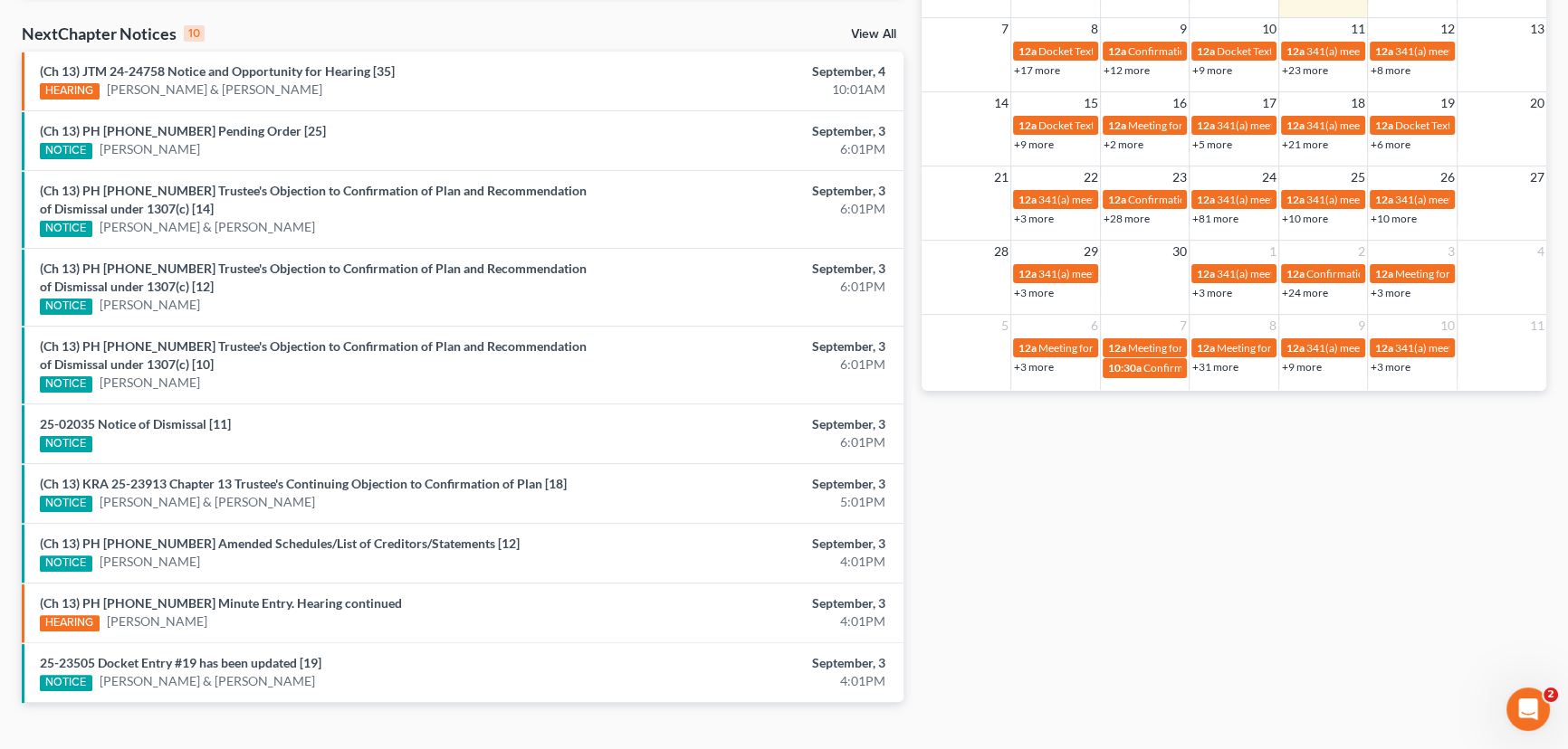
scroll to position [603, 0]
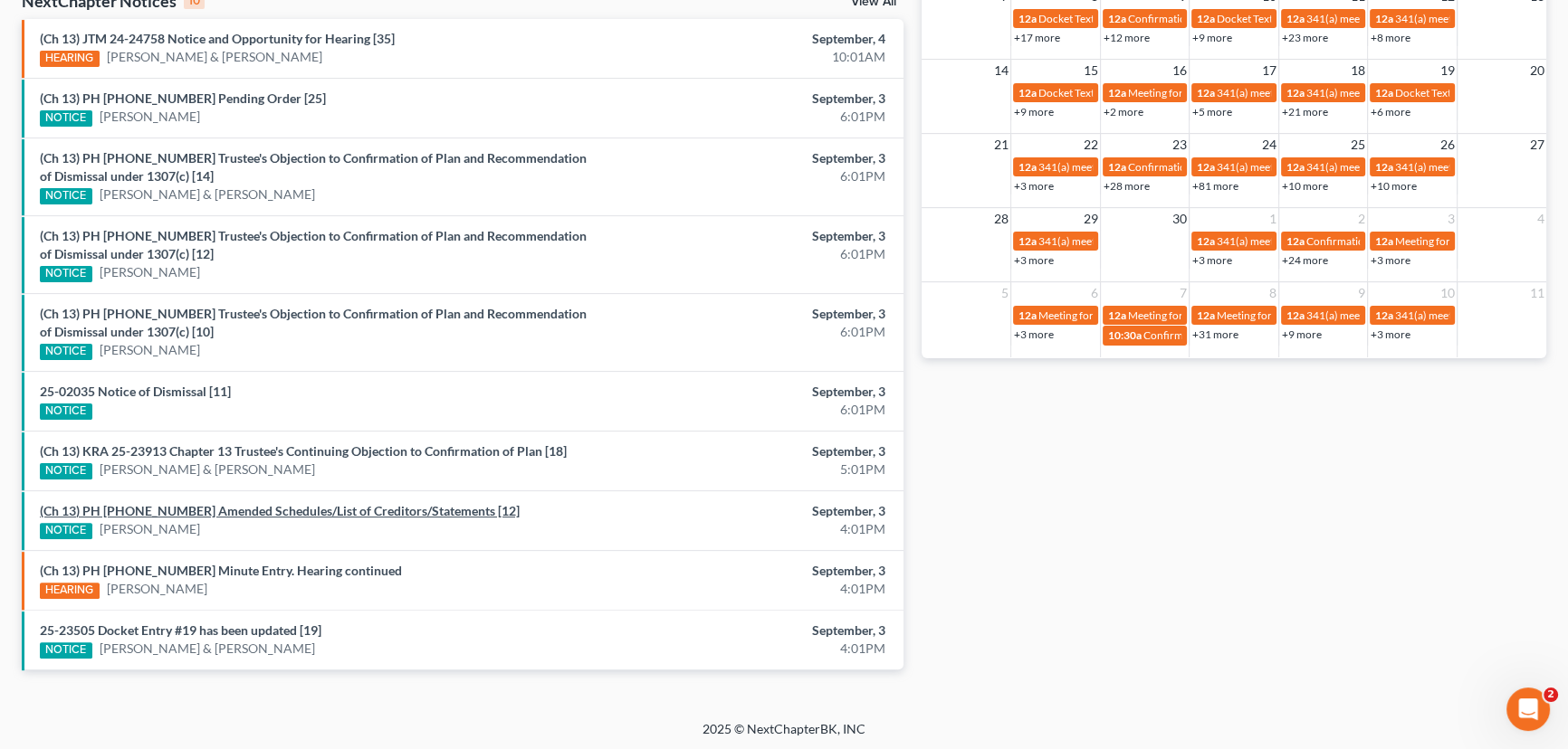
click at [311, 509] on link "(Ch 13) PH 25-24025 Amended Schedules/List of Creditors/Statements [12]" at bounding box center [280, 511] width 480 height 16
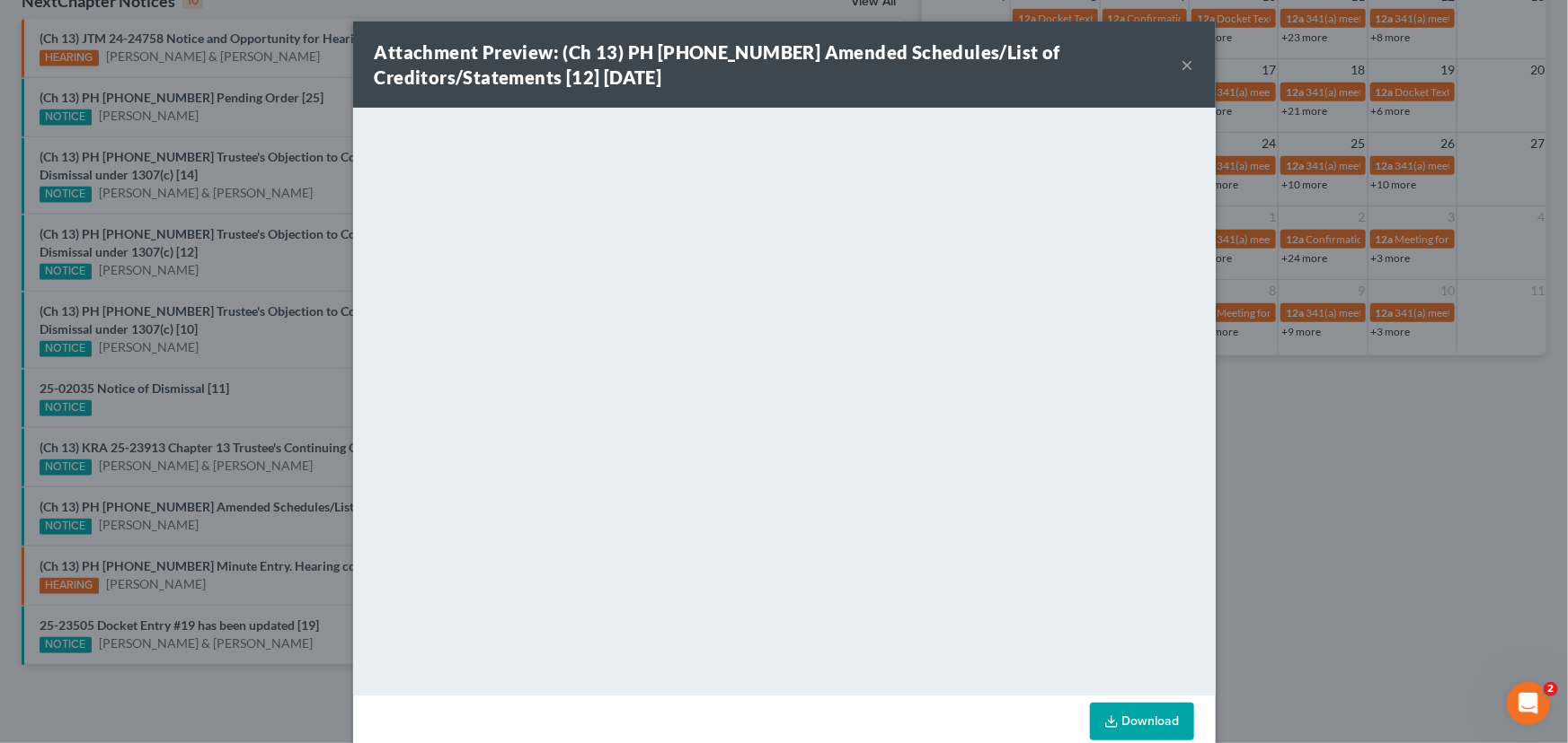
click at [275, 520] on div "Attachment Preview: (Ch 13) PH 25-24025 Amended Schedules/List of Creditors/Sta…" at bounding box center [784, 371] width 1568 height 743
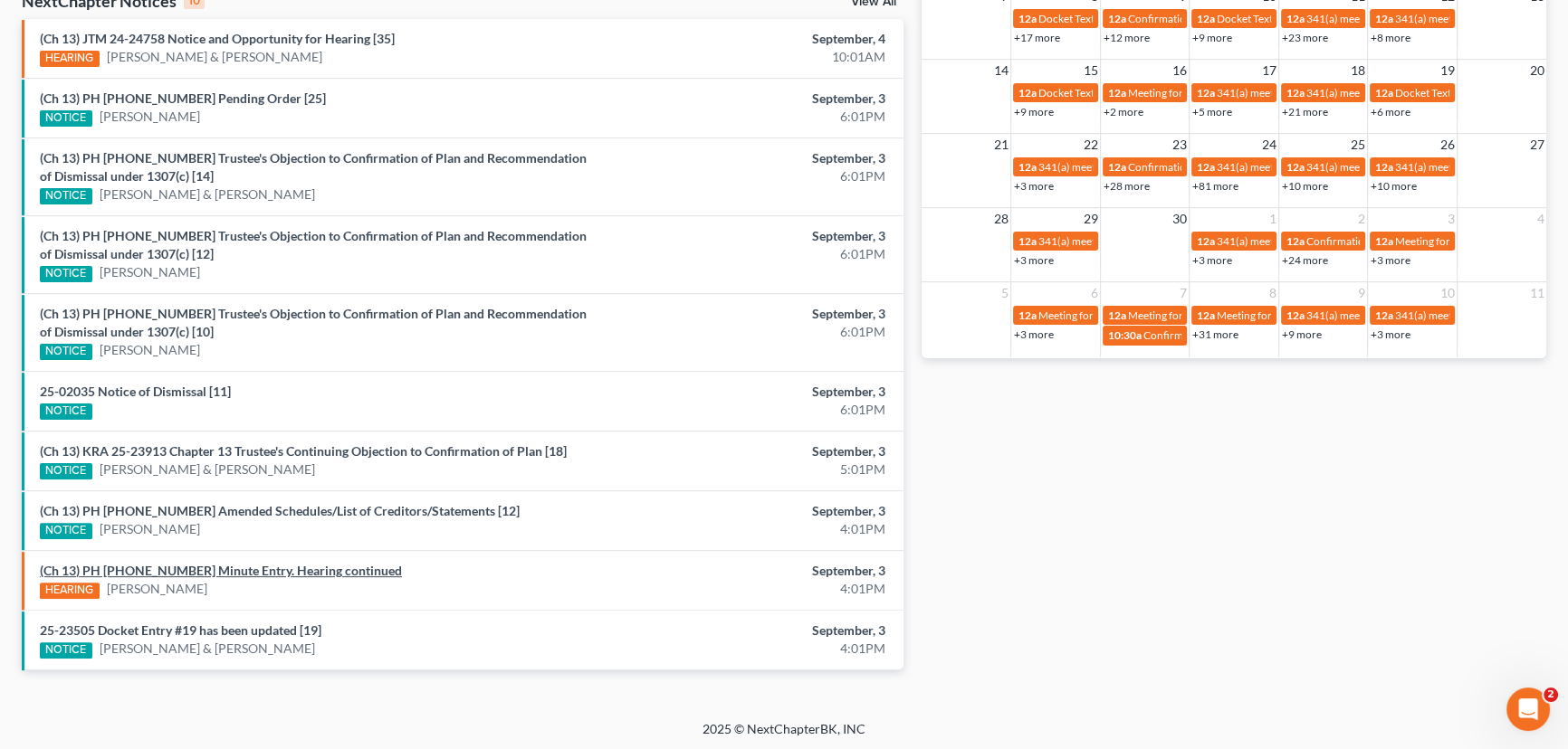
click at [206, 568] on link "(Ch 13) PH 25-20913 Minute Entry. Hearing continued" at bounding box center [221, 570] width 362 height 16
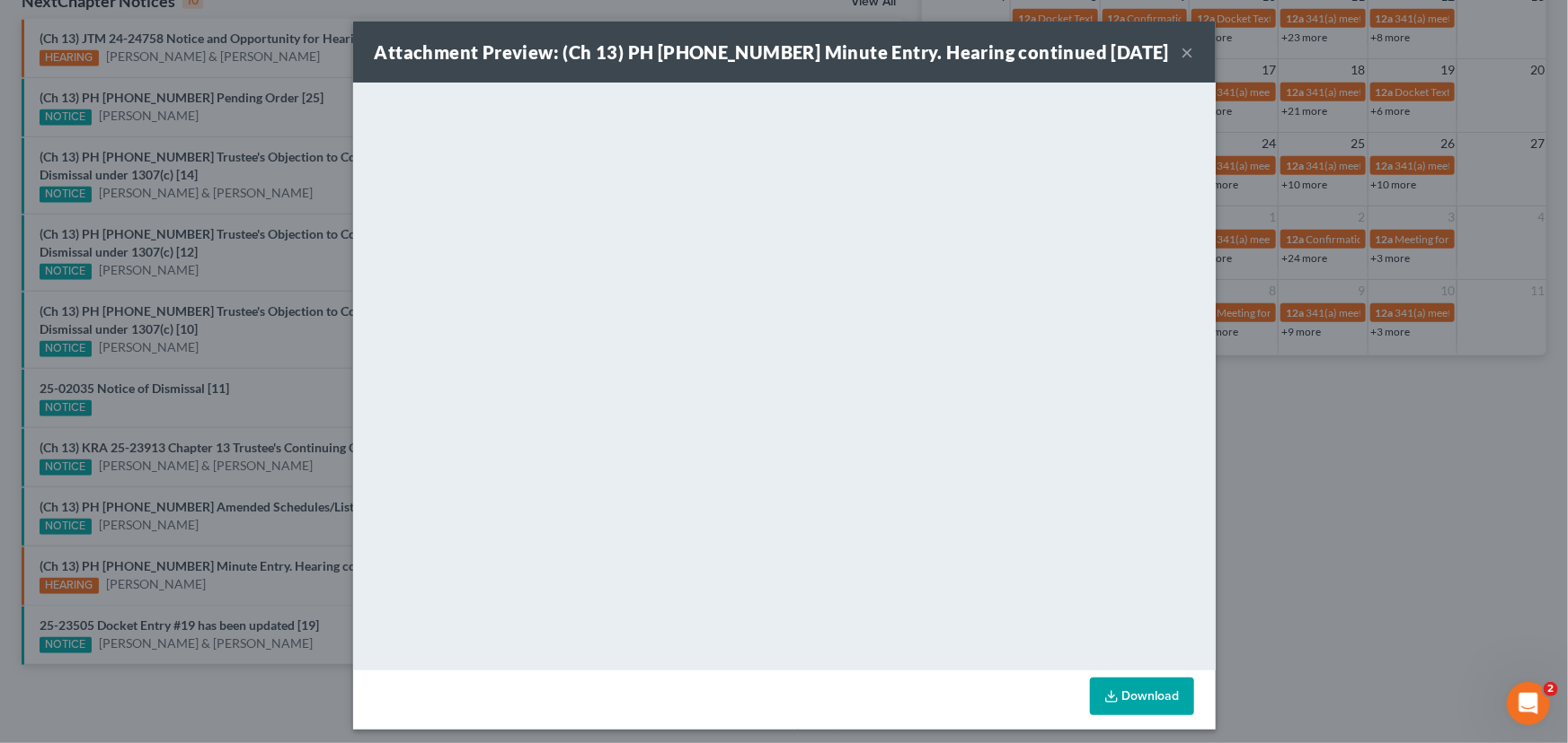
click at [1185, 54] on button "×" at bounding box center [1187, 52] width 13 height 21
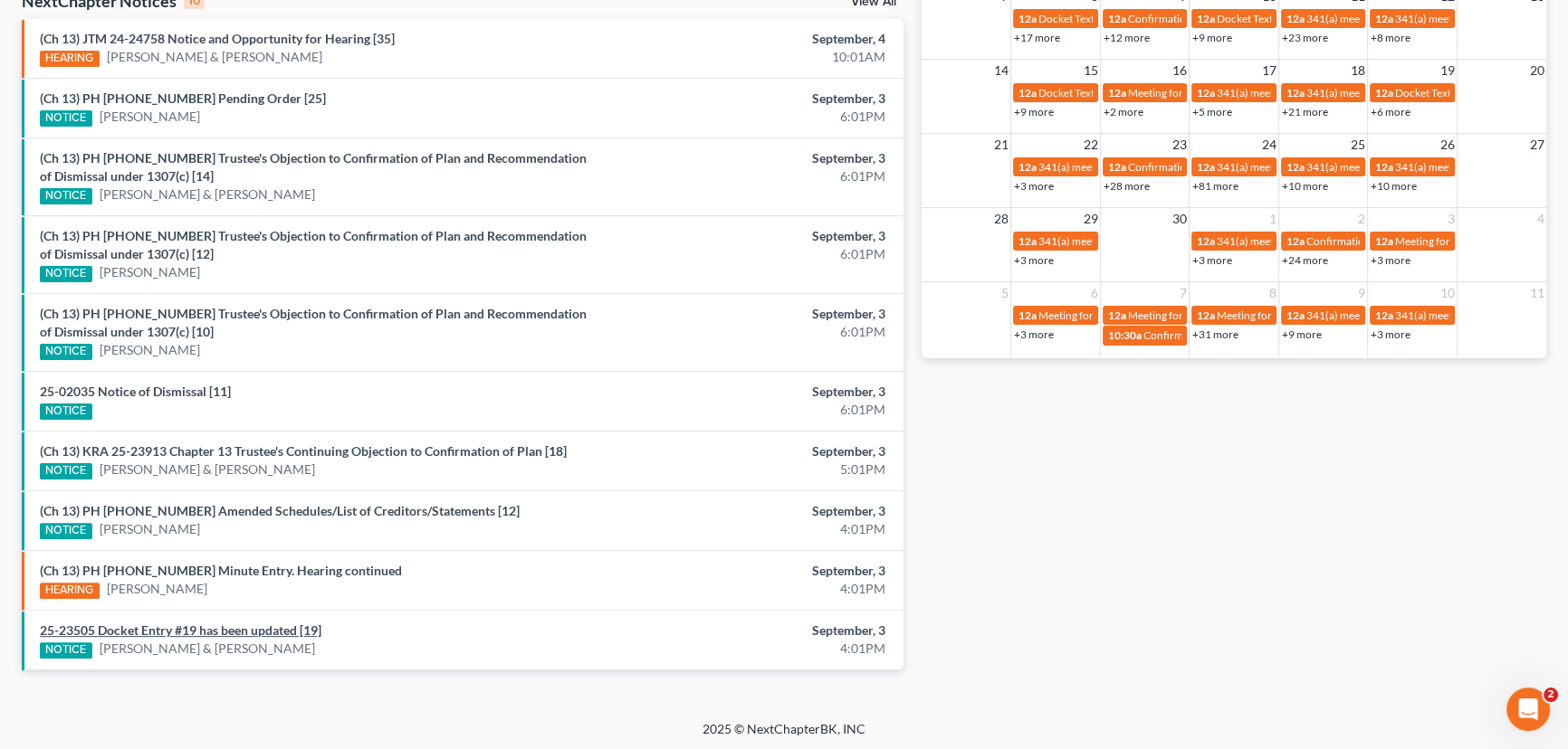
click at [265, 629] on link "25-23505 Docket Entry #19 has been updated [19]" at bounding box center [181, 630] width 282 height 16
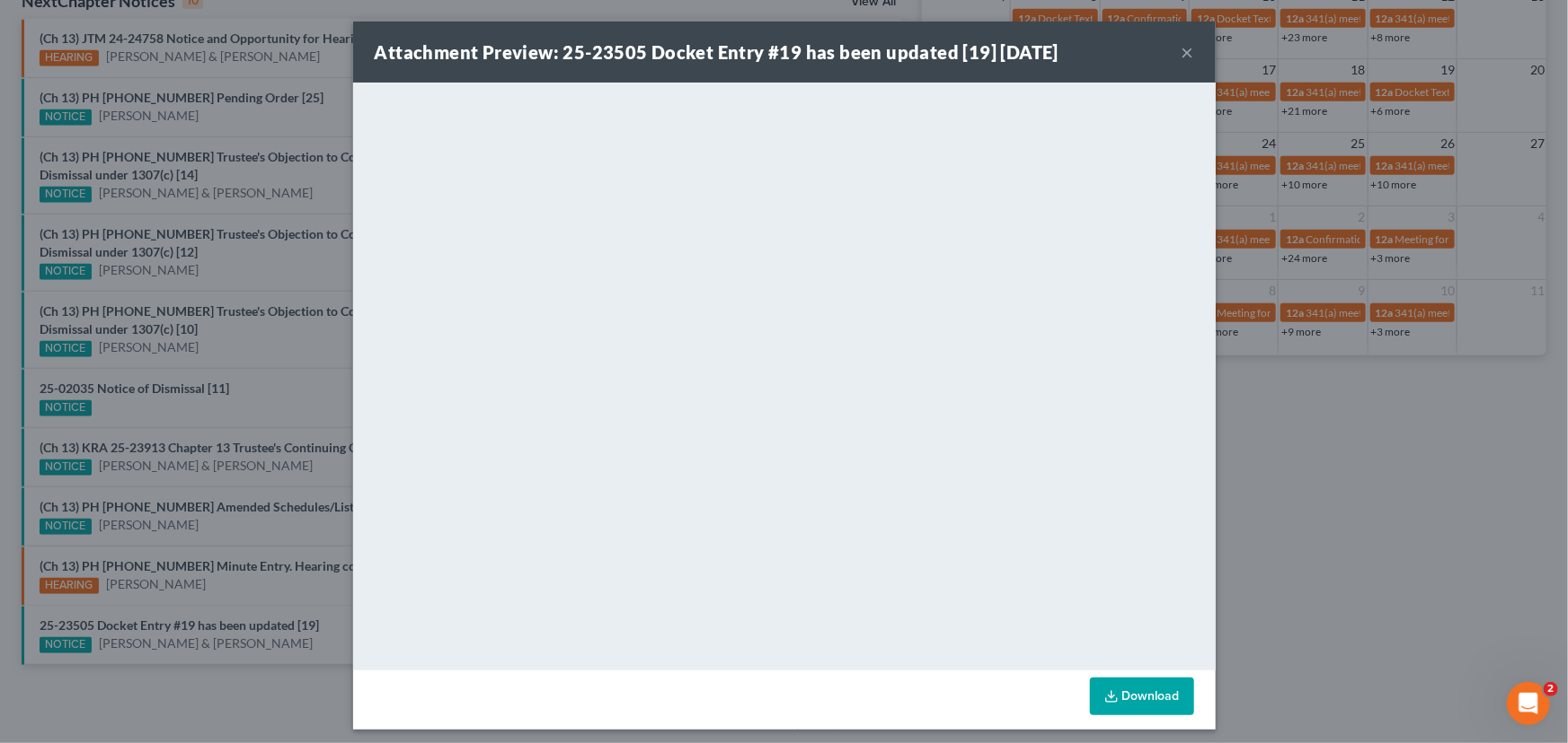
click at [314, 641] on div "Attachment Preview: 25-23505 Docket Entry #19 has been updated [19] 09/03/2025 …" at bounding box center [784, 371] width 1568 height 743
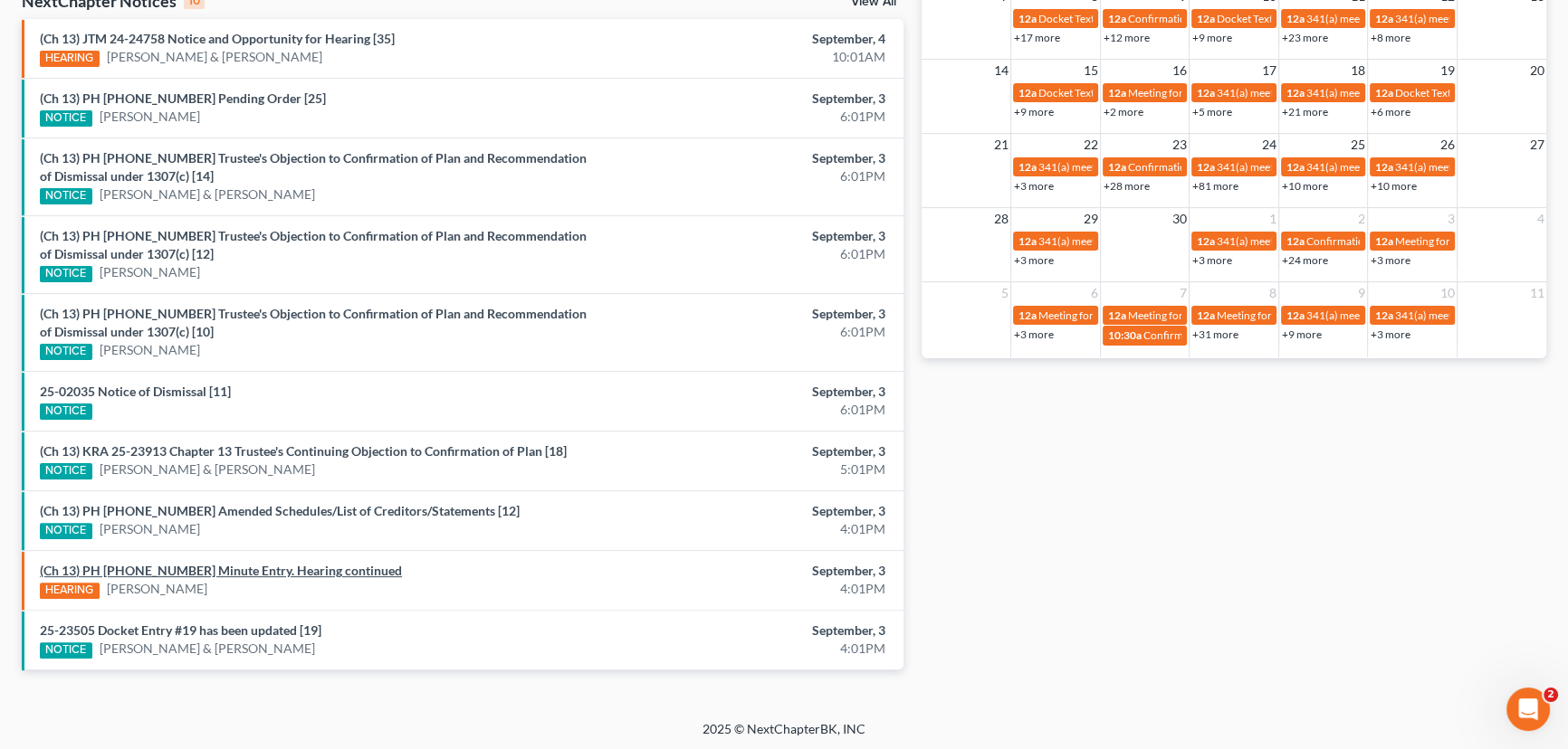
click at [285, 567] on link "(Ch 13) PH 25-20913 Minute Entry. Hearing continued" at bounding box center [221, 570] width 362 height 16
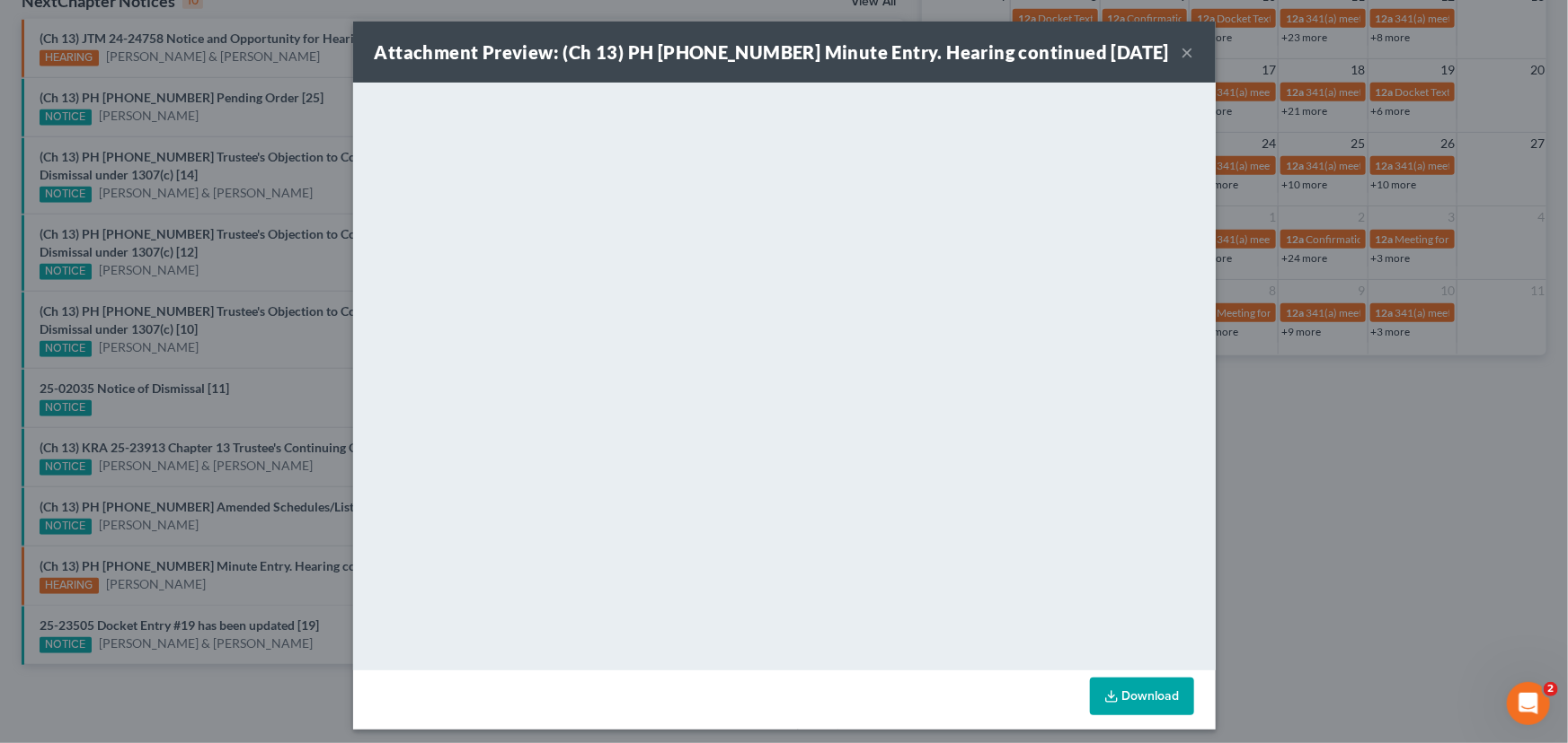
click at [305, 586] on div "Attachment Preview: (Ch 13) PH 25-20913 Minute Entry. Hearing continued 09/03/2…" at bounding box center [784, 371] width 1568 height 743
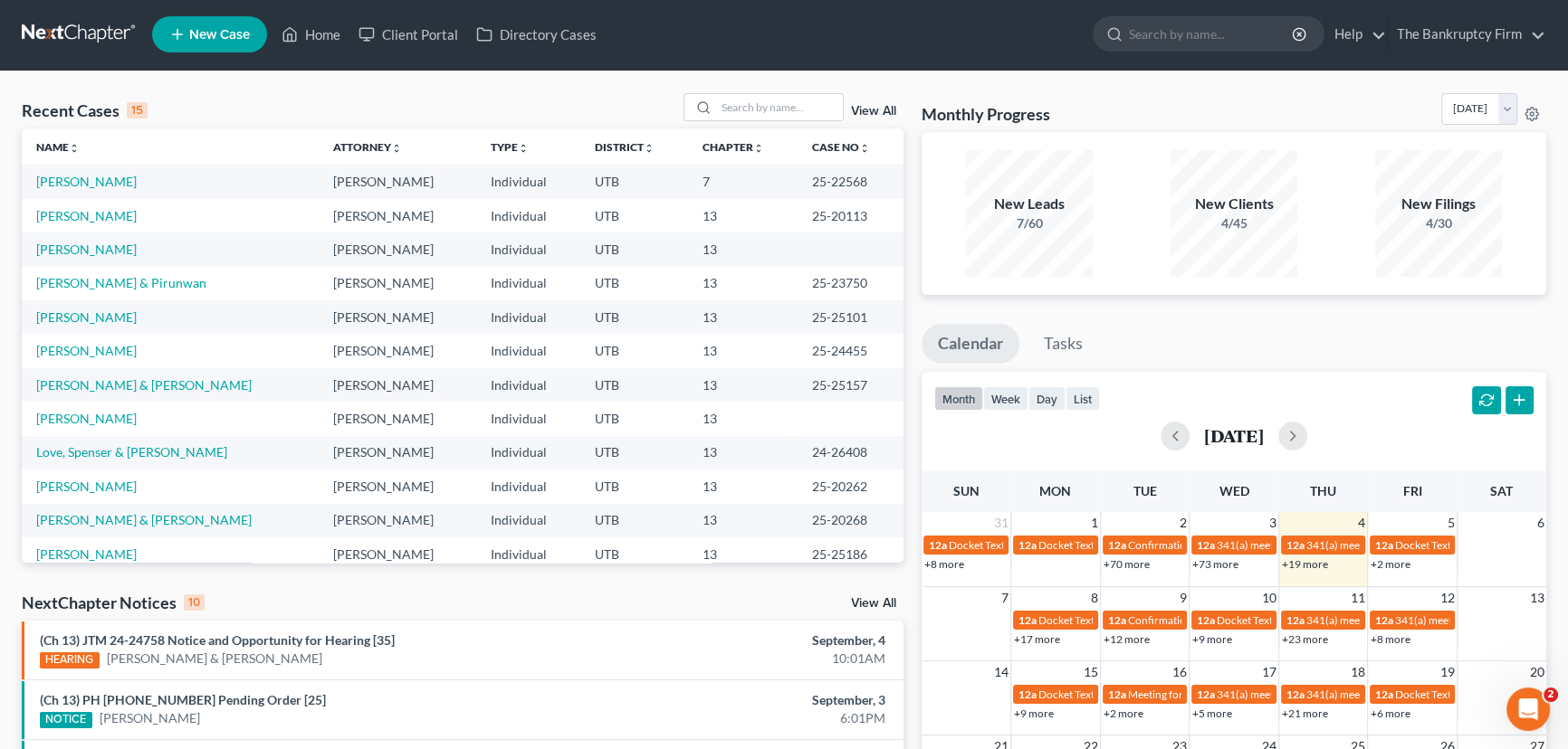
scroll to position [0, 0]
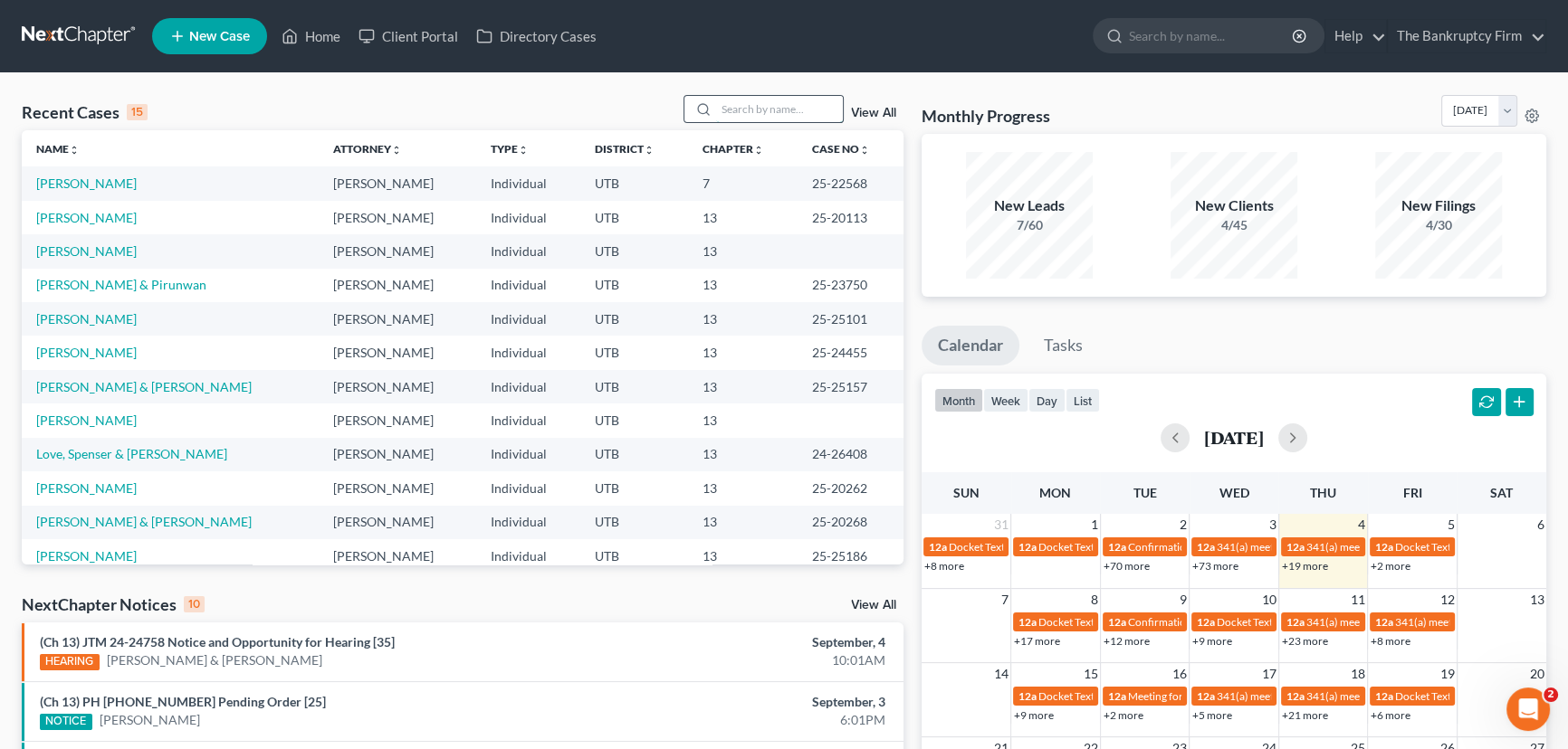
click at [724, 110] on input "search" at bounding box center [779, 109] width 126 height 26
type input "Cameron Rigby"
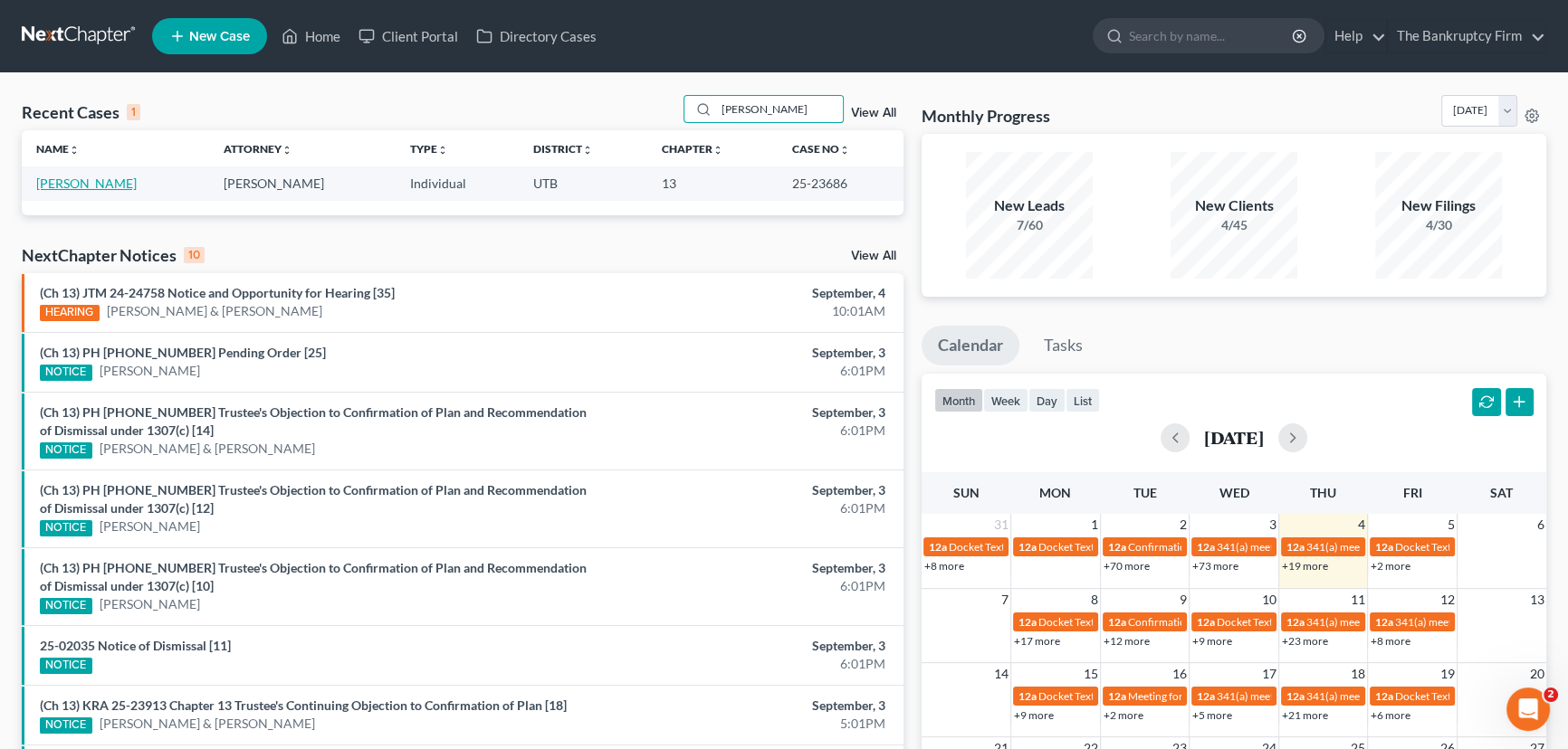
click at [76, 181] on link "[PERSON_NAME]" at bounding box center [85, 184] width 100 height 16
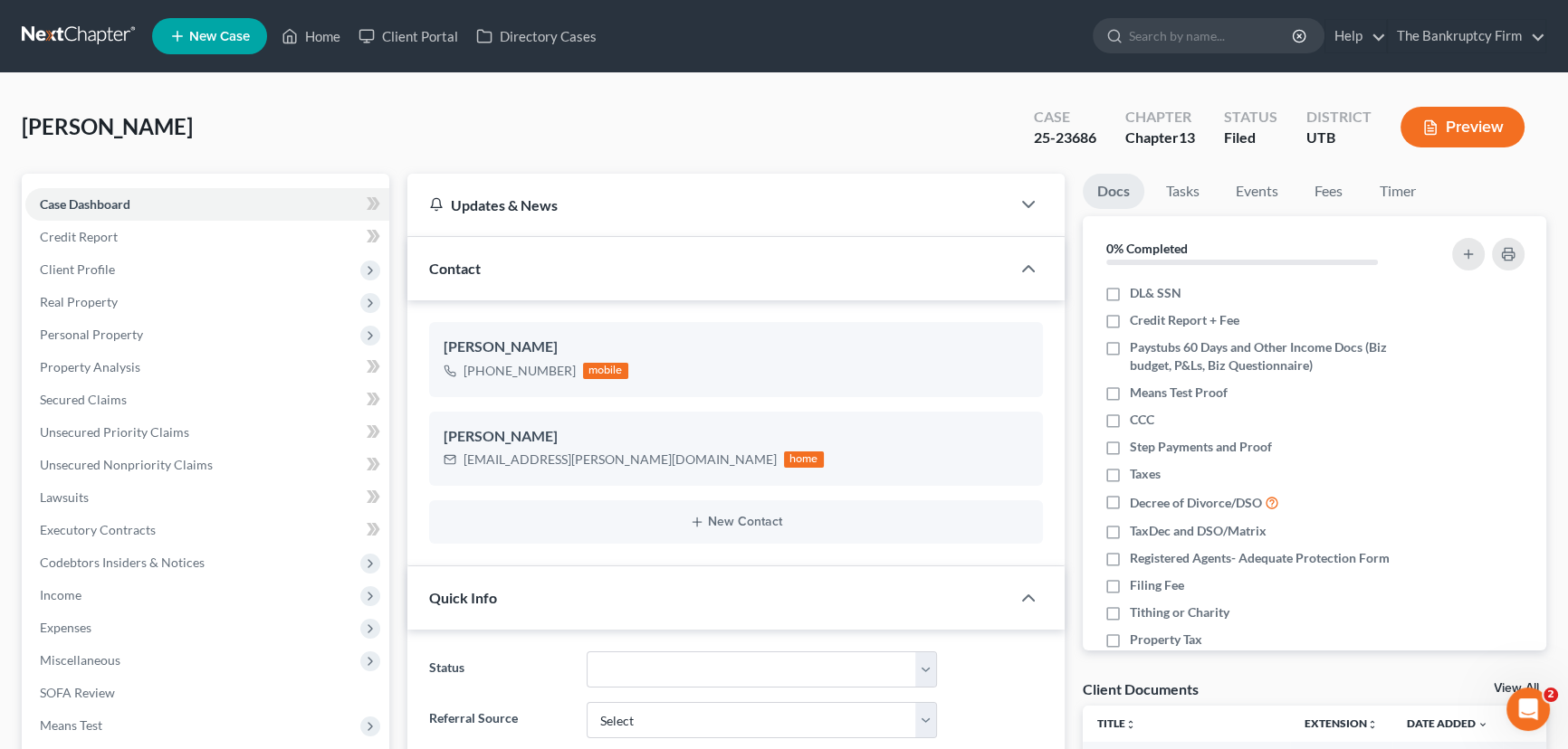
click at [1495, 687] on link "View All" at bounding box center [1516, 688] width 46 height 13
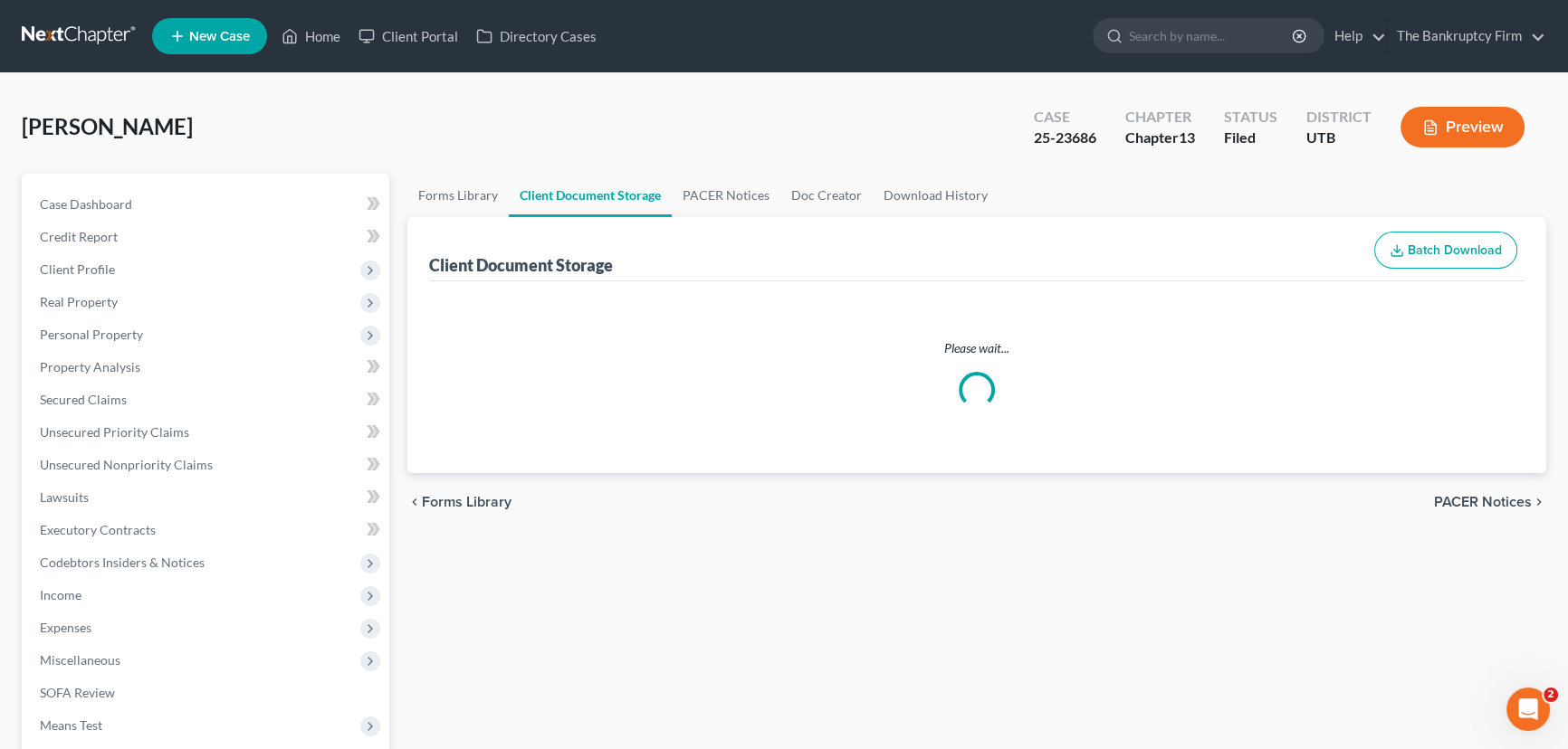
select select "26"
select select "30"
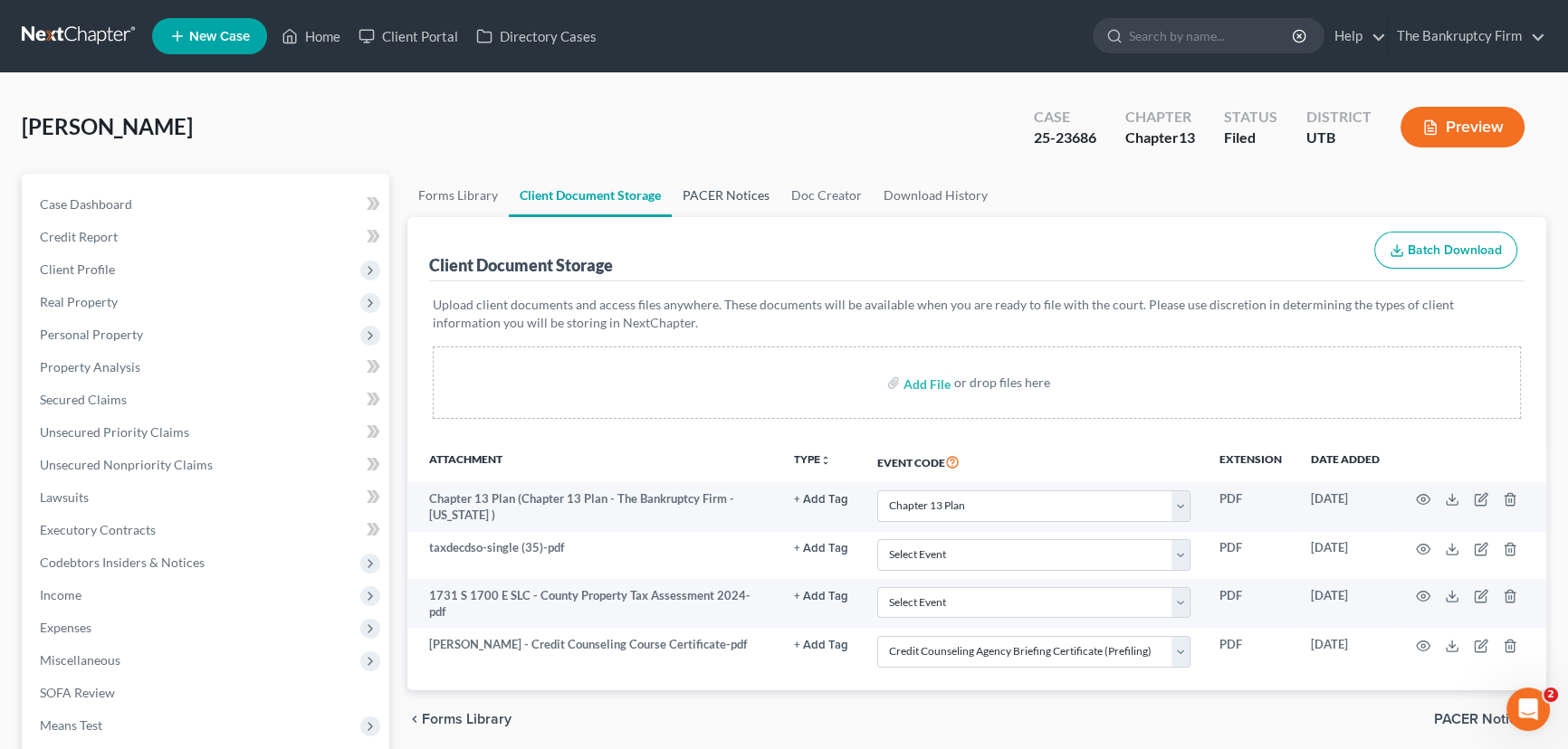
click at [722, 190] on link "PACER Notices" at bounding box center [726, 195] width 109 height 44
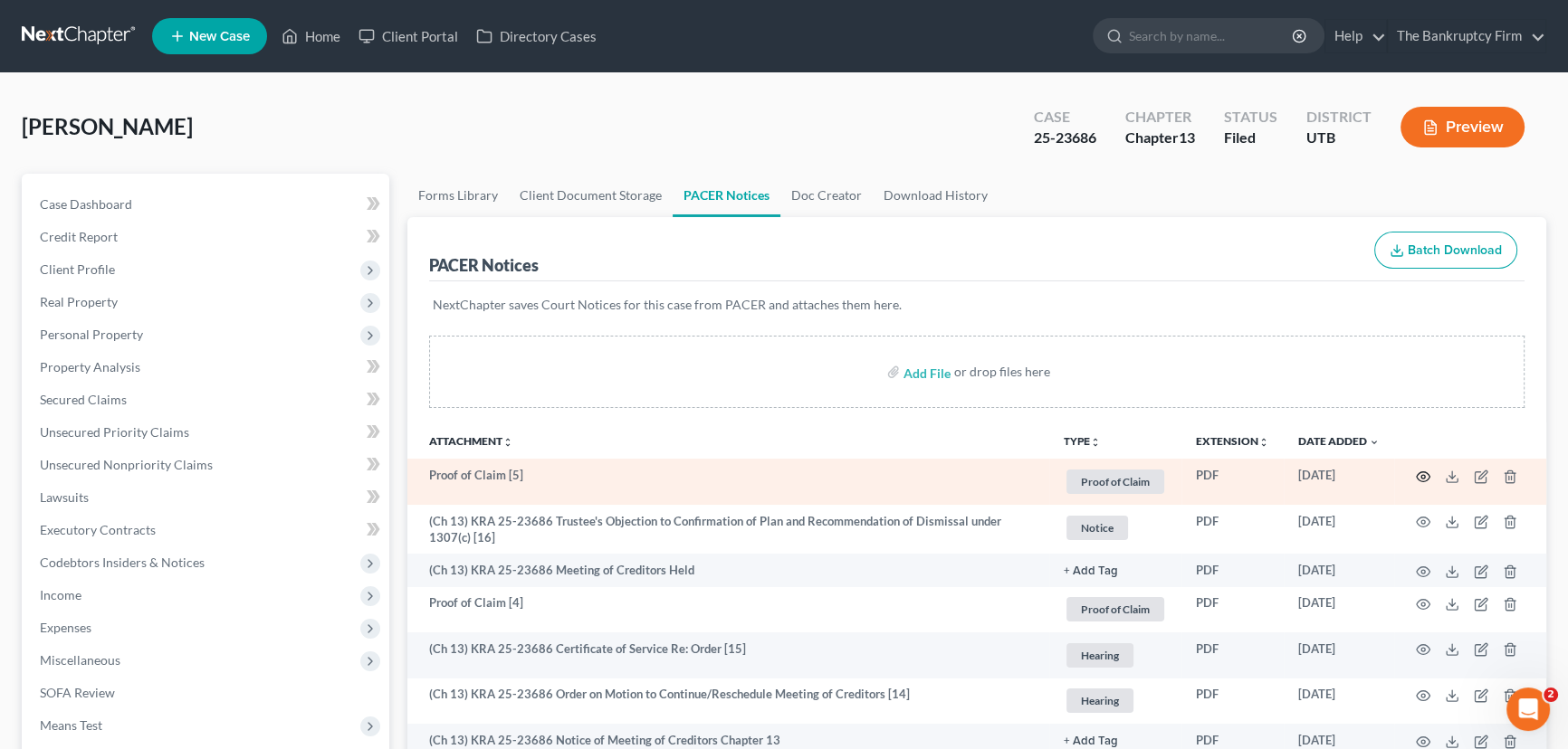
click at [1419, 471] on icon "button" at bounding box center [1422, 477] width 15 height 15
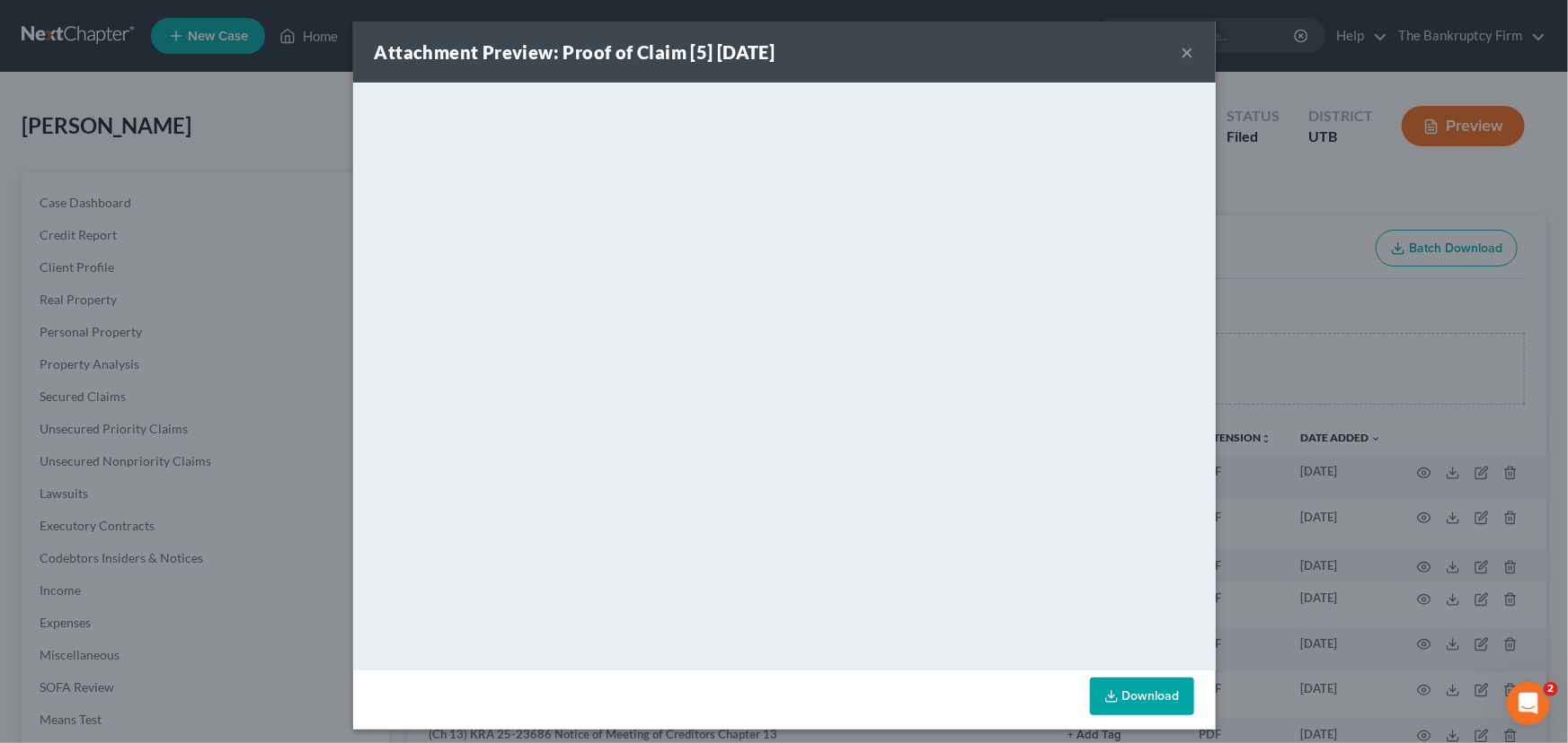
click at [1182, 48] on button "×" at bounding box center [1187, 52] width 13 height 21
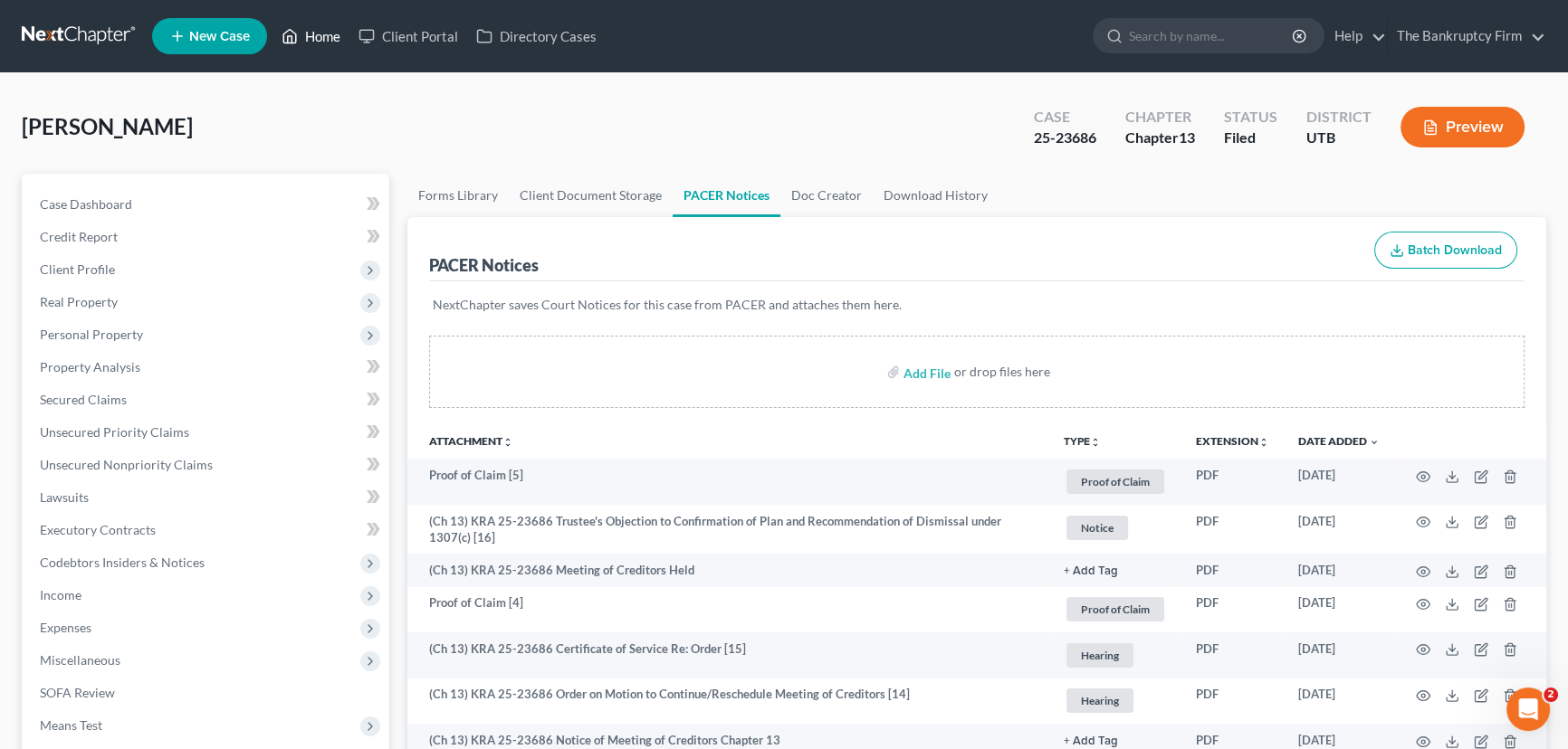
click at [309, 33] on link "Home" at bounding box center [310, 36] width 77 height 33
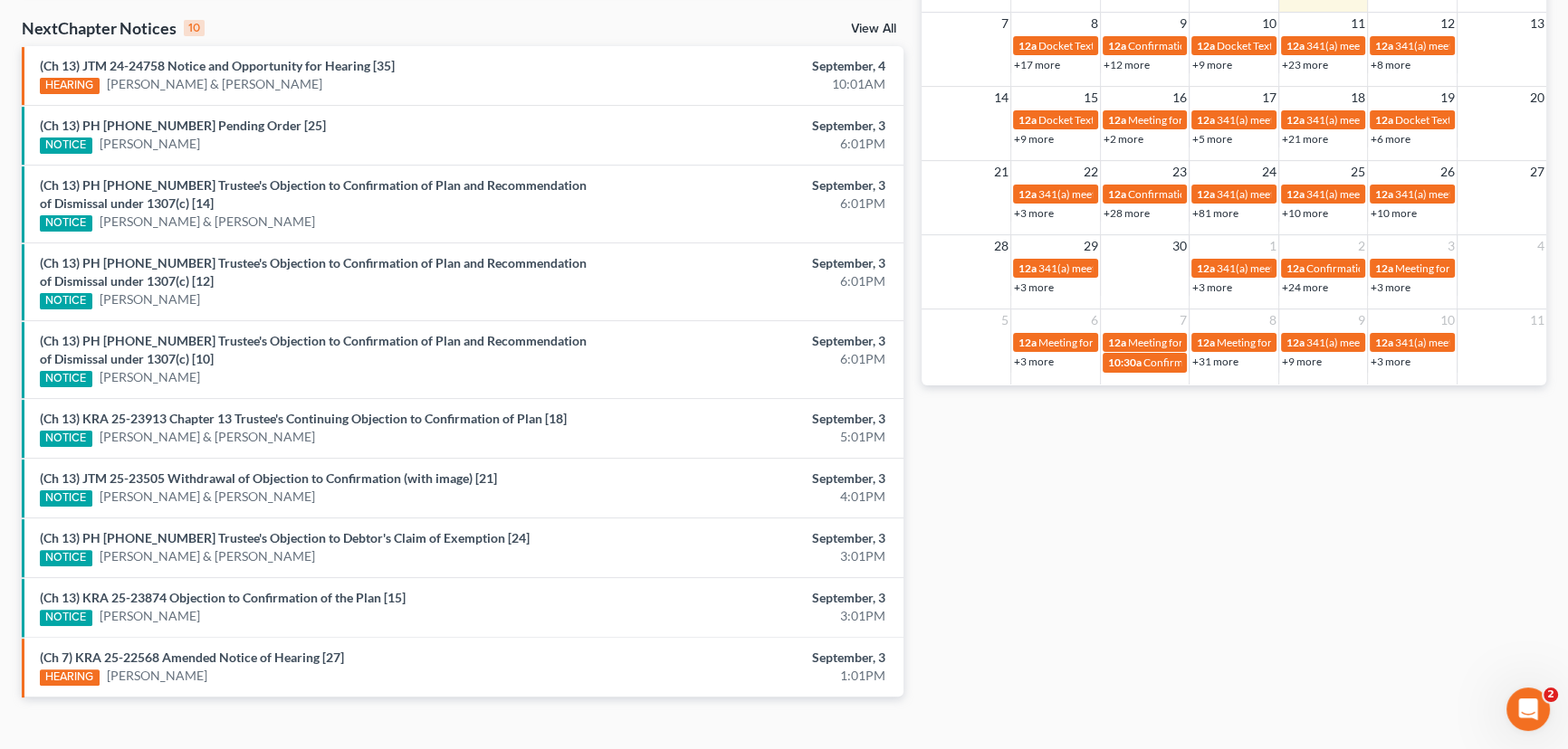
scroll to position [603, 0]
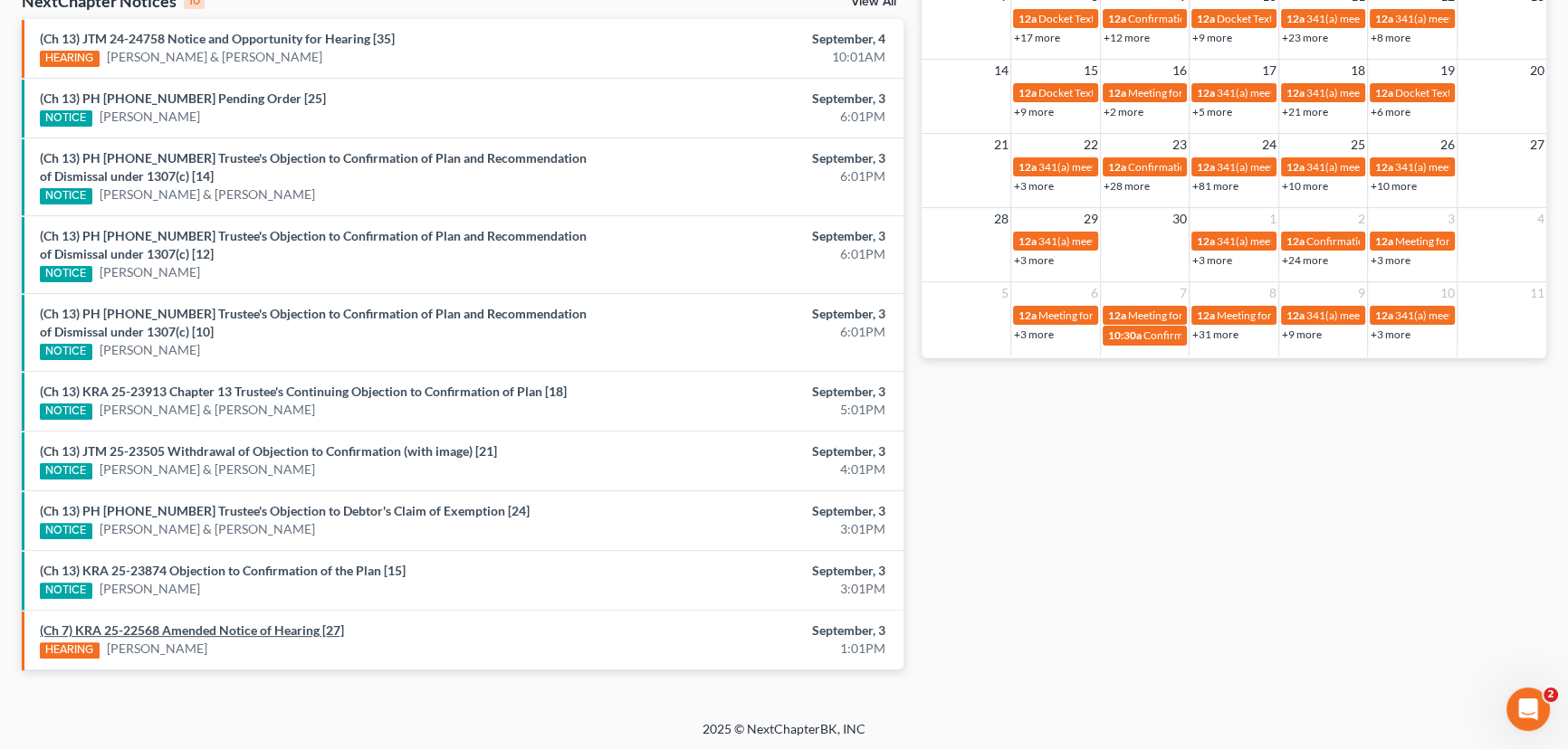
click at [245, 628] on link "(Ch 7) KRA 25-22568 Amended Notice of Hearing [27]" at bounding box center [191, 630] width 304 height 16
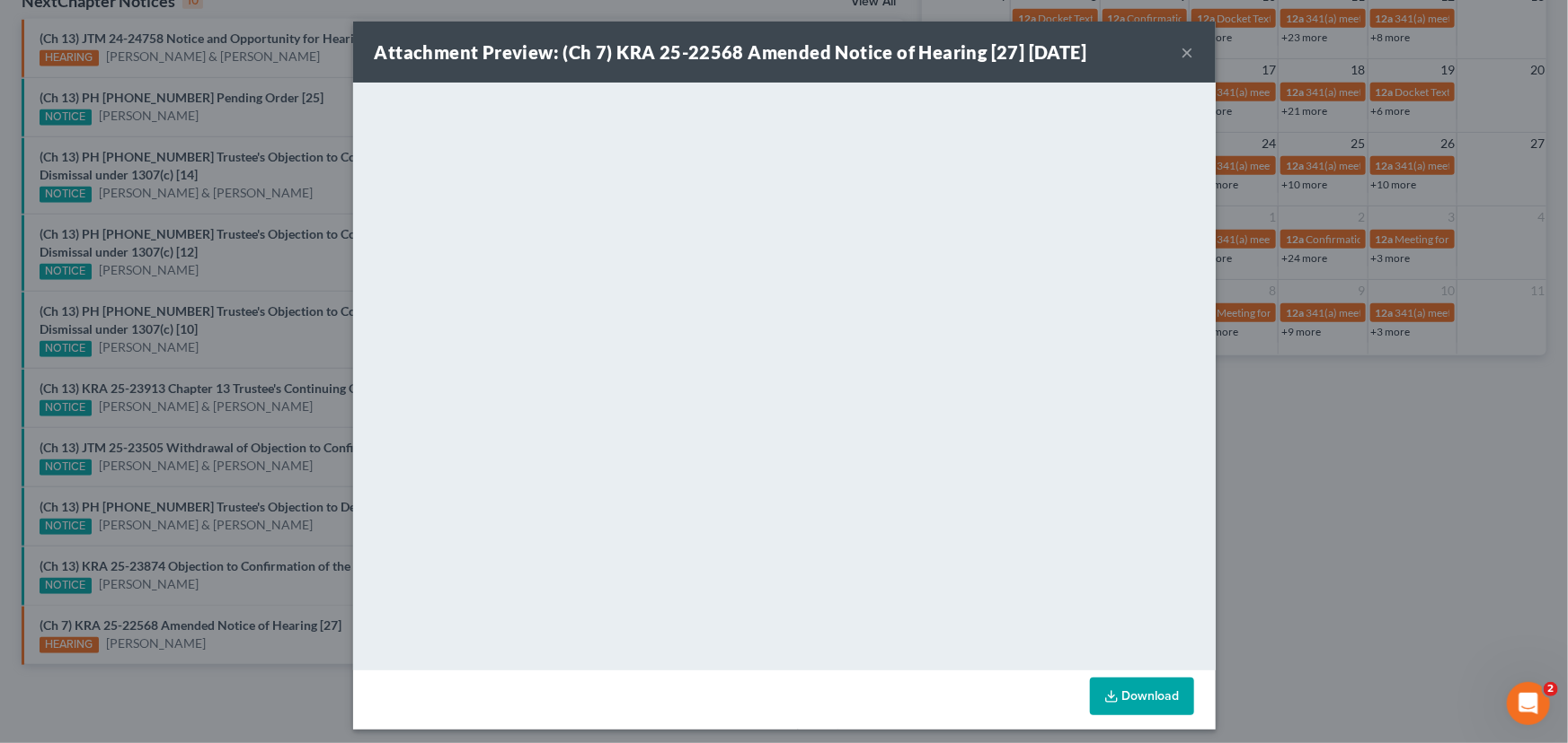
click at [1181, 53] on button "×" at bounding box center [1187, 52] width 13 height 21
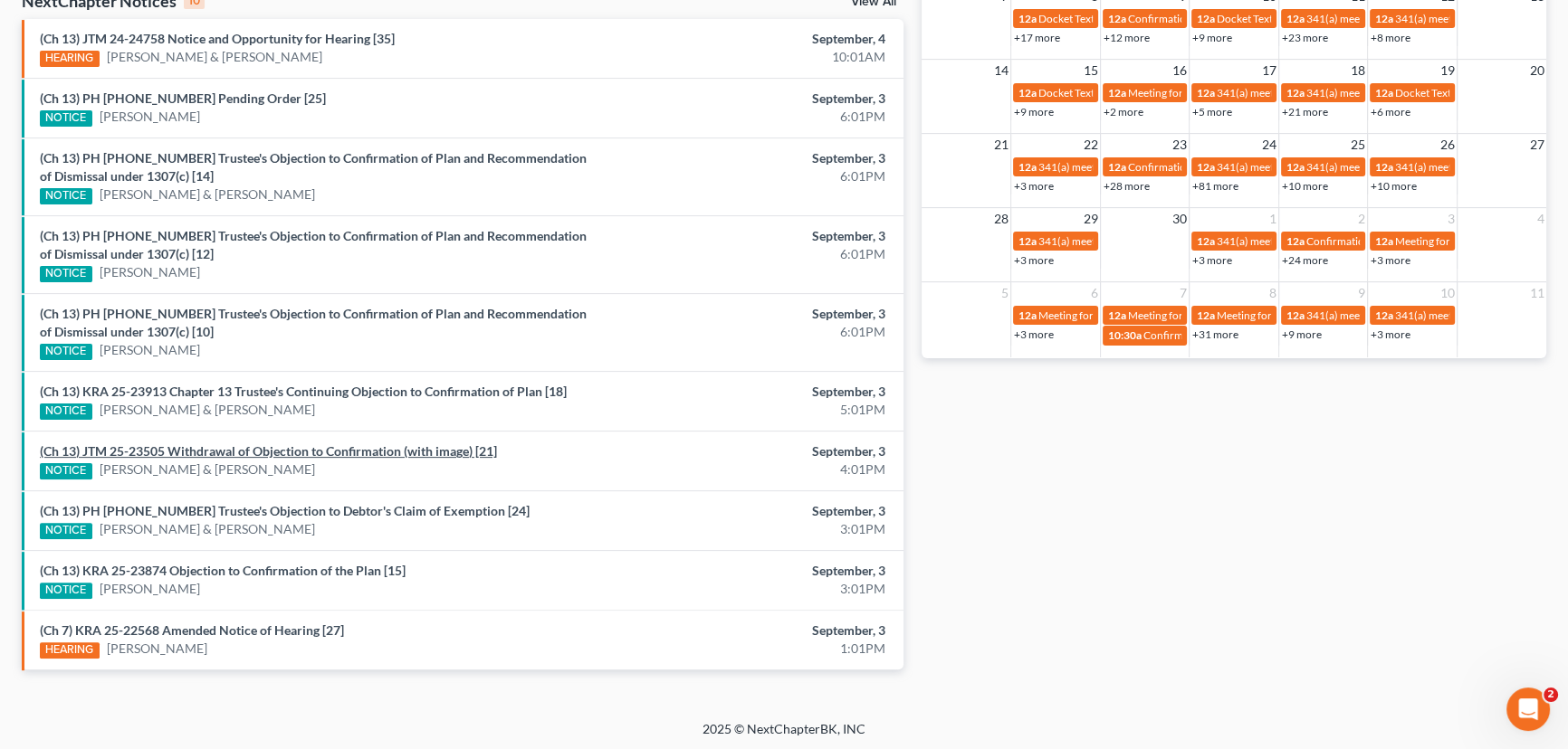
click at [285, 452] on link "(Ch 13) JTM 25-23505 Withdrawal of Objection to Confirmation (with image) [21]" at bounding box center [268, 451] width 457 height 16
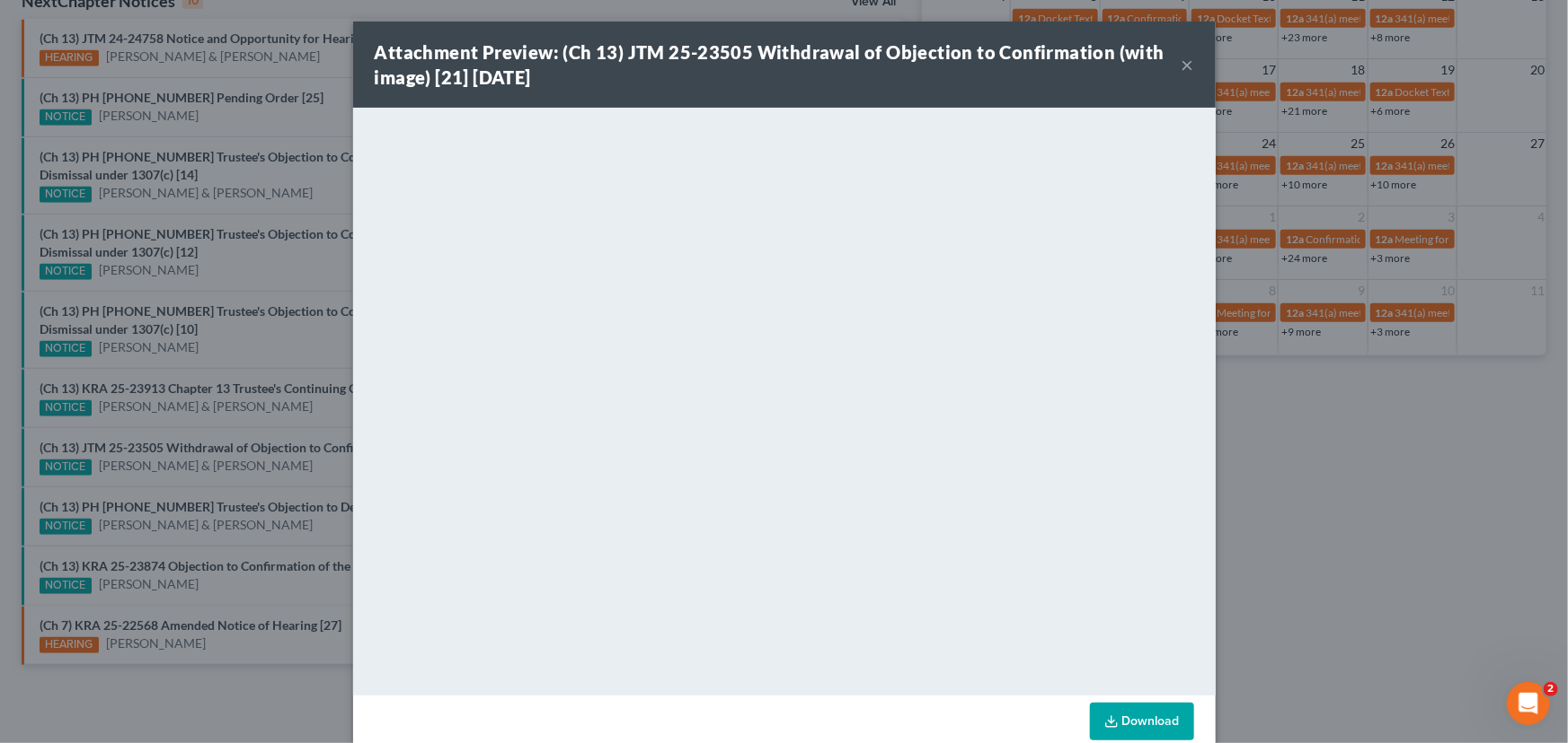
click at [312, 469] on div "Attachment Preview: (Ch 13) JTM 25-23505 Withdrawal of Objection to Confirmatio…" at bounding box center [784, 371] width 1568 height 743
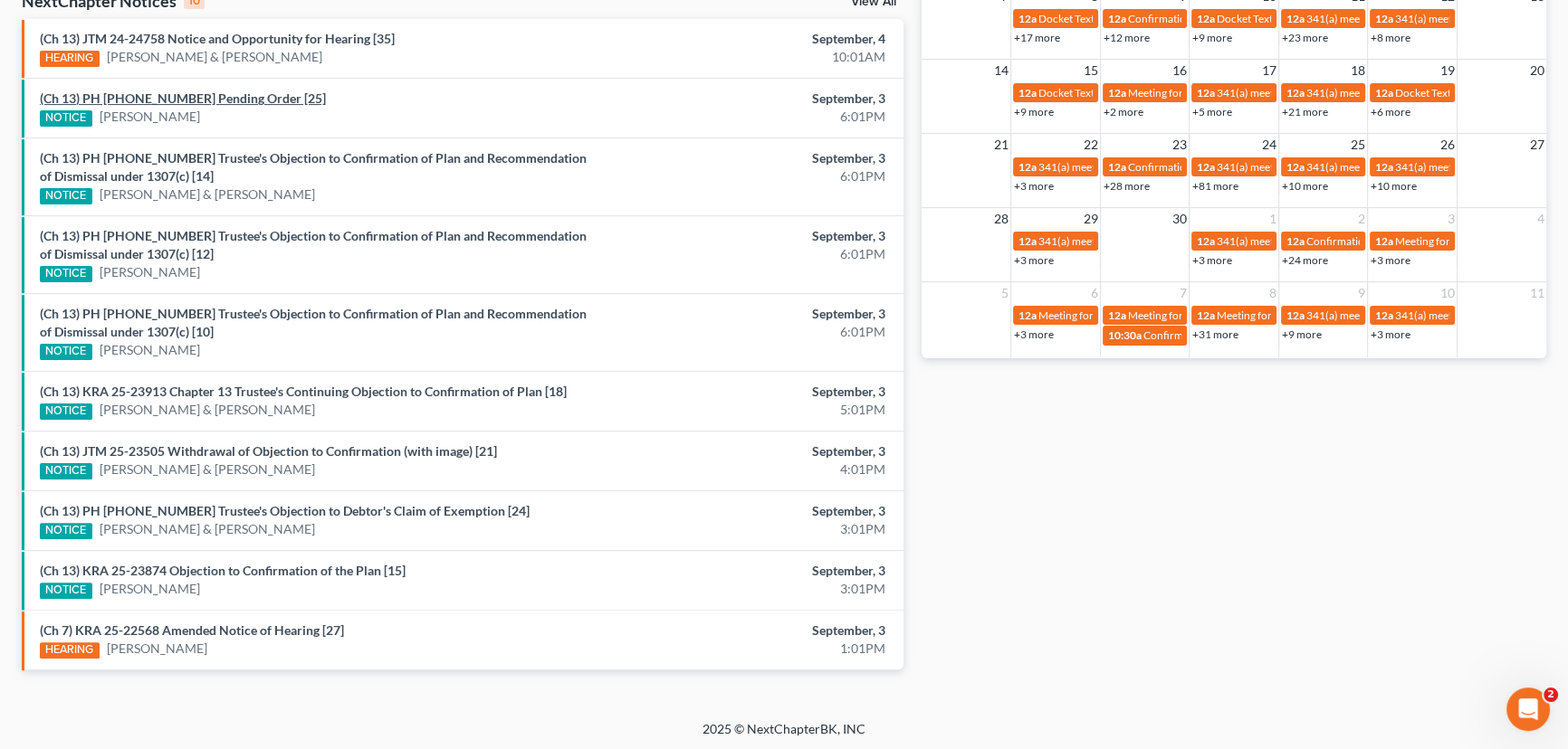
click at [210, 96] on link "(Ch 13) PH 25-22450 Pending Order [25]" at bounding box center [183, 98] width 286 height 16
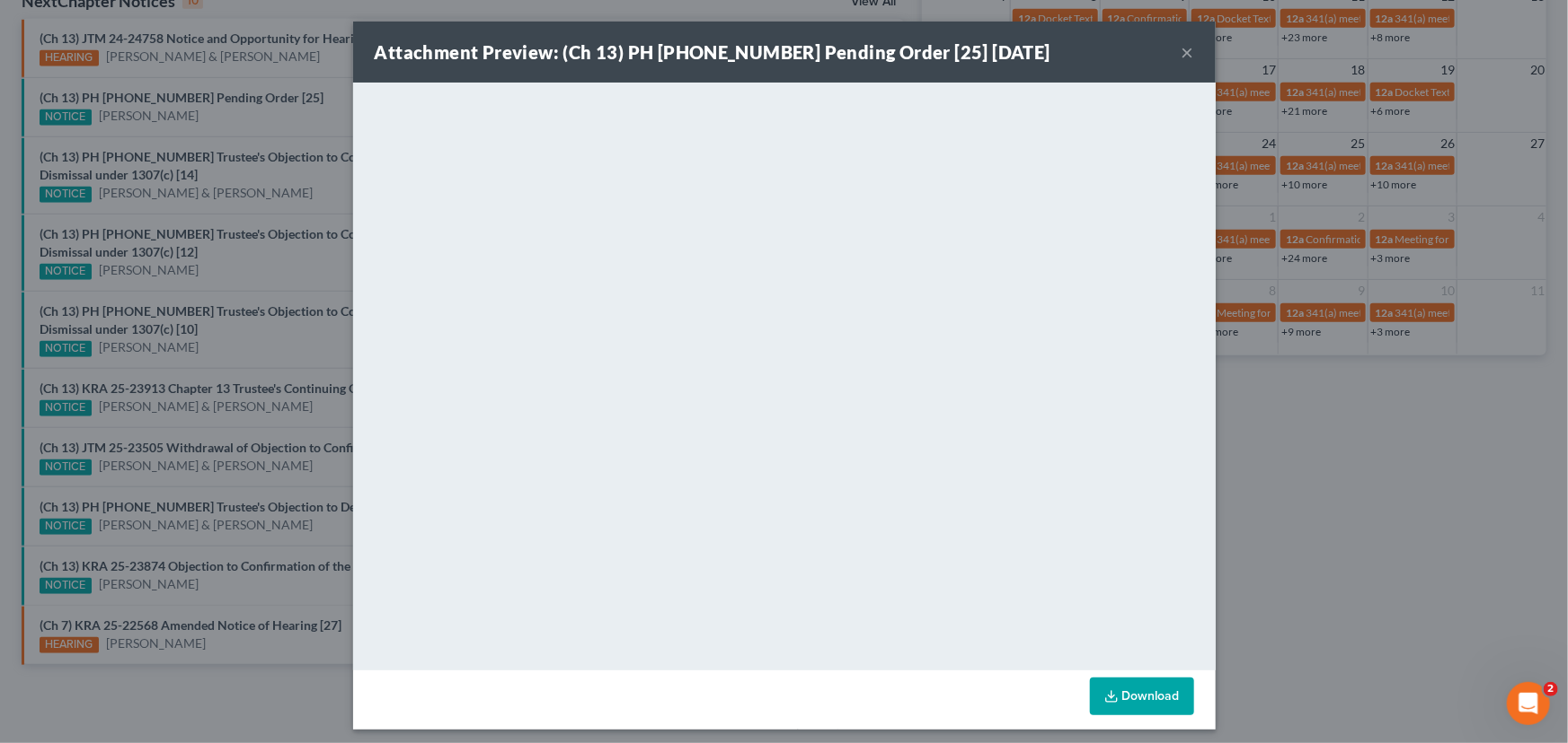
click at [1184, 53] on button "×" at bounding box center [1187, 52] width 13 height 21
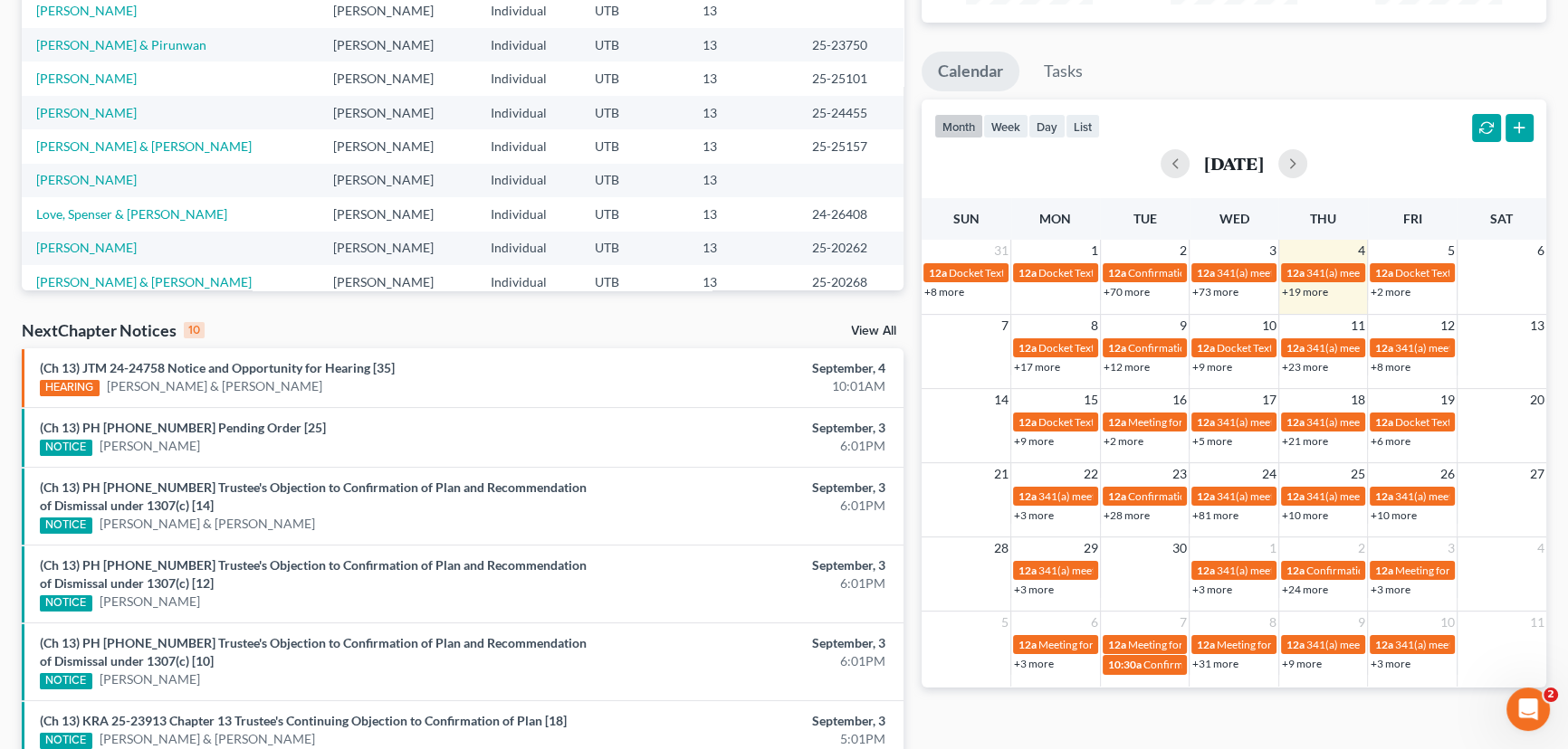
scroll to position [357, 0]
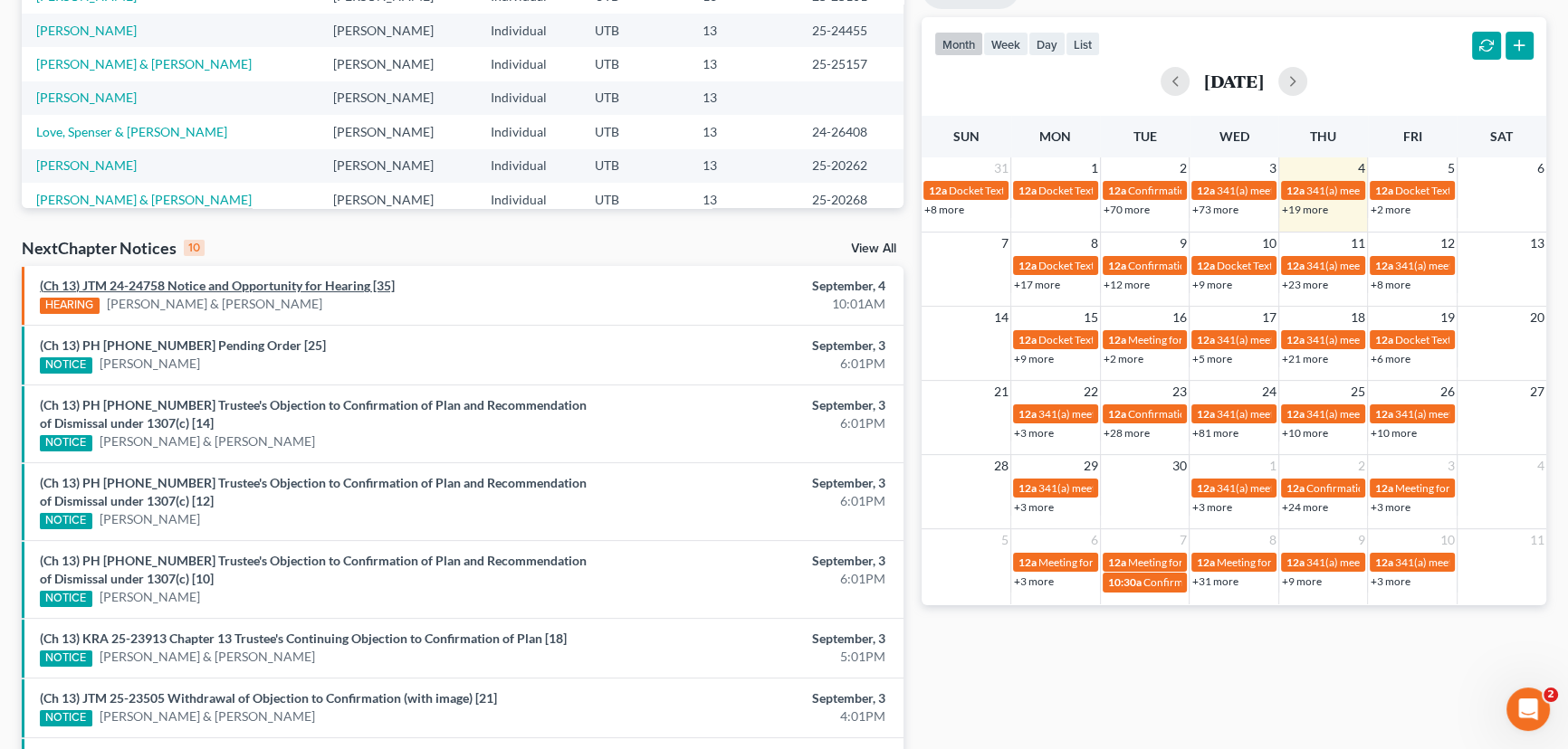
click at [304, 286] on link "(Ch 13) JTM 24-24758 Notice and Opportunity for Hearing [35]" at bounding box center [217, 286] width 355 height 16
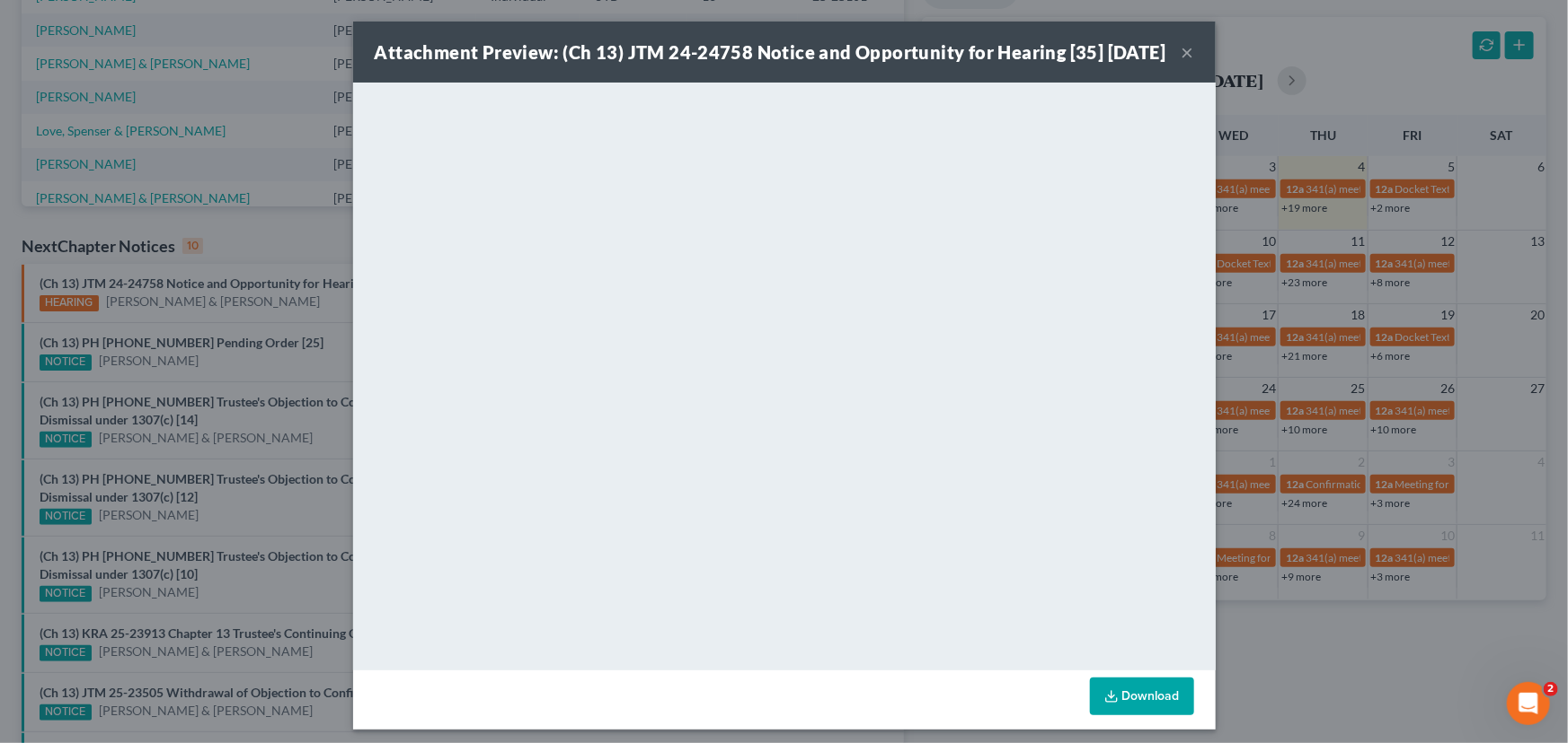
click at [1181, 63] on button "×" at bounding box center [1187, 52] width 13 height 21
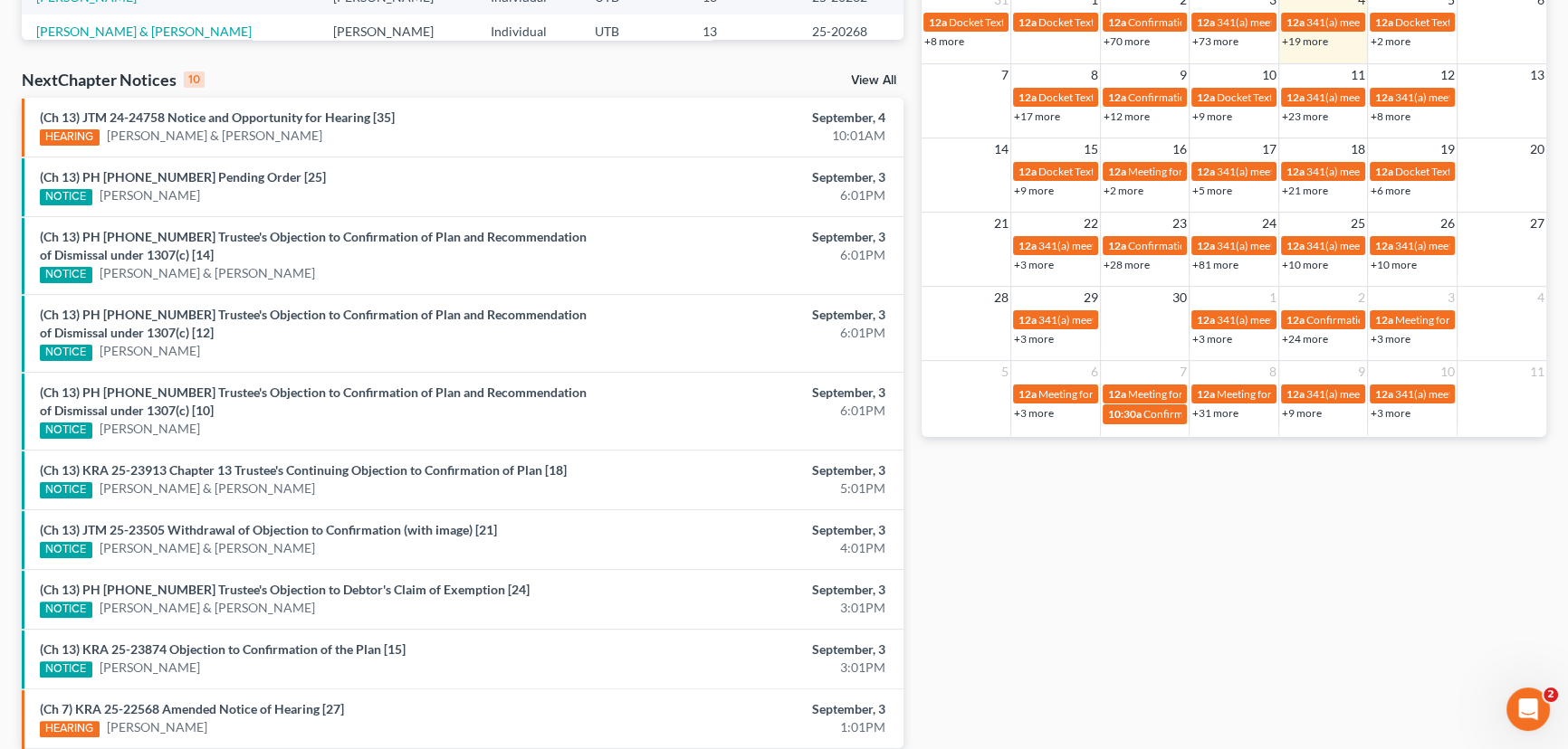
scroll to position [603, 0]
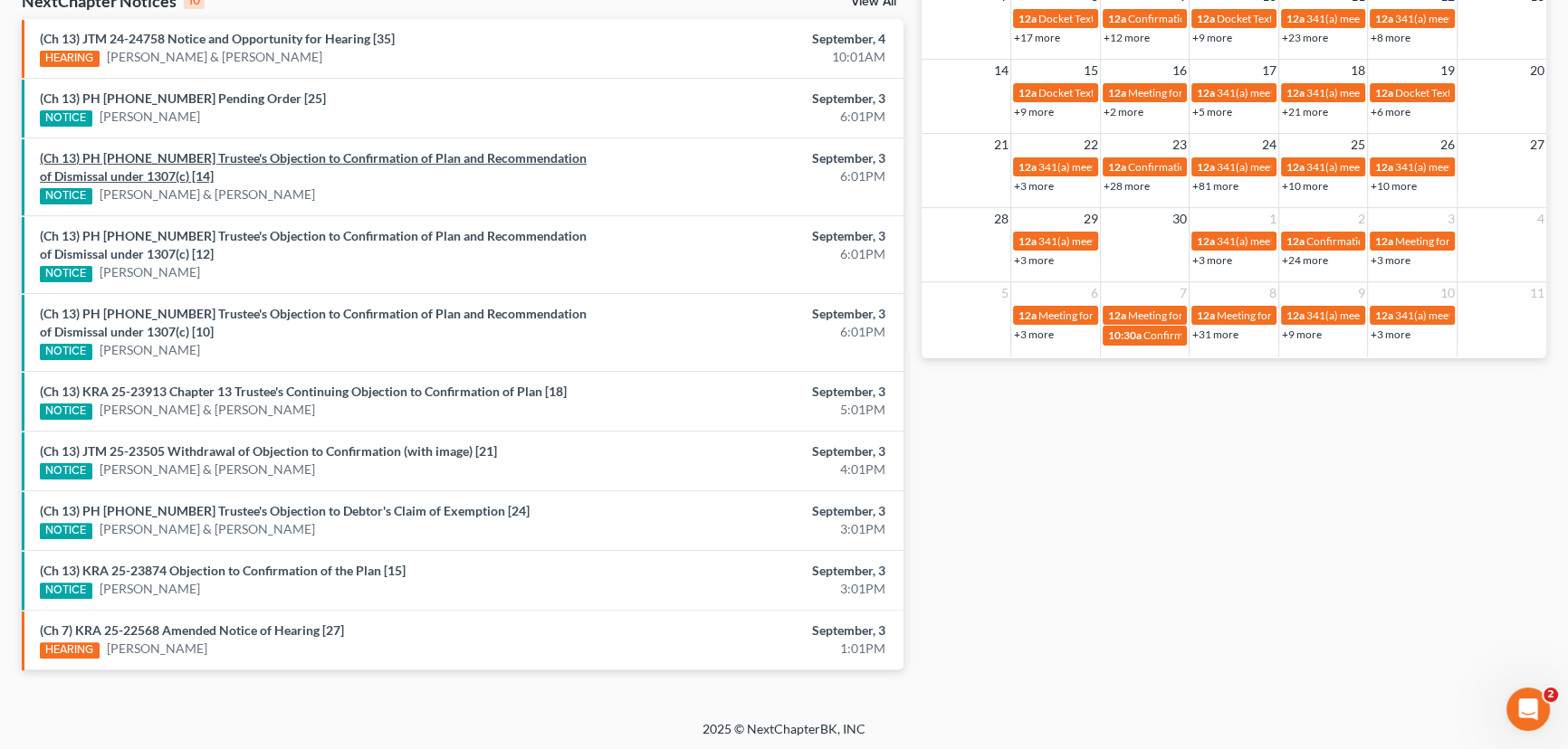
click at [278, 159] on link "(Ch 13) PH 25-24144 Trustee's Objection to Confirmation of Plan and Recommendat…" at bounding box center [313, 167] width 547 height 33
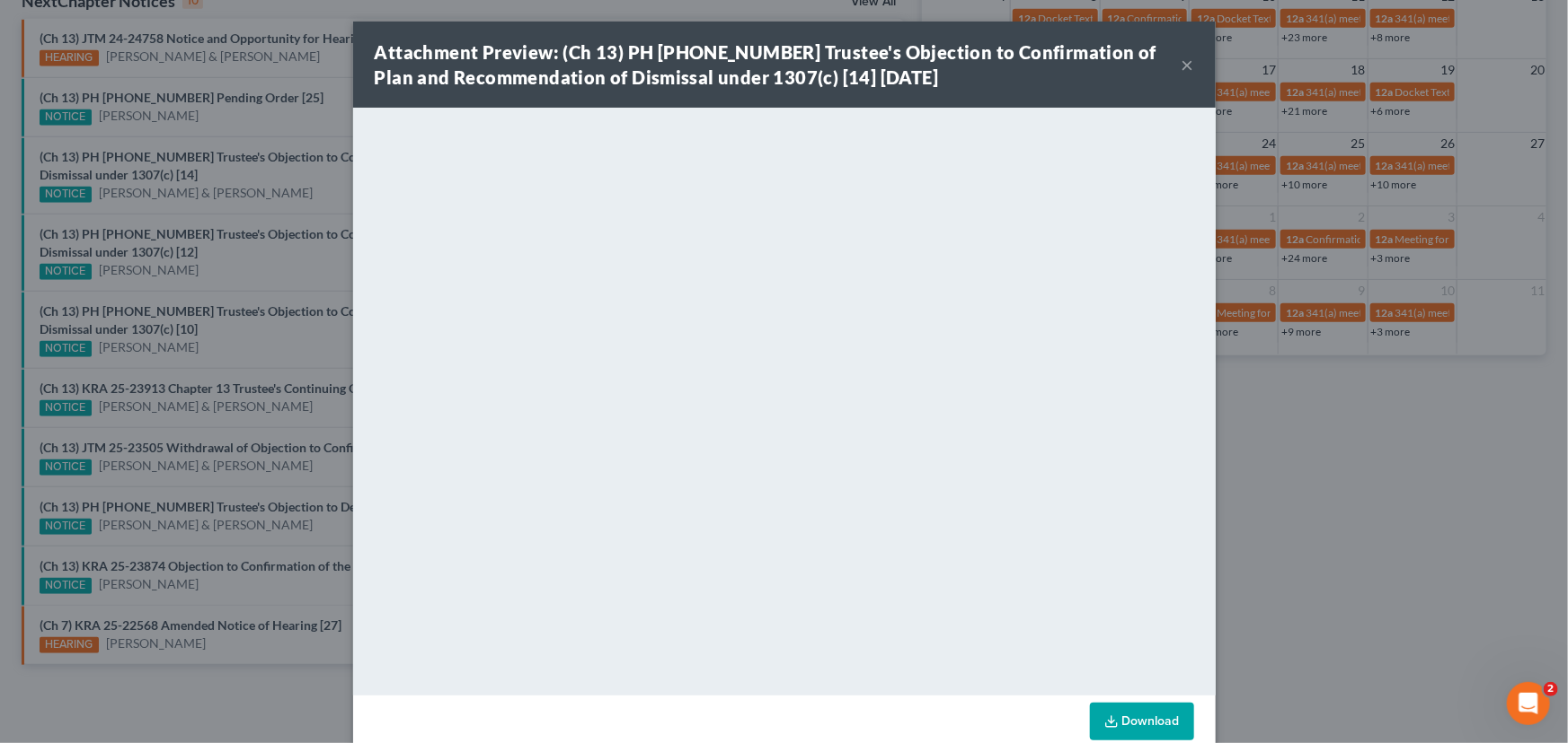
click at [295, 228] on div "Attachment Preview: (Ch 13) PH 25-24144 Trustee's Objection to Confirmation of …" at bounding box center [784, 371] width 1568 height 743
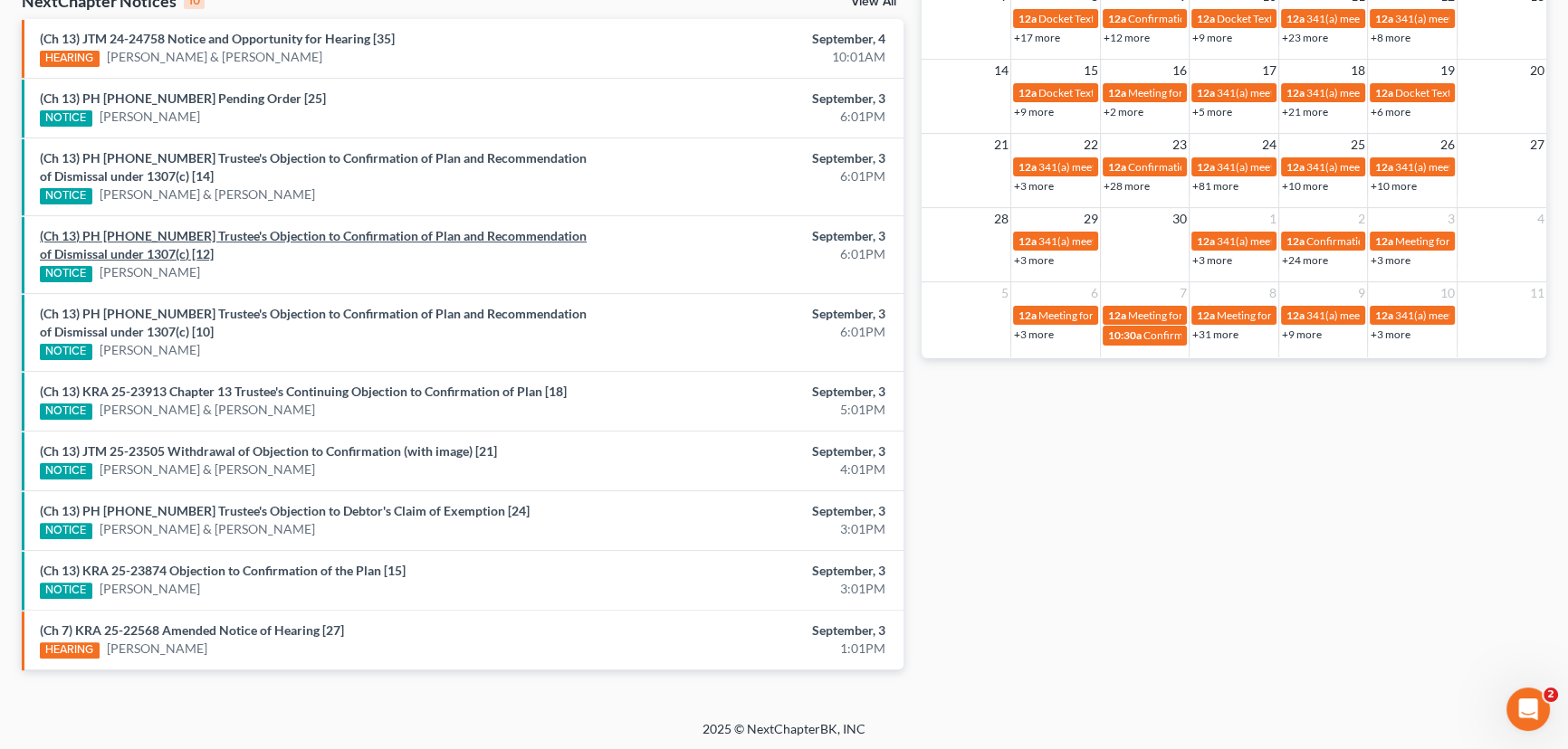
click at [294, 234] on link "(Ch 13) PH 25-24141 Trustee's Objection to Confirmation of Plan and Recommendat…" at bounding box center [313, 245] width 547 height 33
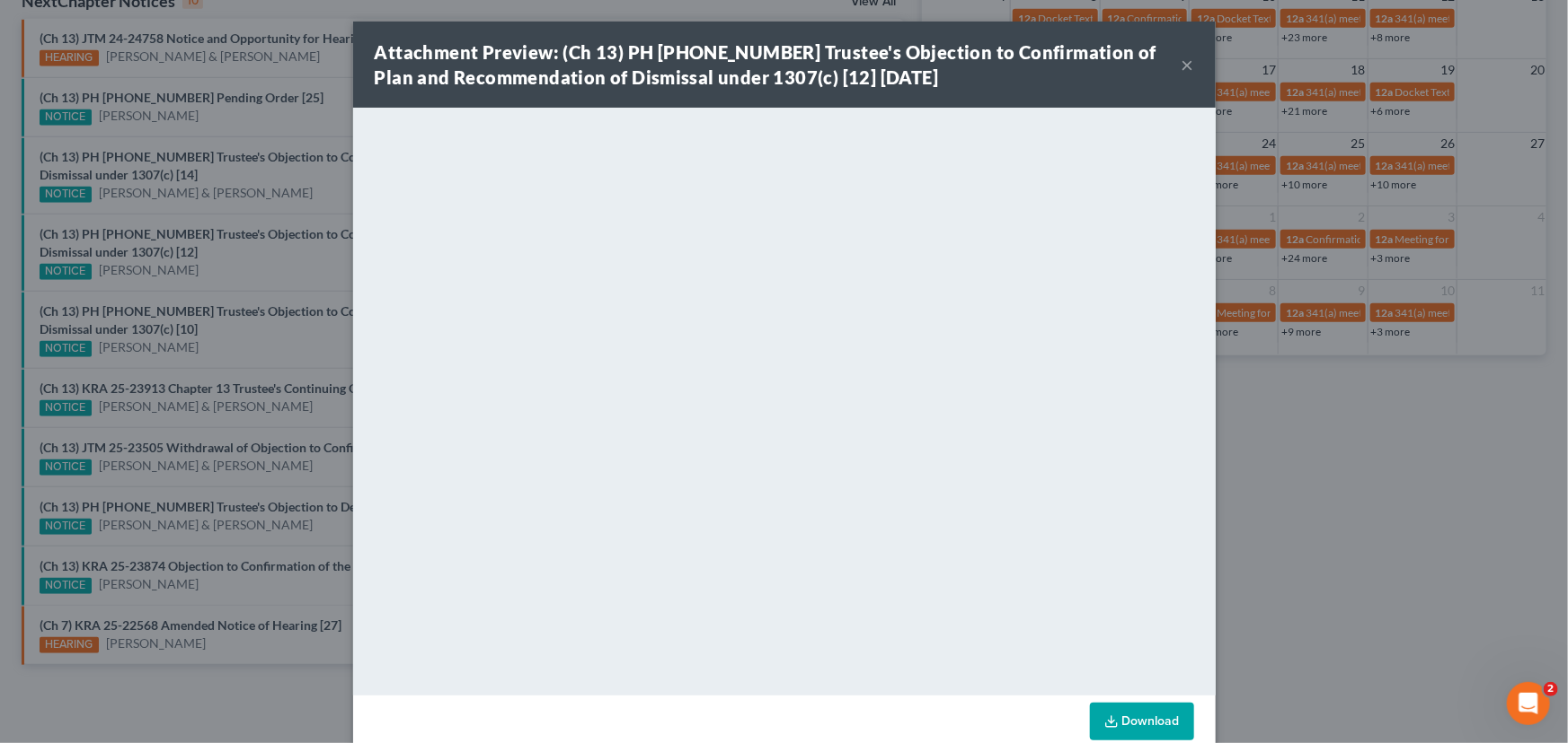
click at [280, 330] on div "Attachment Preview: (Ch 13) PH 25-24141 Trustee's Objection to Confirmation of …" at bounding box center [784, 371] width 1568 height 743
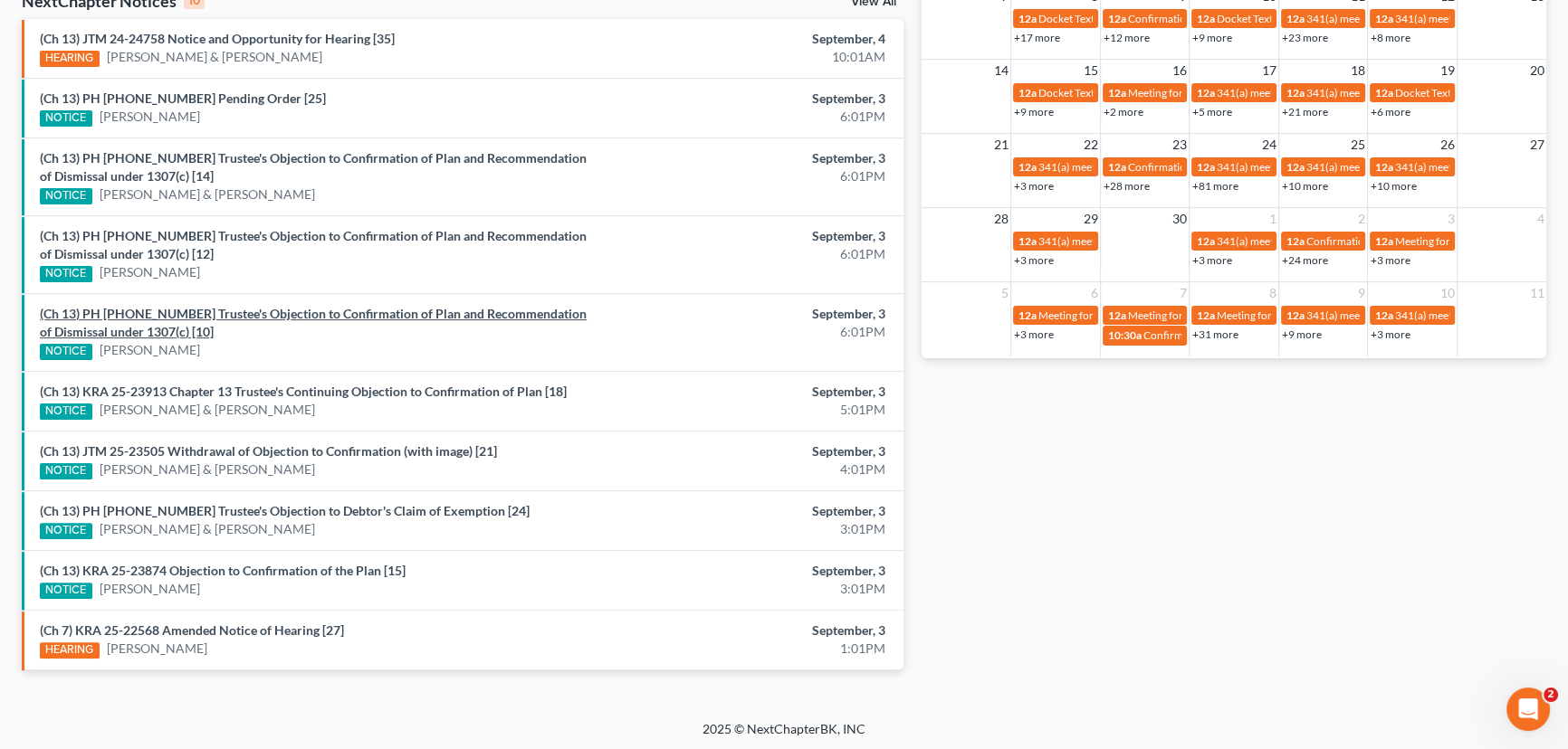
click at [298, 315] on link "(Ch 13) PH 25-24132 Trustee's Objection to Confirmation of Plan and Recommendat…" at bounding box center [313, 323] width 547 height 33
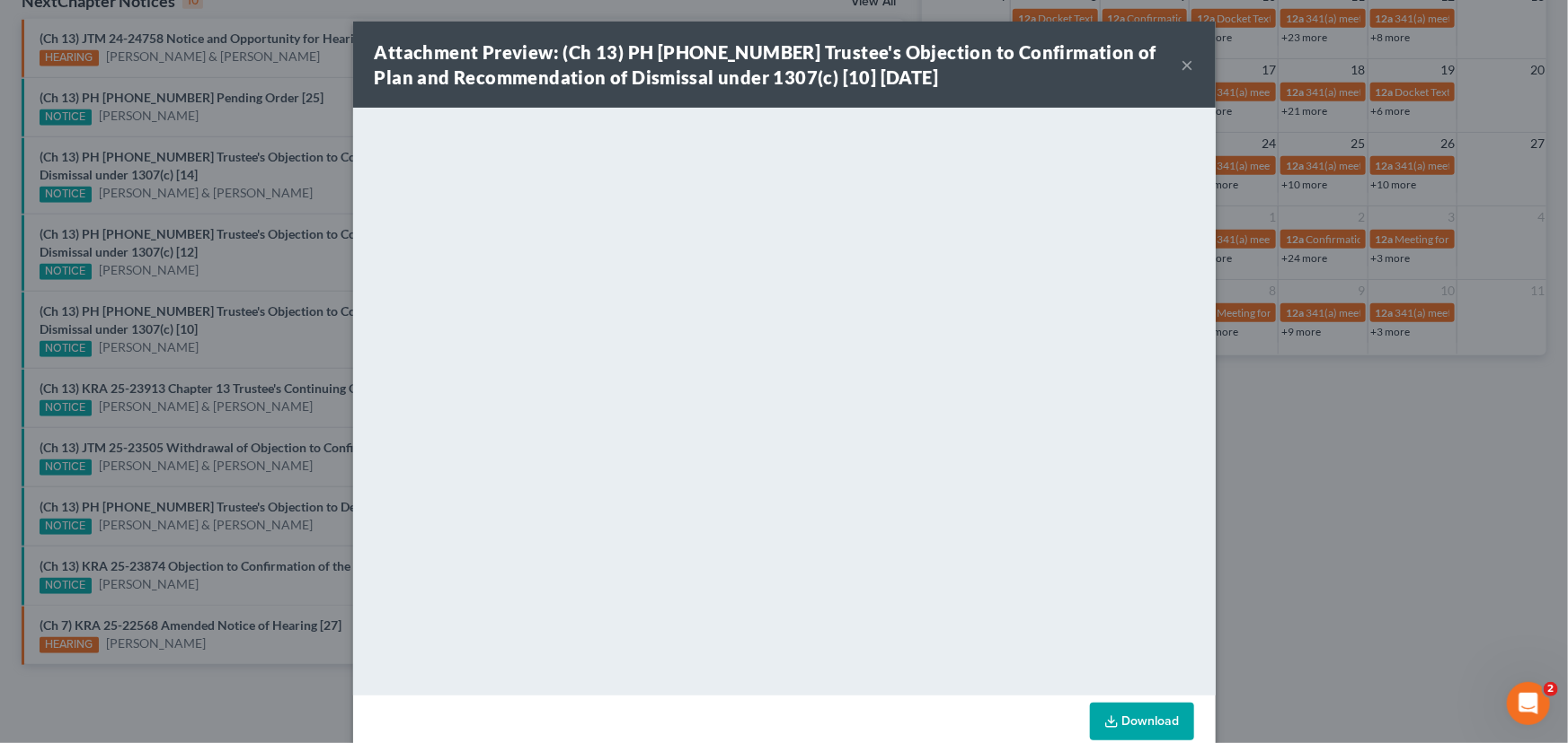
click at [230, 337] on div "Attachment Preview: (Ch 13) PH 25-24132 Trustee's Objection to Confirmation of …" at bounding box center [784, 371] width 1568 height 743
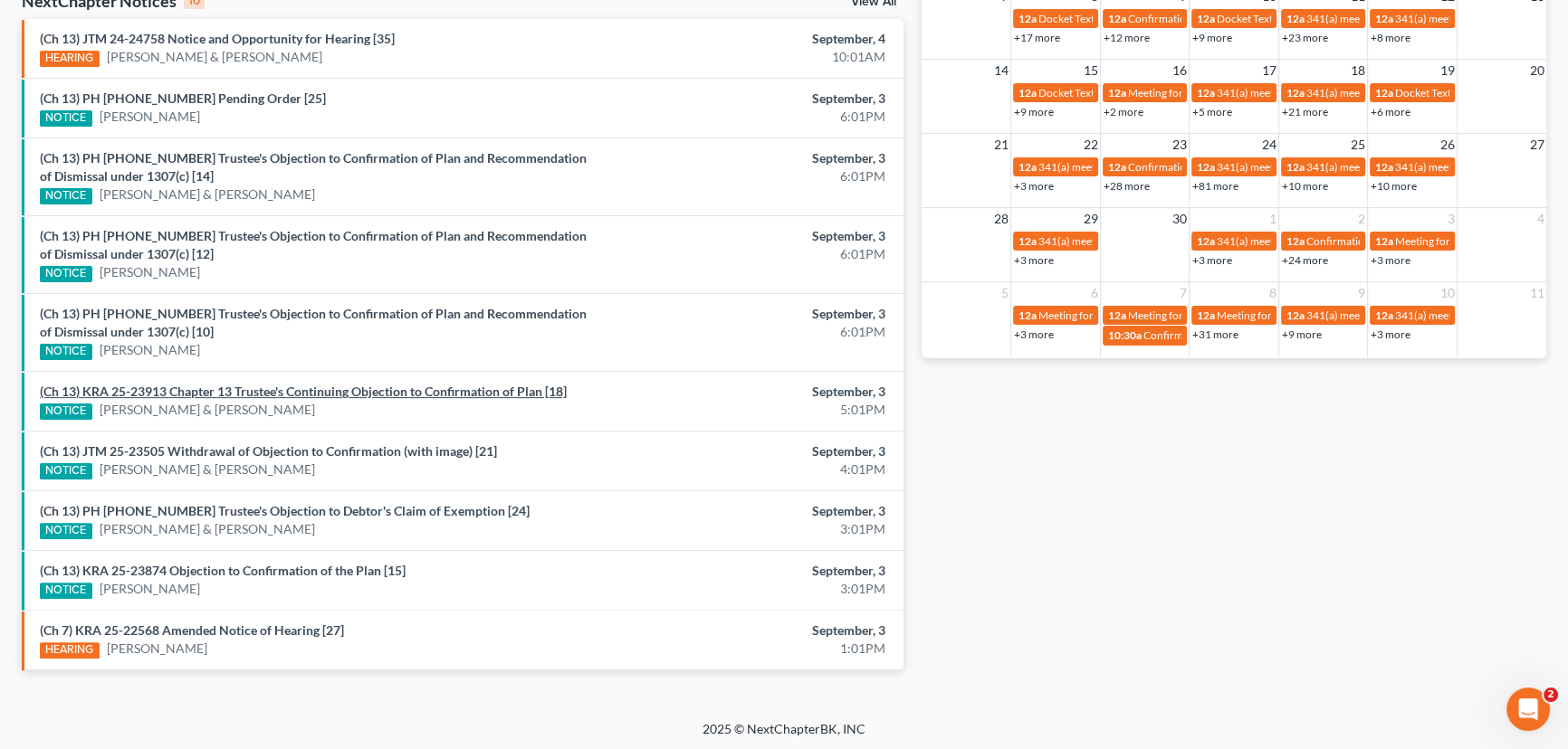
click at [304, 391] on link "(Ch 13) KRA 25-23913 Chapter 13 Trustee's Continuing Objection to Confirmation …" at bounding box center [303, 392] width 527 height 16
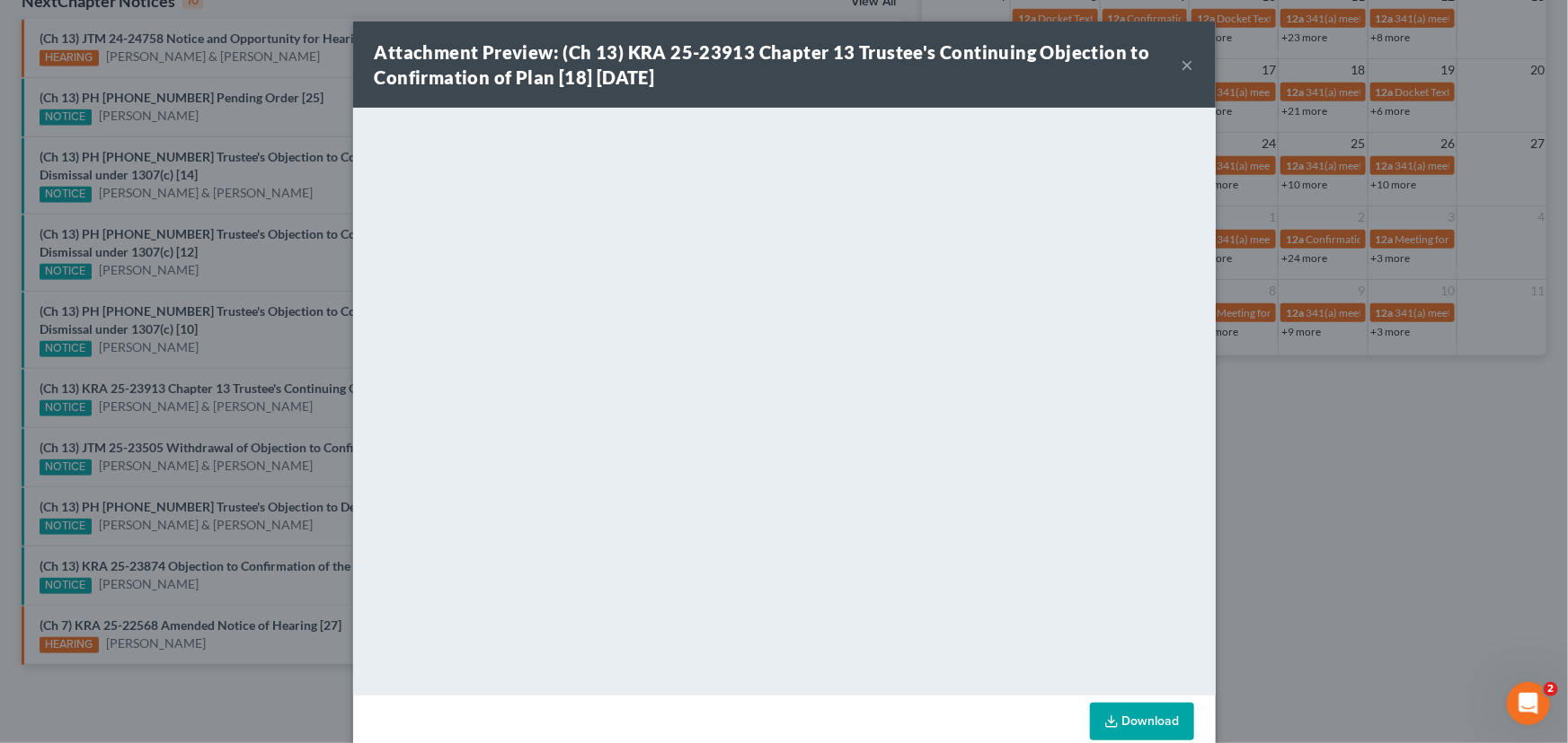
click at [223, 458] on div "Attachment Preview: (Ch 13) KRA 25-23913 Chapter 13 Trustee's Continuing Object…" at bounding box center [784, 371] width 1568 height 743
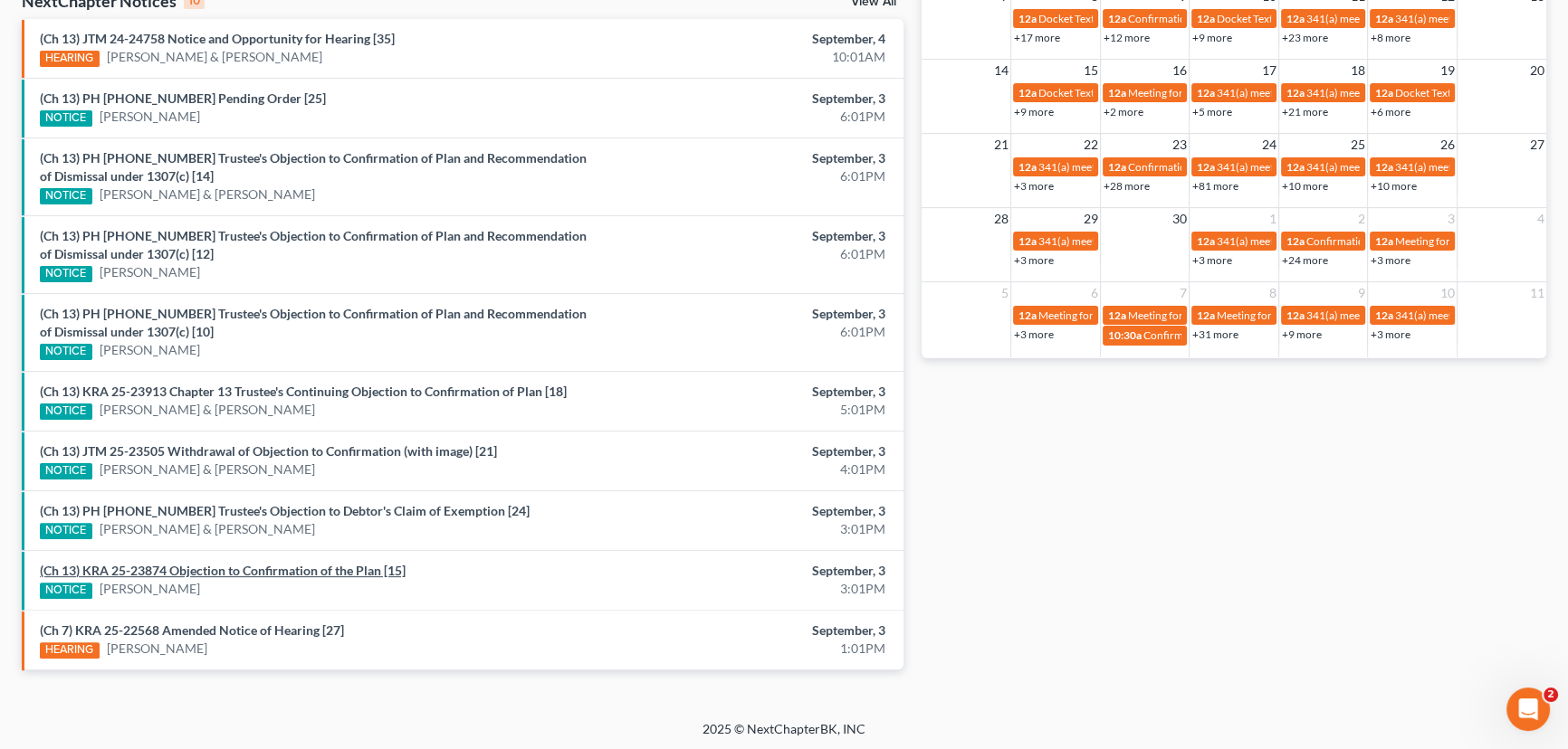
click at [245, 568] on link "(Ch 13) KRA 25-23874 Objection to Confirmation of the Plan [15]" at bounding box center [222, 570] width 365 height 16
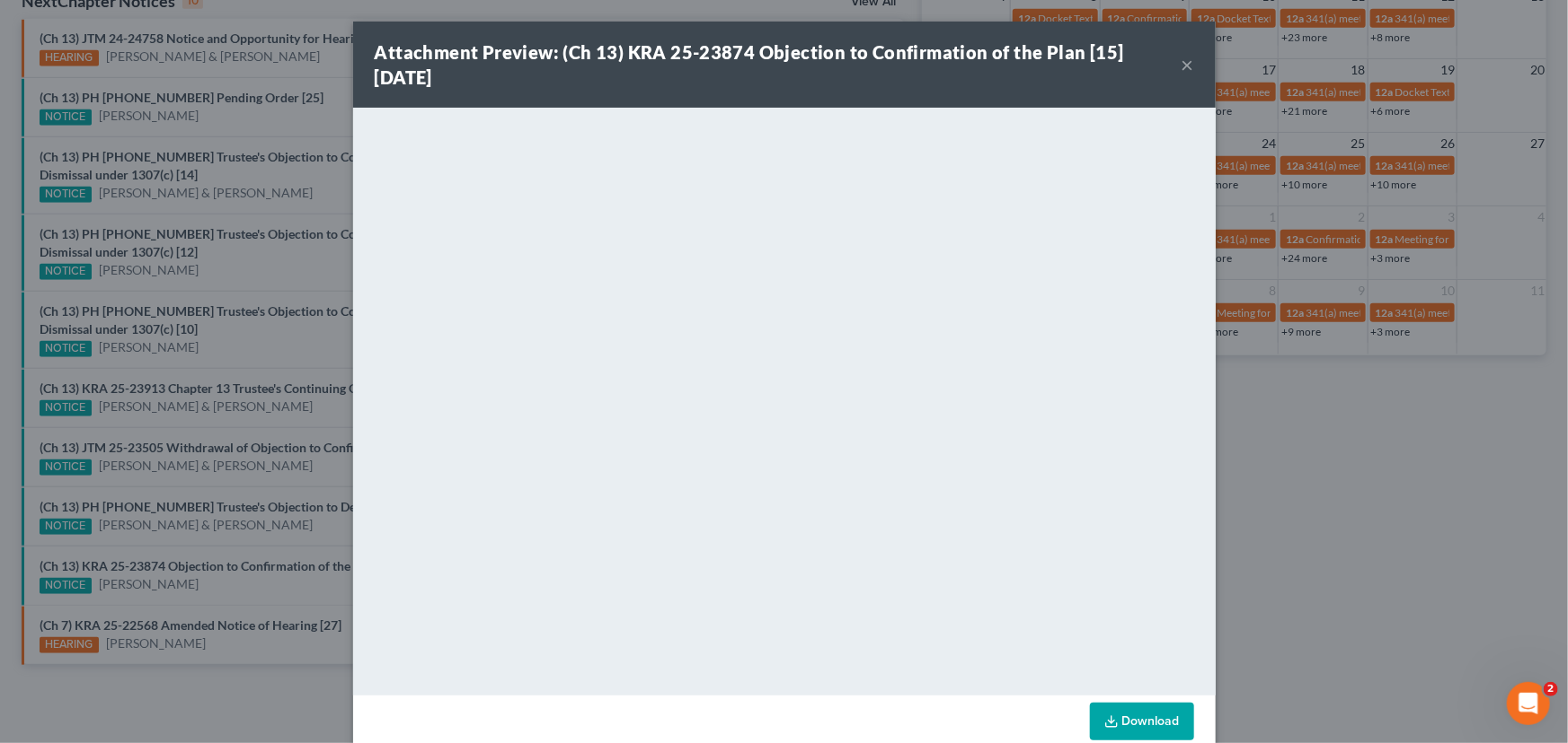
click at [1183, 70] on button "×" at bounding box center [1187, 65] width 13 height 21
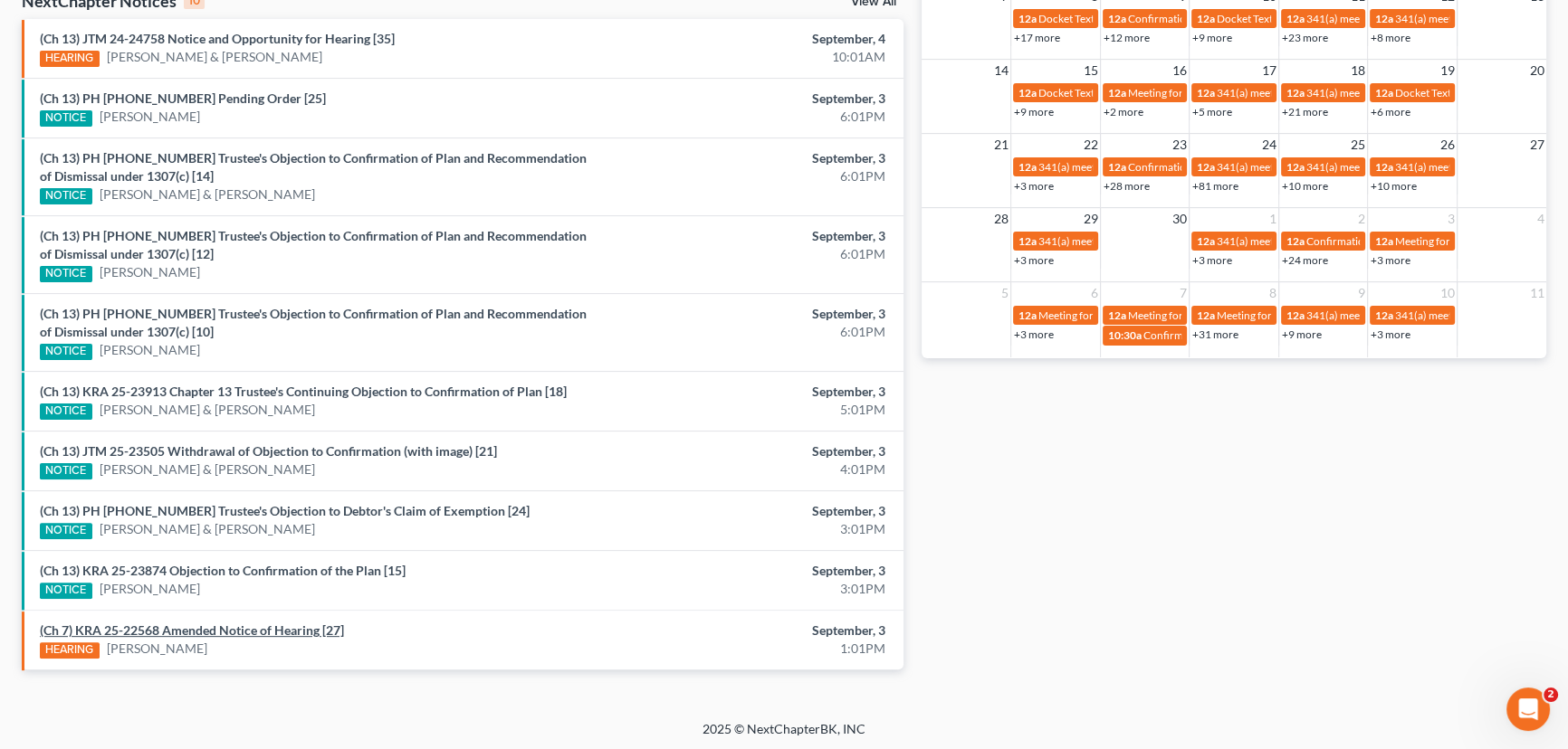
click at [235, 630] on link "(Ch 7) KRA 25-22568 Amended Notice of Hearing [27]" at bounding box center [191, 630] width 304 height 16
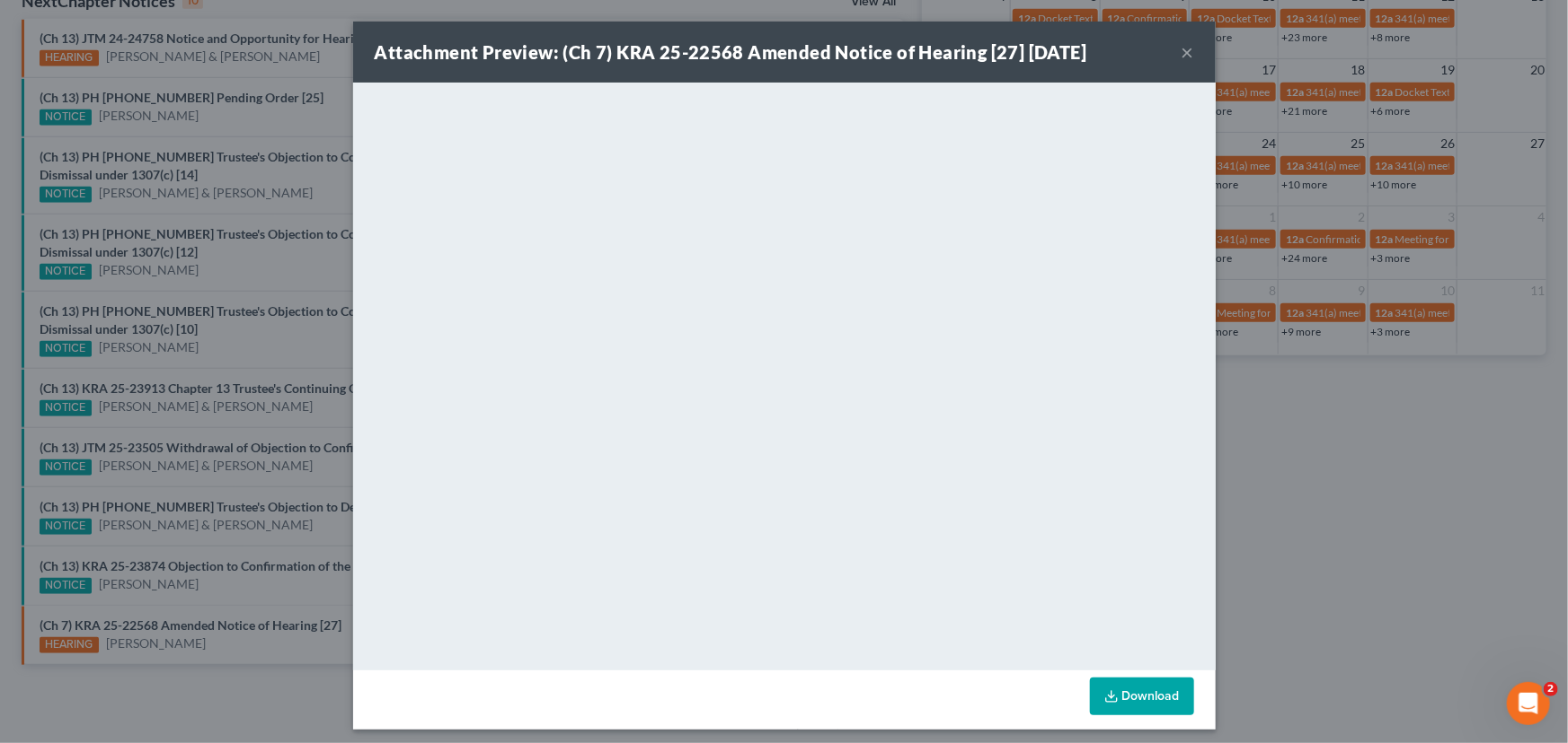
click at [1189, 53] on div "Attachment Preview: (Ch 7) KRA 25-22568 Amended Notice of Hearing [27] 09/03/20…" at bounding box center [784, 51] width 862 height 61
click at [1181, 49] on button "×" at bounding box center [1187, 52] width 13 height 21
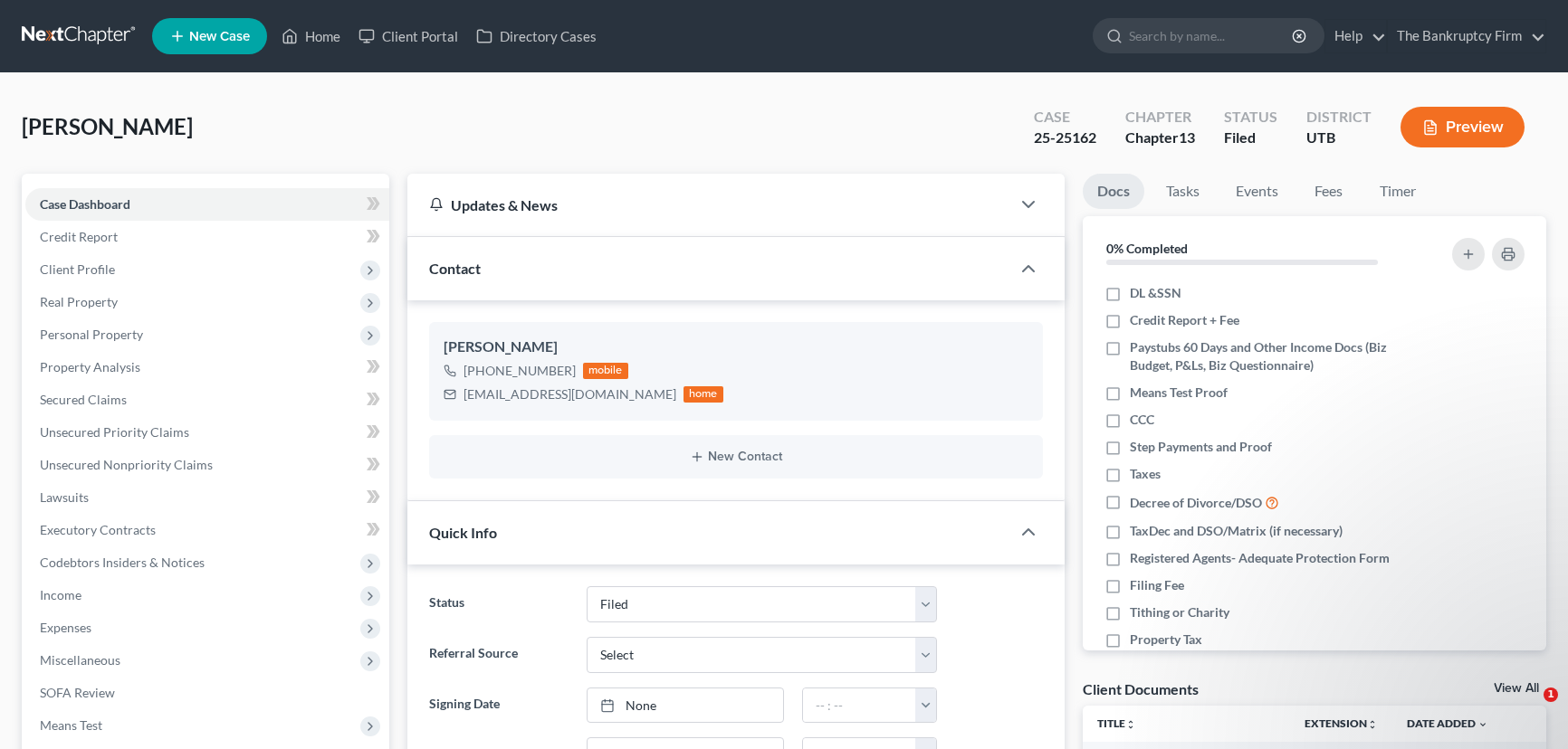
select select "3"
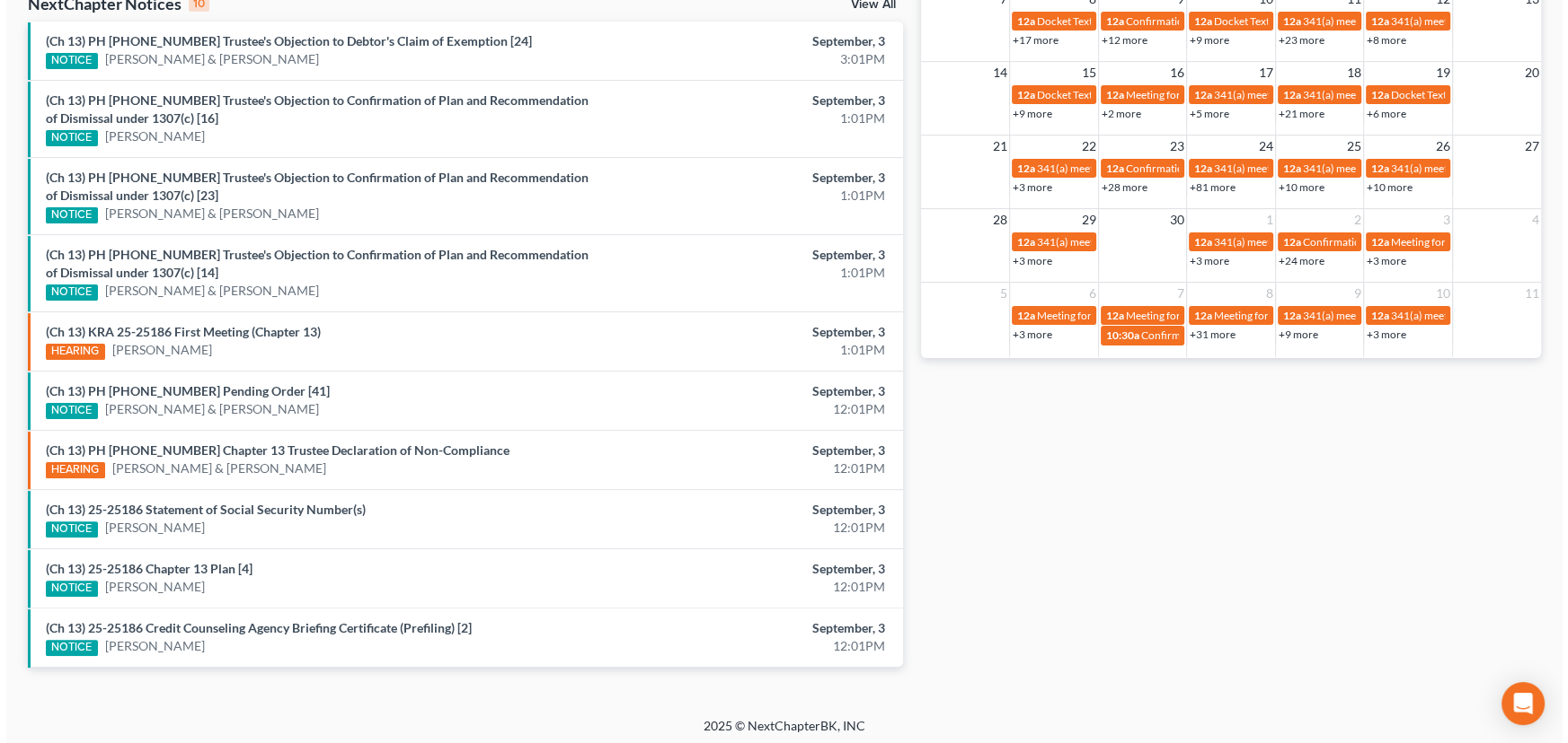
scroll to position [598, 0]
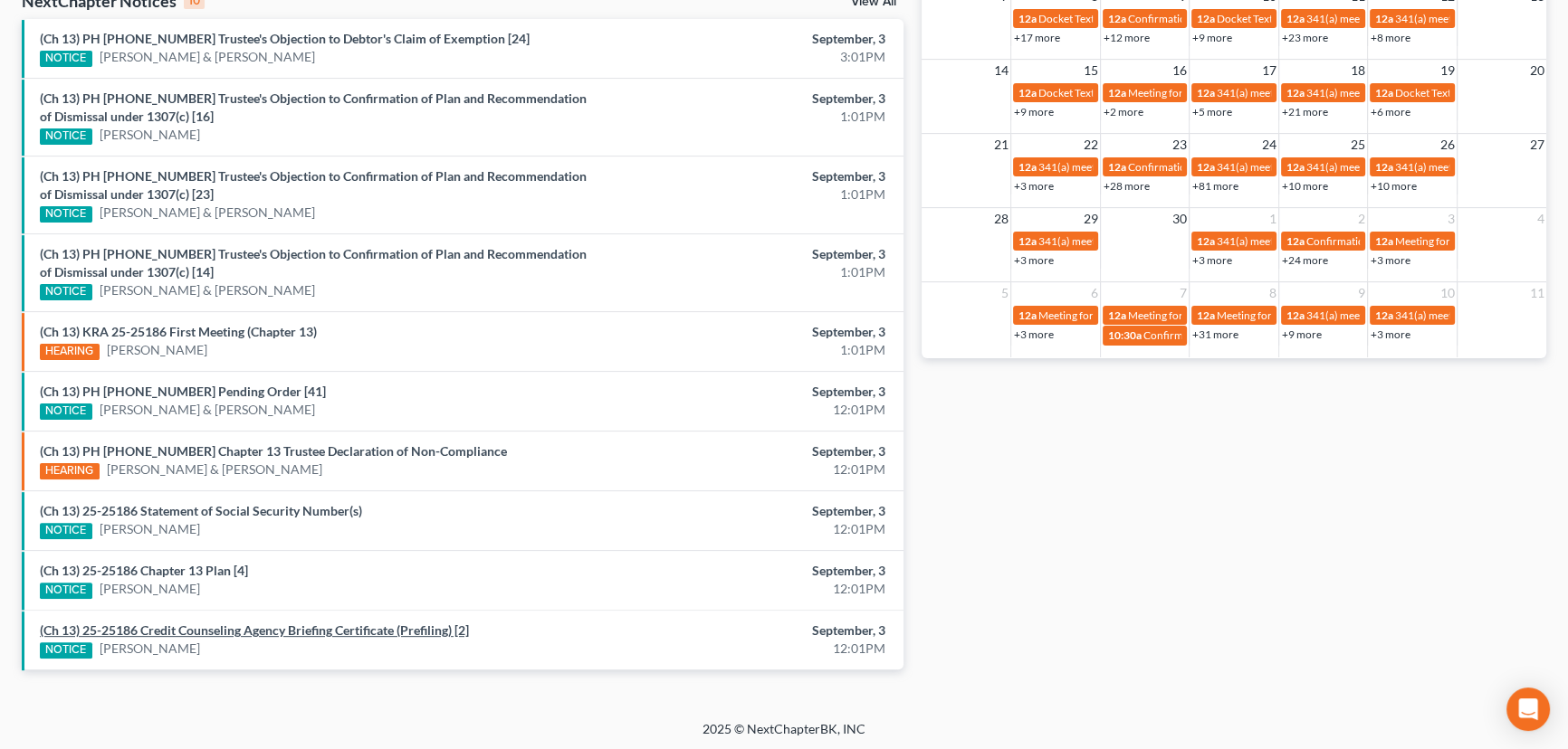
click at [203, 628] on link "(Ch 13) 25-25186 Credit Counseling Agency Briefing Certificate (Prefiling) [2]" at bounding box center [255, 630] width 429 height 16
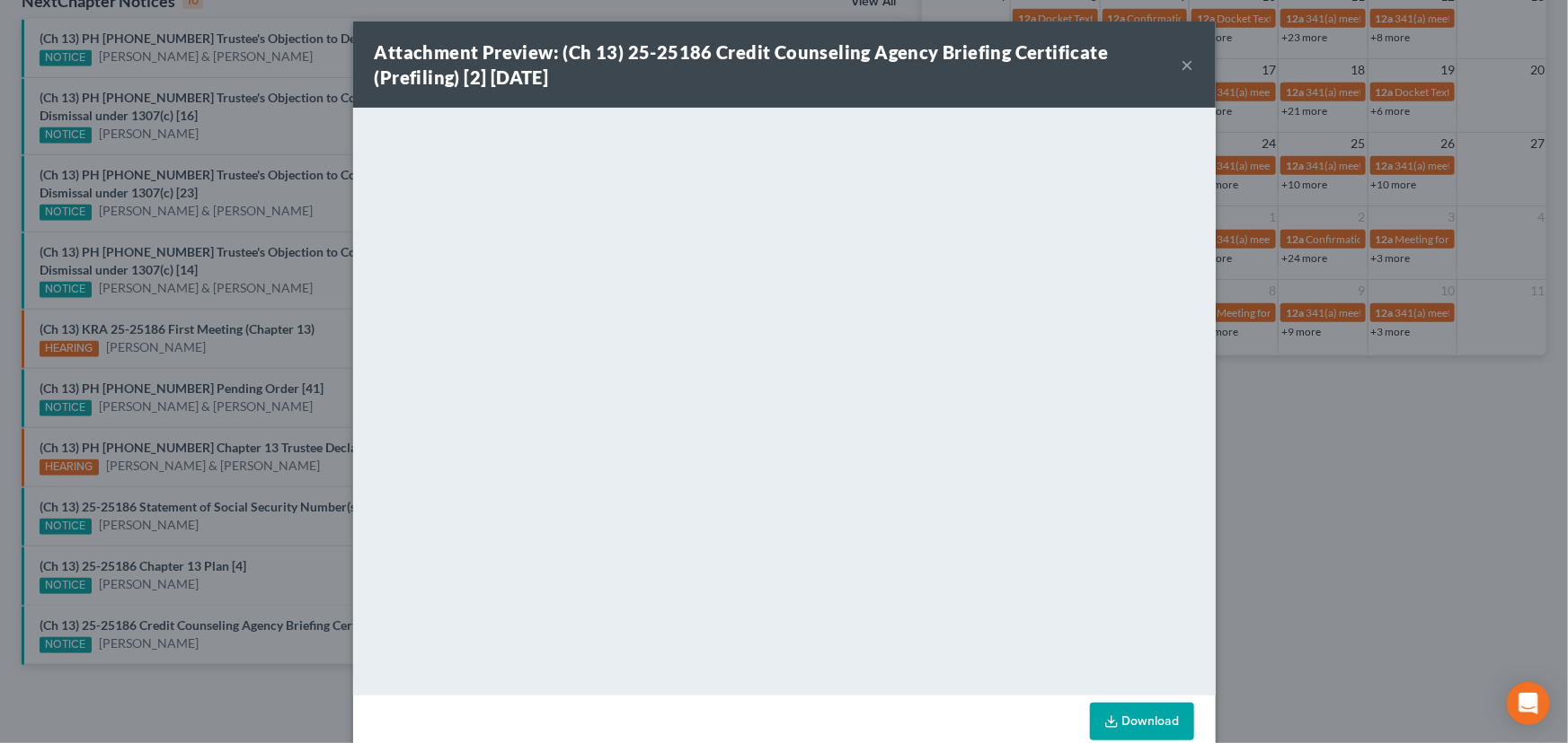
click at [202, 601] on div "Attachment Preview: (Ch 13) 25-25186 Credit Counseling Agency Briefing Certific…" at bounding box center [784, 371] width 1568 height 743
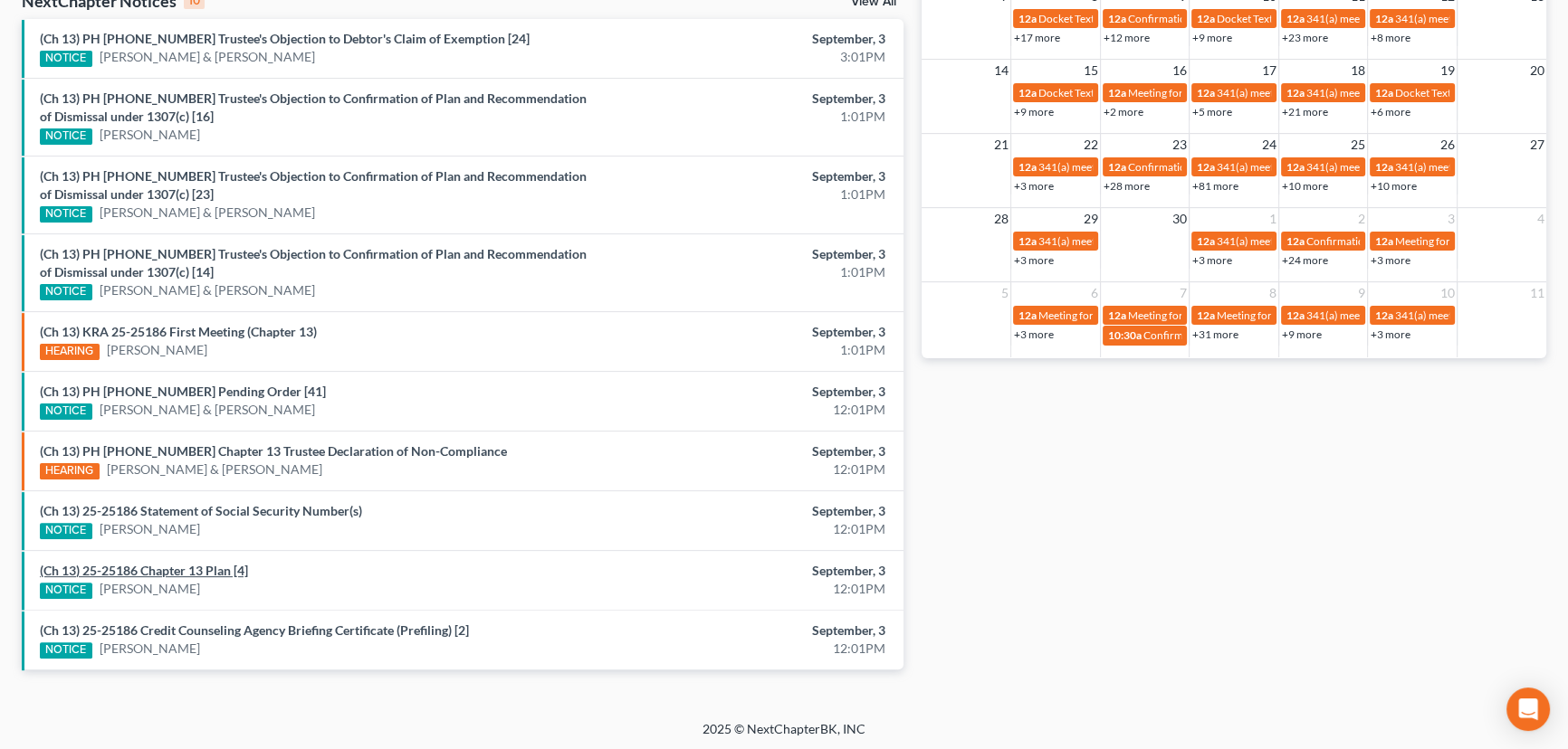
click at [181, 569] on link "(Ch 13) 25-25186 Chapter 13 Plan [4]" at bounding box center [144, 570] width 208 height 16
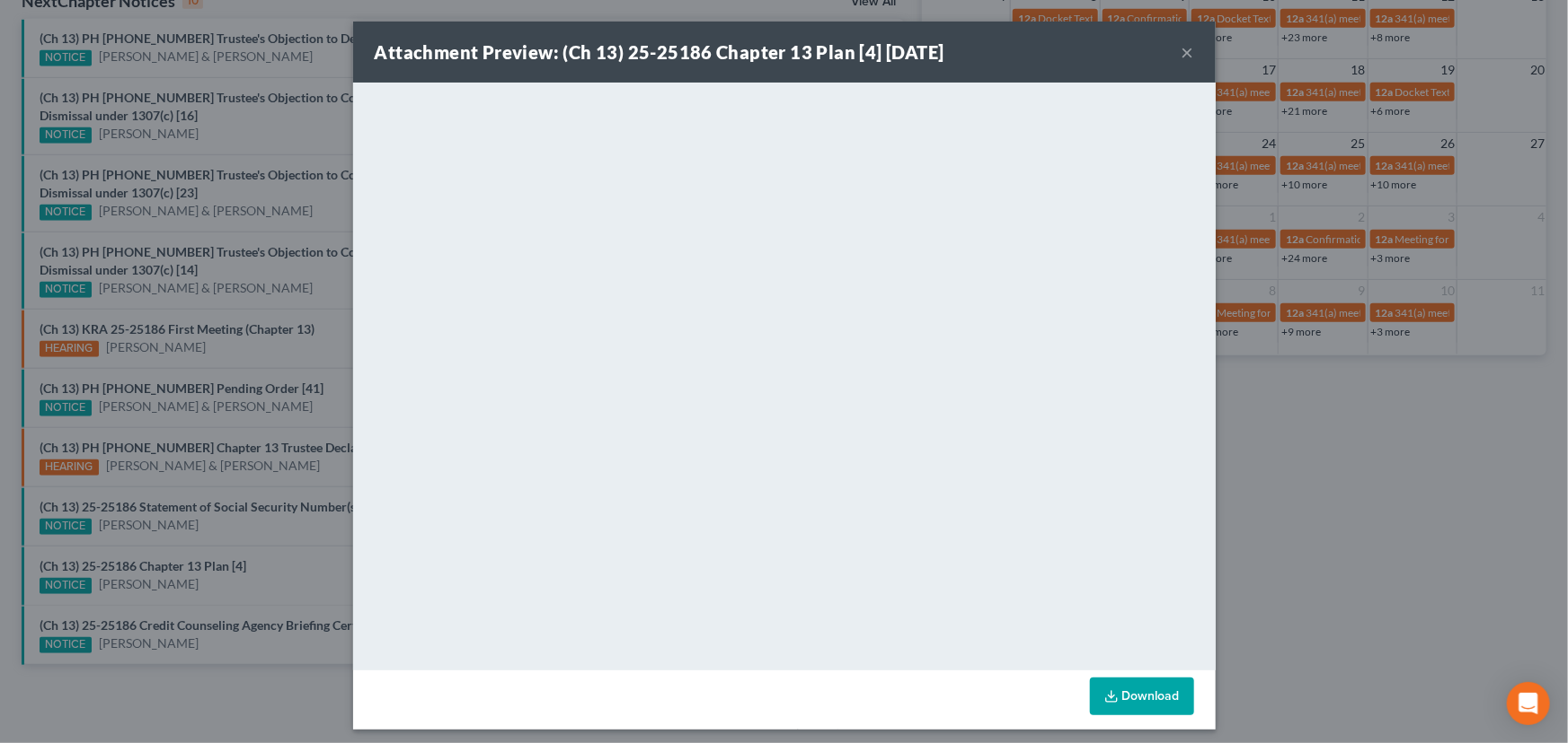
click at [189, 544] on div "Attachment Preview: (Ch 13) 25-25186 Chapter 13 Plan [4] 09/03/2025 × <object n…" at bounding box center [784, 371] width 1568 height 743
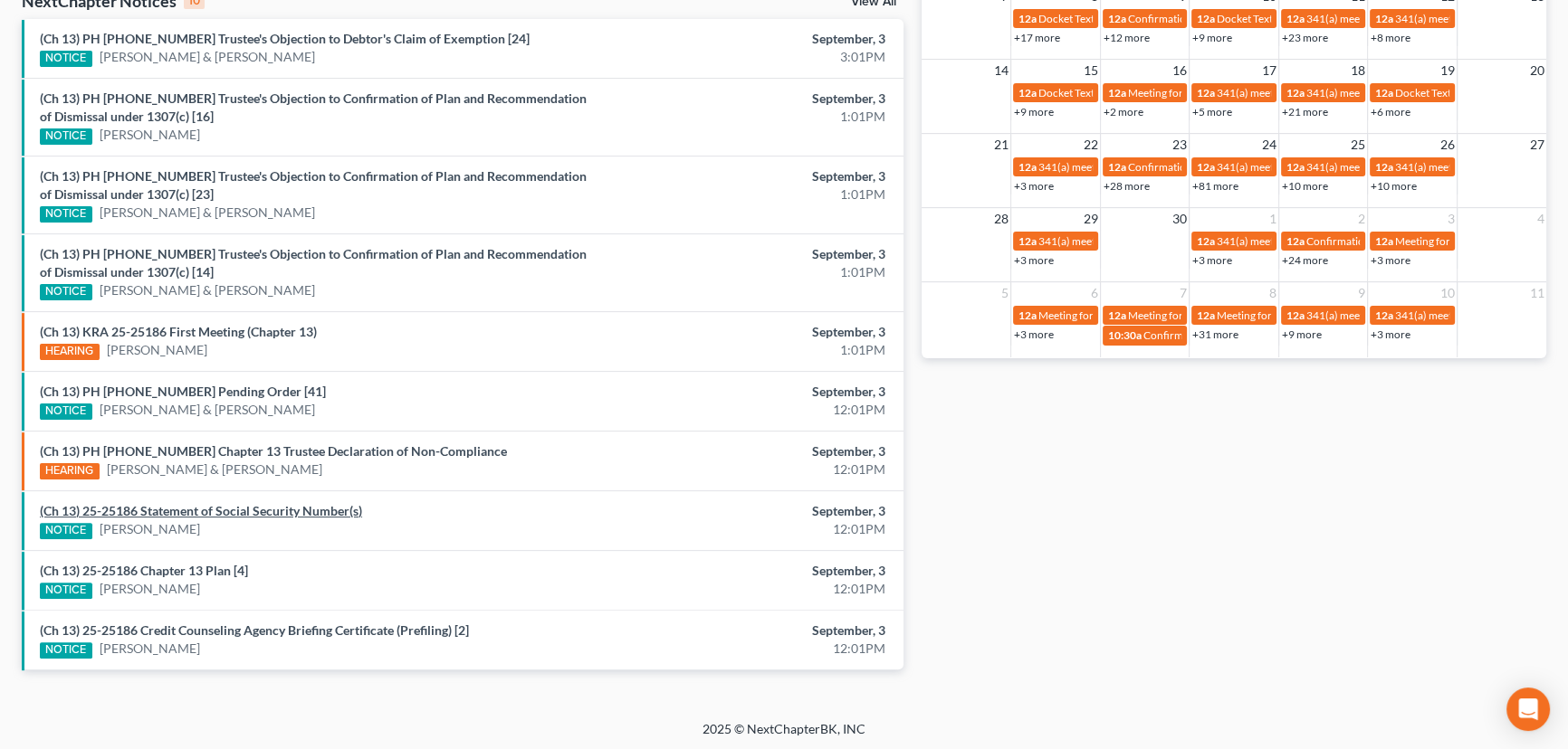
click at [191, 509] on link "(Ch 13) 25-25186 Statement of Social Security Number(s)" at bounding box center [201, 511] width 323 height 16
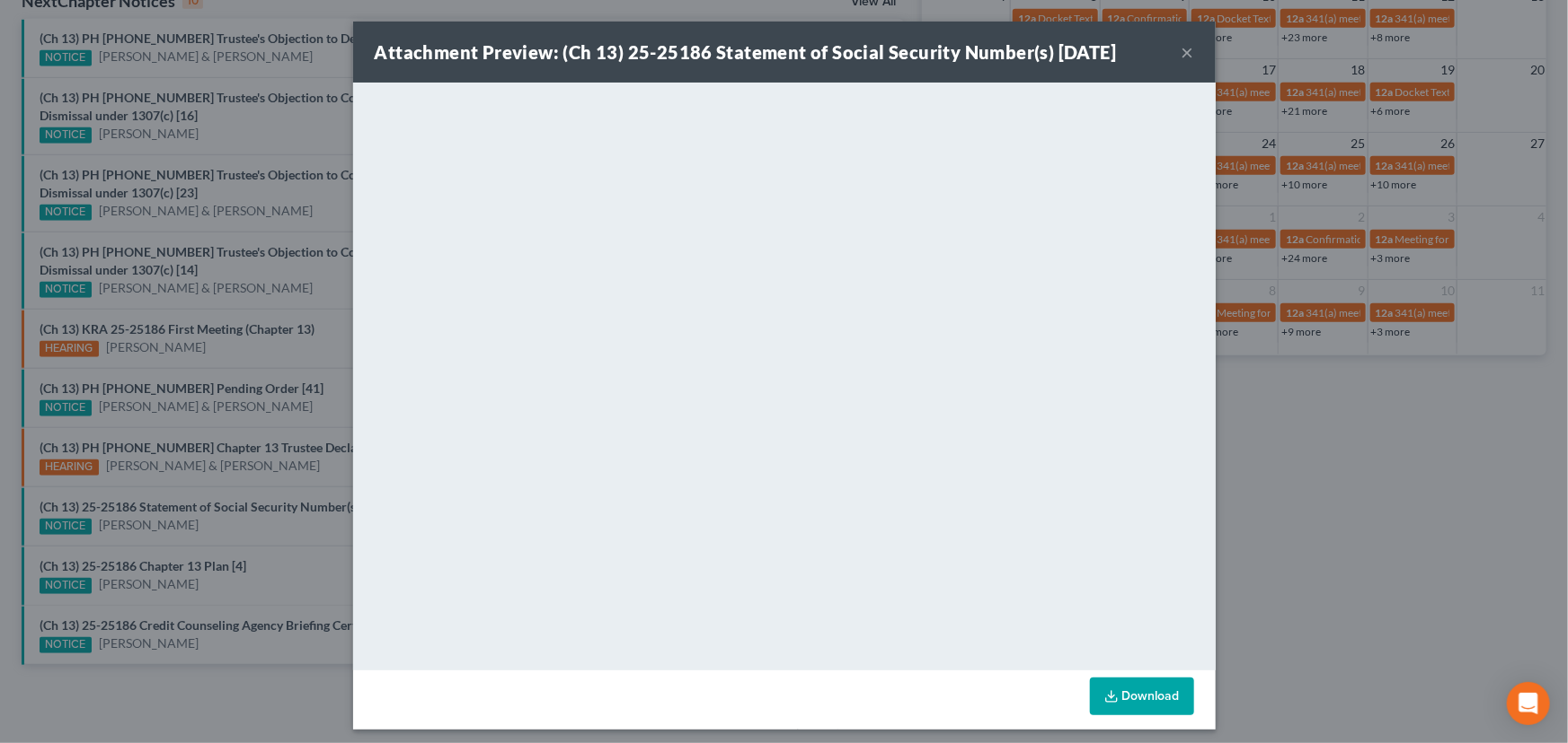
drag, startPoint x: 224, startPoint y: 544, endPoint x: 214, endPoint y: 518, distance: 27.9
click at [224, 544] on div "Attachment Preview: (Ch 13) 25-25186 Statement of Social Security Number(s) 09/…" at bounding box center [784, 371] width 1568 height 743
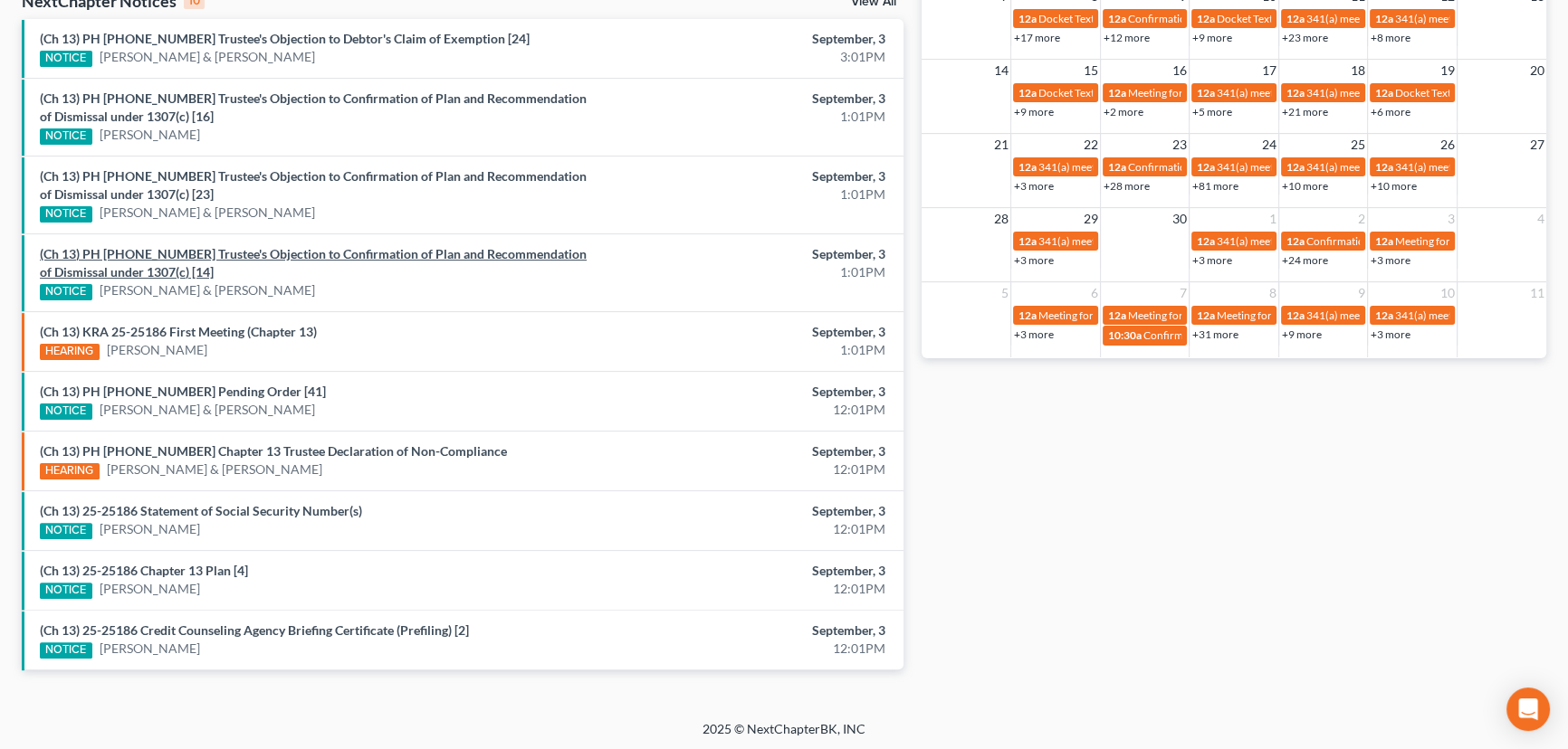
click at [249, 258] on link "(Ch 13) PH 25-24071 Trustee's Objection to Confirmation of Plan and Recommendat…" at bounding box center [313, 262] width 547 height 33
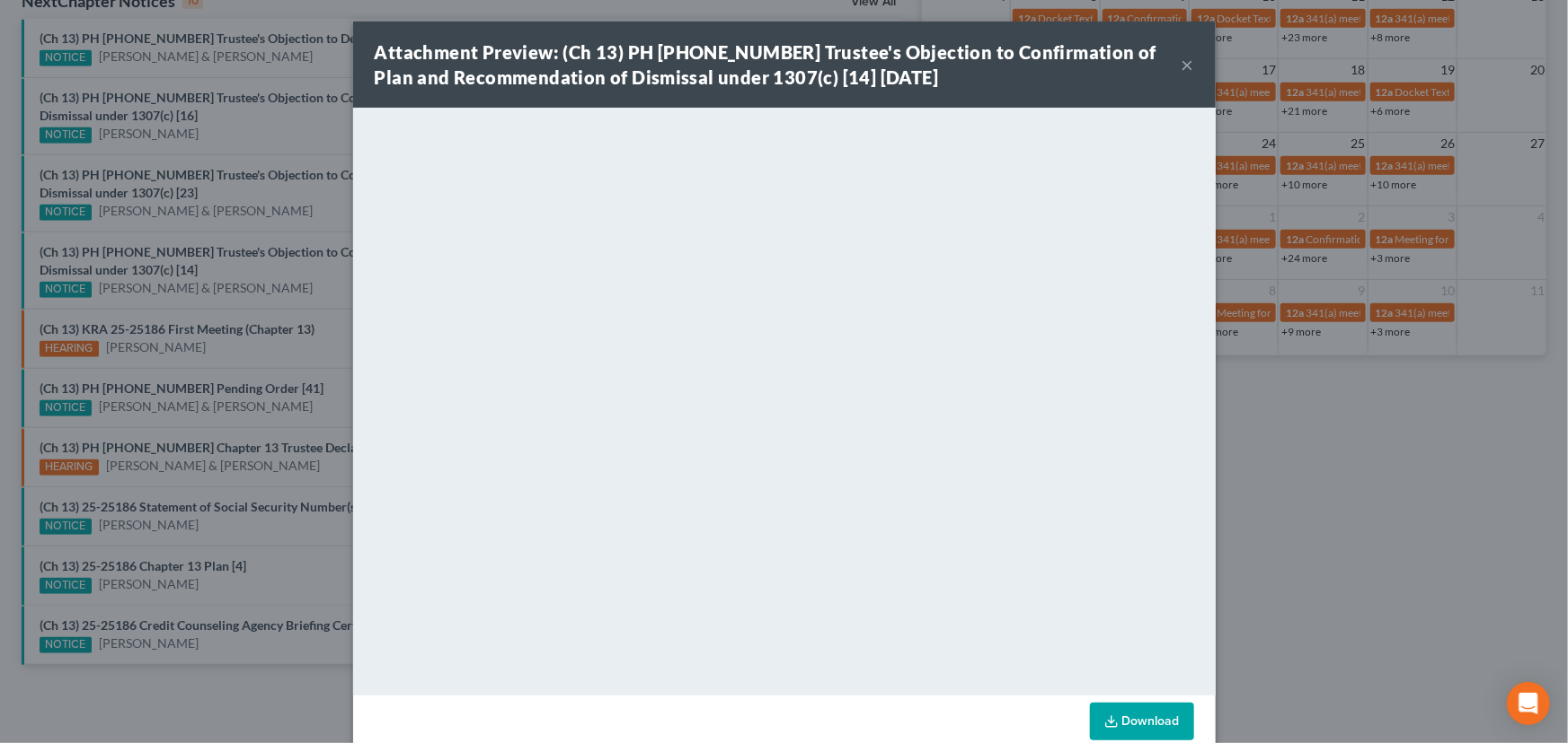
click at [285, 179] on div "Attachment Preview: (Ch 13) PH 25-24071 Trustee's Objection to Confirmation of …" at bounding box center [784, 371] width 1568 height 743
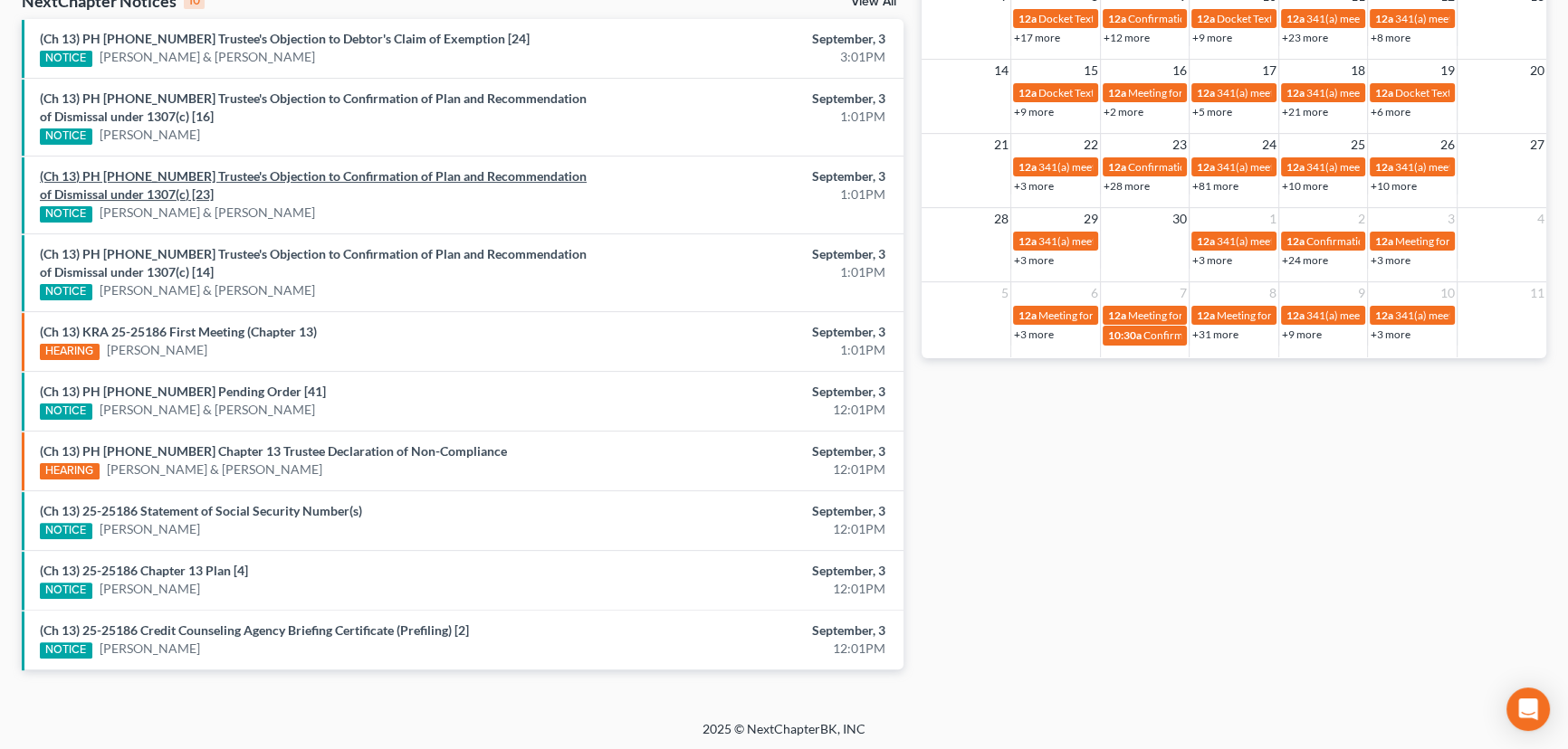
click at [288, 181] on link "(Ch 13) PH 25-23216 Trustee's Objection to Confirmation of Plan and Recommendat…" at bounding box center [313, 185] width 547 height 33
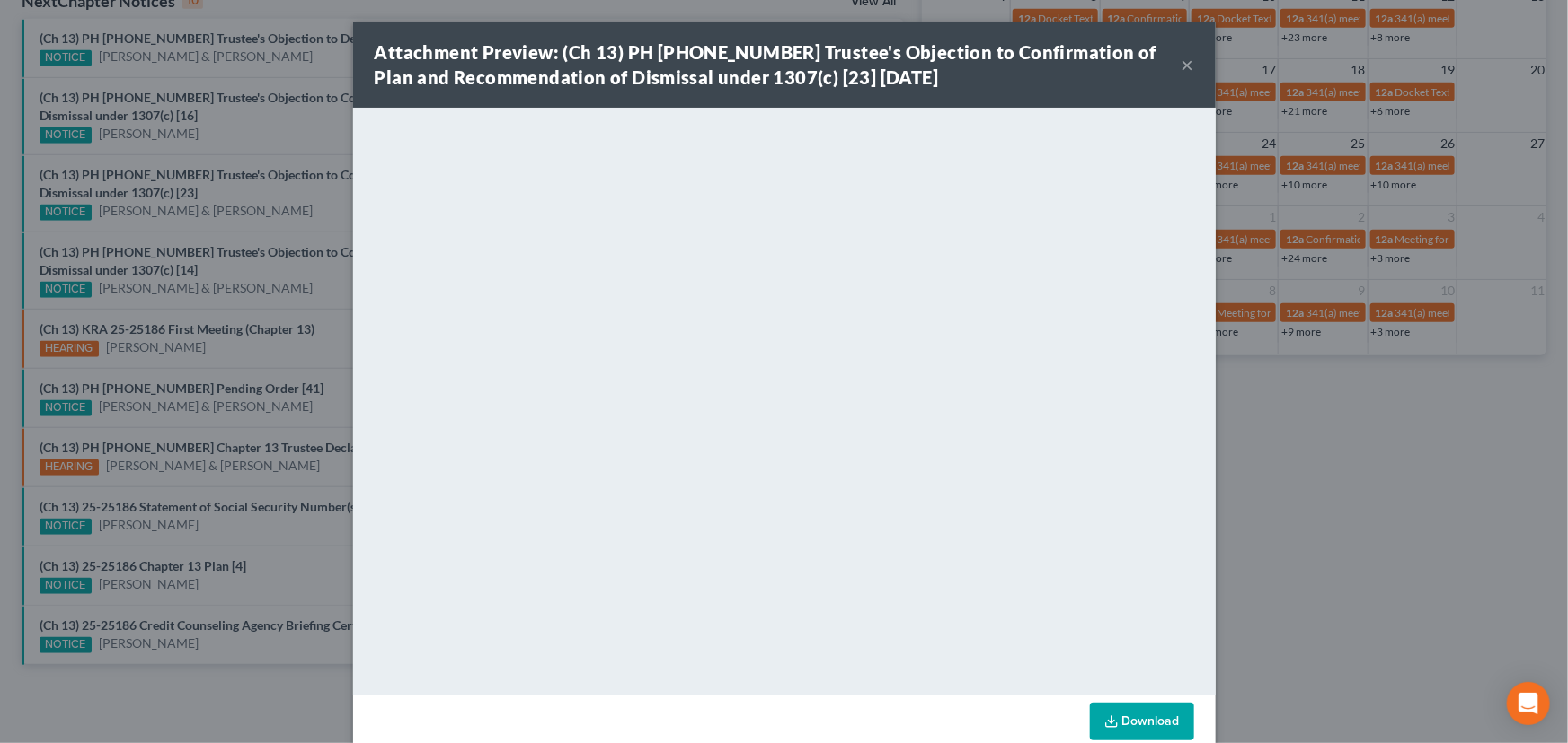
click at [266, 140] on div "Attachment Preview: (Ch 13) PH 25-23216 Trustee's Objection to Confirmation of …" at bounding box center [784, 371] width 1568 height 743
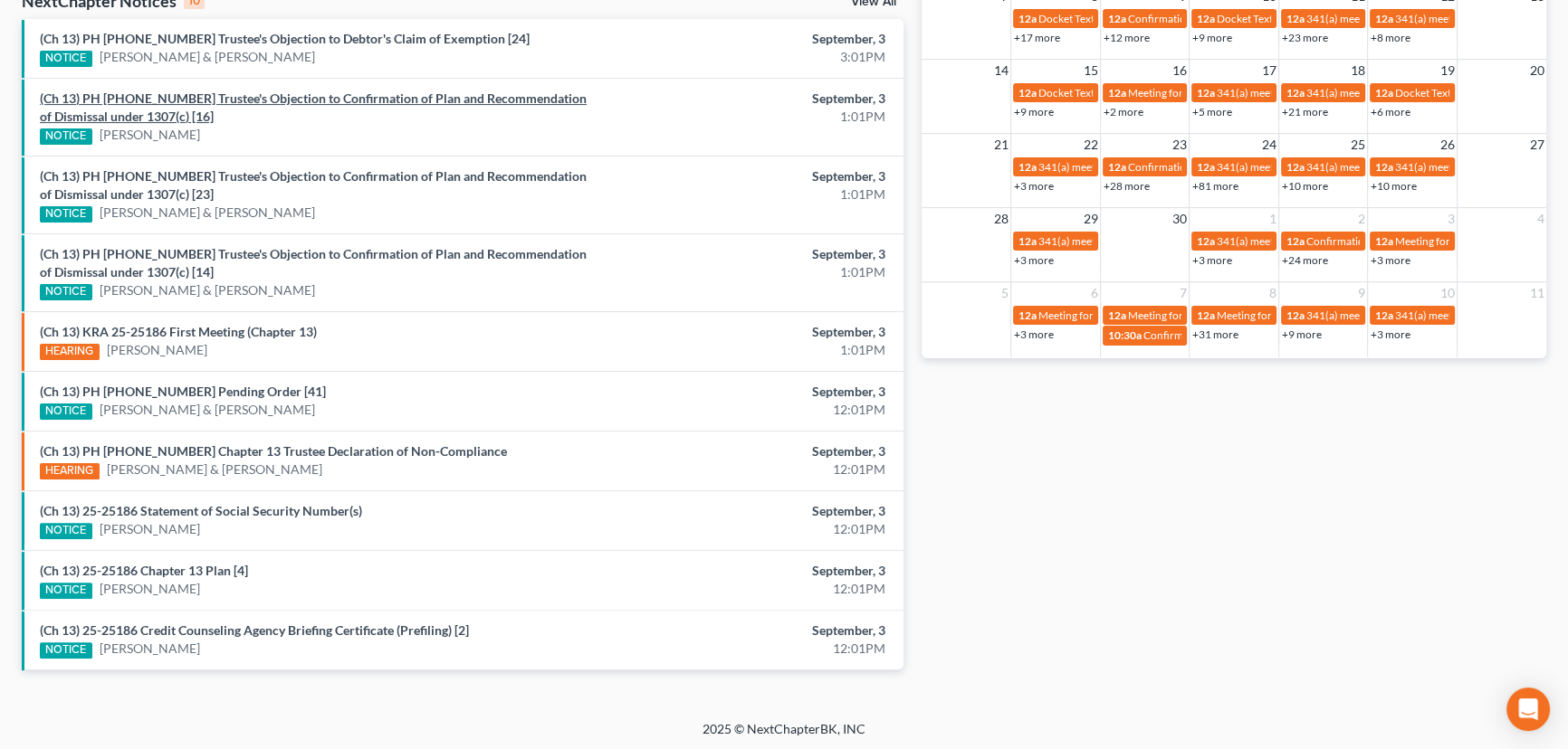
click at [268, 101] on link "(Ch 13) PH 25-24271 Trustee's Objection to Confirmation of Plan and Recommendat…" at bounding box center [313, 107] width 547 height 33
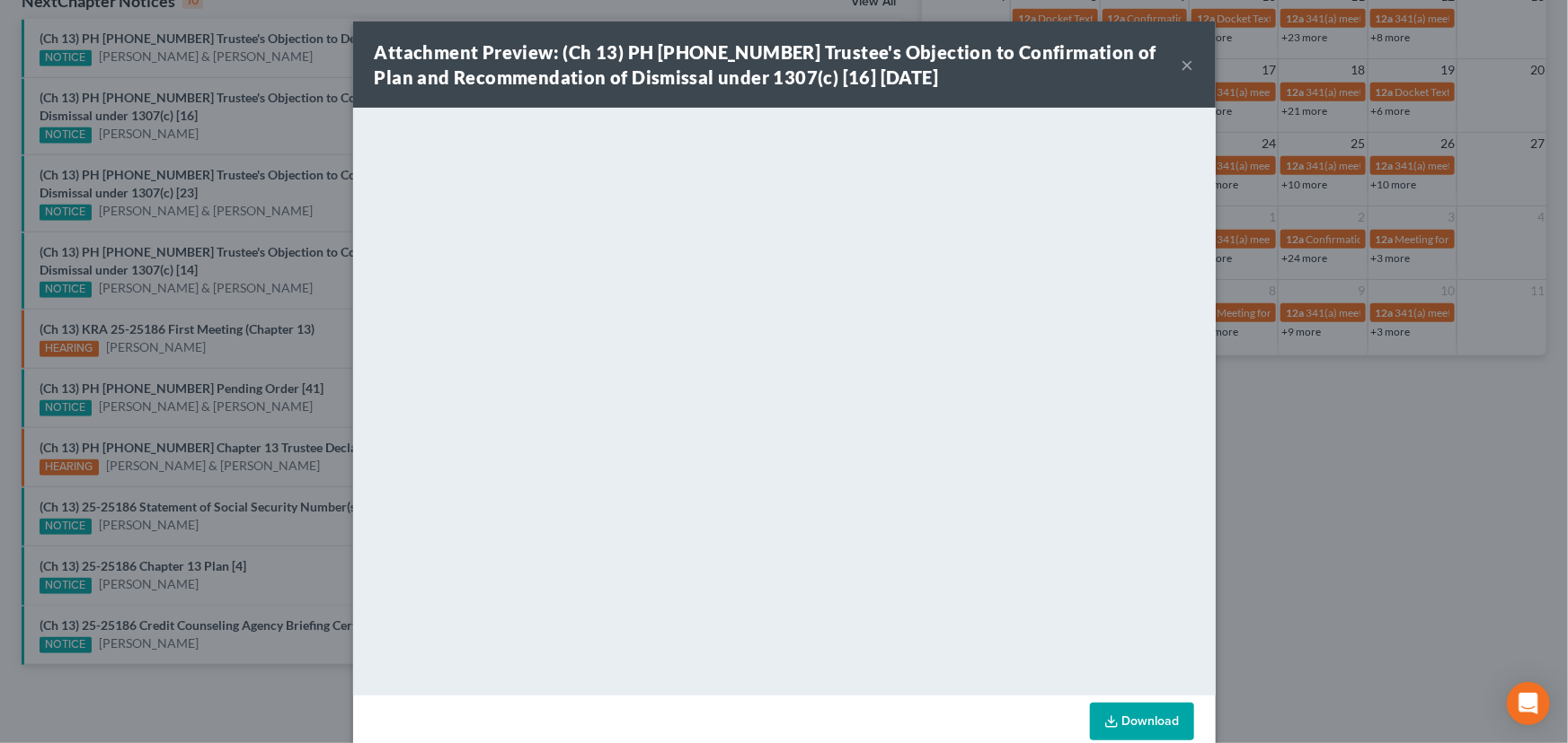
click at [283, 215] on div "Attachment Preview: (Ch 13) PH 25-24271 Trustee's Objection to Confirmation of …" at bounding box center [784, 371] width 1568 height 743
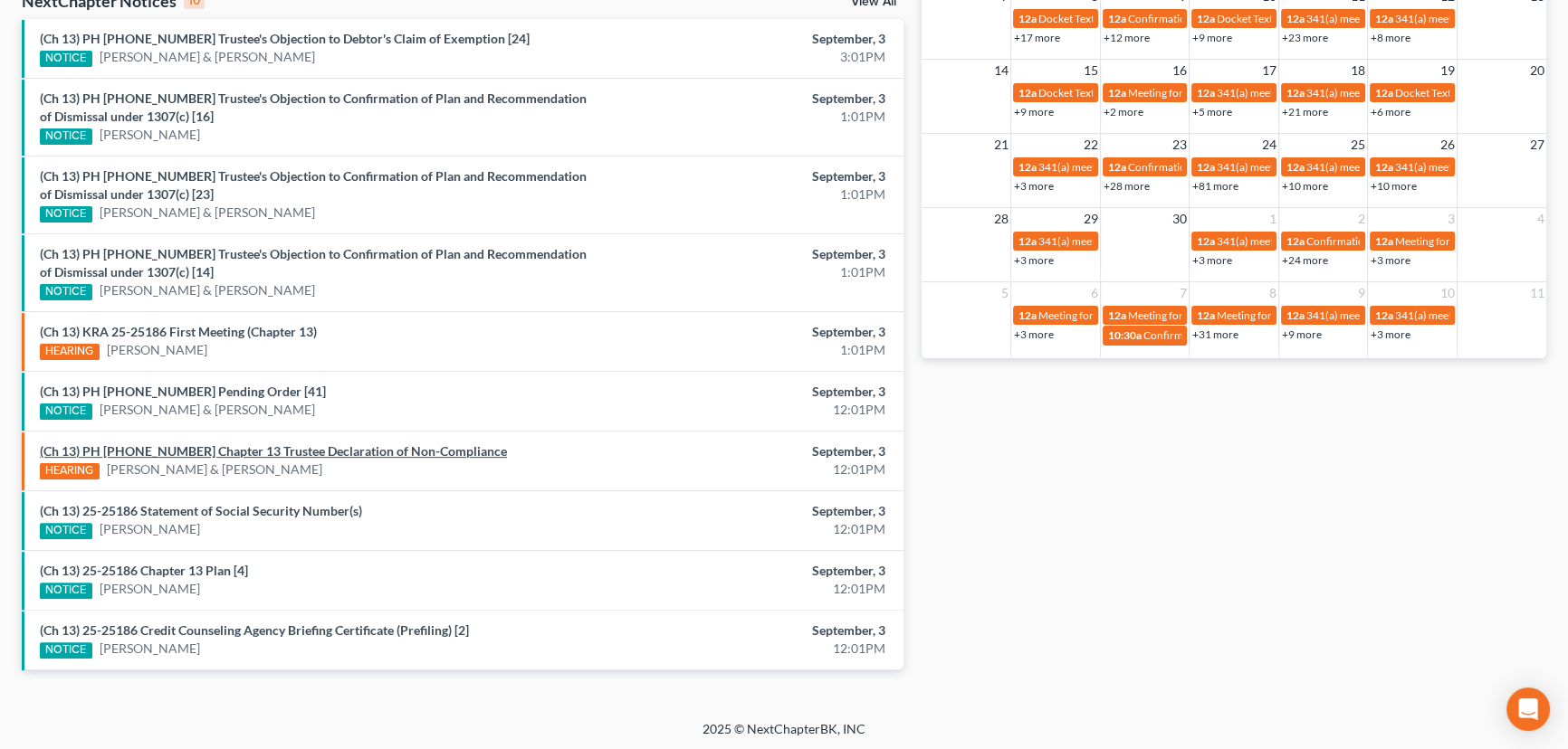
click at [267, 450] on link "(Ch 13) PH 25-22817 Chapter 13 Trustee Declaration of Non-Compliance" at bounding box center [273, 451] width 467 height 16
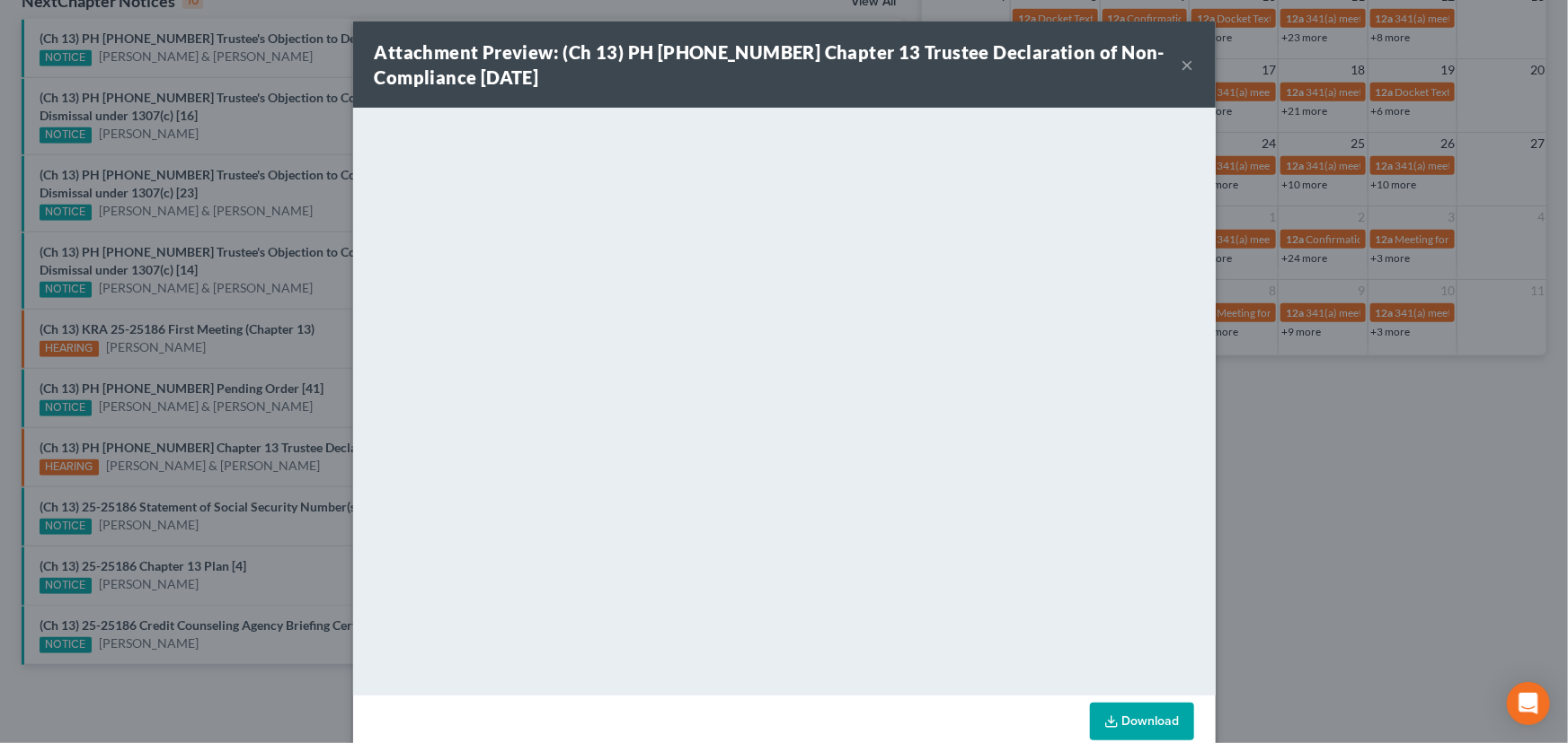
click at [278, 415] on div "Attachment Preview: (Ch 13) PH 25-22817 Chapter 13 Trustee Declaration of Non-C…" at bounding box center [784, 371] width 1568 height 743
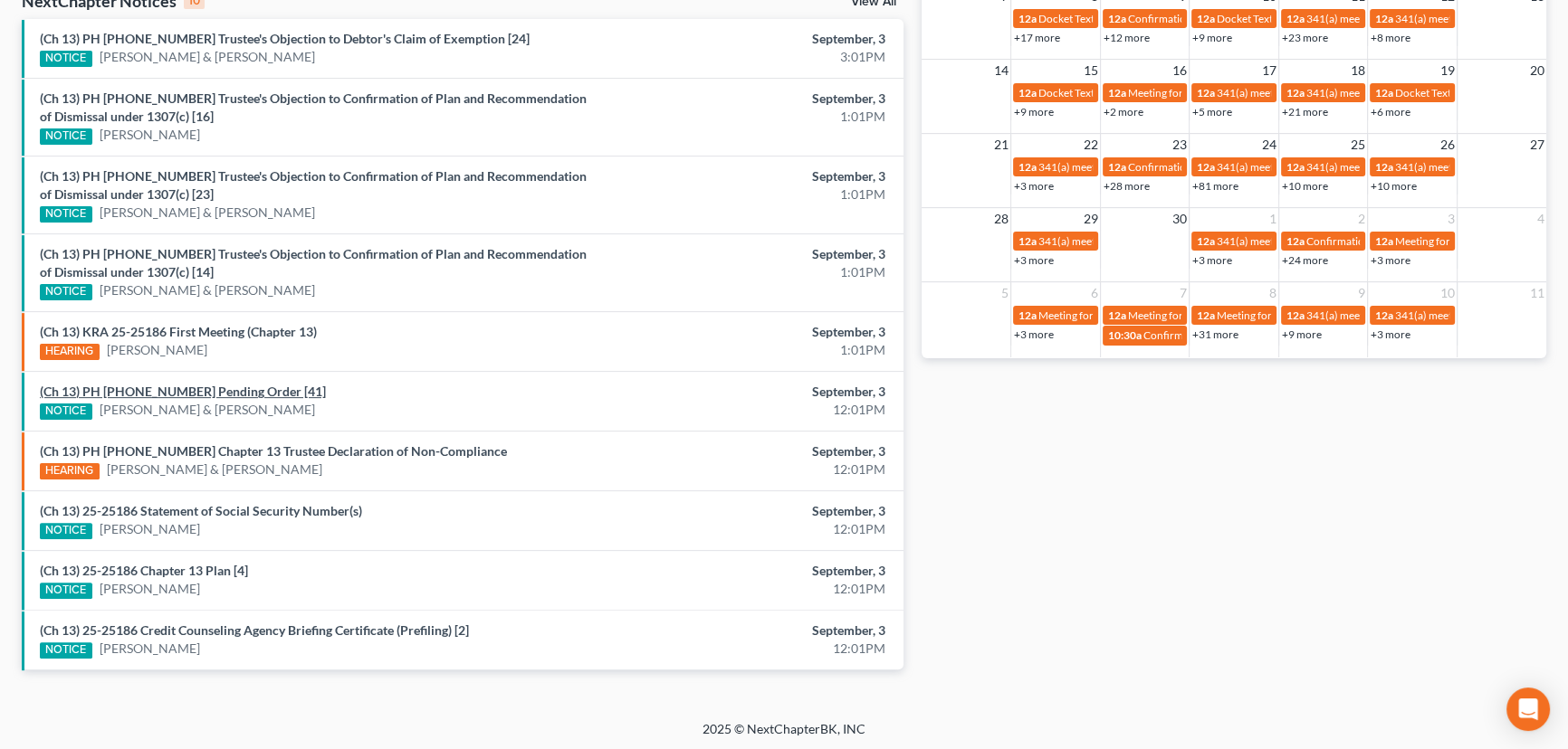
click at [206, 389] on link "(Ch 13) PH 25-22817 Pending Order [41]" at bounding box center [183, 392] width 286 height 16
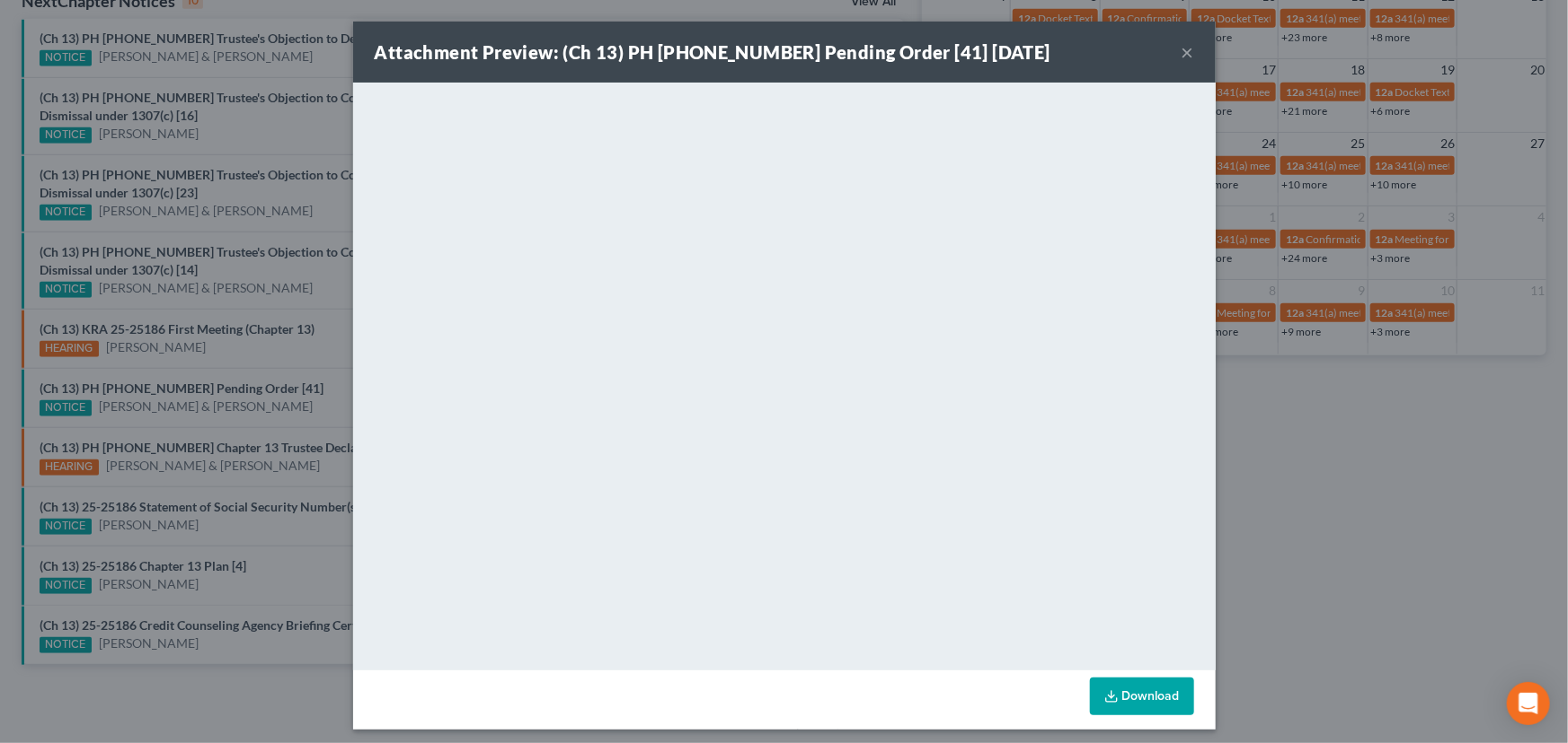
click at [298, 403] on div "Attachment Preview: (Ch 13) PH 25-22817 Pending Order [41] 09/03/2025 × <object…" at bounding box center [784, 371] width 1568 height 743
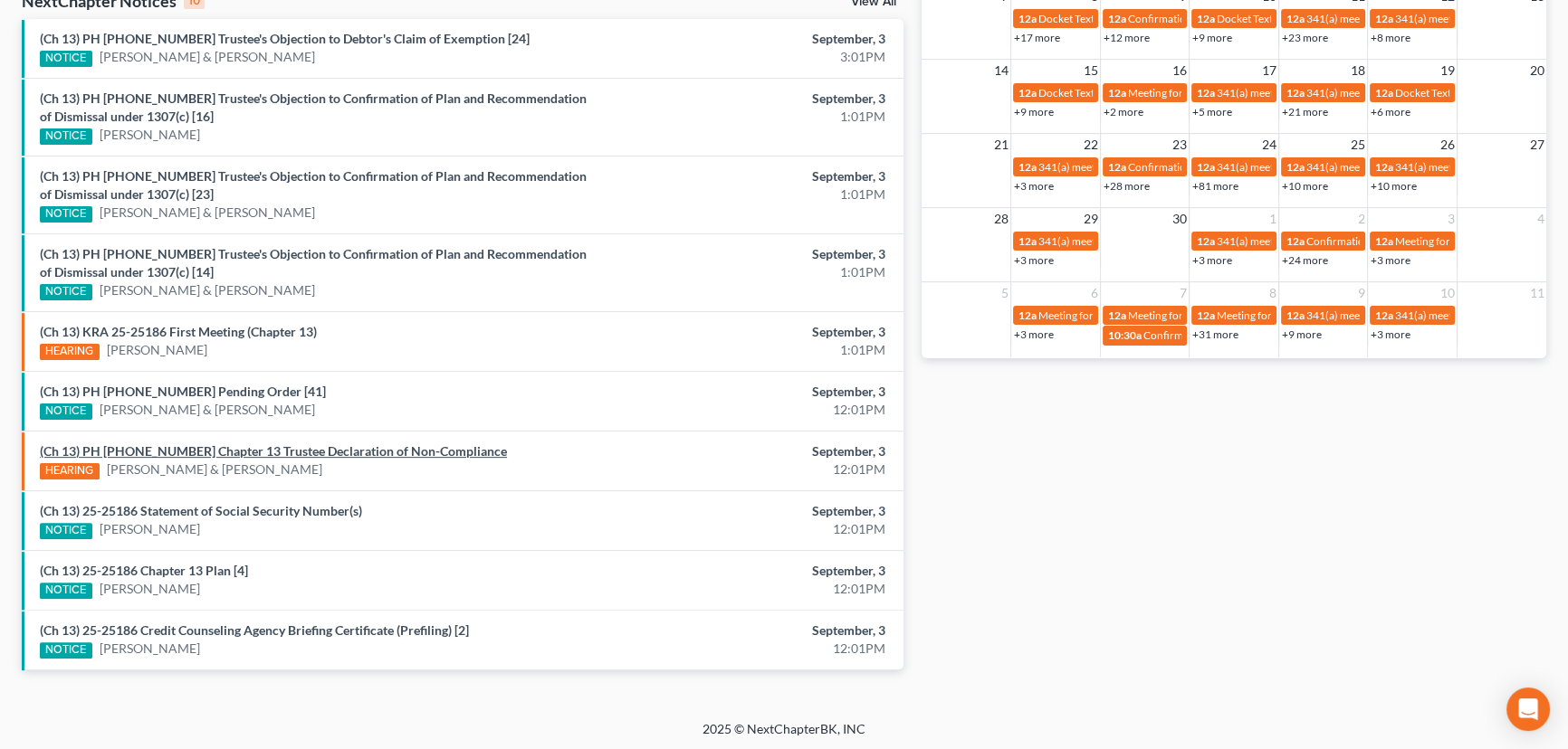
click at [245, 452] on link "(Ch 13) PH 25-22817 Chapter 13 Trustee Declaration of Non-Compliance" at bounding box center [273, 451] width 467 height 16
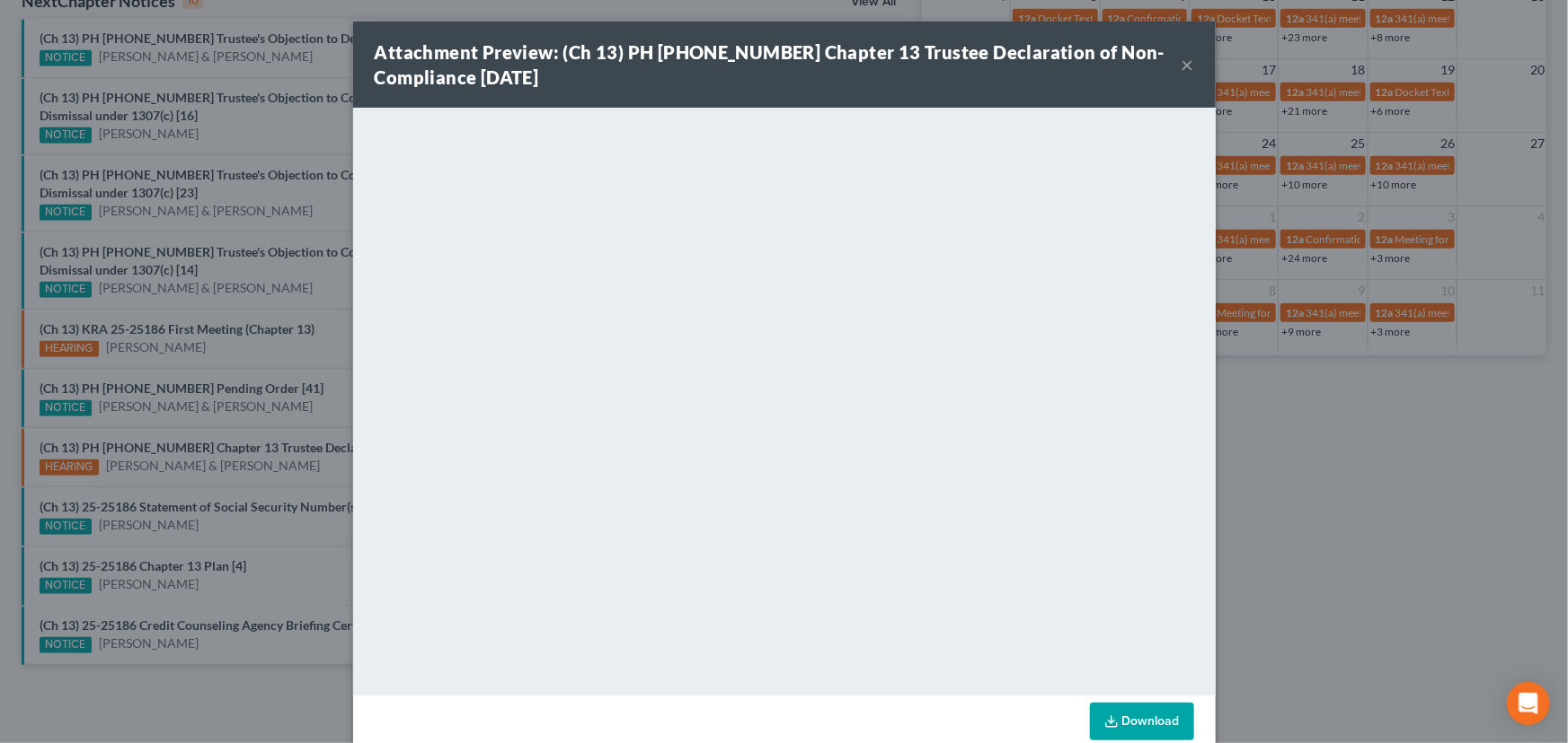
click at [323, 393] on div "Attachment Preview: (Ch 13) PH 25-22817 Chapter 13 Trustee Declaration of Non-C…" at bounding box center [784, 371] width 1568 height 743
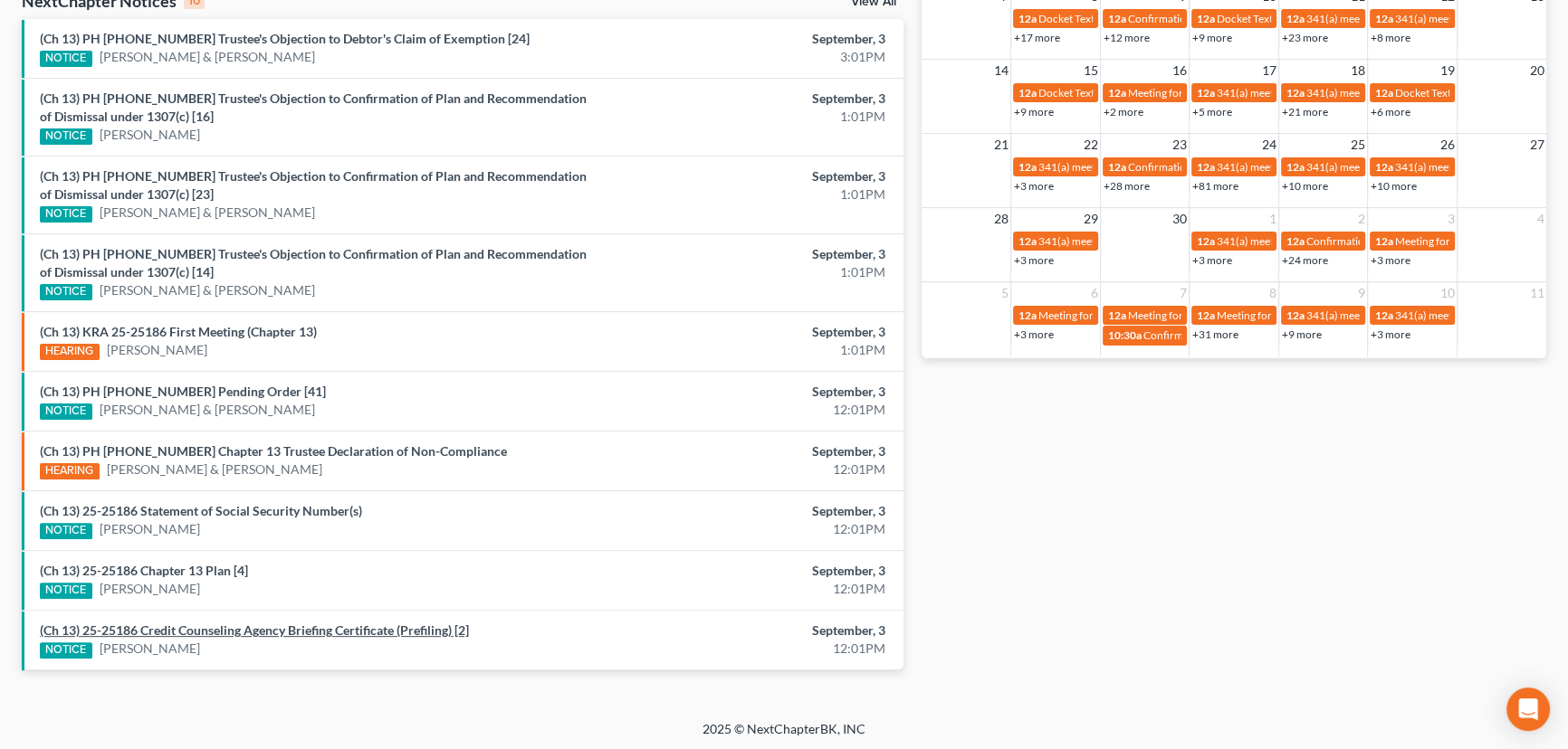
click at [232, 627] on link "(Ch 13) 25-25186 Credit Counseling Agency Briefing Certificate (Prefiling) [2]" at bounding box center [255, 630] width 429 height 16
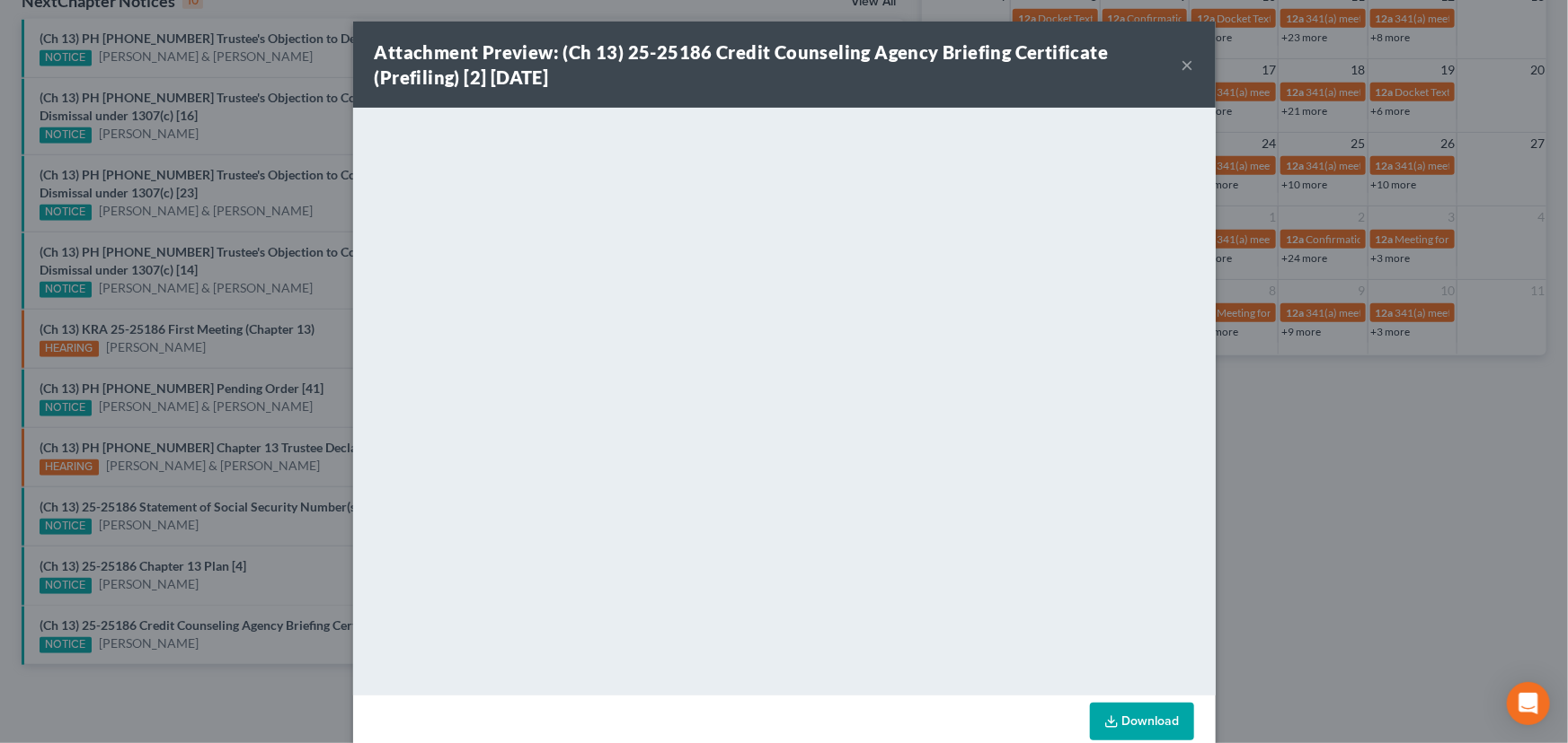
click at [205, 594] on div "Attachment Preview: (Ch 13) 25-25186 Credit Counseling Agency Briefing Certific…" at bounding box center [784, 371] width 1568 height 743
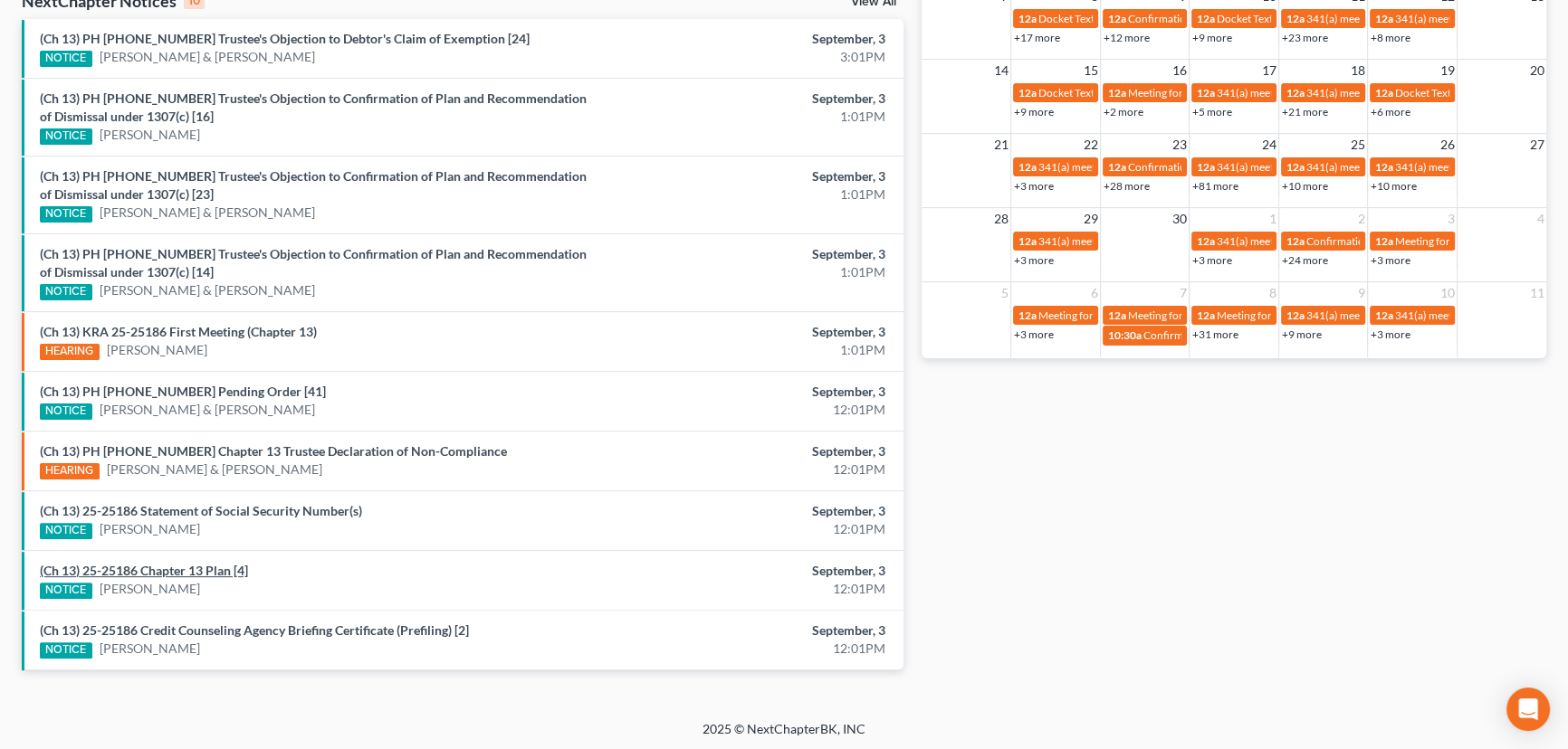
click at [187, 570] on link "(Ch 13) 25-25186 Chapter 13 Plan [4]" at bounding box center [144, 570] width 208 height 16
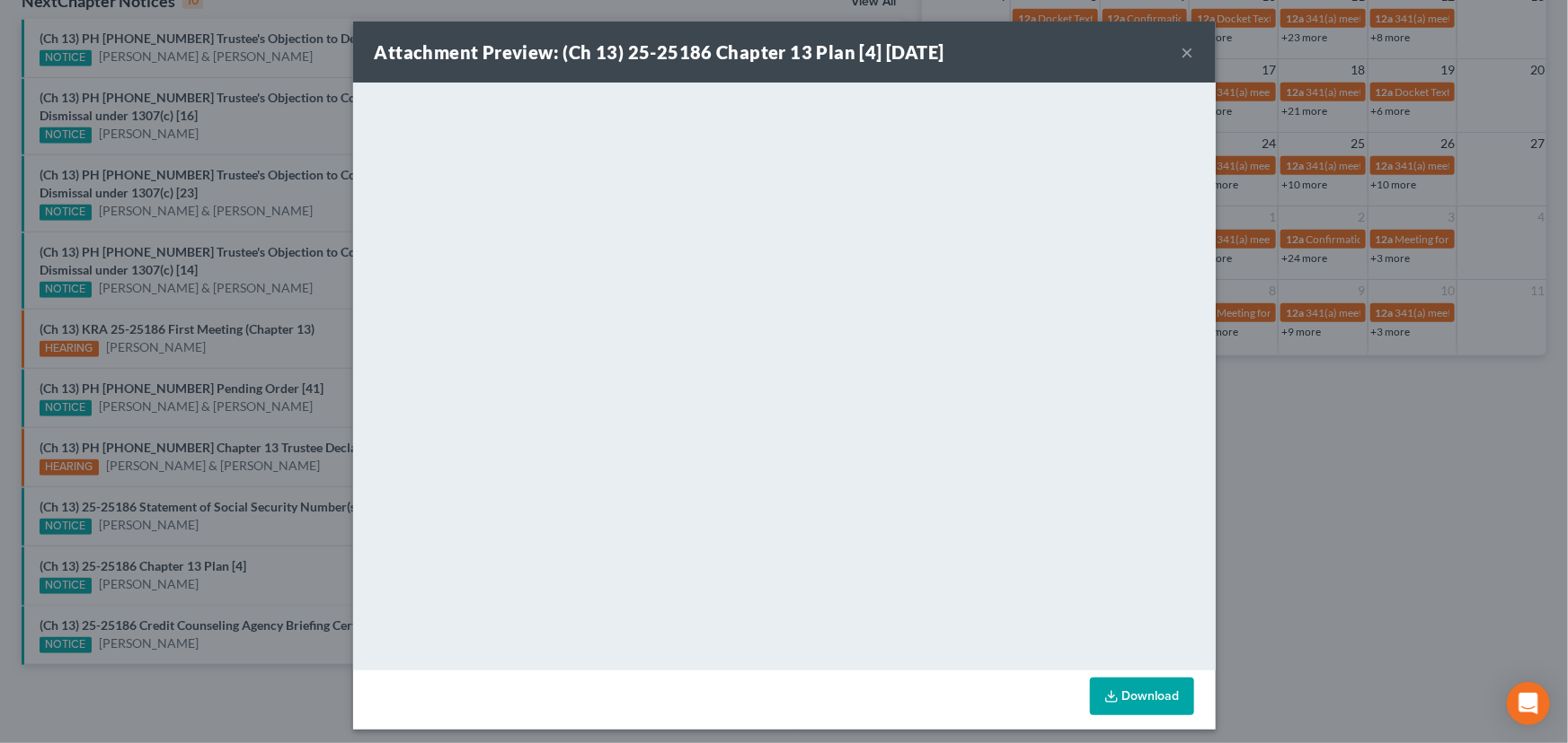
drag, startPoint x: 201, startPoint y: 544, endPoint x: 205, endPoint y: 517, distance: 27.3
click at [202, 542] on div "Attachment Preview: (Ch 13) 25-25186 Chapter 13 Plan [4] 09/03/2025 × <object n…" at bounding box center [784, 371] width 1568 height 743
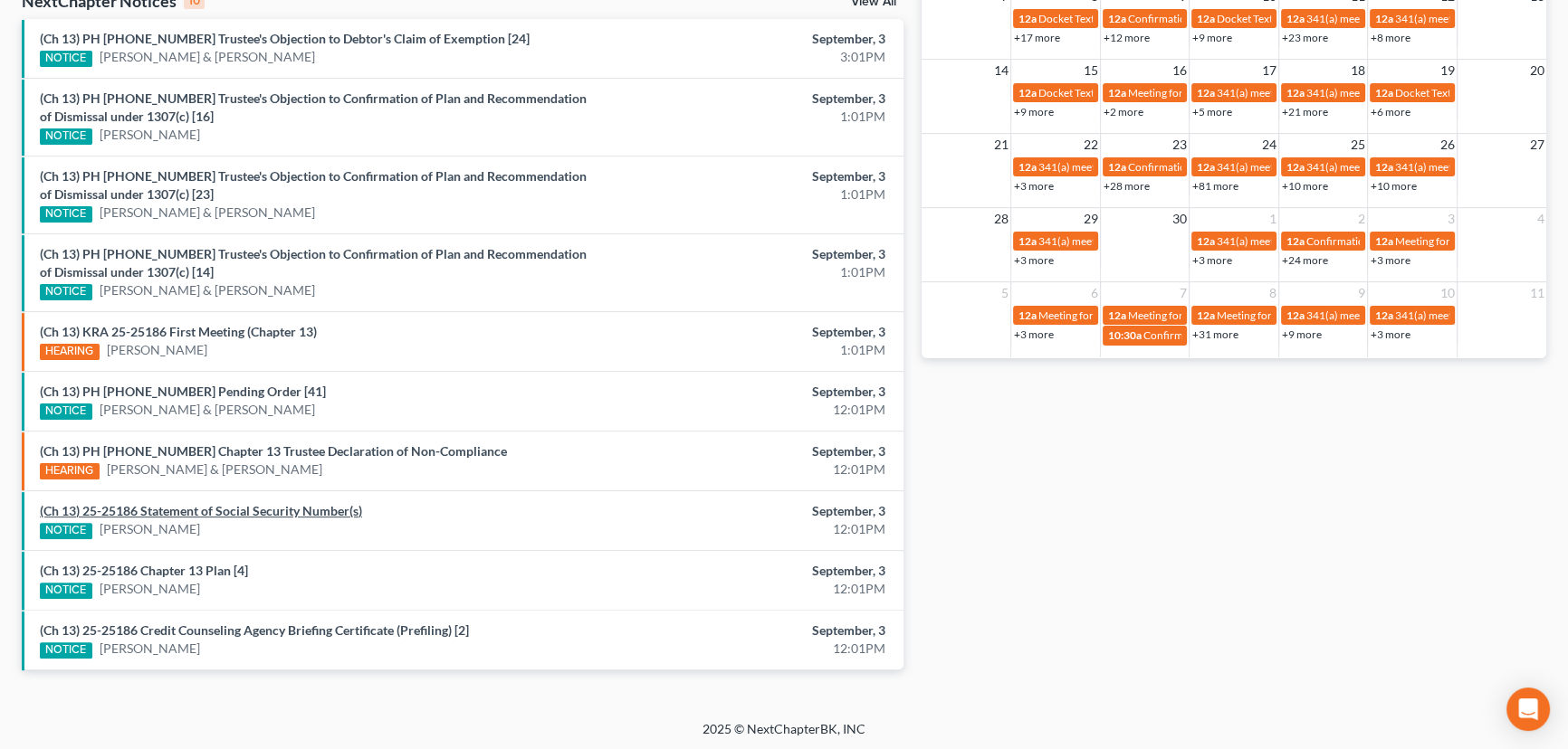
click at [208, 509] on link "(Ch 13) 25-25186 Statement of Social Security Number(s)" at bounding box center [201, 511] width 323 height 16
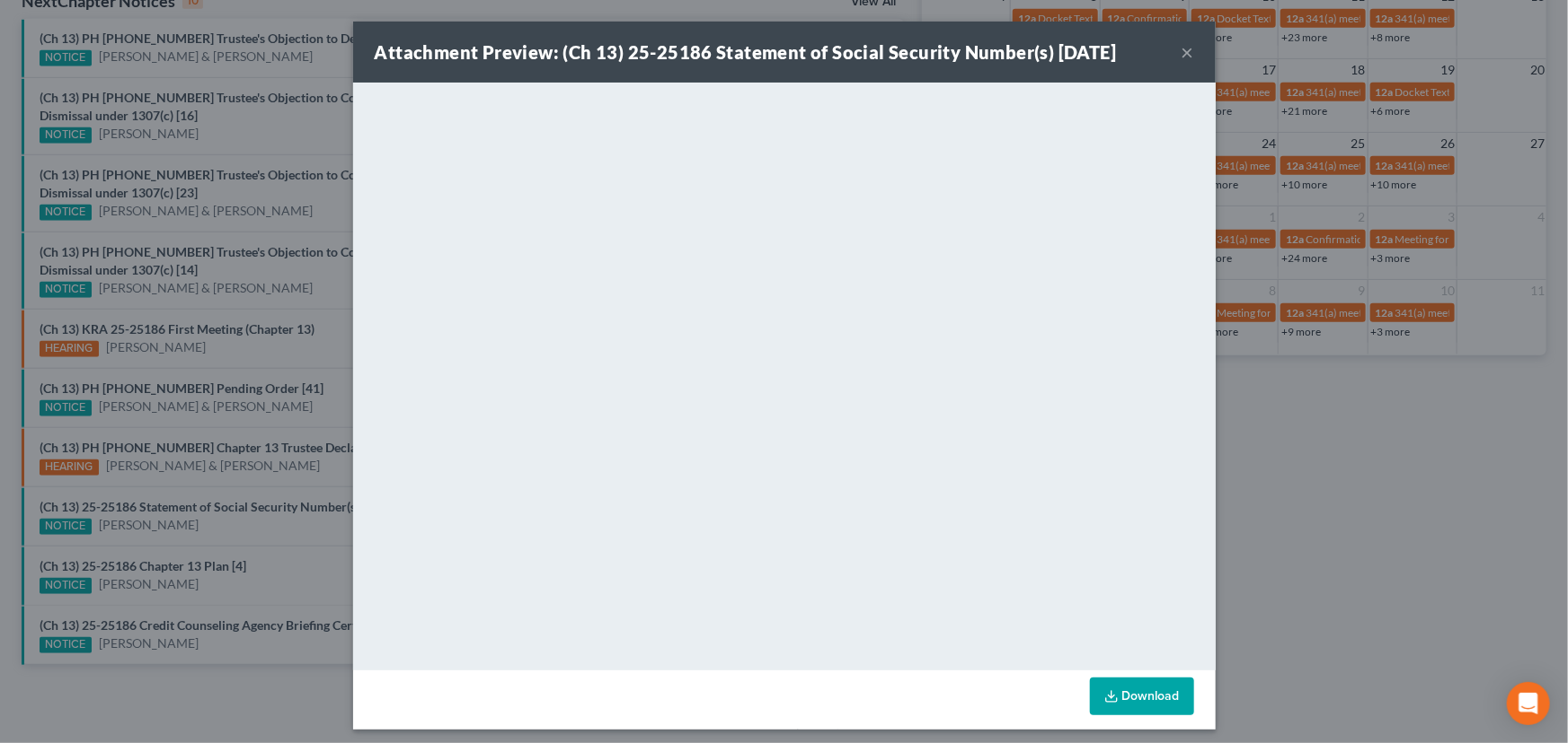
click at [230, 530] on div "Attachment Preview: (Ch 13) 25-25186 Statement of Social Security Number(s) 09/…" at bounding box center [784, 371] width 1568 height 743
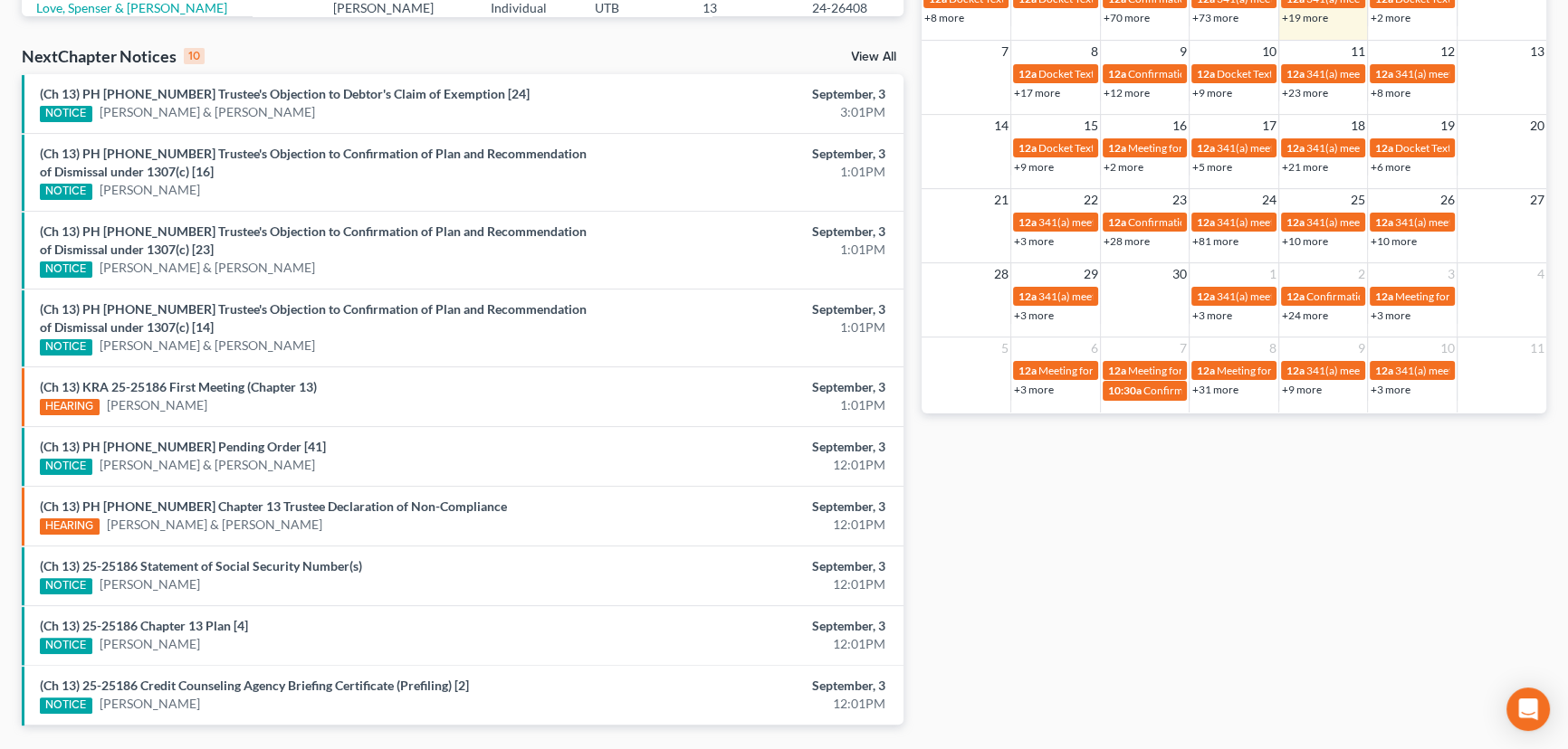
scroll to position [522, 0]
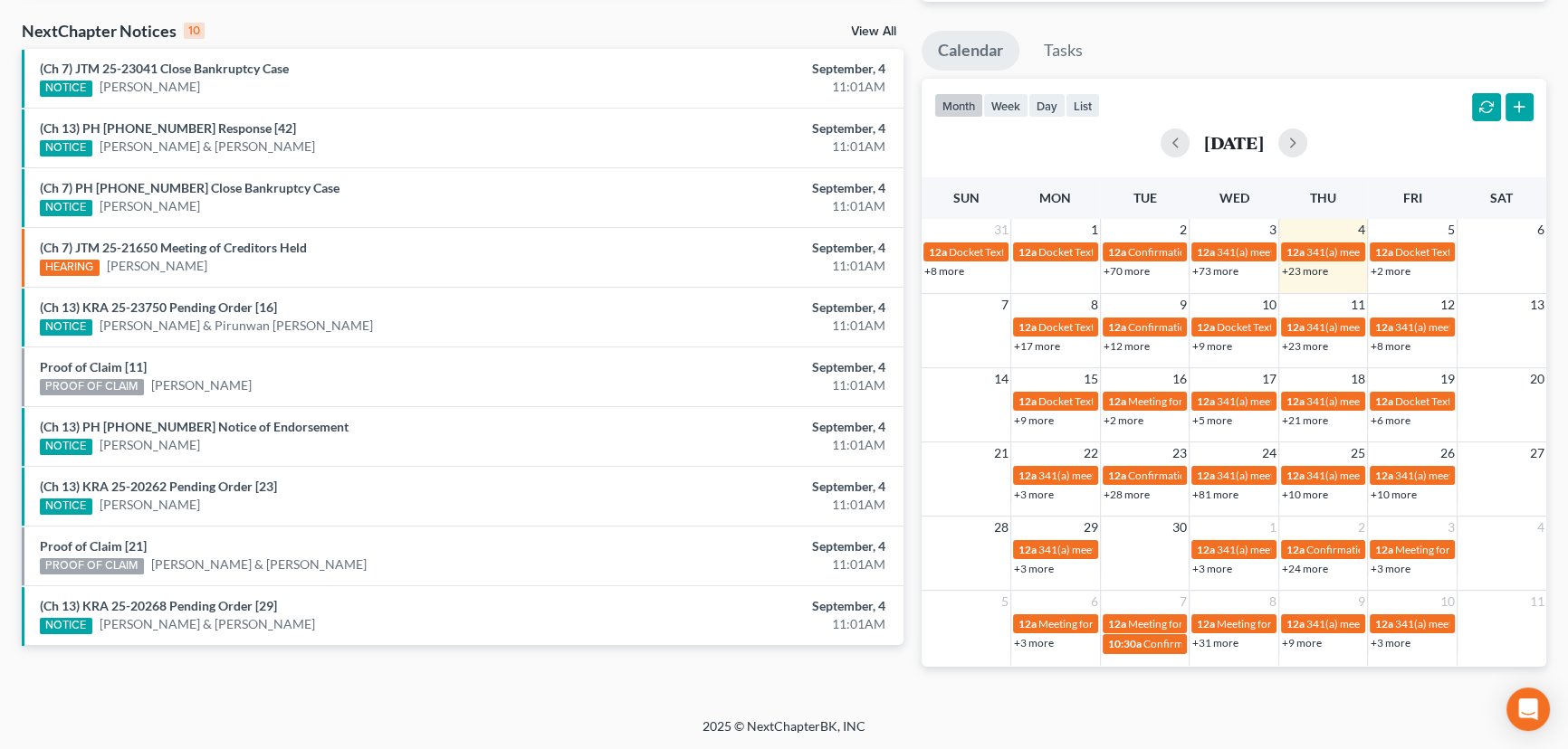
scroll to position [549, 0]
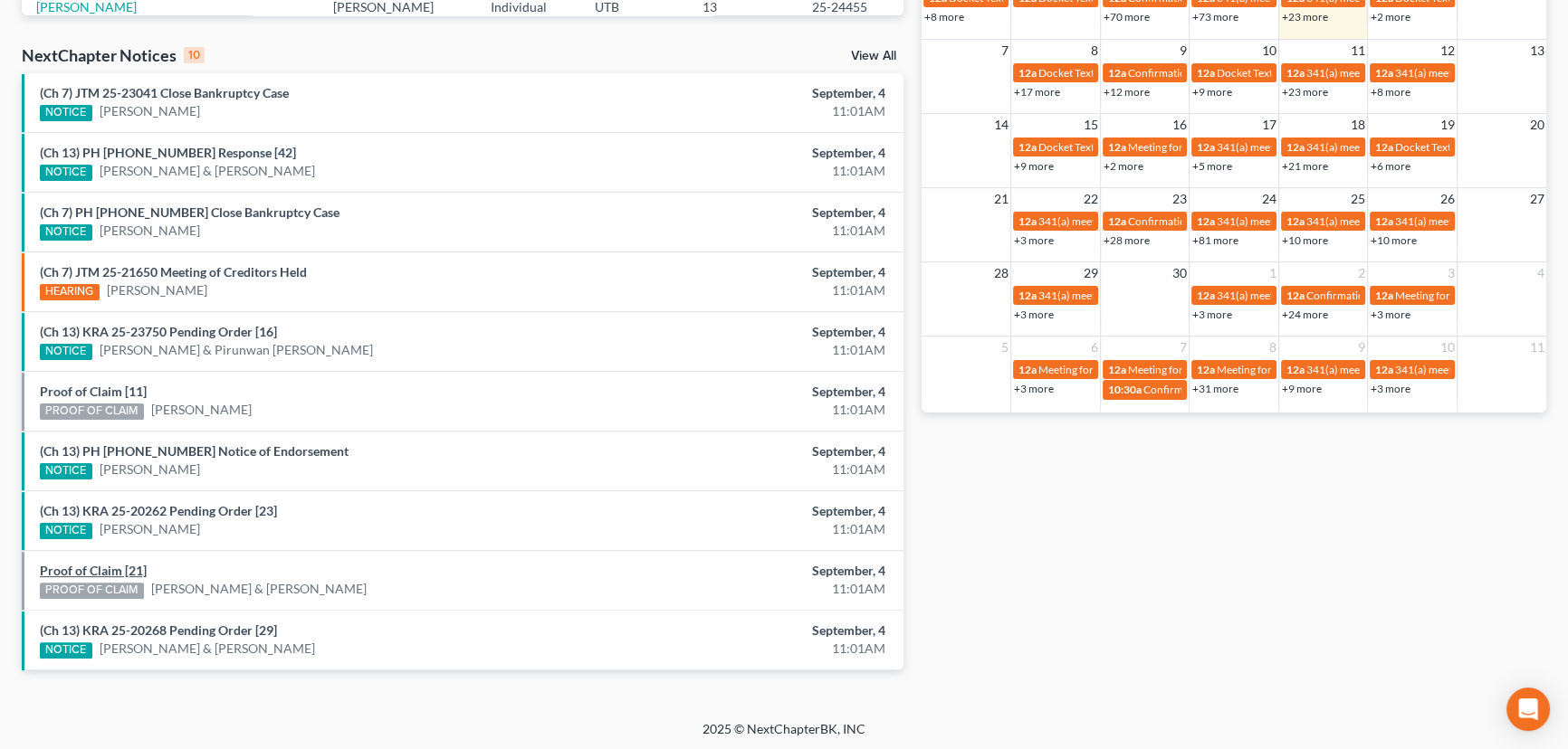
click at [85, 569] on link "Proof of Claim [21]" at bounding box center [93, 570] width 107 height 16
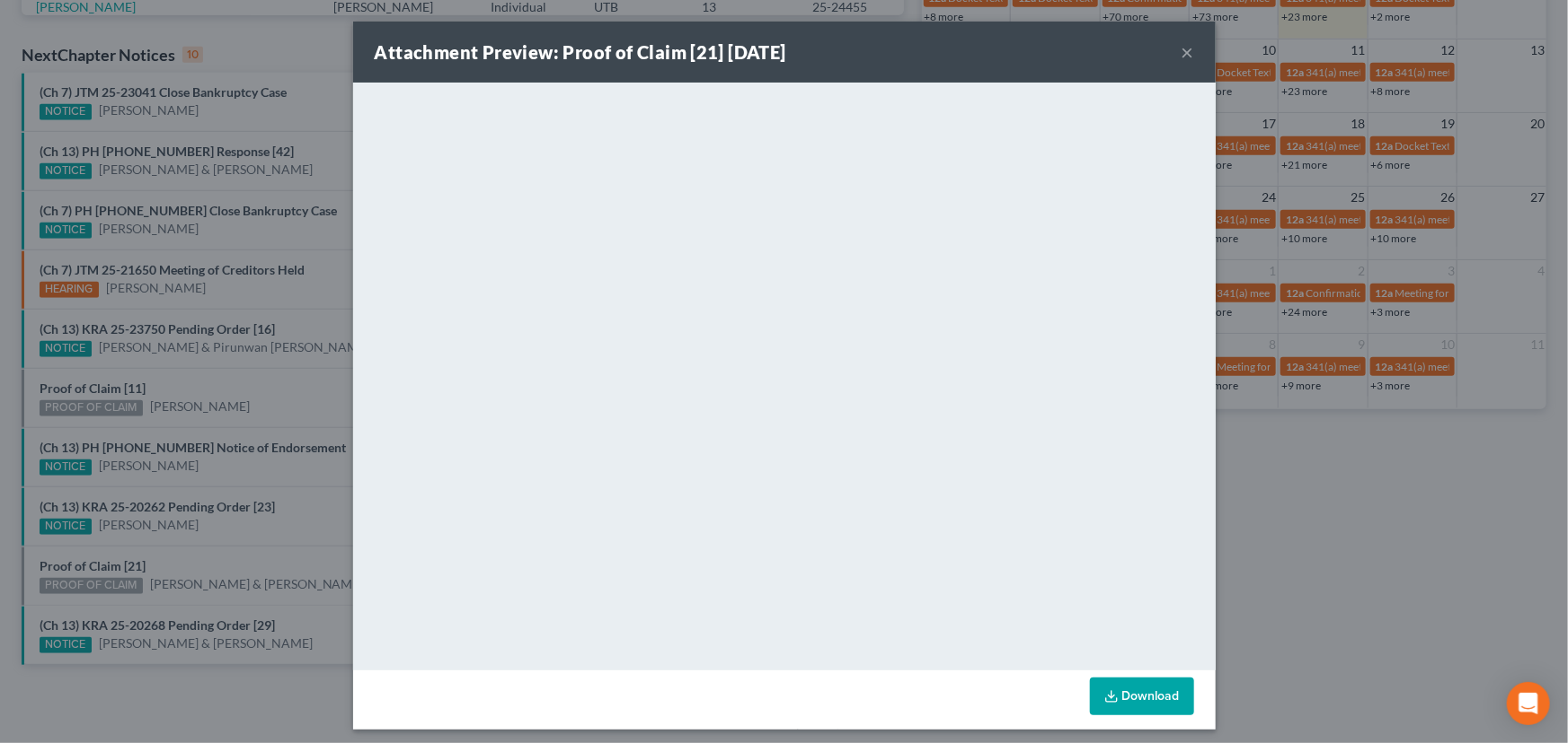
click at [193, 559] on div "Attachment Preview: Proof of Claim [21] [DATE] × <object ng-attr-data='[URL][DO…" at bounding box center [784, 371] width 1568 height 743
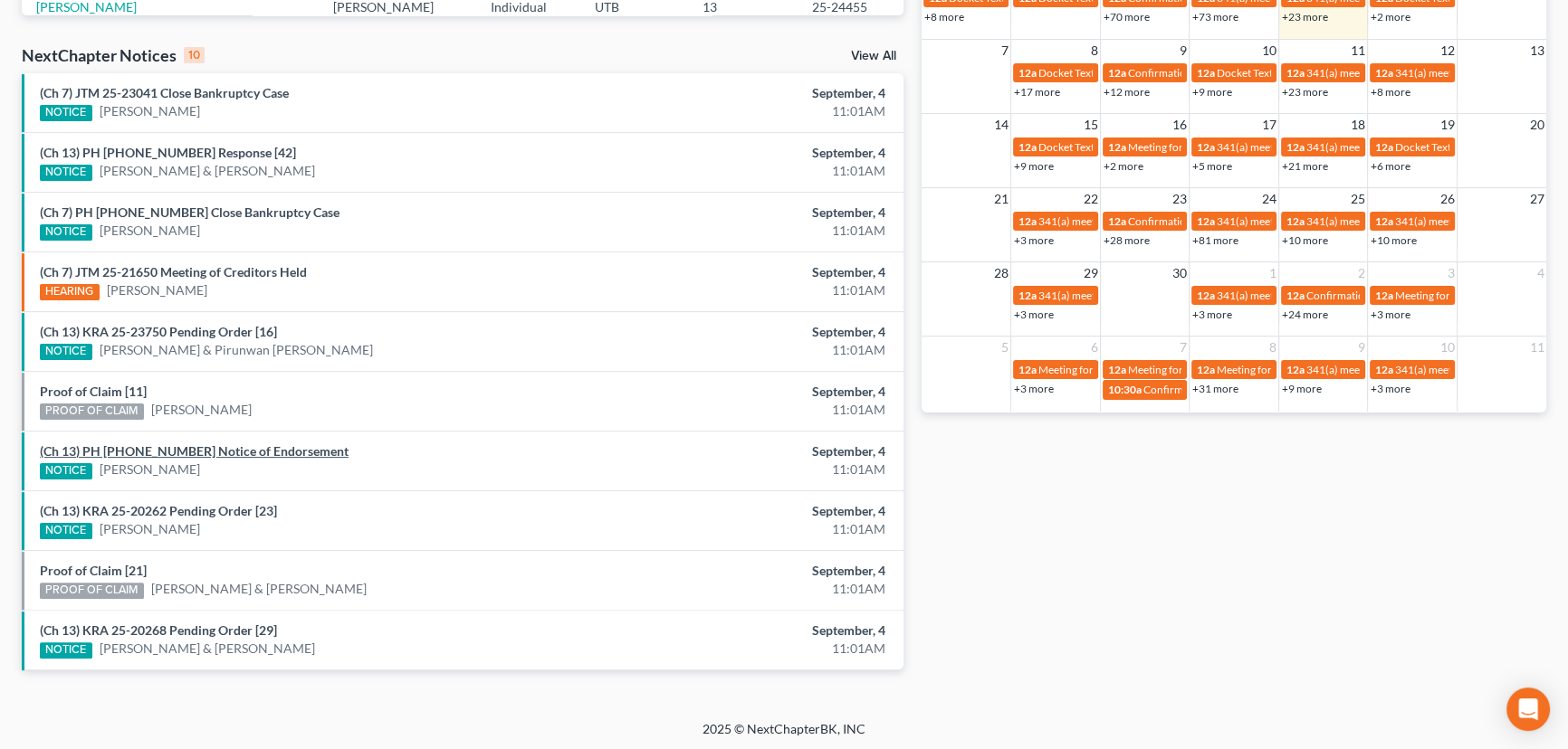
click at [198, 450] on link "(Ch 13) PH [PHONE_NUMBER] Notice of Endorsement" at bounding box center [194, 451] width 309 height 16
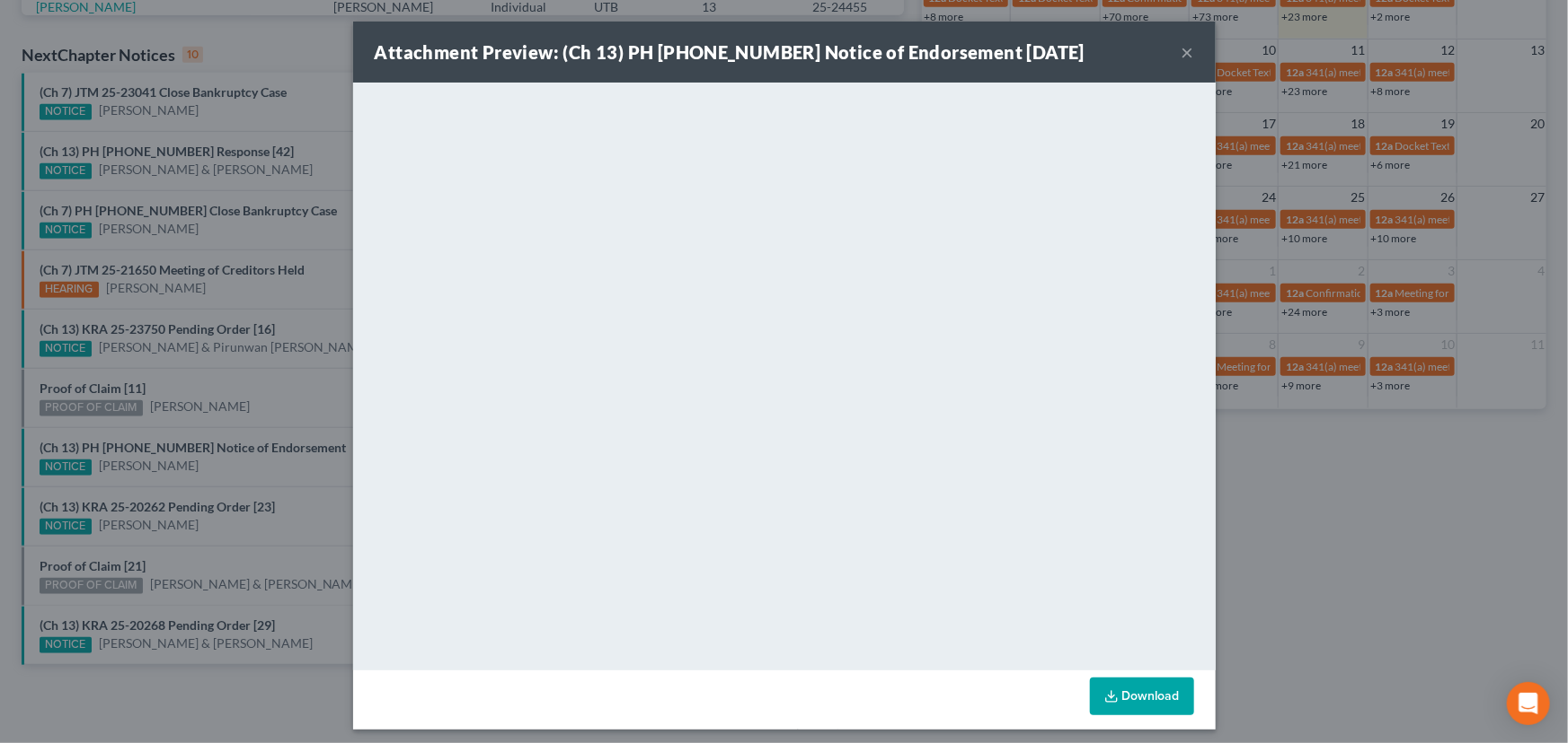
click at [203, 428] on div "Attachment Preview: (Ch 13) PH [PHONE_NUMBER] Notice of Endorsement [DATE] × <o…" at bounding box center [784, 371] width 1568 height 743
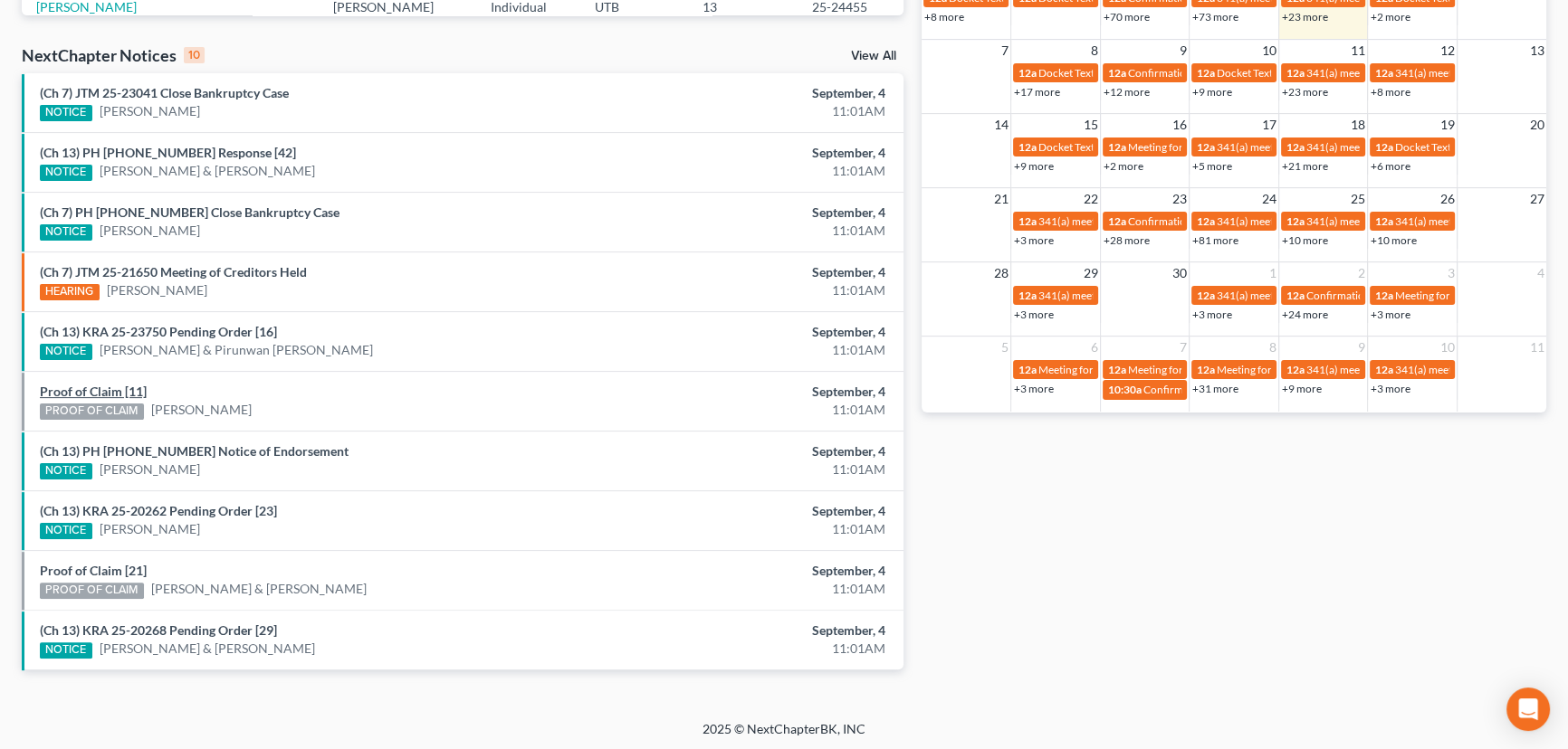
click at [80, 389] on link "Proof of Claim [11]" at bounding box center [93, 392] width 107 height 16
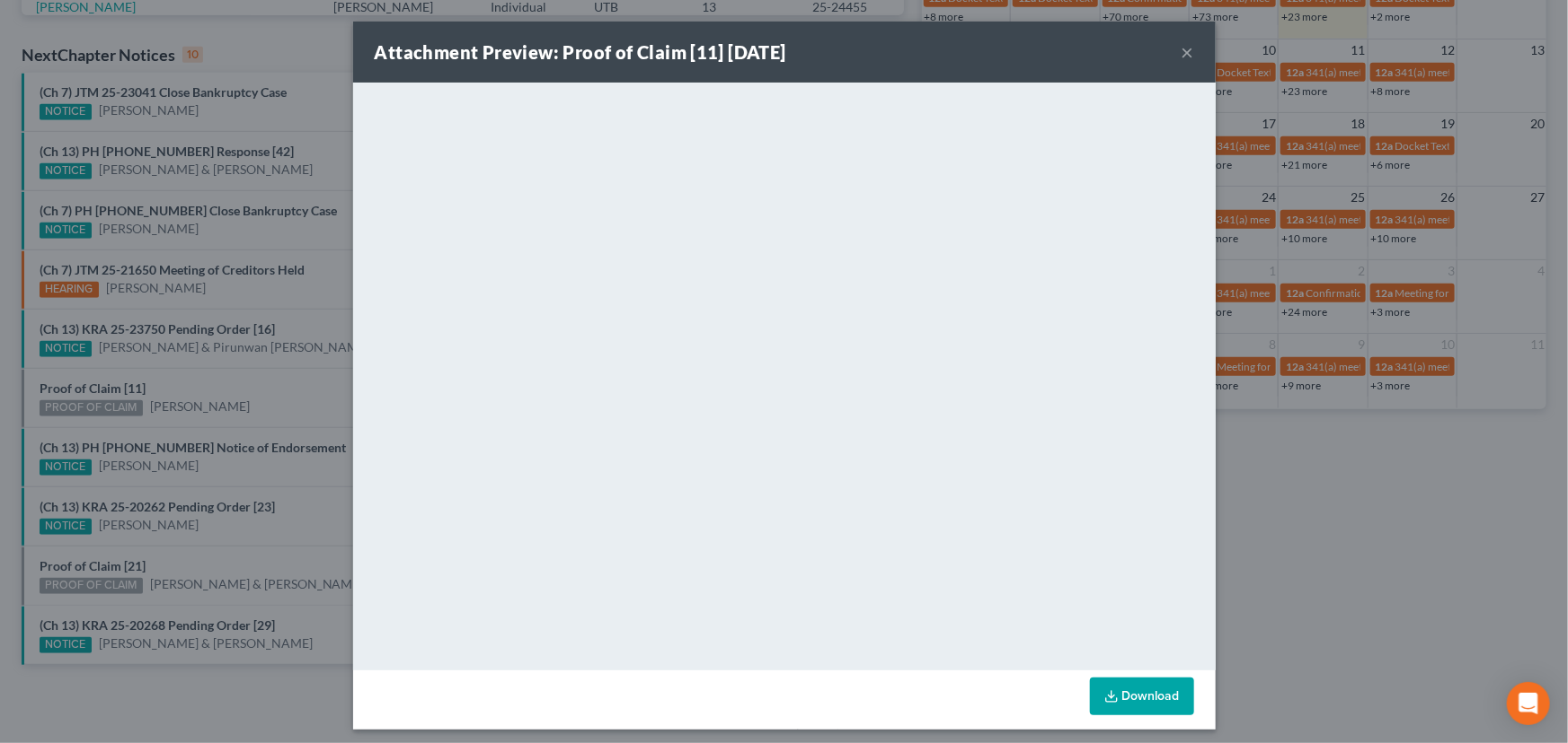
click at [258, 405] on div "Attachment Preview: Proof of Claim [11] [DATE] × <object ng-attr-data='[URL][DO…" at bounding box center [784, 371] width 1568 height 743
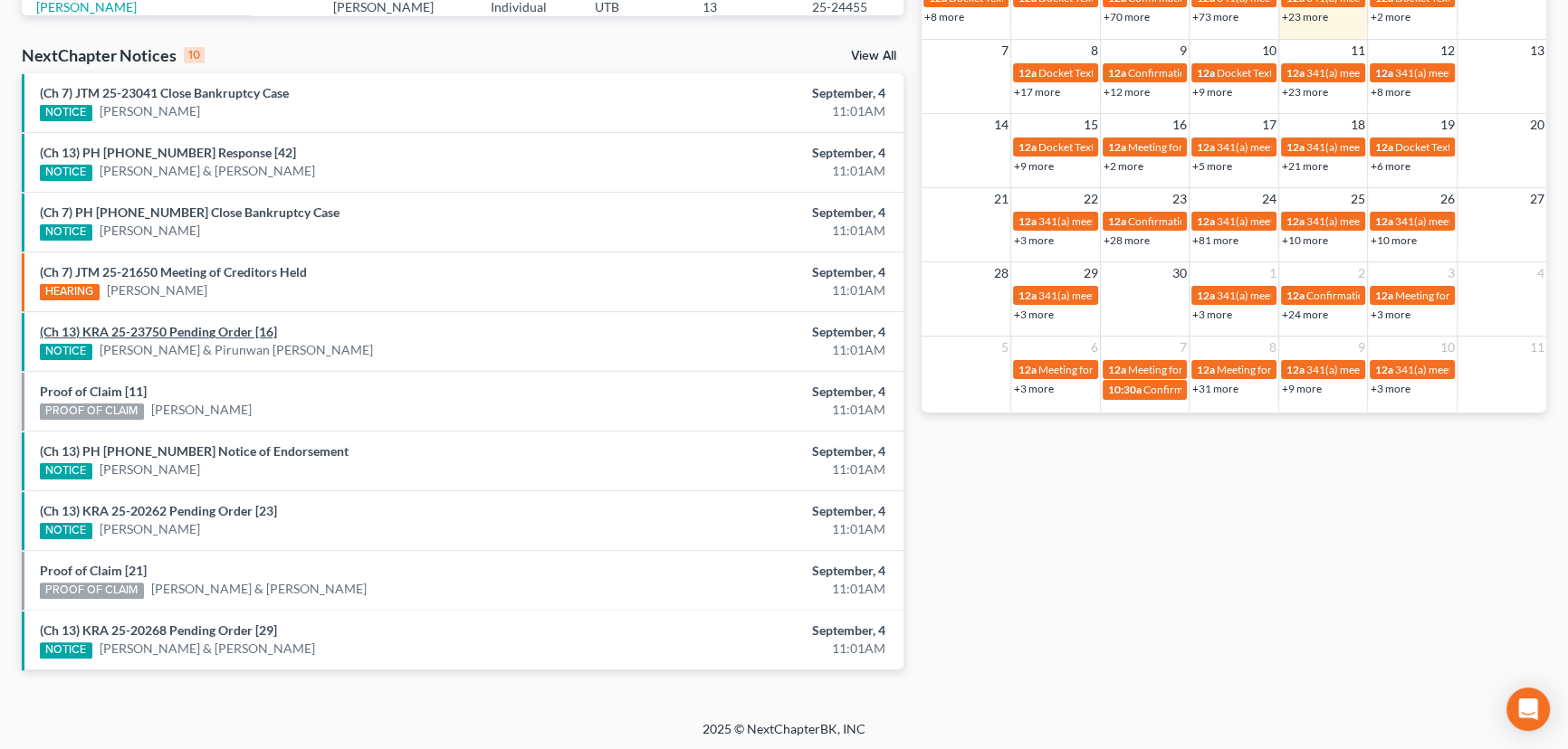
click at [193, 326] on link "(Ch 13) KRA 25-23750 Pending Order [16]" at bounding box center [158, 332] width 237 height 16
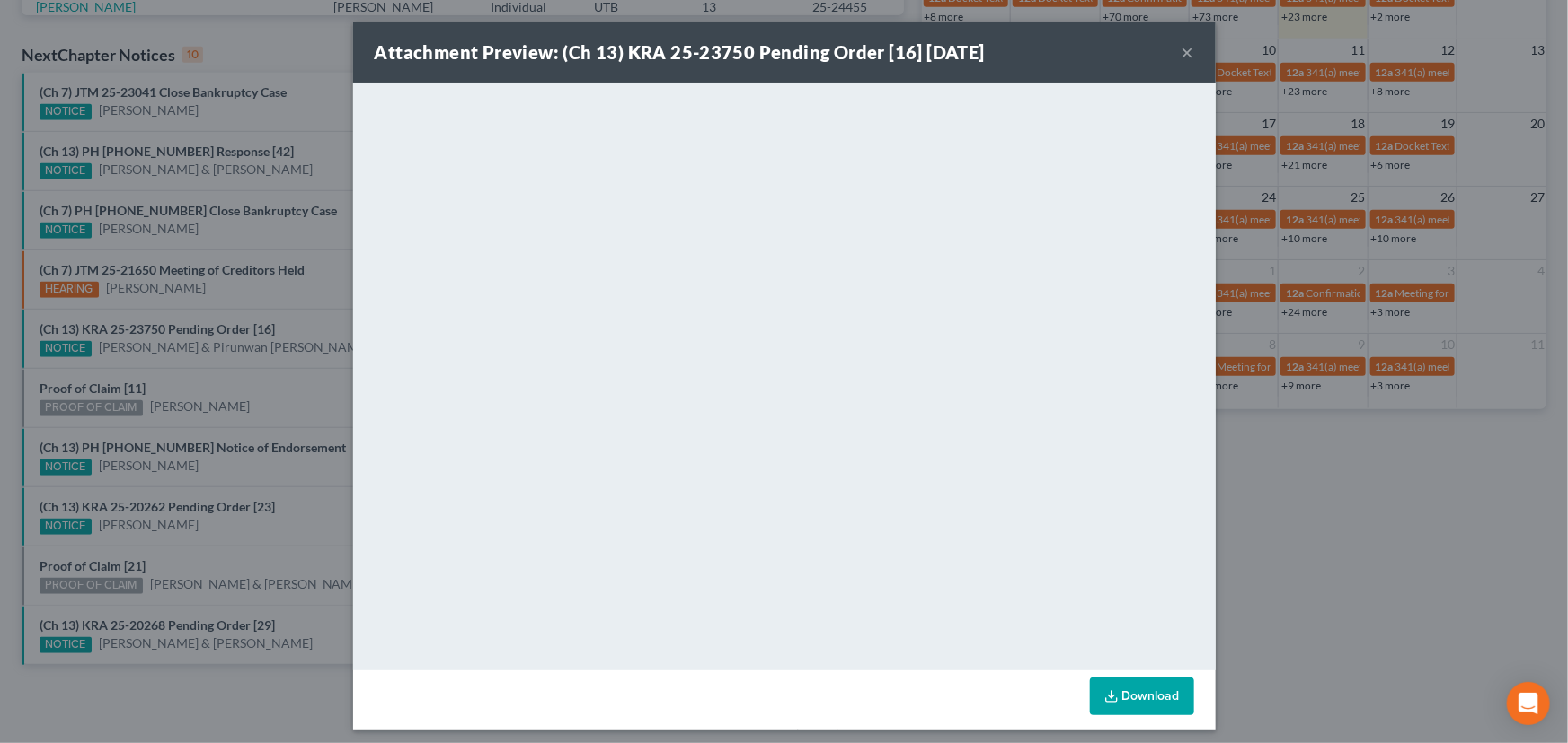
click at [279, 382] on div "Attachment Preview: (Ch 13) KRA 25-23750 Pending Order [16] [DATE] × <object ng…" at bounding box center [784, 371] width 1568 height 743
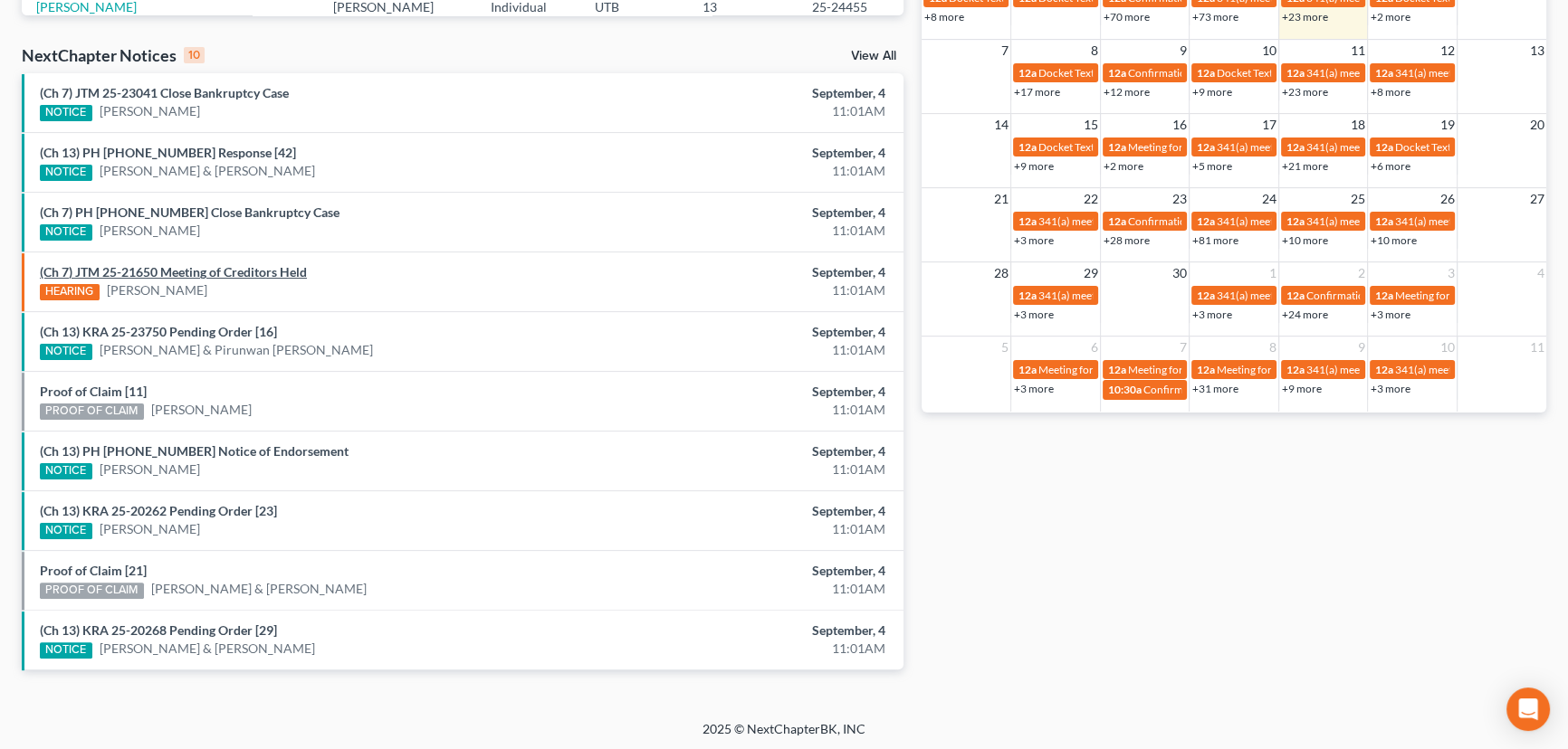
click at [241, 271] on link "(Ch 7) JTM 25-21650 Meeting of Creditors Held" at bounding box center [173, 272] width 267 height 16
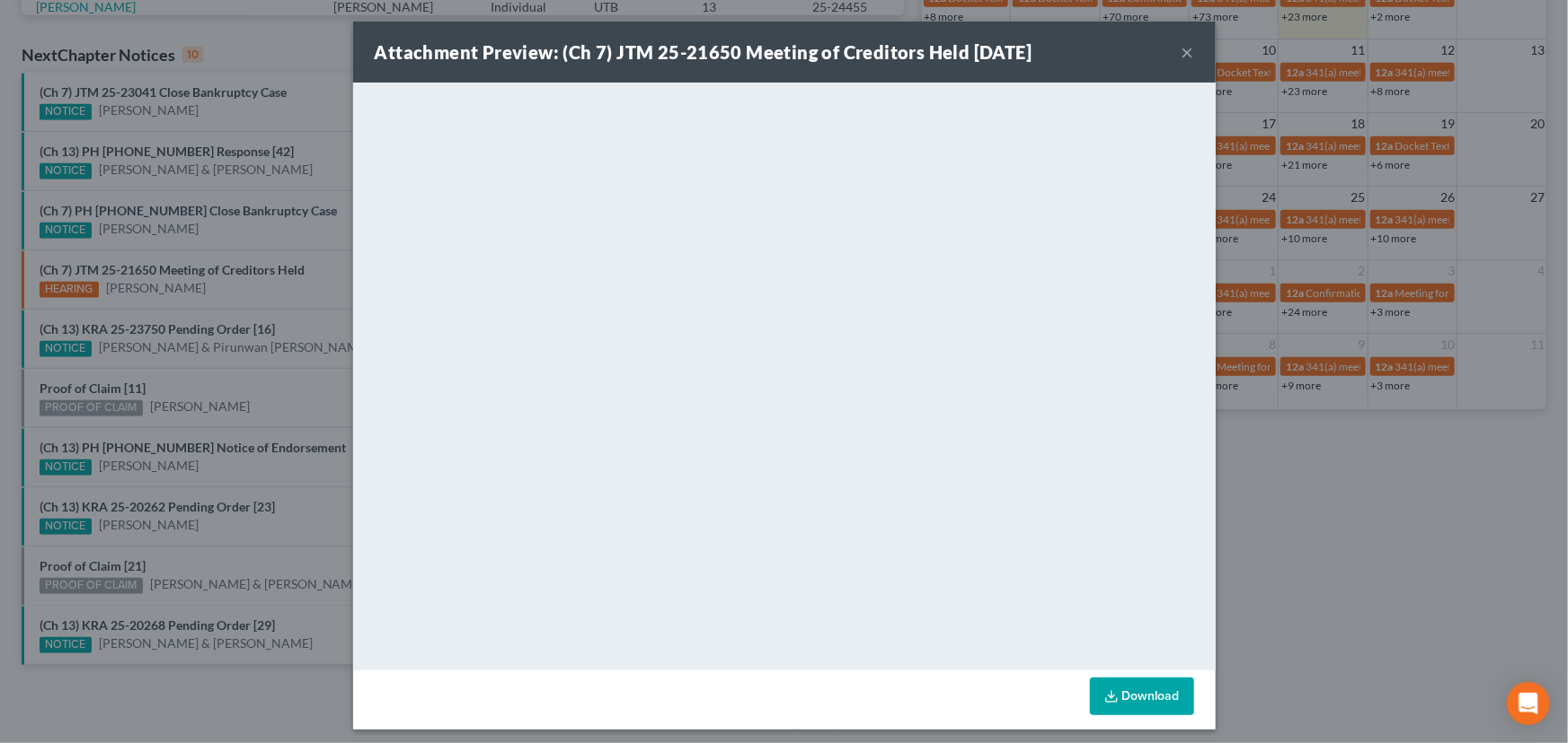
click at [283, 322] on div "Attachment Preview: (Ch 7) JTM 25-21650 Meeting of Creditors Held [DATE] × <obj…" at bounding box center [784, 371] width 1568 height 743
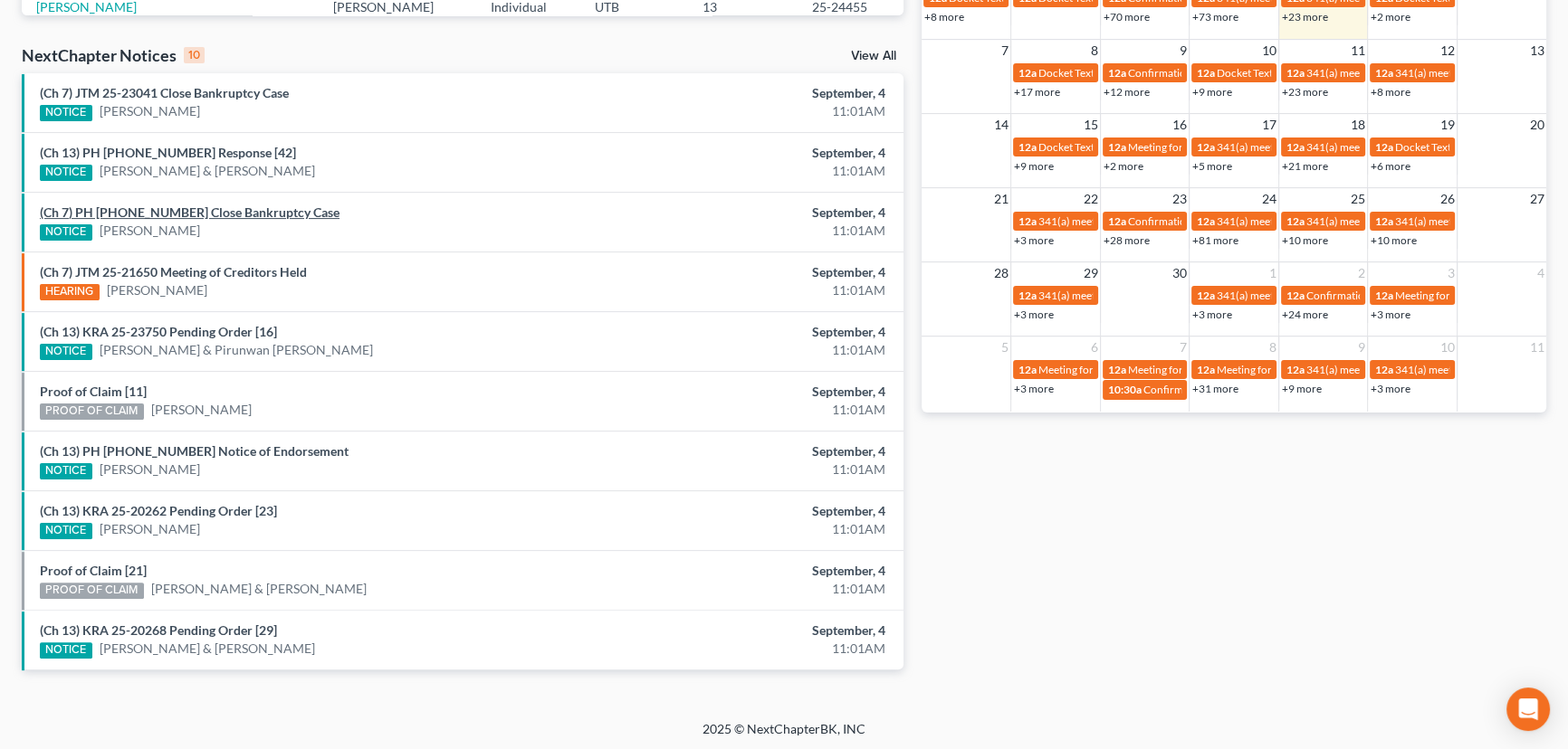
click at [218, 215] on link "(Ch 7) PH [PHONE_NUMBER] Close Bankruptcy Case" at bounding box center [189, 213] width 299 height 16
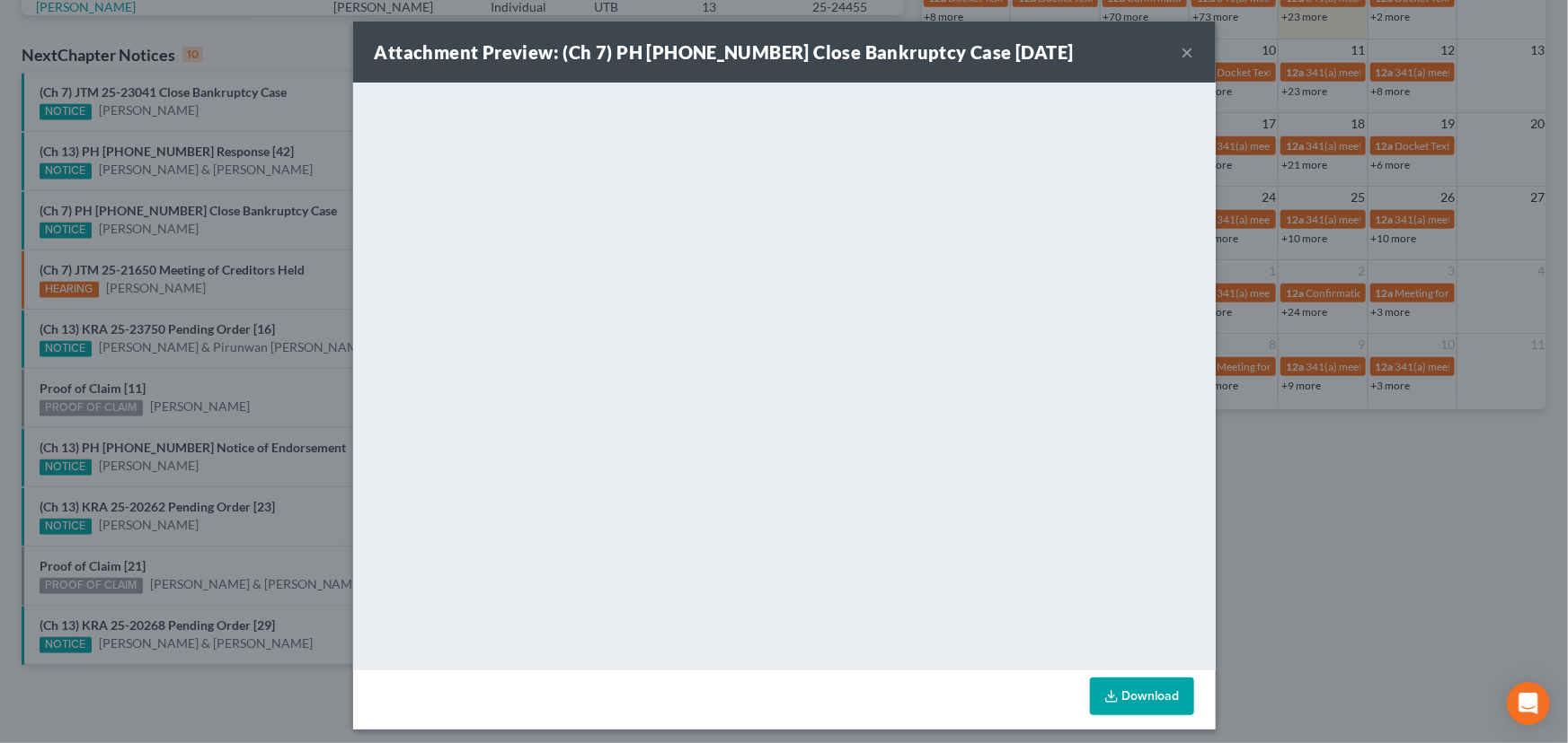
click at [224, 247] on div "Attachment Preview: (Ch 7) PH [PHONE_NUMBER] Close Bankruptcy Case [DATE] × <ob…" at bounding box center [784, 371] width 1568 height 743
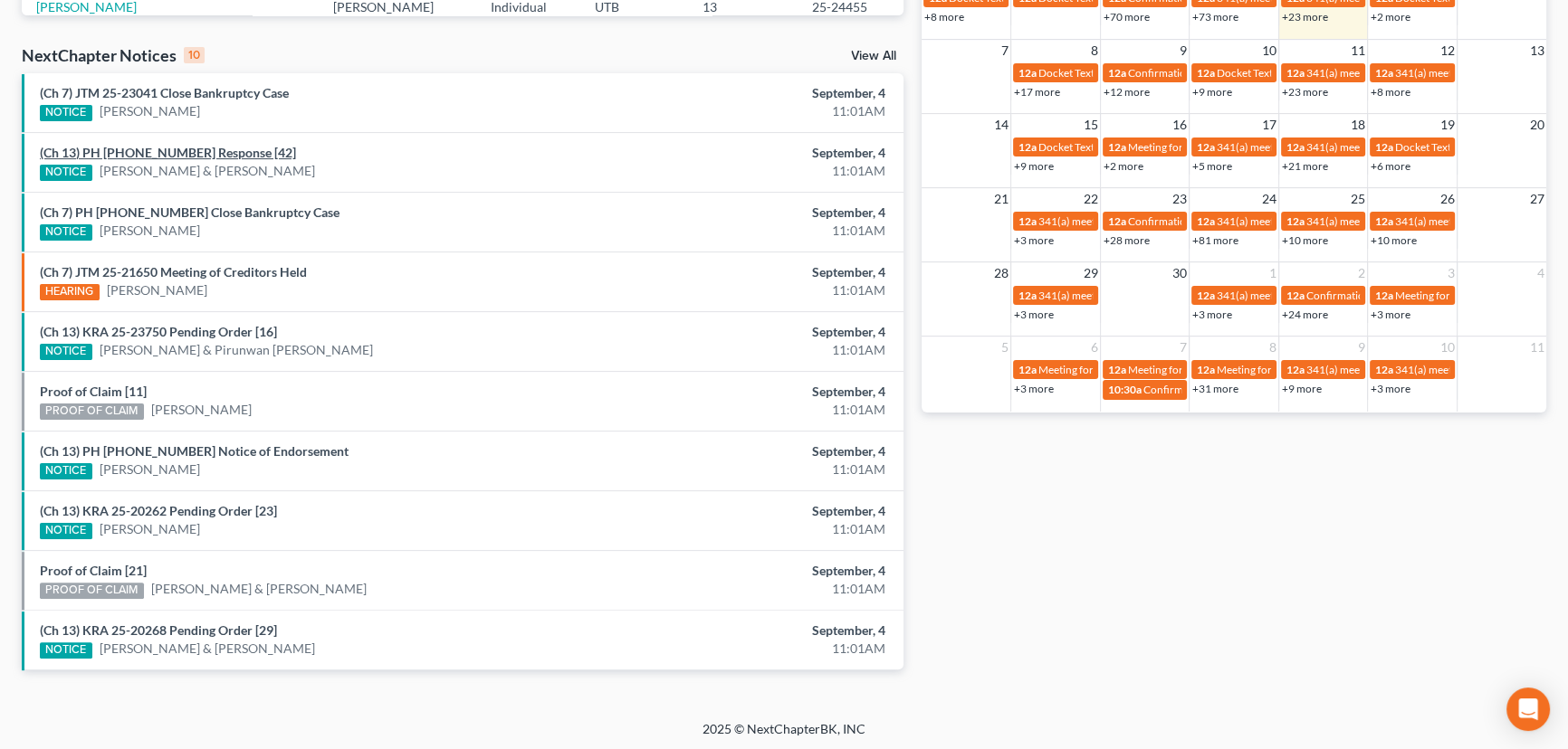
click at [188, 152] on link "(Ch 13) PH [PHONE_NUMBER] Response [42]" at bounding box center [168, 153] width 256 height 16
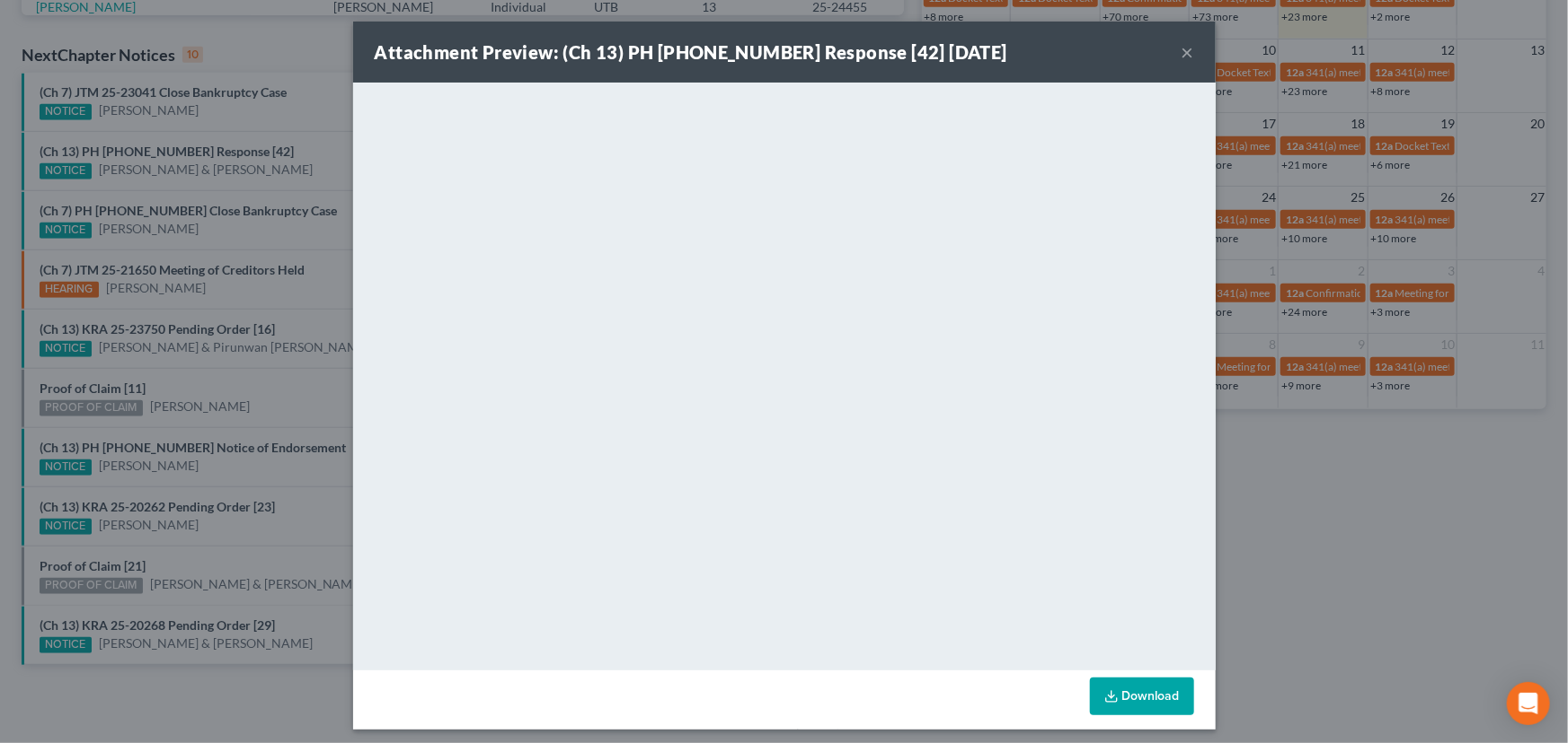
click at [285, 187] on div "Attachment Preview: (Ch 13) PH [PHONE_NUMBER] Response [42] [DATE] × <object ng…" at bounding box center [784, 371] width 1568 height 743
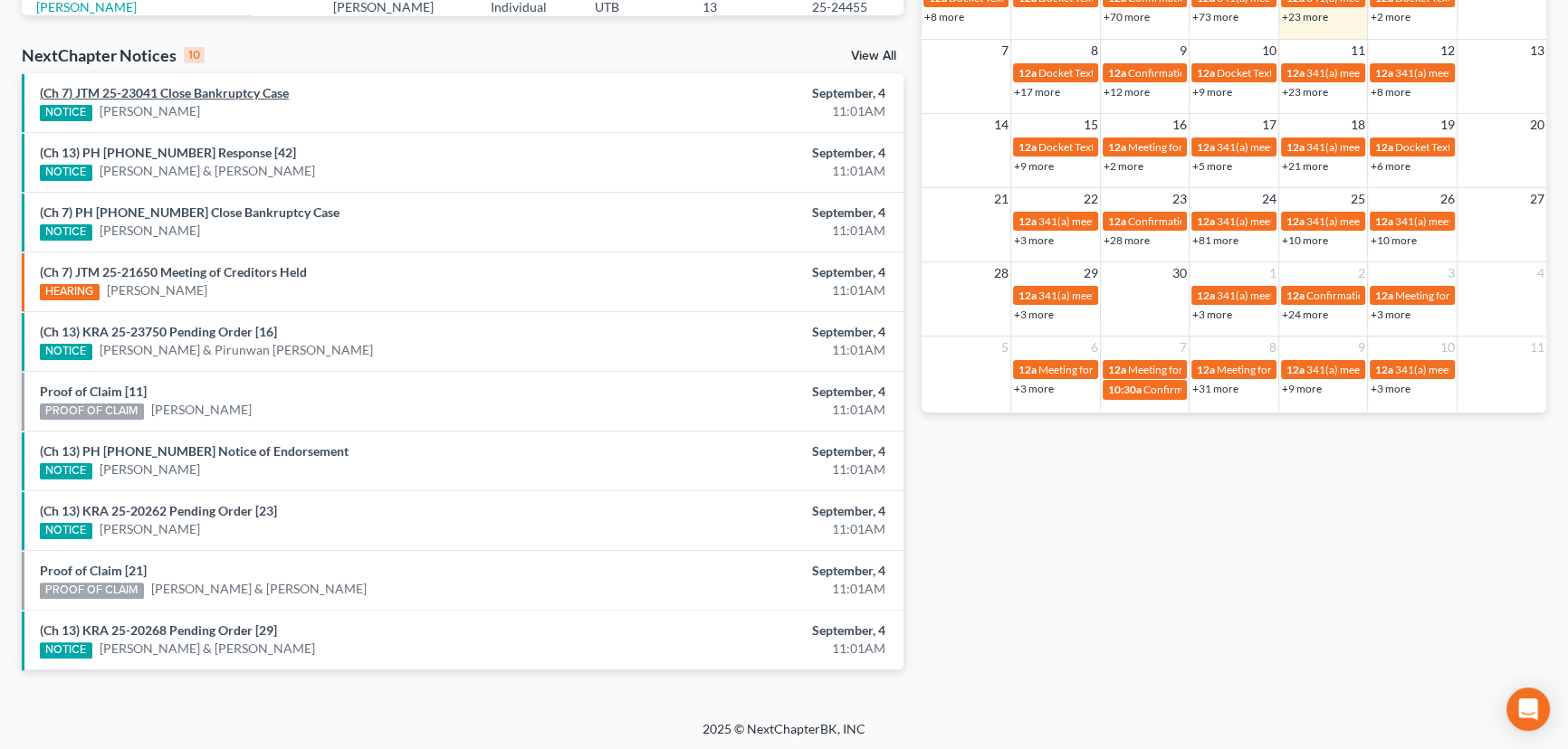
click at [209, 93] on link "(Ch 7) JTM 25-23041 Close Bankruptcy Case" at bounding box center [164, 93] width 249 height 16
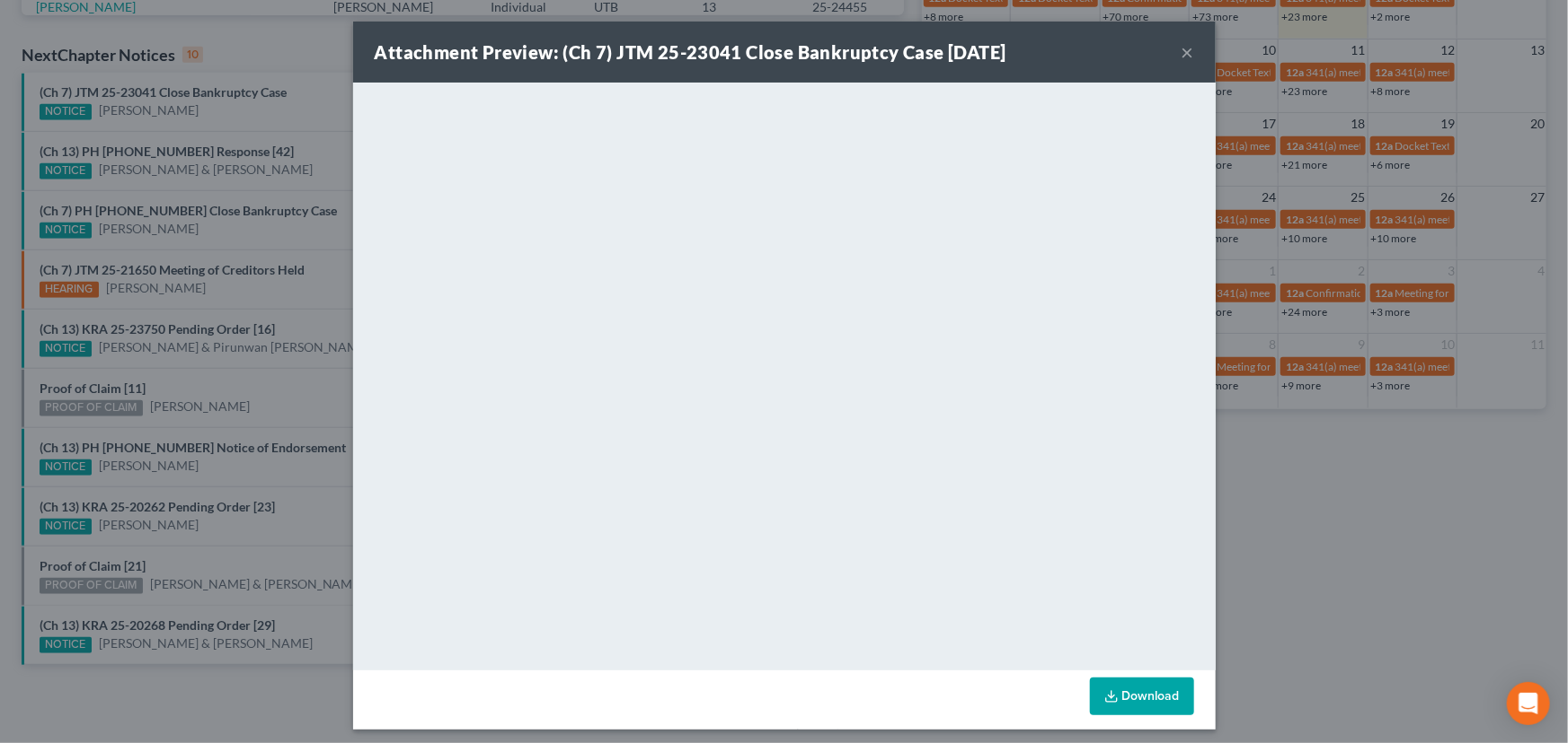
click at [257, 117] on div "Attachment Preview: (Ch 7) JTM 25-23041 Close Bankruptcy Case 09/04/2025 × <obj…" at bounding box center [784, 371] width 1568 height 743
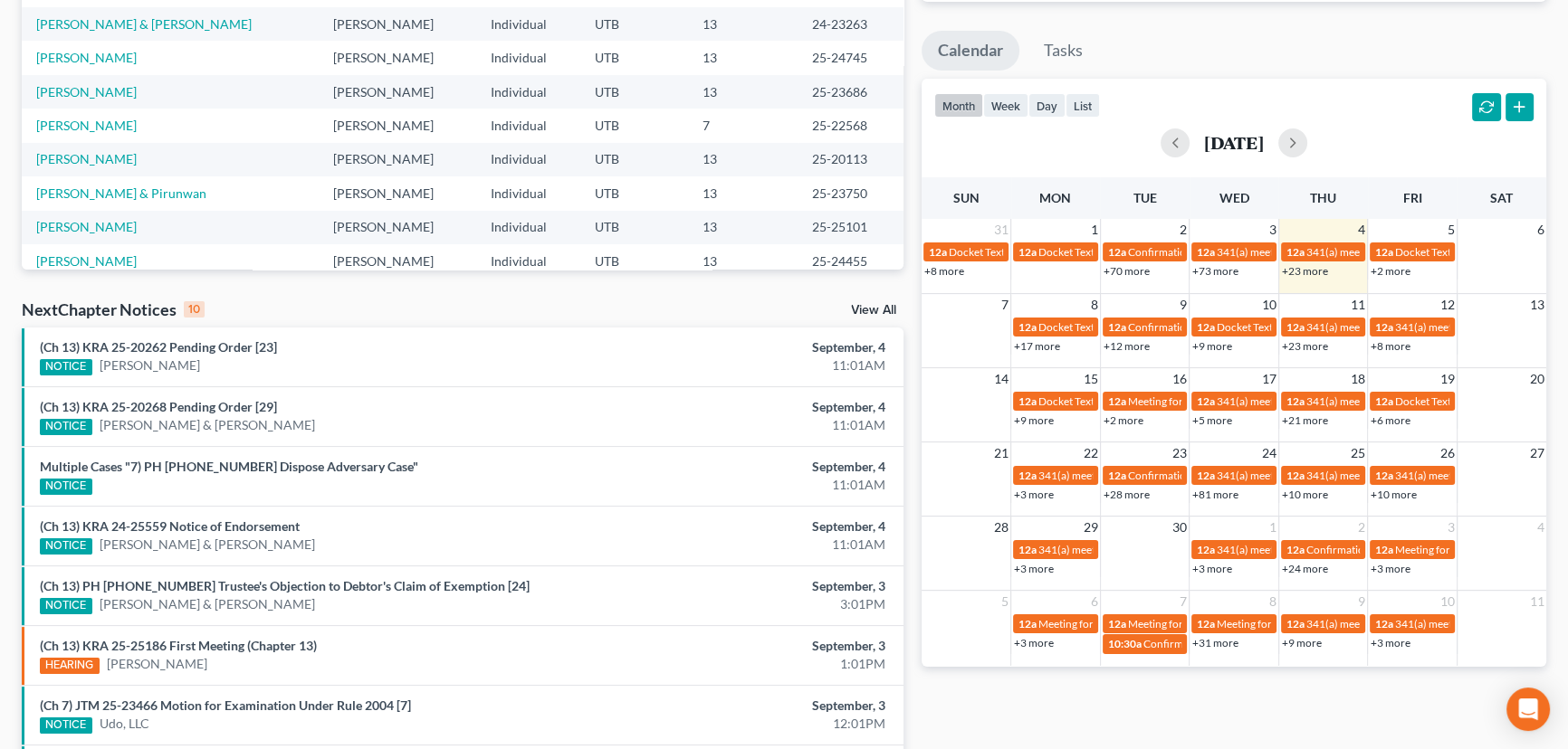
scroll to position [567, 0]
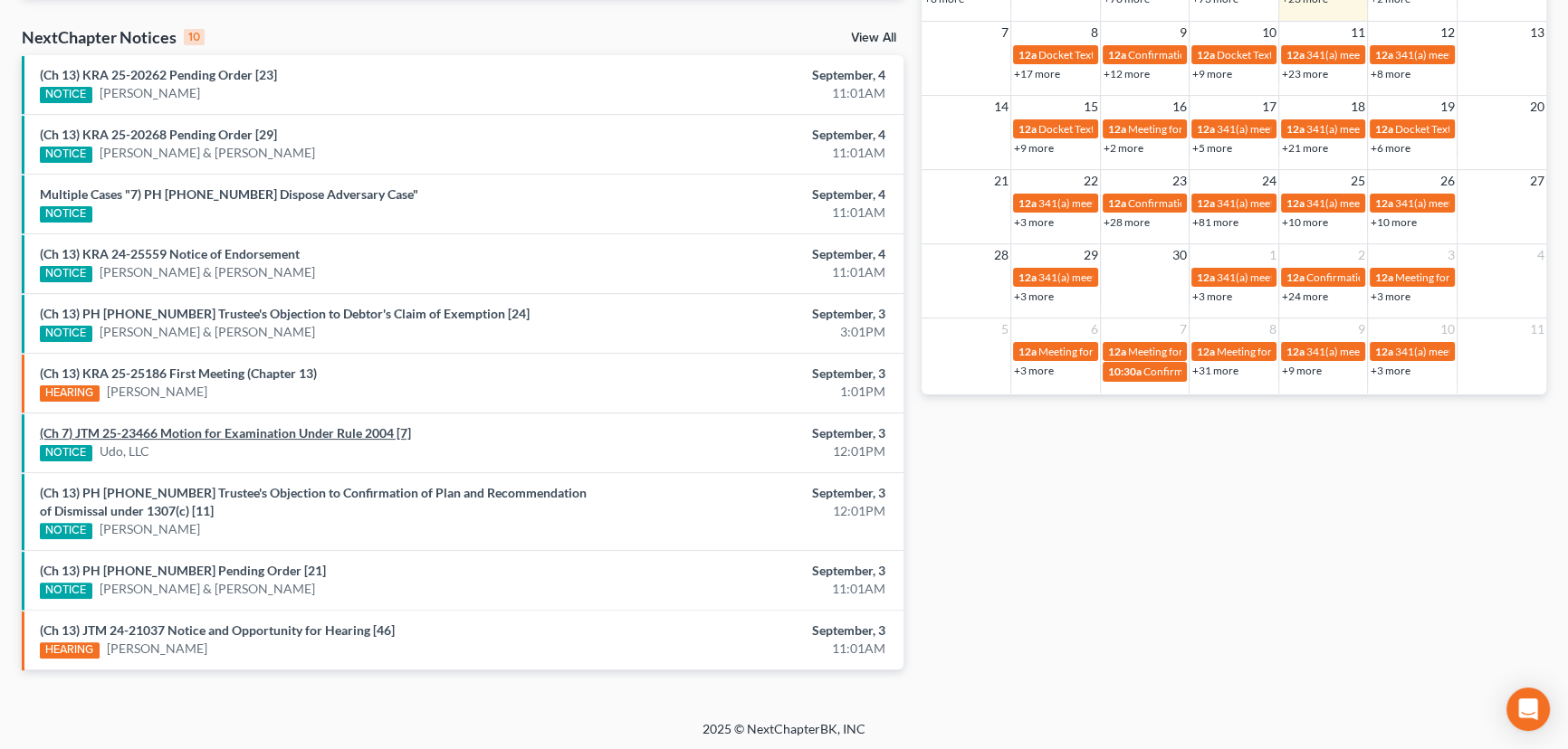
click at [229, 433] on link "(Ch 7) JTM 25-23466 Motion for Examination Under Rule 2004 [7]" at bounding box center [225, 433] width 371 height 16
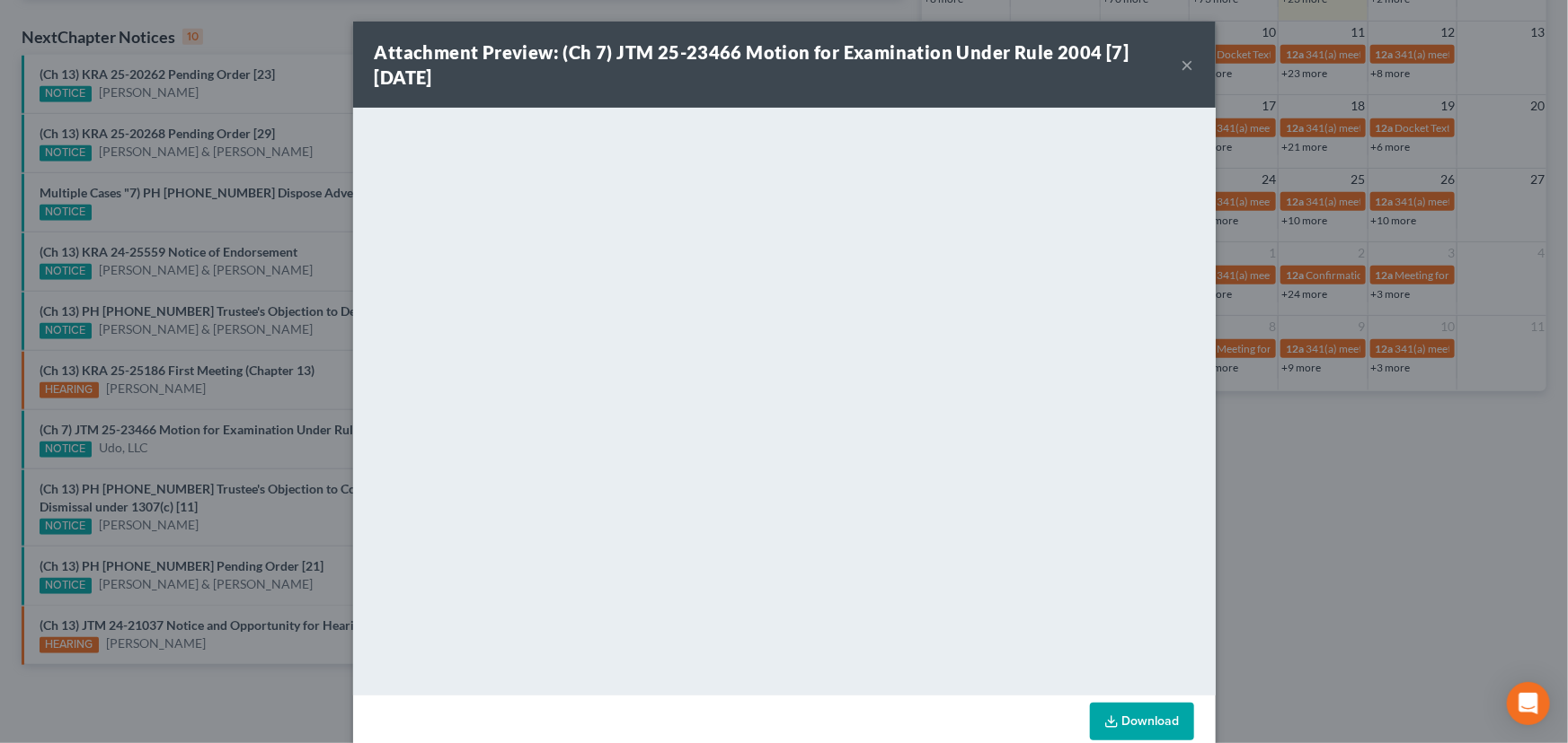
click at [224, 447] on div "Attachment Preview: (Ch 7) JTM 25-23466 Motion for Examination Under Rule 2004 …" at bounding box center [784, 371] width 1568 height 743
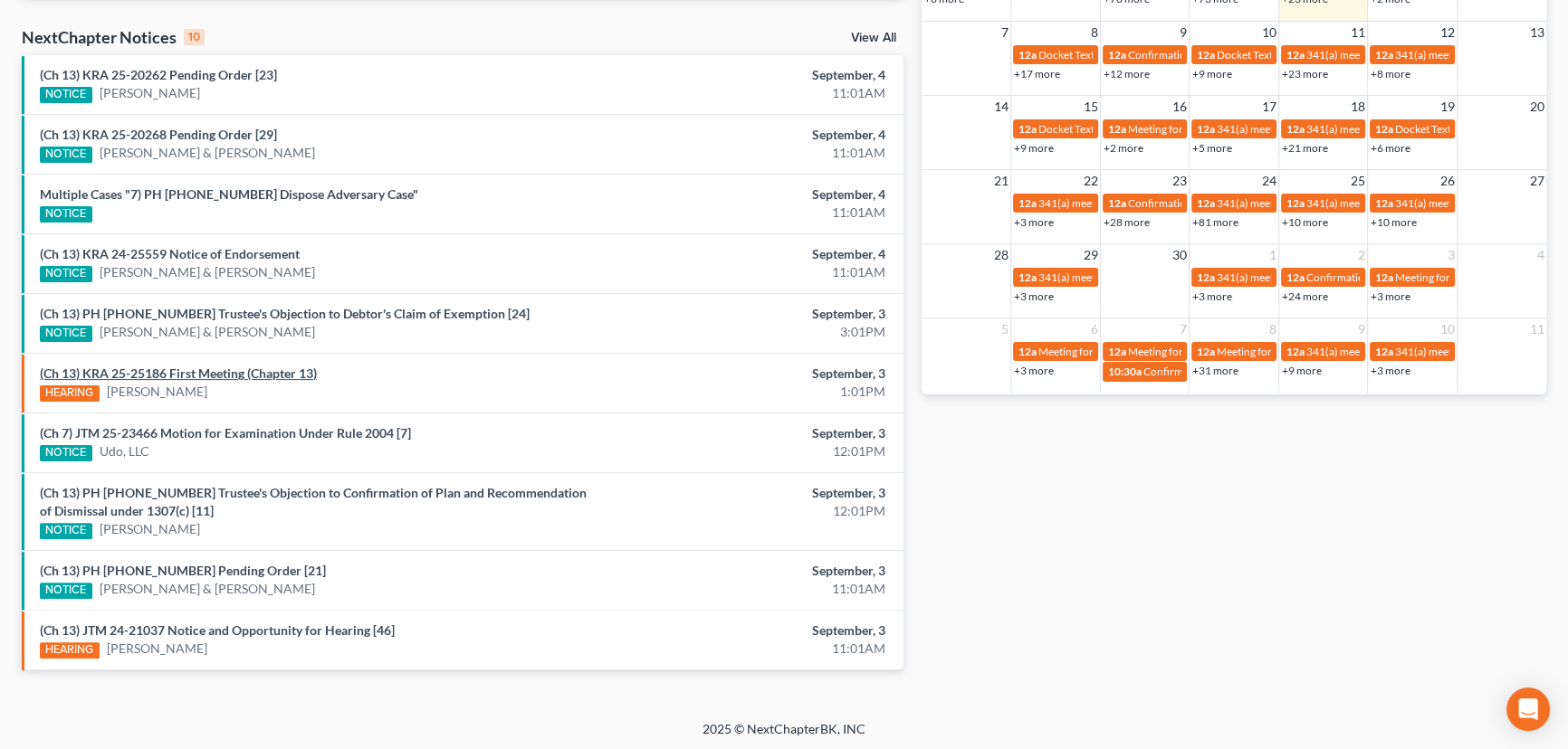
click at [231, 372] on link "(Ch 13) KRA 25-25186 First Meeting (Chapter 13)" at bounding box center [178, 373] width 277 height 16
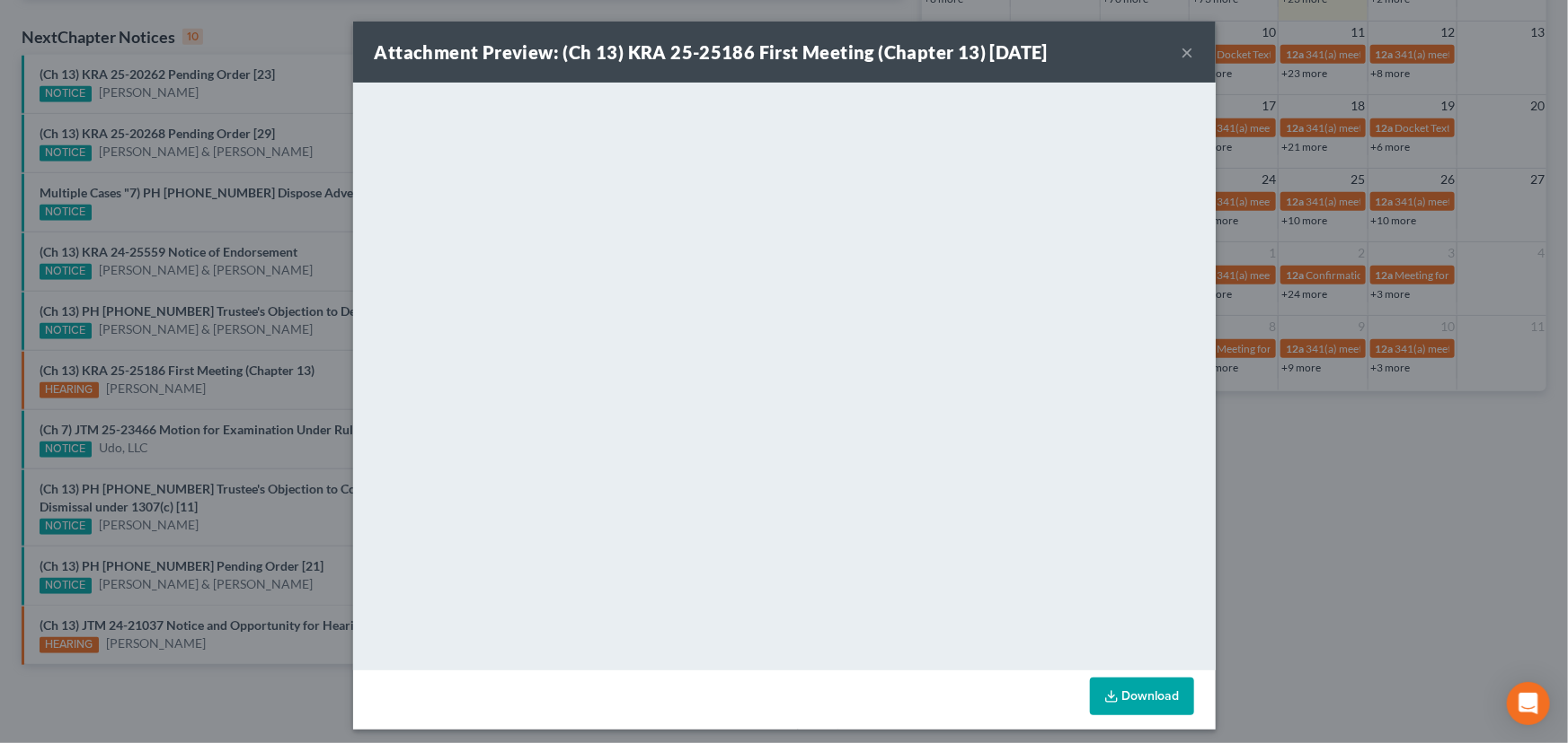
click at [271, 391] on div "Attachment Preview: (Ch 13) KRA 25-25186 First Meeting (Chapter 13) 09/03/2025 …" at bounding box center [784, 371] width 1568 height 743
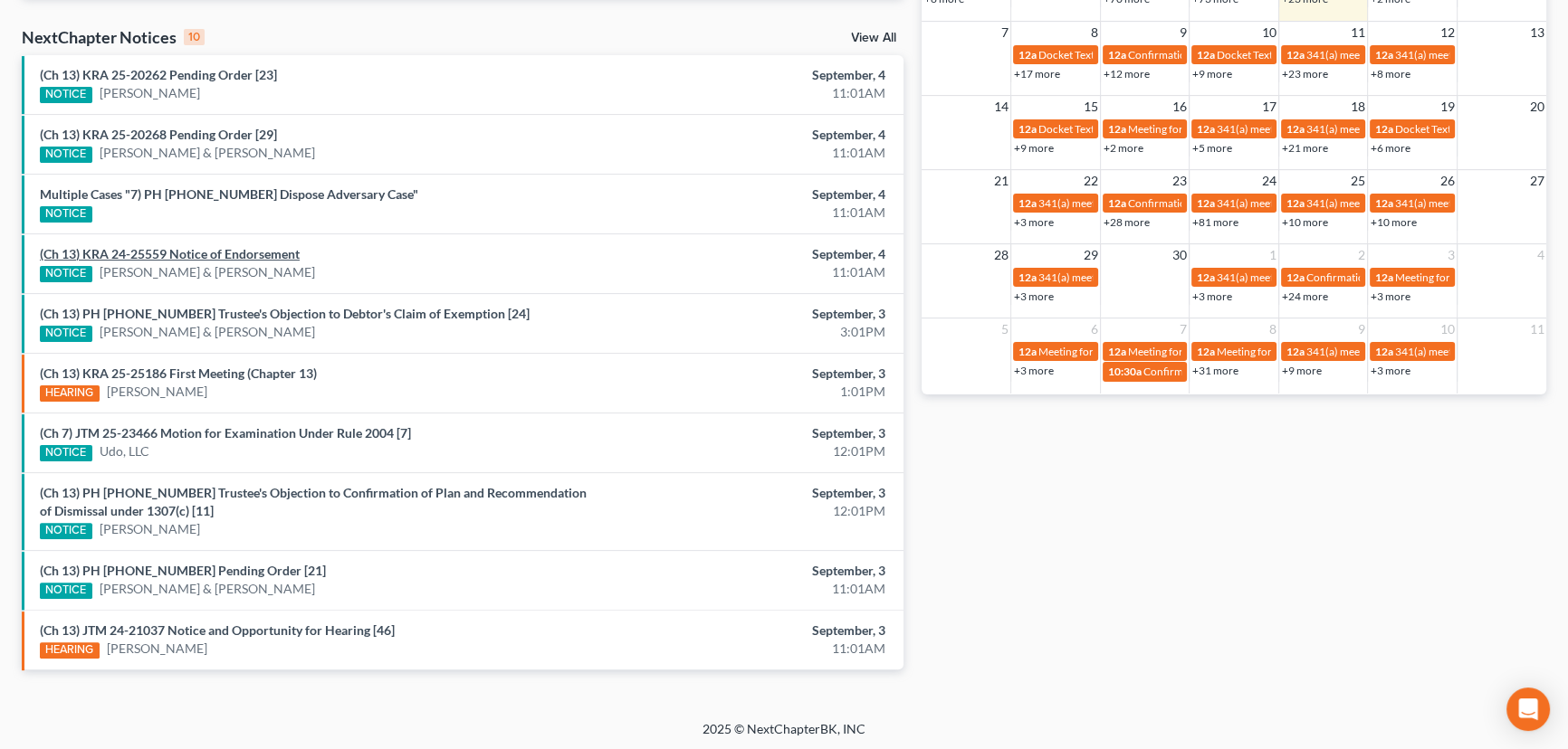
click at [253, 255] on link "(Ch 13) KRA 24-25559 Notice of Endorsement" at bounding box center [169, 254] width 259 height 16
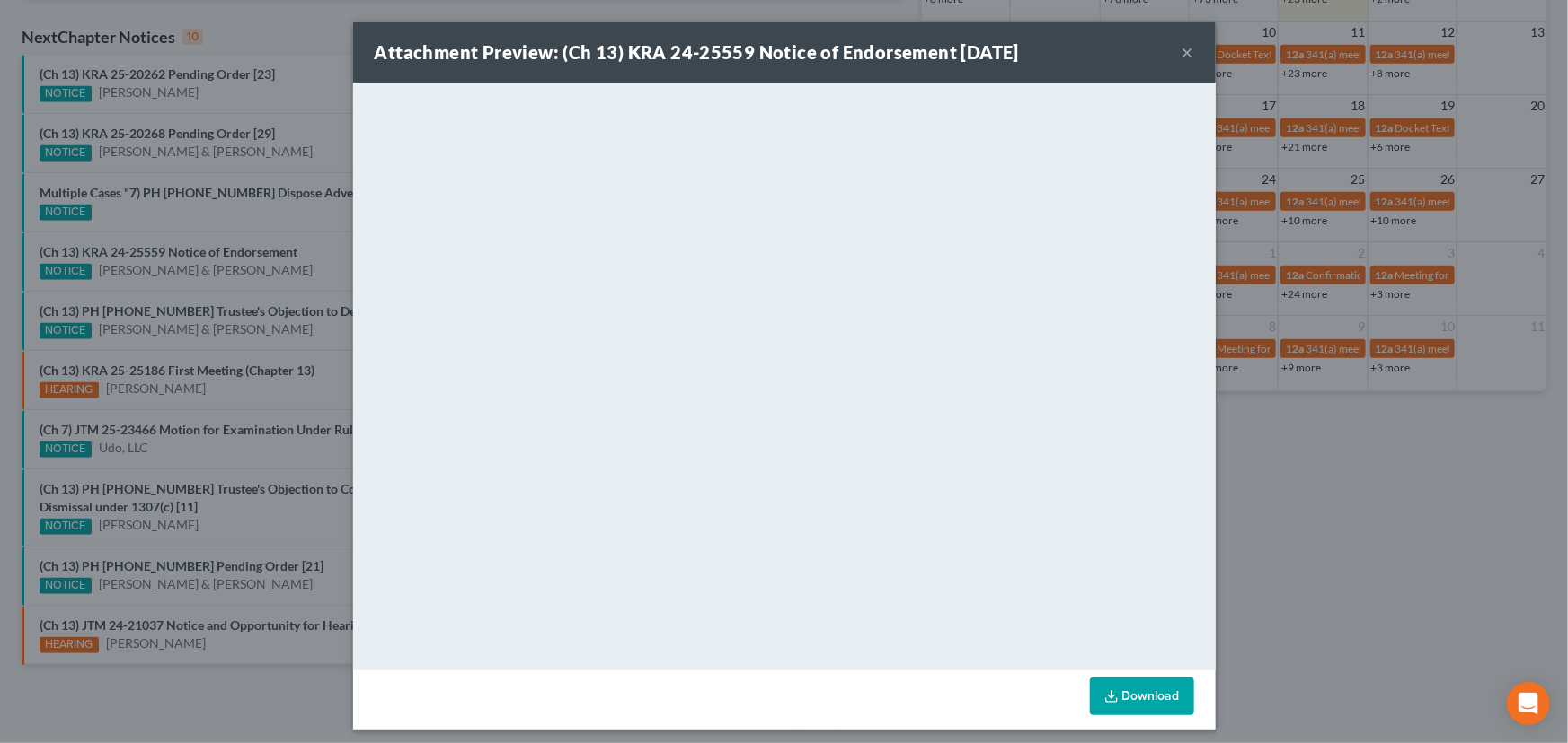
click at [307, 238] on div "Attachment Preview: (Ch 13) KRA 24-25559 Notice of Endorsement 09/04/2025 × <ob…" at bounding box center [784, 371] width 1568 height 743
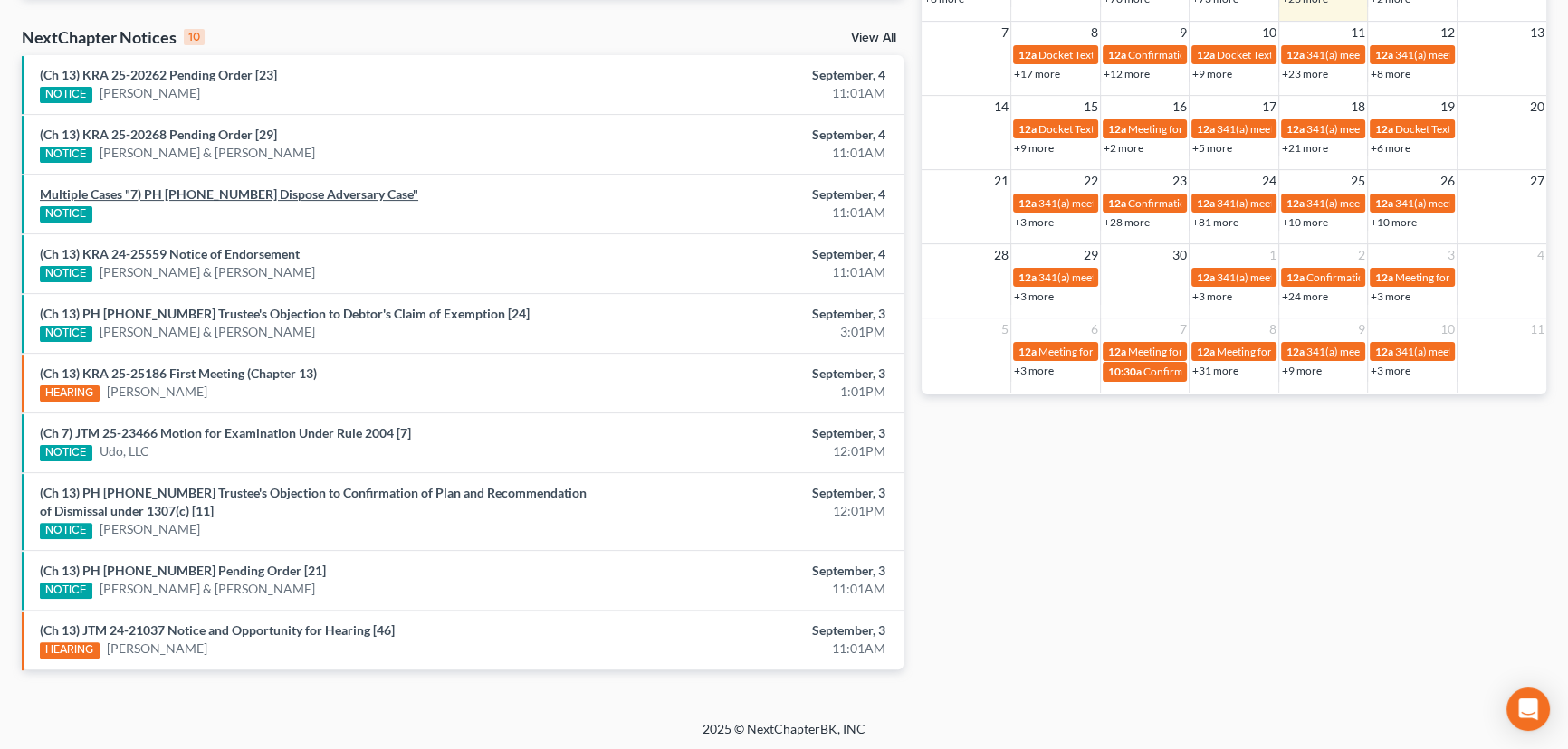
click at [251, 190] on link "Multiple Cases "7) PH 25-20110 Dispose Adversary Case"" at bounding box center [228, 194] width 378 height 16
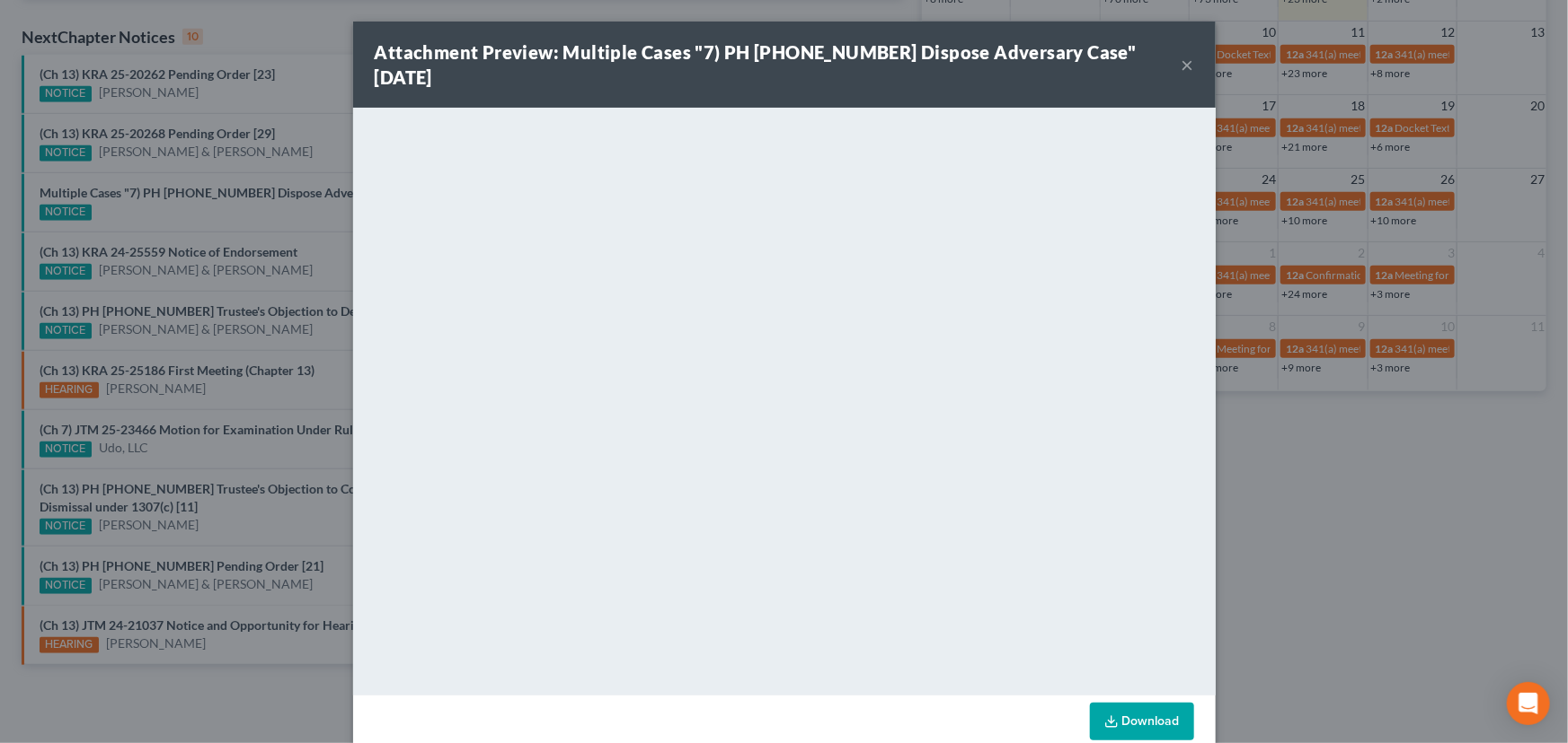
click at [257, 217] on div "Attachment Preview: Multiple Cases "7) PH 25-20110 Dispose Adversary Case" 09/0…" at bounding box center [784, 371] width 1568 height 743
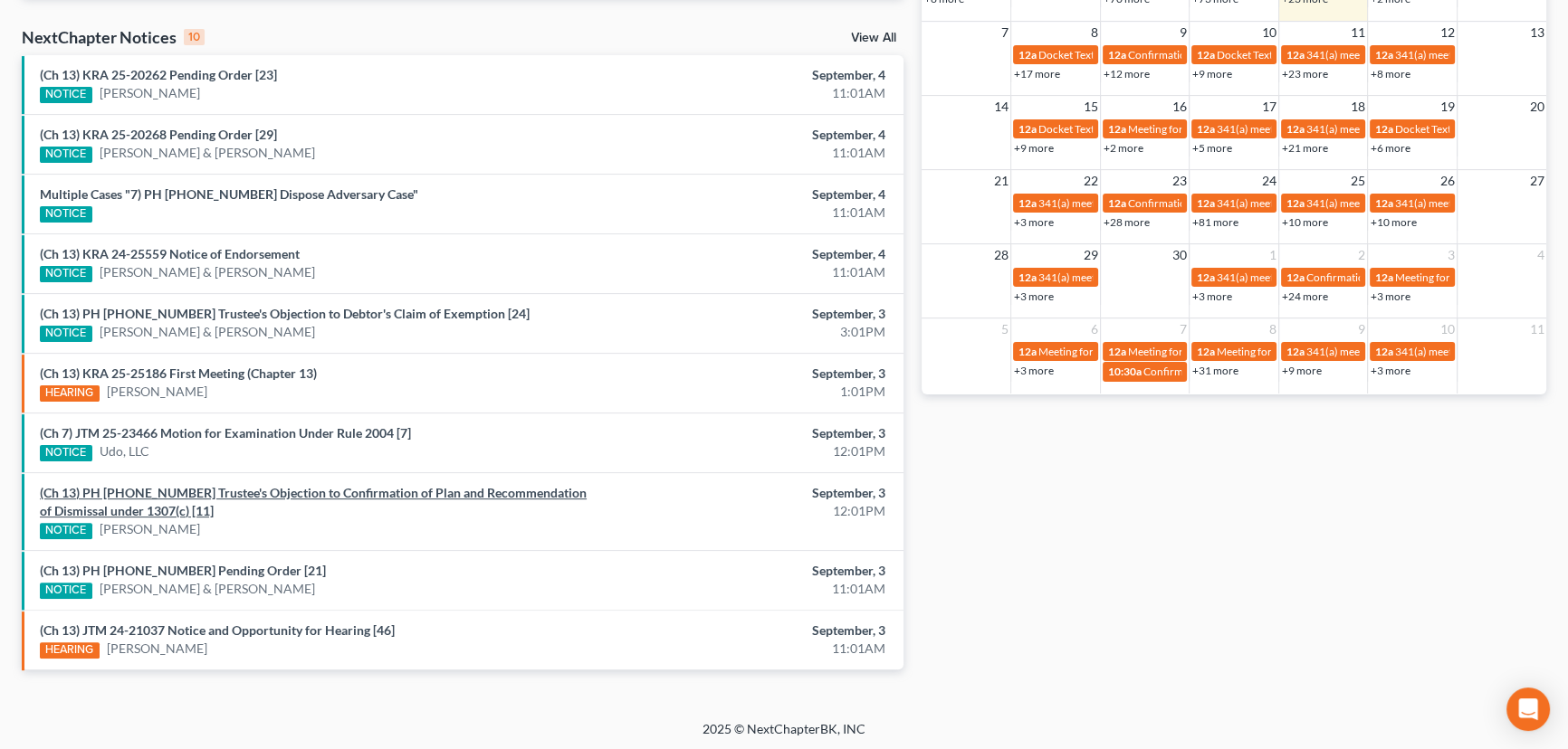
click at [206, 490] on link "(Ch 13) PH 25-24279 Trustee's Objection to Confirmation of Plan and Recommendat…" at bounding box center [313, 501] width 547 height 33
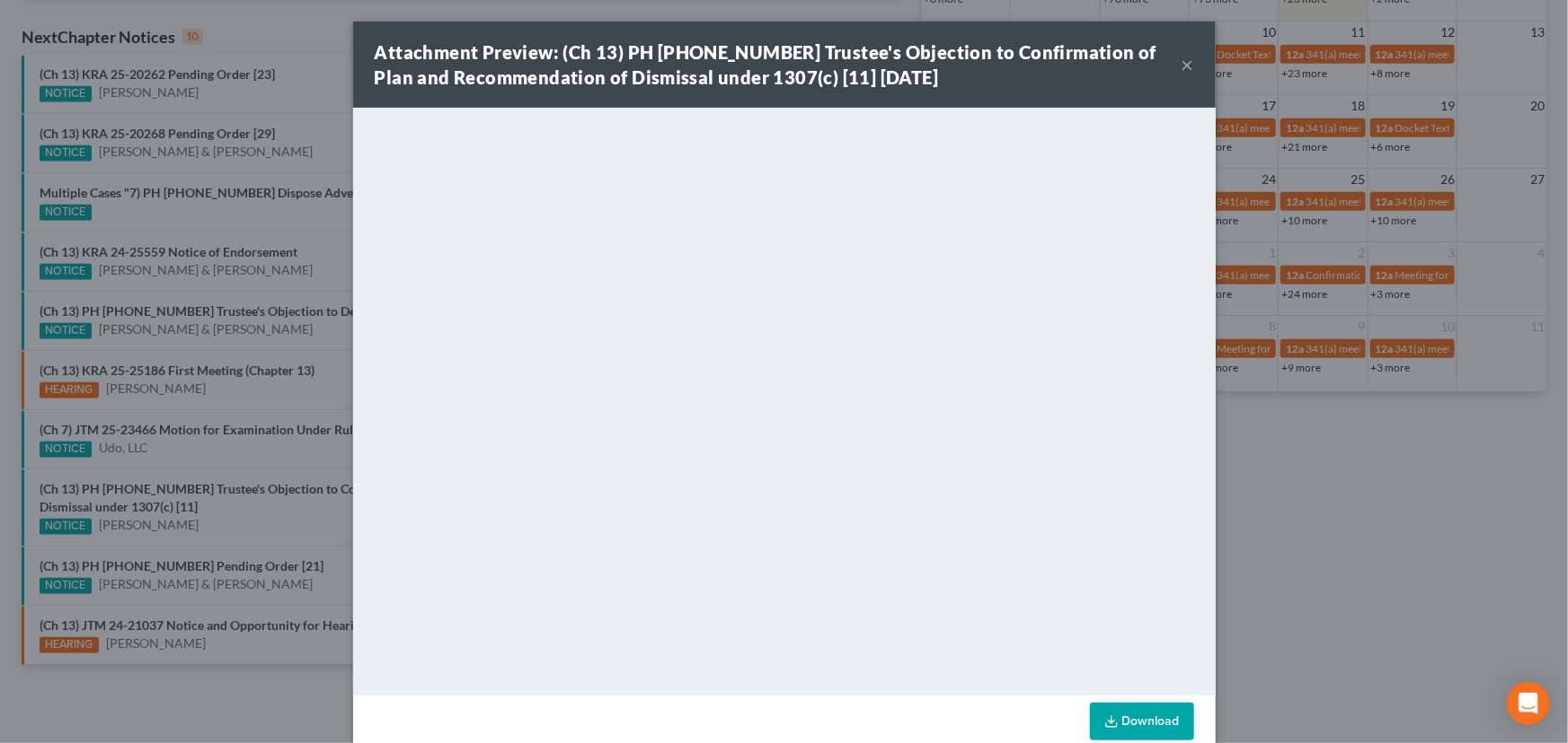
click at [1181, 63] on button "×" at bounding box center [1187, 65] width 13 height 21
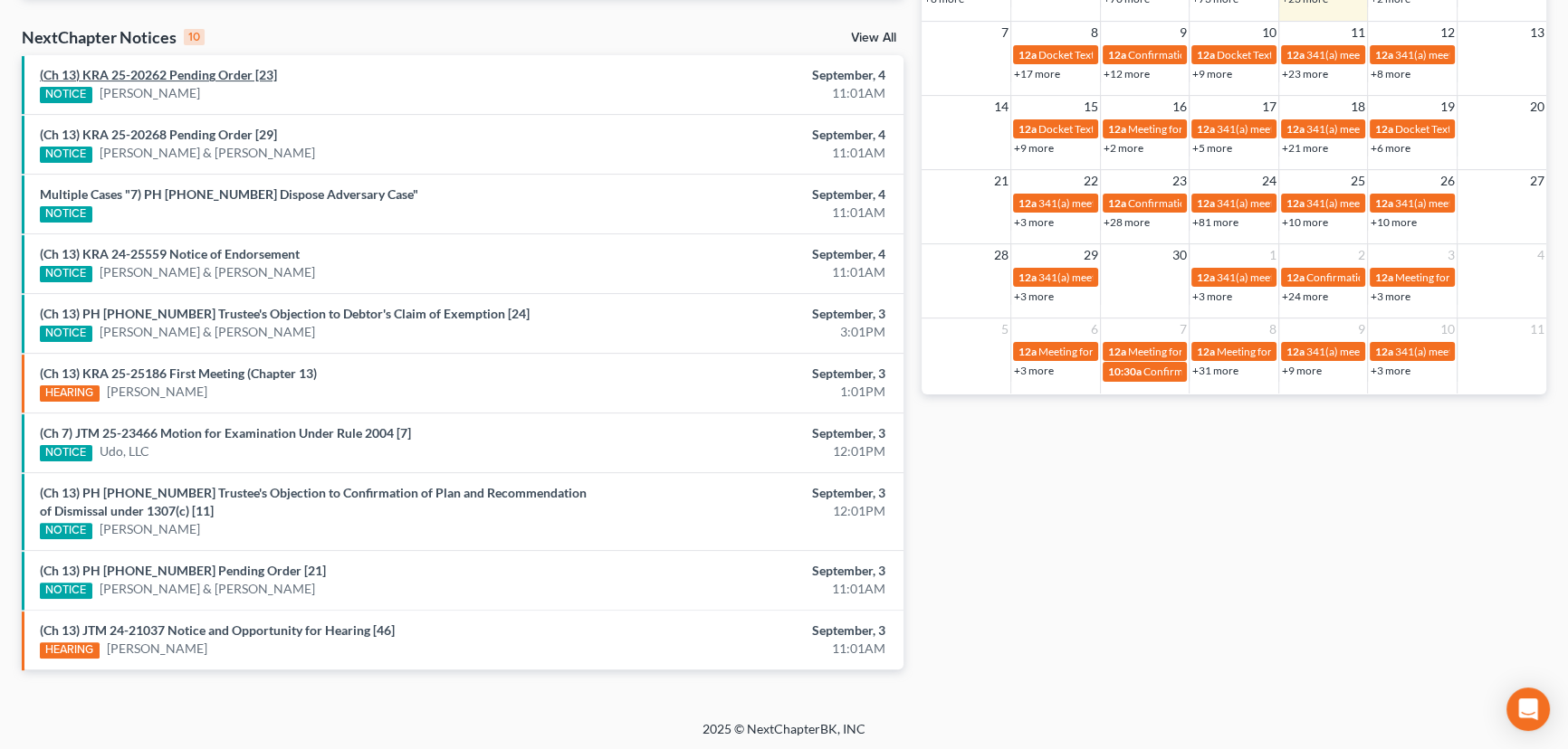
click at [227, 80] on link "(Ch 13) KRA 25-20262 Pending Order [23]" at bounding box center [158, 75] width 237 height 16
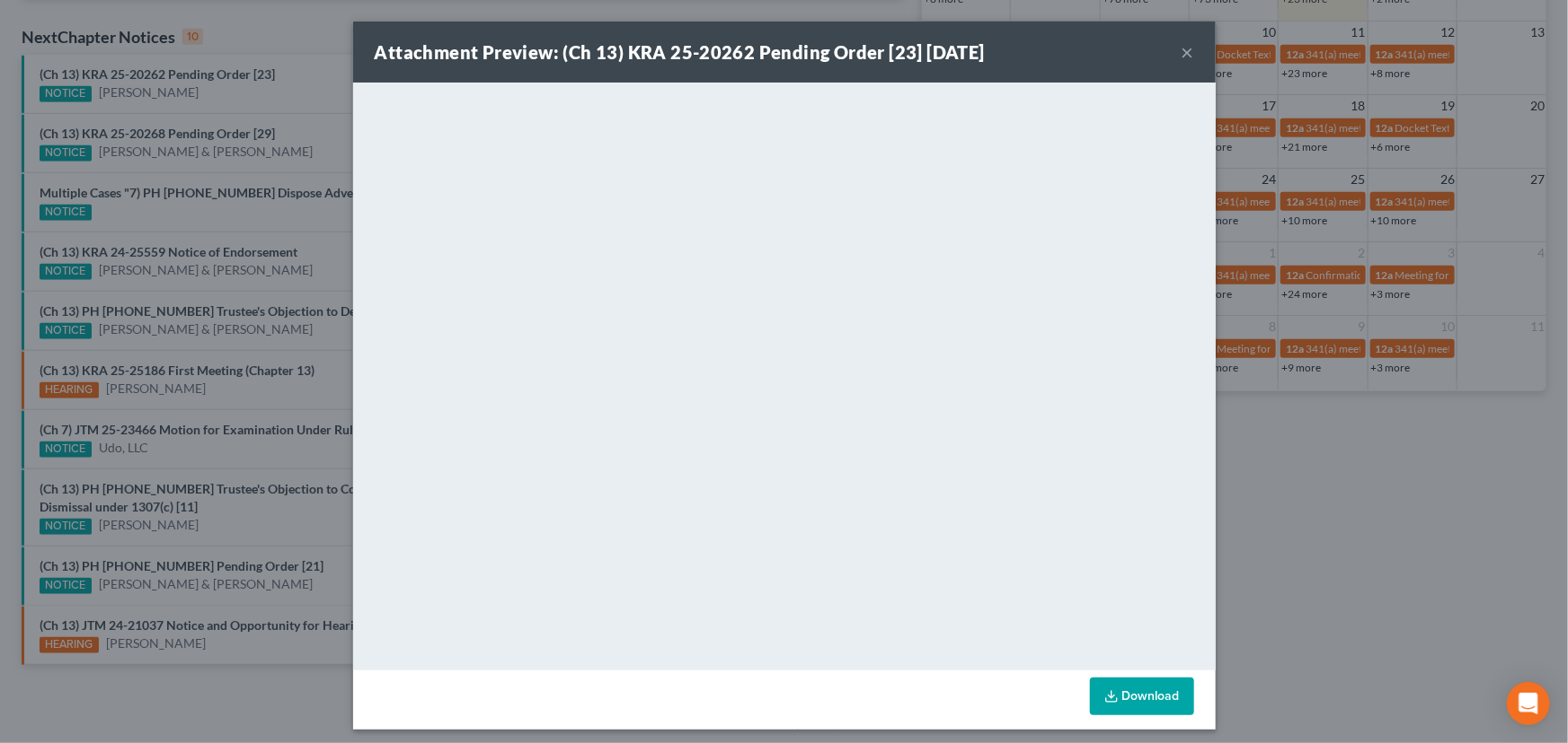
click at [293, 117] on div "Attachment Preview: (Ch 13) KRA 25-20262 Pending Order [23] 09/04/2025 × <objec…" at bounding box center [784, 371] width 1568 height 743
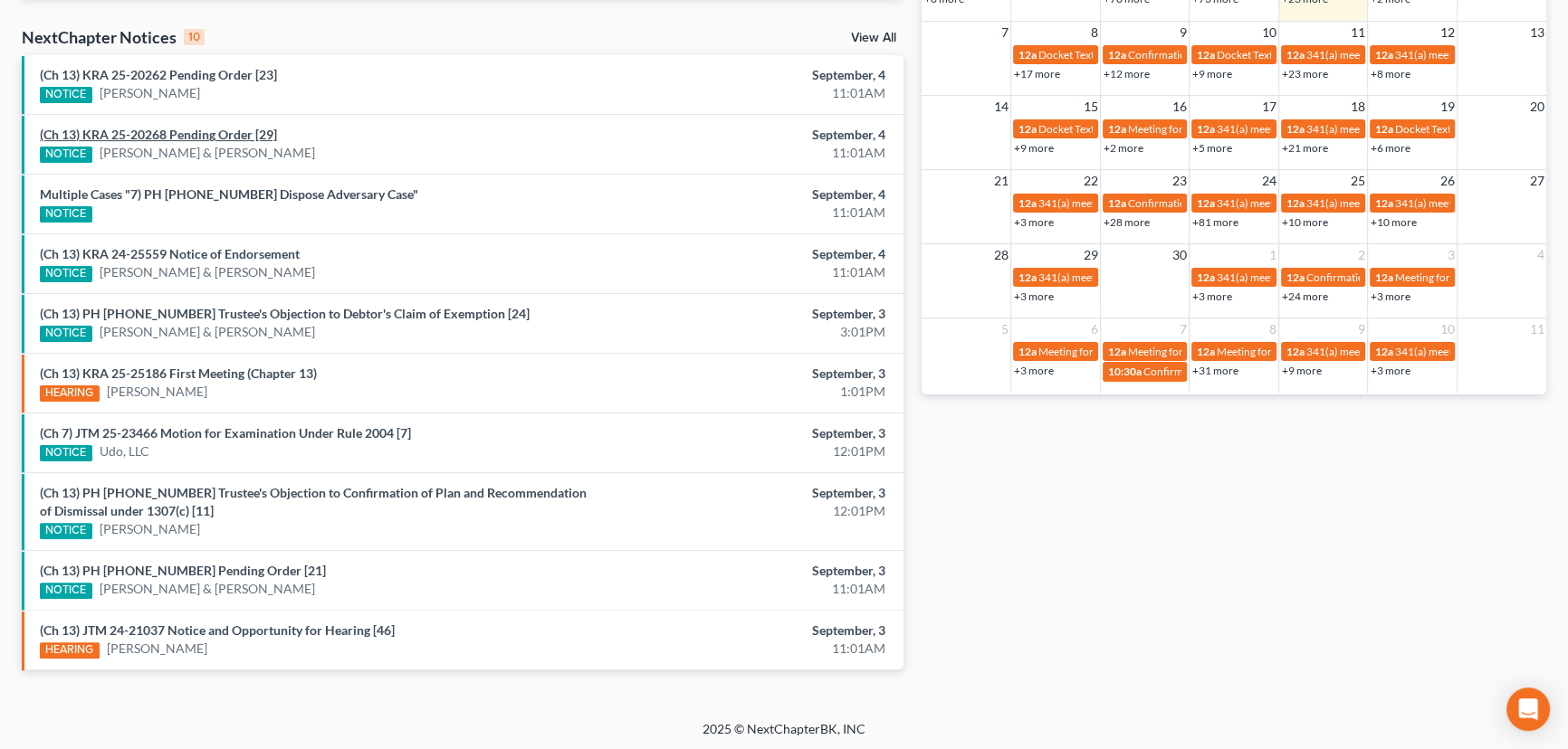
click at [222, 134] on link "(Ch 13) KRA 25-20268 Pending Order [29]" at bounding box center [158, 134] width 237 height 16
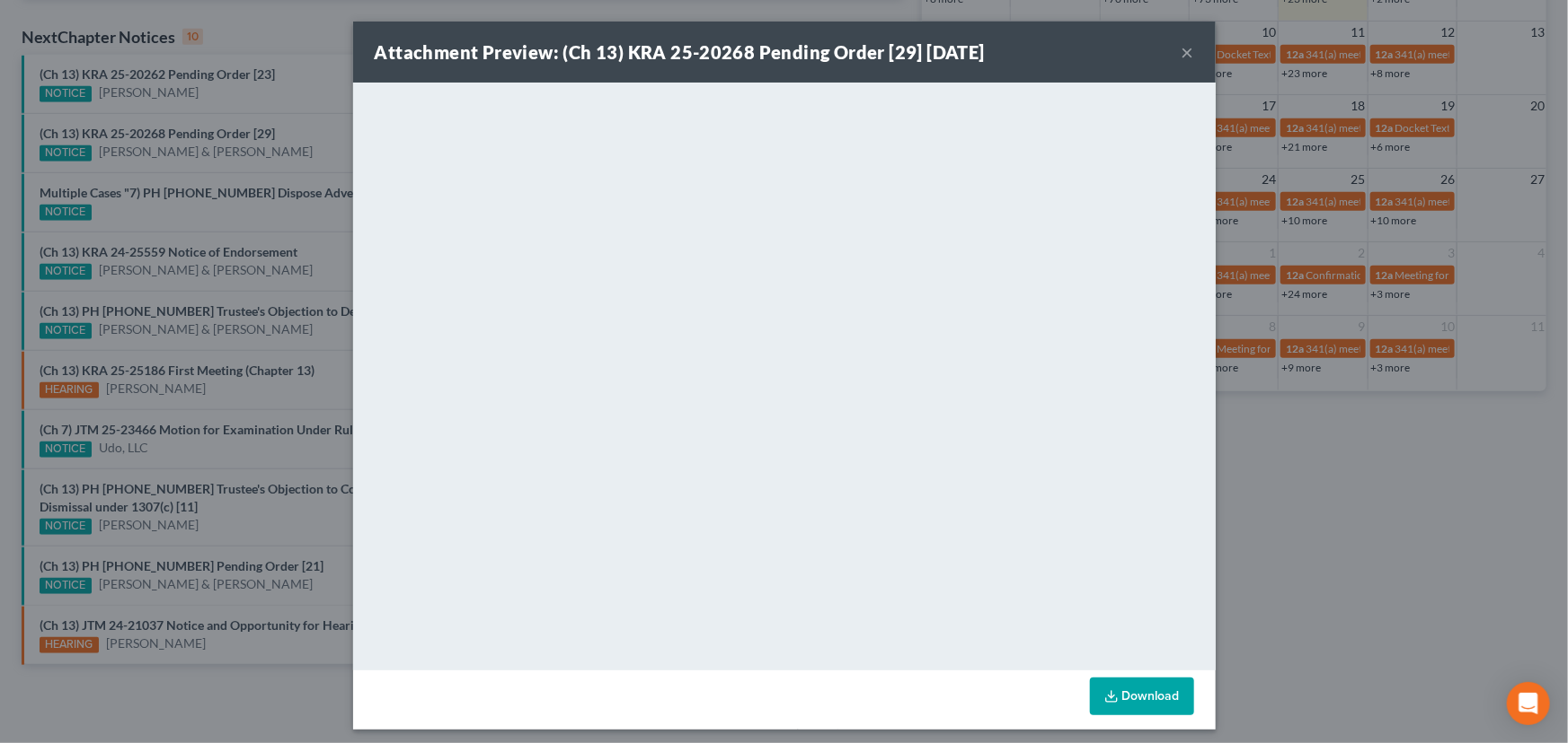
click at [299, 108] on div "Attachment Preview: (Ch 13) KRA 25-20268 Pending Order [29] 09/04/2025 × <objec…" at bounding box center [784, 371] width 1568 height 743
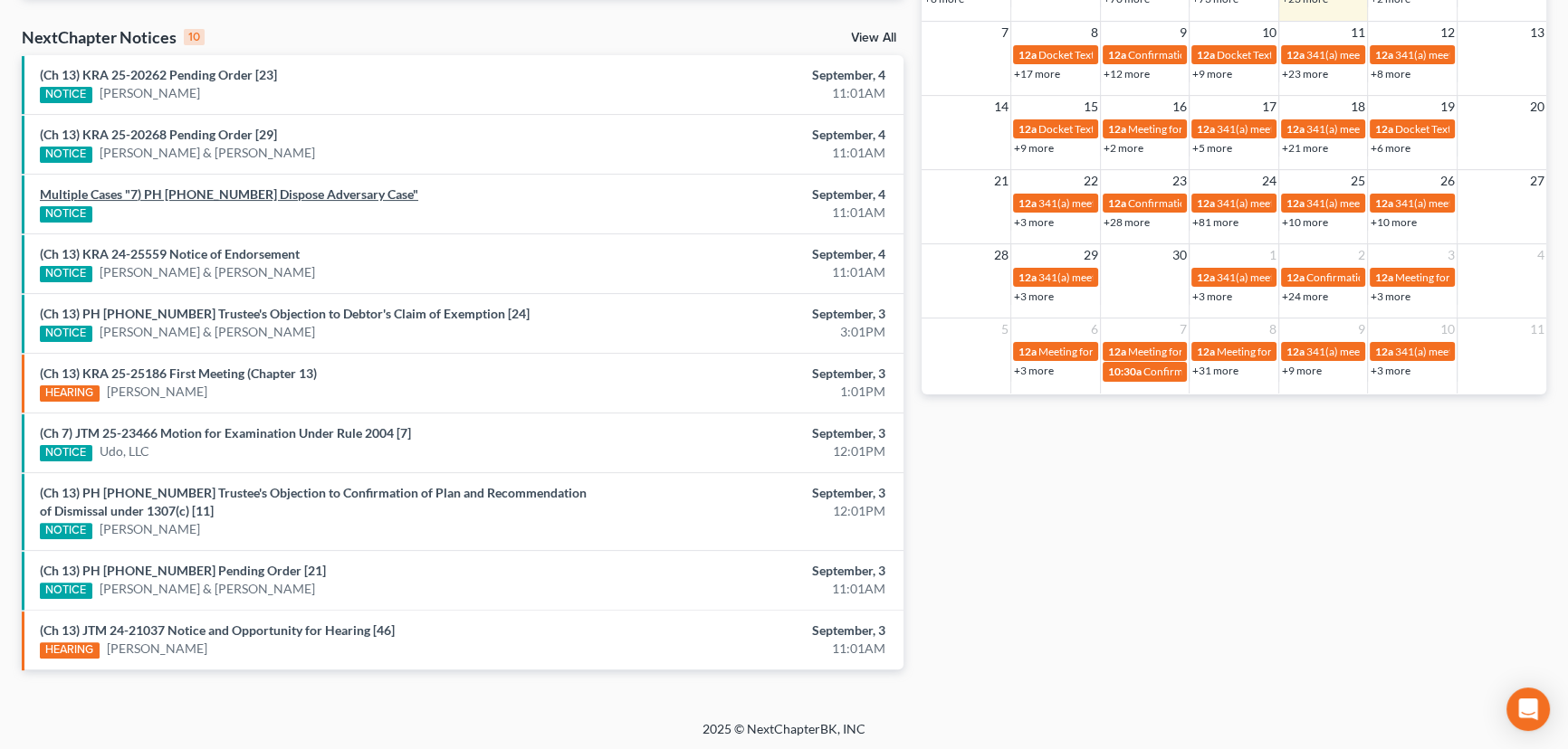
click at [285, 195] on link "Multiple Cases "7) PH 25-20110 Dispose Adversary Case"" at bounding box center [228, 194] width 378 height 16
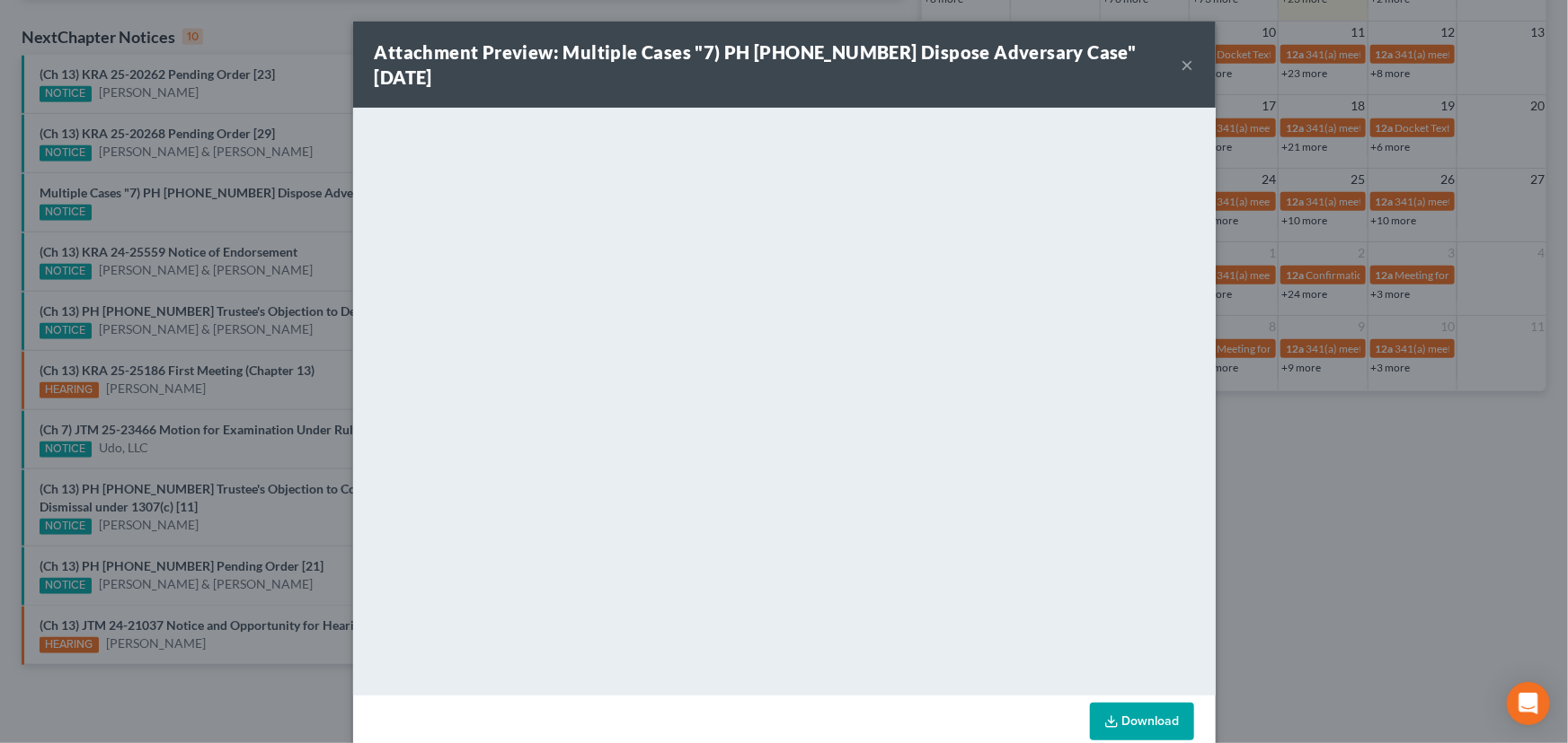
click at [244, 210] on div "Attachment Preview: Multiple Cases "7) PH 25-20110 Dispose Adversary Case" 09/0…" at bounding box center [784, 371] width 1568 height 743
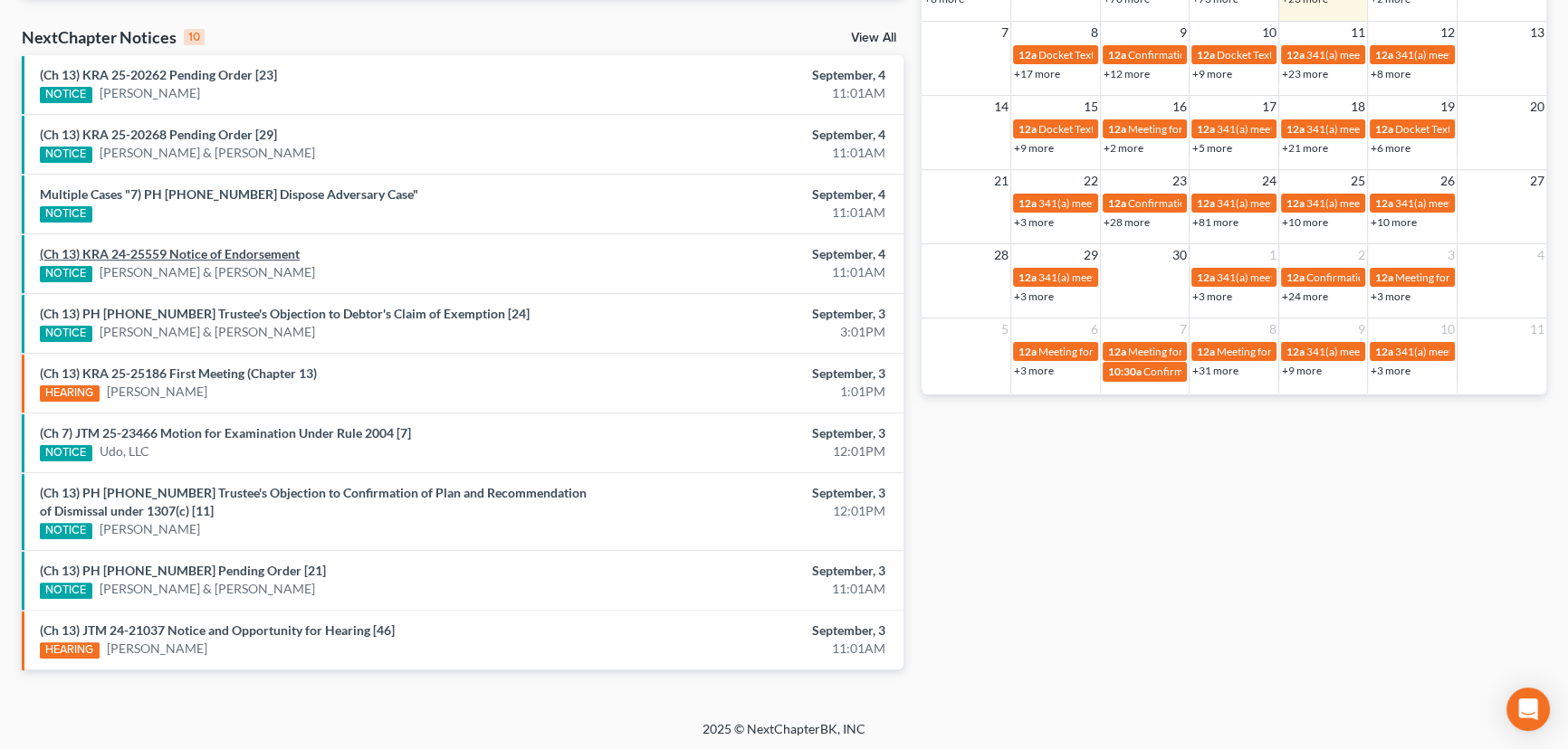
click at [237, 250] on link "(Ch 13) KRA 24-25559 Notice of Endorsement" at bounding box center [169, 254] width 259 height 16
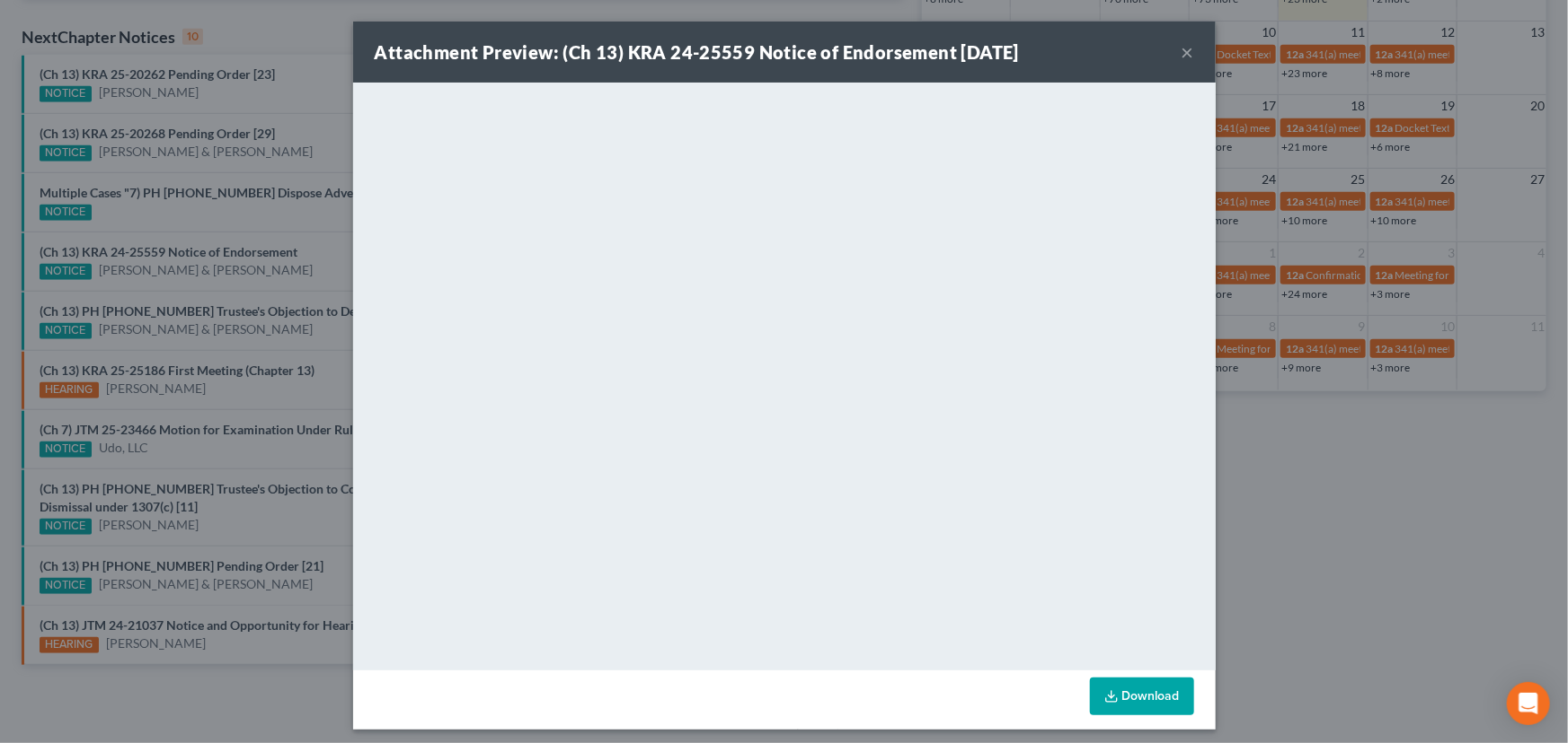
drag, startPoint x: 234, startPoint y: 211, endPoint x: 279, endPoint y: 241, distance: 54.1
click at [234, 211] on div "Attachment Preview: (Ch 13) KRA 24-25559 Notice of Endorsement 09/04/2025 × <ob…" at bounding box center [784, 371] width 1568 height 743
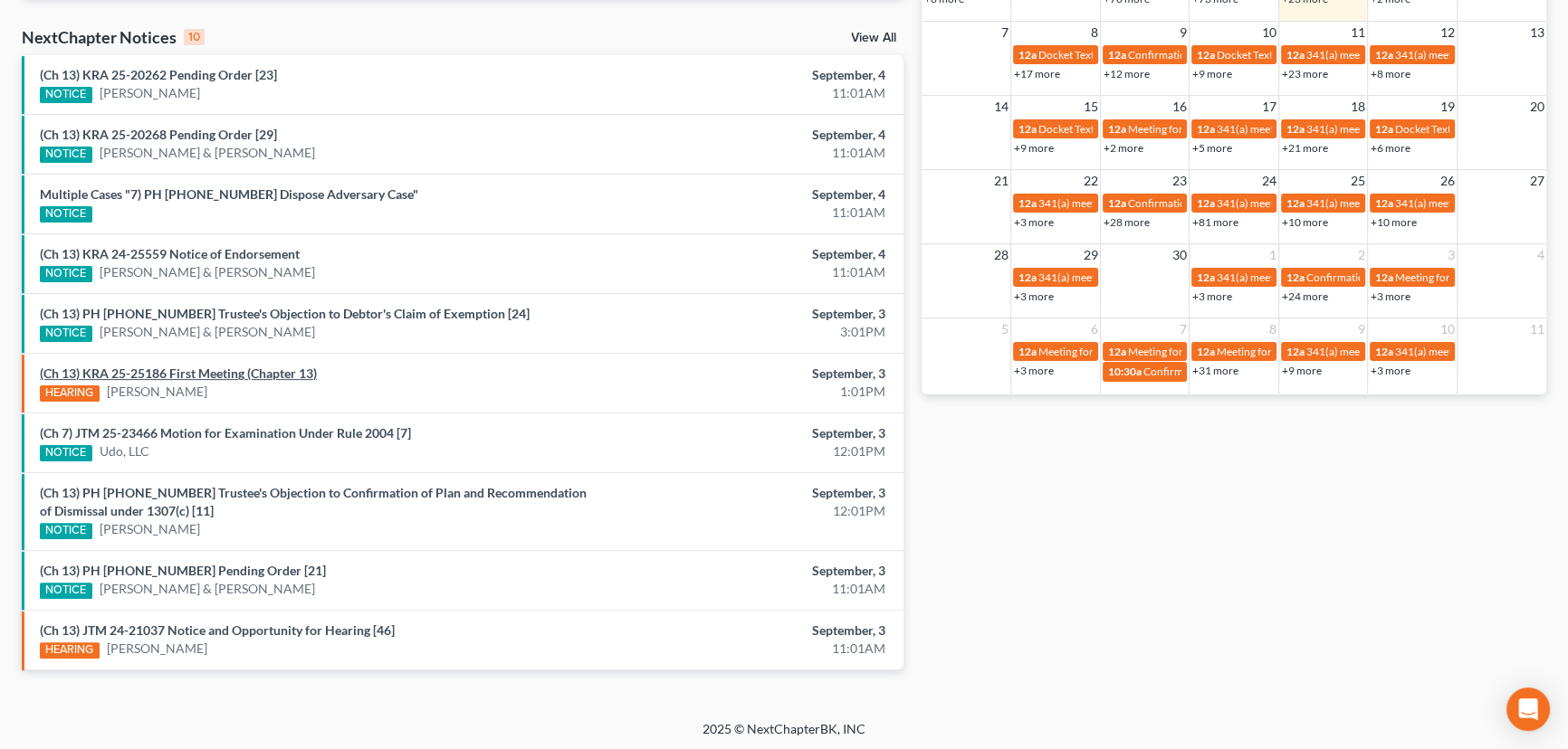
click at [245, 374] on link "(Ch 13) KRA 25-25186 First Meeting (Chapter 13)" at bounding box center [178, 373] width 277 height 16
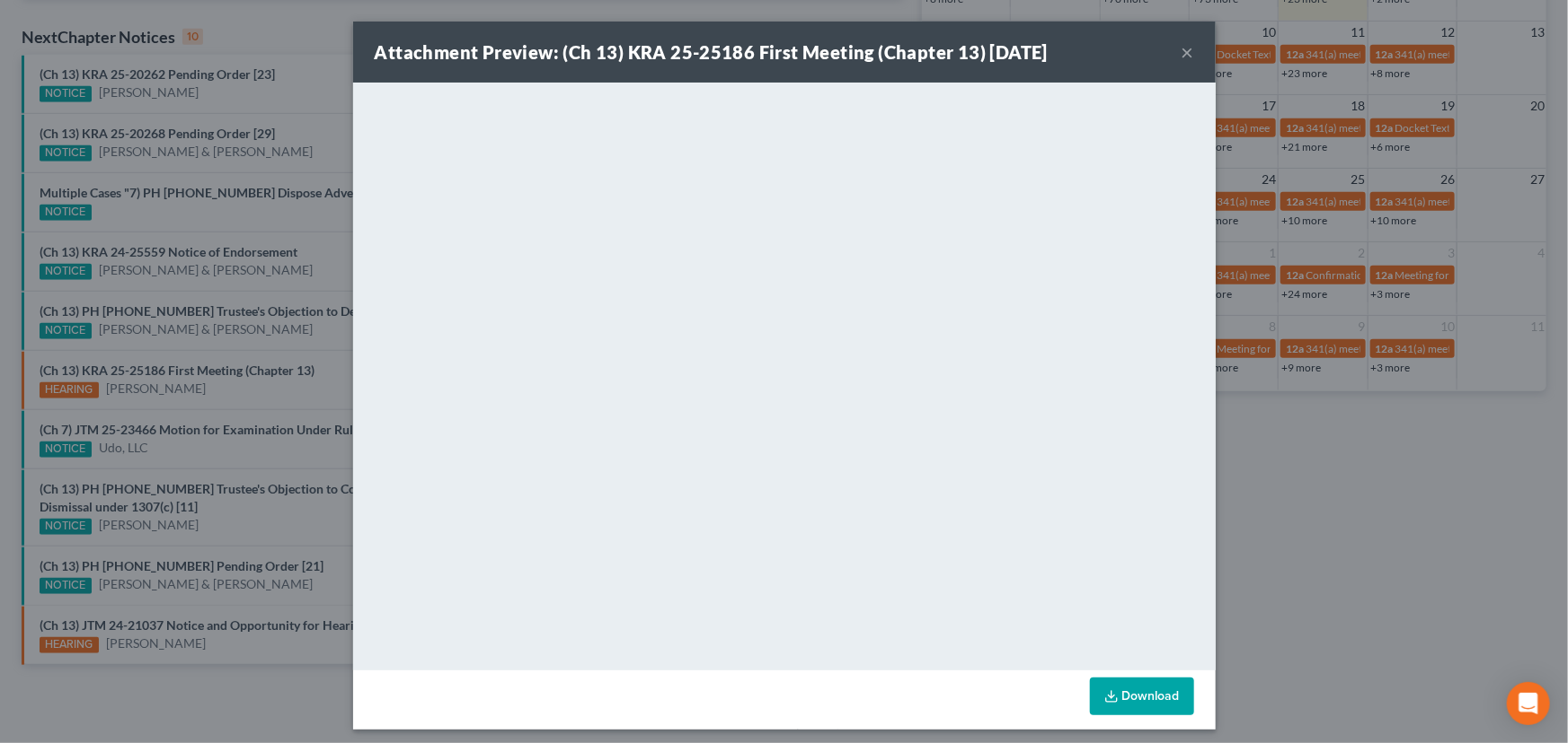
click at [230, 390] on div "Attachment Preview: (Ch 13) KRA 25-25186 First Meeting (Chapter 13) 09/03/2025 …" at bounding box center [784, 371] width 1568 height 743
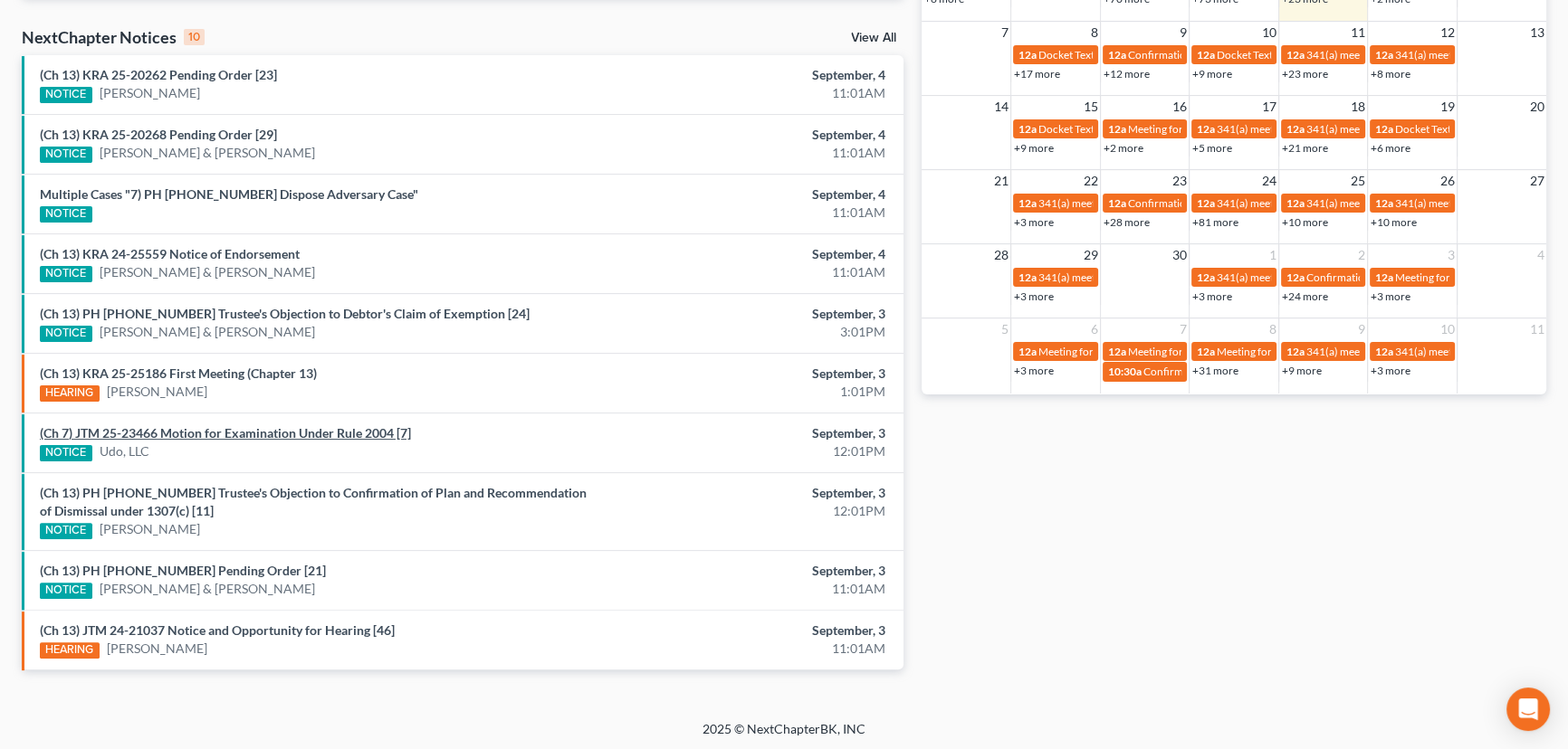
click at [216, 433] on link "(Ch 7) JTM 25-23466 Motion for Examination Under Rule 2004 [7]" at bounding box center [225, 433] width 371 height 16
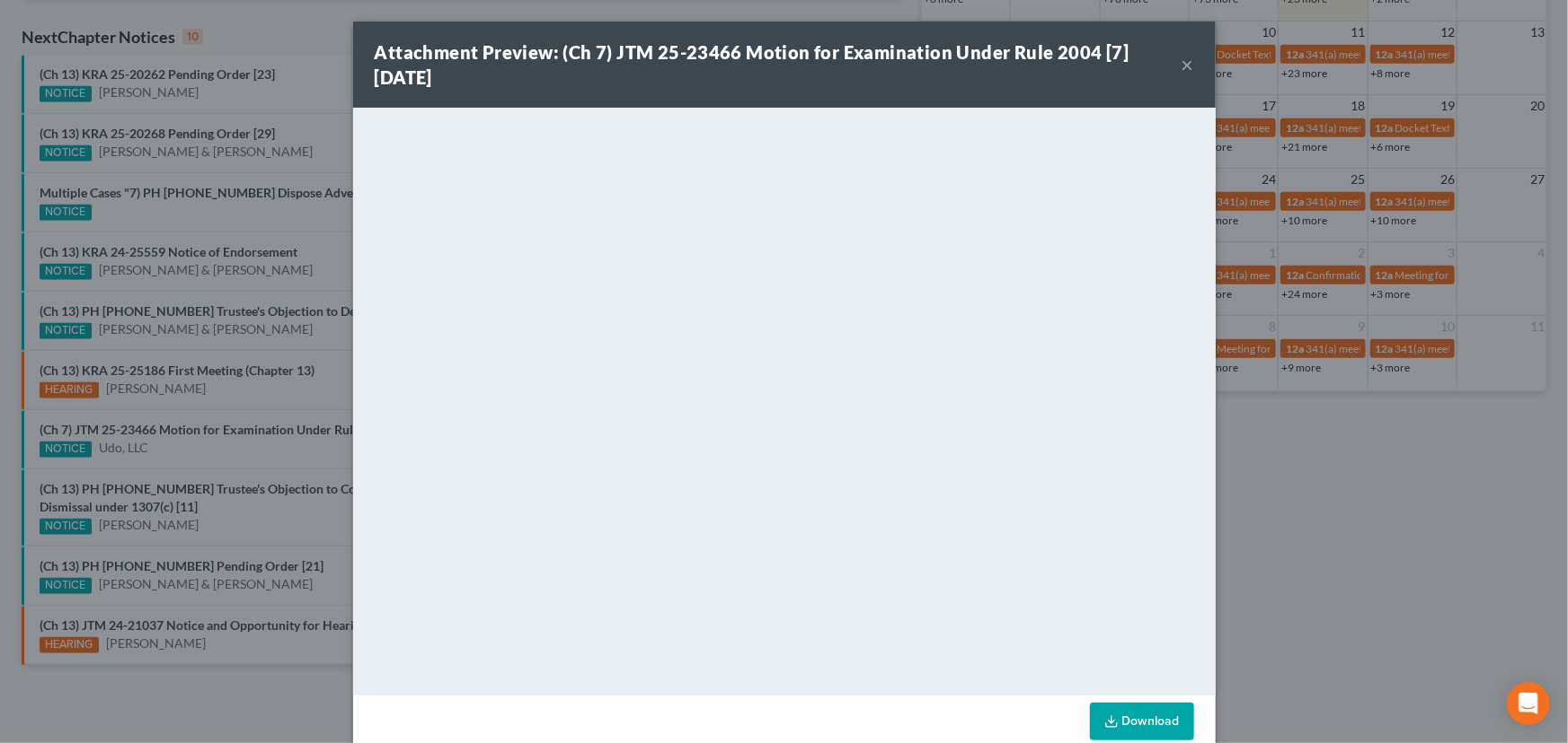
click at [205, 448] on div "Attachment Preview: (Ch 7) JTM 25-23466 Motion for Examination Under Rule 2004 …" at bounding box center [784, 371] width 1568 height 743
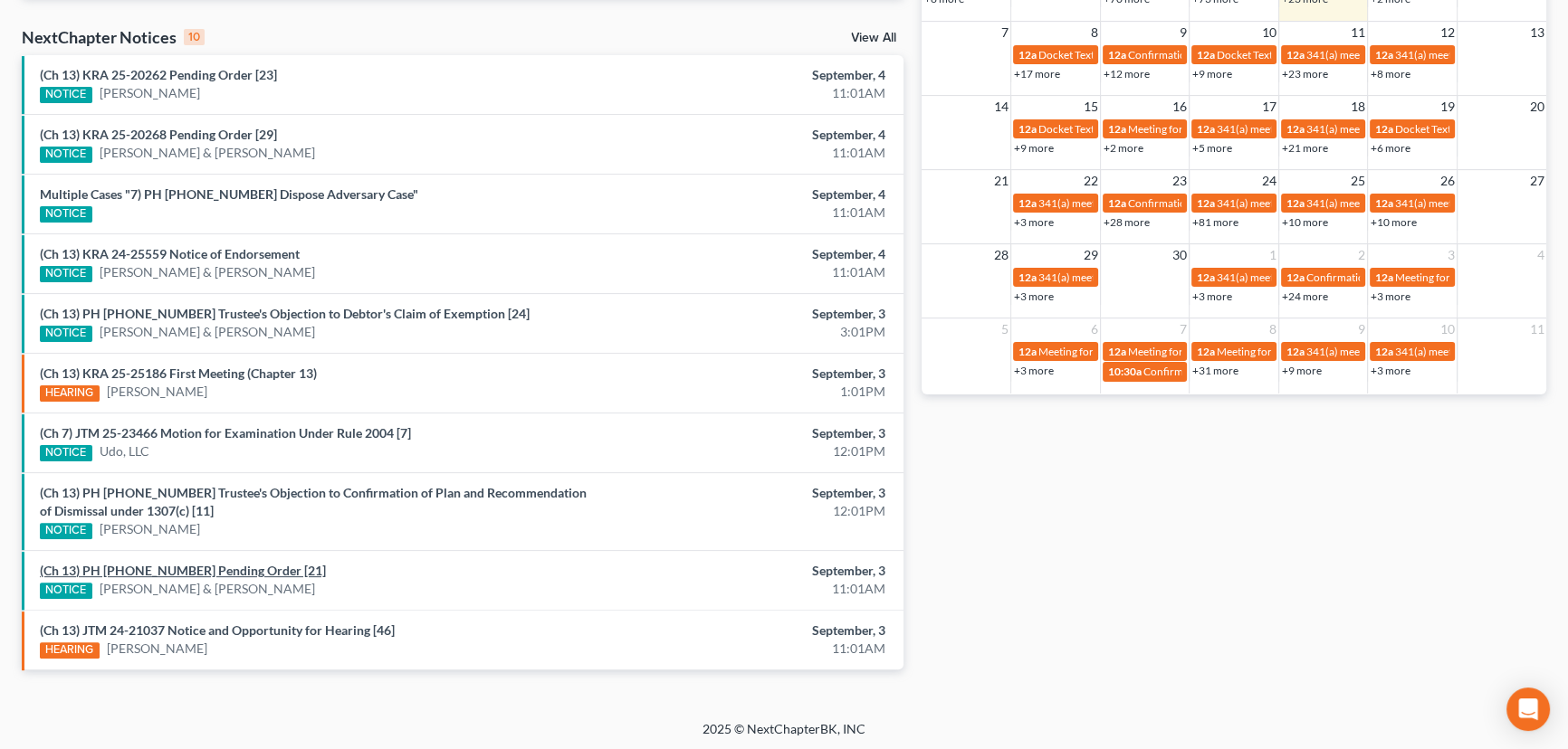
click at [214, 568] on link "(Ch 13) PH 25-23814 Pending Order [21]" at bounding box center [183, 570] width 286 height 16
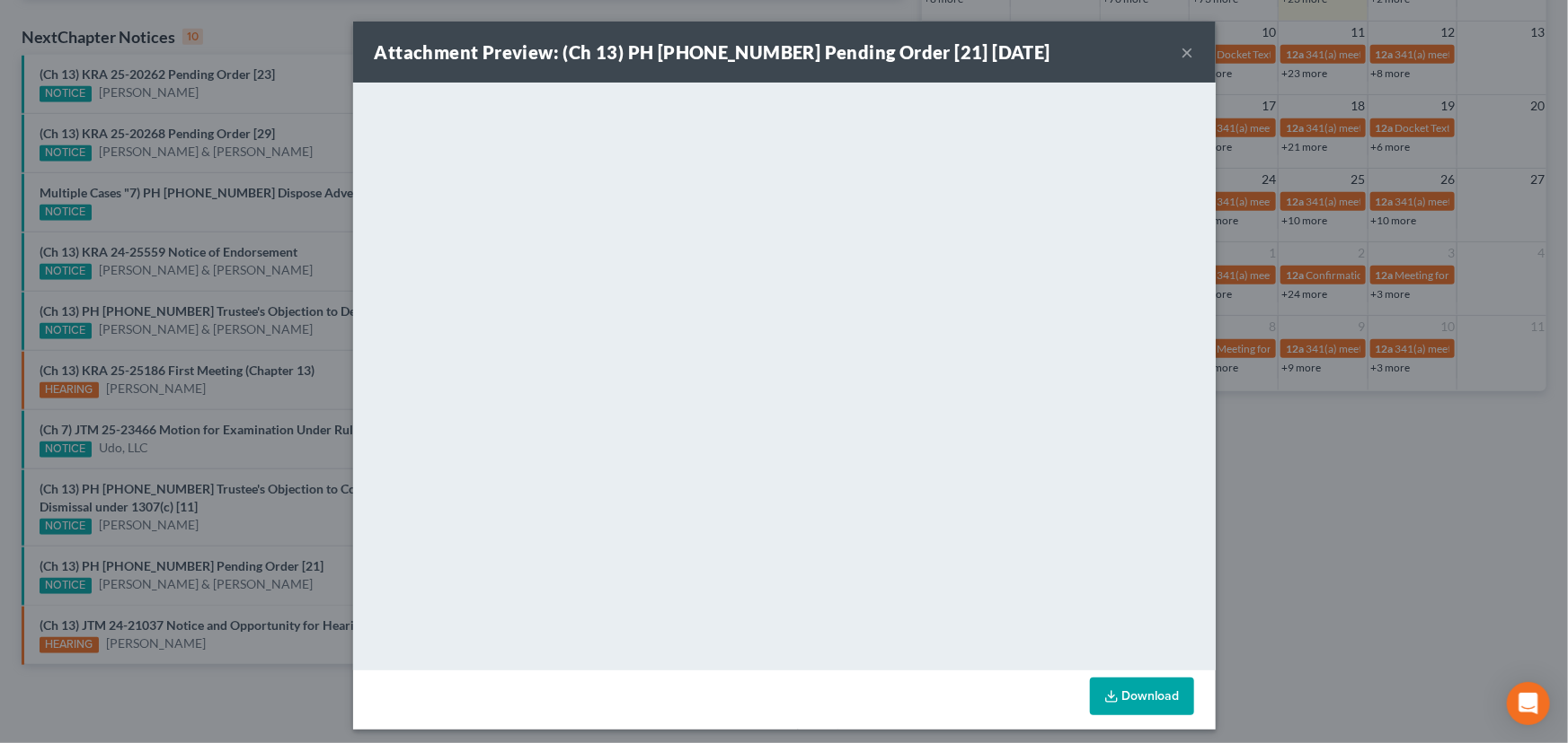
click at [282, 518] on div "Attachment Preview: (Ch 13) PH 25-23814 Pending Order [21] 09/03/2025 × <object…" at bounding box center [784, 371] width 1568 height 743
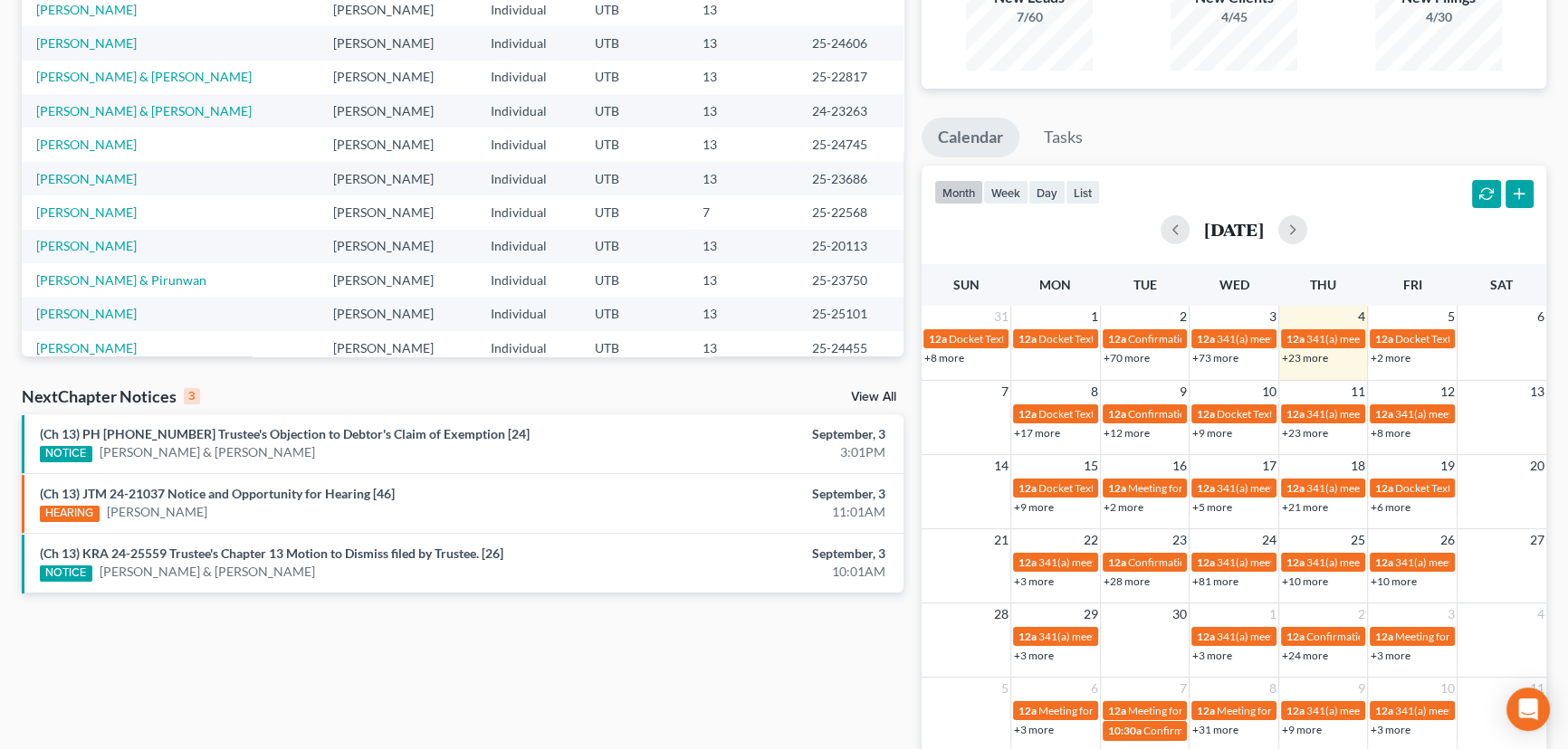
scroll to position [295, 0]
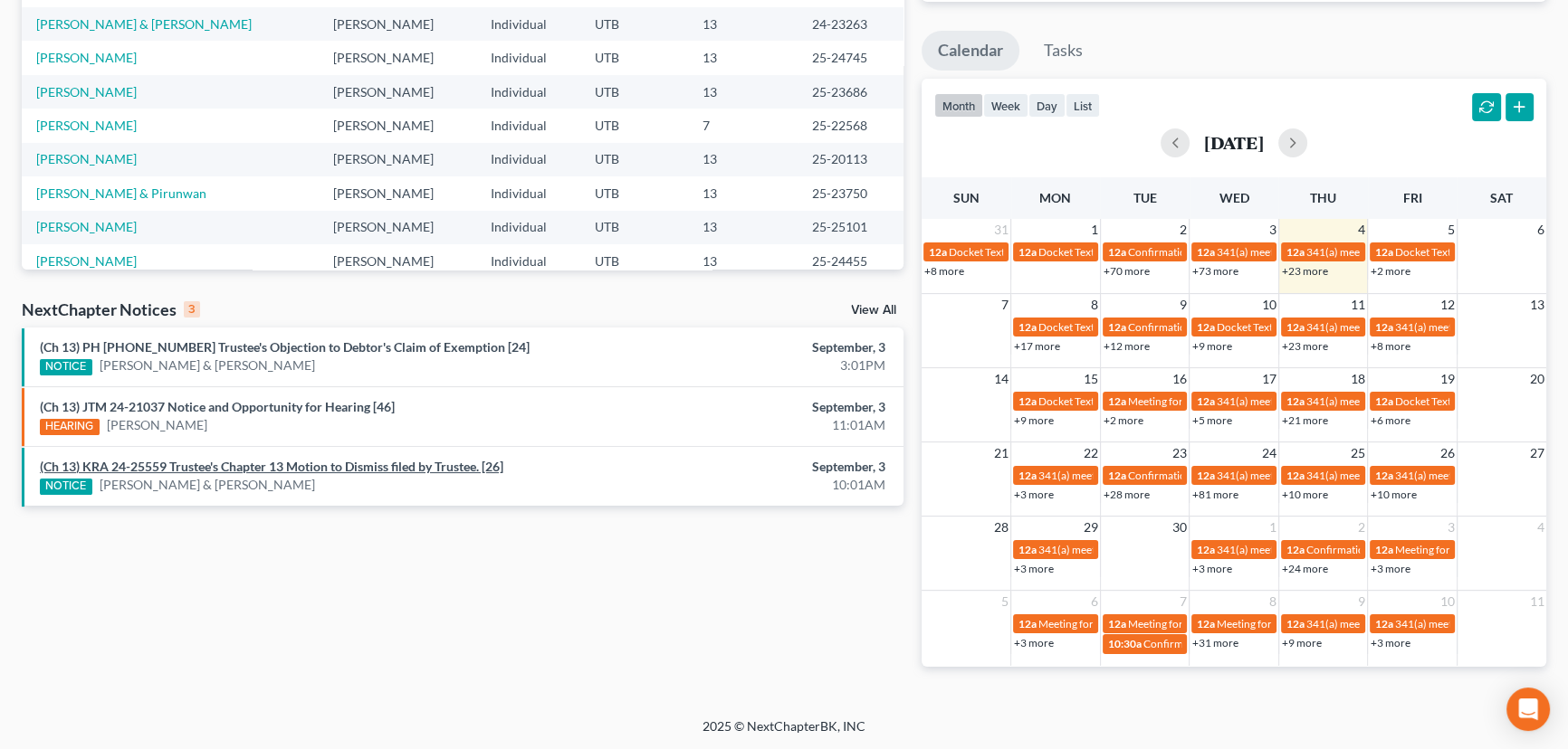
click at [245, 468] on link "(Ch 13) KRA 24-25559 Trustee's Chapter 13 Motion to Dismiss filed by Trustee. […" at bounding box center [271, 466] width 463 height 16
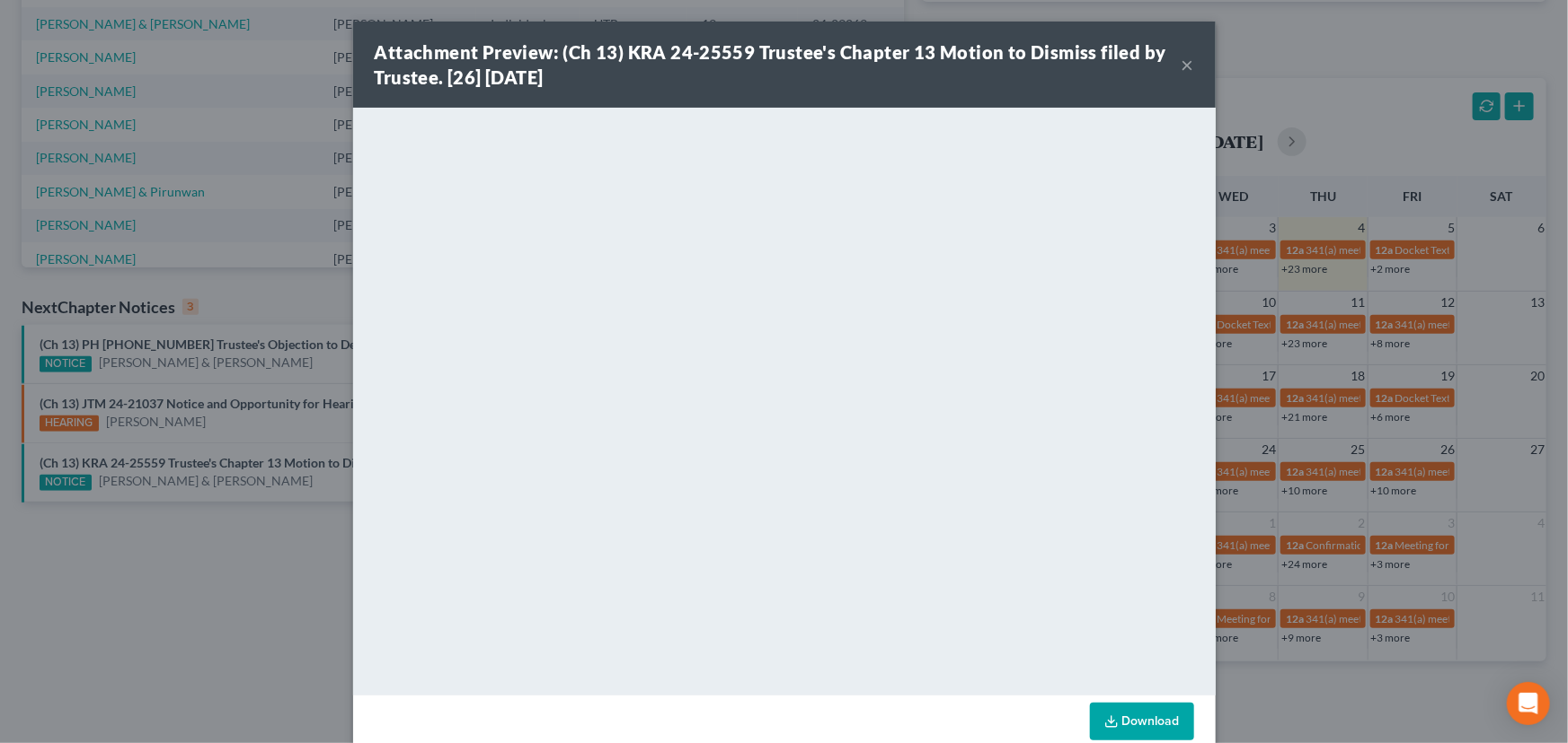
click at [323, 487] on div "Attachment Preview: (Ch 13) KRA 24-25559 Trustee's Chapter 13 Motion to Dismiss…" at bounding box center [784, 371] width 1568 height 743
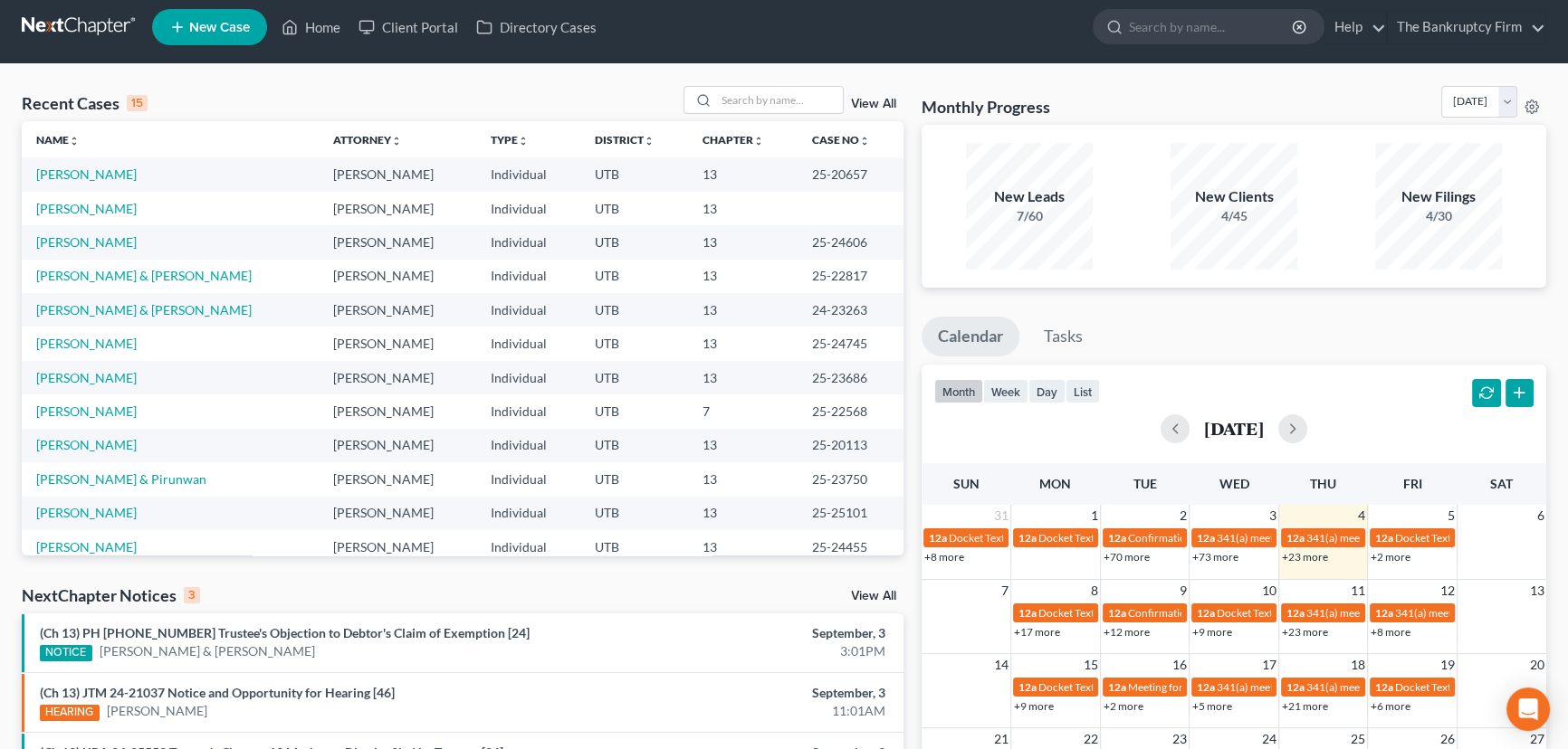
scroll to position [0, 0]
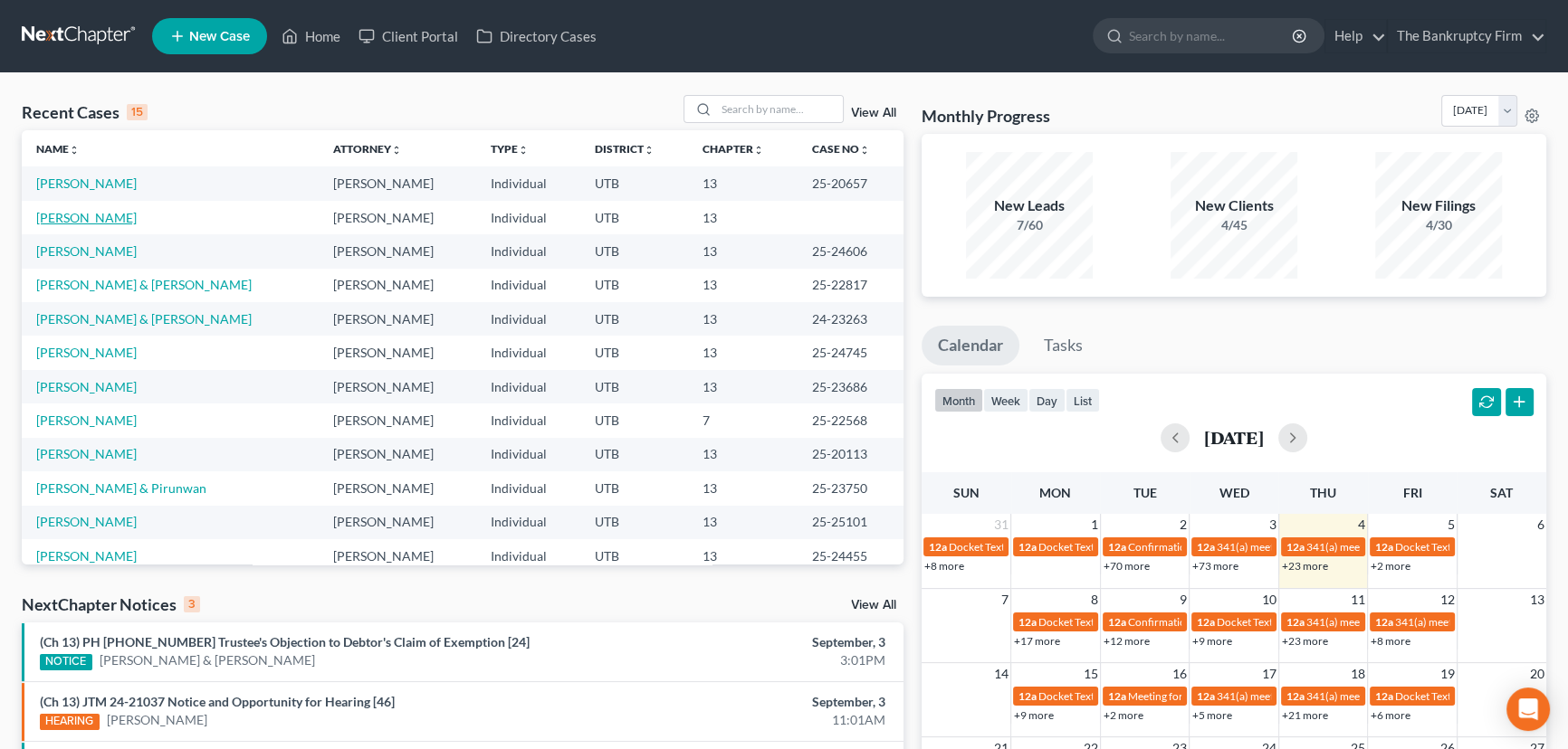
click at [91, 217] on link "[PERSON_NAME]" at bounding box center [85, 218] width 100 height 16
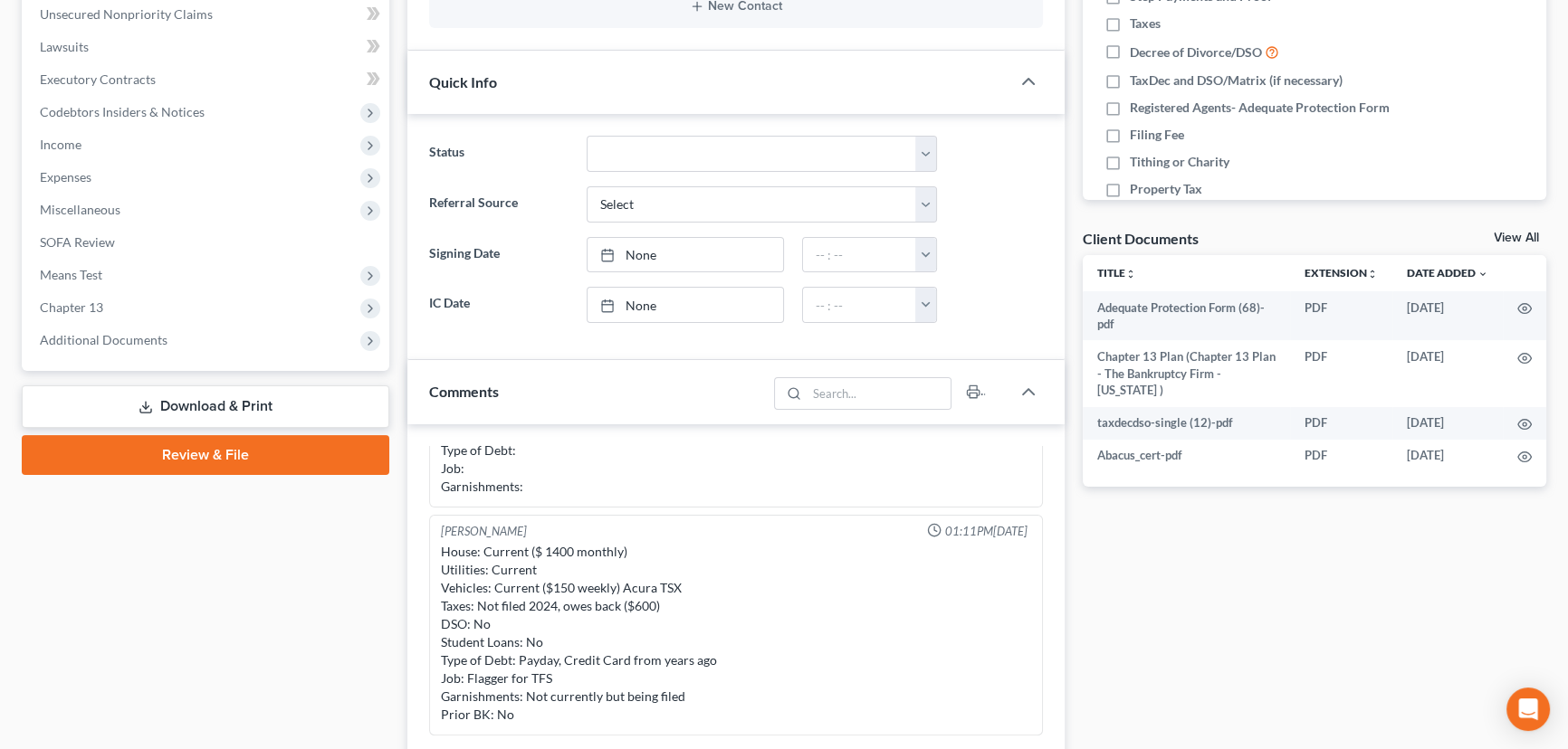
scroll to position [494, 0]
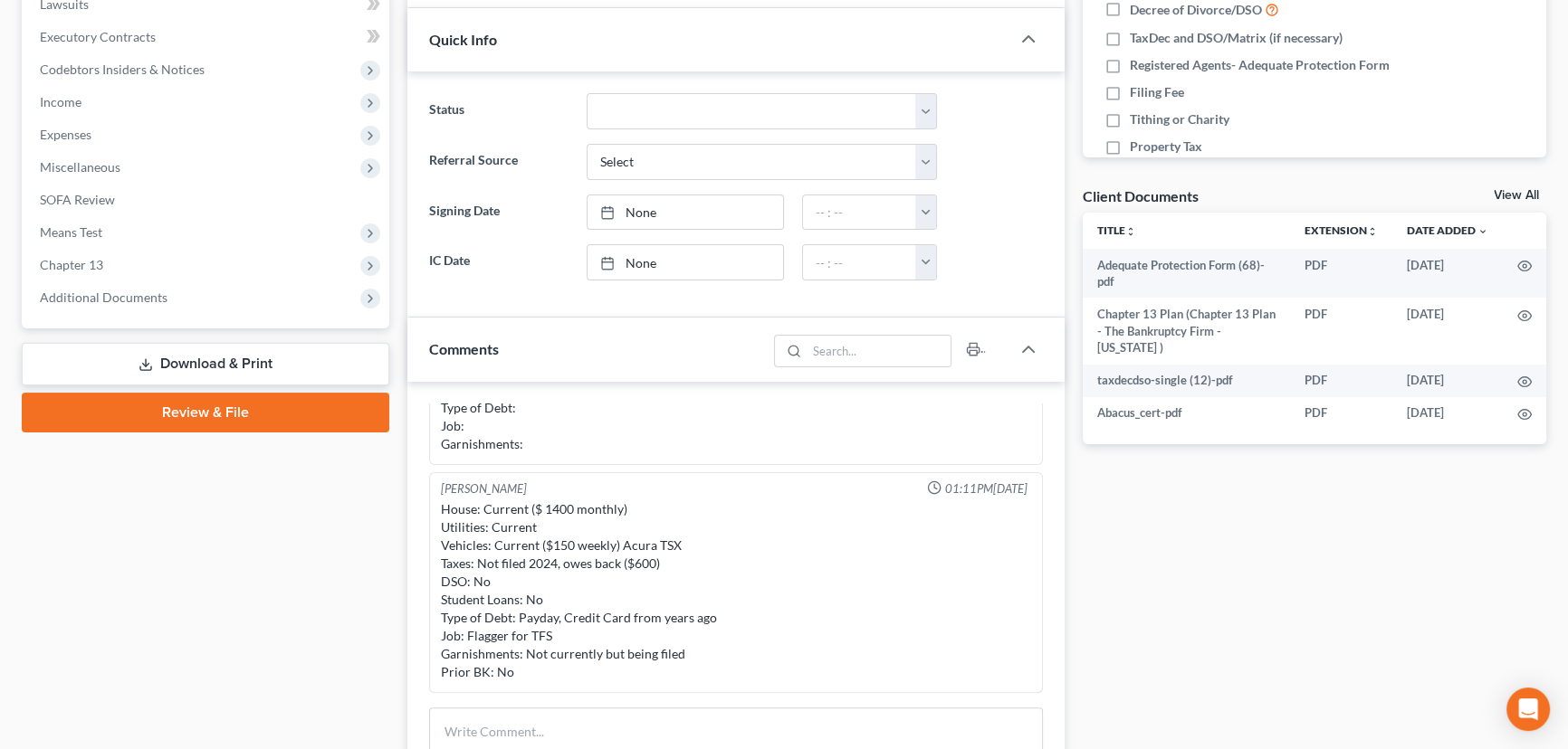
click at [225, 362] on link "Download & Print" at bounding box center [205, 364] width 367 height 43
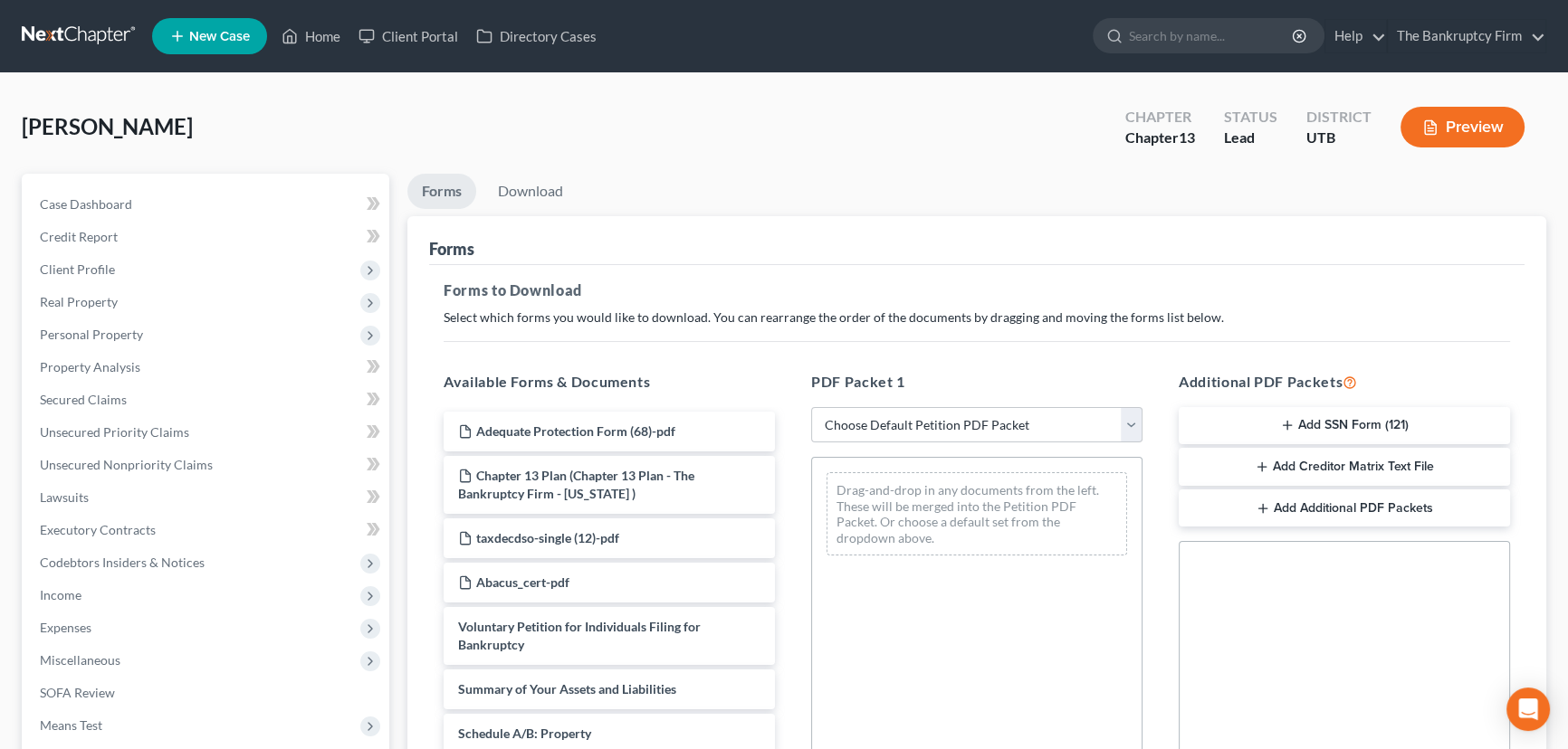
click at [1324, 430] on button "Add SSN Form (121)" at bounding box center [1344, 426] width 331 height 38
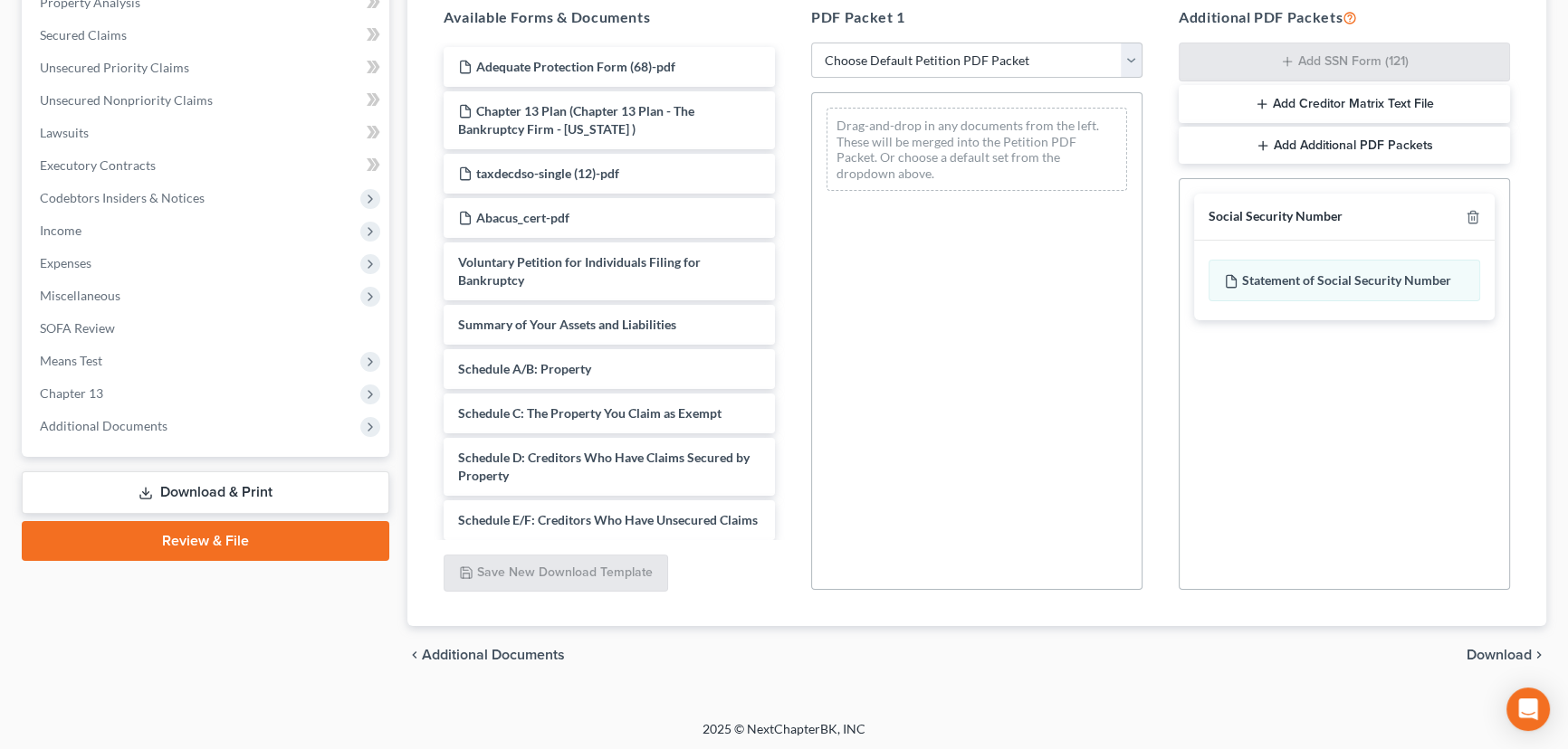
scroll to position [366, 0]
click at [1478, 648] on span "Download" at bounding box center [1498, 653] width 65 height 15
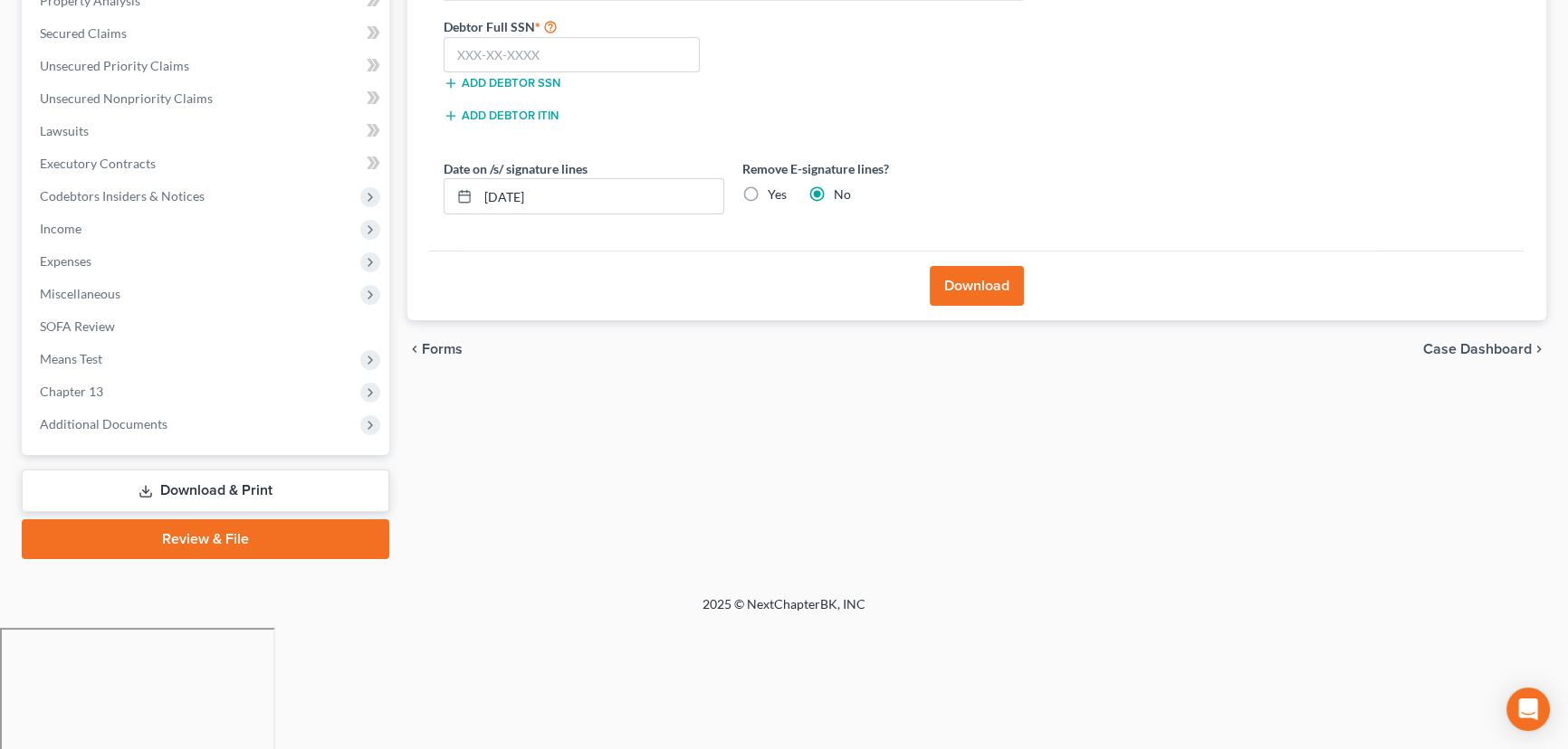
scroll to position [243, 0]
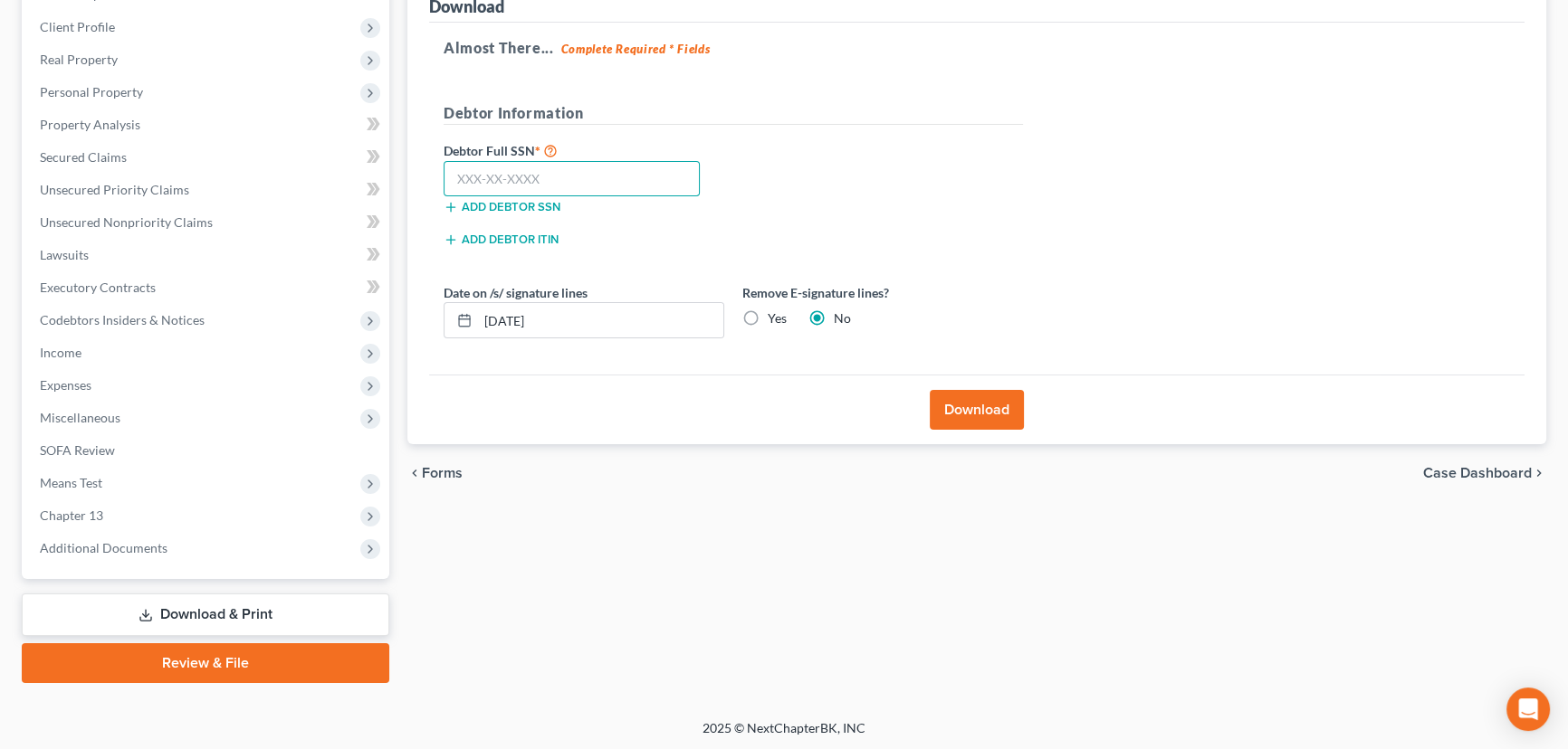
click at [579, 176] on input "text" at bounding box center [571, 179] width 256 height 36
paste input "529-17-5392"
type input "529-17-5392"
click at [988, 405] on button "Download" at bounding box center [976, 410] width 94 height 40
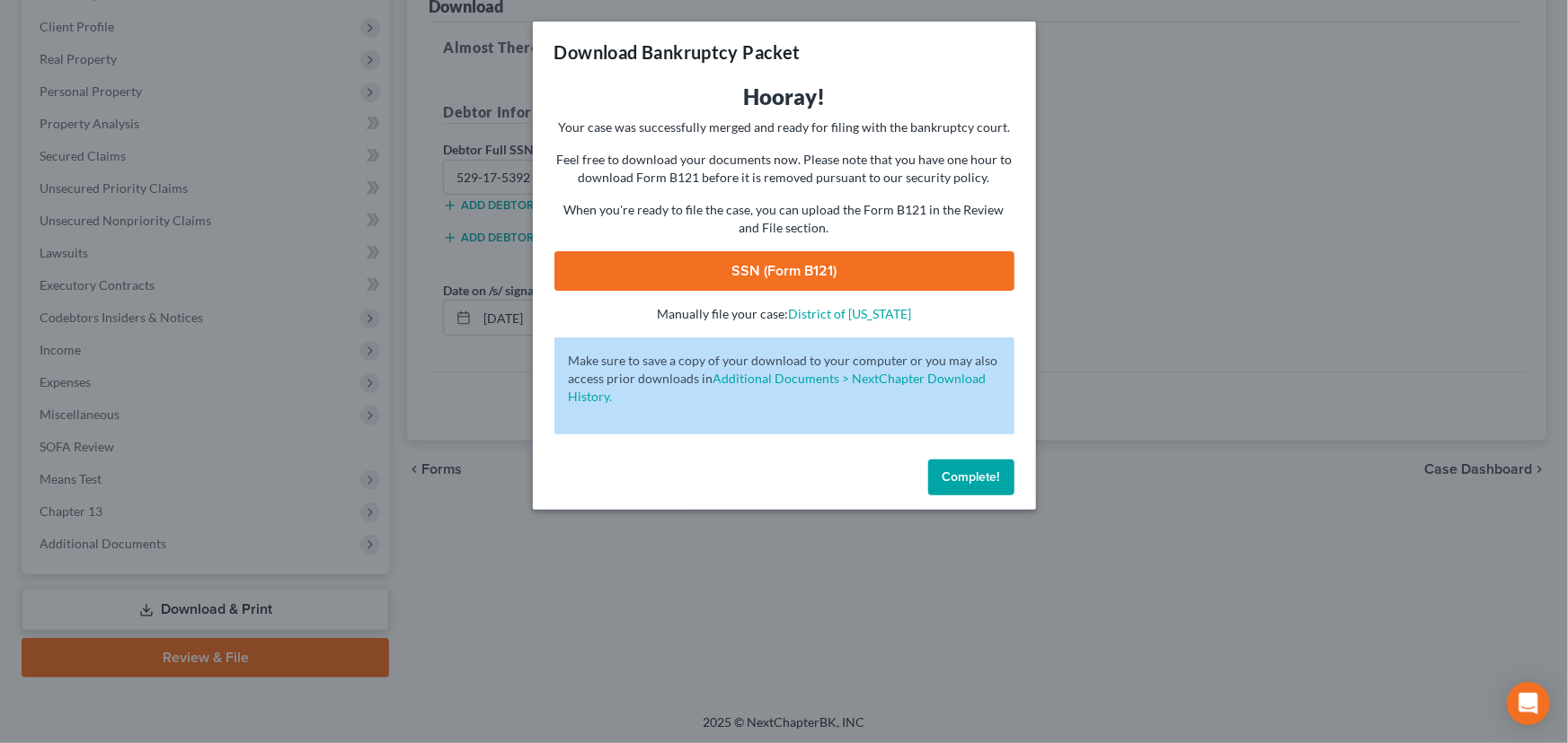
click at [815, 269] on link "SSN (Form B121)" at bounding box center [784, 271] width 460 height 40
click at [970, 478] on span "Complete!" at bounding box center [971, 477] width 58 height 15
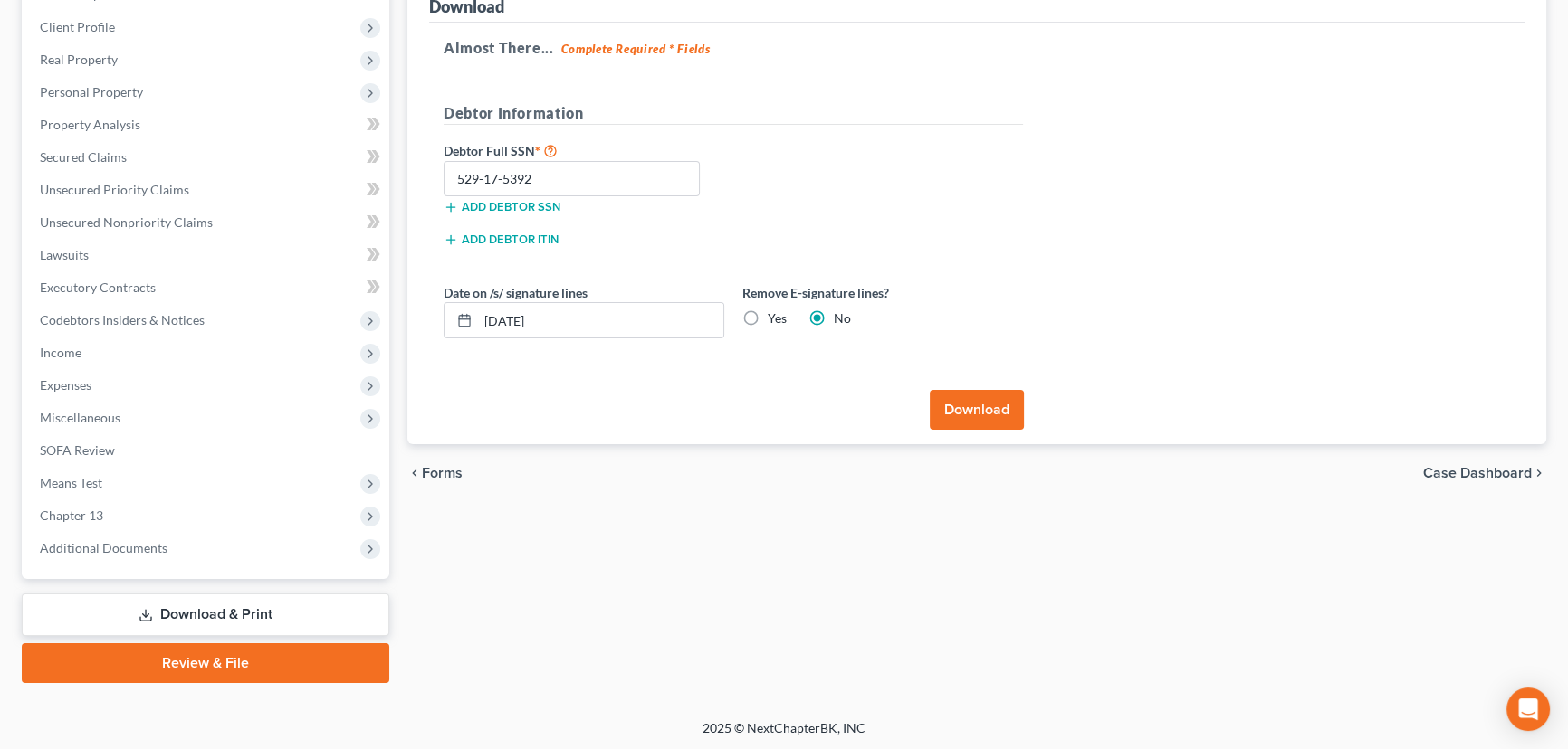
click at [232, 655] on link "Review & File" at bounding box center [205, 663] width 367 height 40
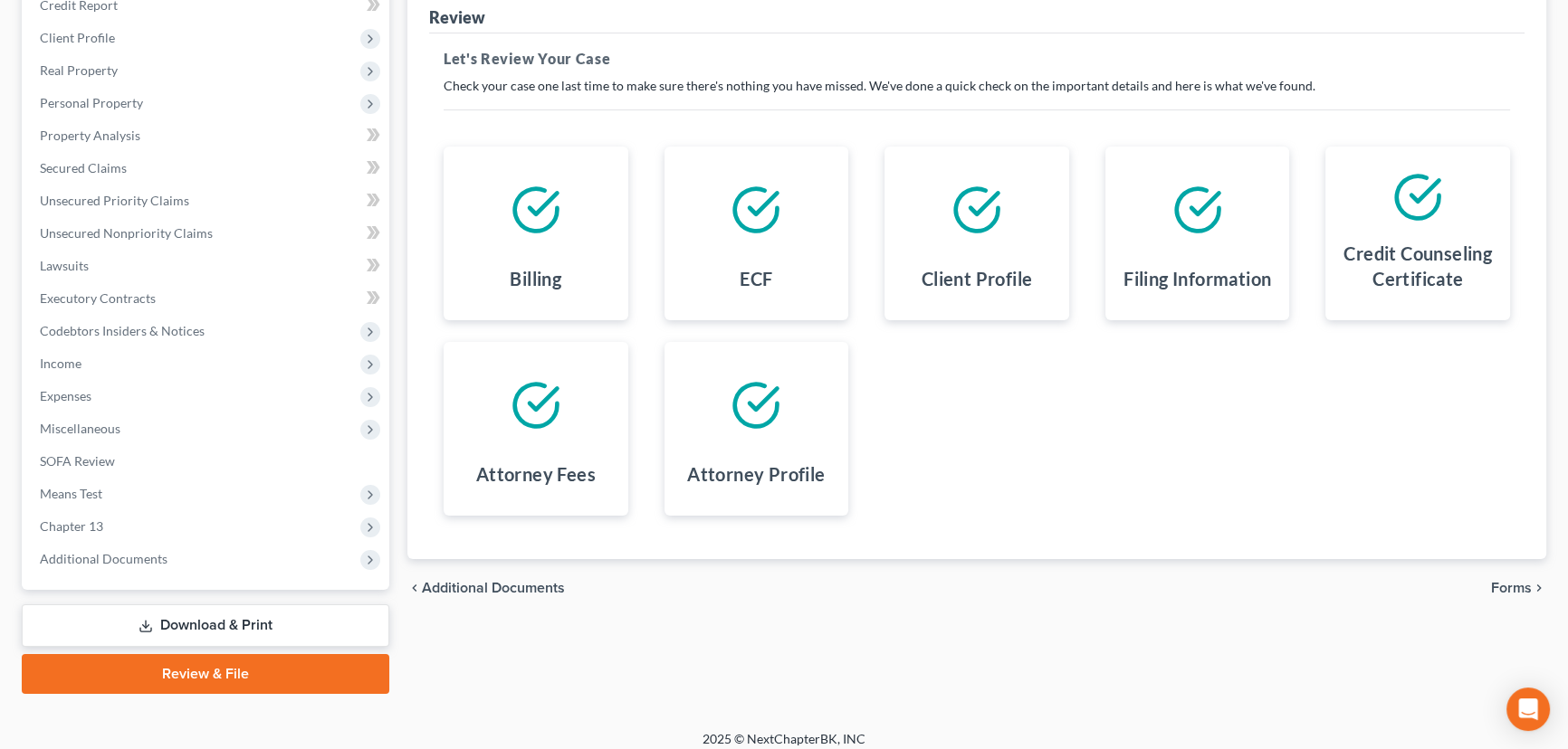
scroll to position [243, 0]
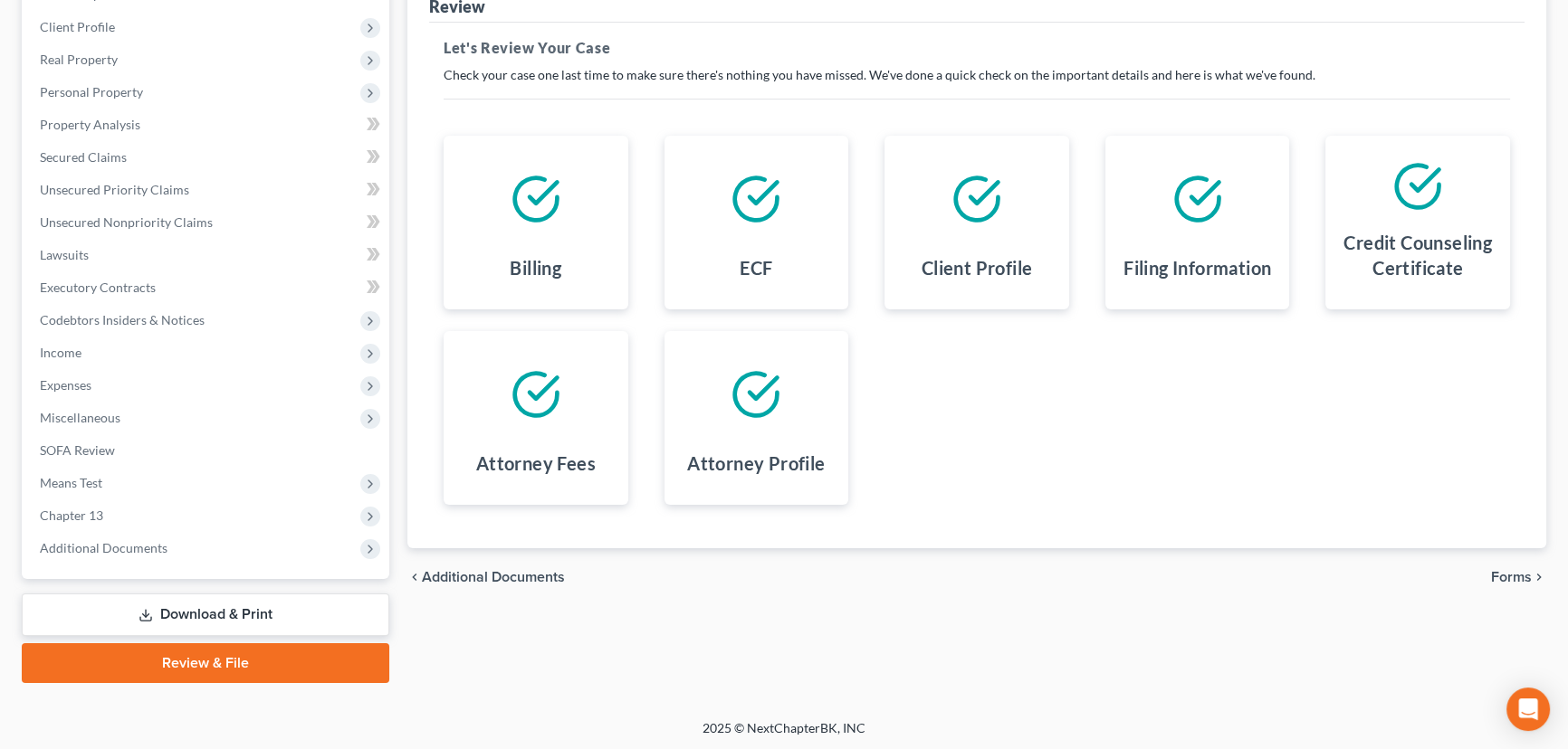
click at [1512, 570] on span "Forms" at bounding box center [1511, 577] width 41 height 15
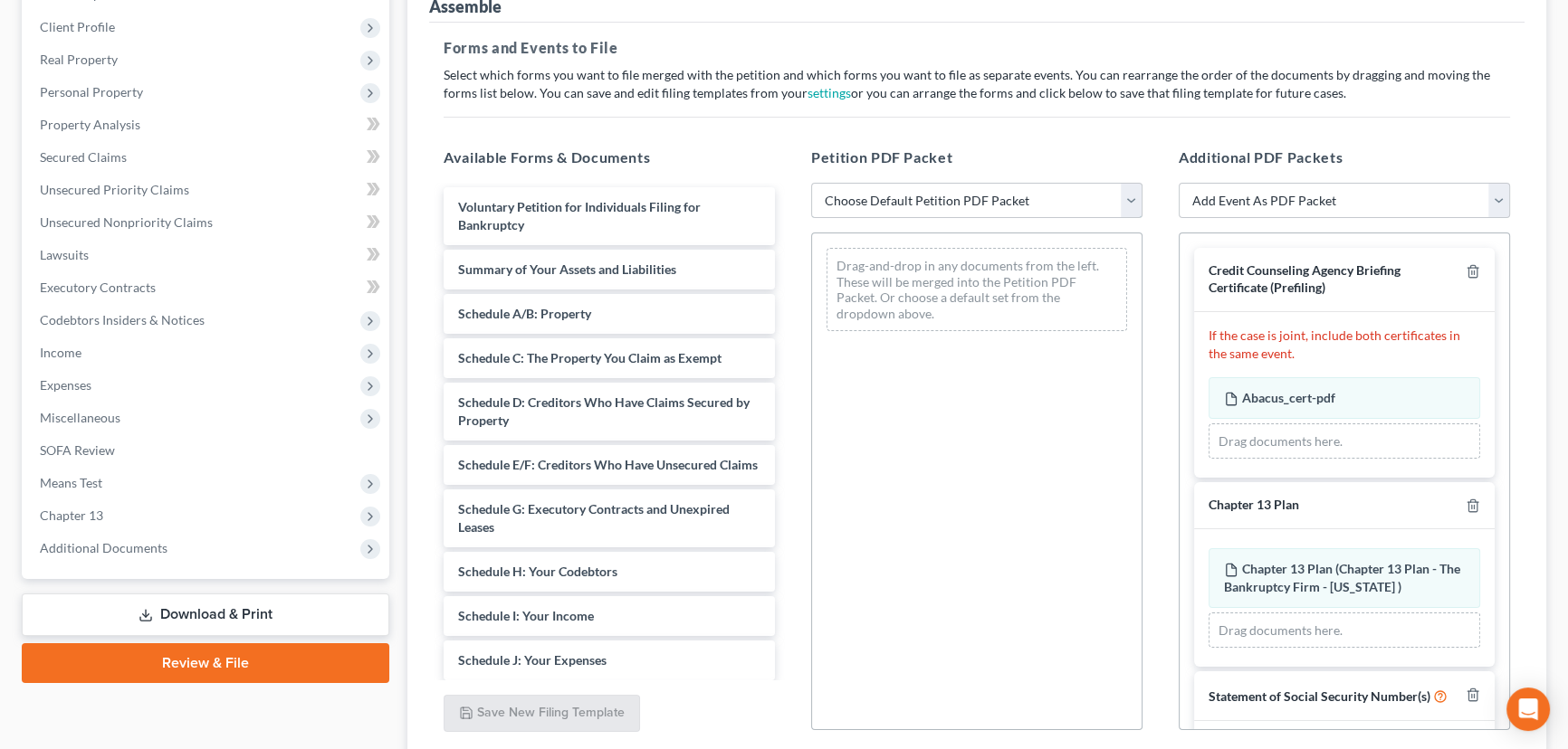
click at [870, 198] on select "Choose Default Petition PDF Packet Emergency Filing (Voluntary Petition and Cre…" at bounding box center [976, 200] width 331 height 36
select select "6"
click at [811, 183] on select "Choose Default Petition PDF Packet Emergency Filing (Voluntary Petition and Cre…" at bounding box center [976, 200] width 331 height 36
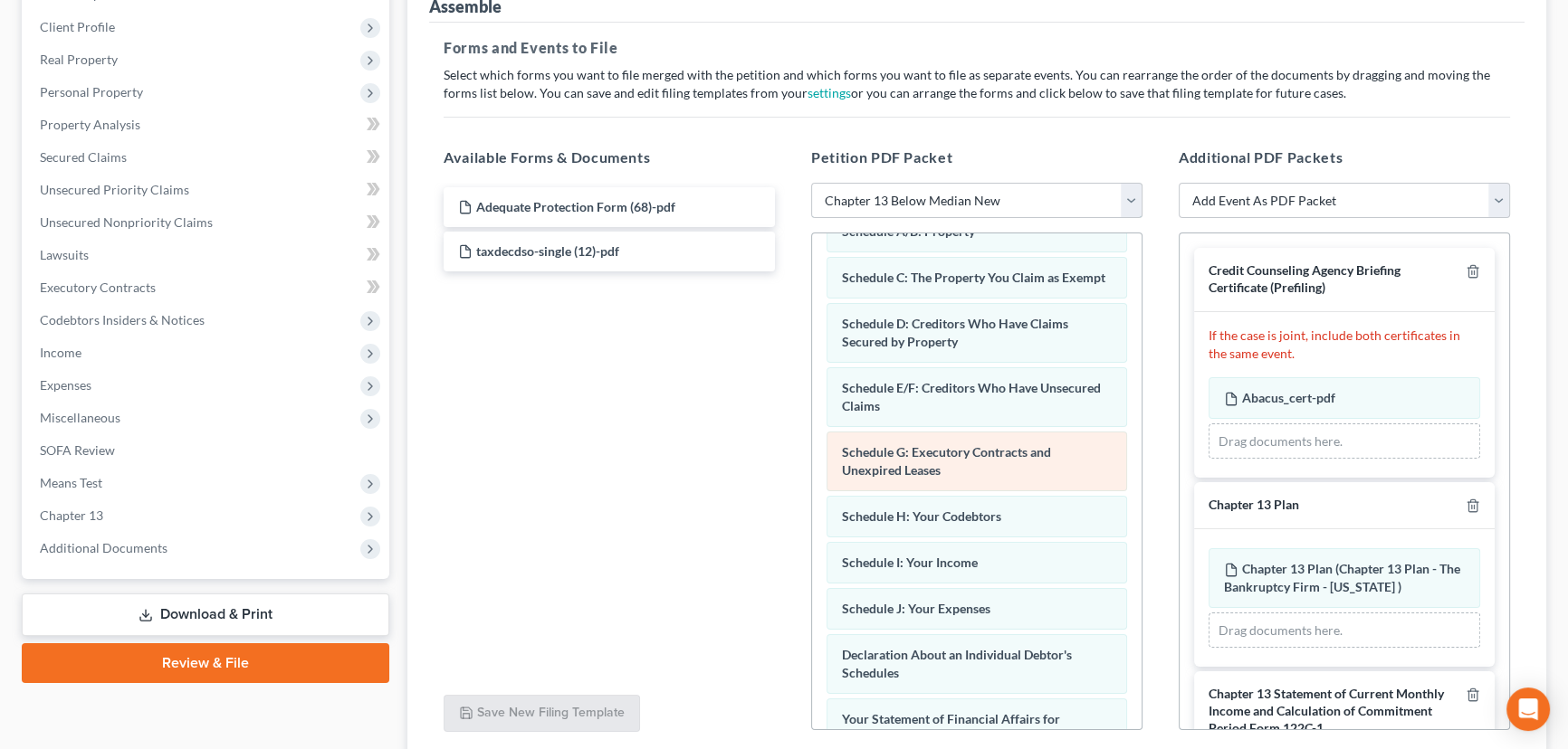
scroll to position [246, 0]
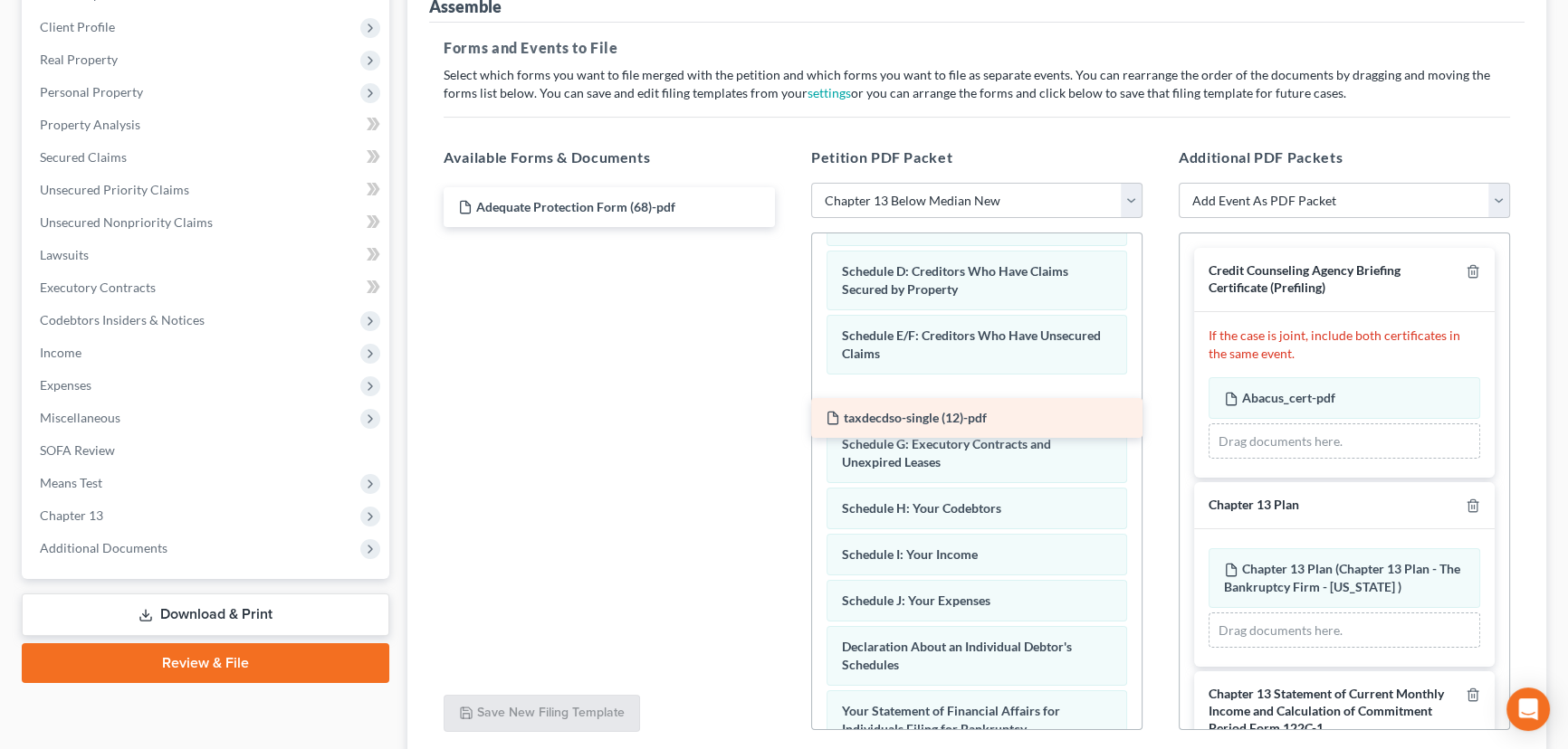
drag, startPoint x: 534, startPoint y: 246, endPoint x: 902, endPoint y: 415, distance: 405.0
click at [789, 227] on div "taxdecdso-single (12)-pdf Adequate Protection Form (68)-pdf taxdecdso-single (1…" at bounding box center [609, 207] width 360 height 40
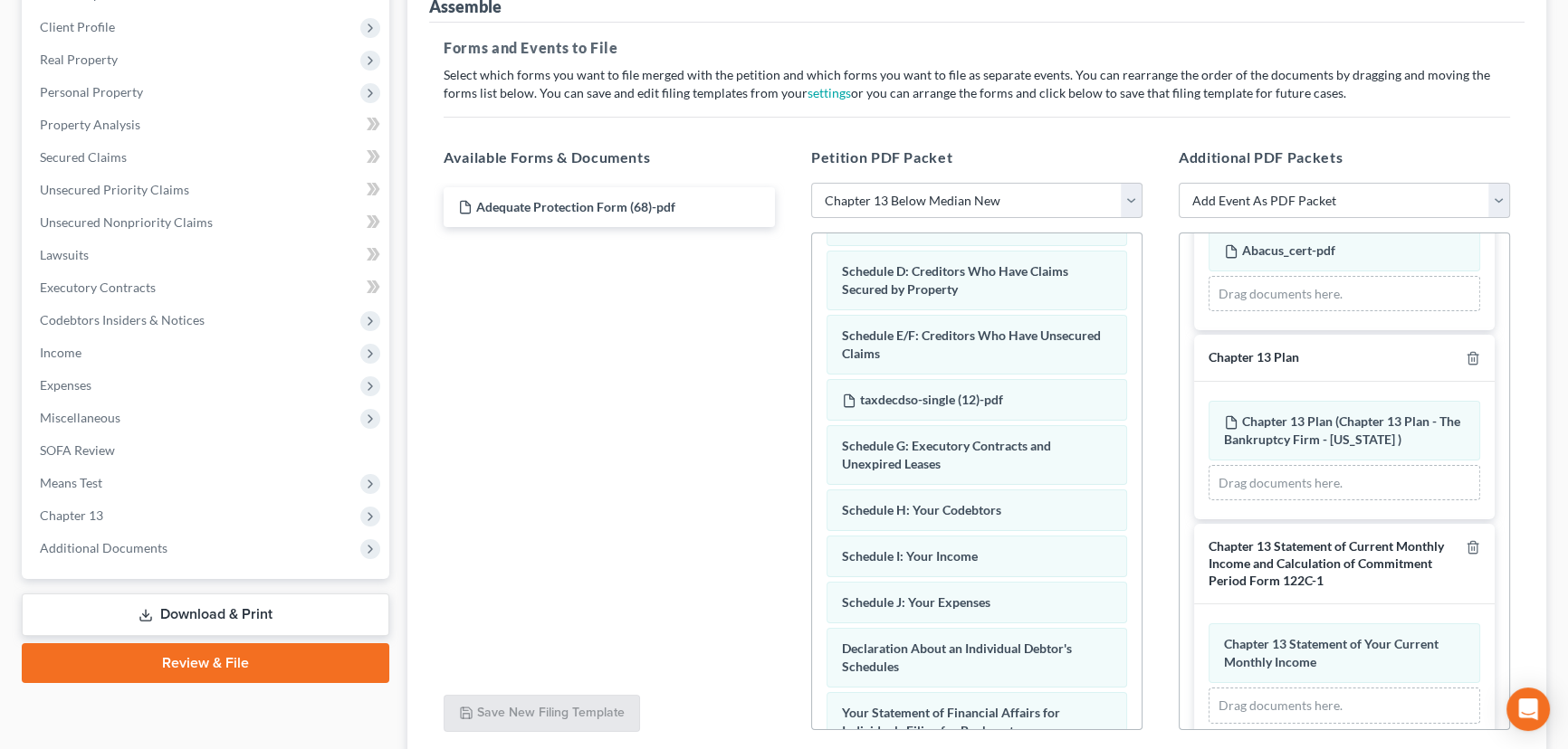
scroll to position [164, 0]
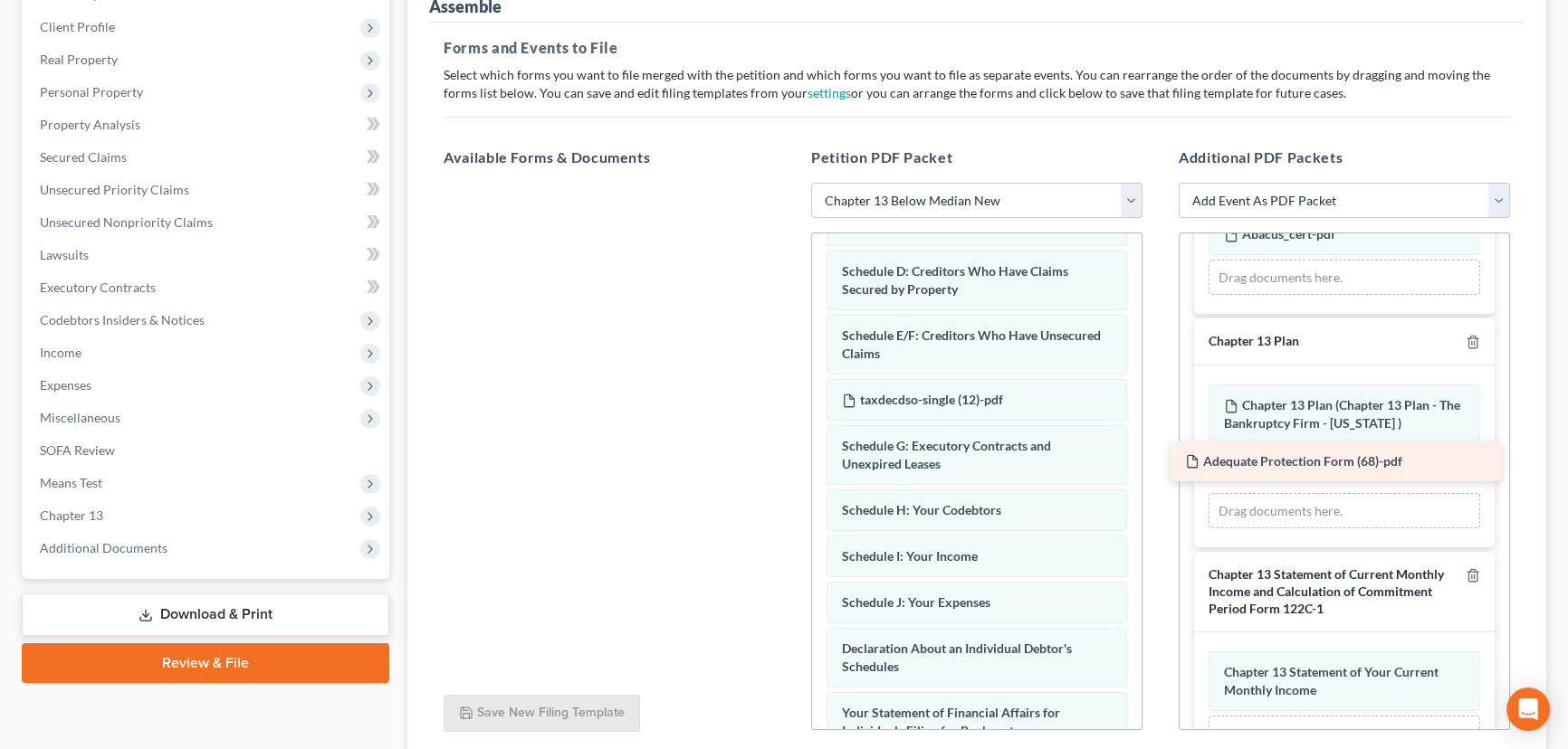
drag, startPoint x: 540, startPoint y: 204, endPoint x: 1267, endPoint y: 460, distance: 770.8
click at [789, 183] on div "Adequate Protection Form (68)-pdf Adequate Protection Form (68)-pdf" at bounding box center [609, 183] width 360 height 0
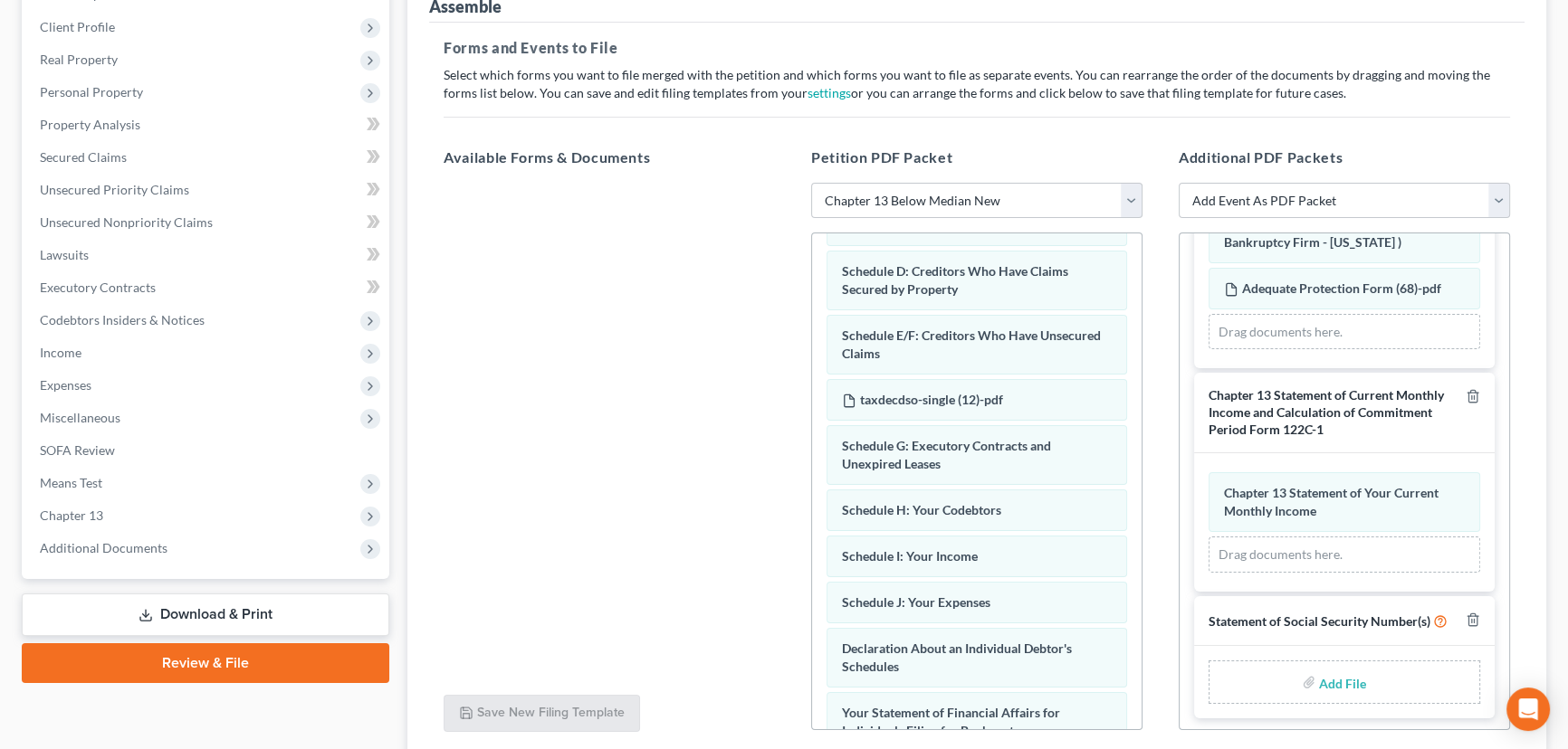
scroll to position [362, 0]
type input "C:\fakepath\Form 121 [PERSON_NAME].pdf"
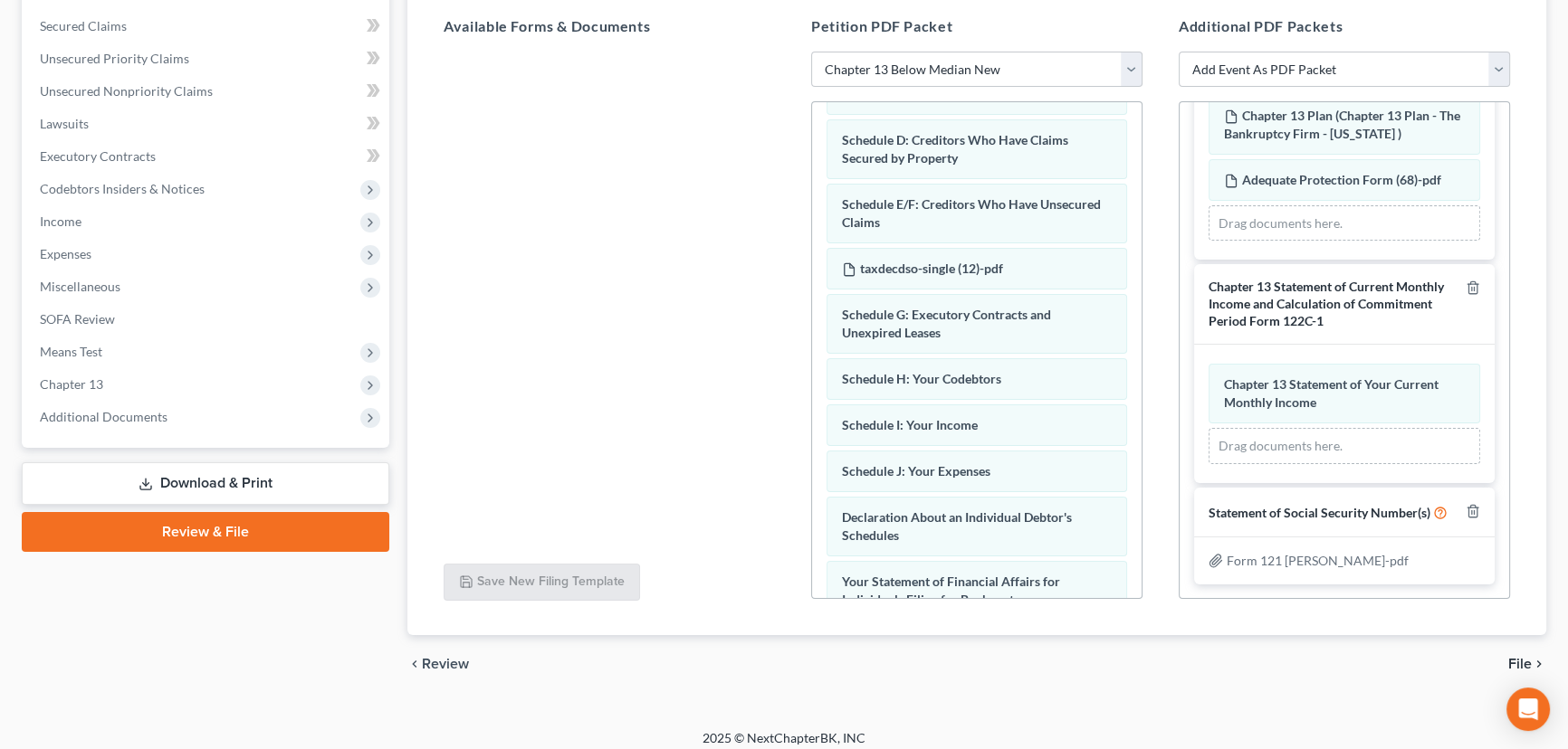
scroll to position [385, 0]
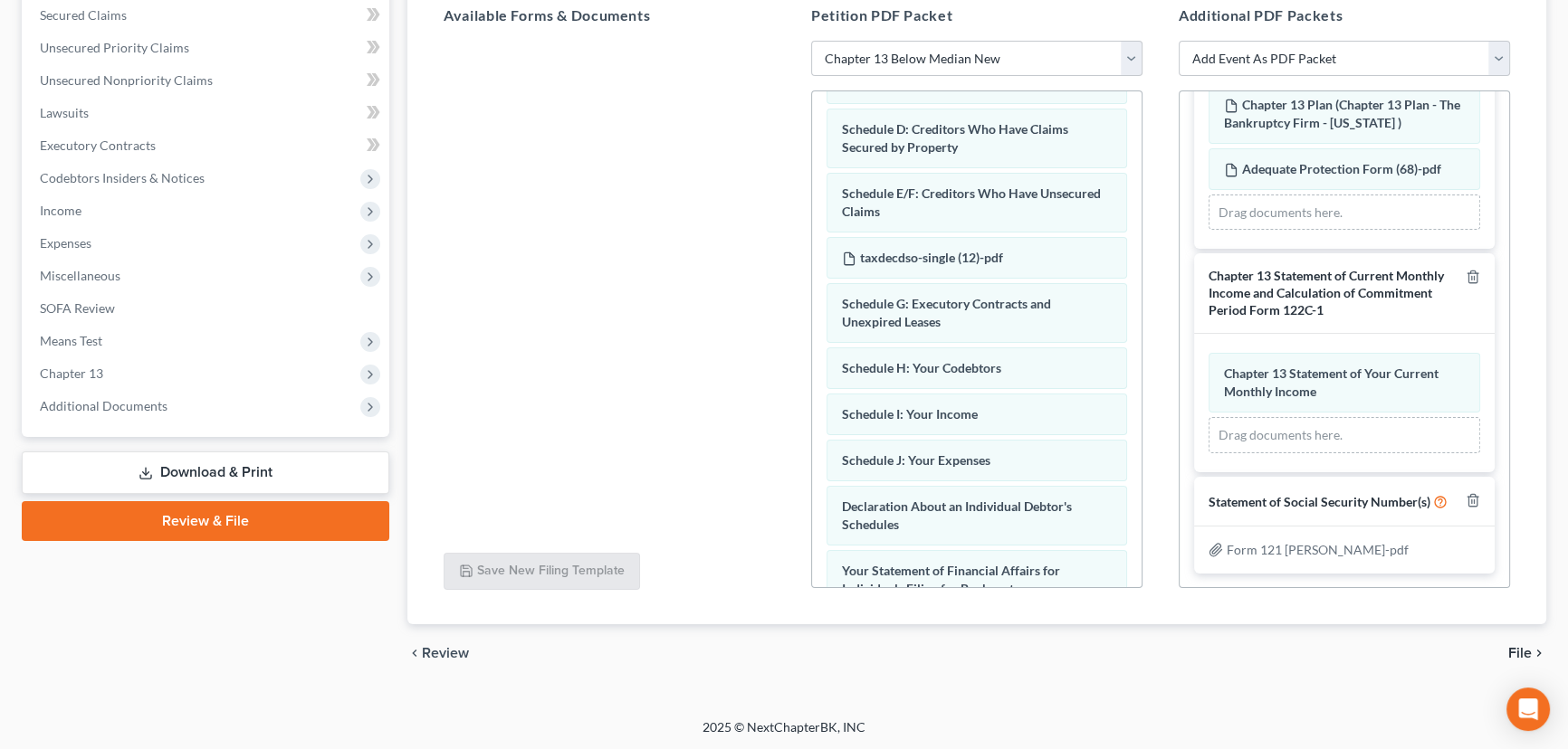
click at [1521, 652] on span "File" at bounding box center [1519, 653] width 23 height 15
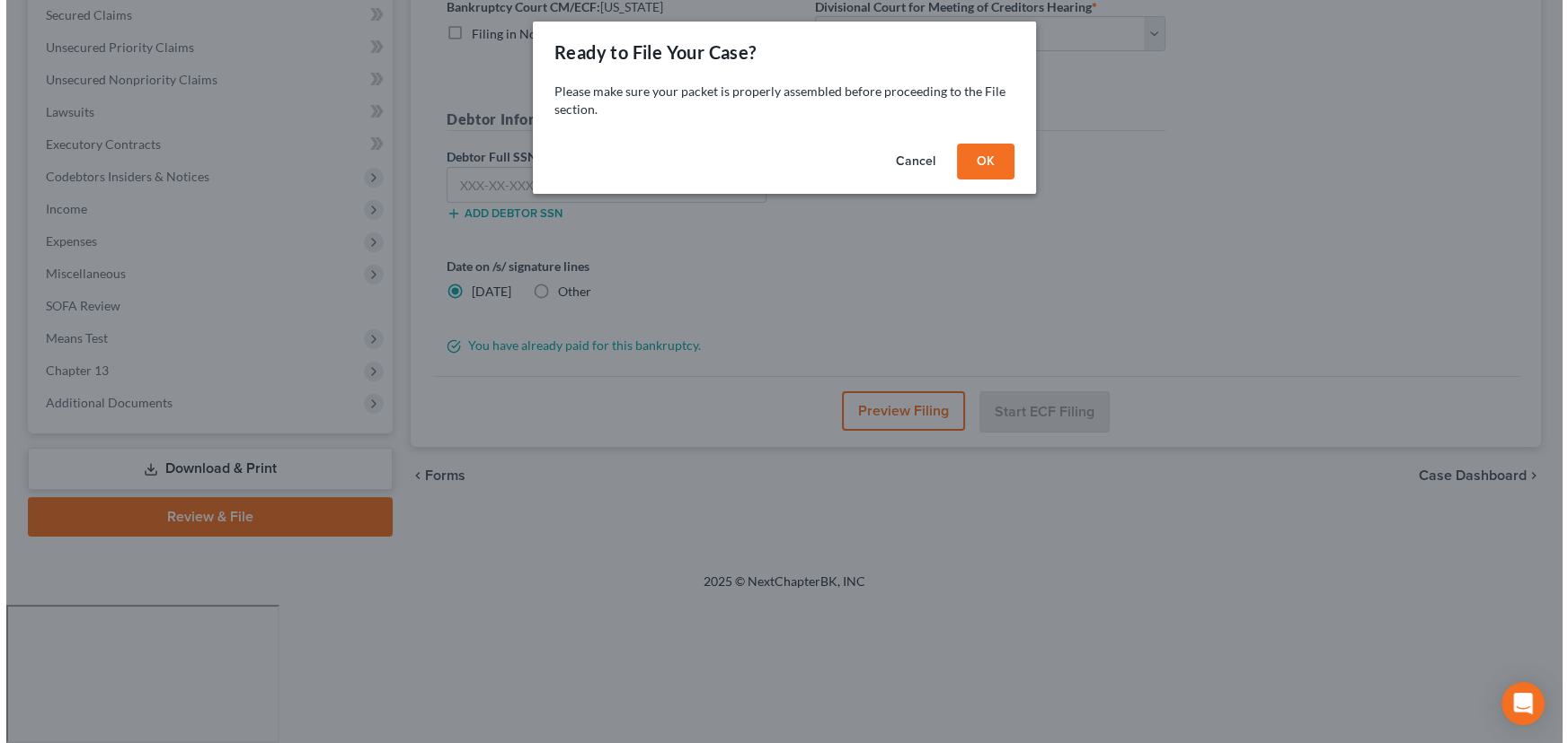
scroll to position [241, 0]
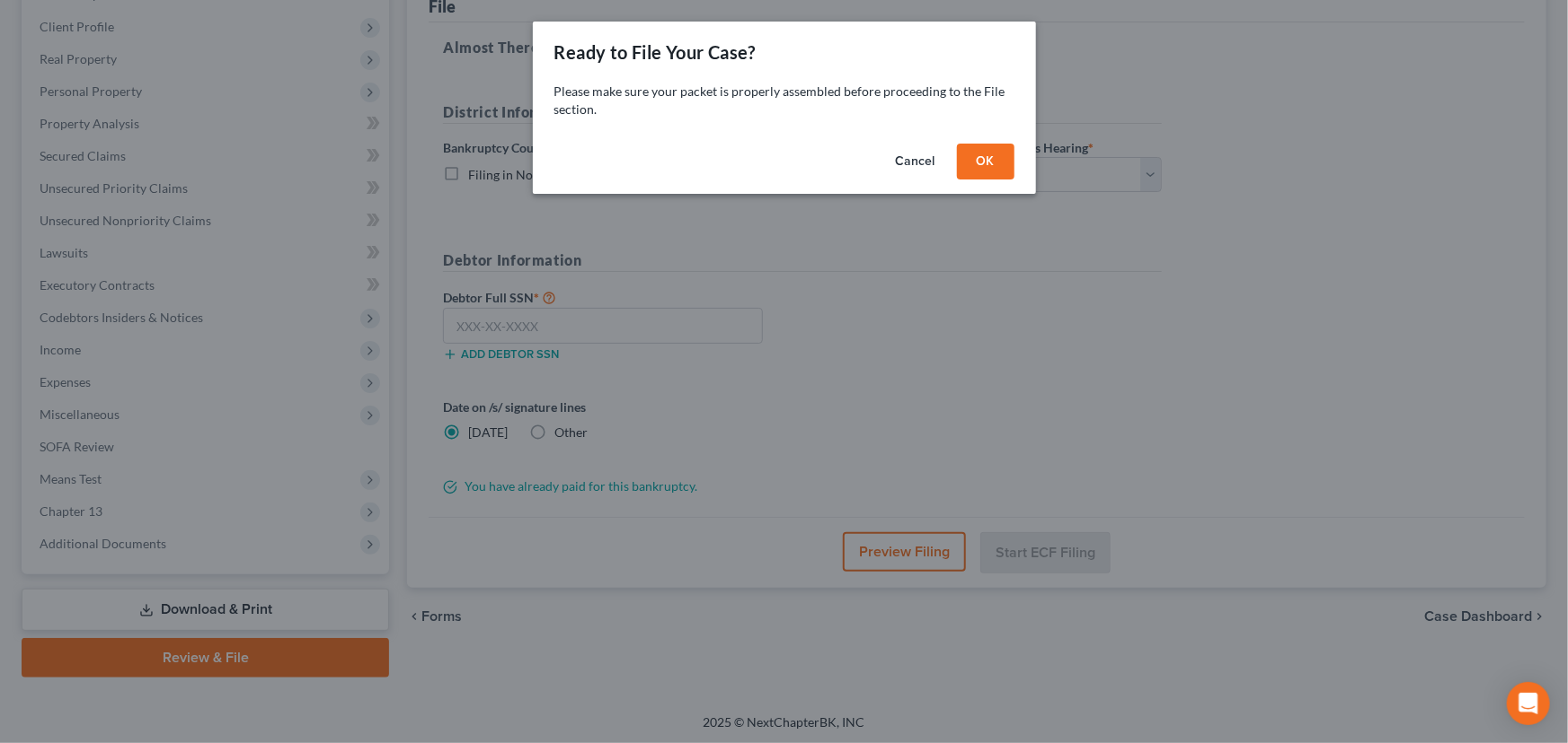
click at [992, 164] on button "OK" at bounding box center [986, 161] width 58 height 36
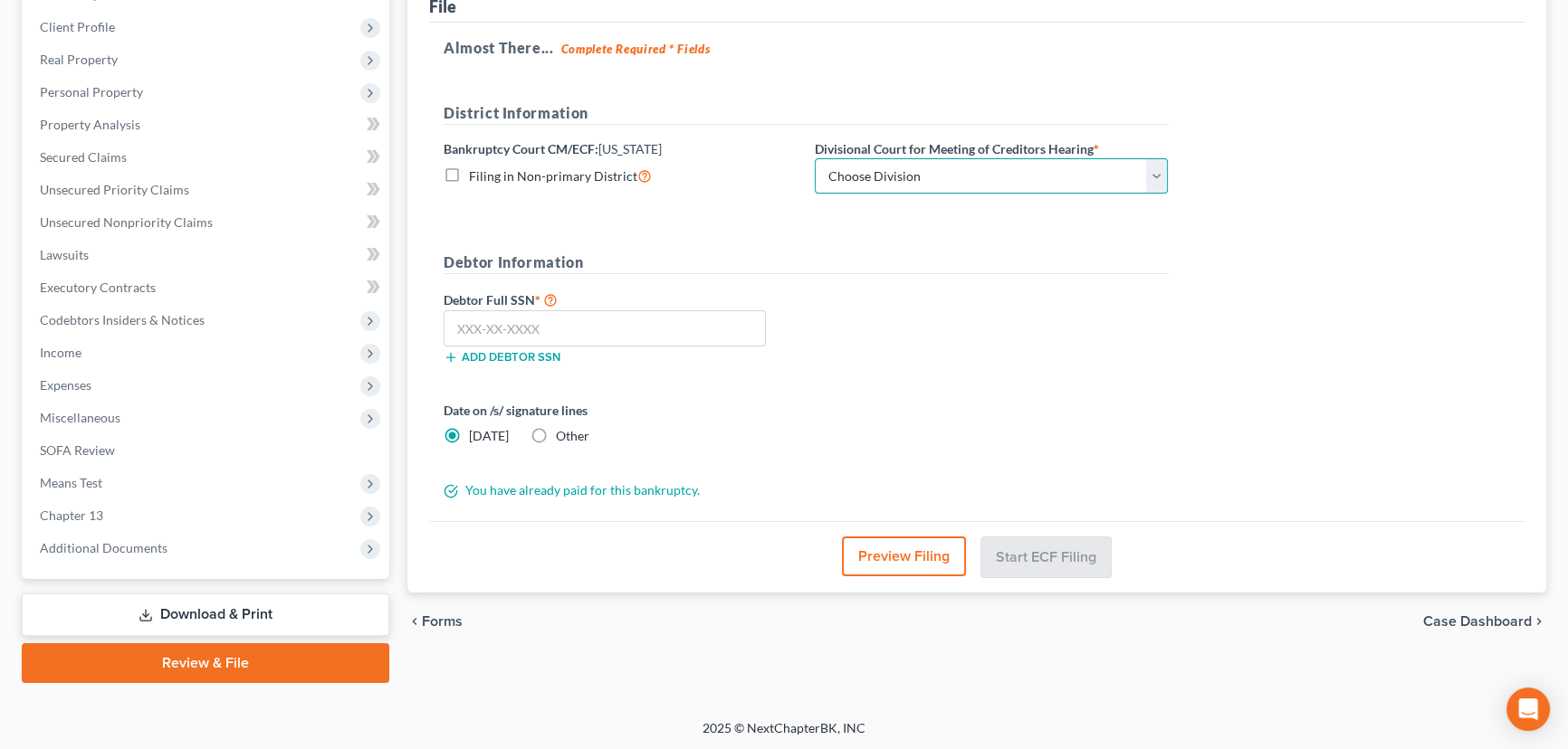
drag, startPoint x: 1028, startPoint y: 166, endPoint x: 1009, endPoint y: 175, distance: 21.0
click at [1028, 166] on select "Choose Division [GEOGRAPHIC_DATA]" at bounding box center [990, 176] width 353 height 36
select select "0"
click at [814, 158] on select "Choose Division [GEOGRAPHIC_DATA]" at bounding box center [990, 176] width 353 height 36
click at [581, 332] on input "text" at bounding box center [604, 328] width 323 height 36
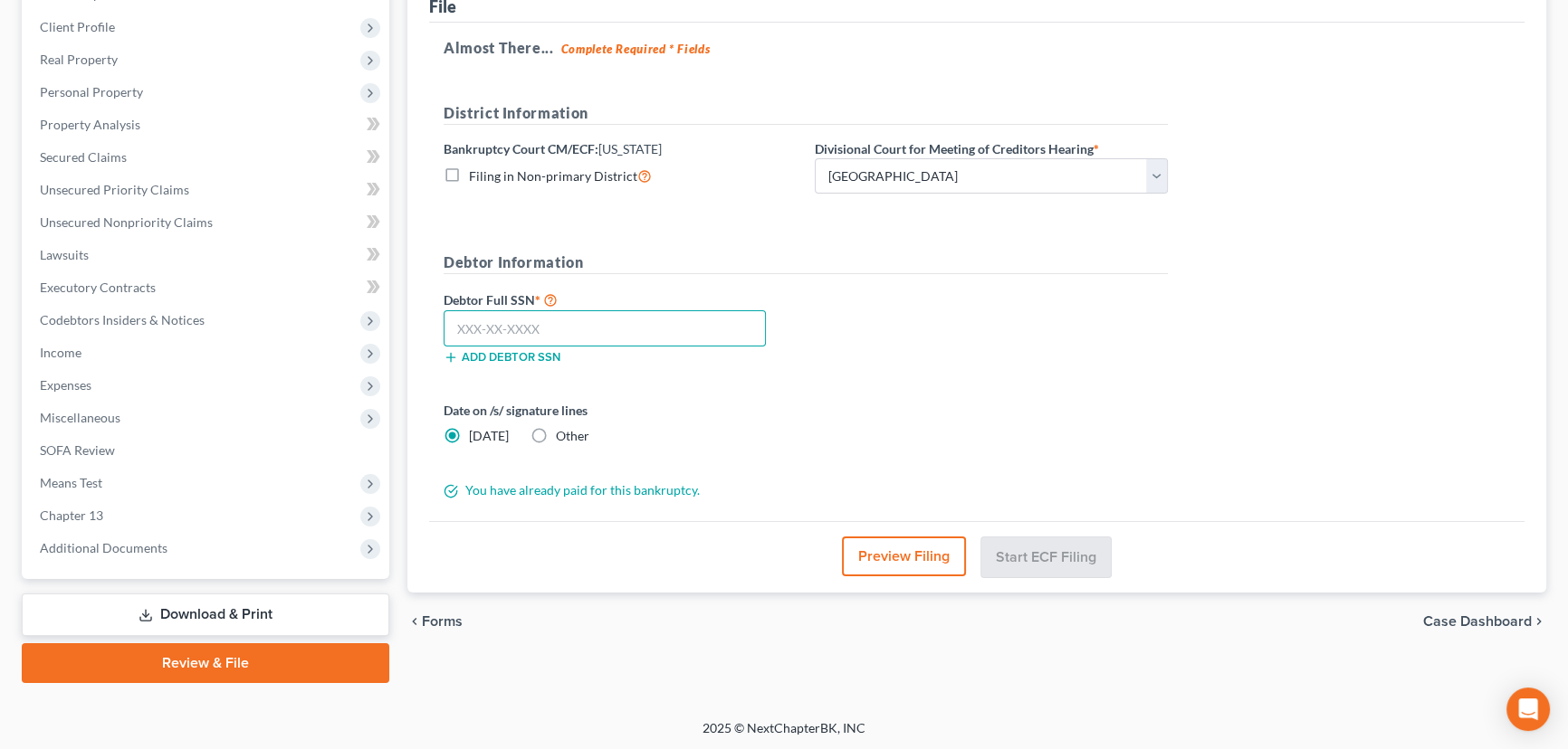
paste input "529-17-5392"
type input "529-17-5392"
click at [1032, 551] on button "Start ECF Filing" at bounding box center [1045, 556] width 129 height 40
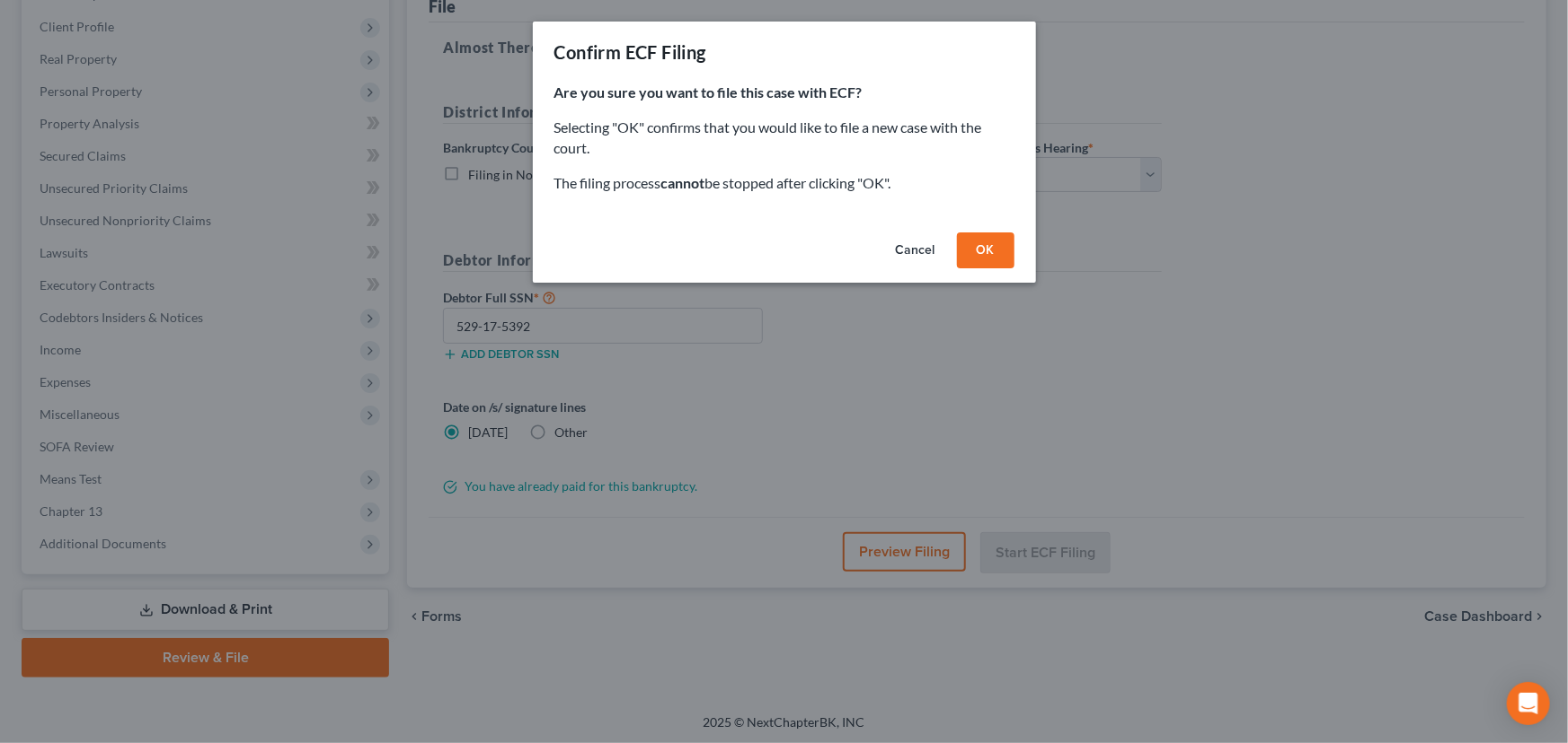
click at [981, 251] on button "OK" at bounding box center [986, 250] width 58 height 36
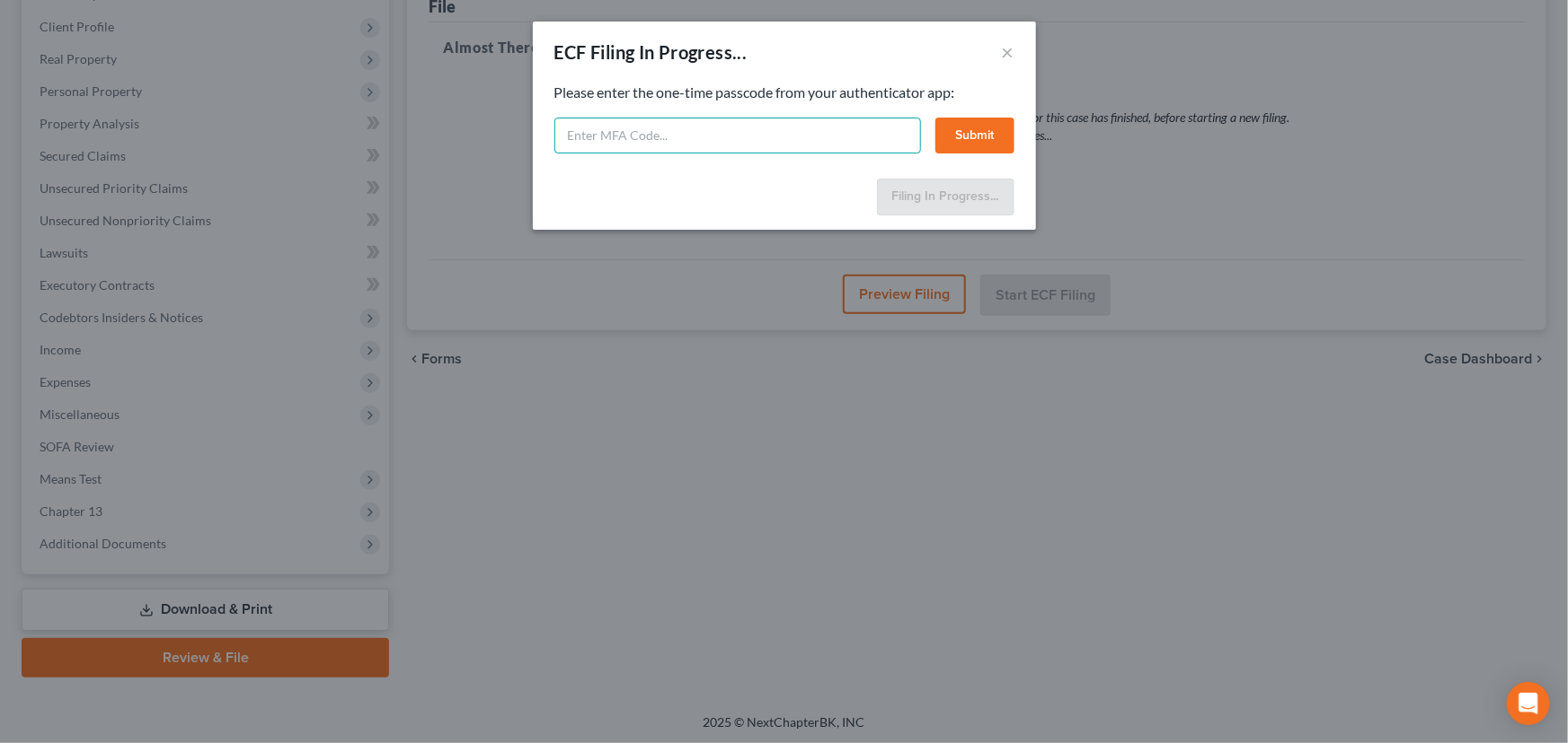
click at [593, 139] on input "text" at bounding box center [738, 135] width 366 height 36
type input "749740"
click at [965, 135] on button "Submit" at bounding box center [975, 135] width 79 height 36
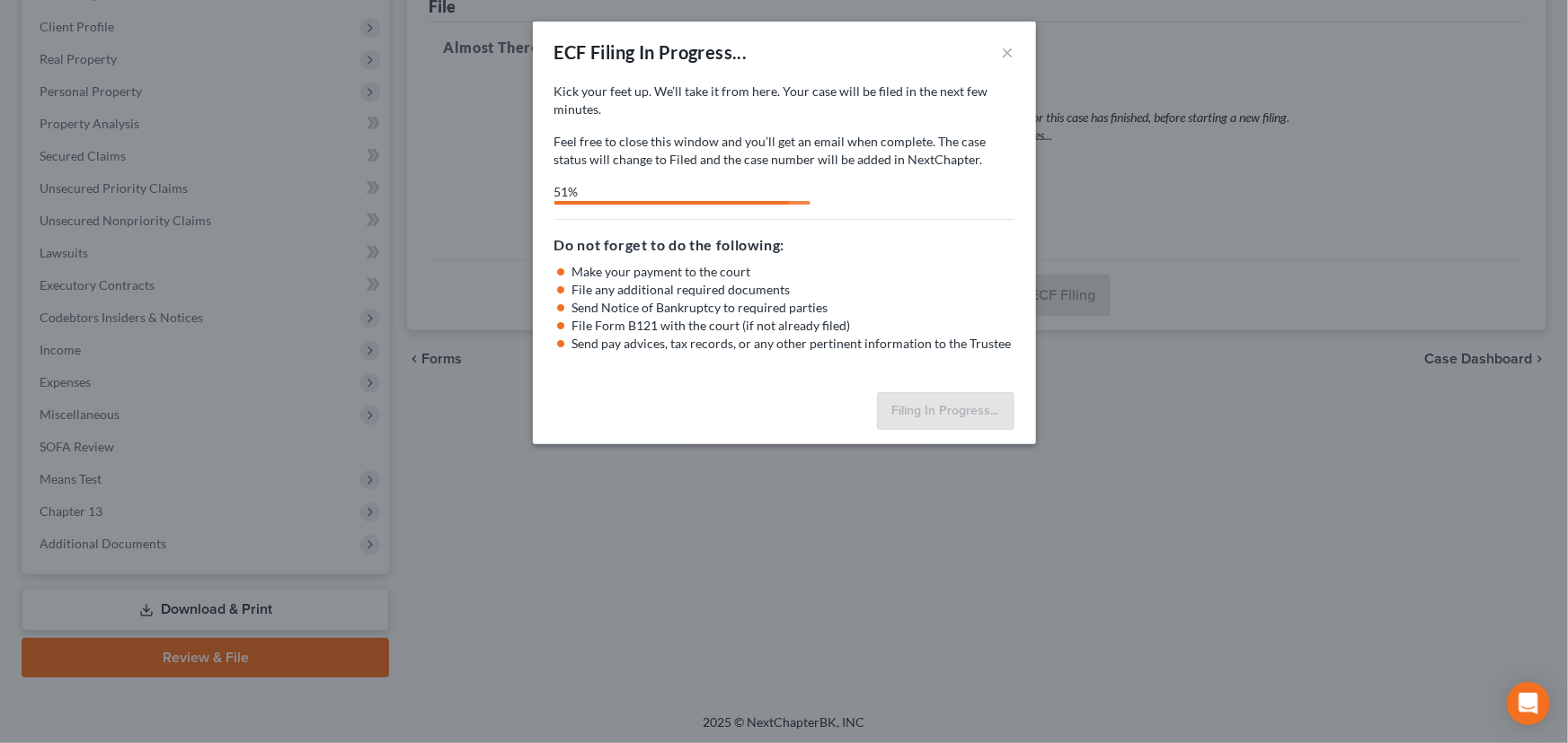
select select "0"
